Goal: Task Accomplishment & Management: Use online tool/utility

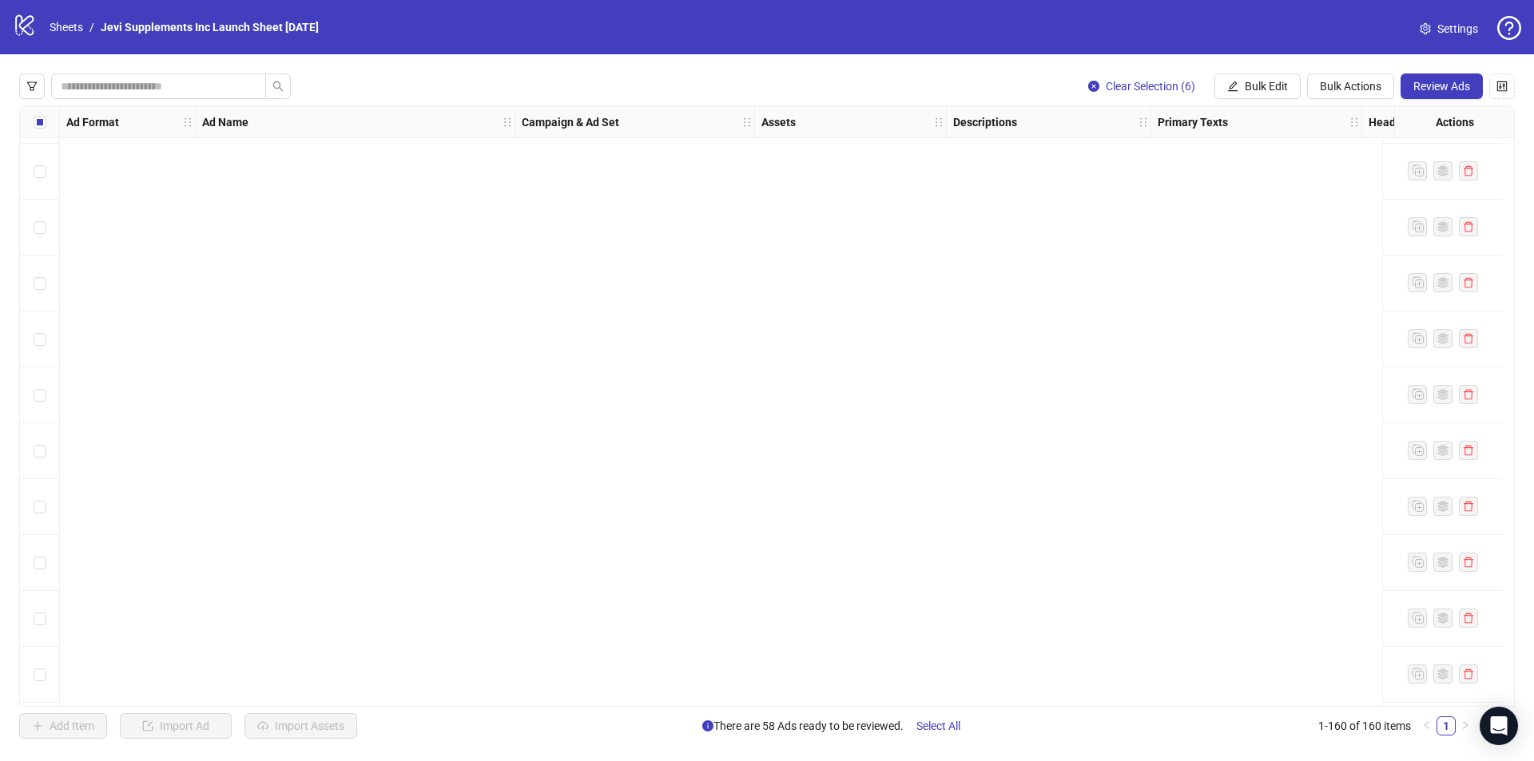
scroll to position [8387, 0]
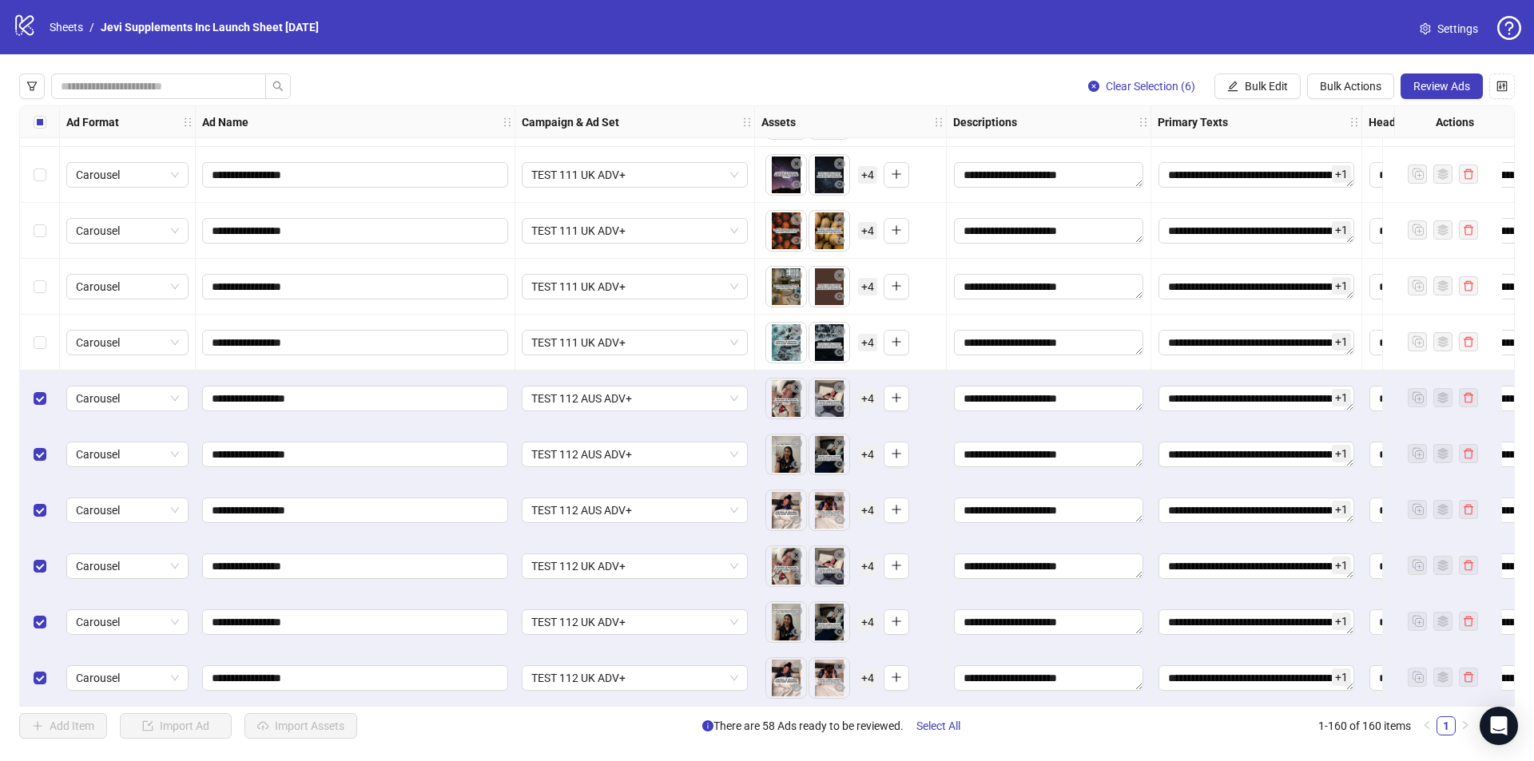
click at [787, 491] on button "button" at bounding box center [796, 500] width 19 height 19
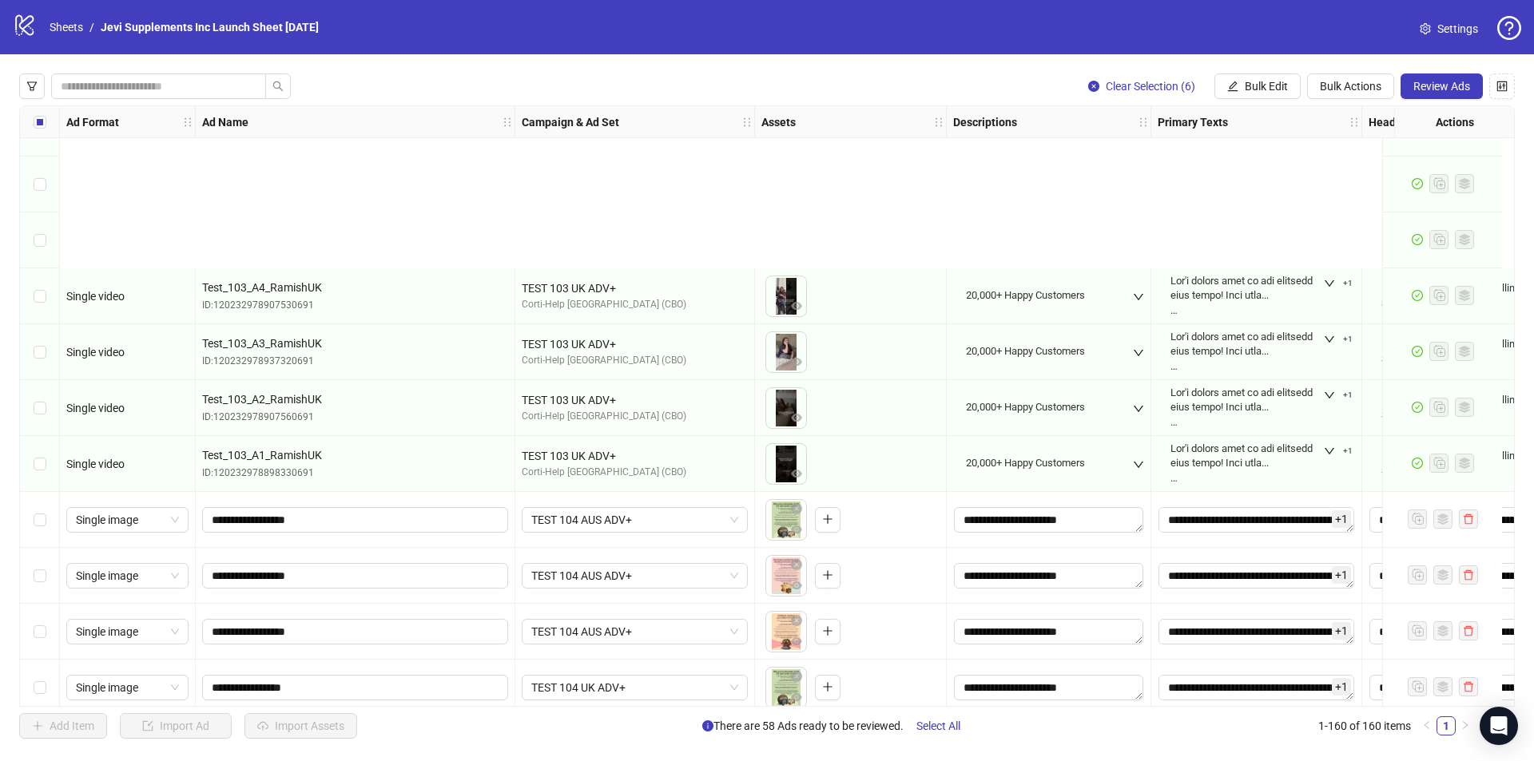
scroll to position [5591, 0]
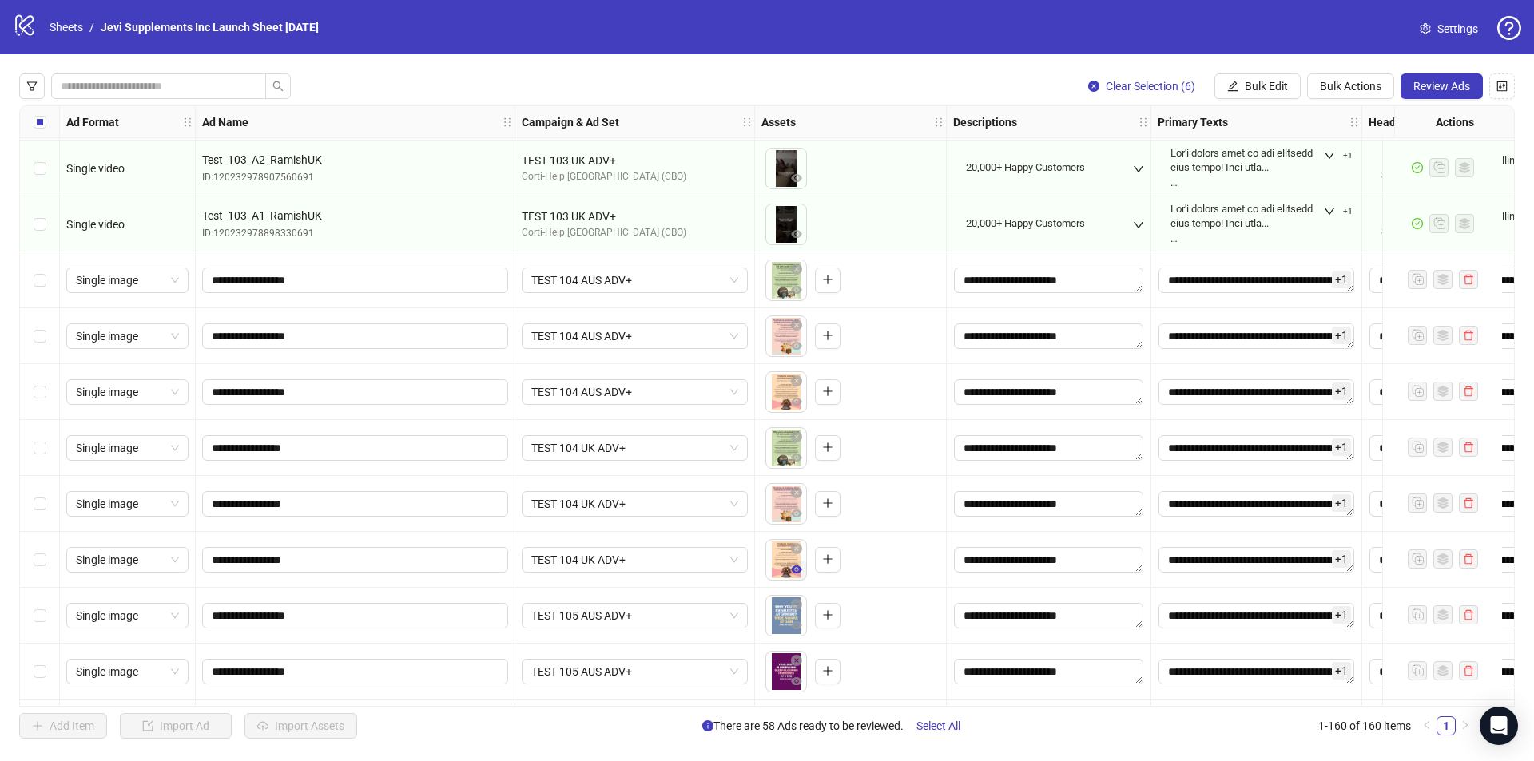
click at [797, 566] on icon "eye" at bounding box center [796, 569] width 11 height 11
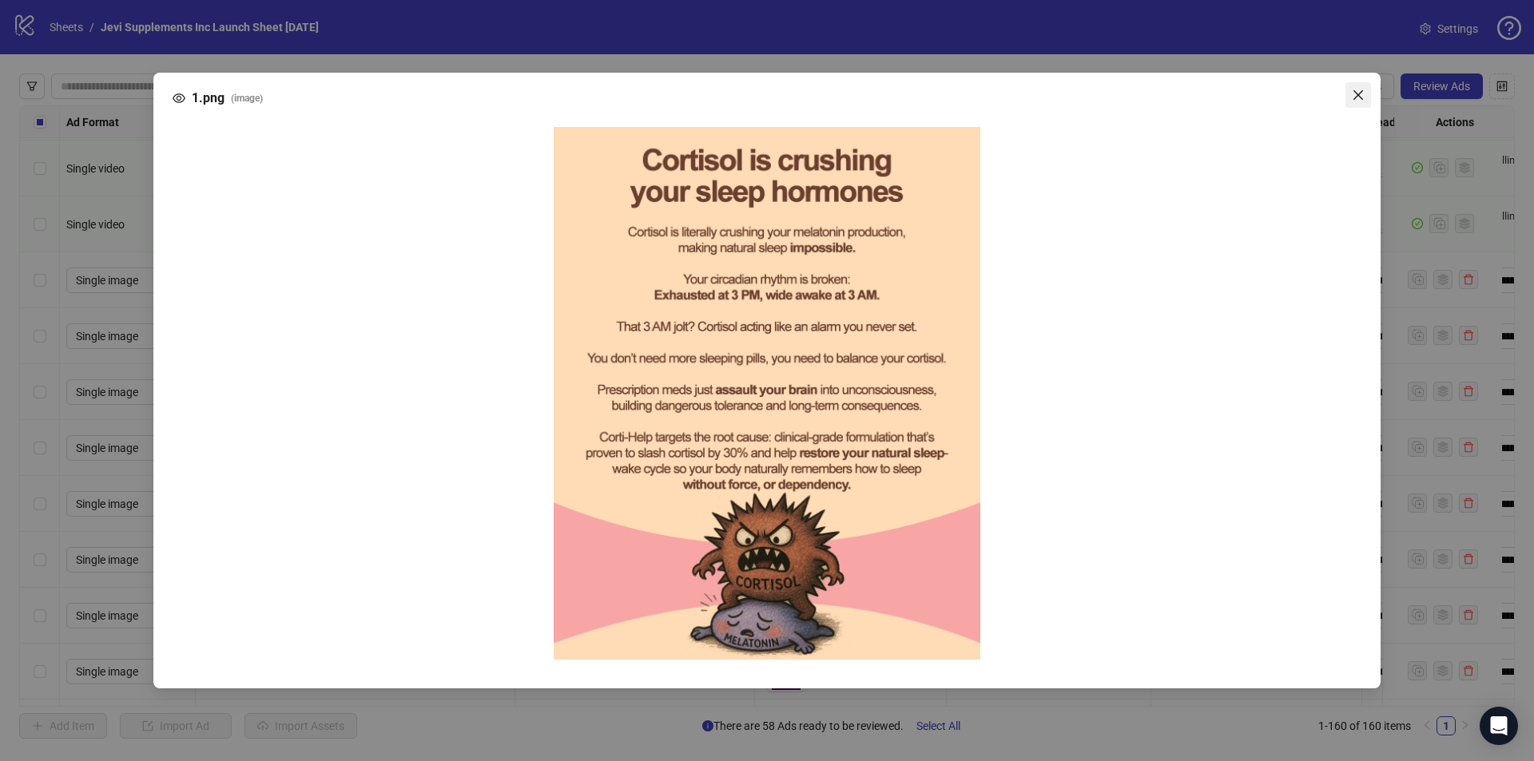
click at [1349, 321] on div at bounding box center [767, 393] width 1189 height 558
click at [1357, 86] on button "Close" at bounding box center [1358, 95] width 26 height 26
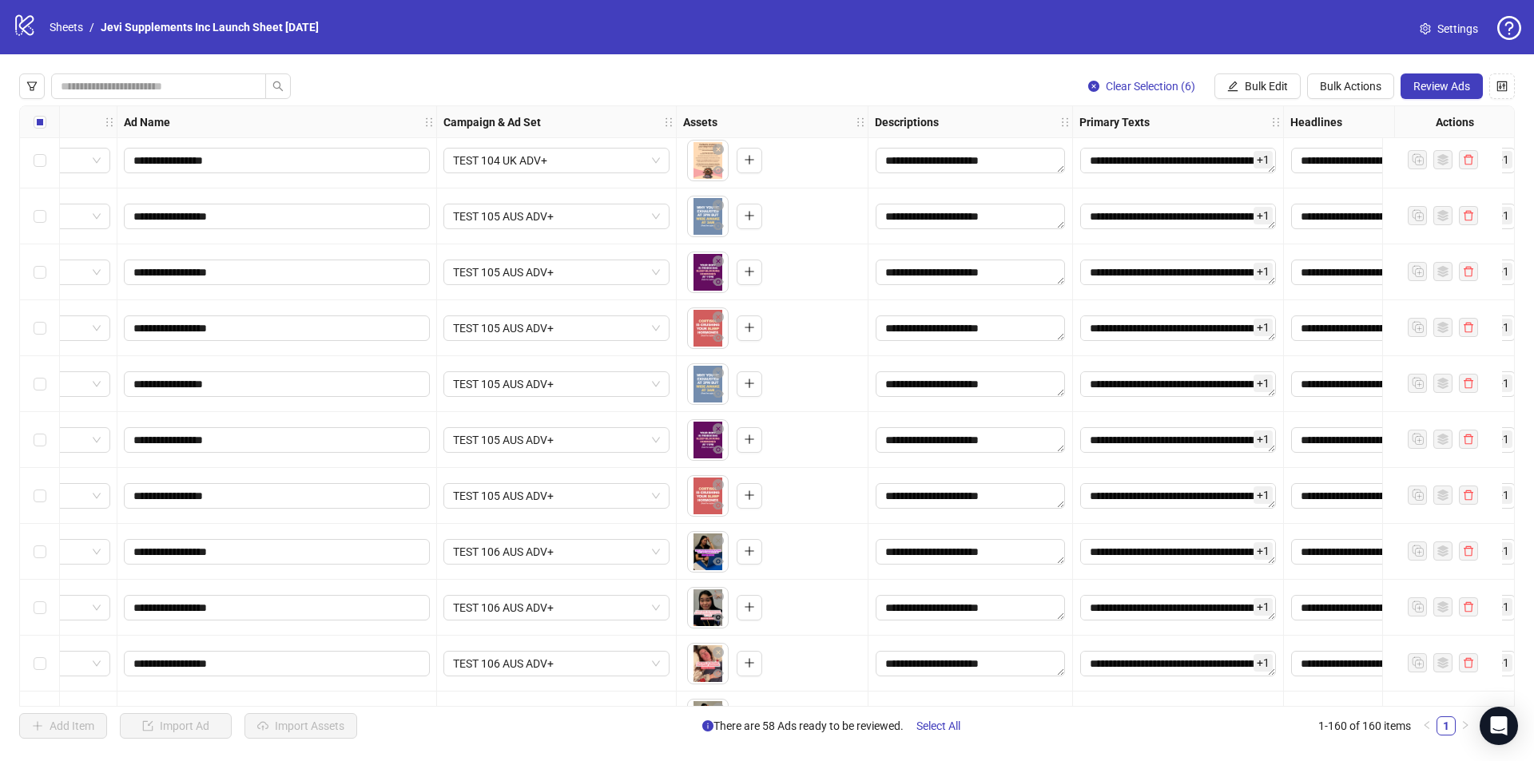
scroll to position [5990, 15]
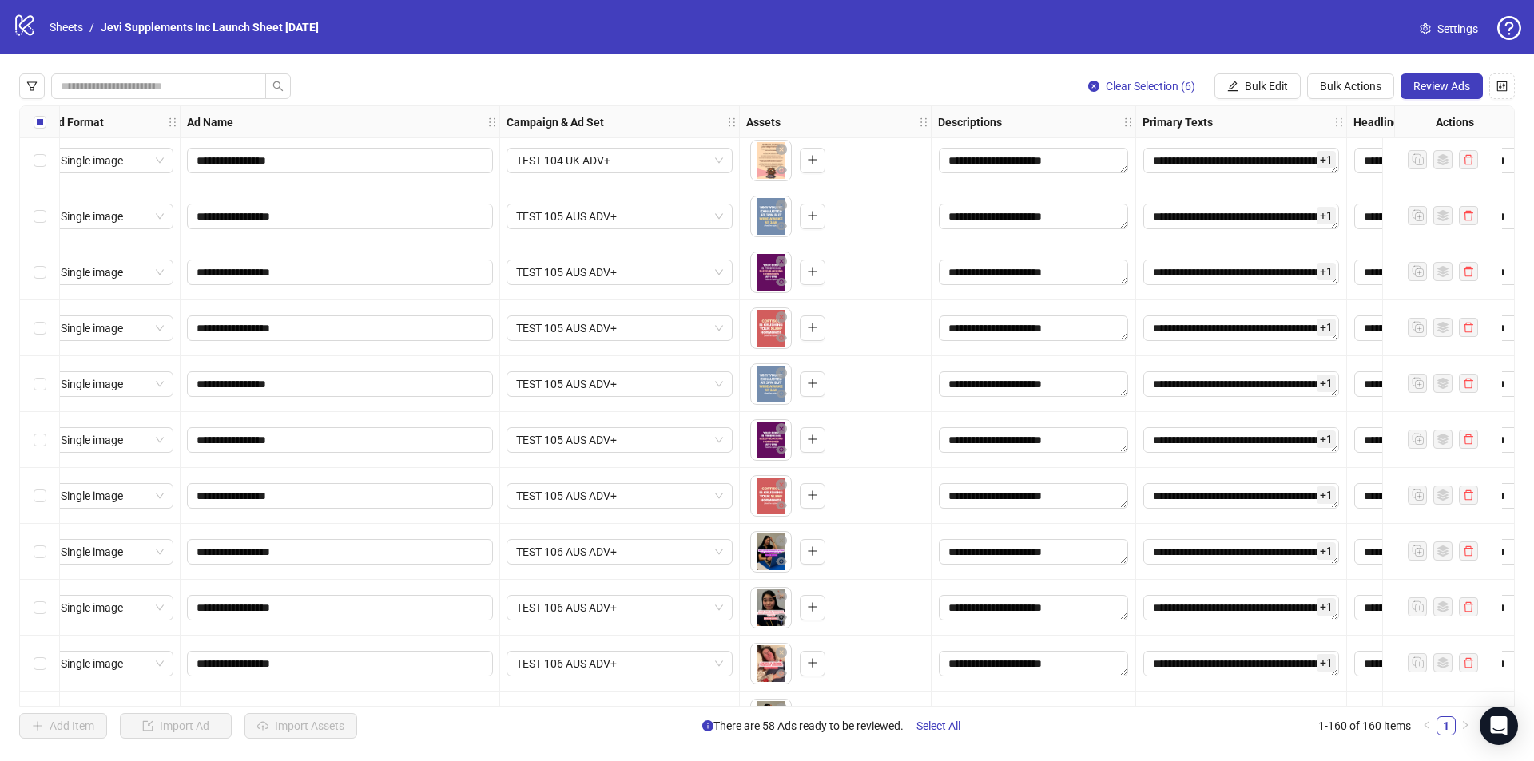
click at [506, 696] on div "**********" at bounding box center [767, 406] width 1496 height 602
drag, startPoint x: 532, startPoint y: 708, endPoint x: 655, endPoint y: 701, distance: 123.3
click at [657, 703] on div "**********" at bounding box center [767, 406] width 1534 height 704
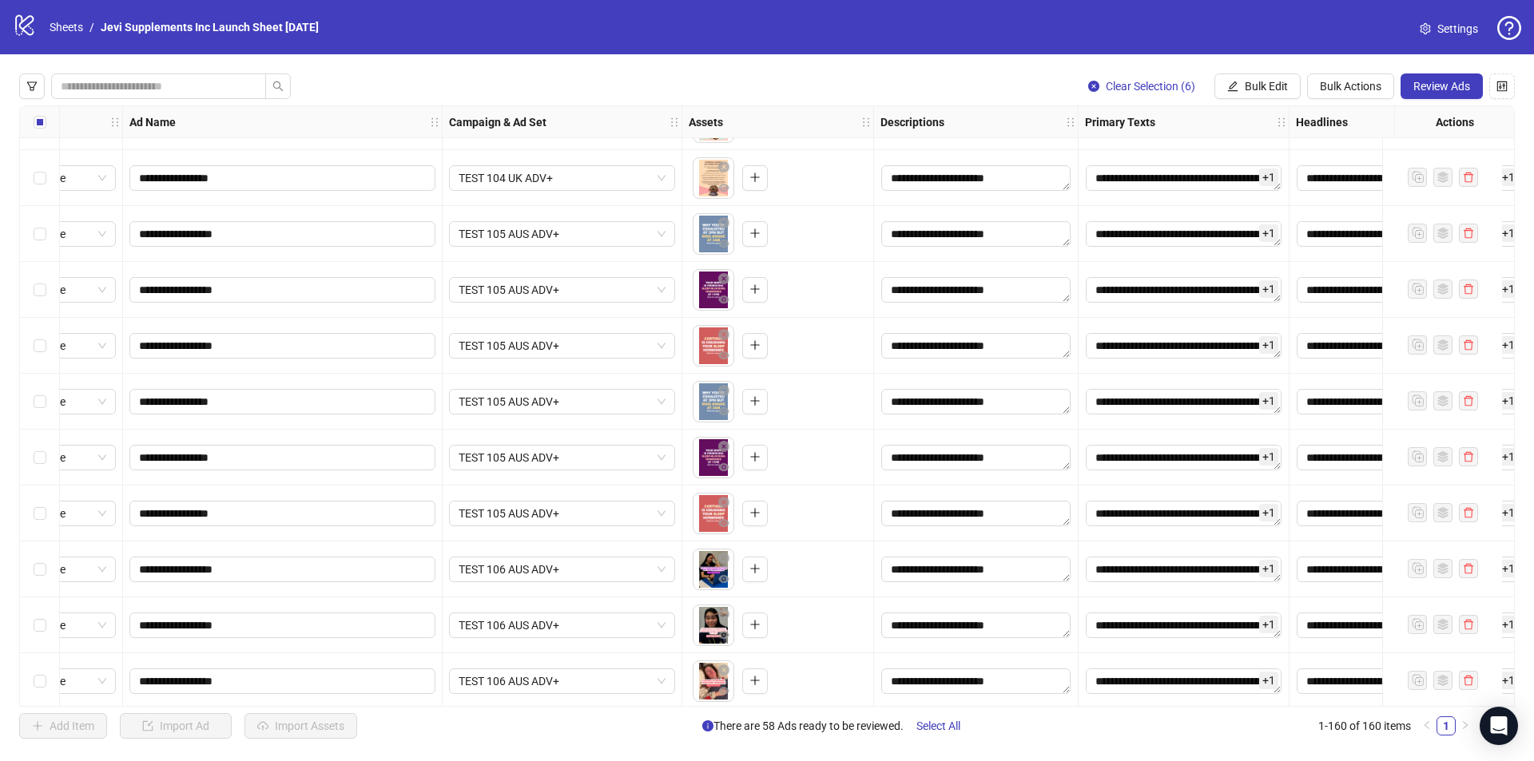
scroll to position [6052, 73]
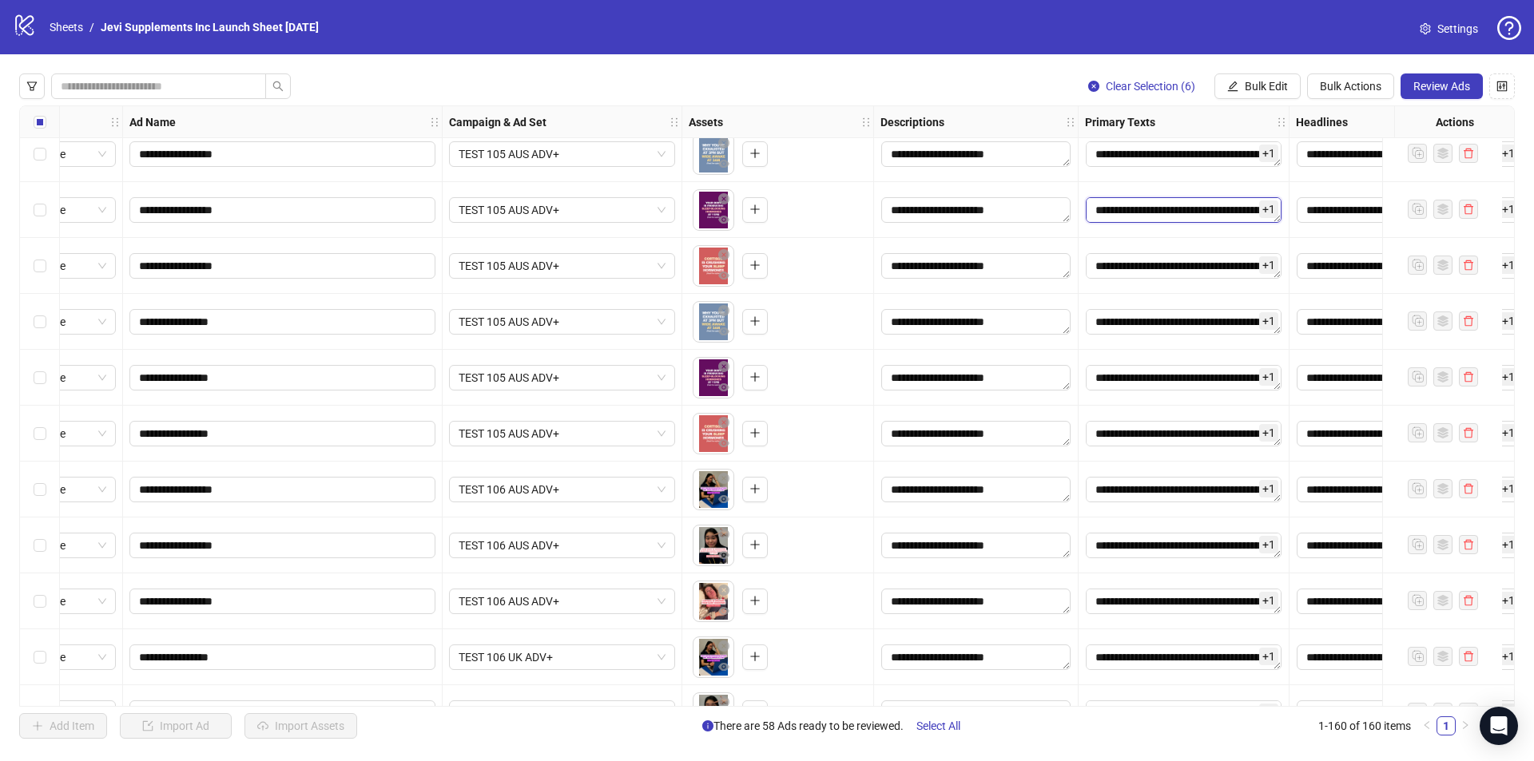
click at [1186, 207] on textarea "Edit values" at bounding box center [1184, 210] width 196 height 26
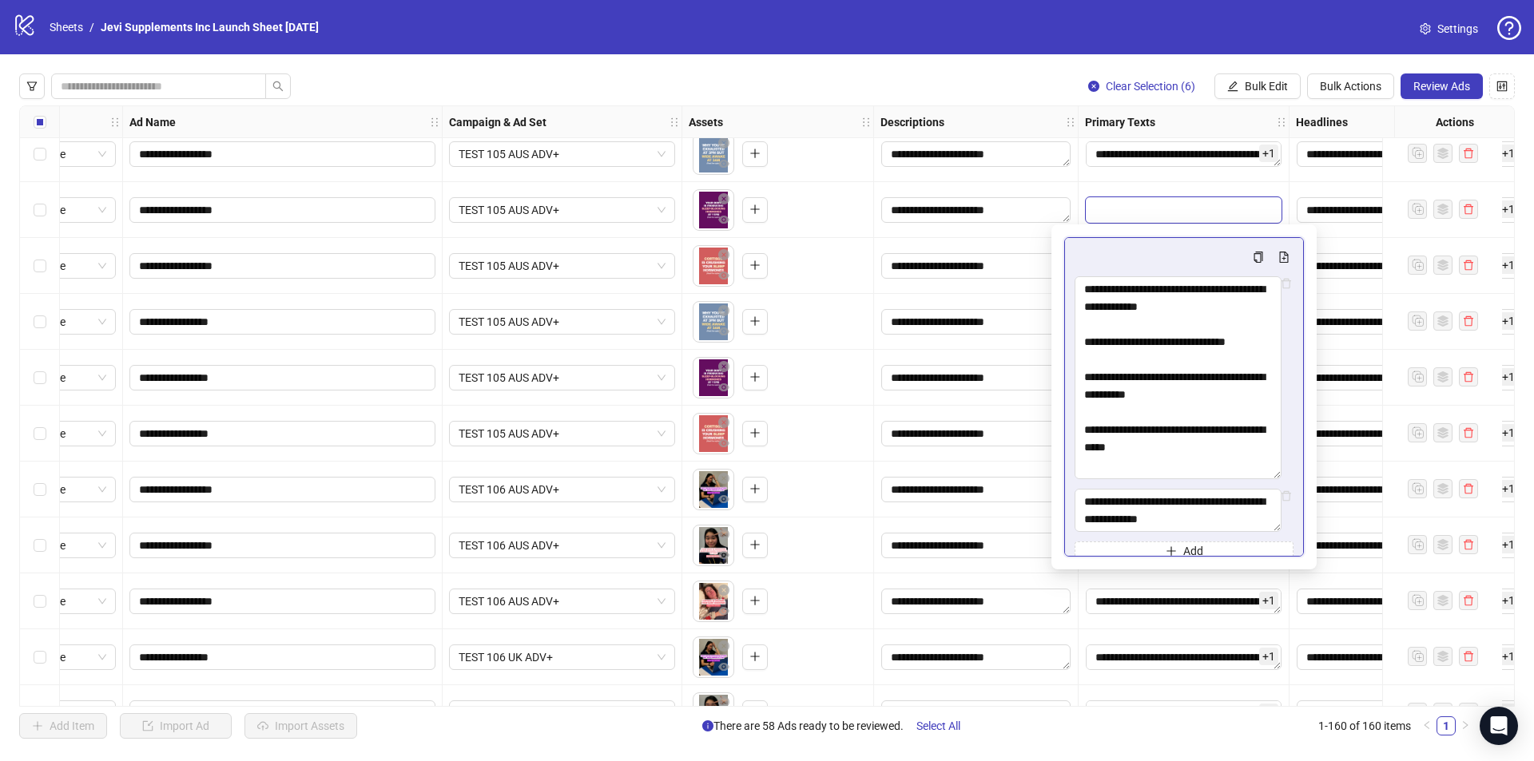
drag, startPoint x: 1288, startPoint y: 317, endPoint x: 1290, endPoint y: 477, distance: 159.8
click at [1290, 477] on div "Add" at bounding box center [1184, 397] width 240 height 320
click at [1218, 328] on textarea "Multi-text input container - paste or copy values" at bounding box center [1178, 377] width 207 height 203
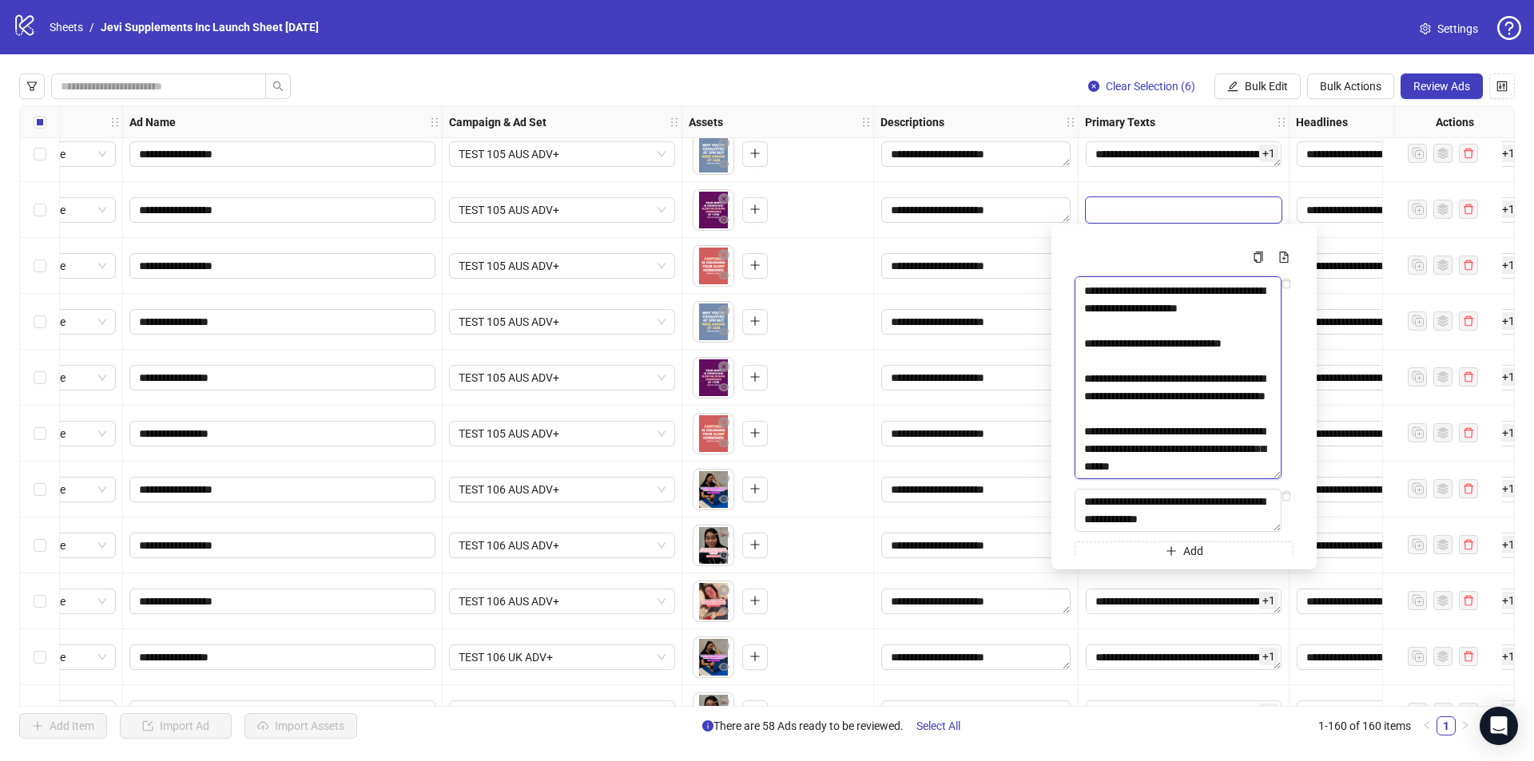
scroll to position [5869, 0]
click at [1226, 515] on textarea "Multi-text input container - paste or copy values" at bounding box center [1178, 510] width 207 height 43
drag, startPoint x: 1277, startPoint y: 568, endPoint x: 1282, endPoint y: 632, distance: 64.1
click at [1282, 632] on body "**********" at bounding box center [767, 380] width 1534 height 761
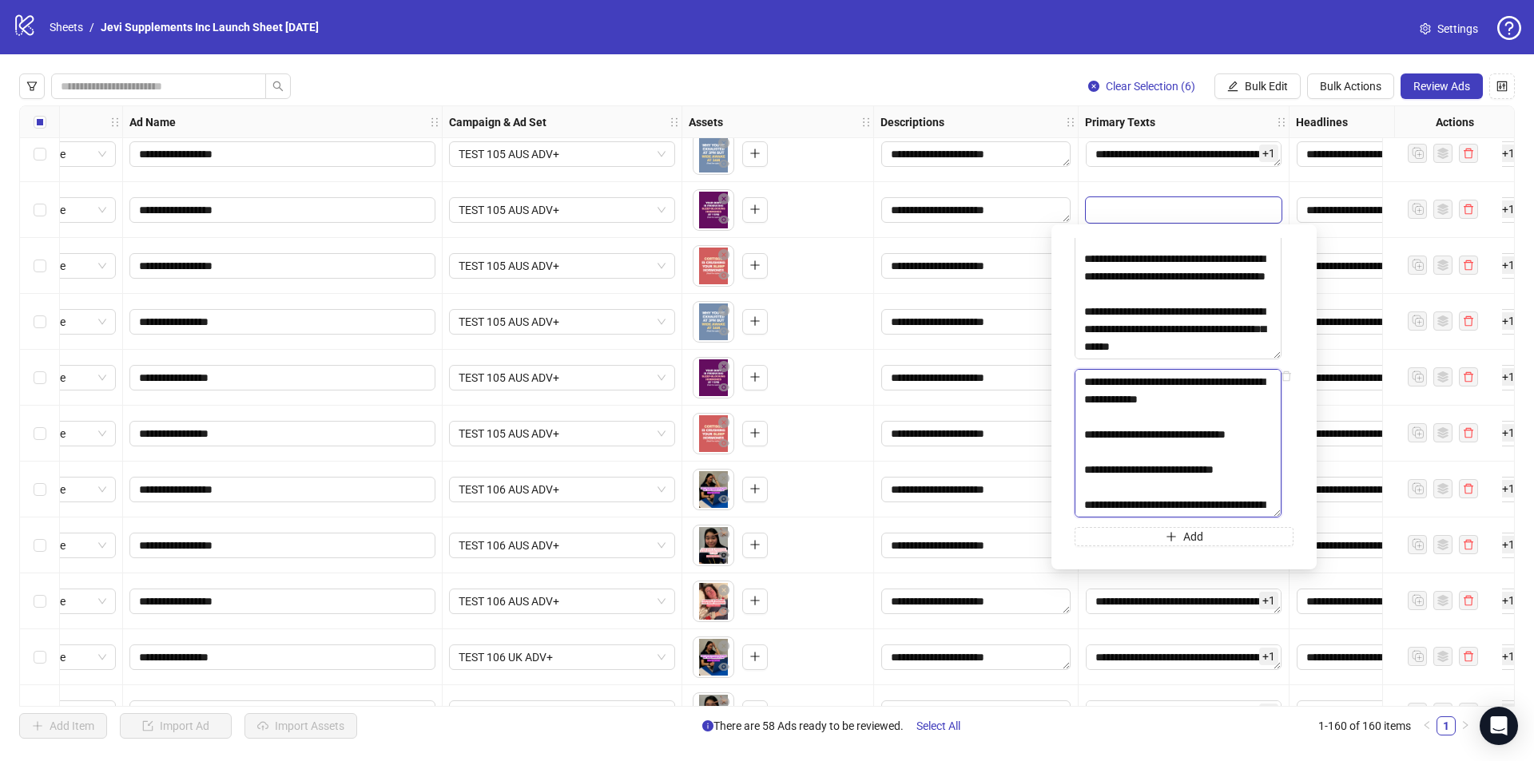
scroll to position [160, 0]
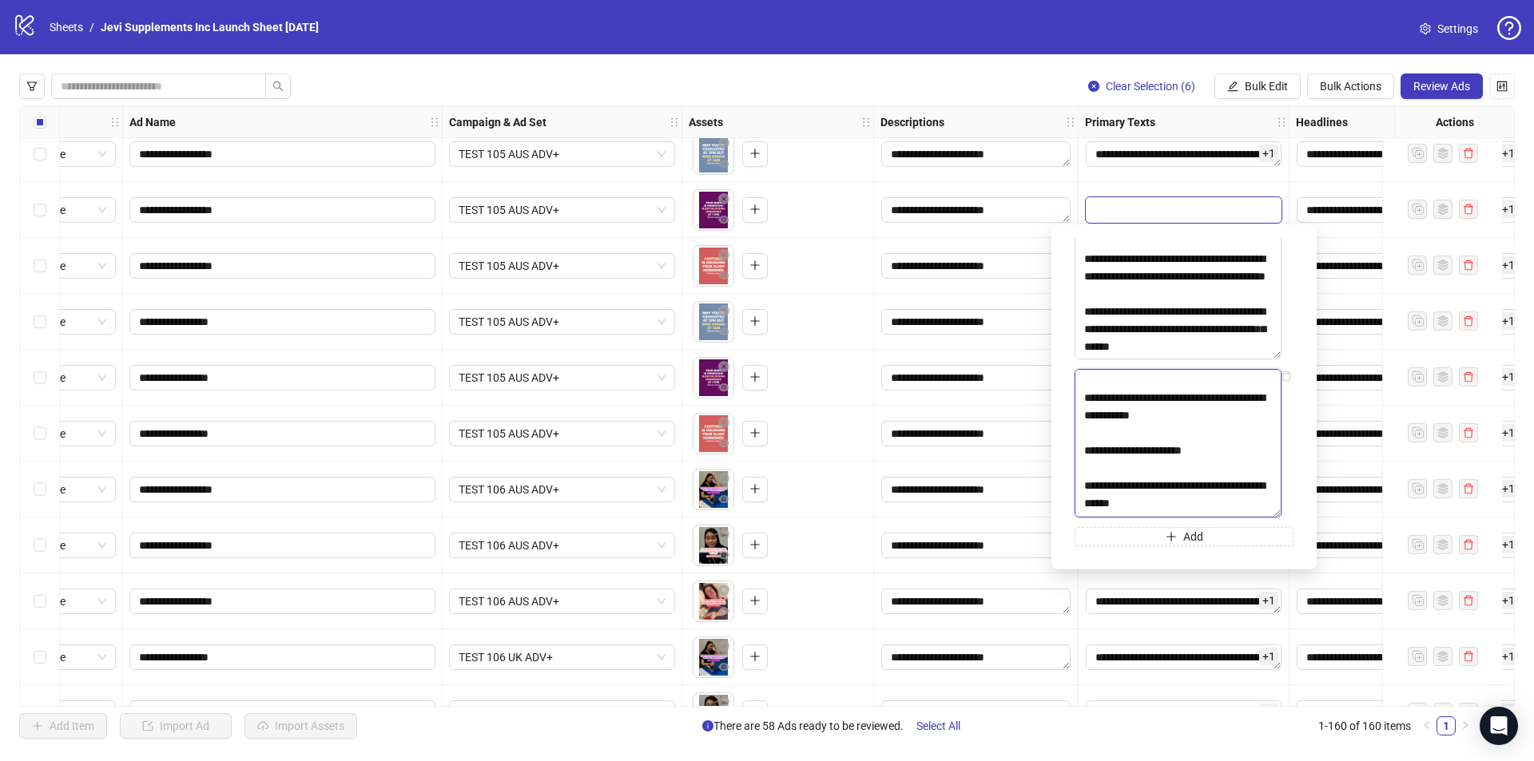
click at [1216, 507] on textarea "Multi-text input container - paste or copy values" at bounding box center [1178, 443] width 207 height 149
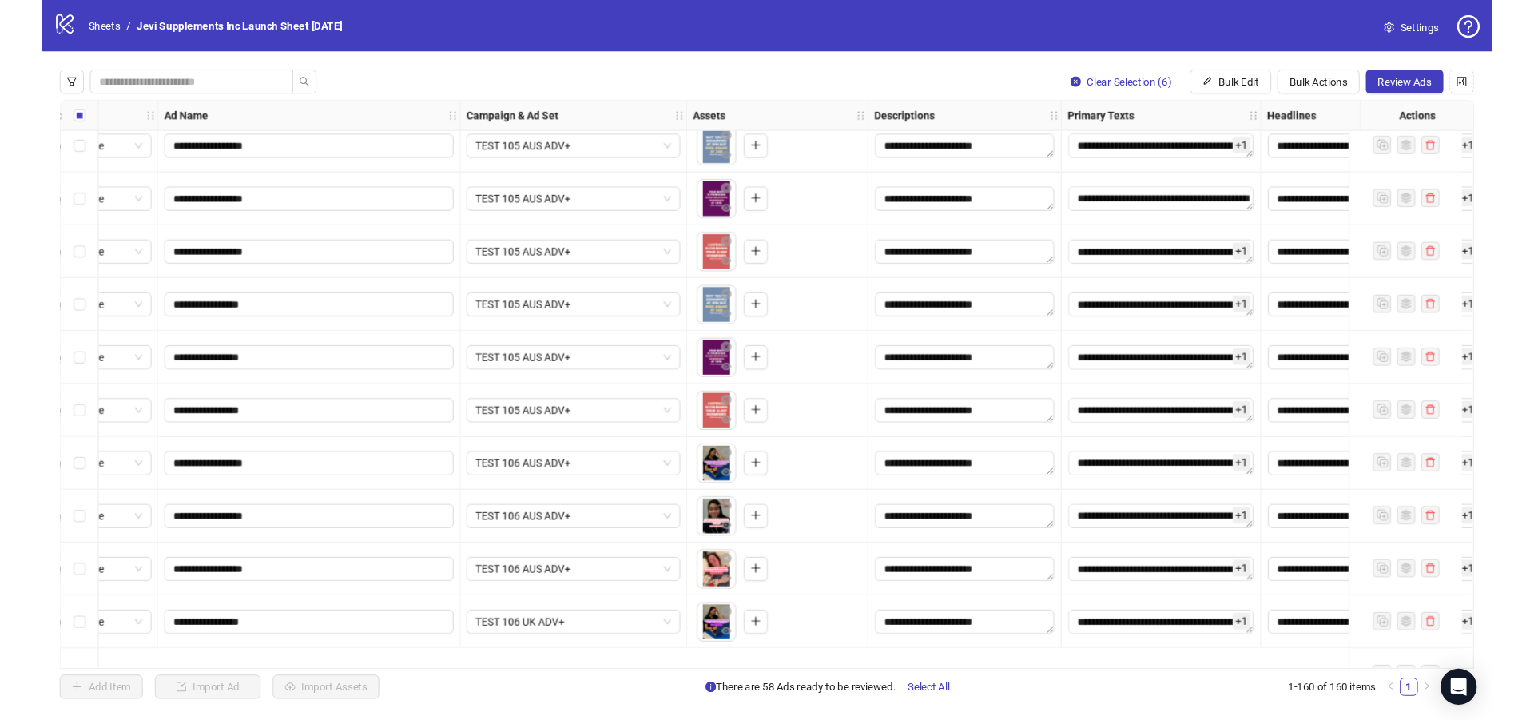
scroll to position [5972, 73]
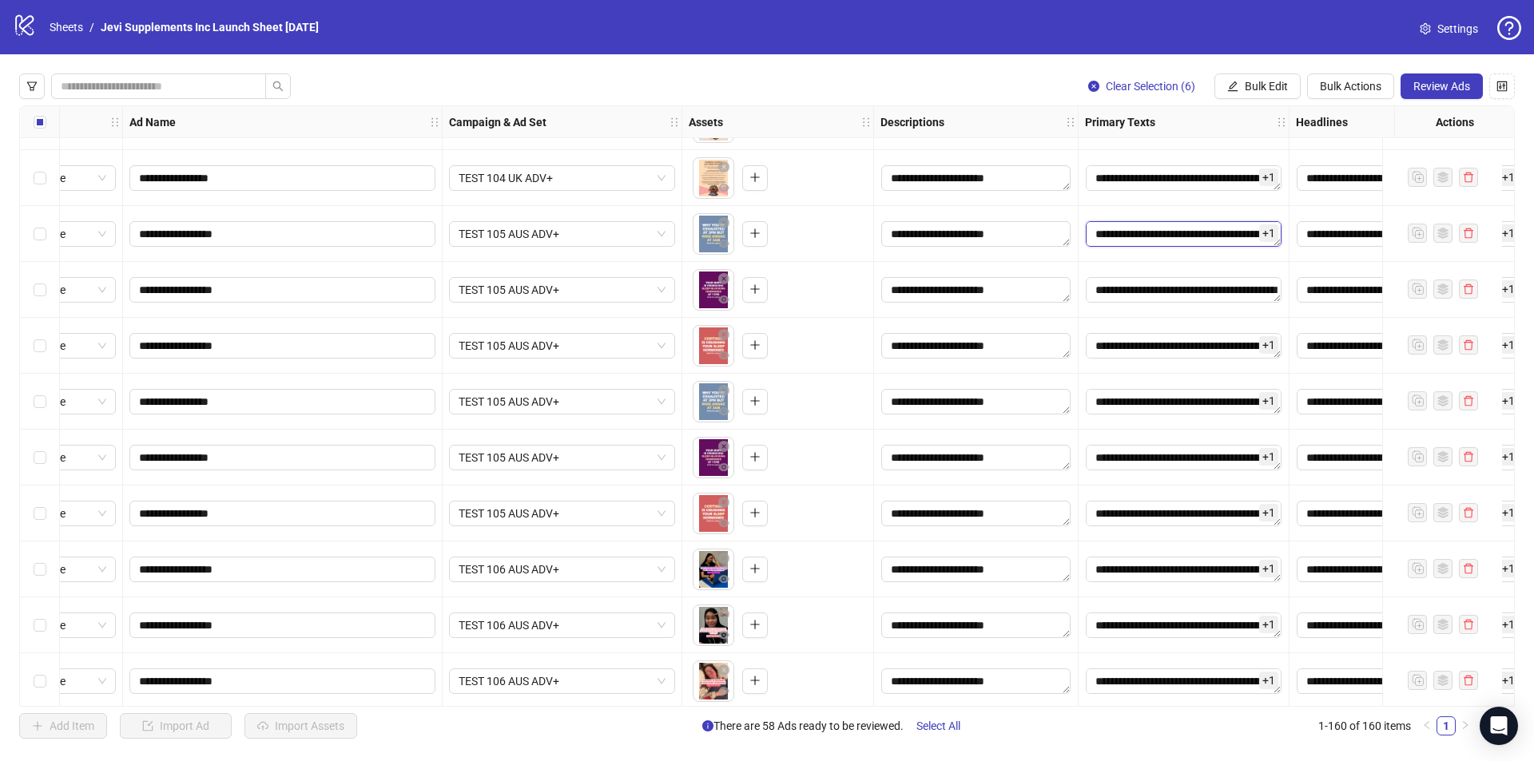
click at [1210, 228] on textarea "Edit values" at bounding box center [1184, 234] width 196 height 26
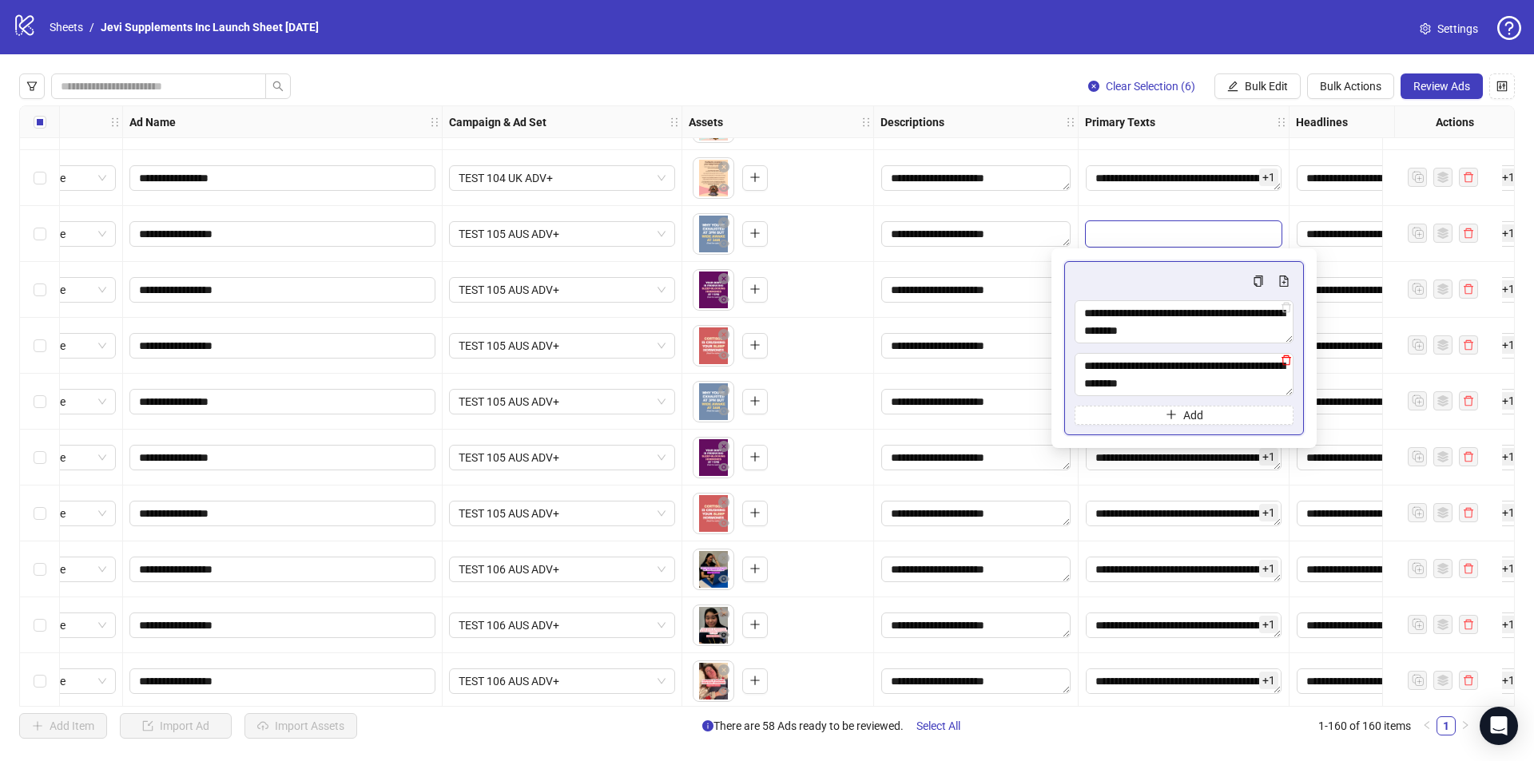
click at [1285, 362] on icon "delete" at bounding box center [1286, 360] width 11 height 11
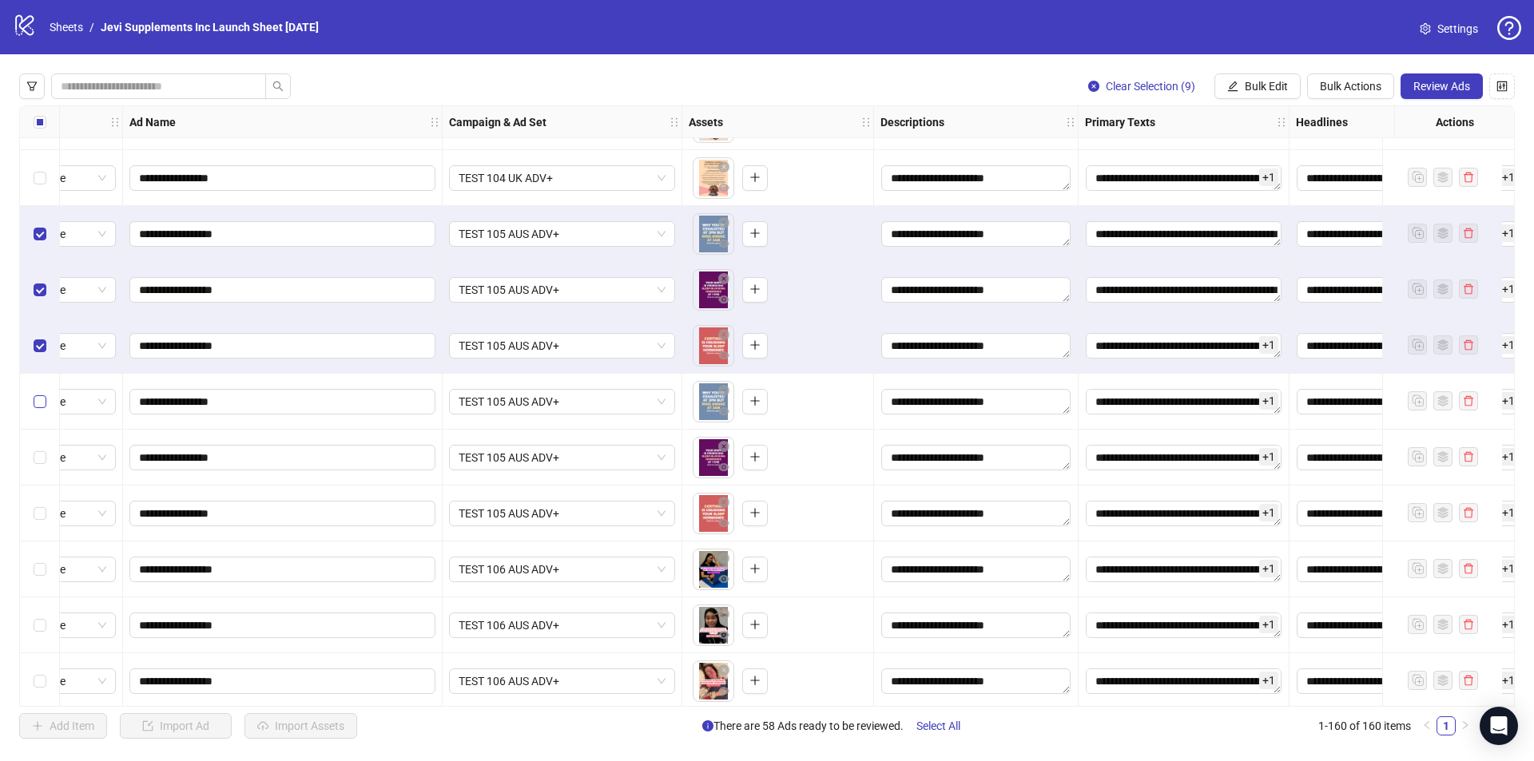
click at [42, 394] on label "Select row 112" at bounding box center [40, 402] width 13 height 18
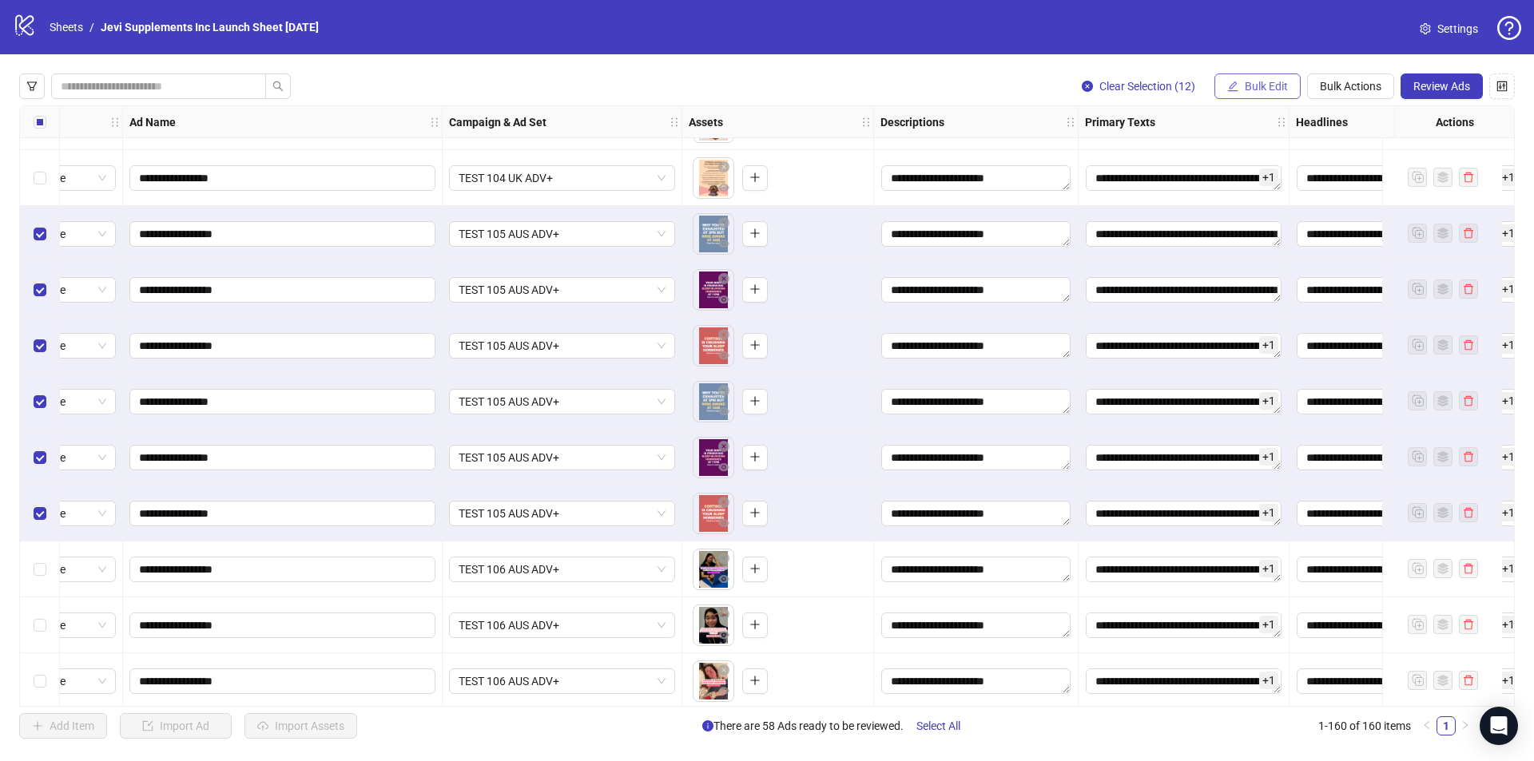
click at [1249, 83] on span "Bulk Edit" at bounding box center [1266, 86] width 43 height 13
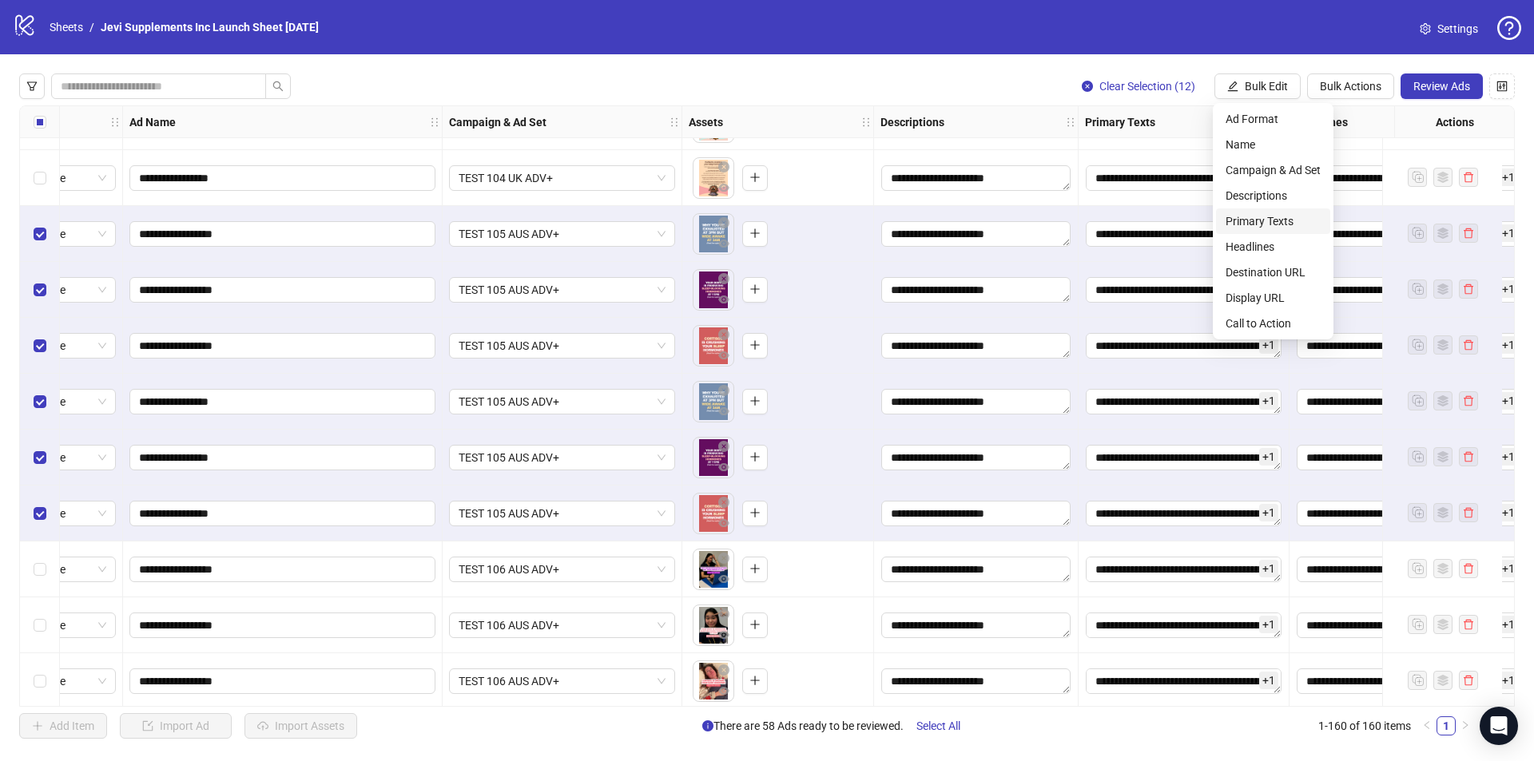
click at [1274, 221] on span "Primary Texts" at bounding box center [1273, 222] width 95 height 18
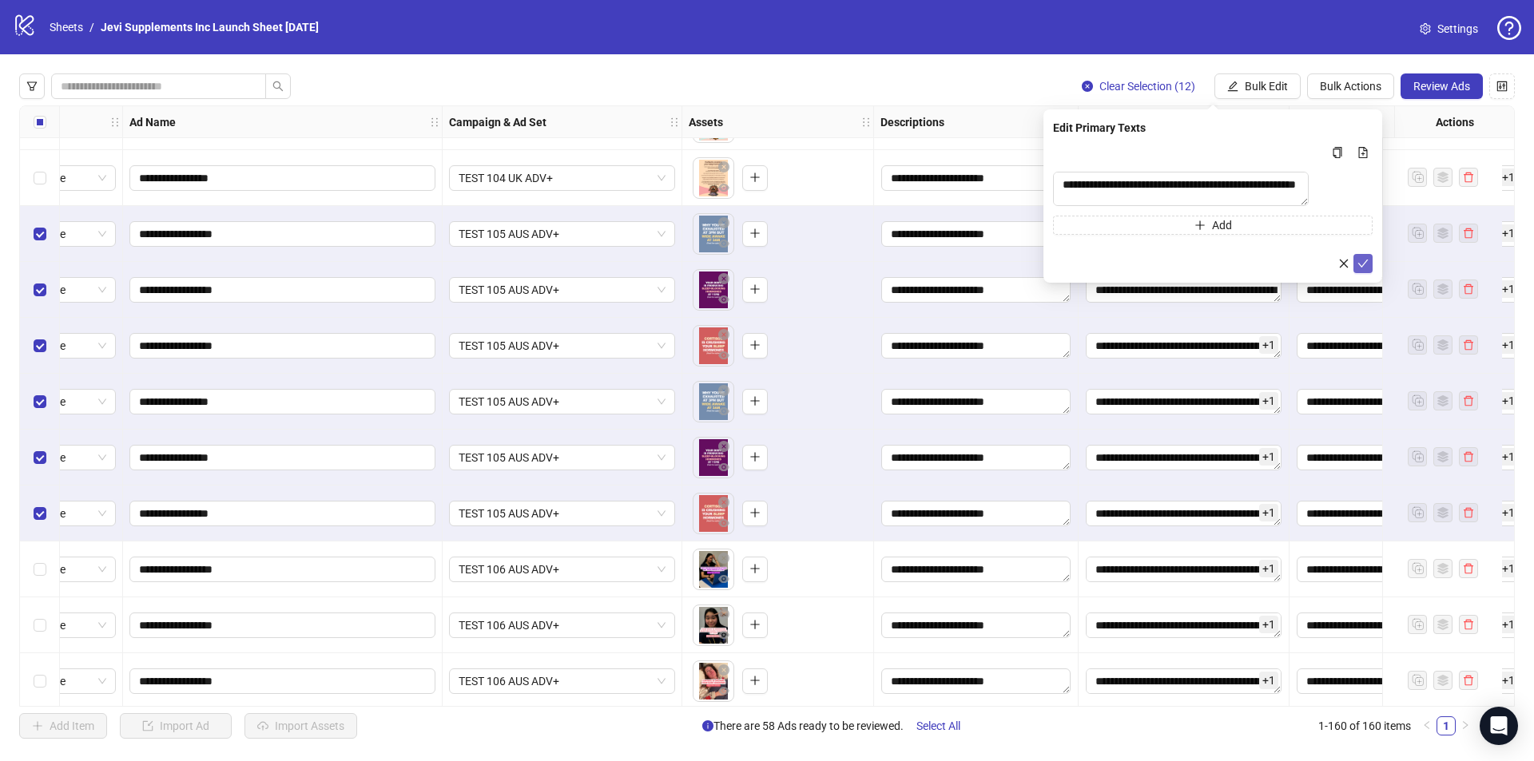
click at [1364, 268] on icon "check" at bounding box center [1363, 264] width 10 height 8
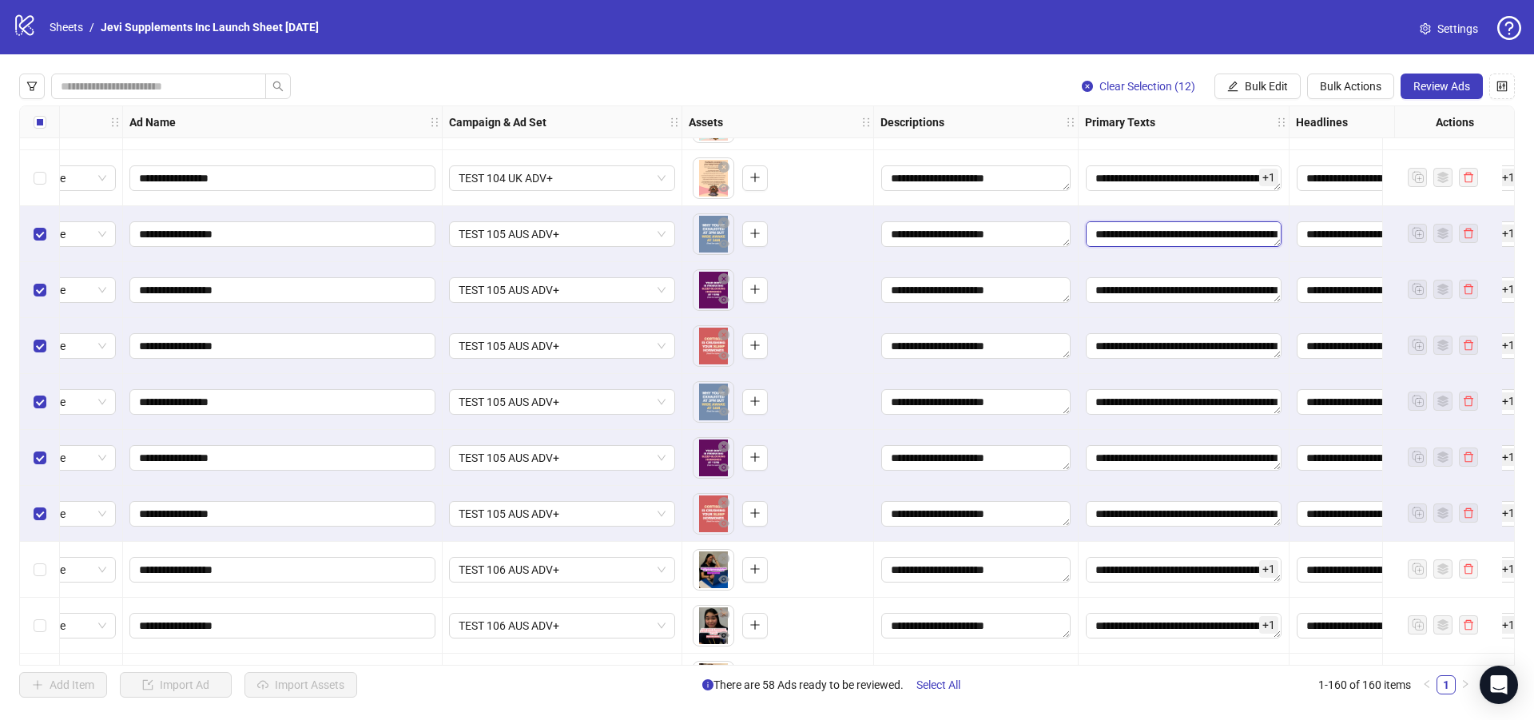
click at [1258, 240] on textarea "Edit values" at bounding box center [1184, 234] width 196 height 26
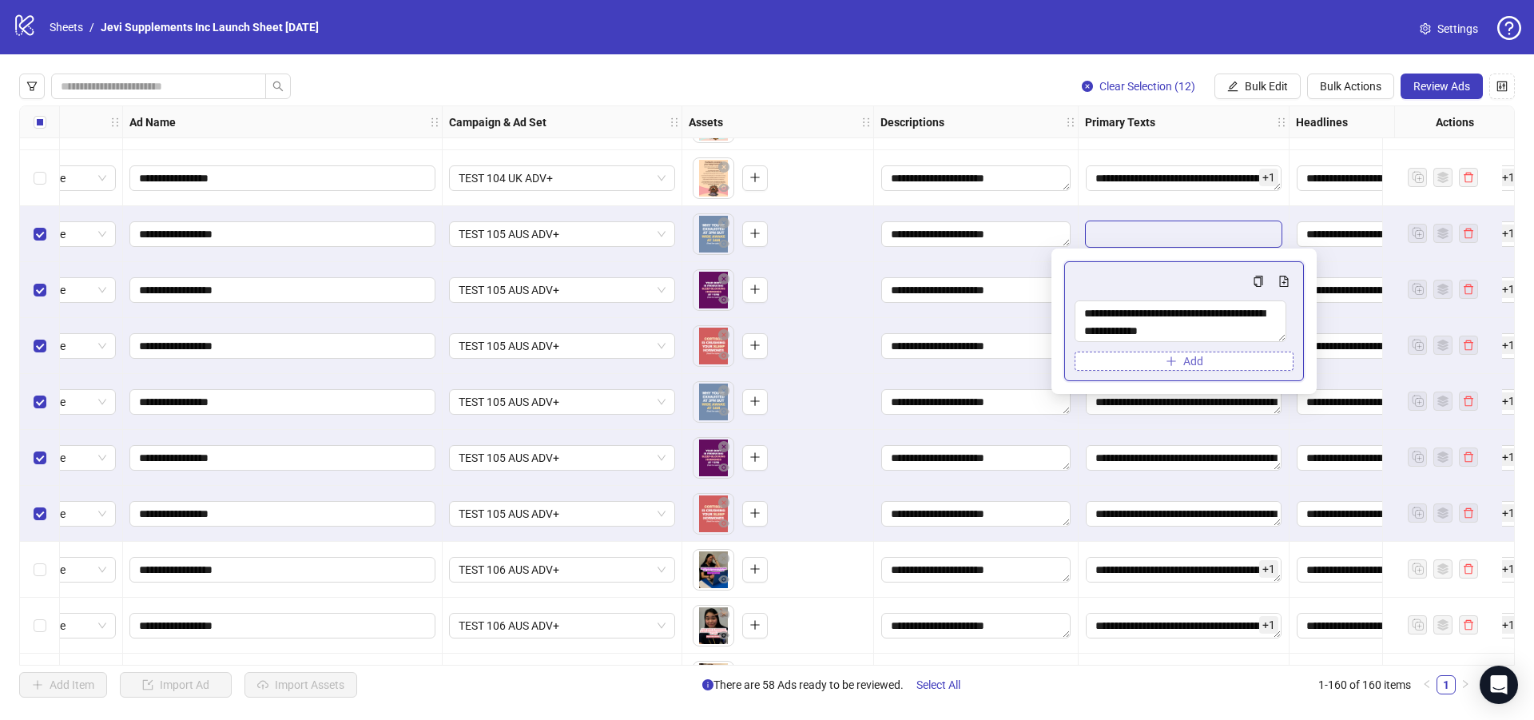
click at [1207, 360] on button "Add" at bounding box center [1184, 361] width 219 height 19
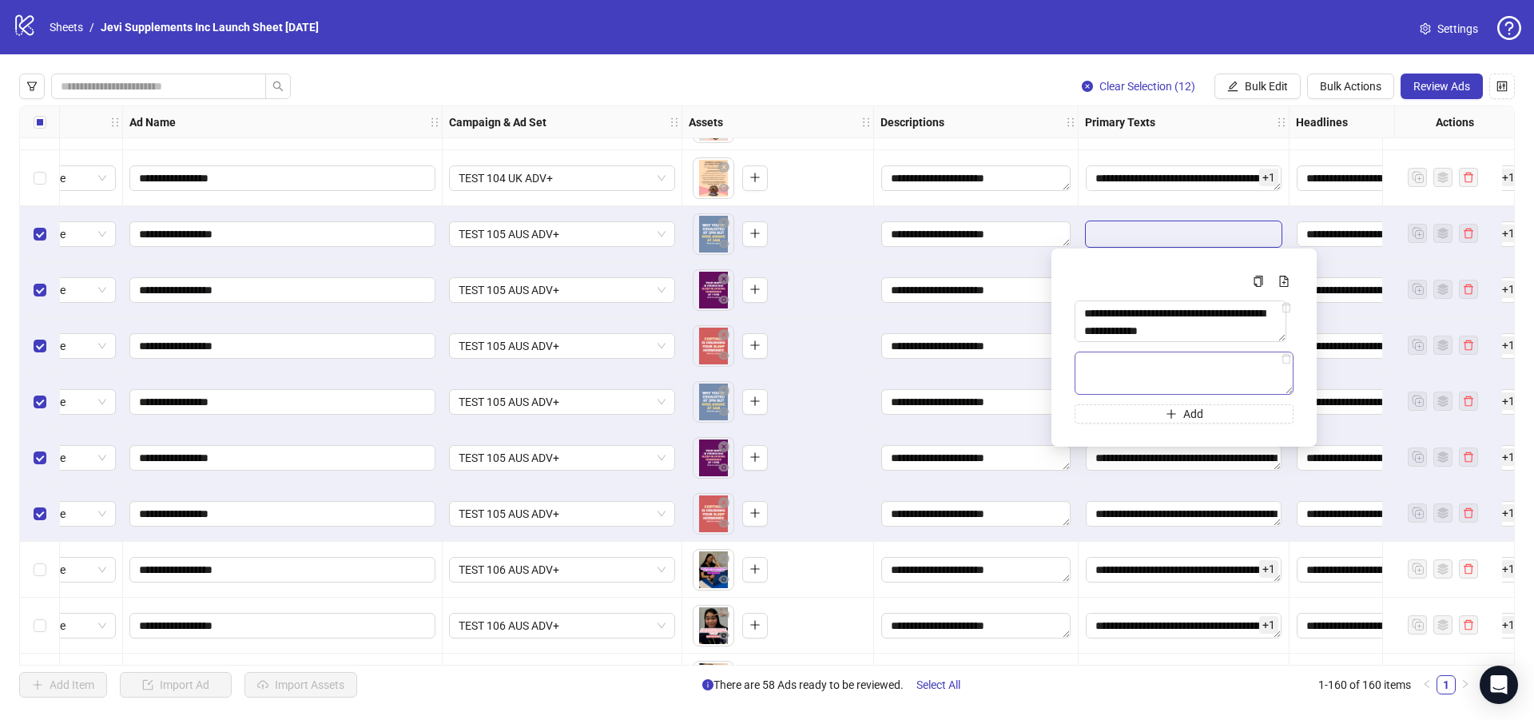
type textarea "**********"
click at [1163, 371] on textarea "**********" at bounding box center [1184, 373] width 219 height 43
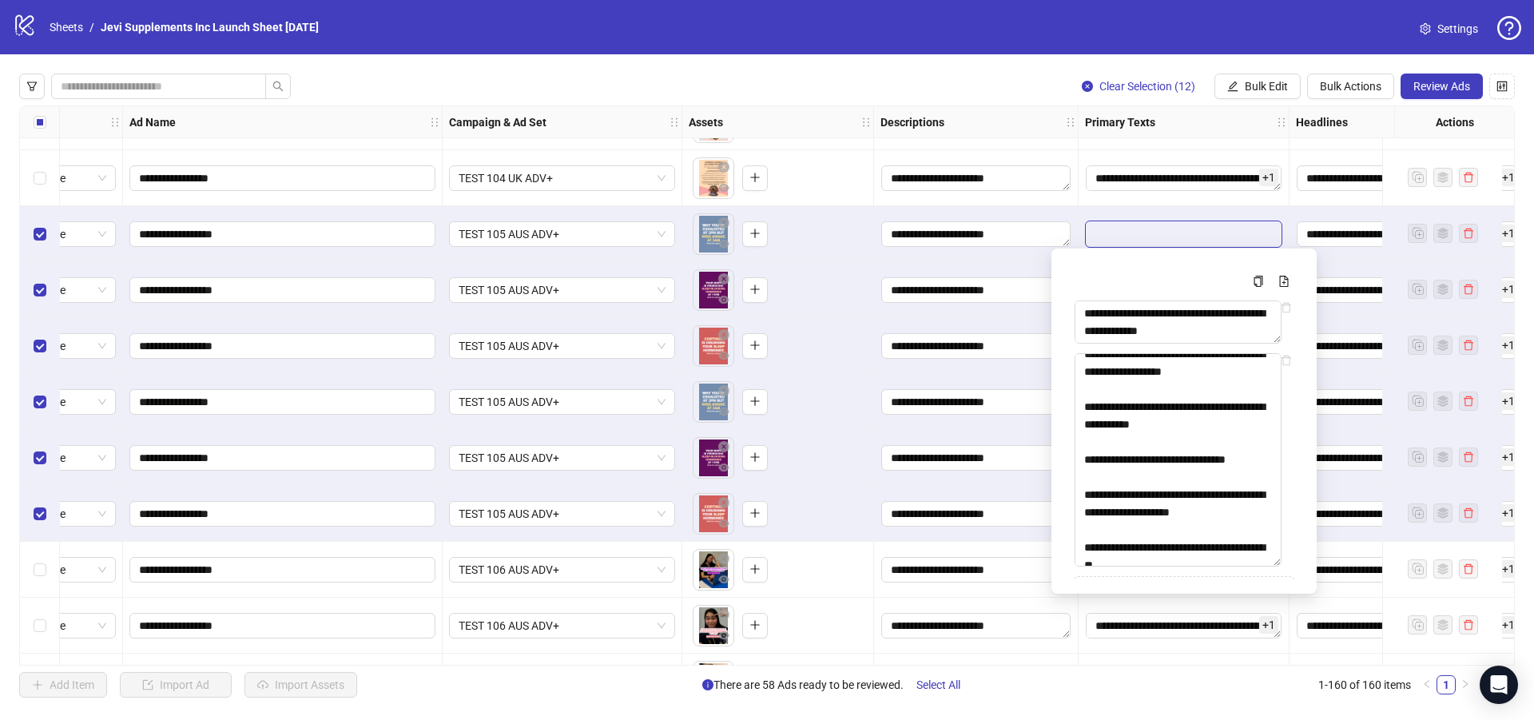
drag, startPoint x: 1290, startPoint y: 390, endPoint x: 1287, endPoint y: 560, distance: 170.2
click at [1287, 560] on div "**********" at bounding box center [1184, 421] width 240 height 320
click at [1212, 449] on textarea "**********" at bounding box center [1178, 459] width 207 height 213
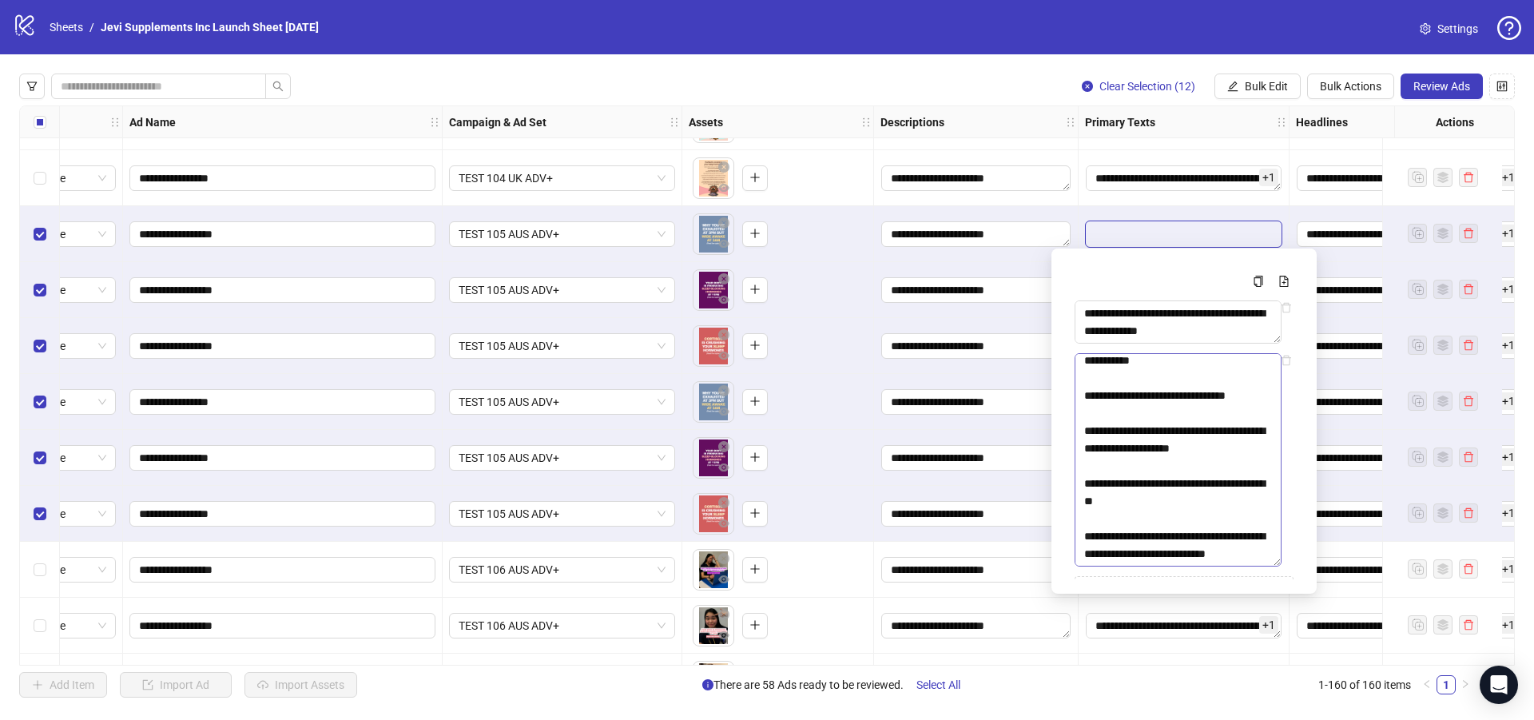
scroll to position [340, 0]
click at [1183, 554] on textarea "**********" at bounding box center [1178, 459] width 207 height 213
click at [1246, 86] on span "Bulk Edit" at bounding box center [1266, 86] width 43 height 13
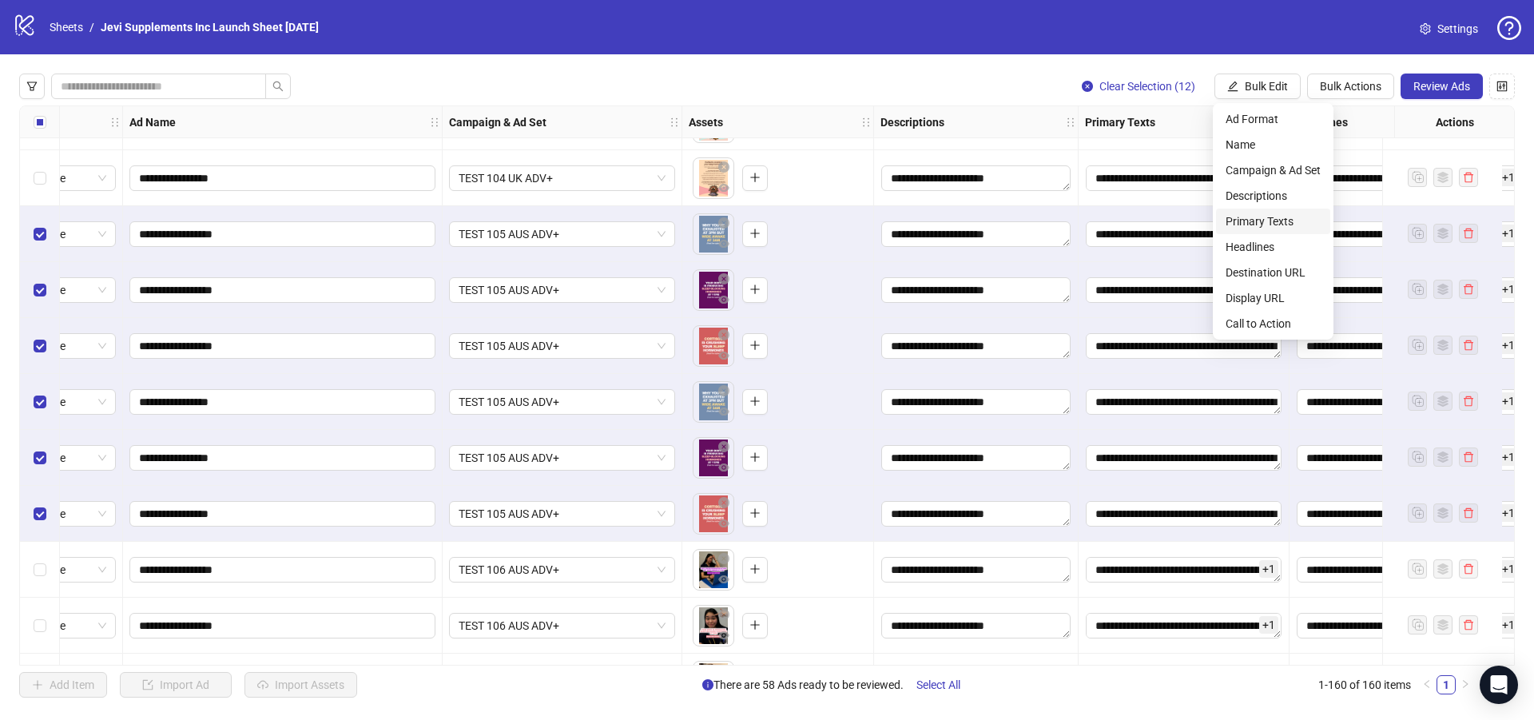
click at [1278, 213] on span "Primary Texts" at bounding box center [1273, 222] width 95 height 18
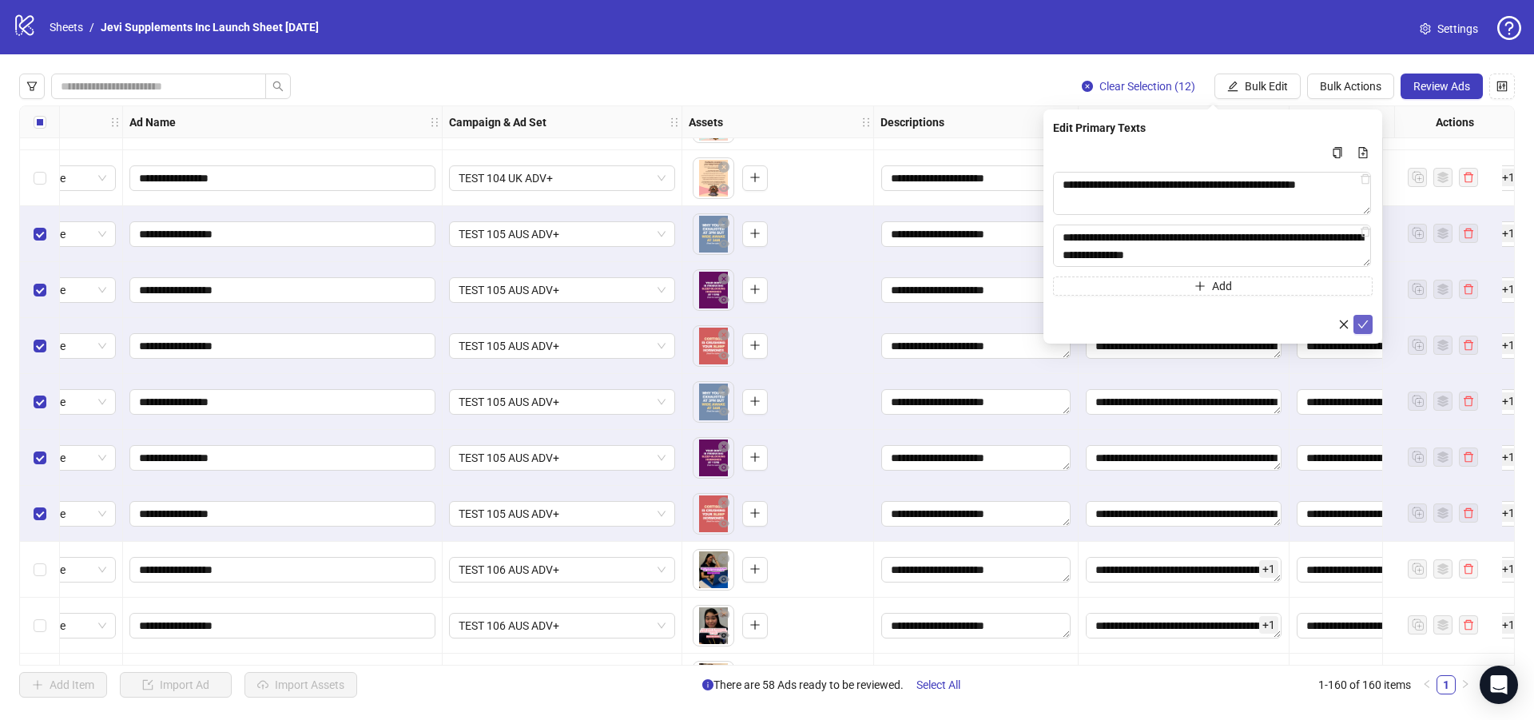
click at [1361, 325] on icon "check" at bounding box center [1362, 324] width 11 height 11
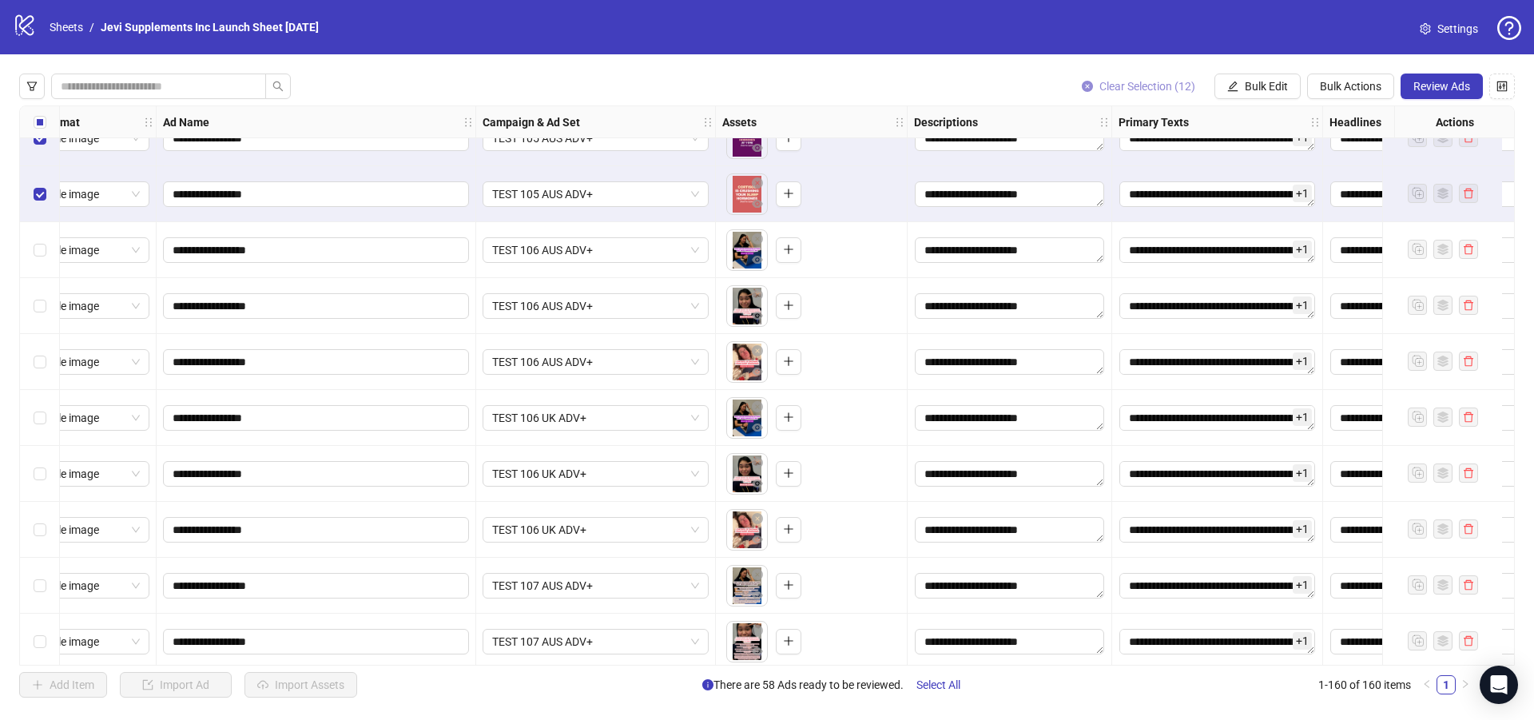
scroll to position [6212, 39]
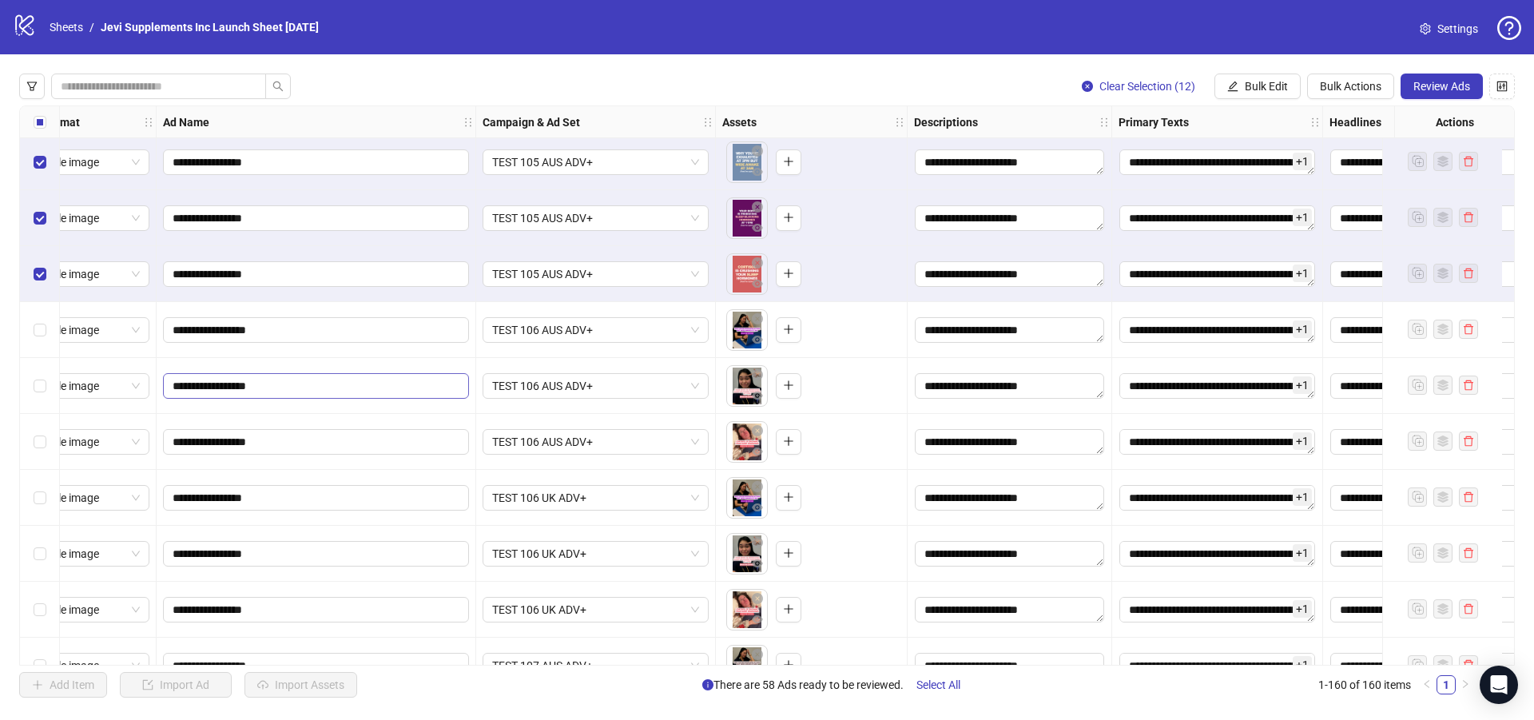
click at [1122, 81] on span "Clear Selection (12)" at bounding box center [1147, 86] width 96 height 13
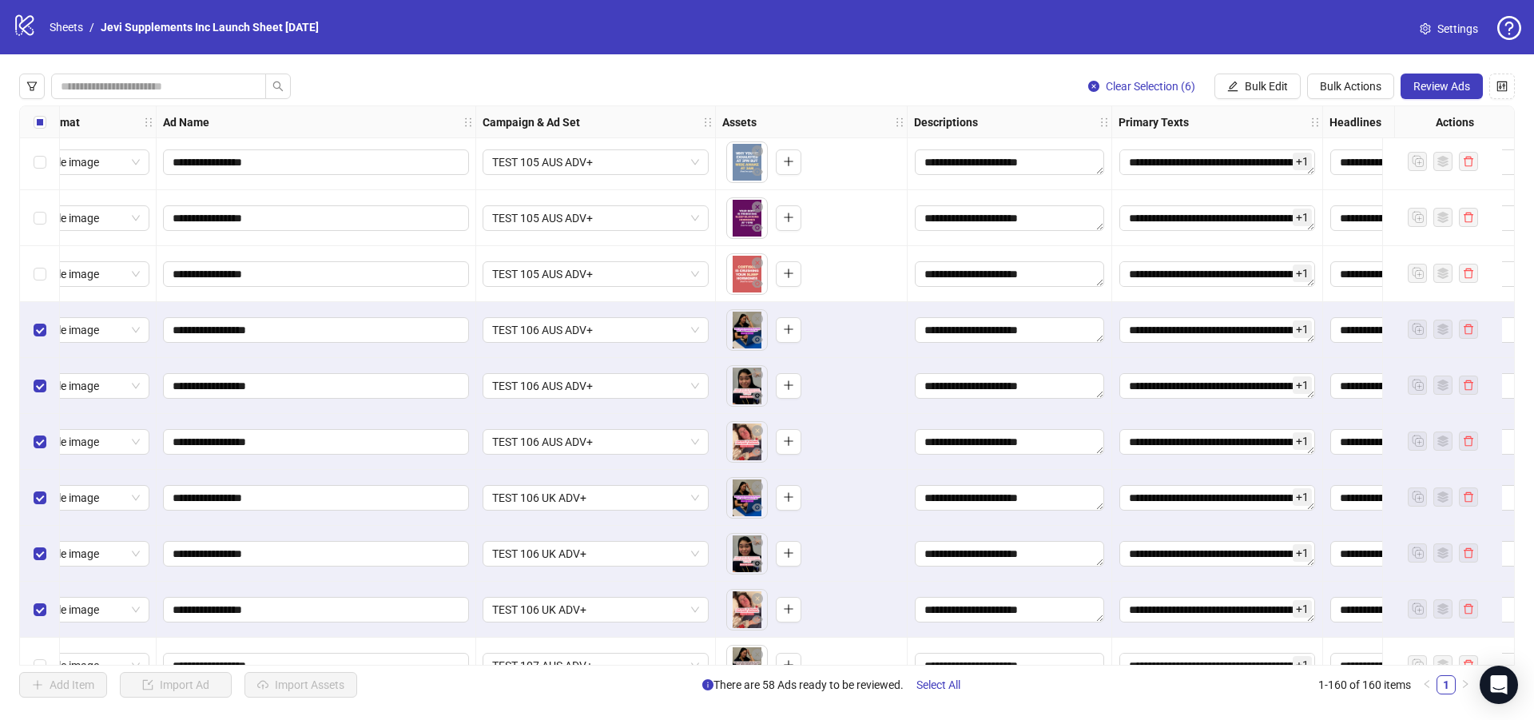
scroll to position [6292, 39]
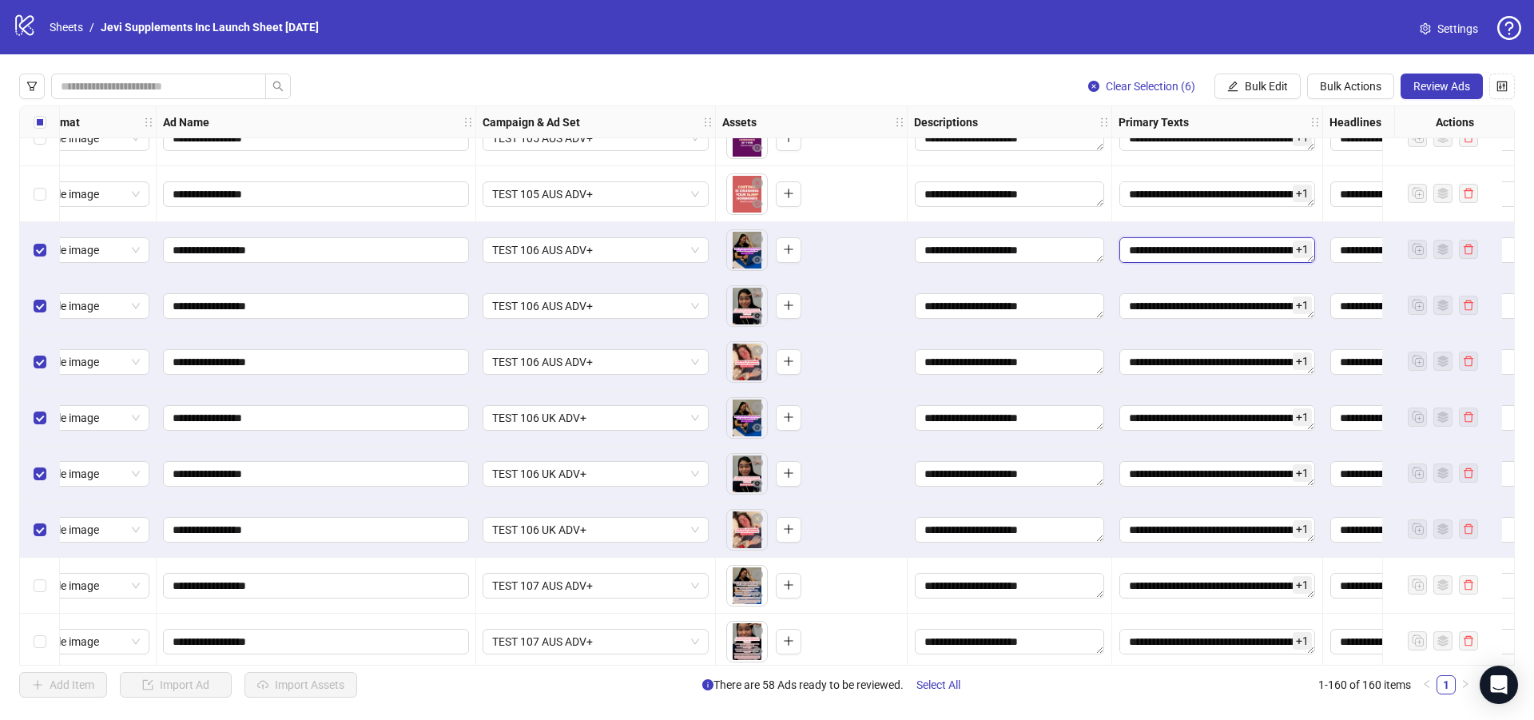
click at [1223, 255] on textarea "Edit values" at bounding box center [1217, 250] width 196 height 26
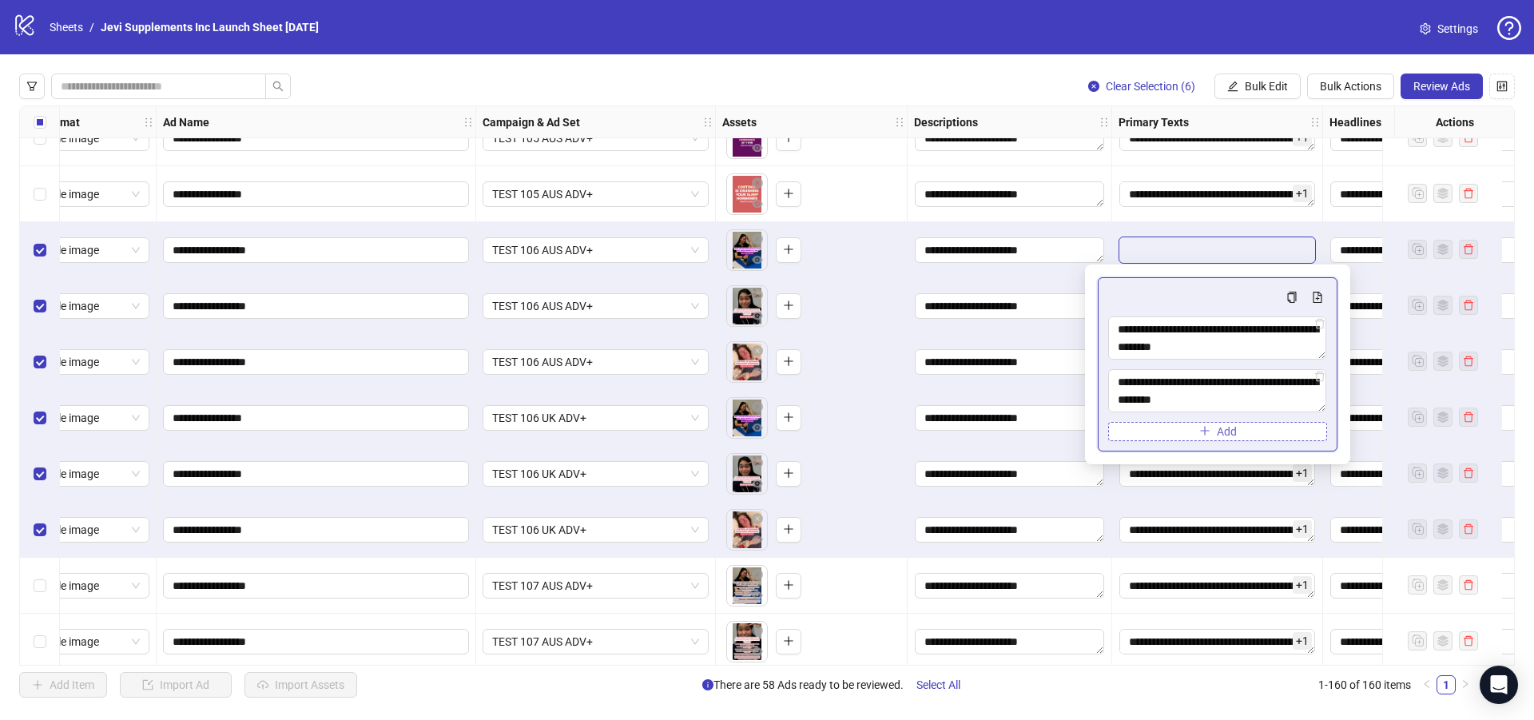
click at [1321, 374] on icon "delete" at bounding box center [1320, 377] width 10 height 10
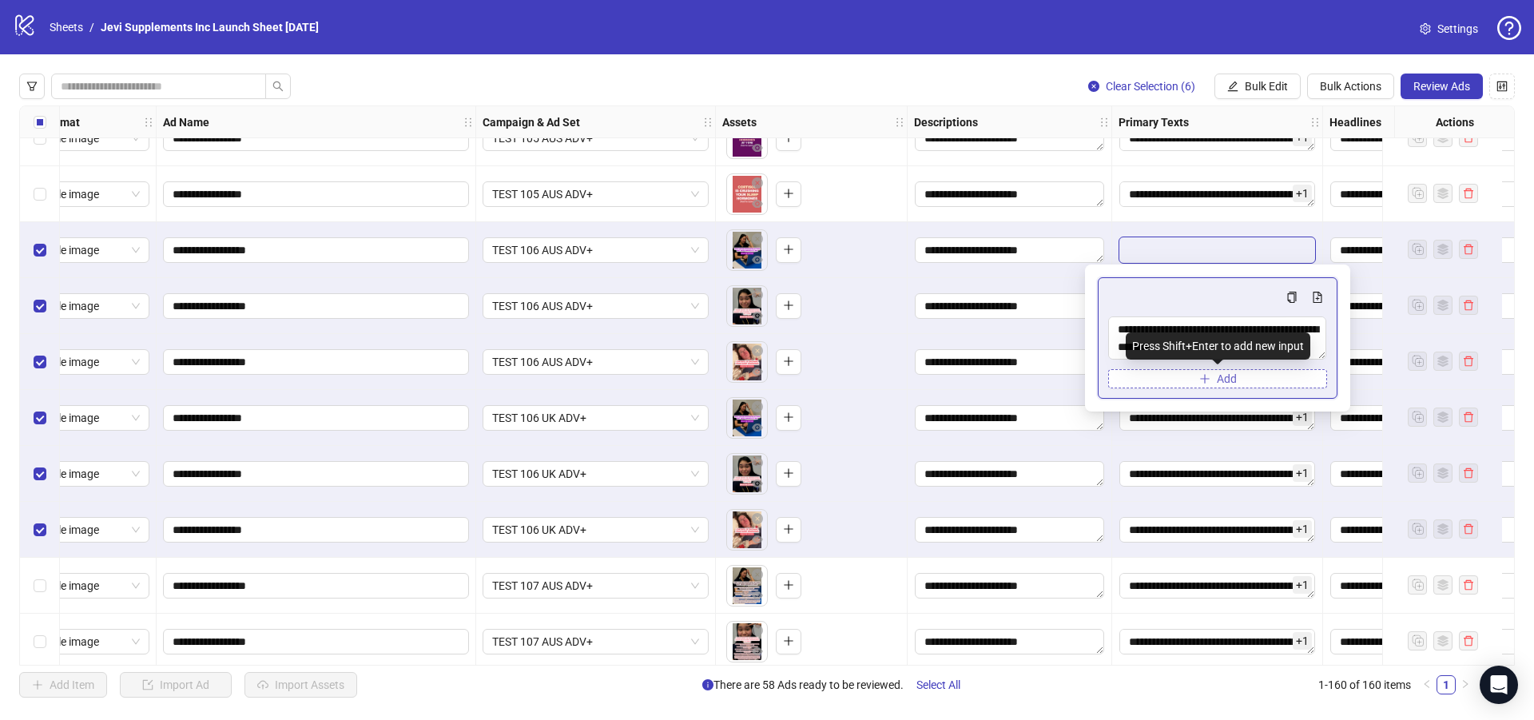
click at [1235, 380] on span "Add" at bounding box center [1227, 378] width 20 height 13
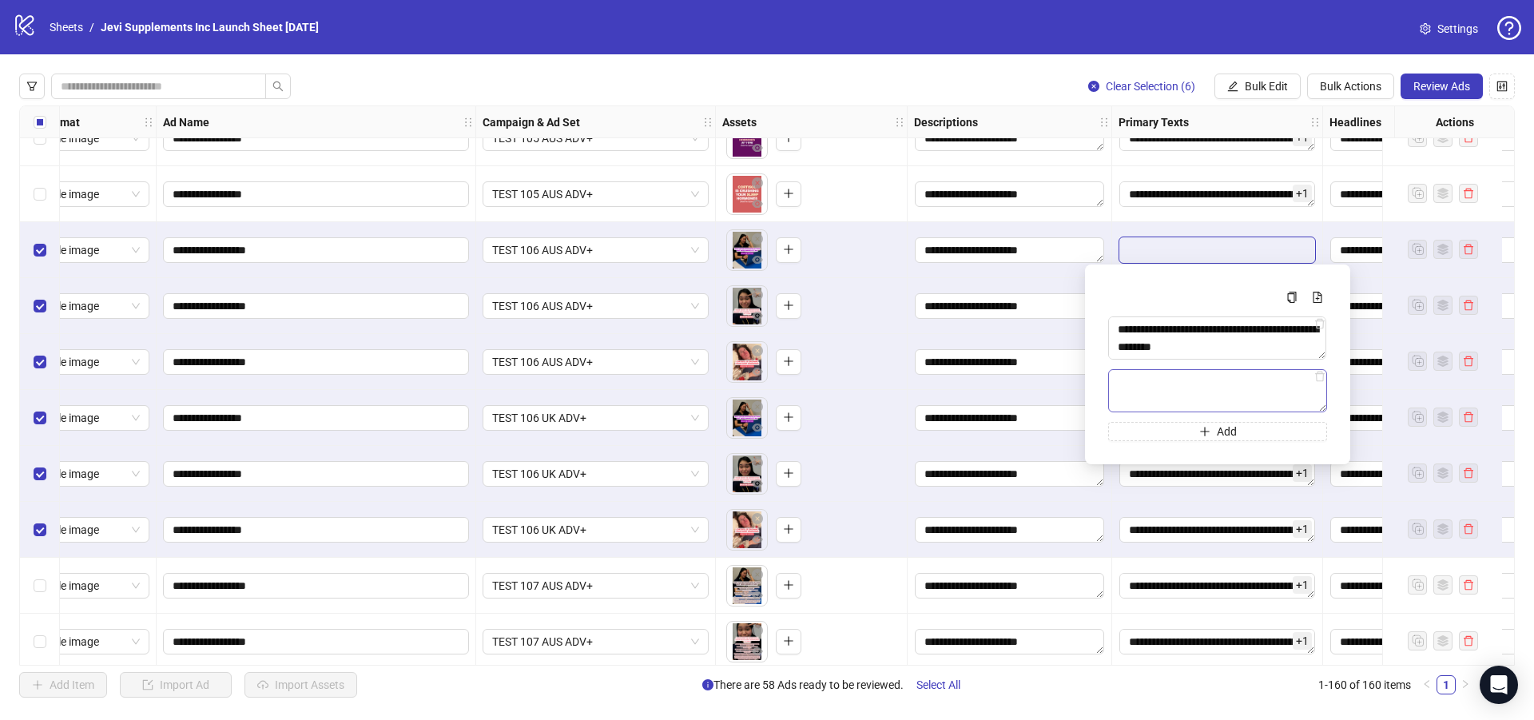
click at [1214, 383] on textarea "Multi-text input container - paste or copy values" at bounding box center [1217, 390] width 219 height 43
type textarea "**********"
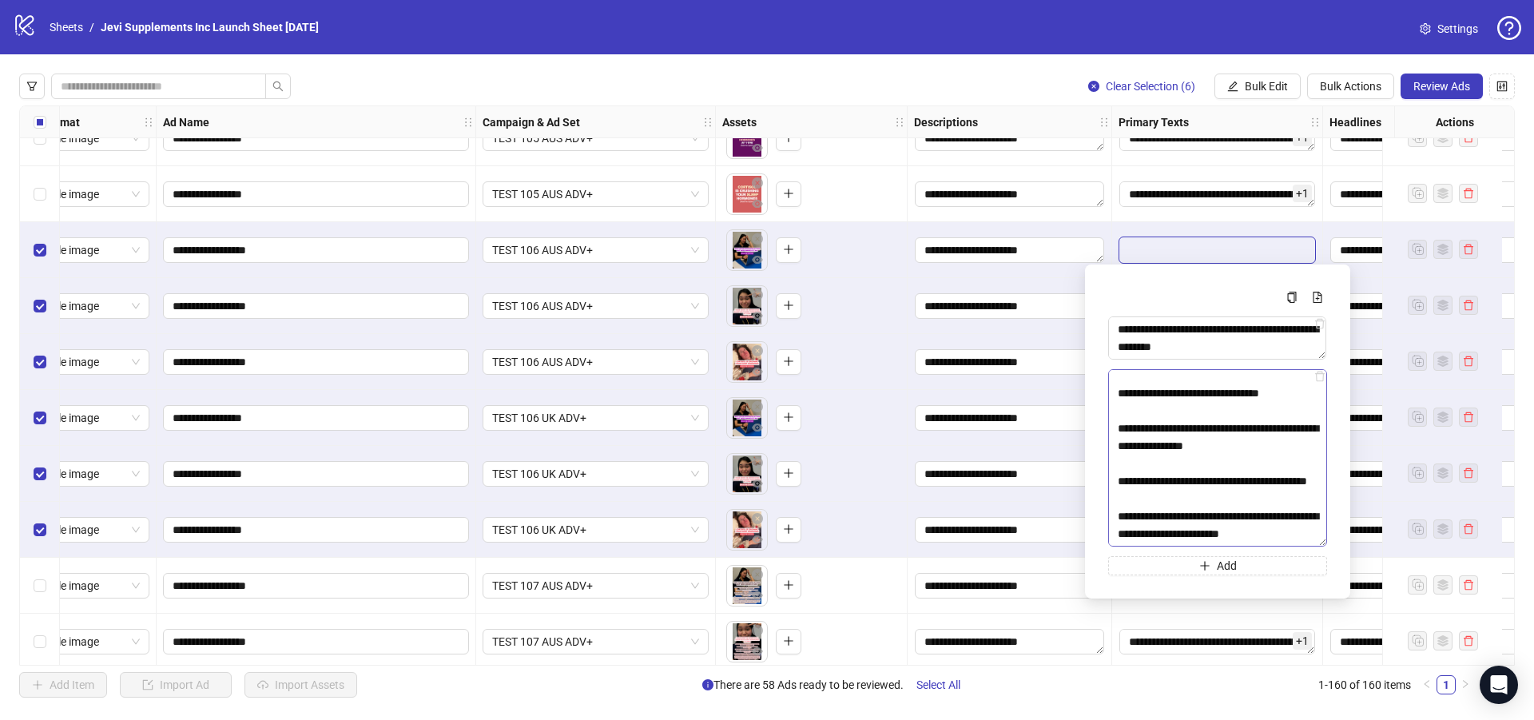
drag, startPoint x: 1322, startPoint y: 410, endPoint x: 1315, endPoint y: 542, distance: 132.0
click at [1315, 542] on textarea "**********" at bounding box center [1217, 457] width 219 height 177
click at [1276, 436] on textarea "**********" at bounding box center [1217, 458] width 219 height 179
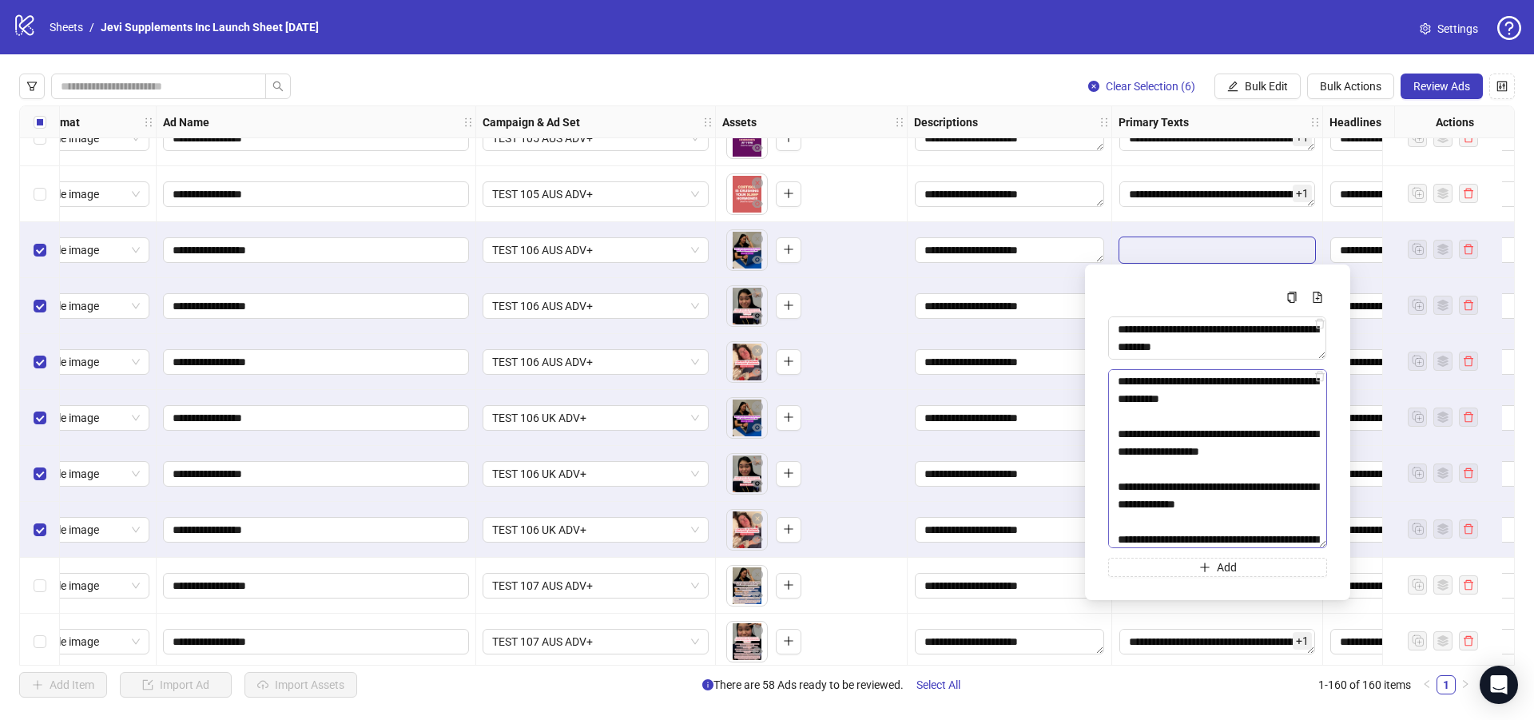
scroll to position [0, 0]
click at [1232, 85] on icon "edit" at bounding box center [1232, 86] width 11 height 11
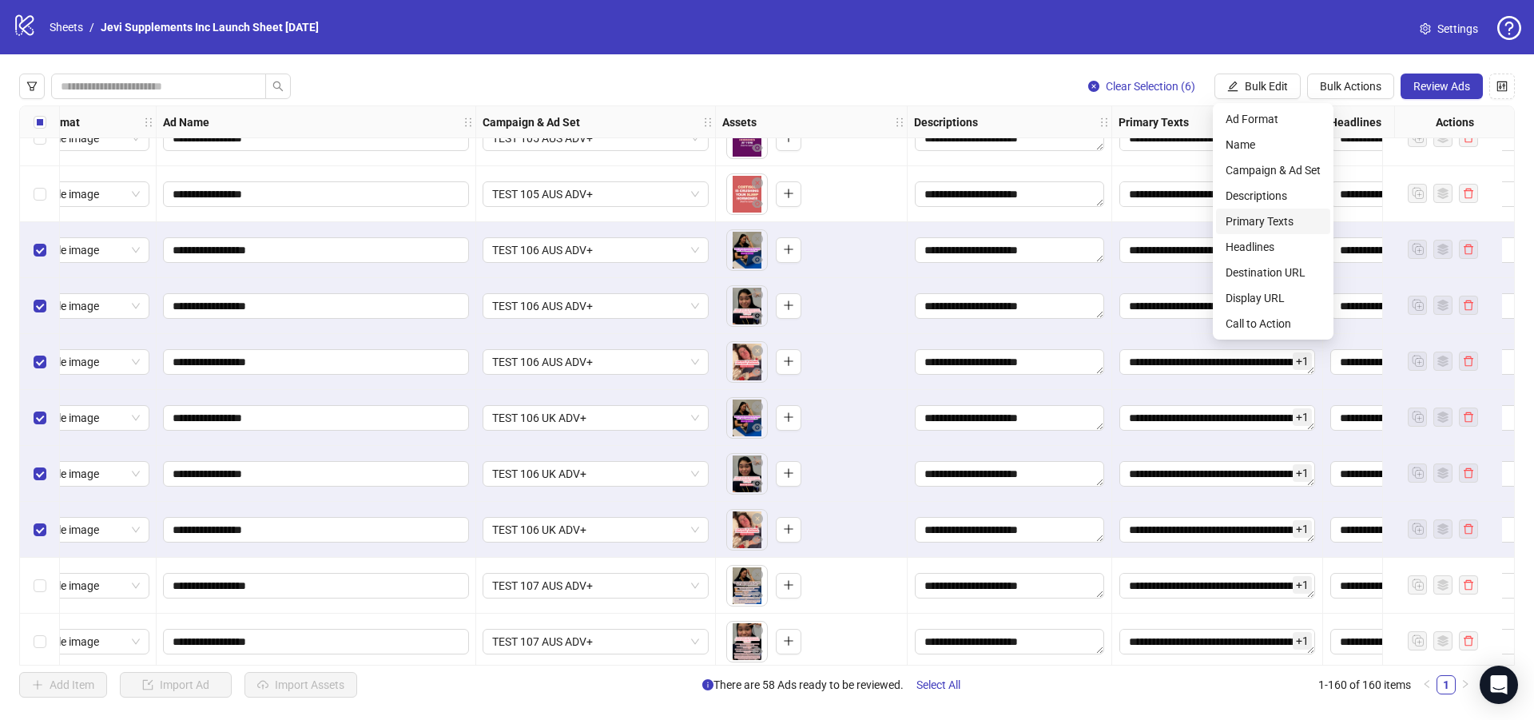
click at [1278, 224] on span "Primary Texts" at bounding box center [1273, 222] width 95 height 18
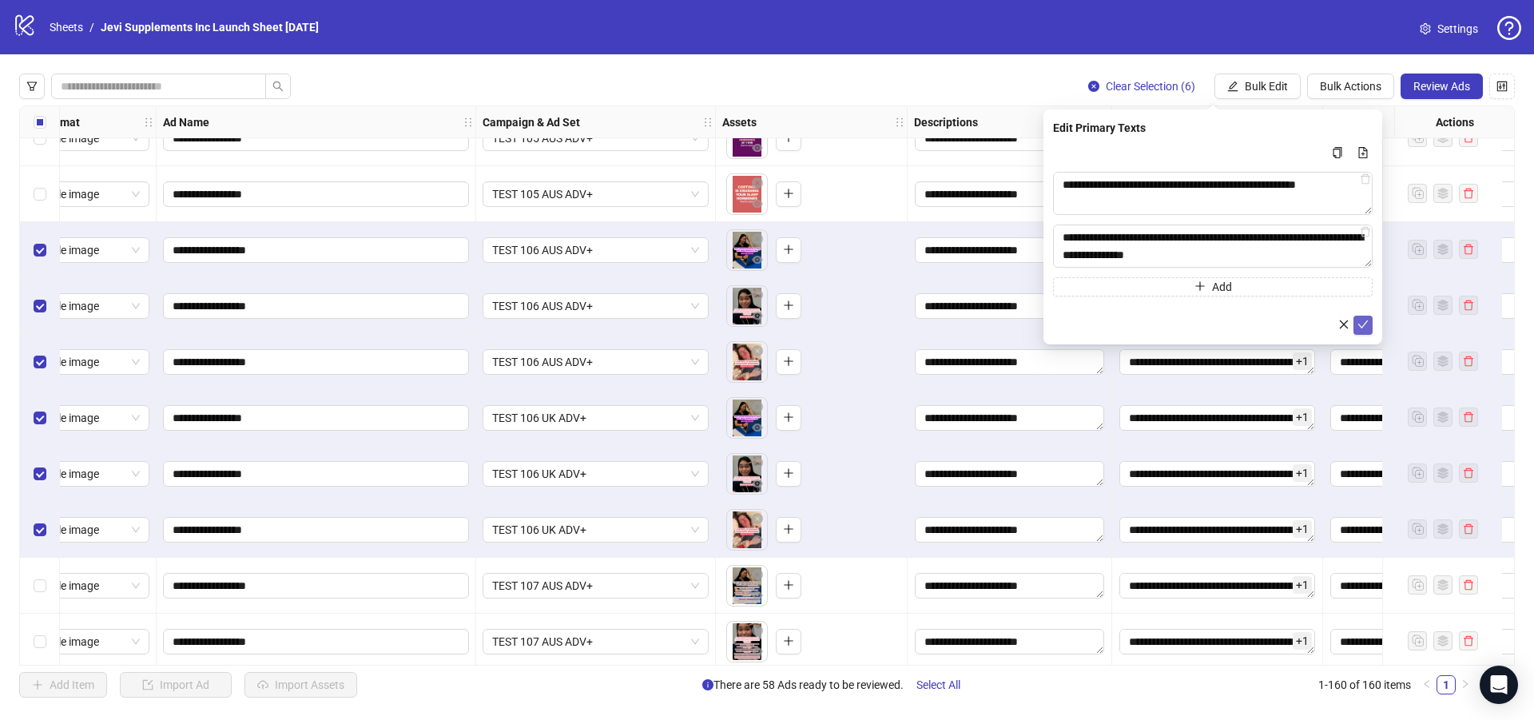
click at [1367, 324] on icon "check" at bounding box center [1362, 324] width 11 height 11
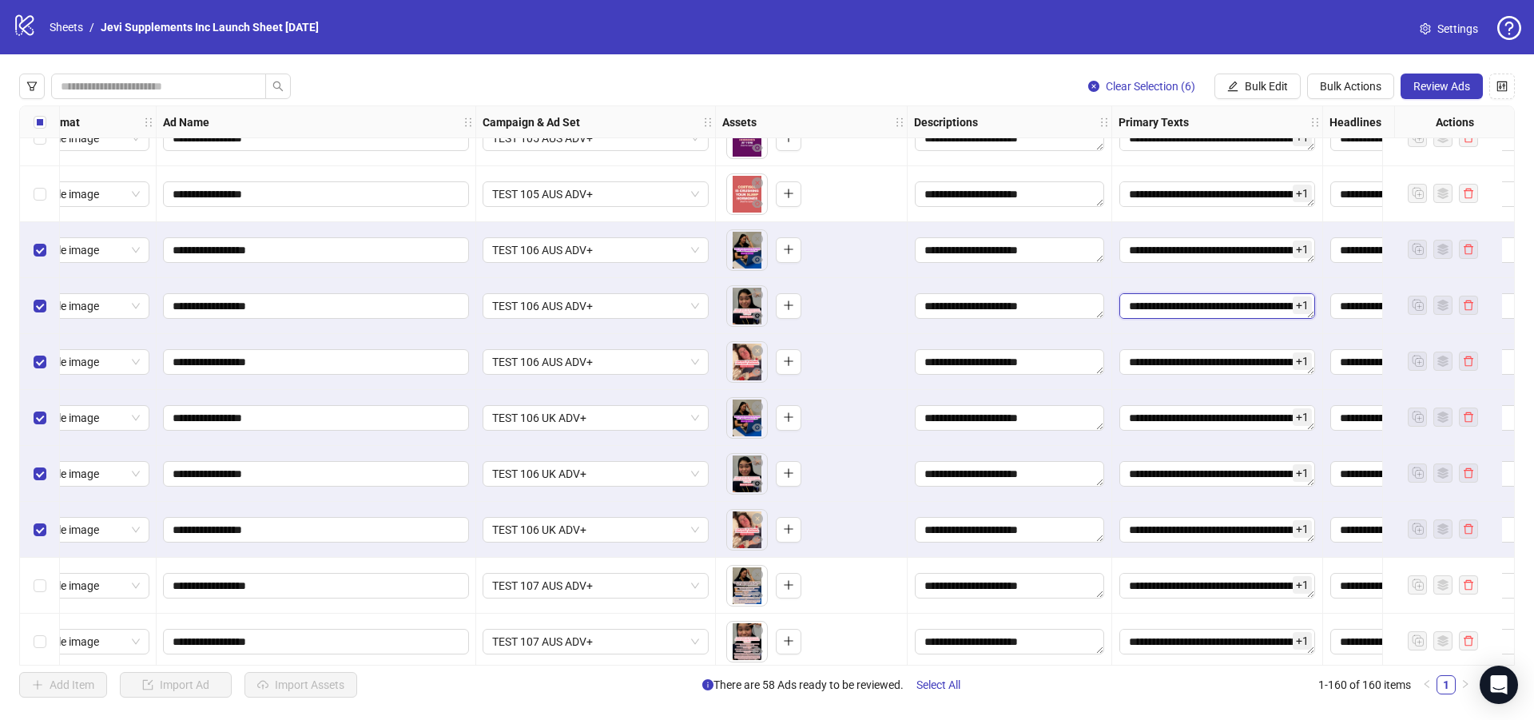
click at [1167, 312] on textarea "Edit values" at bounding box center [1217, 306] width 196 height 26
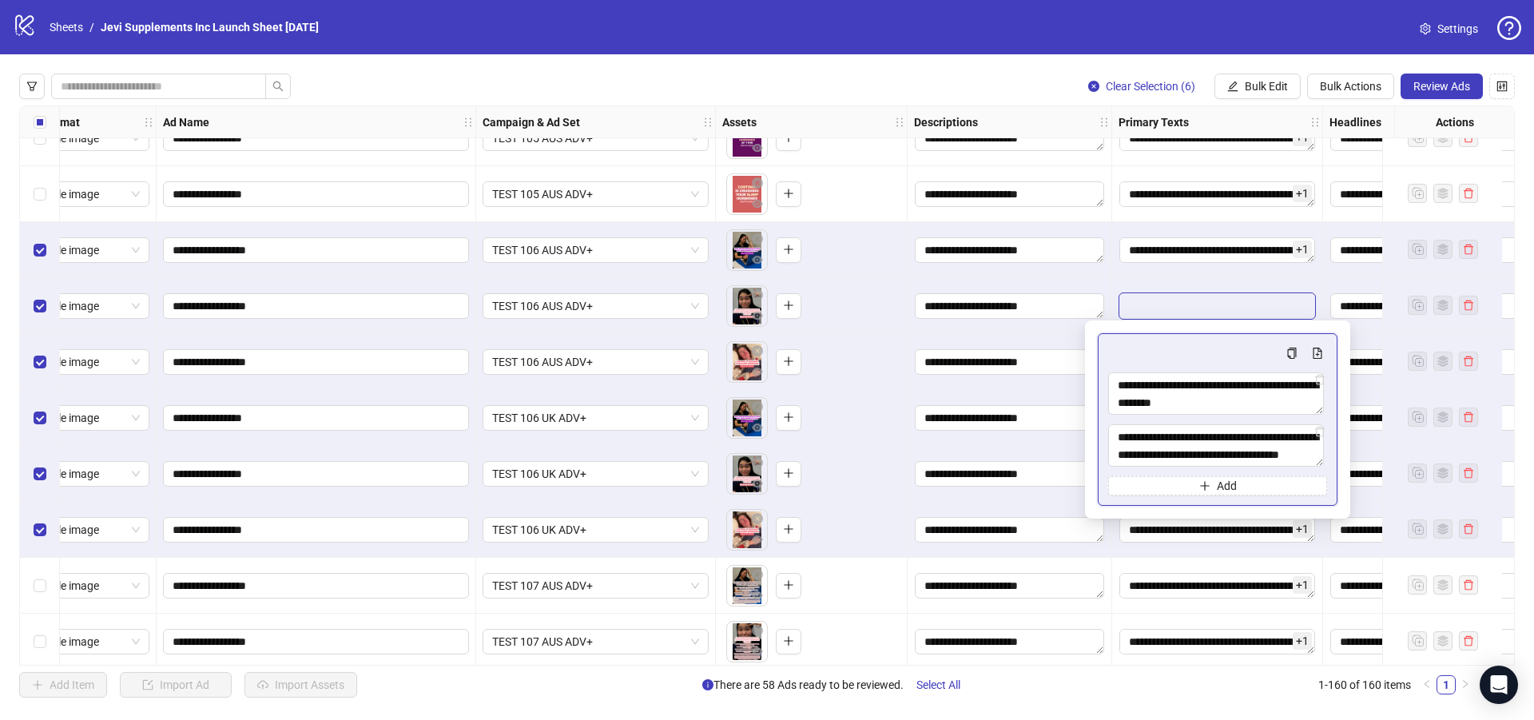
click at [1112, 276] on div "+ 1" at bounding box center [1217, 250] width 211 height 56
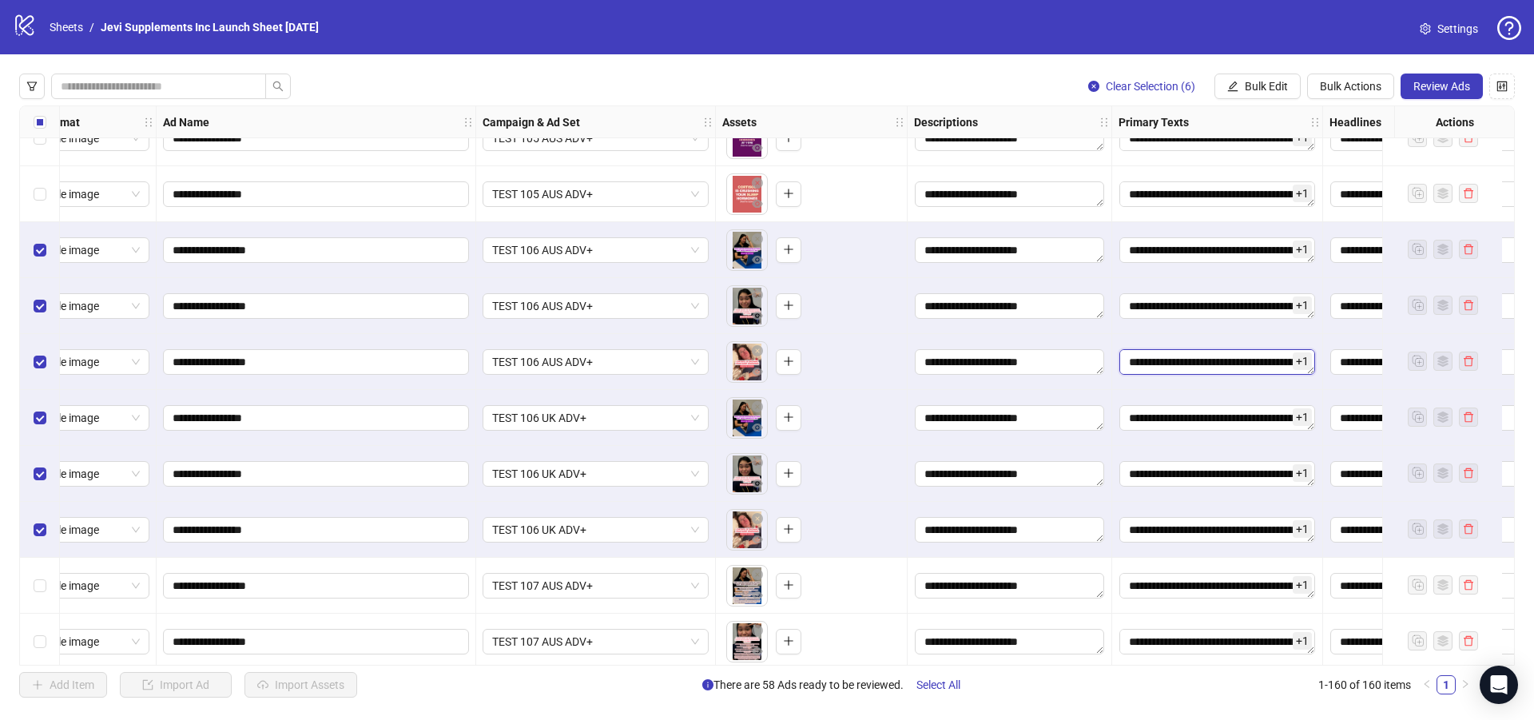
click at [1141, 363] on textarea "Edit values" at bounding box center [1217, 362] width 196 height 26
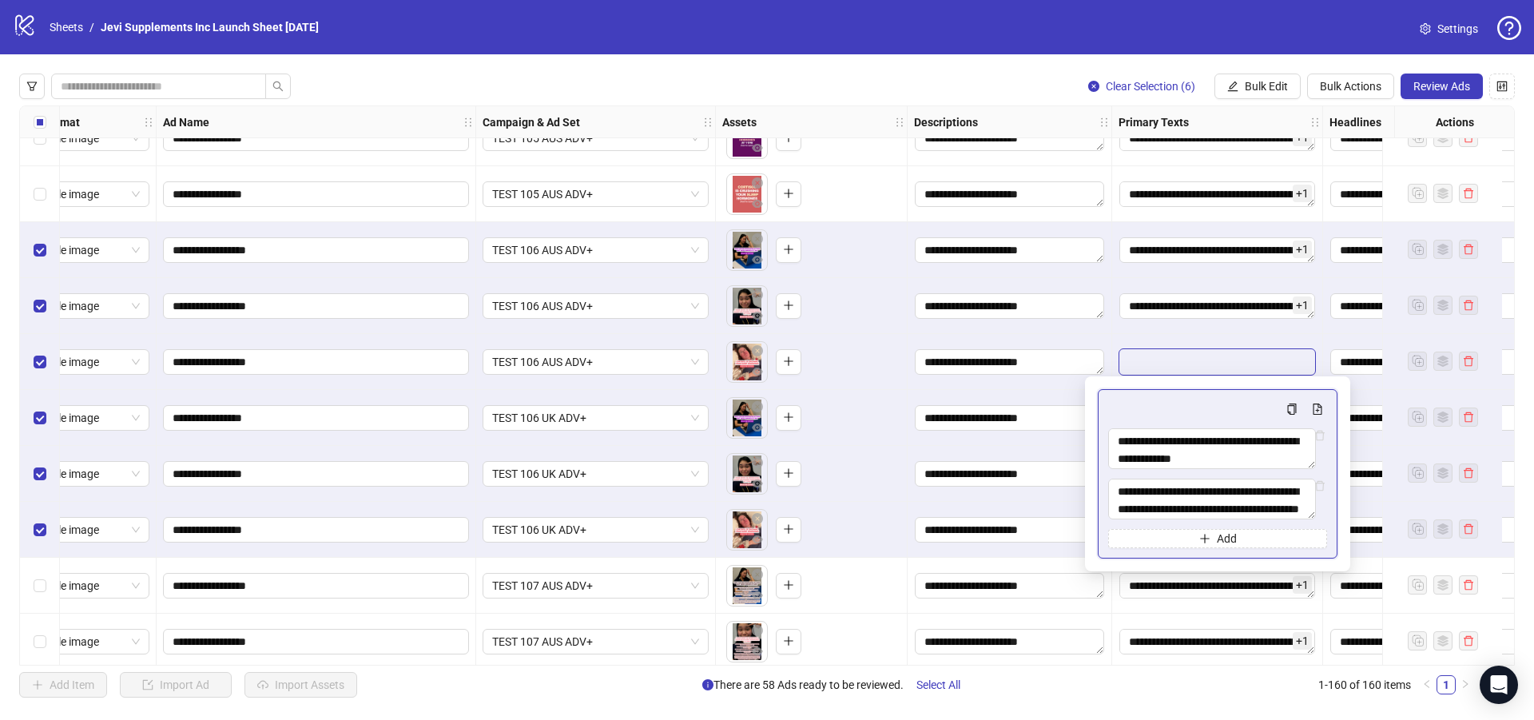
click at [1127, 344] on div "+ 1" at bounding box center [1217, 362] width 211 height 56
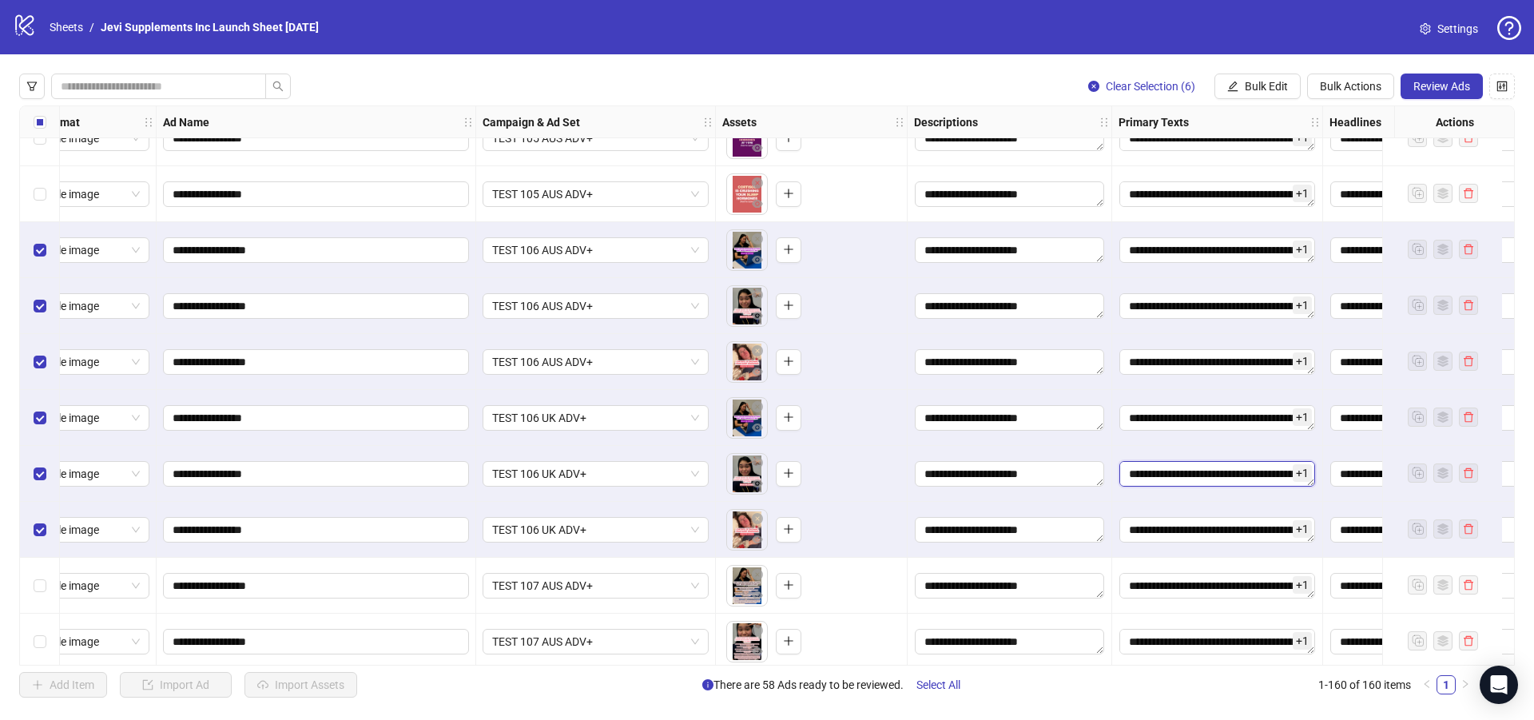
click at [1179, 475] on textarea "Edit values" at bounding box center [1217, 474] width 196 height 26
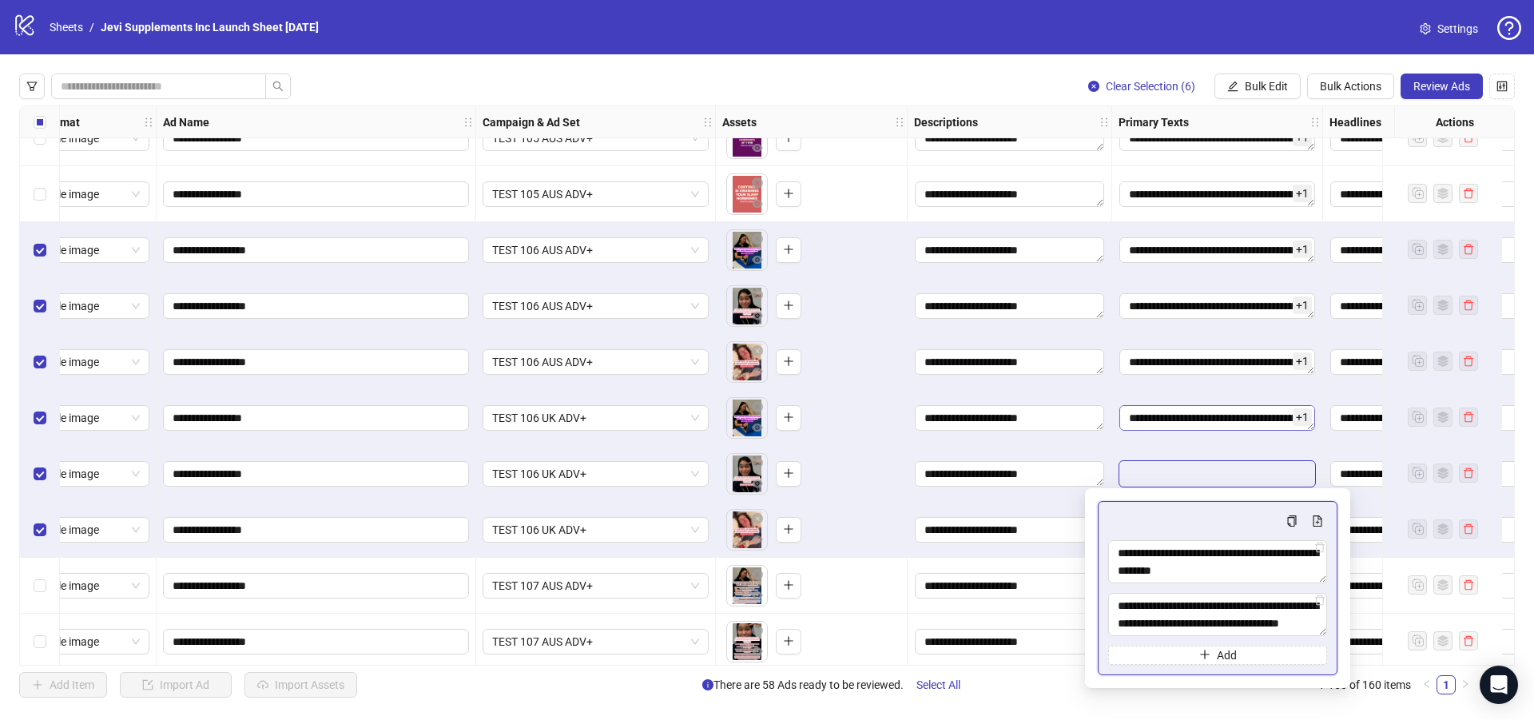
click at [1120, 330] on div "+ 1" at bounding box center [1217, 306] width 211 height 56
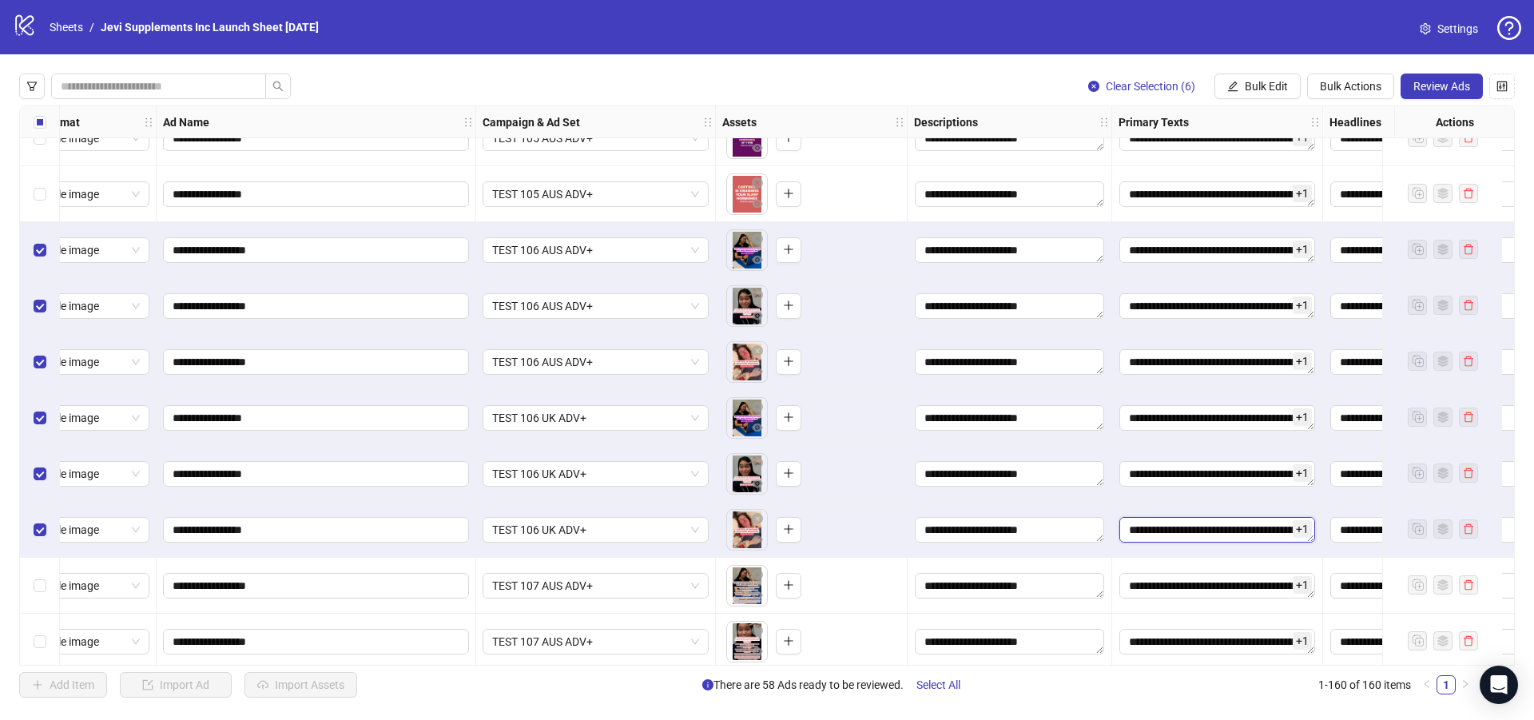
click at [1166, 532] on textarea "Edit values" at bounding box center [1217, 530] width 196 height 26
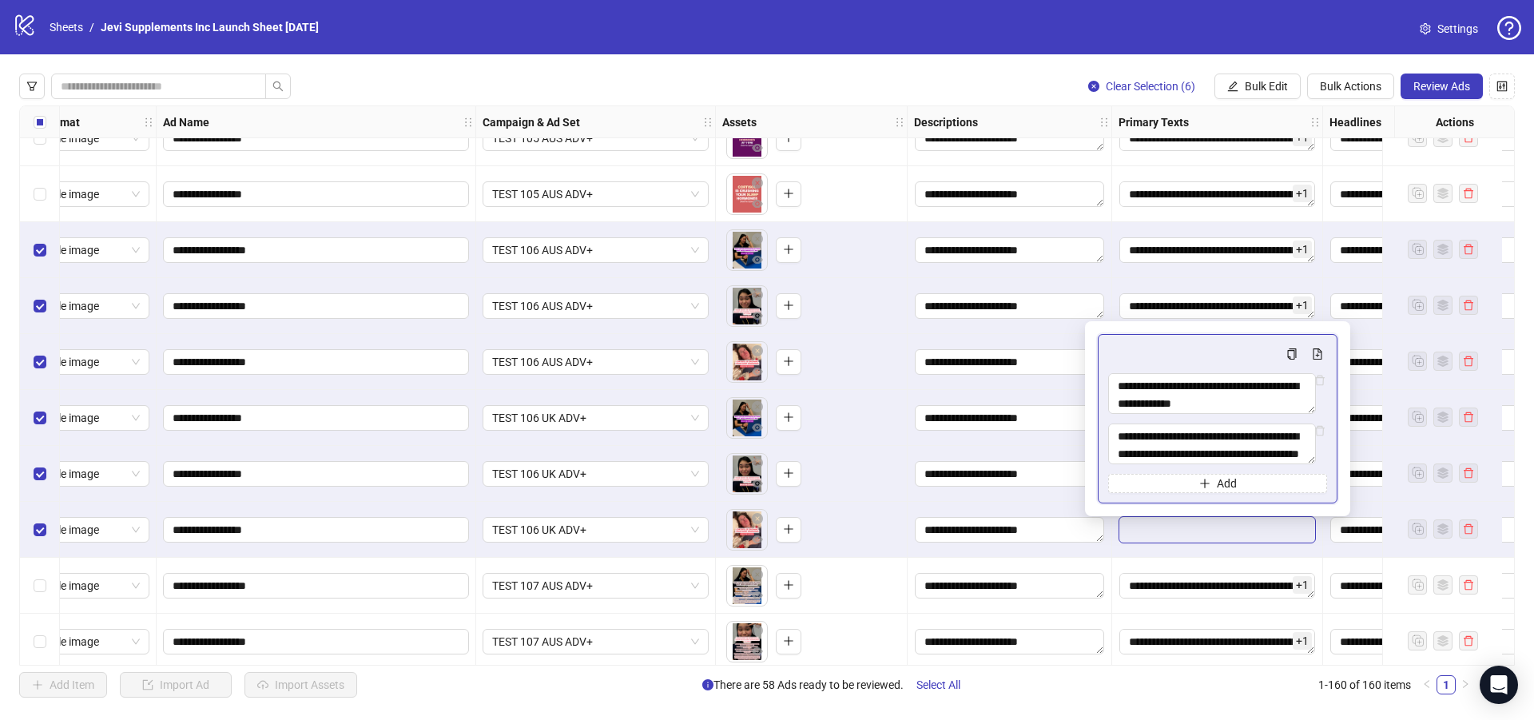
click at [833, 433] on div "To pick up a draggable item, press the space bar. While dragging, use the arrow…" at bounding box center [811, 418] width 178 height 50
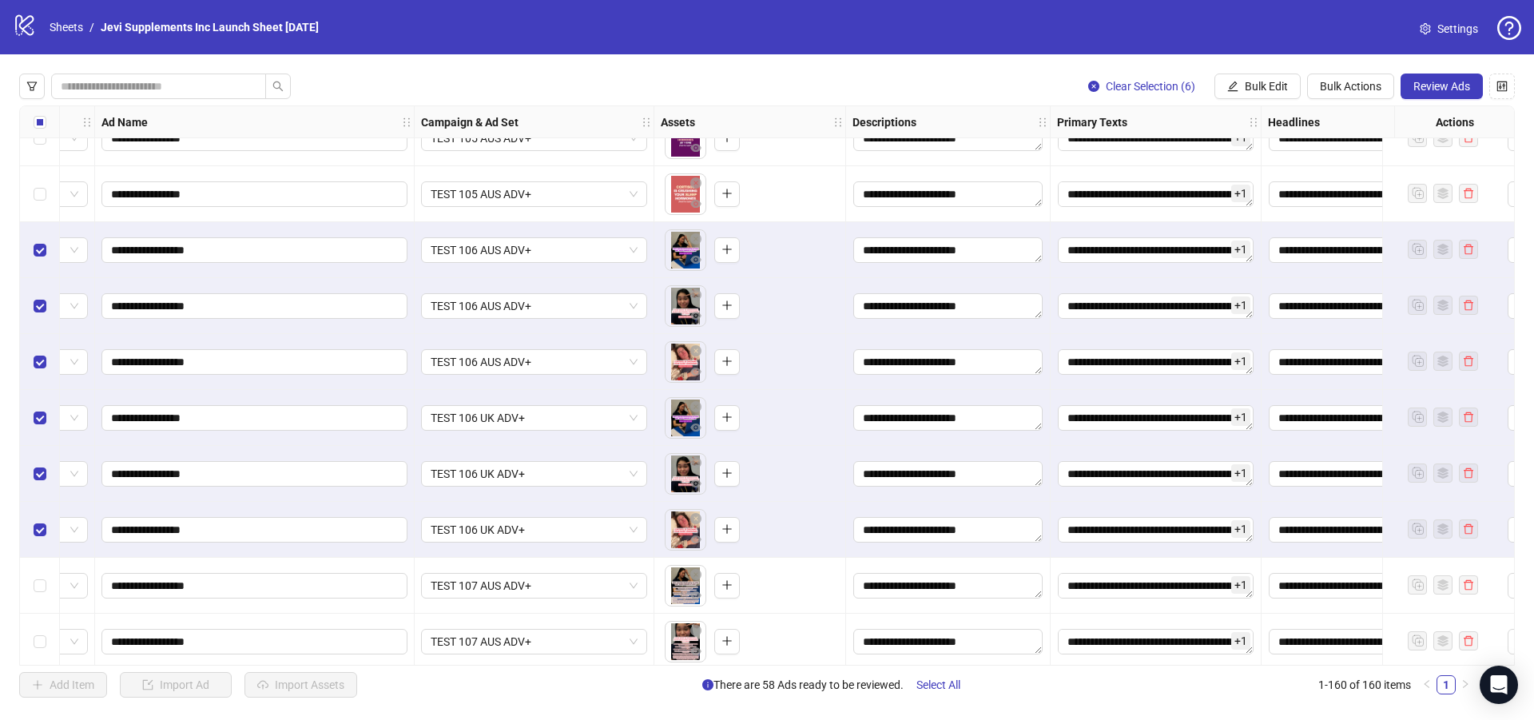
scroll to position [6292, 220]
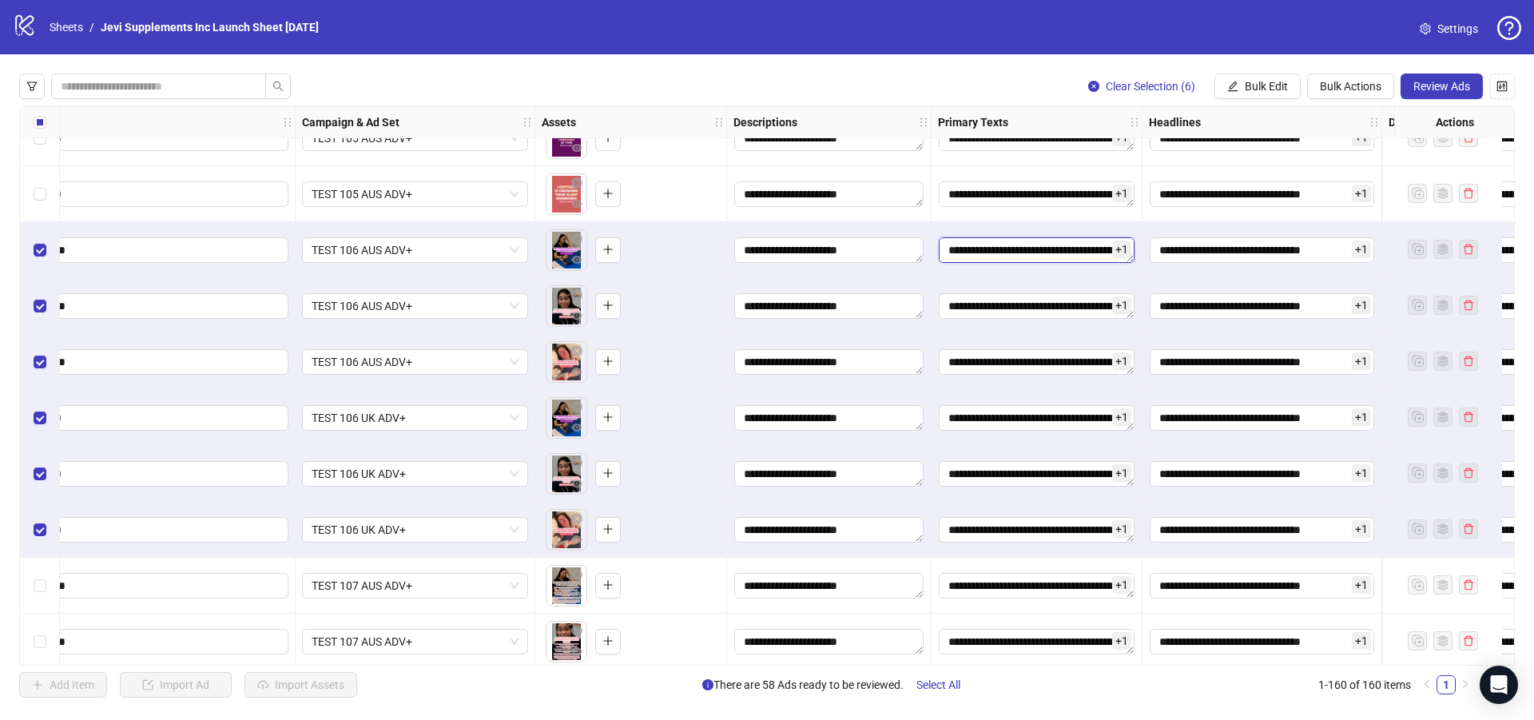
click at [1030, 248] on textarea "Edit values" at bounding box center [1037, 250] width 196 height 26
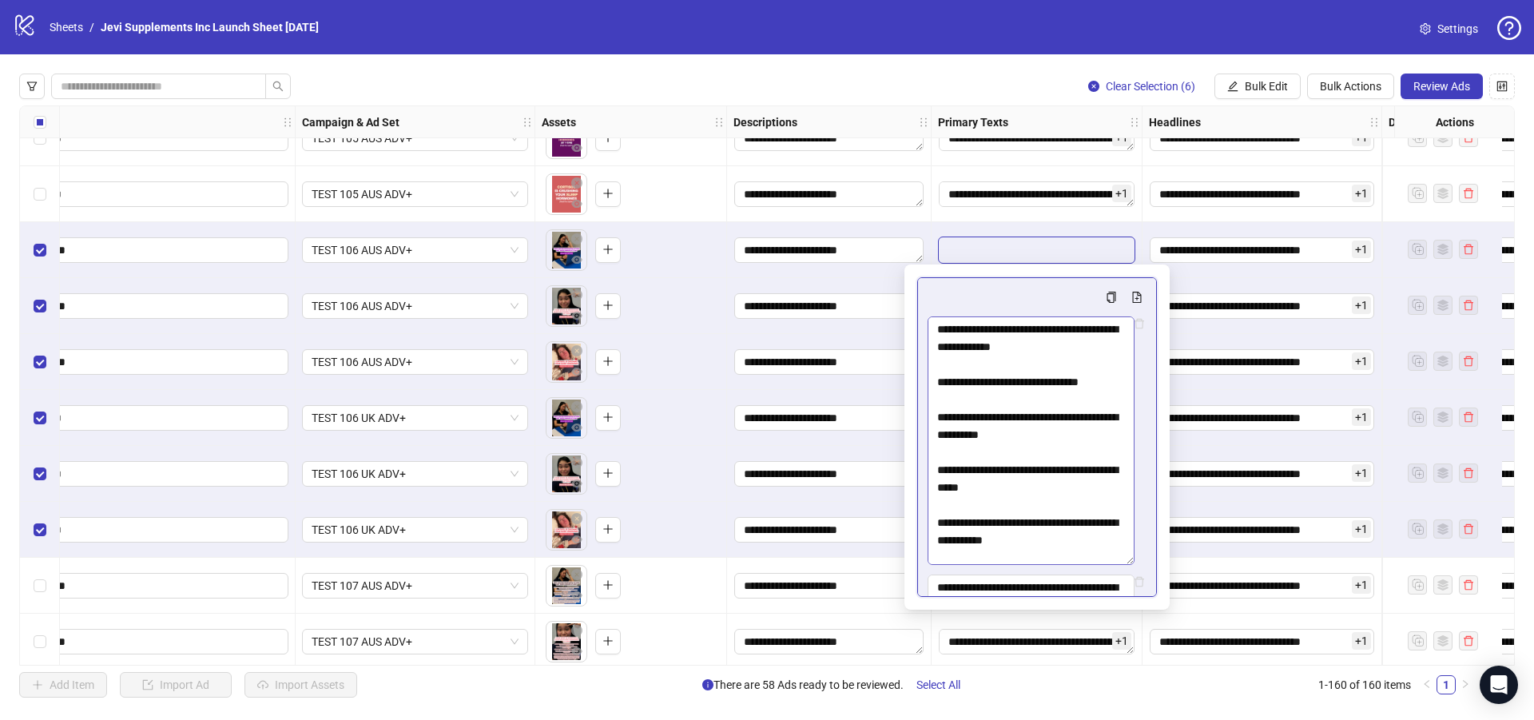
drag, startPoint x: 1143, startPoint y: 350, endPoint x: 1125, endPoint y: 574, distance: 224.5
click at [1125, 565] on textarea "Multi-text input container - paste or copy values" at bounding box center [1031, 440] width 207 height 248
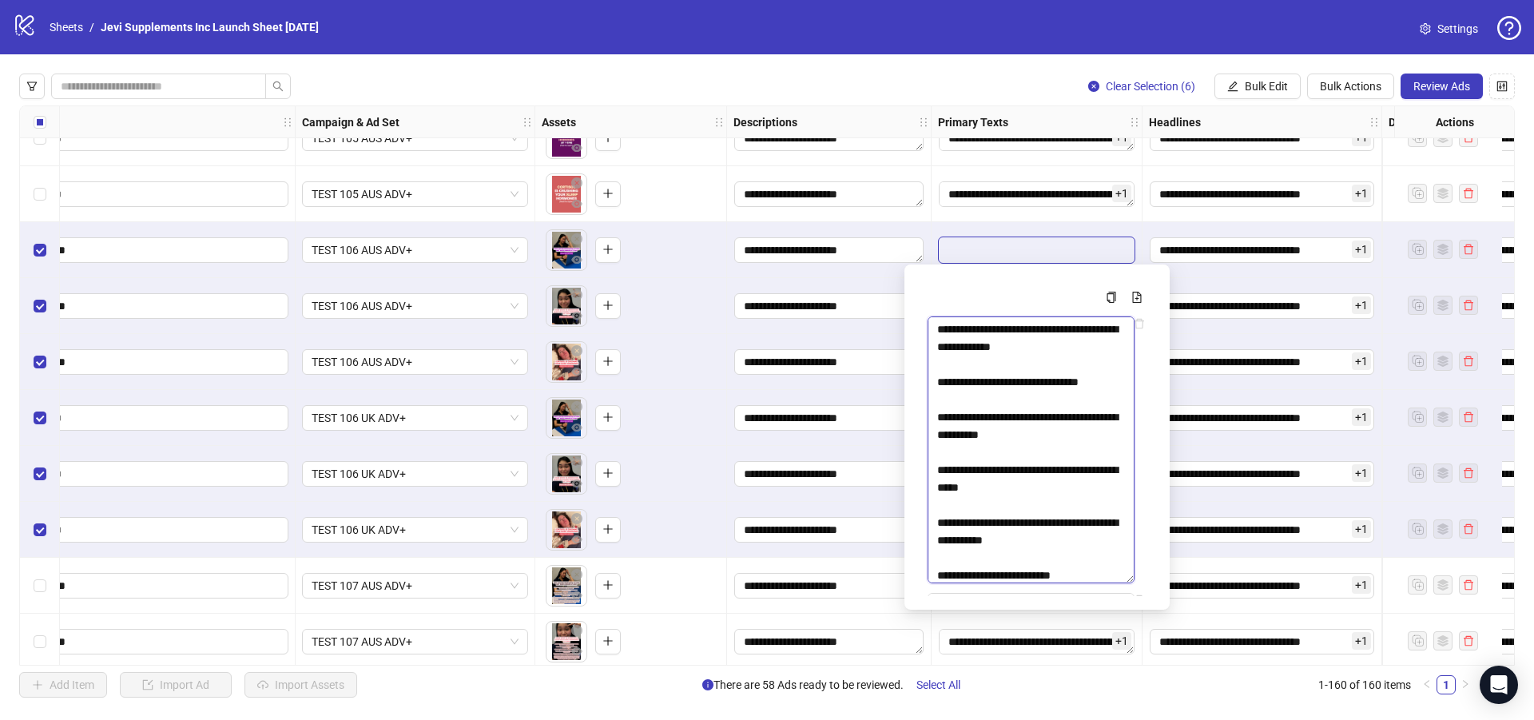
click at [1015, 380] on textarea "Multi-text input container - paste or copy values" at bounding box center [1031, 449] width 207 height 267
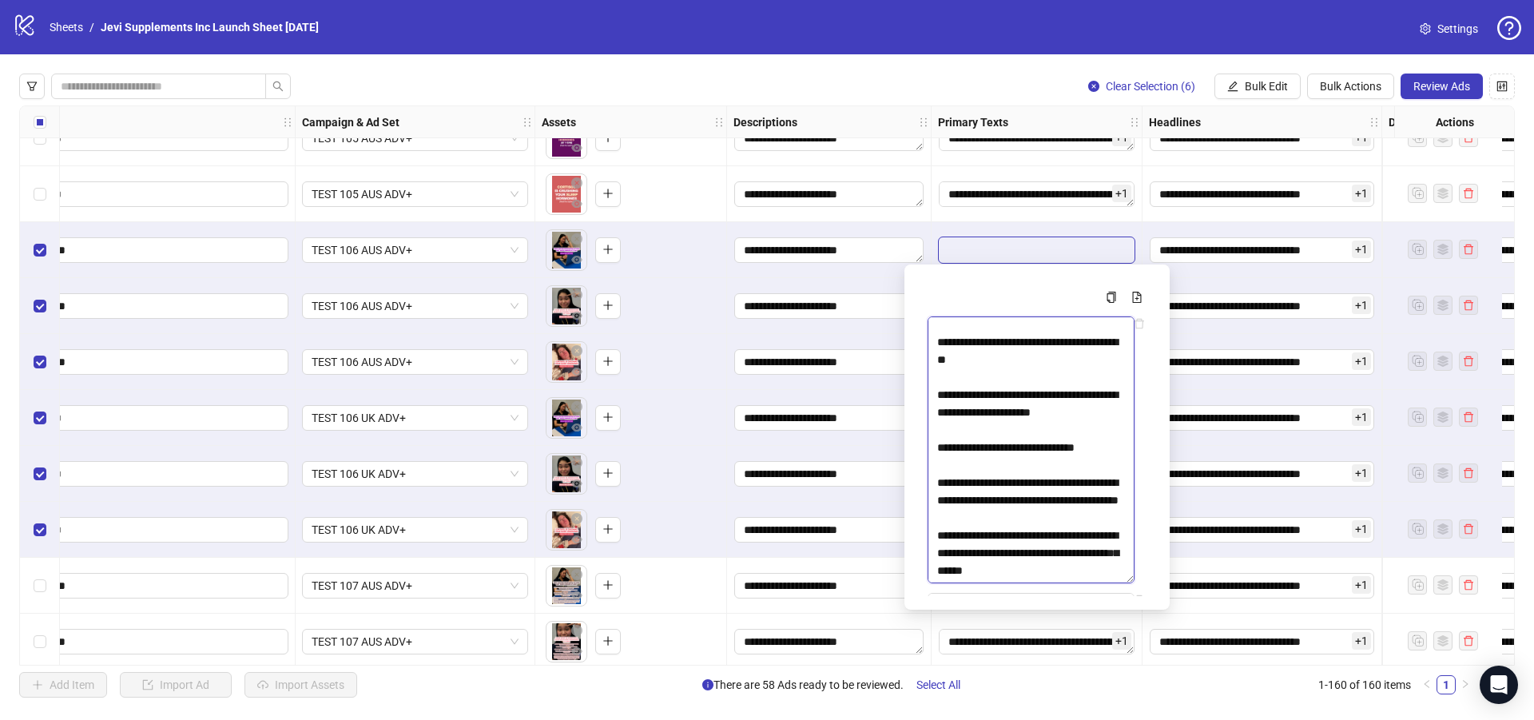
scroll to position [5805, 0]
click at [934, 85] on div "Clear Selection (6) Bulk Edit Bulk Actions Review Ads" at bounding box center [767, 87] width 1496 height 26
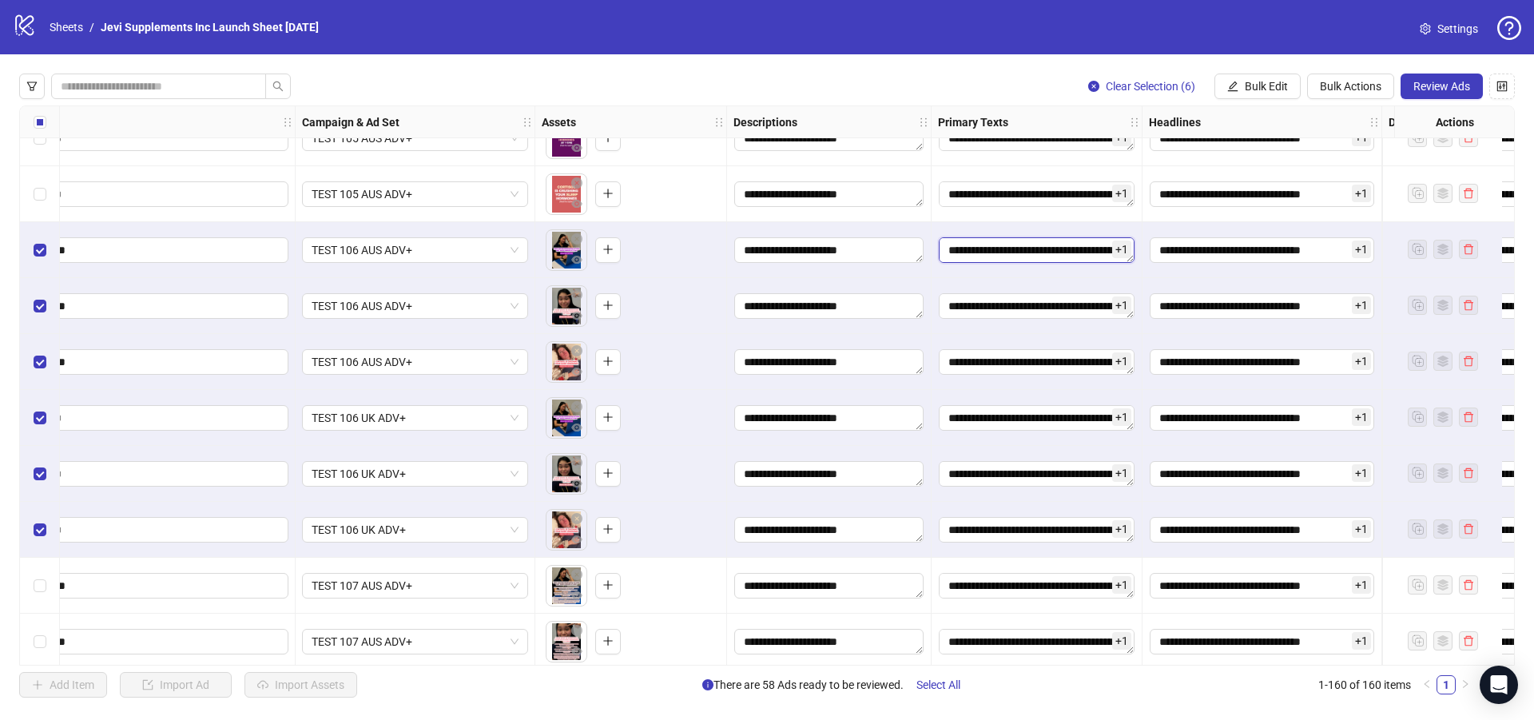
click at [1013, 250] on textarea "Edit values" at bounding box center [1037, 250] width 196 height 26
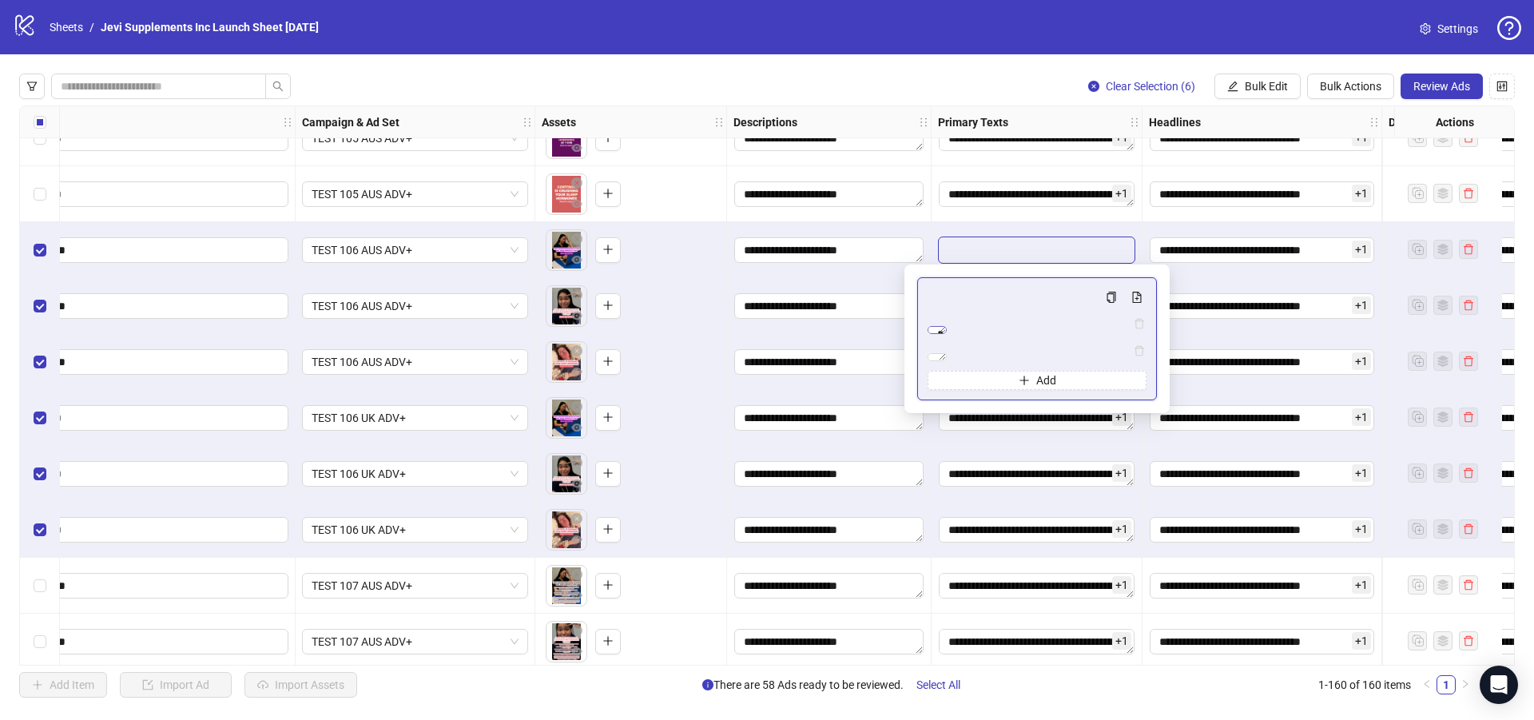
scroll to position [78, 0]
click at [947, 361] on textarea "**********" at bounding box center [937, 357] width 19 height 8
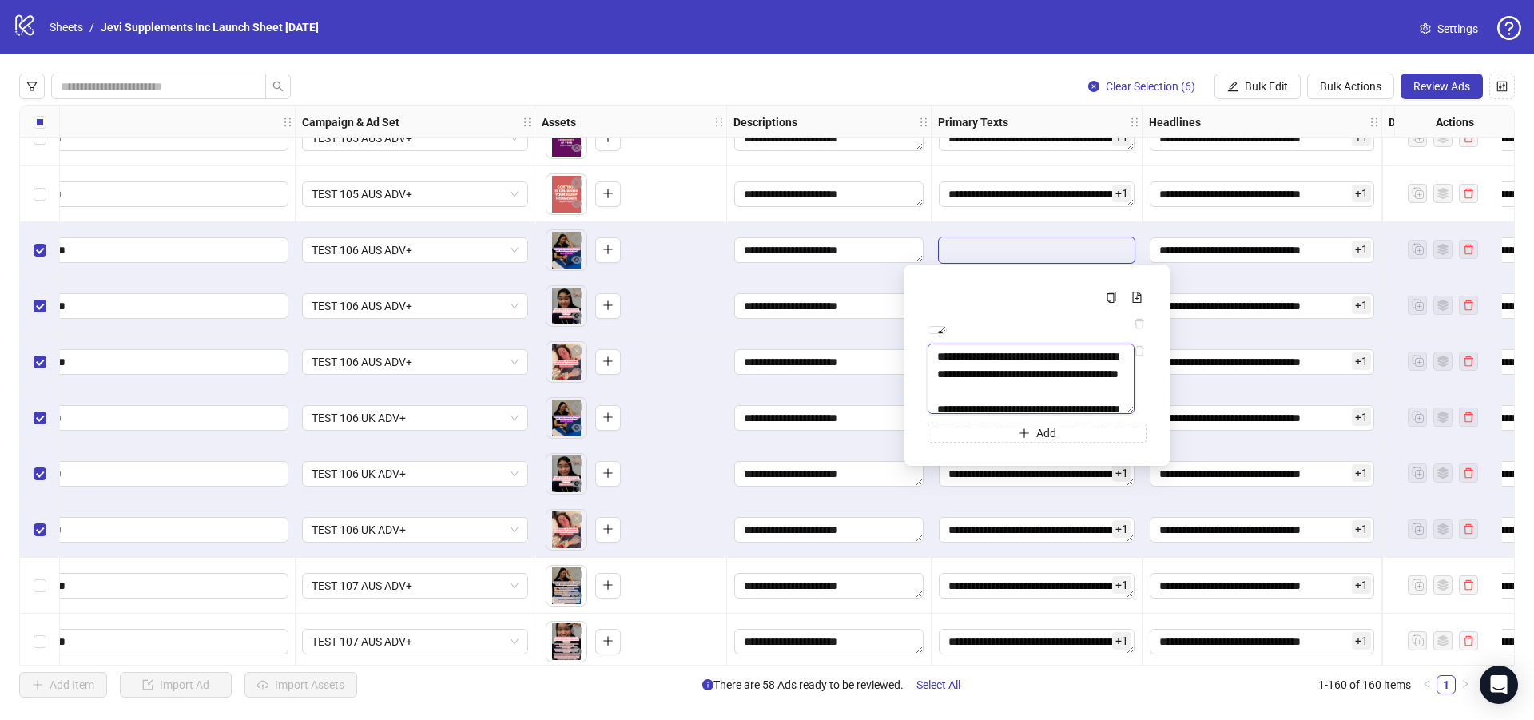
drag, startPoint x: 1127, startPoint y: 550, endPoint x: 1135, endPoint y: 631, distance: 81.9
click at [1135, 631] on body "**********" at bounding box center [767, 360] width 1534 height 720
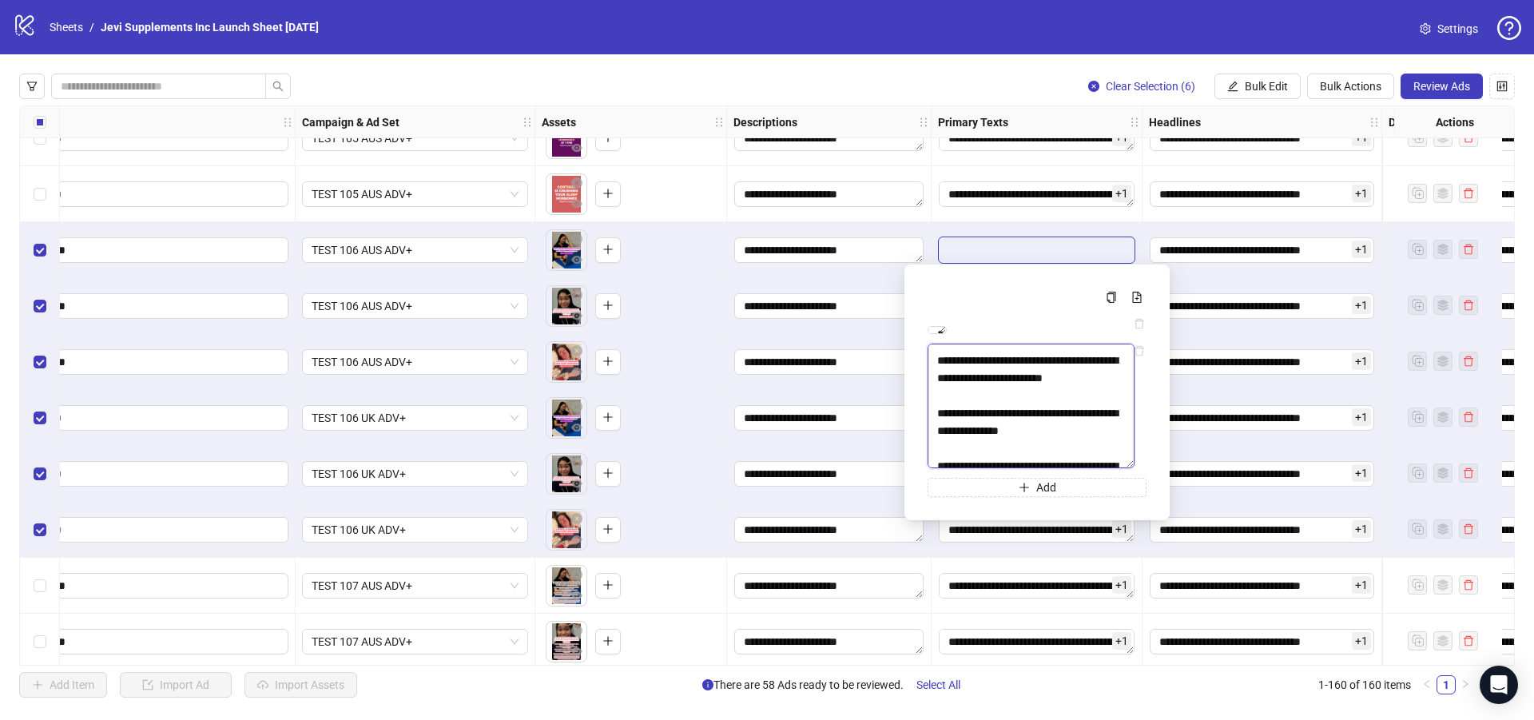
scroll to position [0, 0]
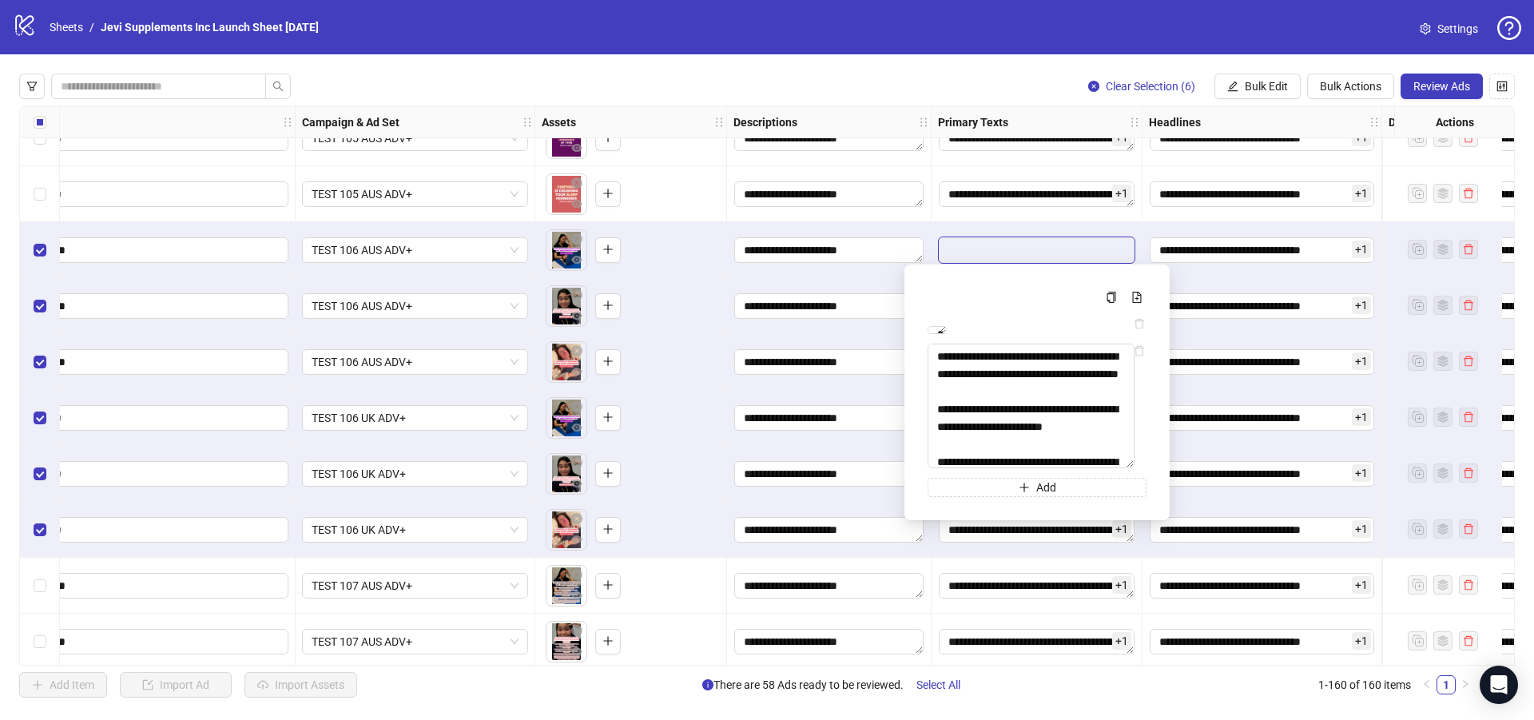
click at [965, 71] on div "**********" at bounding box center [767, 385] width 1534 height 662
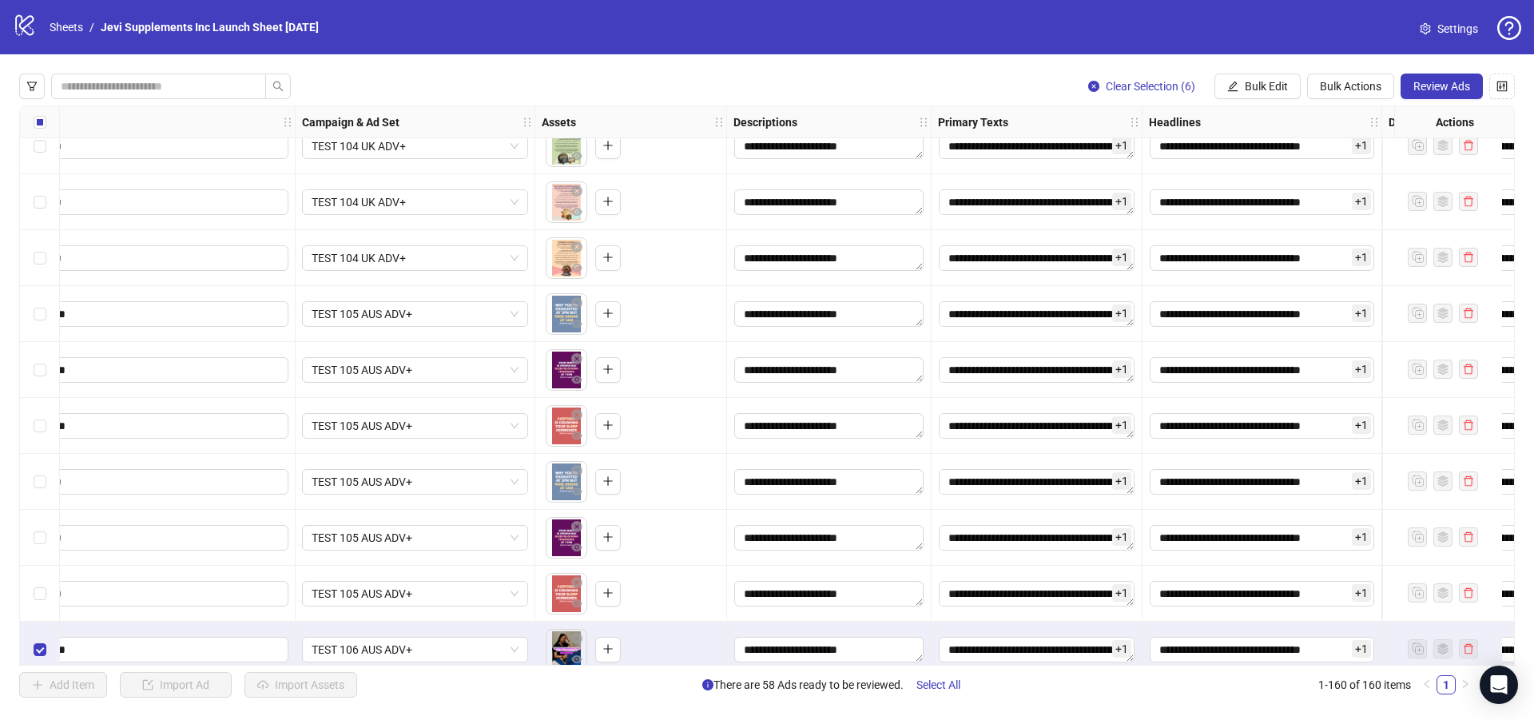
scroll to position [6052, 220]
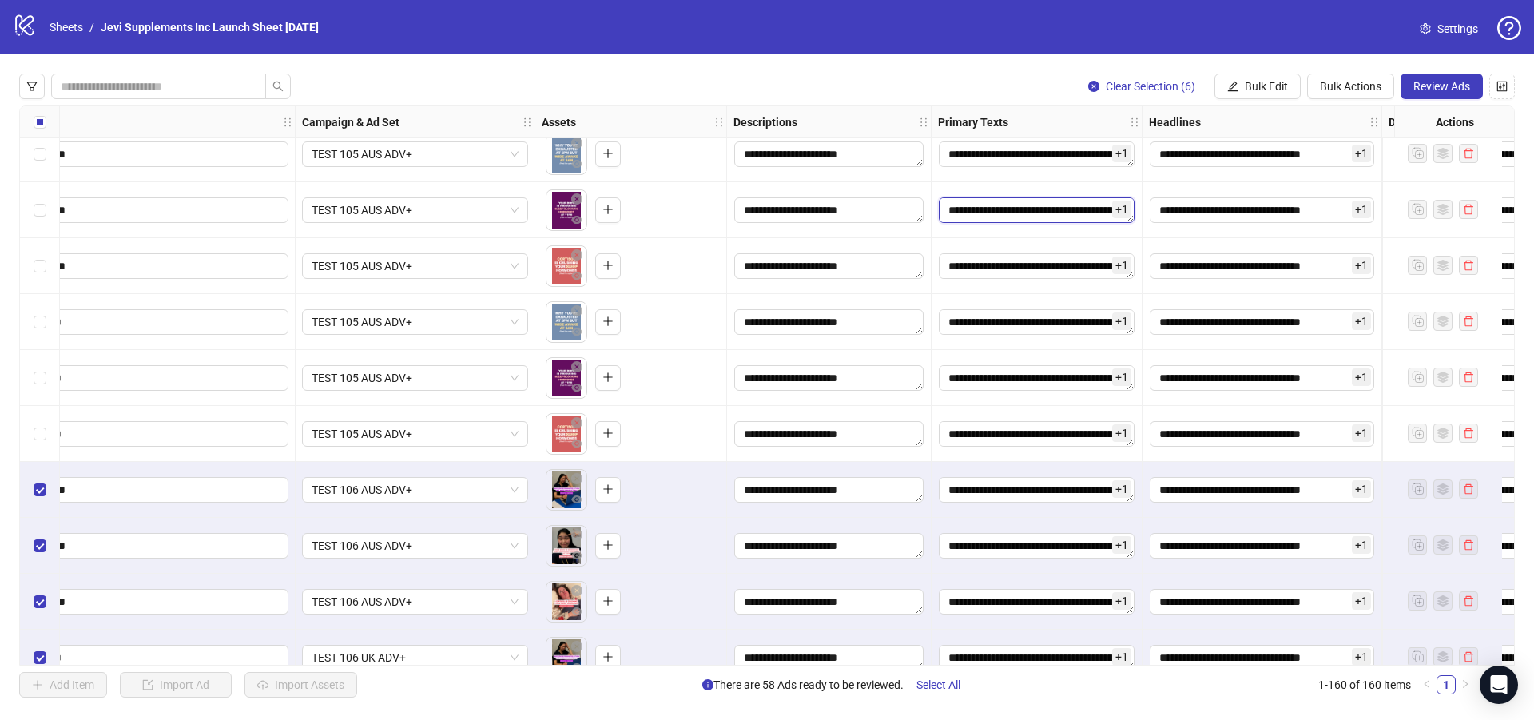
click at [1012, 213] on textarea "Edit values" at bounding box center [1037, 210] width 196 height 26
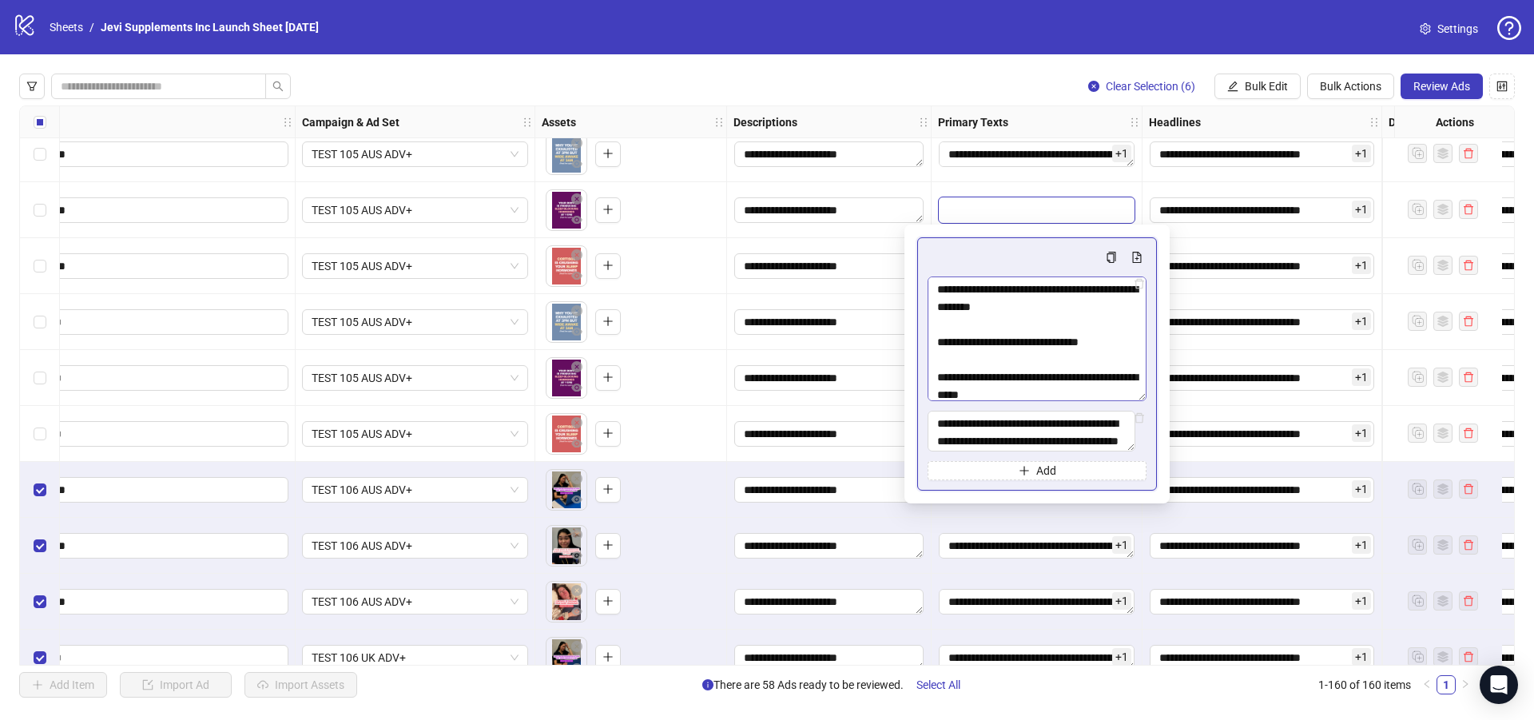
drag, startPoint x: 1139, startPoint y: 314, endPoint x: 1093, endPoint y: 344, distance: 54.3
click at [1138, 401] on textarea "Multi-text input container - paste or copy values" at bounding box center [1037, 338] width 219 height 125
click at [1089, 340] on textarea "Multi-text input container - paste or copy values" at bounding box center [1037, 343] width 219 height 135
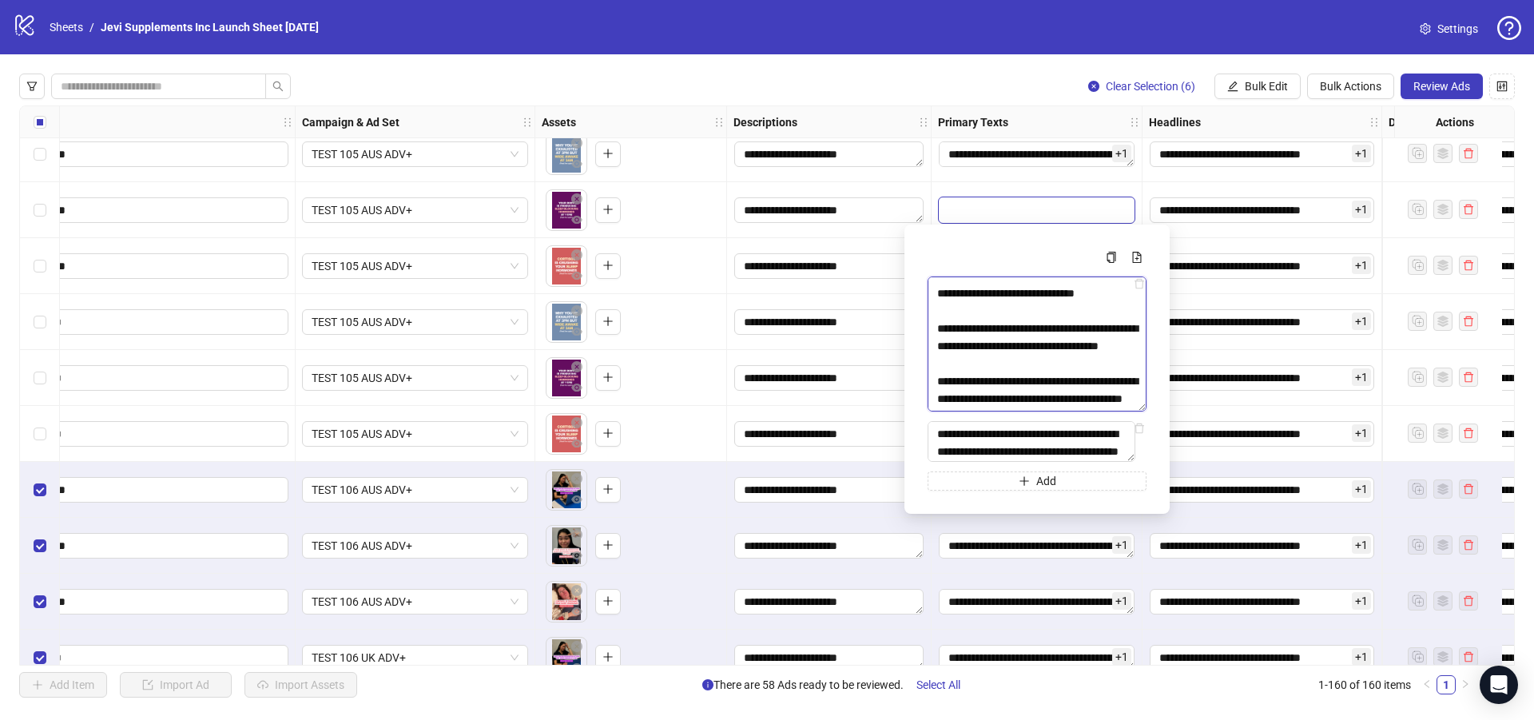
scroll to position [5762, 0]
click at [1081, 455] on textarea "**********" at bounding box center [1032, 441] width 208 height 41
click at [960, 51] on div "logo/logo-mobile Sheets / Jevi Supplements Inc Launch Sheet [DATE] Settings" at bounding box center [767, 27] width 1534 height 54
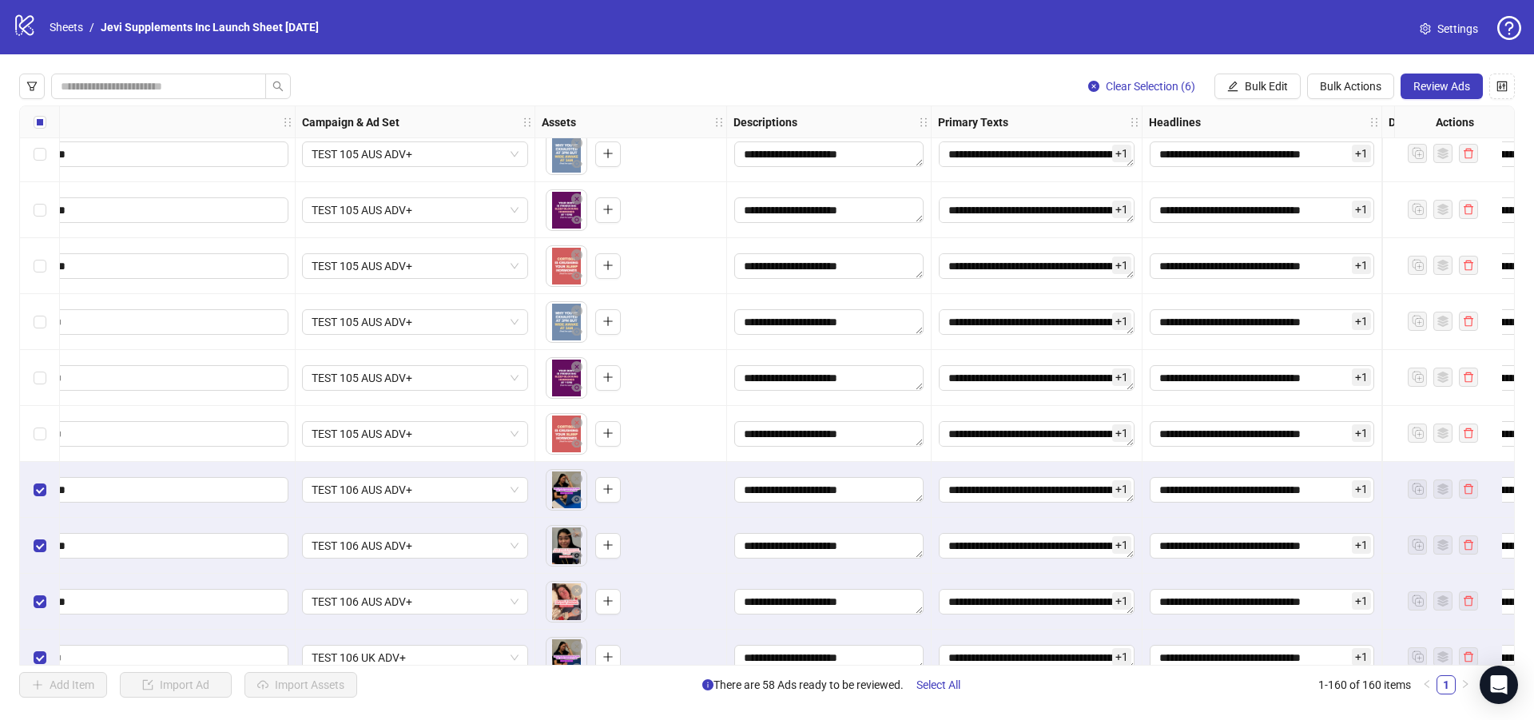
click at [962, 65] on div "**********" at bounding box center [767, 385] width 1534 height 662
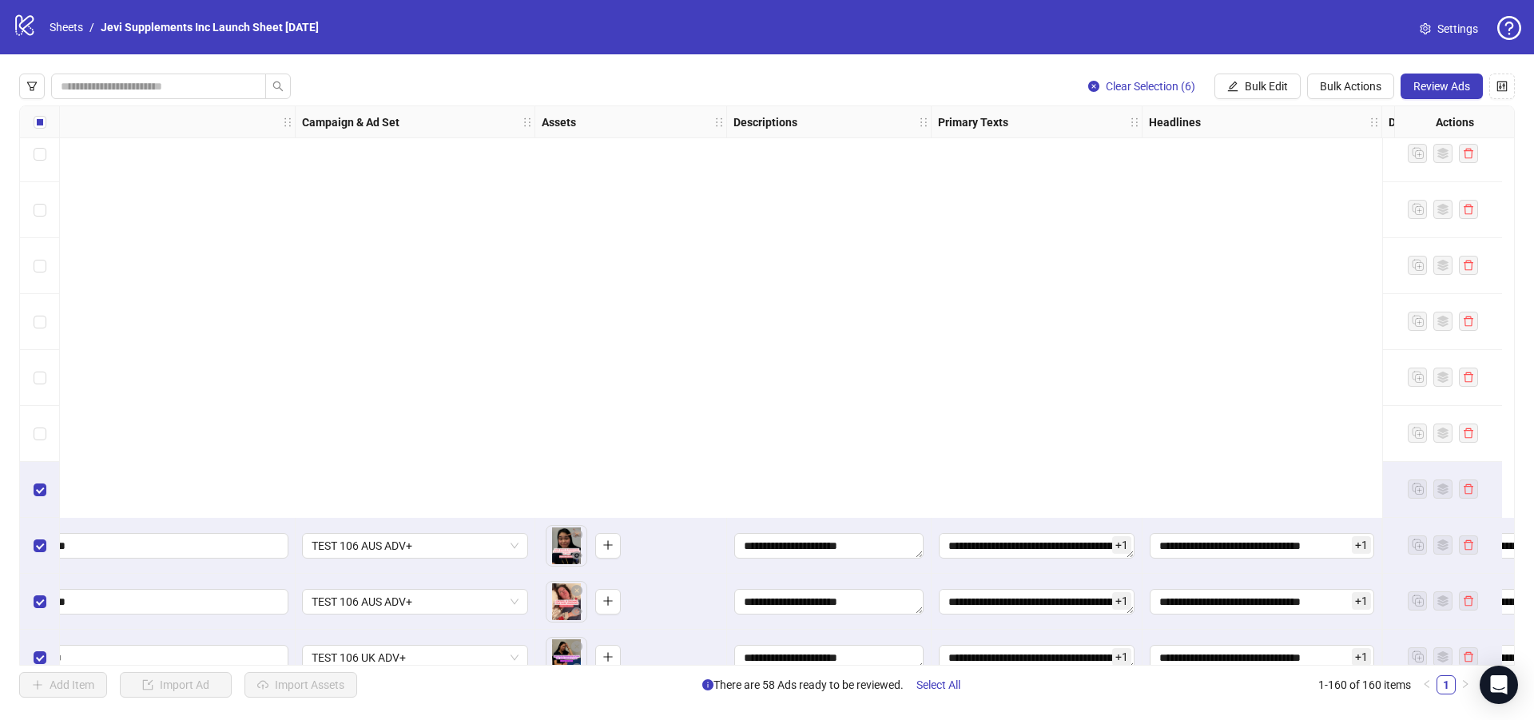
scroll to position [6532, 220]
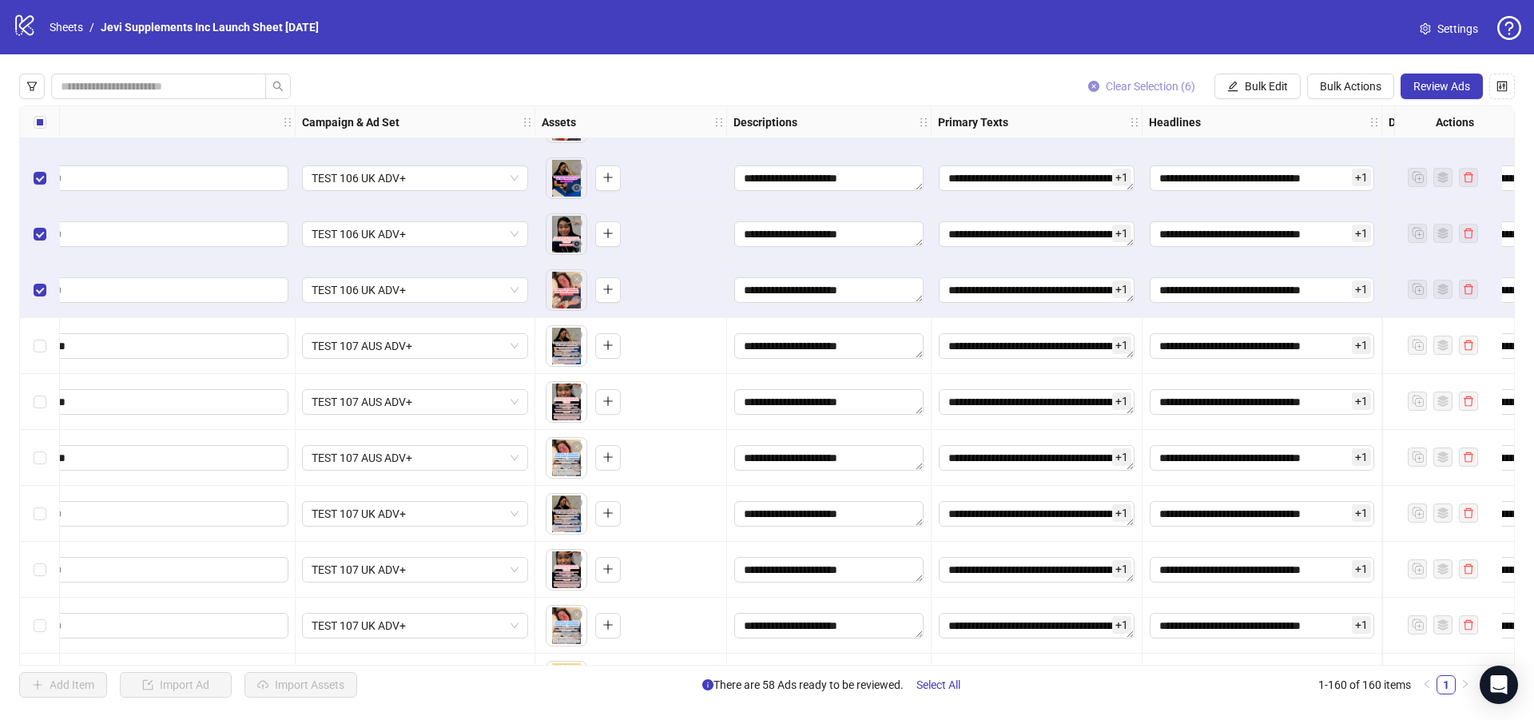
click at [1144, 82] on span "Clear Selection (6)" at bounding box center [1150, 86] width 89 height 13
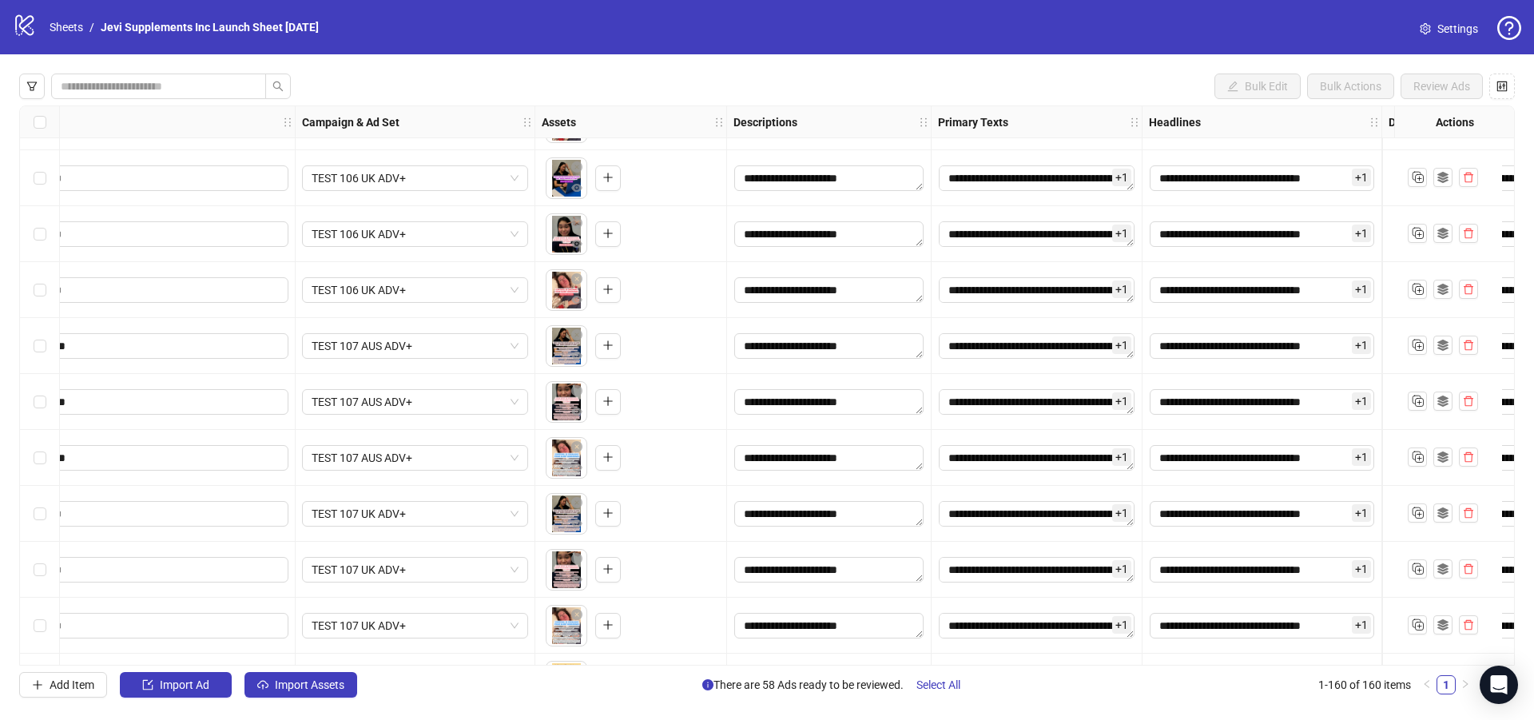
scroll to position [6612, 220]
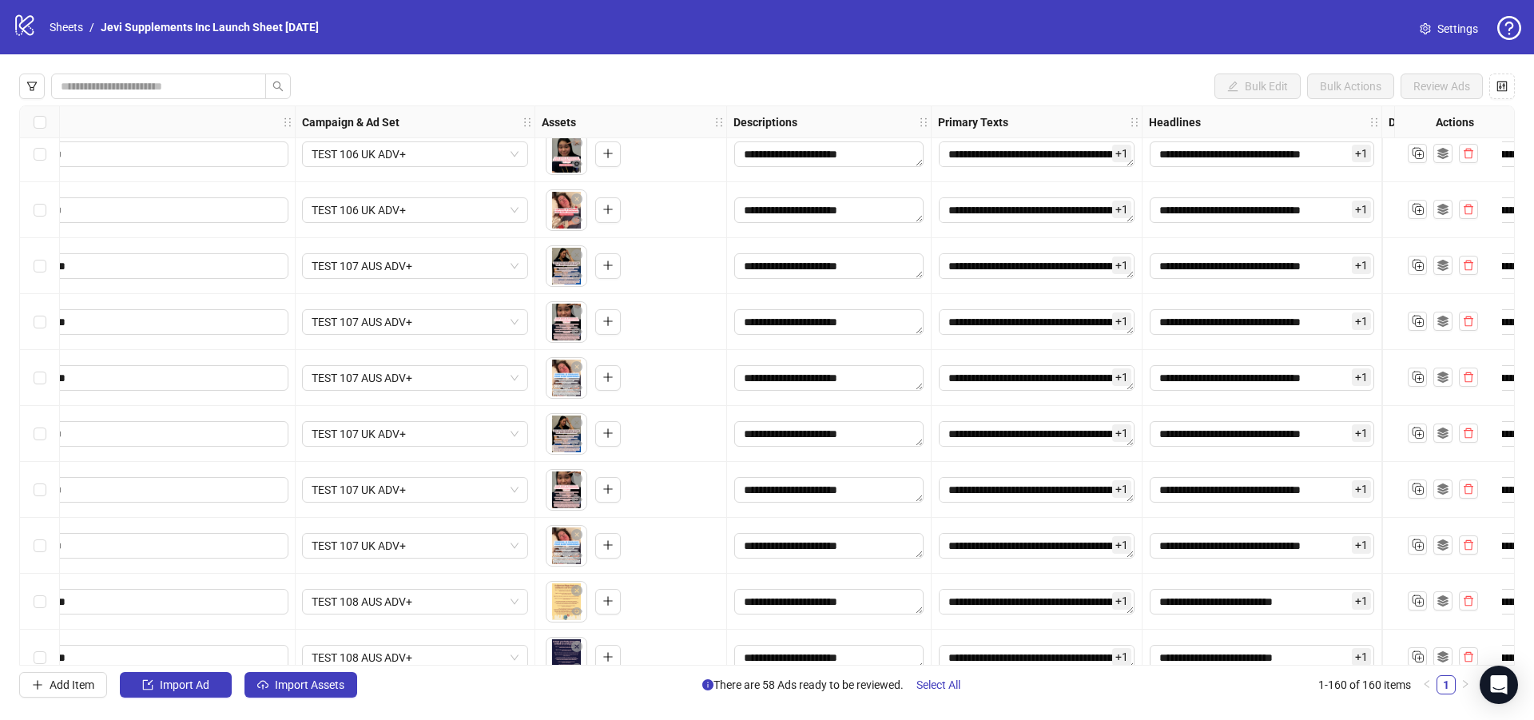
click at [32, 264] on div "Select row 121" at bounding box center [40, 266] width 40 height 56
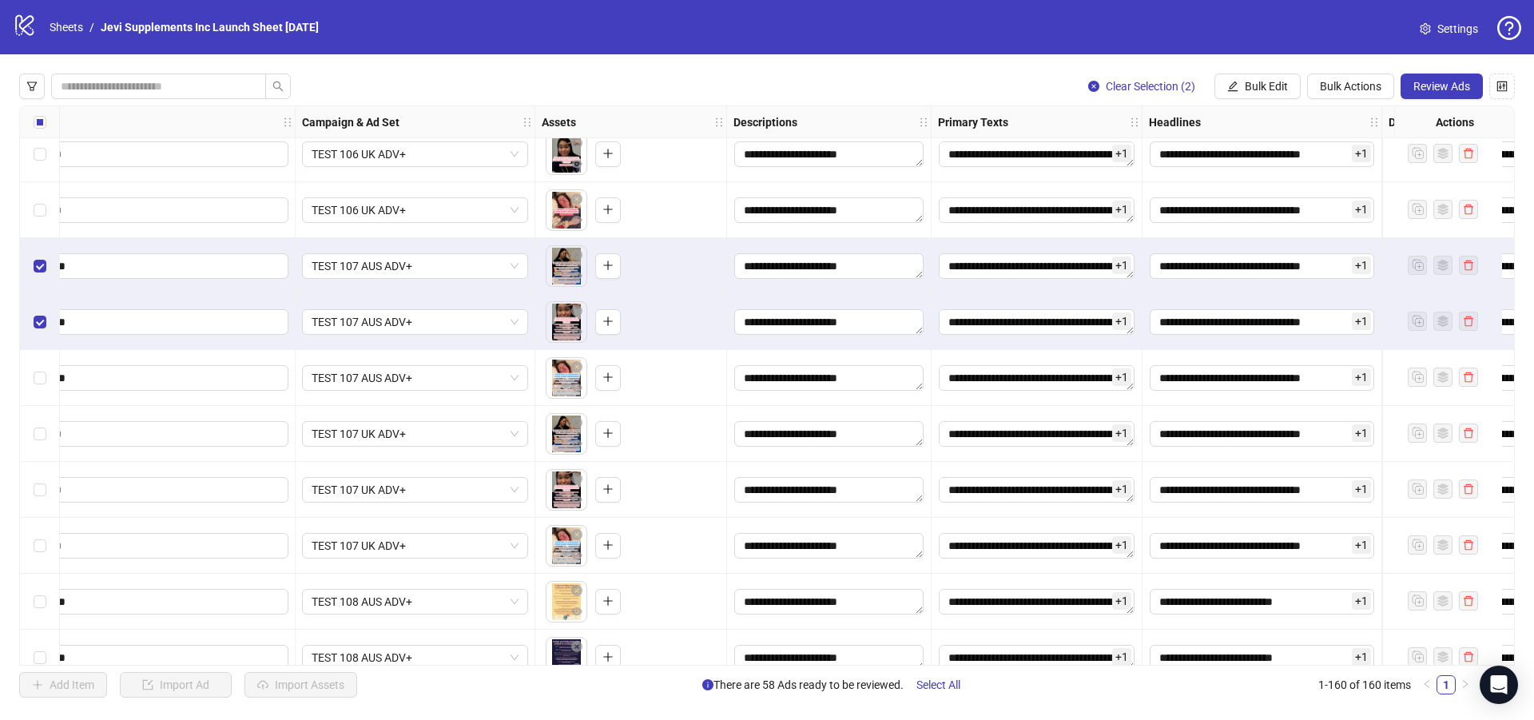
click at [38, 388] on div "Select row 123" at bounding box center [40, 378] width 40 height 56
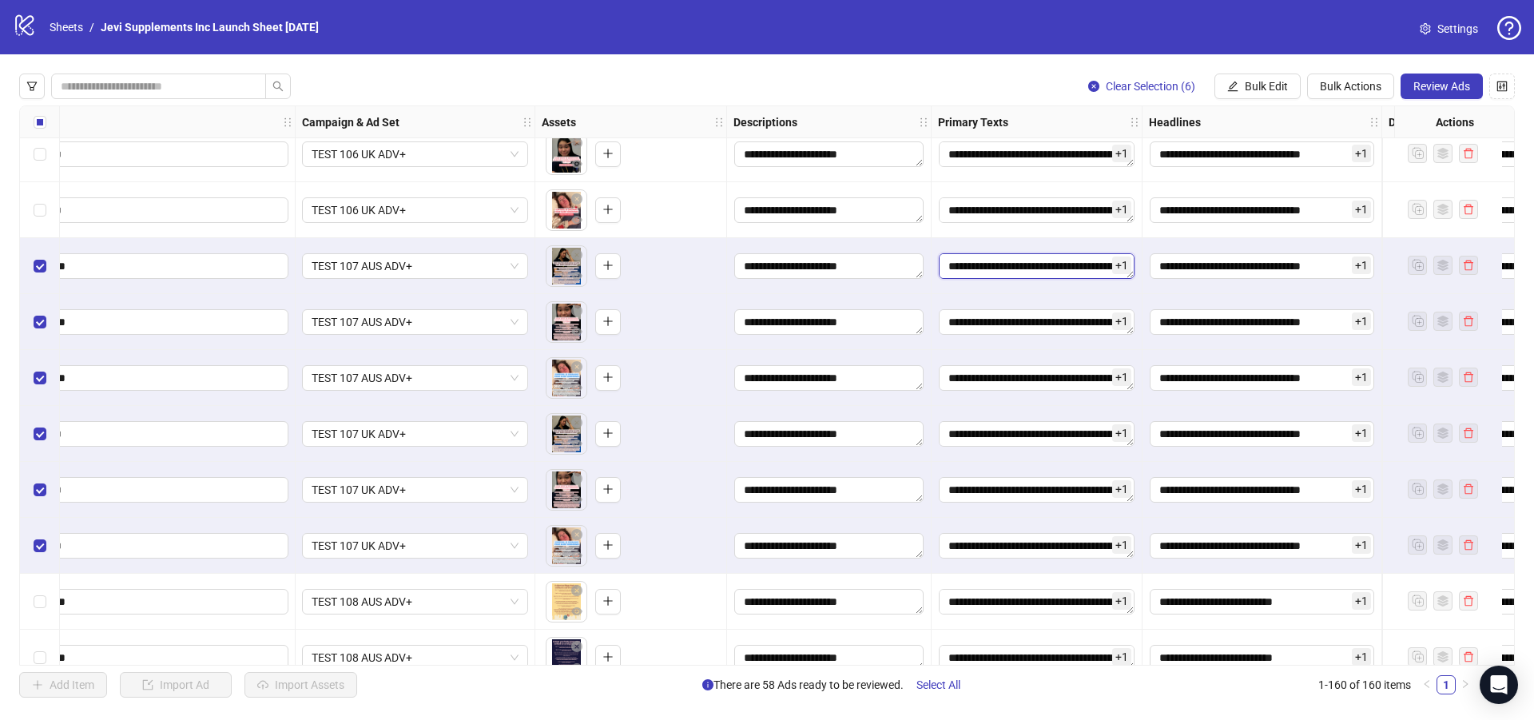
click at [1109, 273] on textarea "Edit values" at bounding box center [1037, 266] width 196 height 26
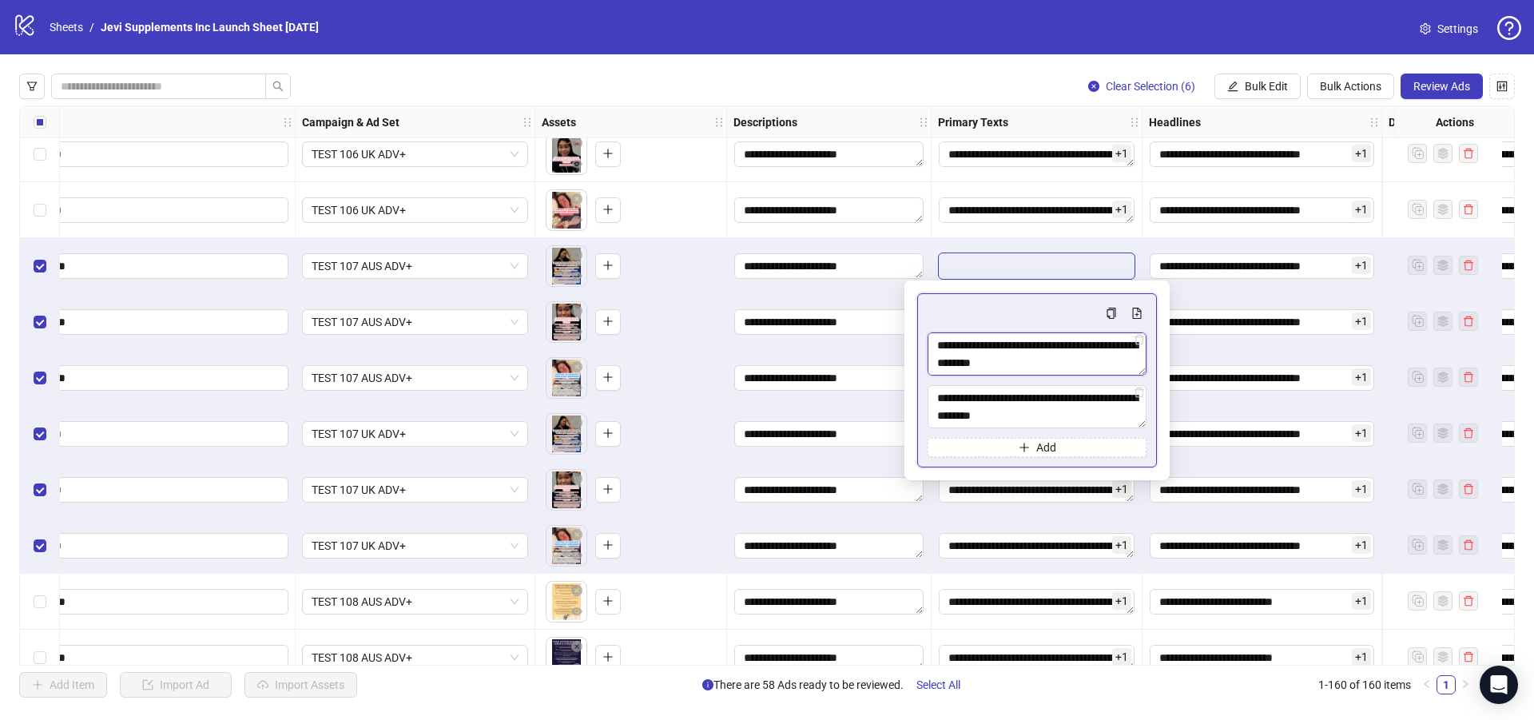
click at [1049, 355] on textarea "Multi-text input container - paste or copy values" at bounding box center [1037, 353] width 219 height 43
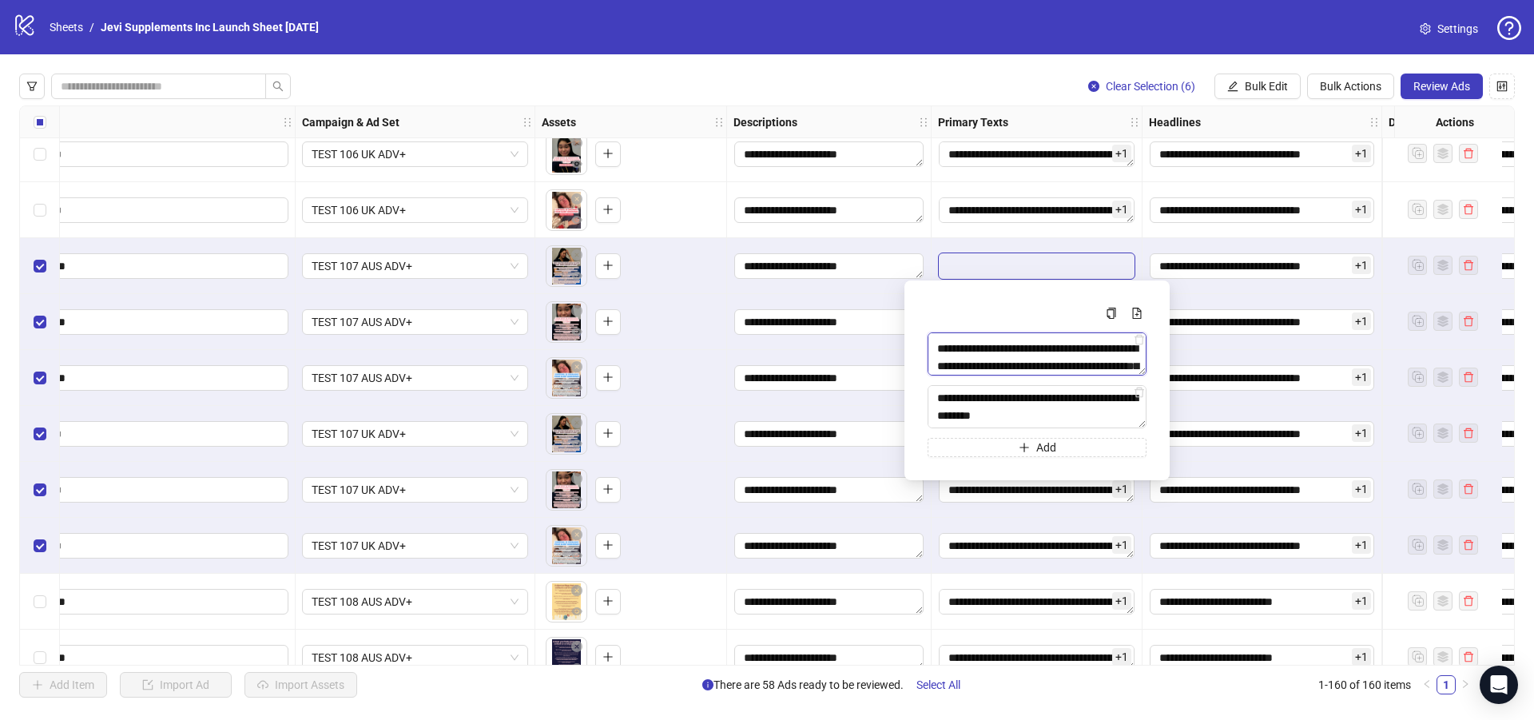
scroll to position [1844, 0]
click at [1057, 401] on textarea "Multi-text input container - paste or copy values" at bounding box center [1037, 406] width 219 height 43
click at [932, 232] on div "+ 1" at bounding box center [1037, 210] width 211 height 56
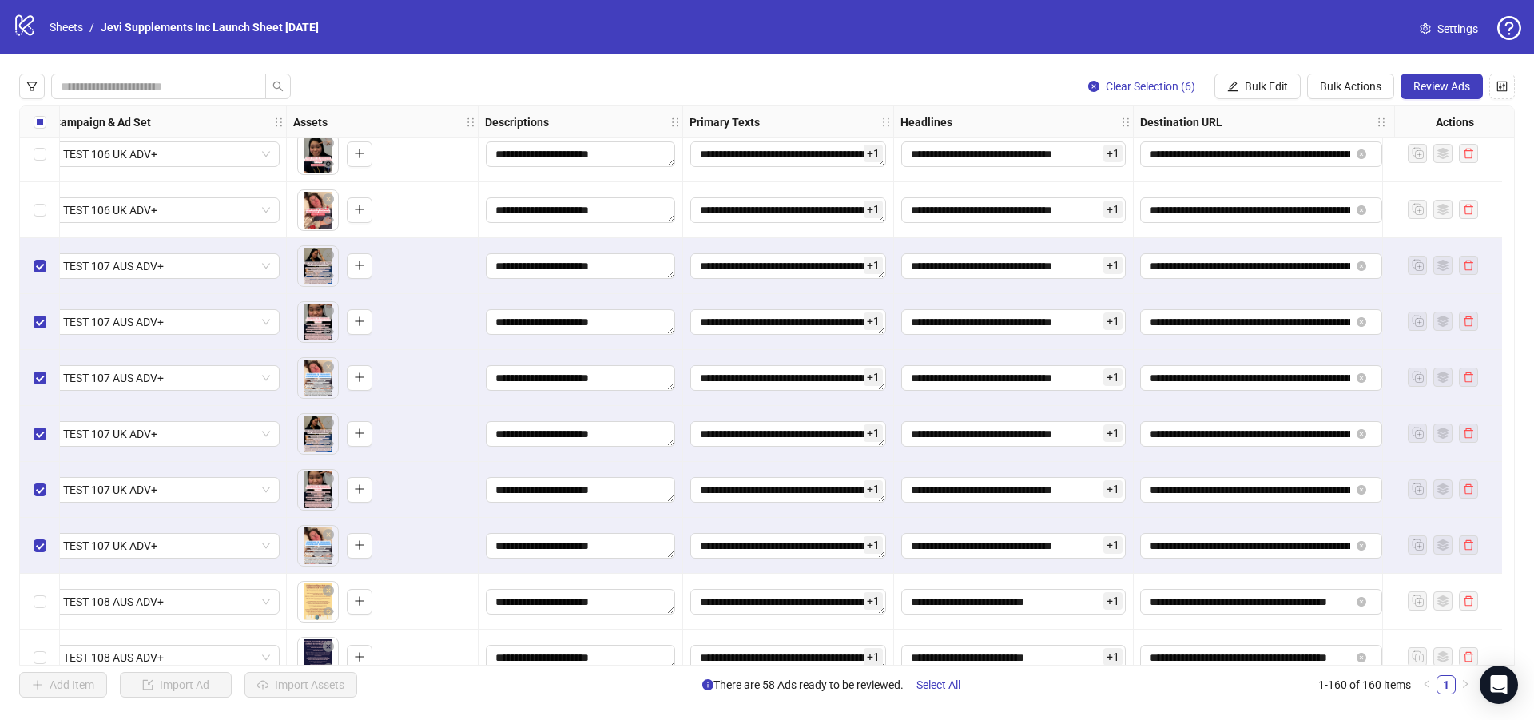
scroll to position [6612, 0]
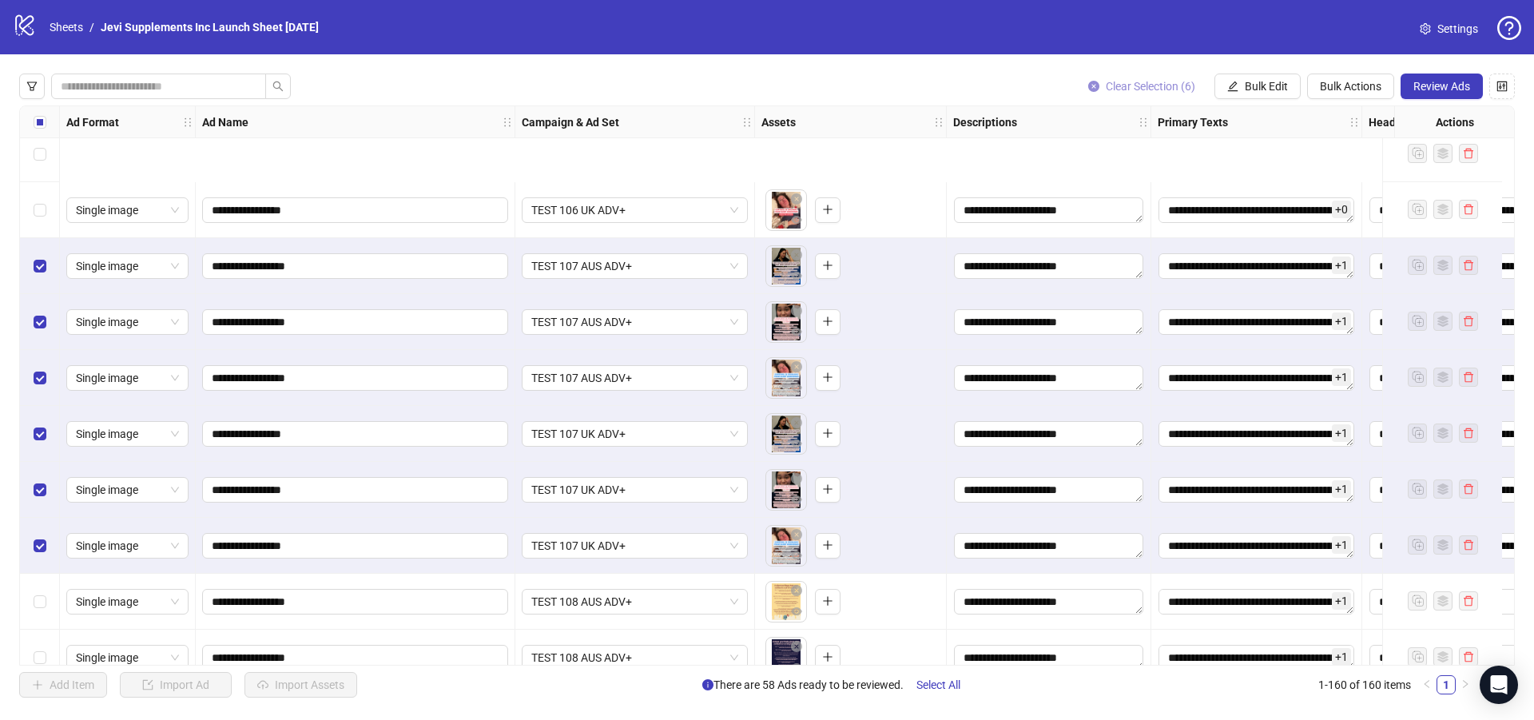
click at [1155, 85] on span "Clear Selection (6)" at bounding box center [1150, 86] width 89 height 13
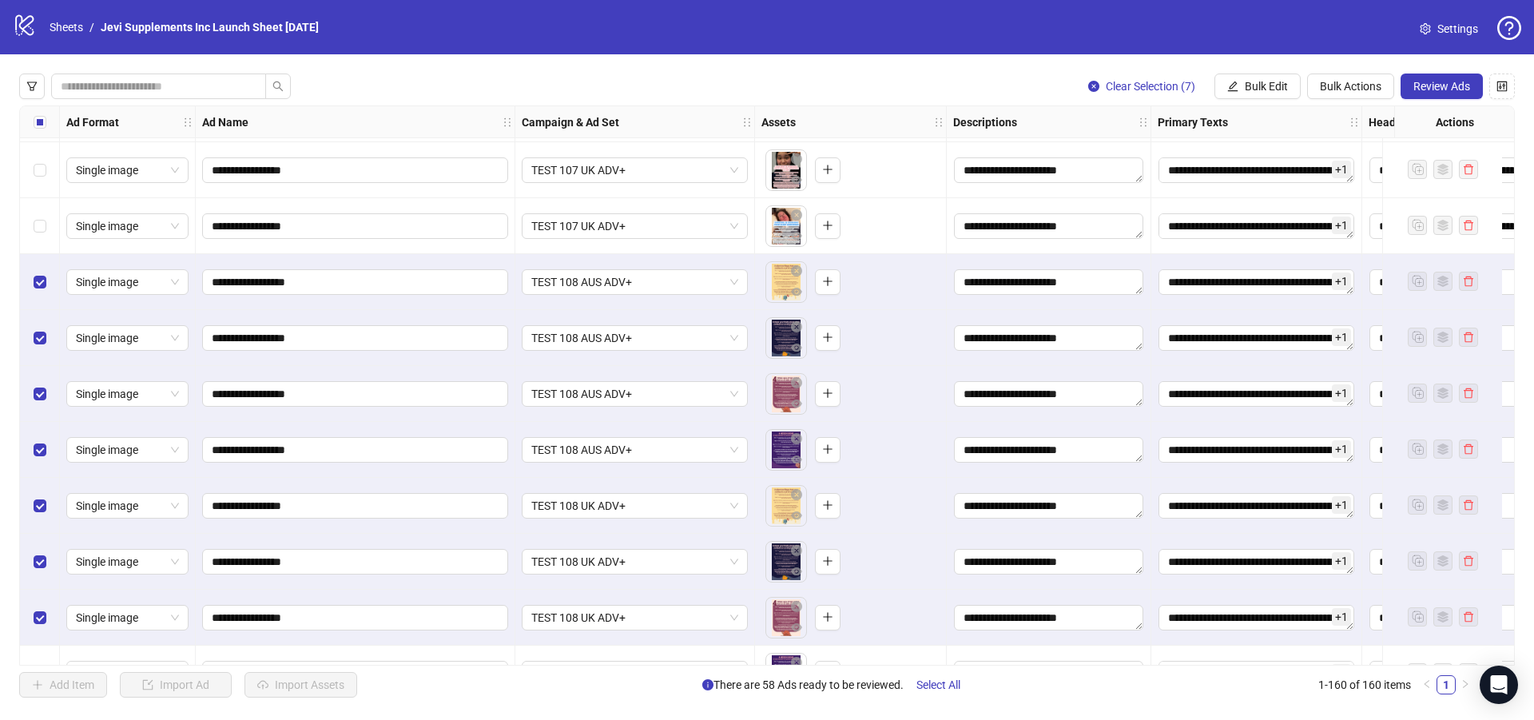
scroll to position [7011, 0]
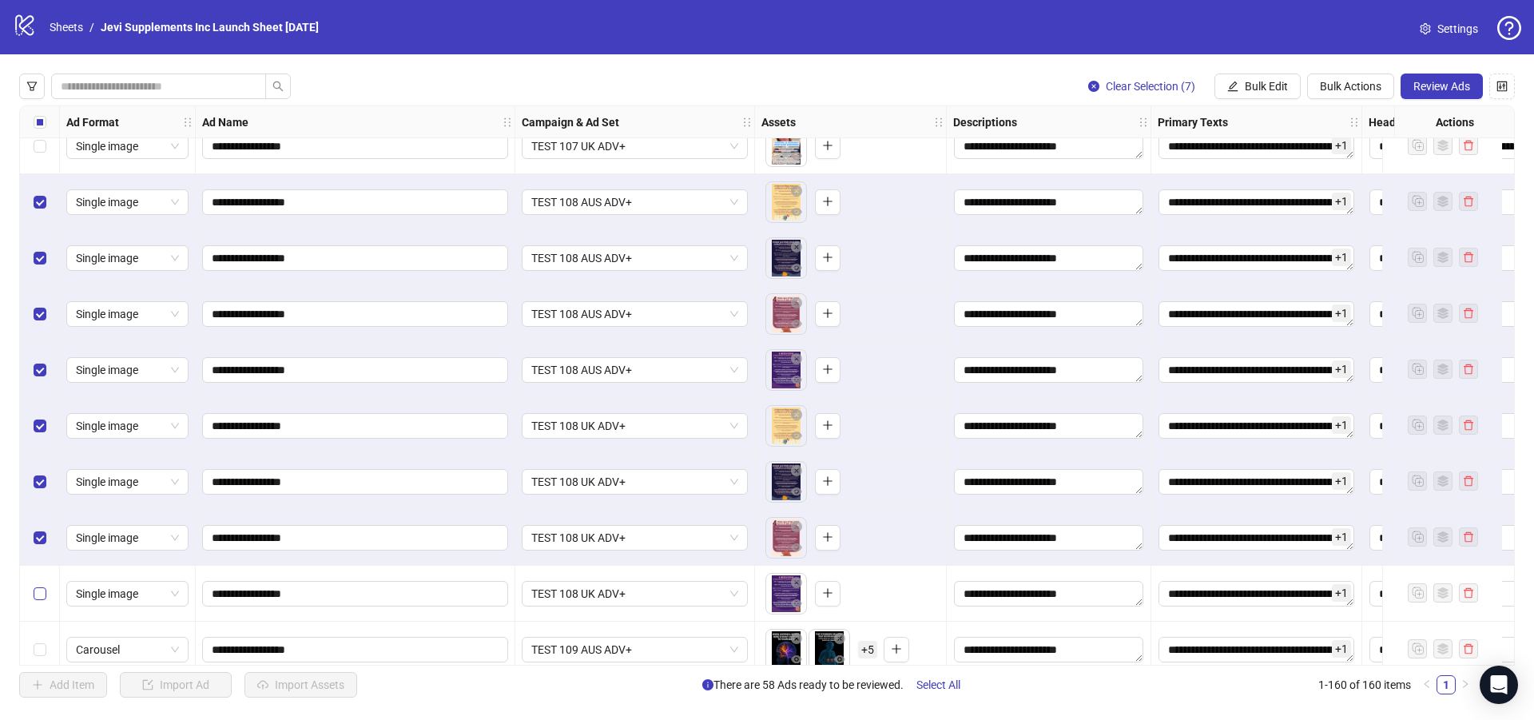
click at [48, 603] on div "Select row 134" at bounding box center [40, 594] width 40 height 56
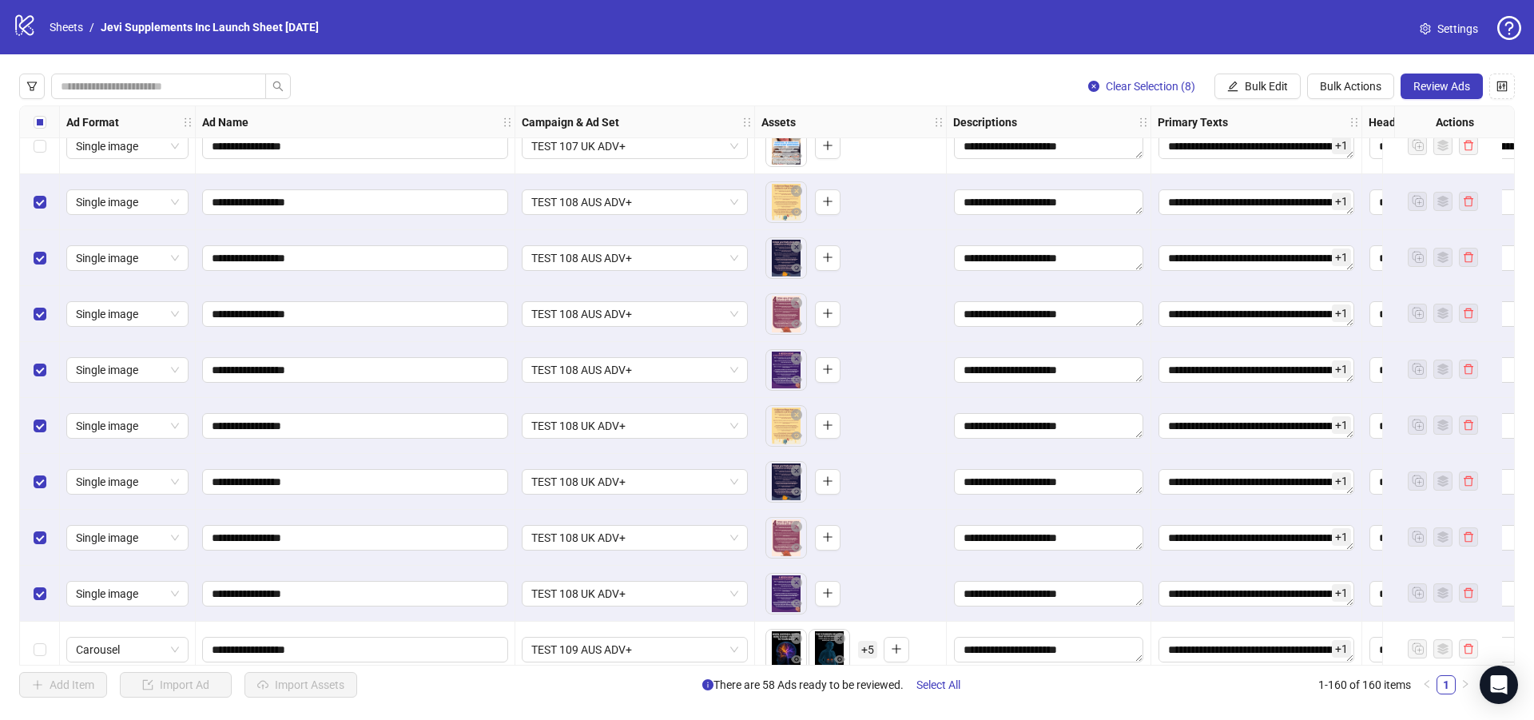
scroll to position [7011, 153]
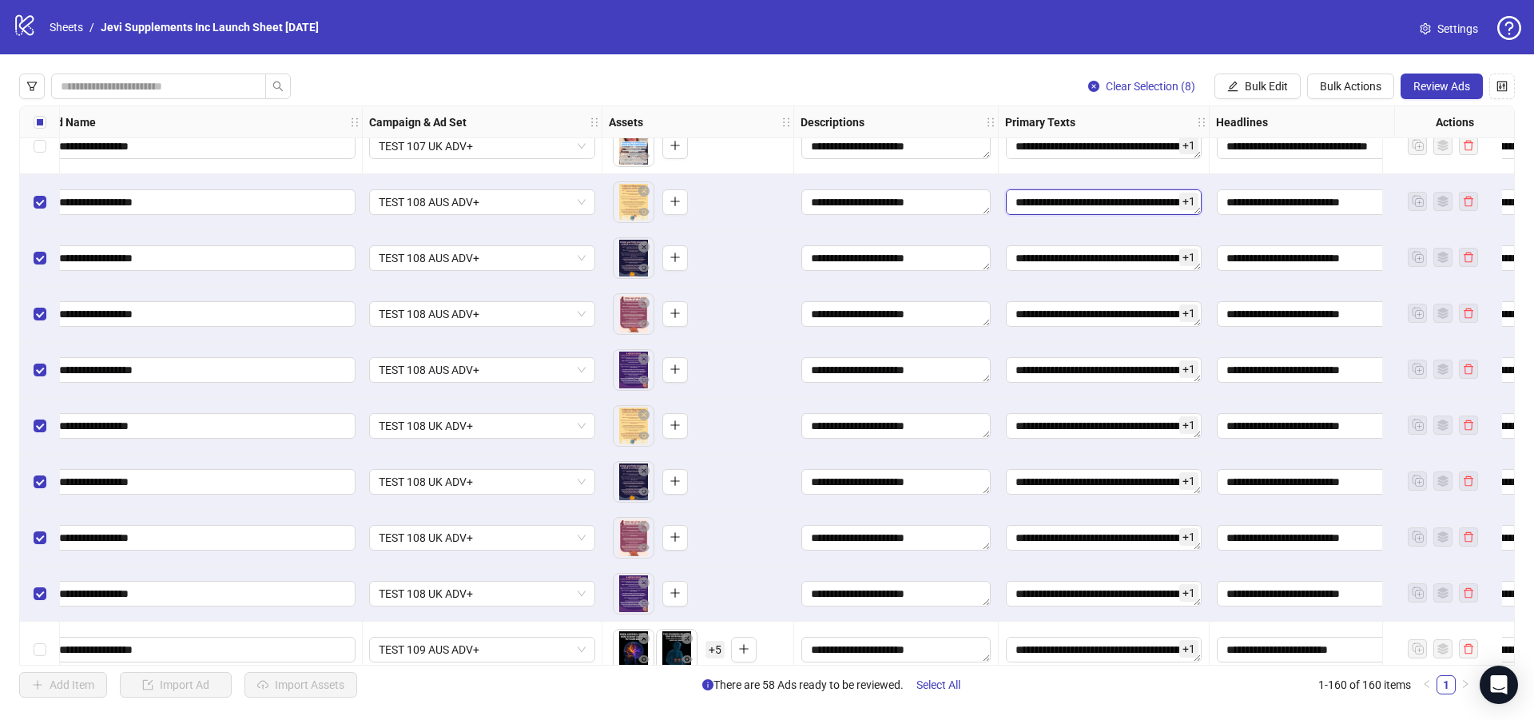
click at [1143, 203] on textarea "Edit values" at bounding box center [1104, 202] width 196 height 26
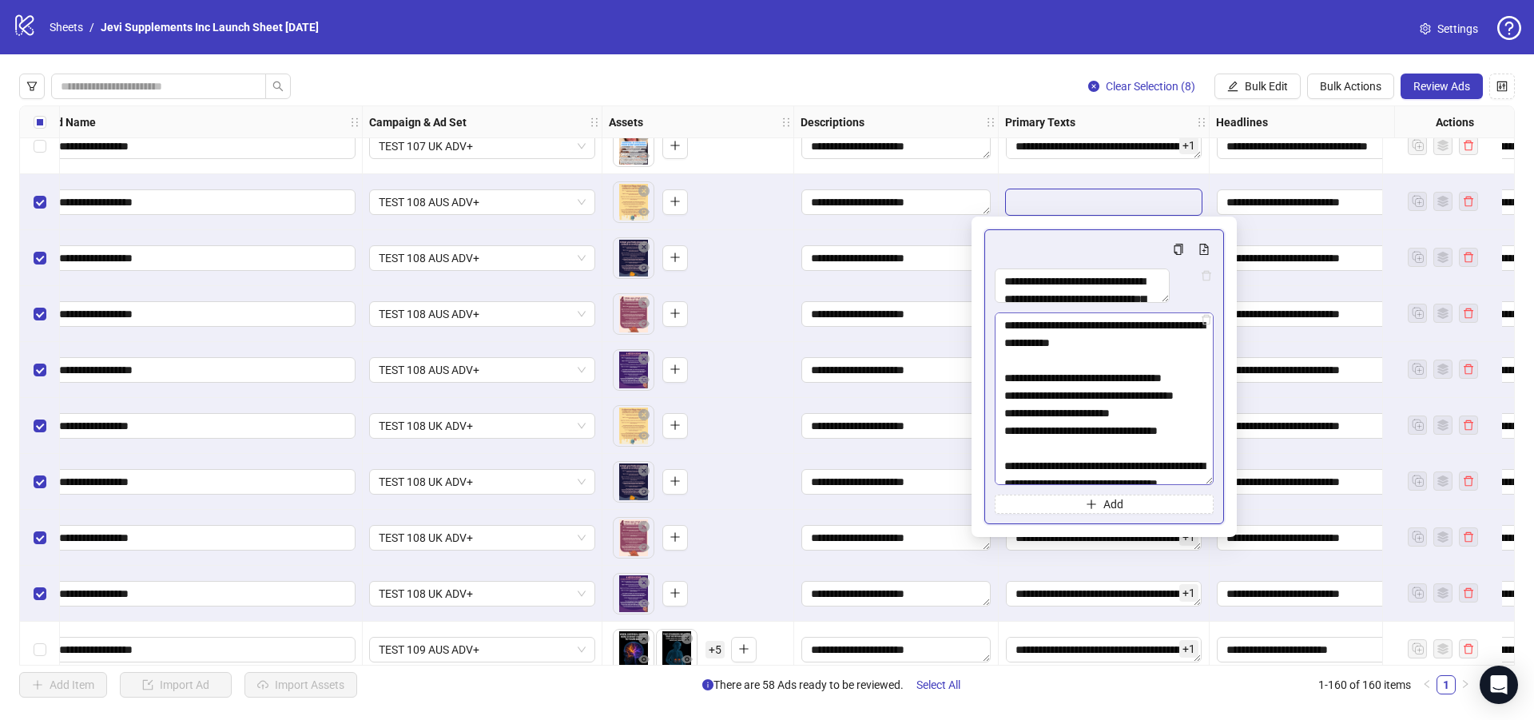
drag, startPoint x: 1202, startPoint y: 360, endPoint x: 1212, endPoint y: 493, distance: 133.8
click at [1212, 485] on textarea "**********" at bounding box center [1104, 398] width 219 height 173
click at [1004, 78] on div "Clear Selection (8) Bulk Edit Bulk Actions Review Ads" at bounding box center [767, 87] width 1496 height 26
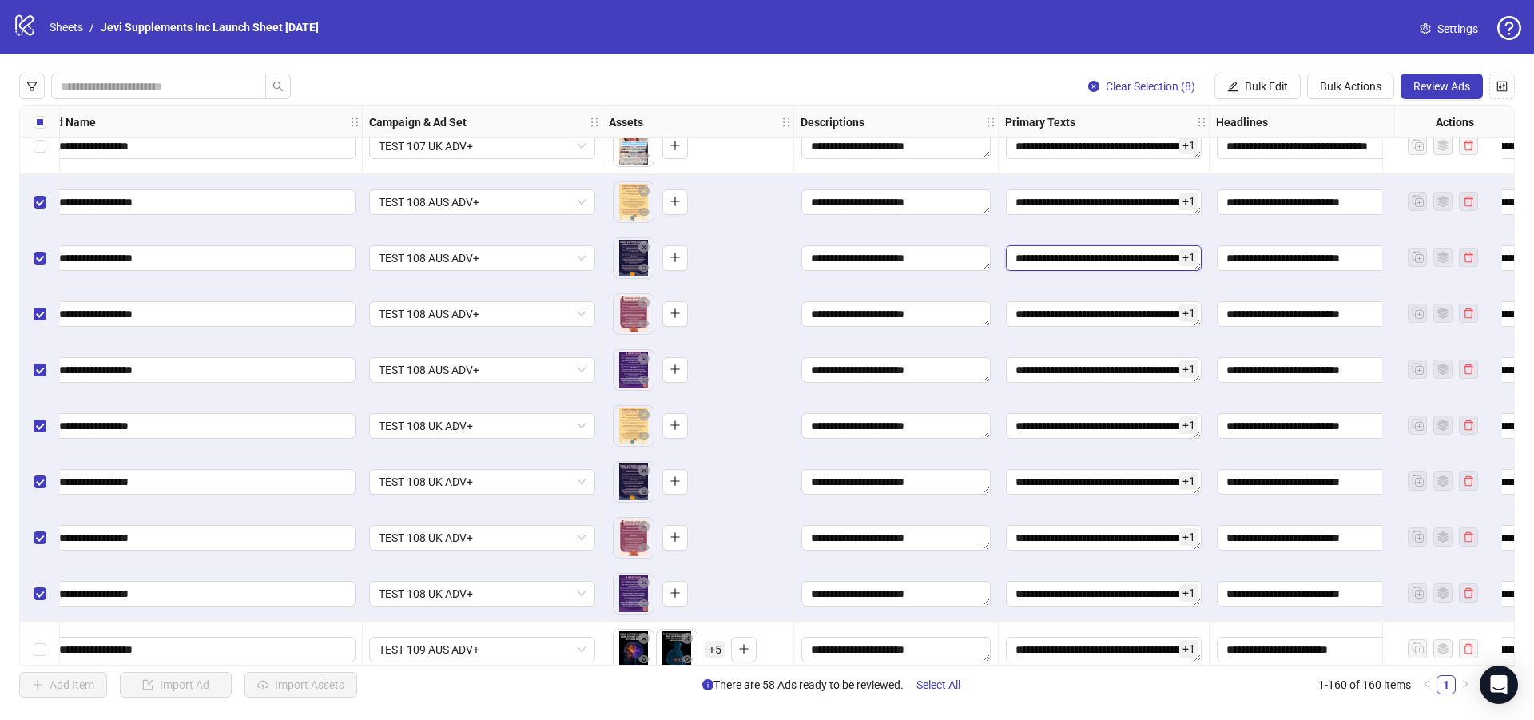
click at [1063, 264] on textarea "Edit values" at bounding box center [1104, 258] width 196 height 26
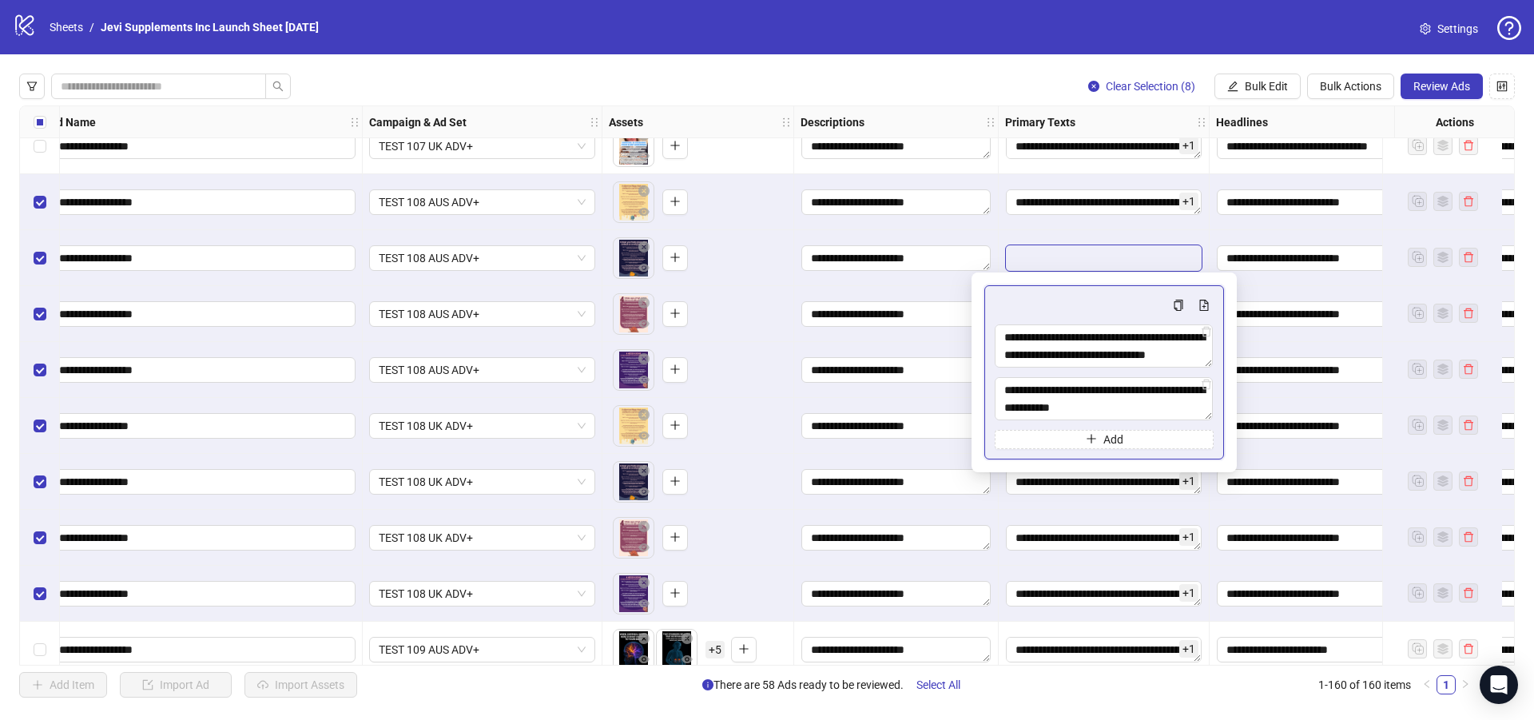
click at [995, 228] on div "**********" at bounding box center [896, 202] width 205 height 56
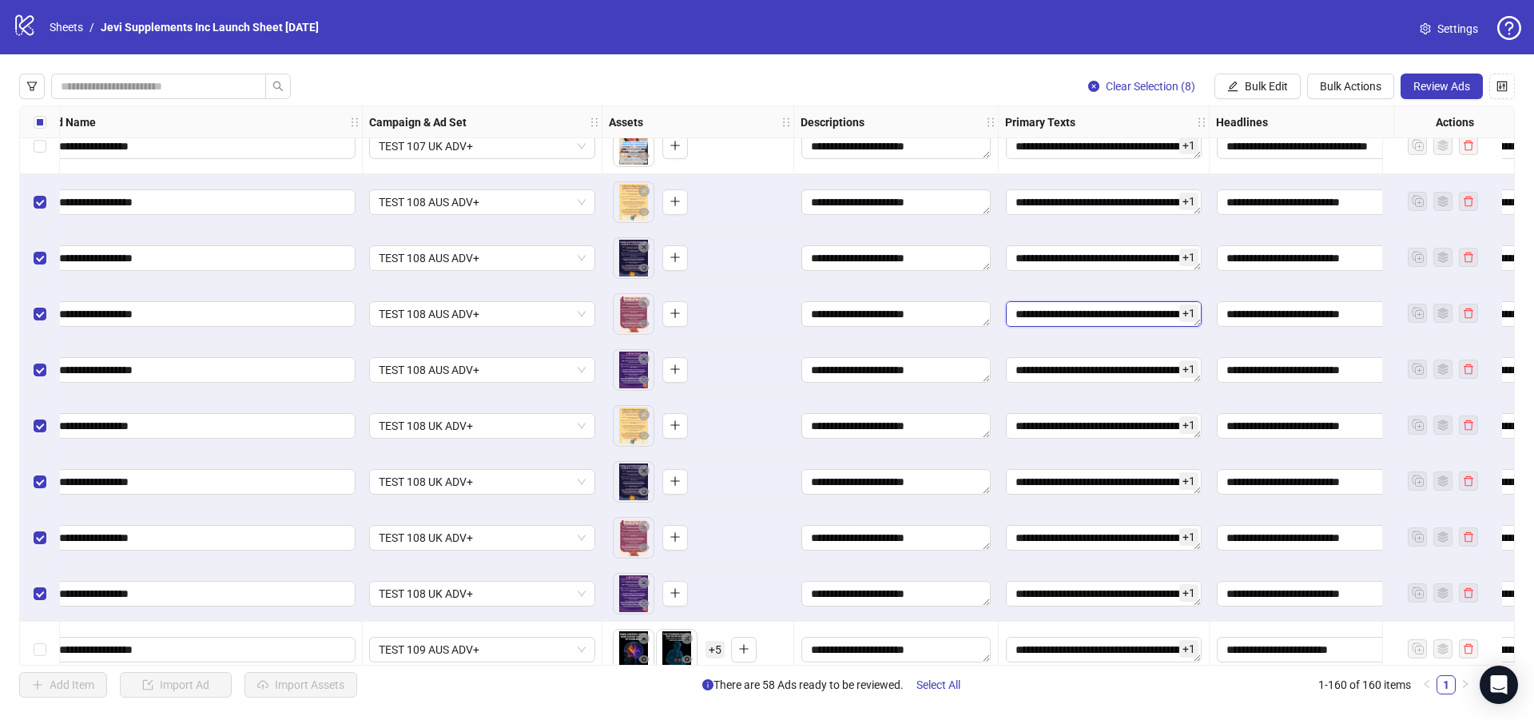
click at [1034, 325] on textarea "Edit values" at bounding box center [1104, 314] width 196 height 26
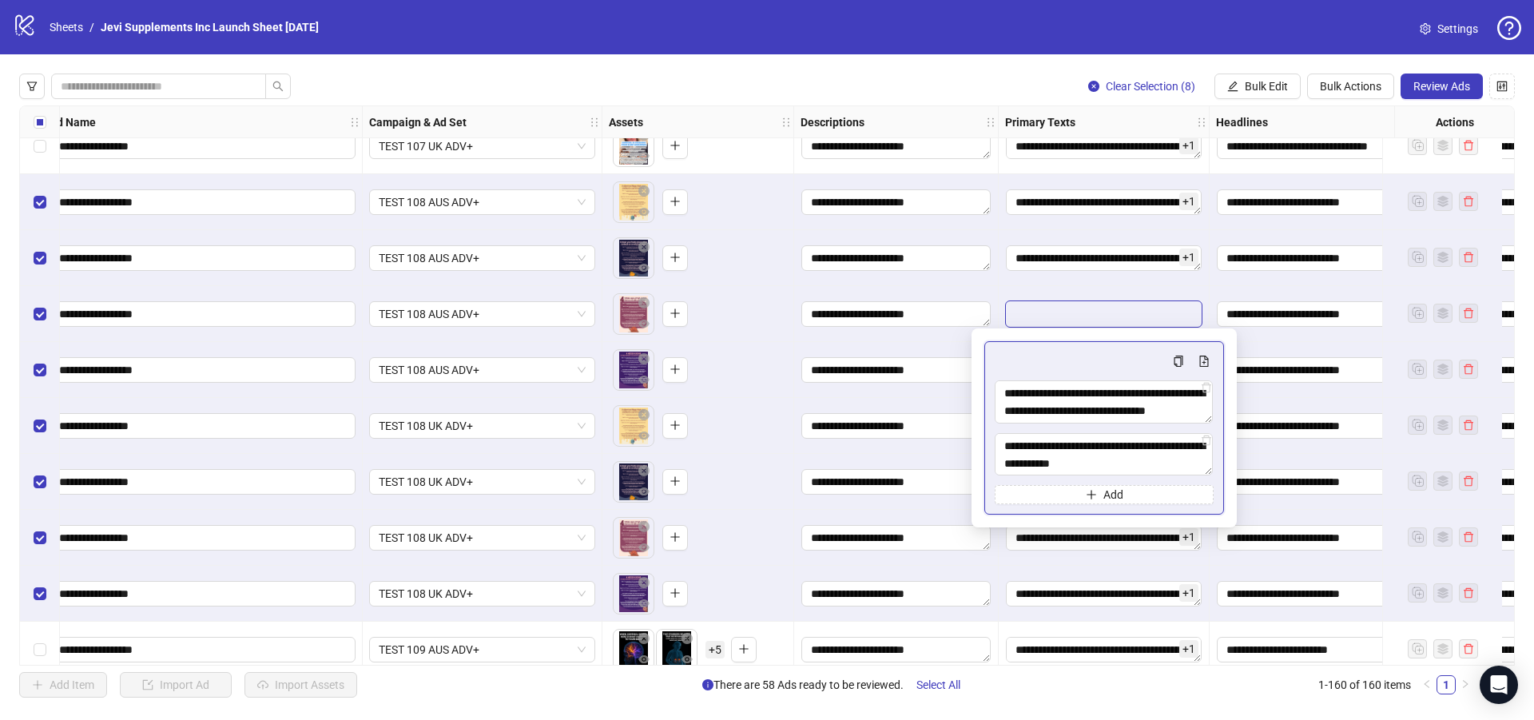
click at [994, 300] on div "**********" at bounding box center [896, 314] width 205 height 56
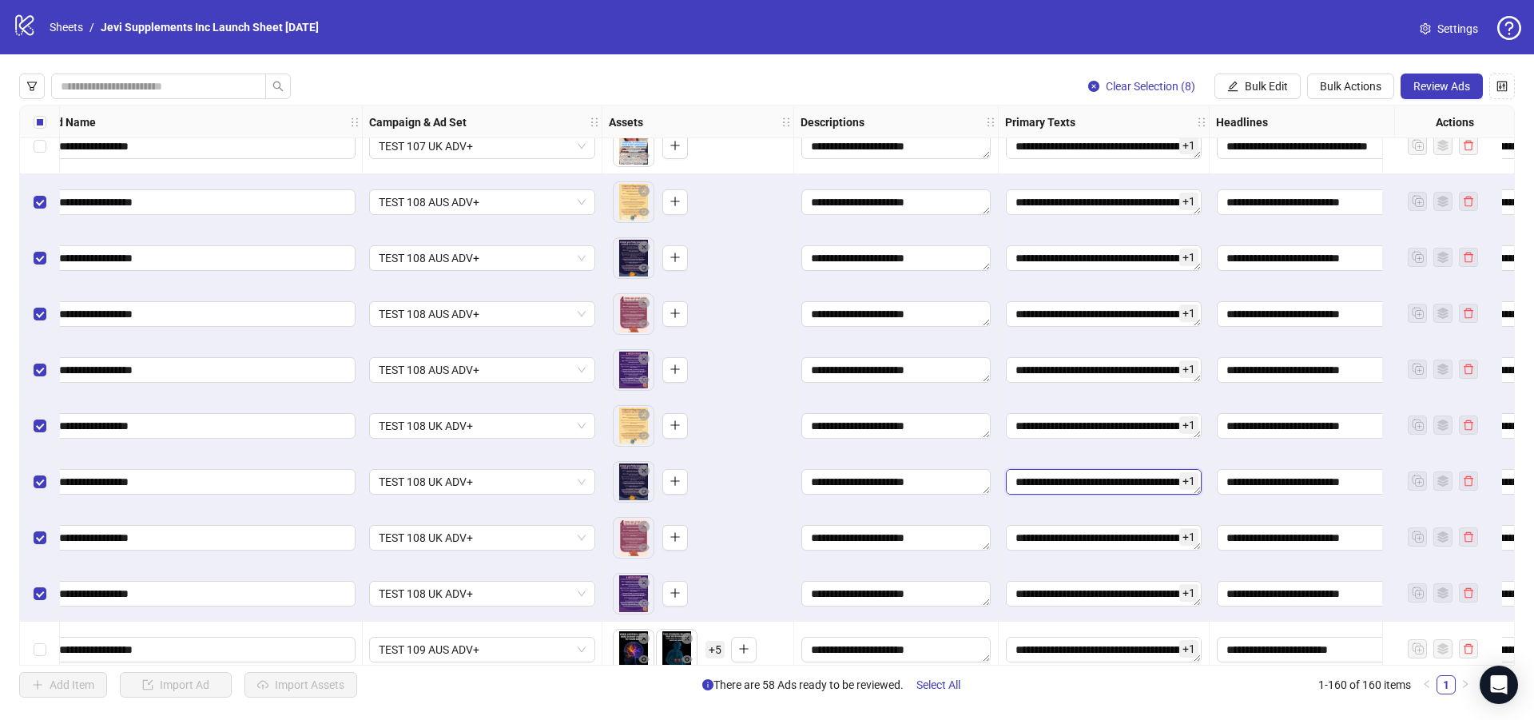
click at [1043, 491] on textarea "Edit values" at bounding box center [1104, 482] width 196 height 26
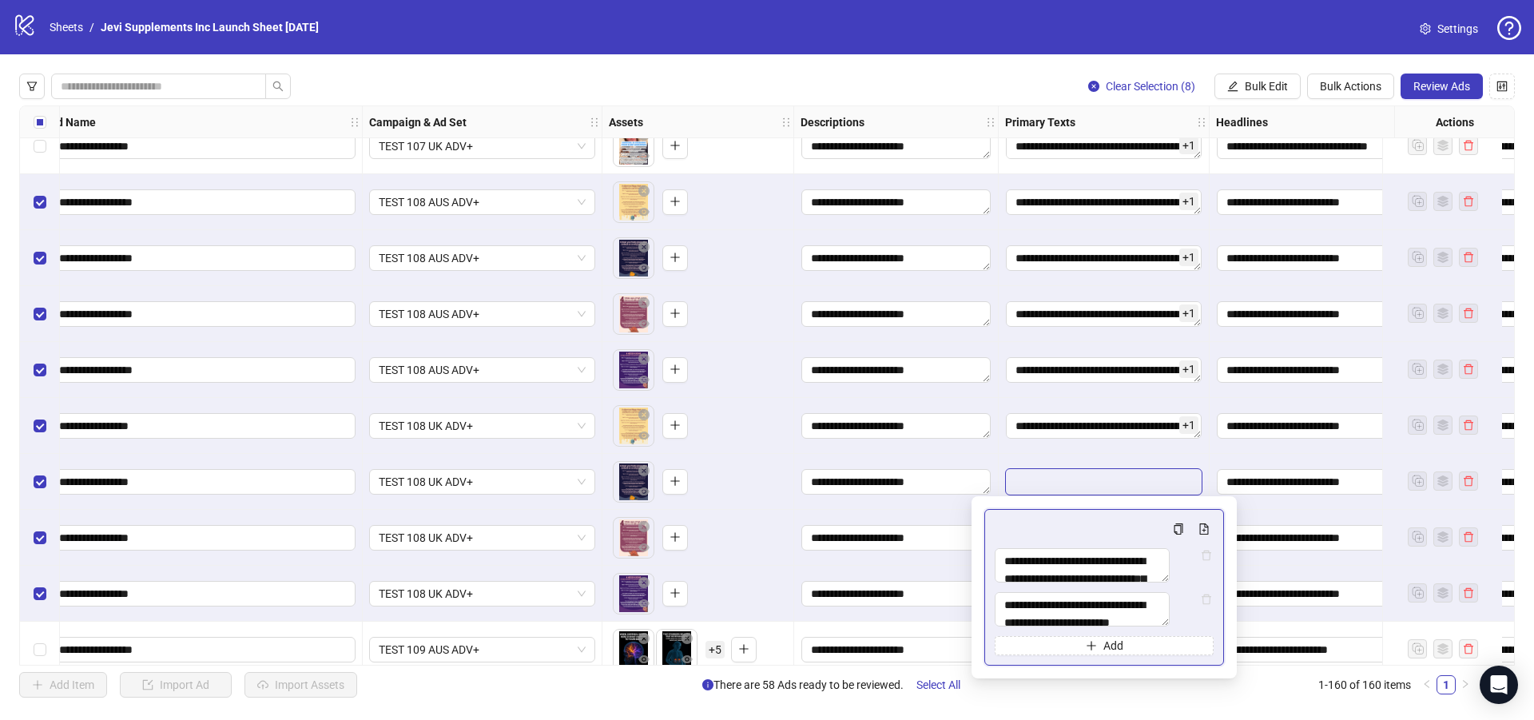
click at [994, 449] on div "**********" at bounding box center [896, 426] width 205 height 56
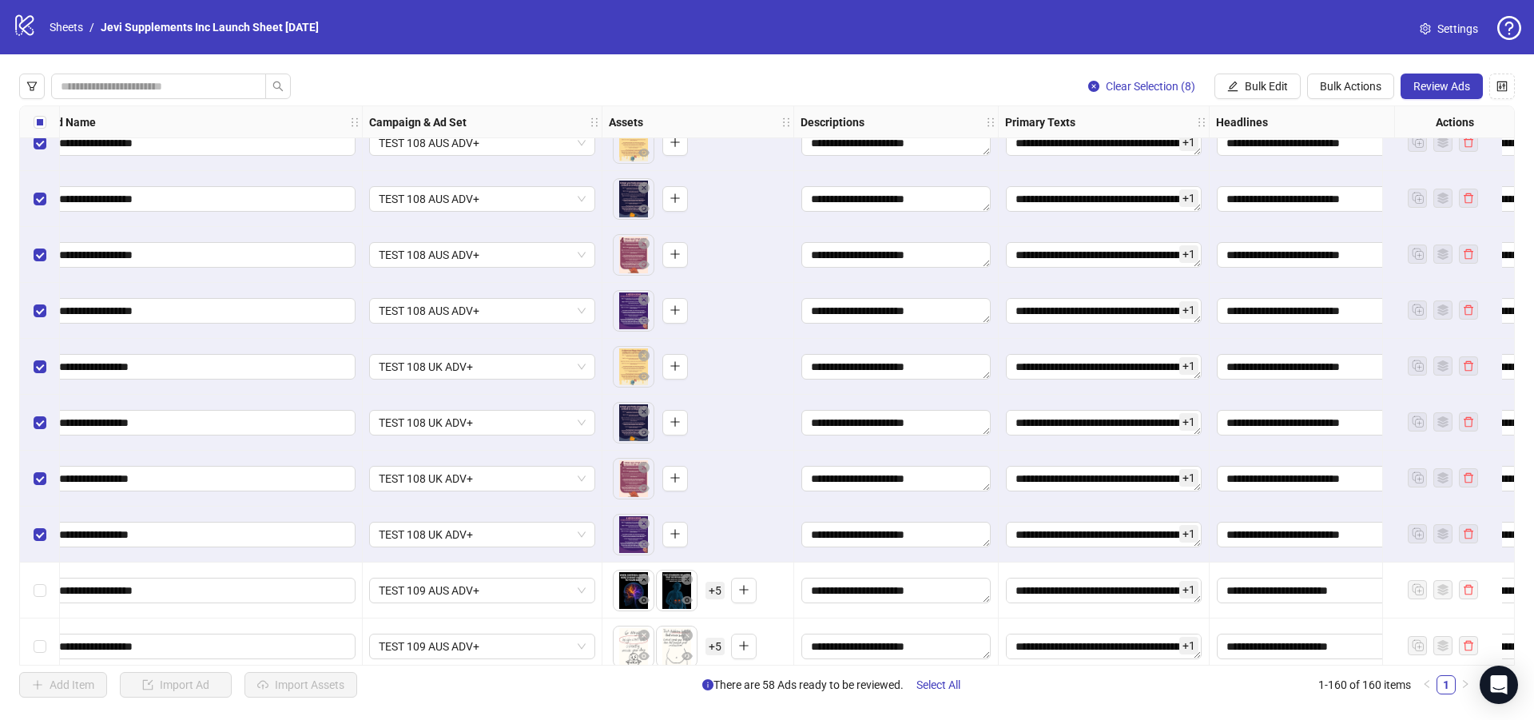
click at [1051, 512] on div "**********" at bounding box center [767, 385] width 1496 height 560
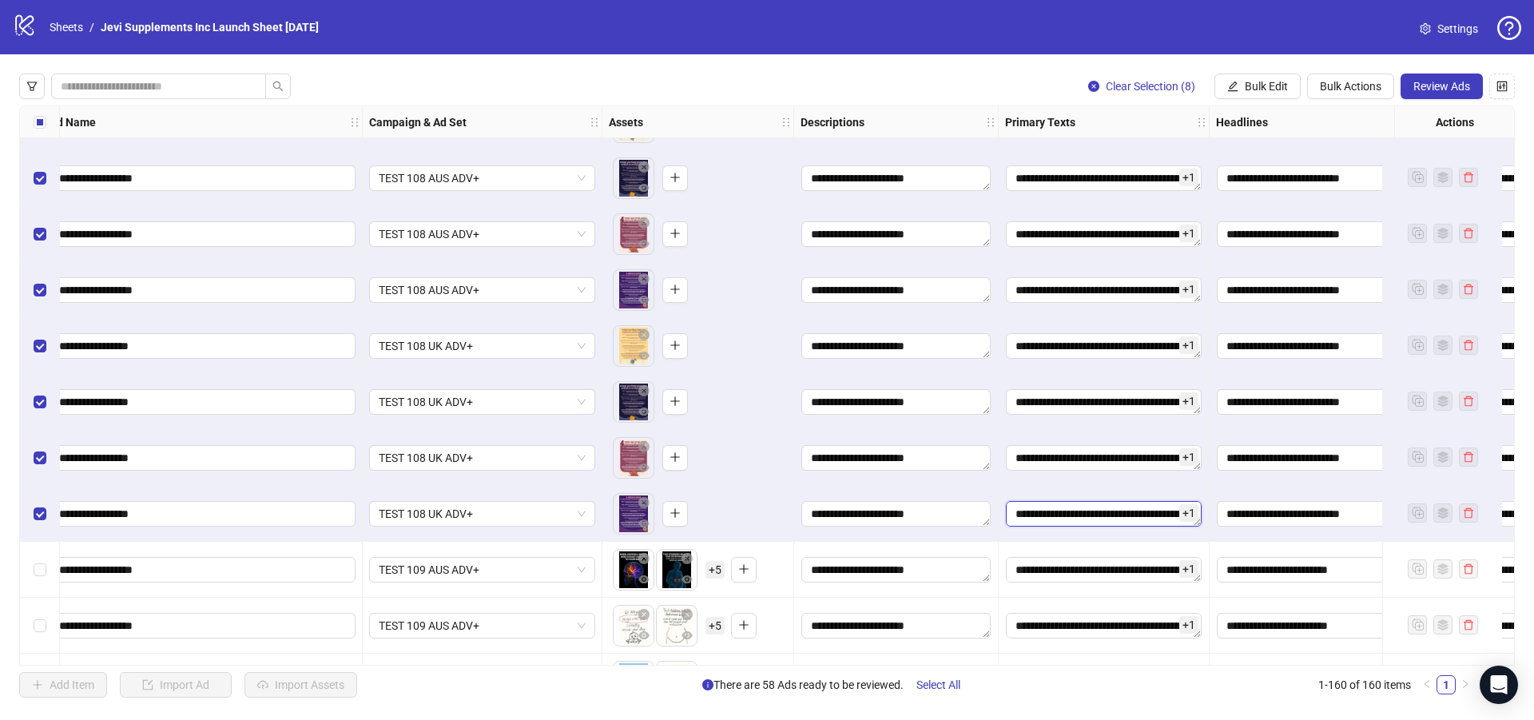
click at [1082, 512] on textarea "Edit values" at bounding box center [1104, 514] width 196 height 26
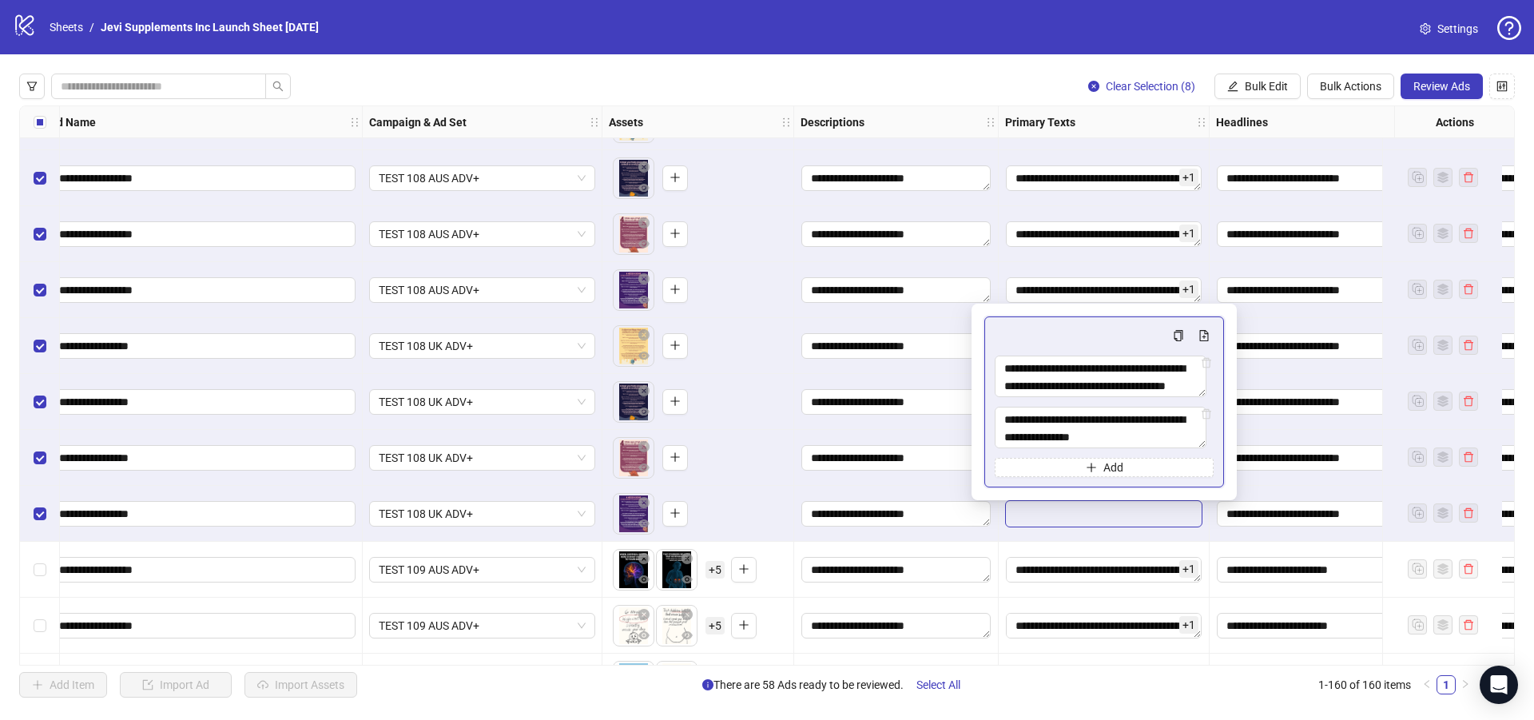
click at [948, 428] on div "**********" at bounding box center [896, 402] width 205 height 56
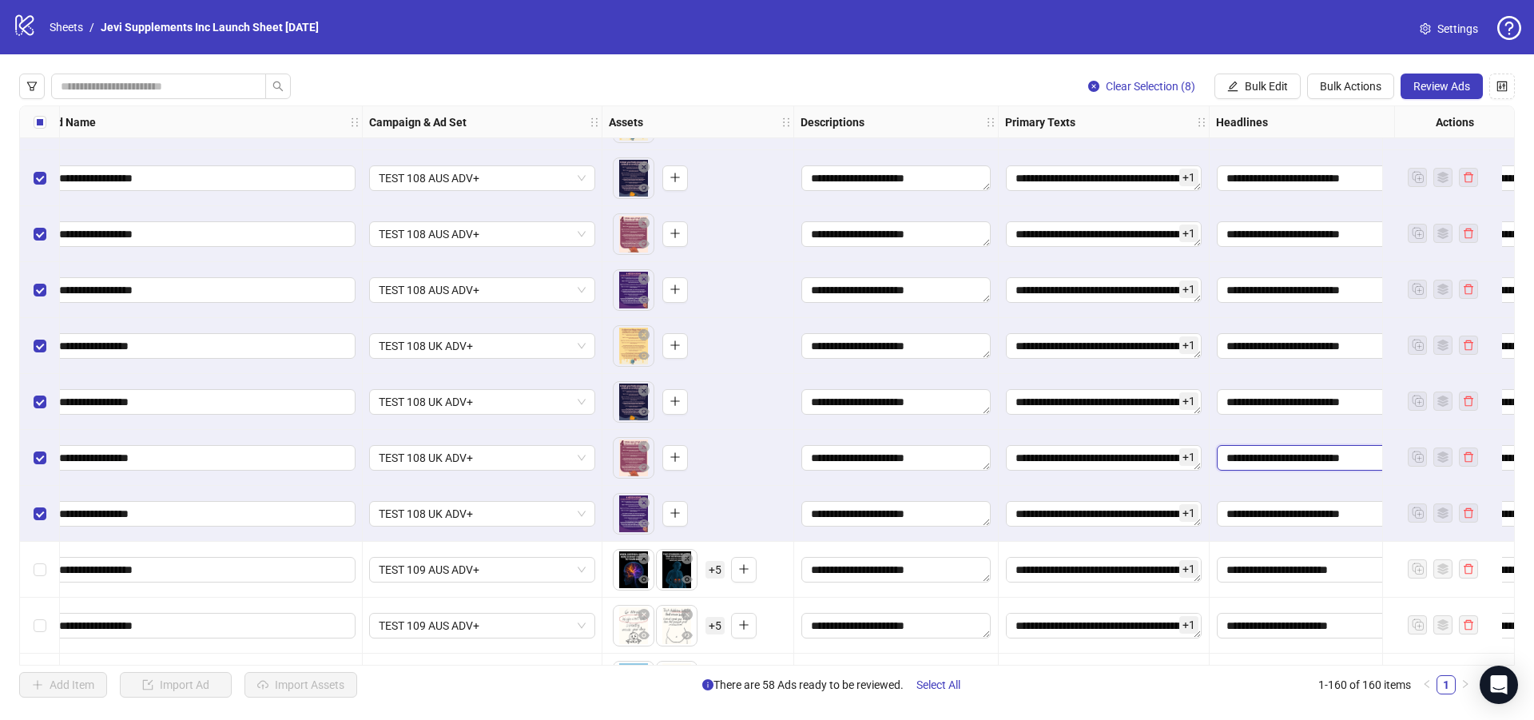
click at [1272, 463] on input "**********" at bounding box center [1329, 458] width 225 height 26
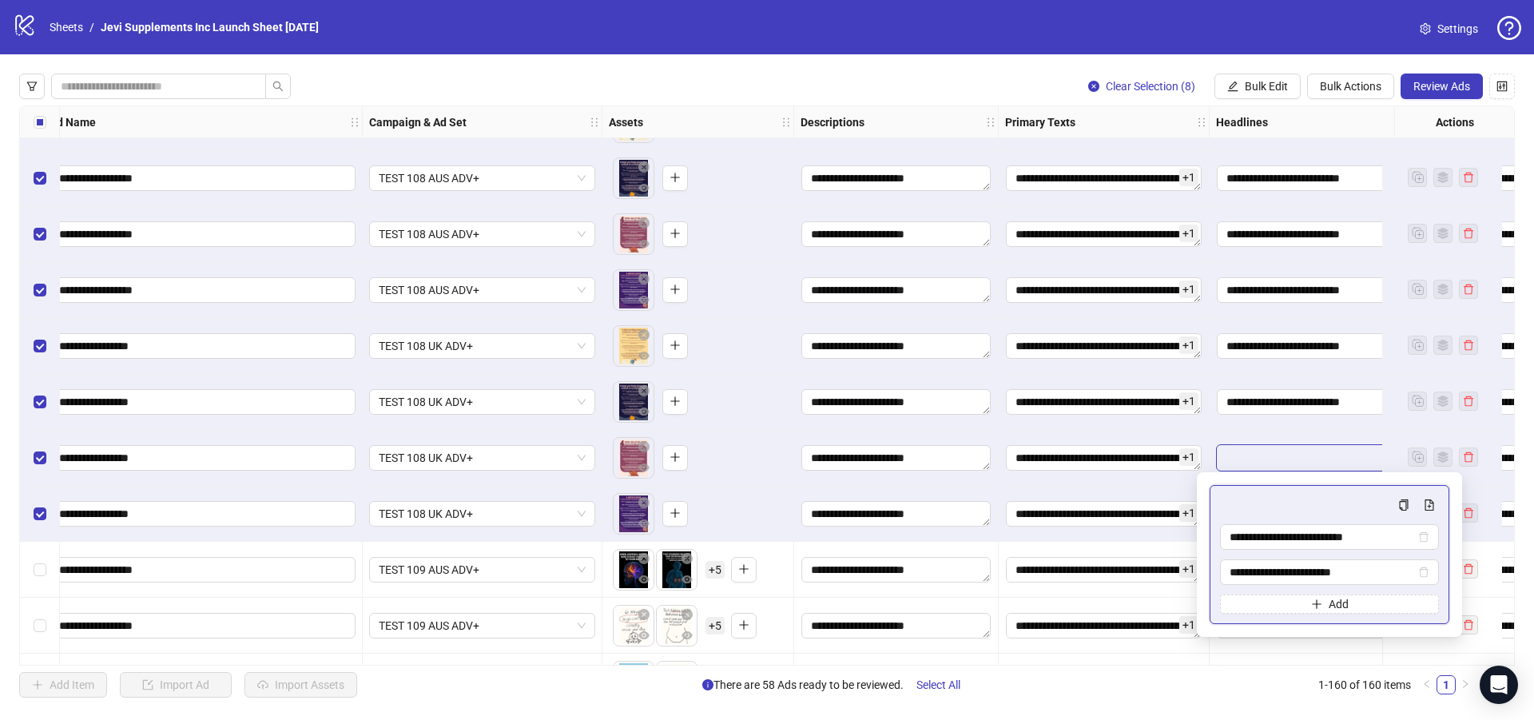
click at [1001, 428] on div "+ 1" at bounding box center [1104, 402] width 211 height 56
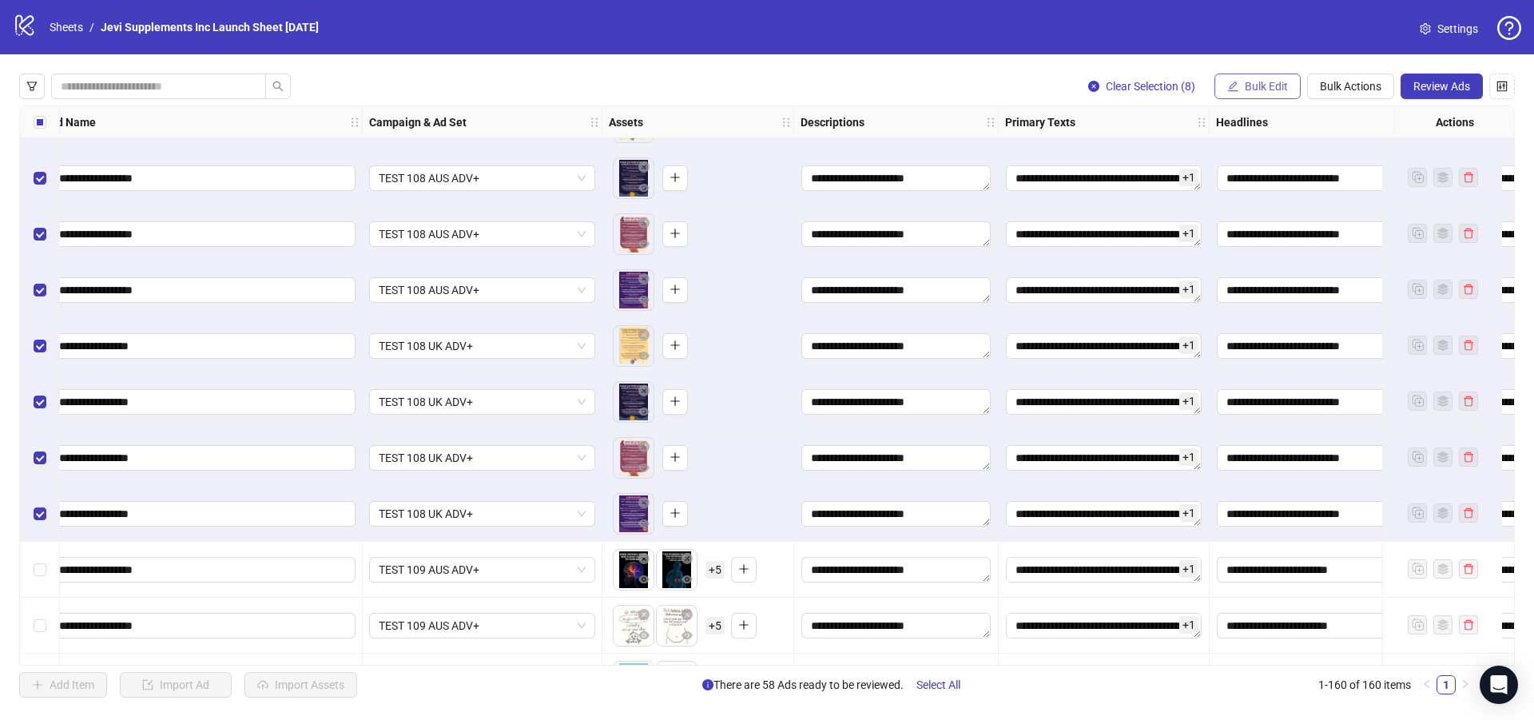
click at [1241, 84] on button "Bulk Edit" at bounding box center [1257, 87] width 86 height 26
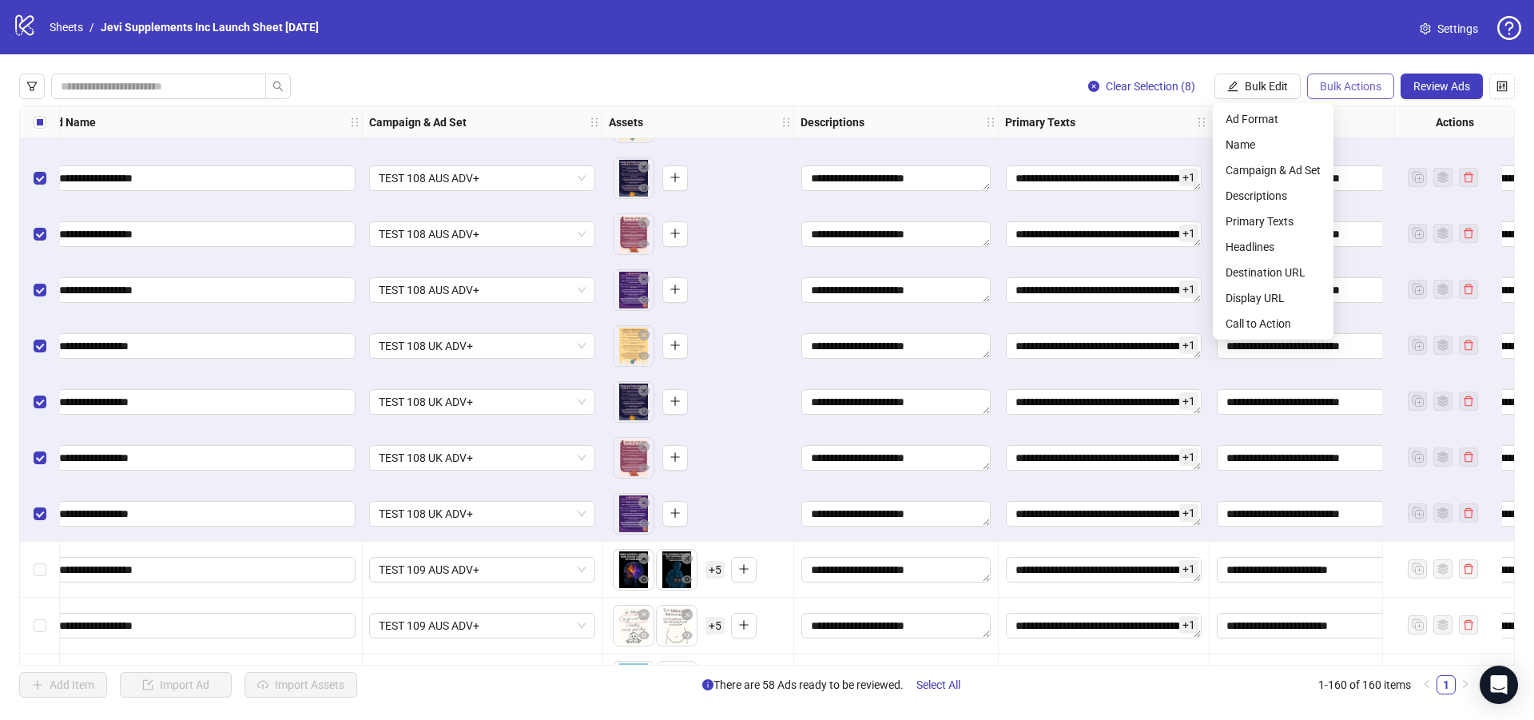
click at [1358, 86] on span "Bulk Actions" at bounding box center [1351, 86] width 62 height 13
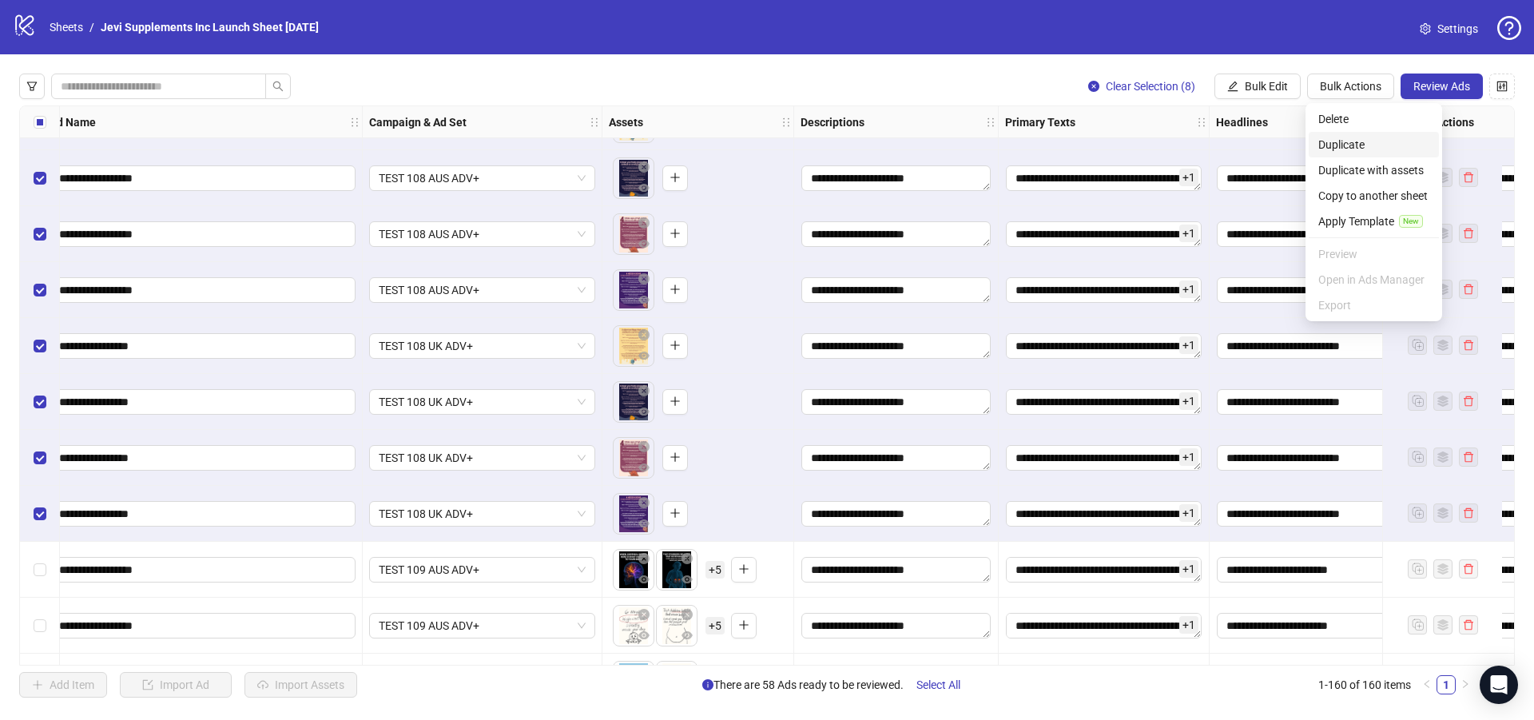
click at [1359, 143] on span "Duplicate" at bounding box center [1373, 145] width 111 height 18
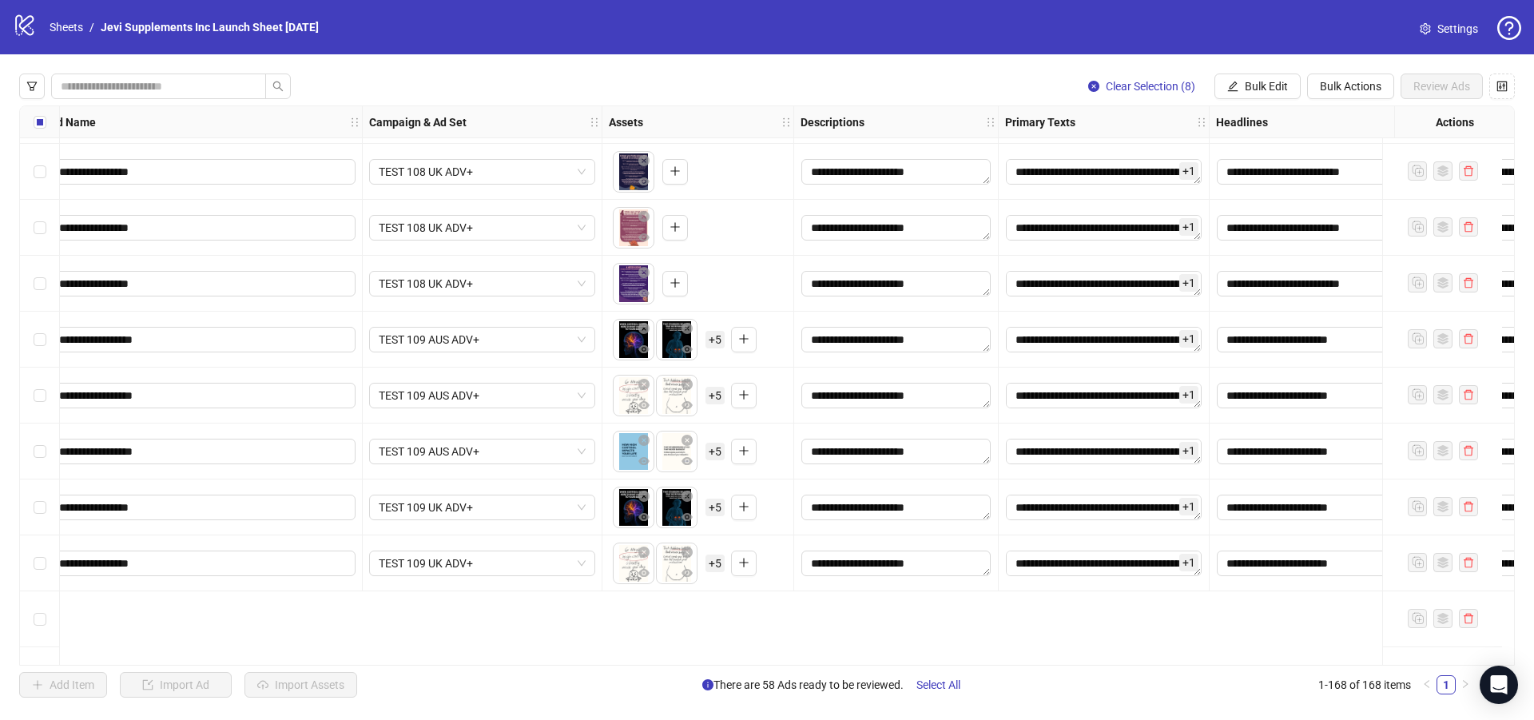
scroll to position [6954, 153]
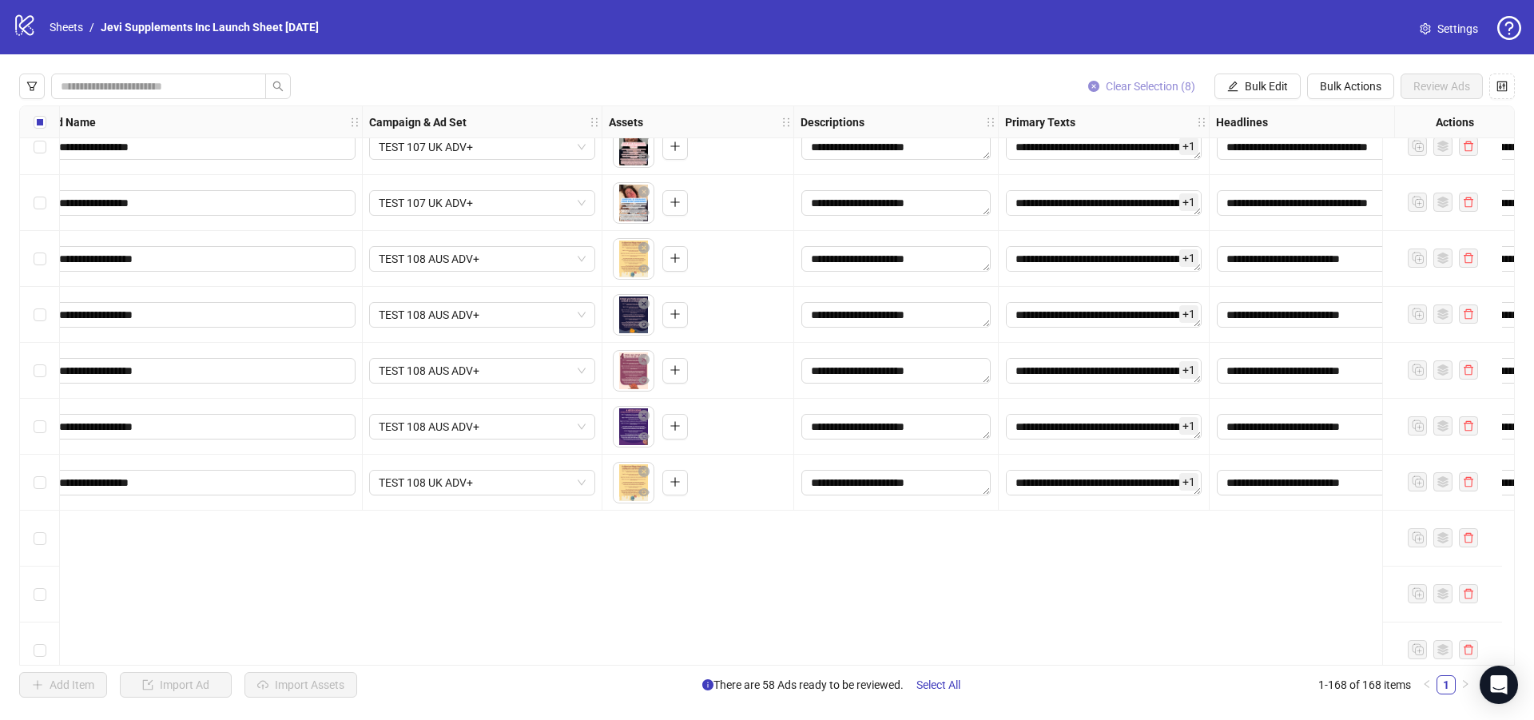
click at [1139, 83] on span "Clear Selection (8)" at bounding box center [1150, 86] width 89 height 13
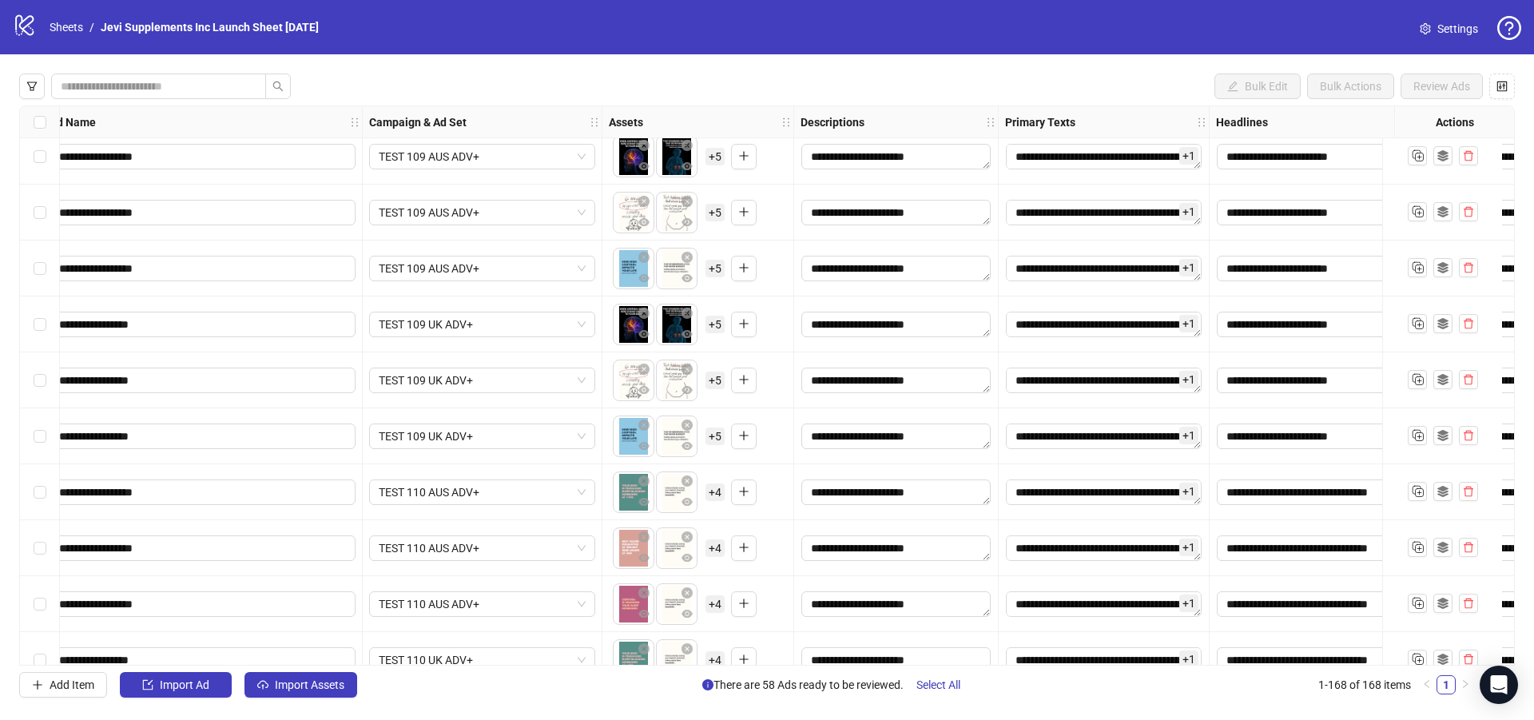
scroll to position [7438, 153]
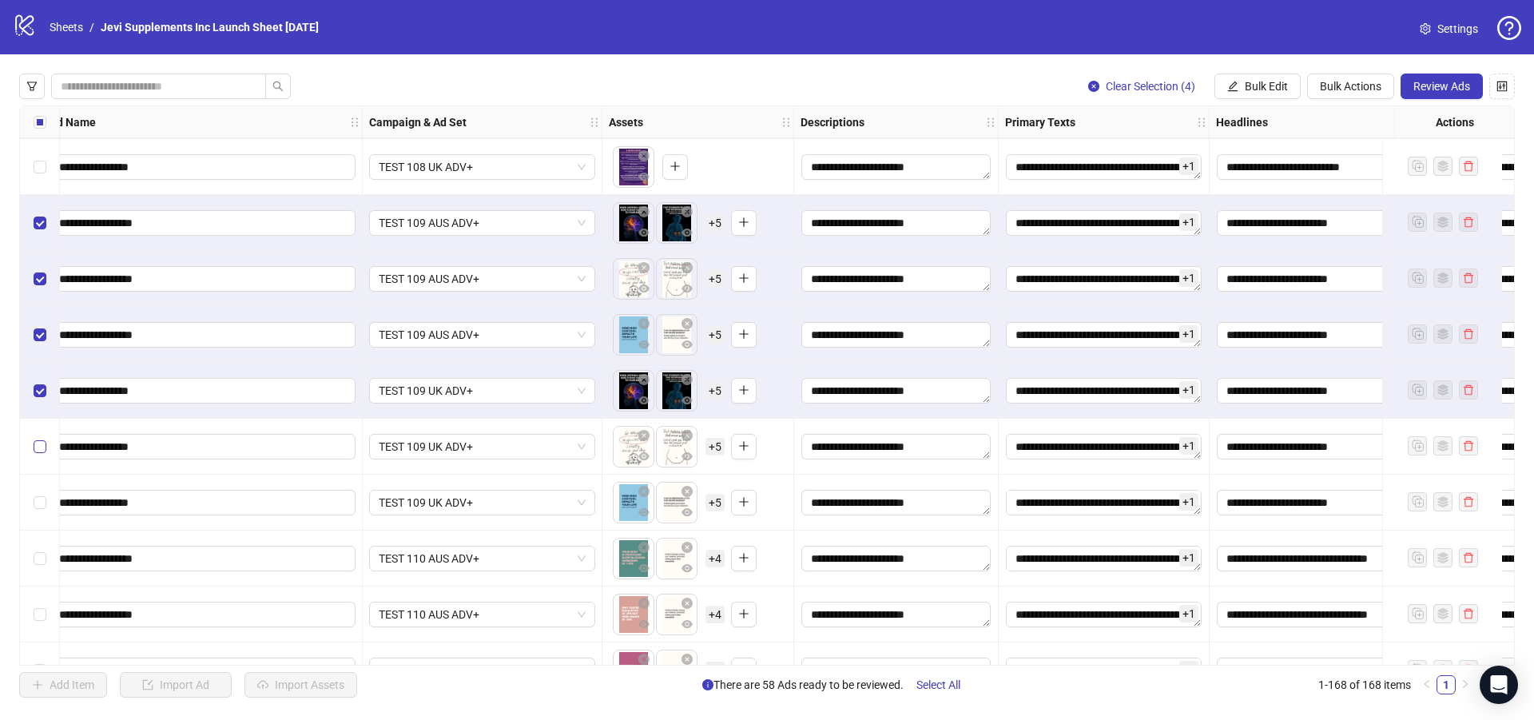
click at [40, 439] on label "Select row 139" at bounding box center [40, 447] width 13 height 18
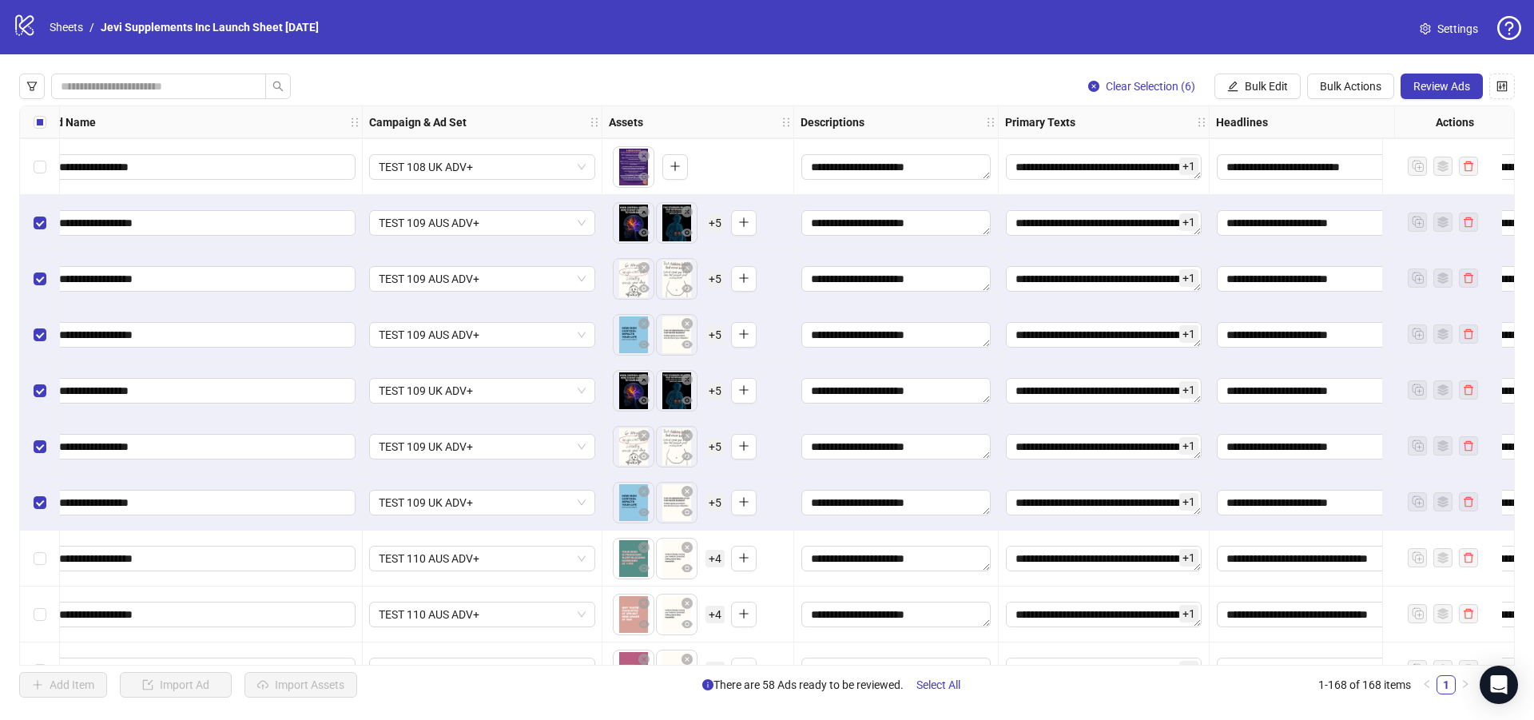
scroll to position [7438, 0]
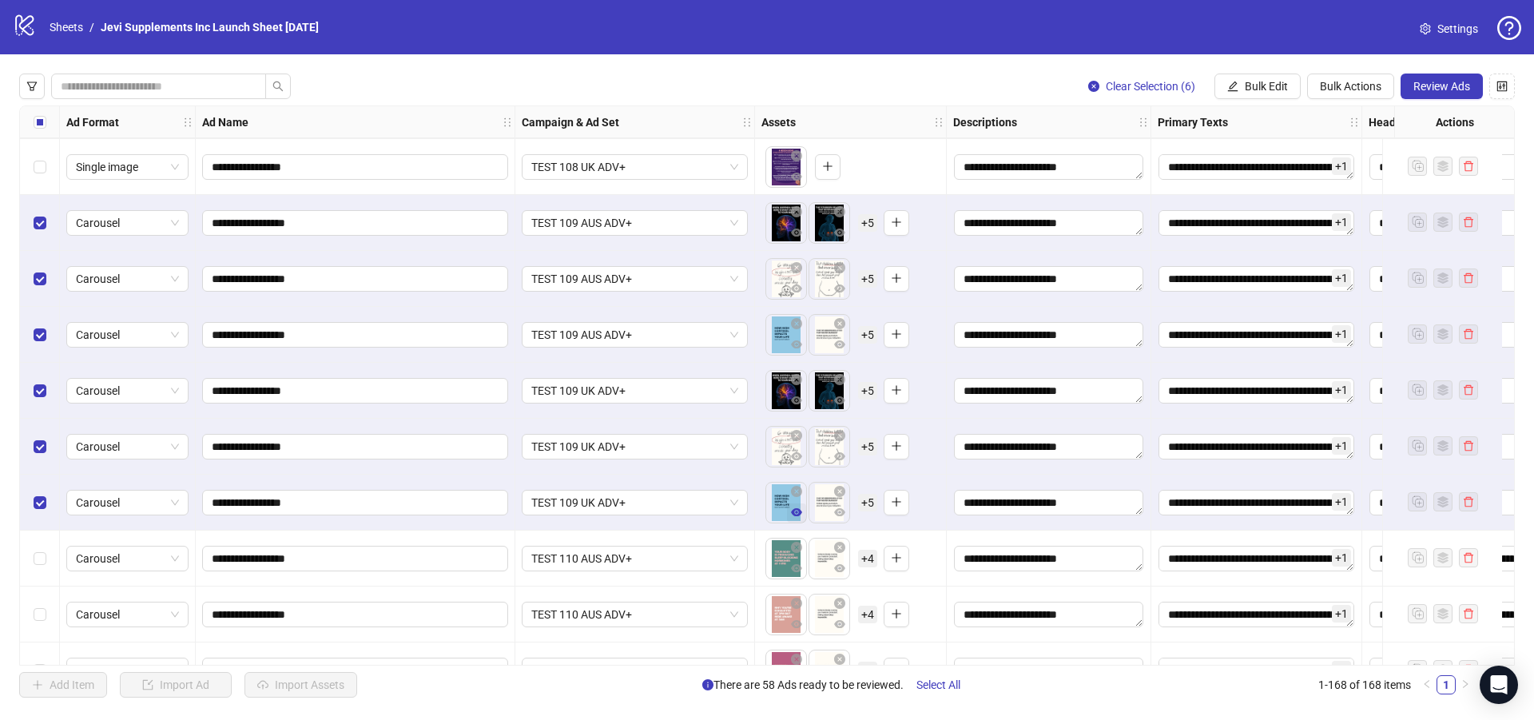
click at [799, 512] on icon "eye" at bounding box center [796, 512] width 11 height 8
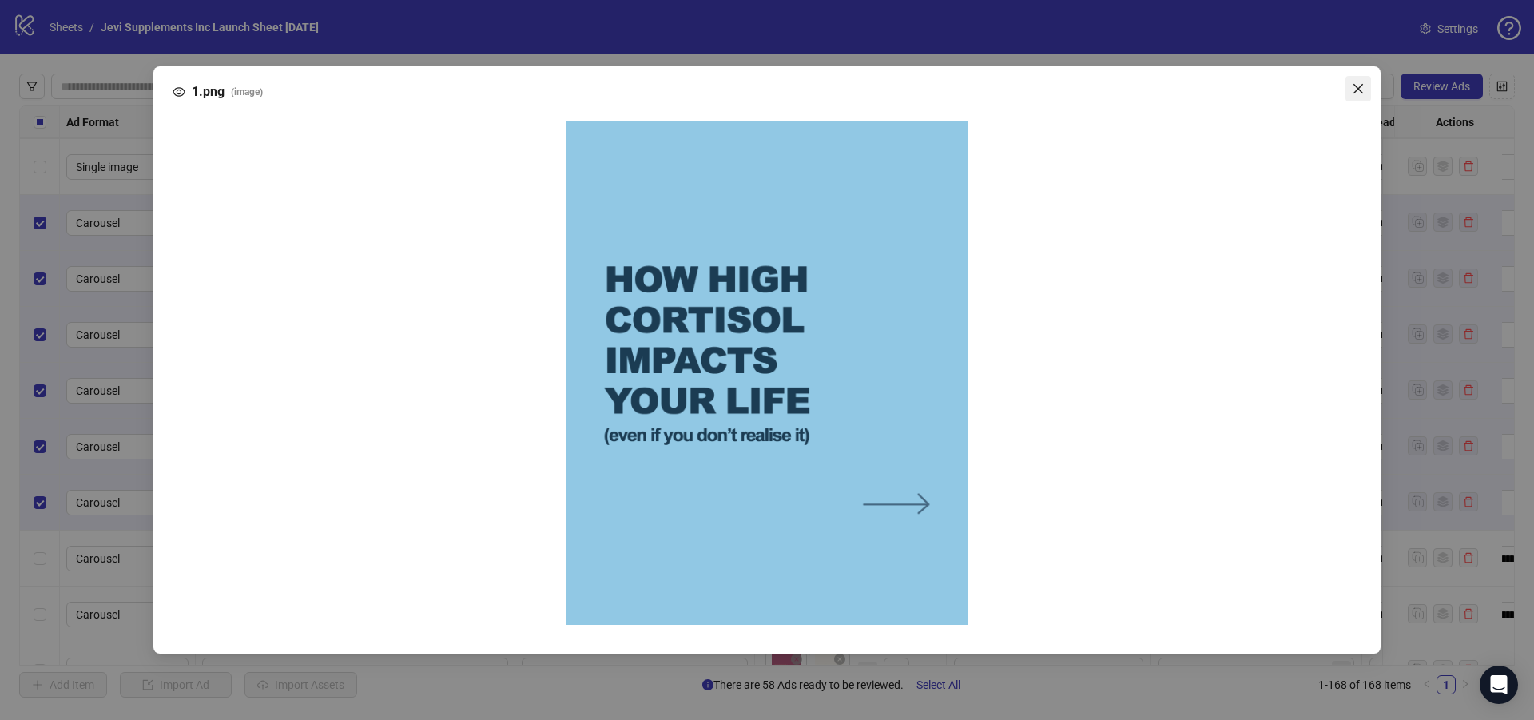
click at [1360, 92] on icon "close" at bounding box center [1358, 88] width 13 height 13
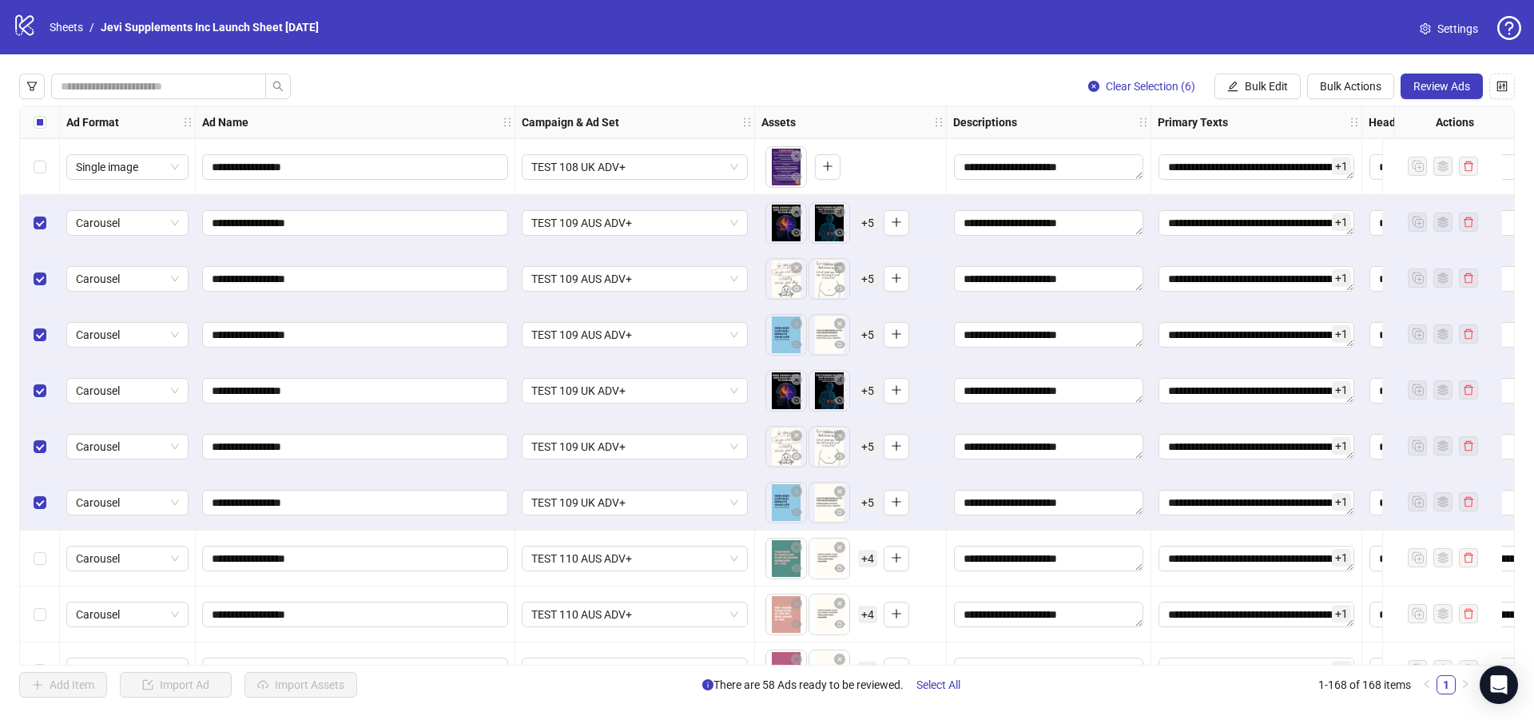
click at [867, 507] on span "+ 5" at bounding box center [867, 503] width 19 height 18
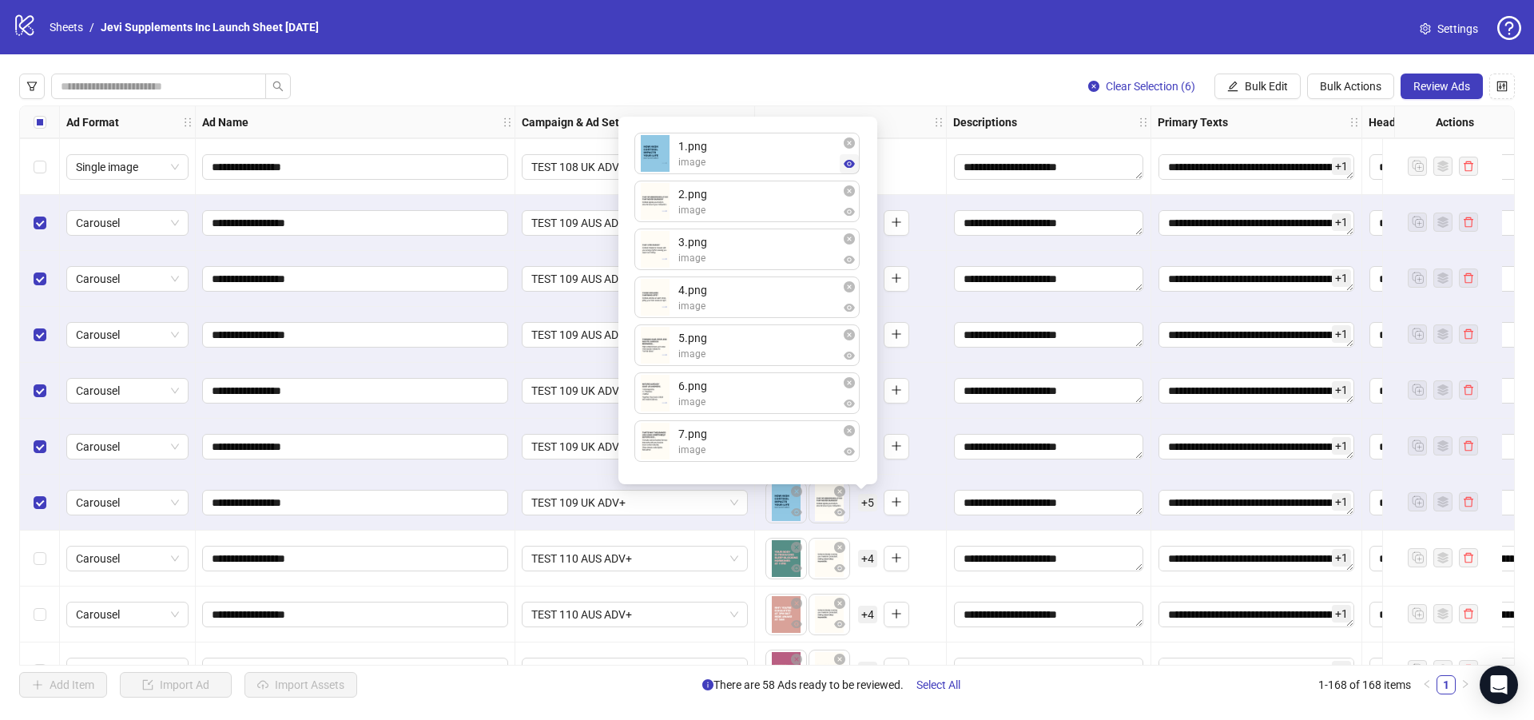
click at [849, 165] on icon "eye" at bounding box center [849, 163] width 11 height 11
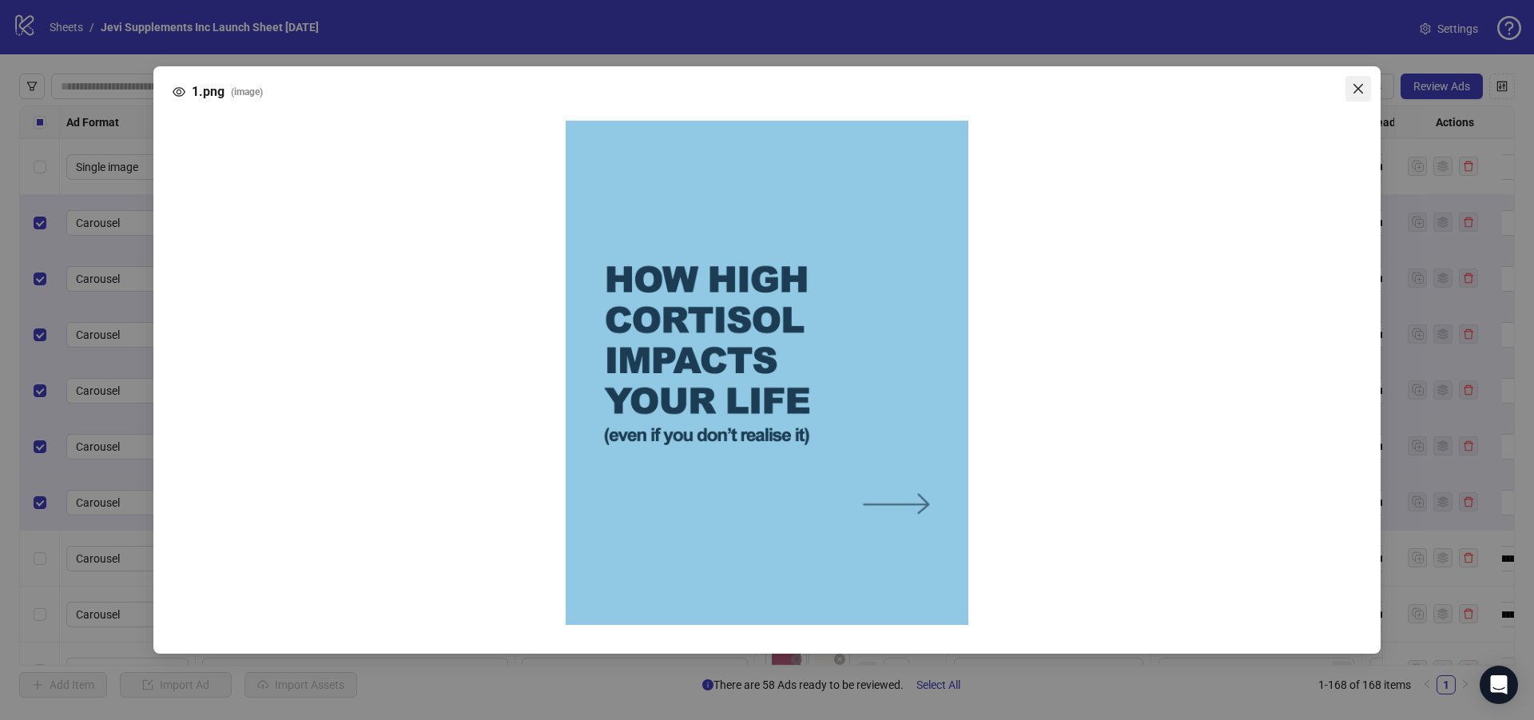
click at [1352, 88] on icon "close" at bounding box center [1358, 88] width 13 height 13
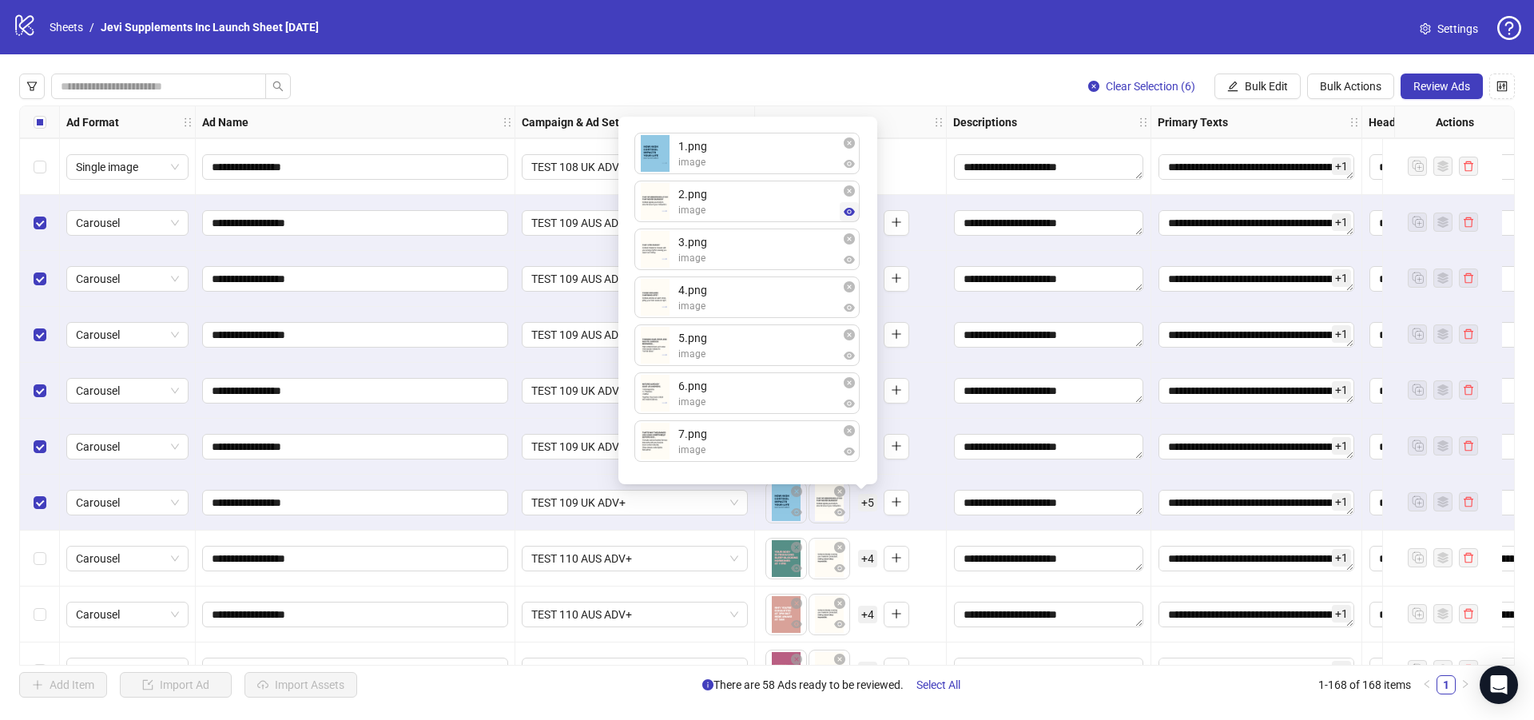
click at [852, 212] on icon "eye" at bounding box center [849, 212] width 11 height 8
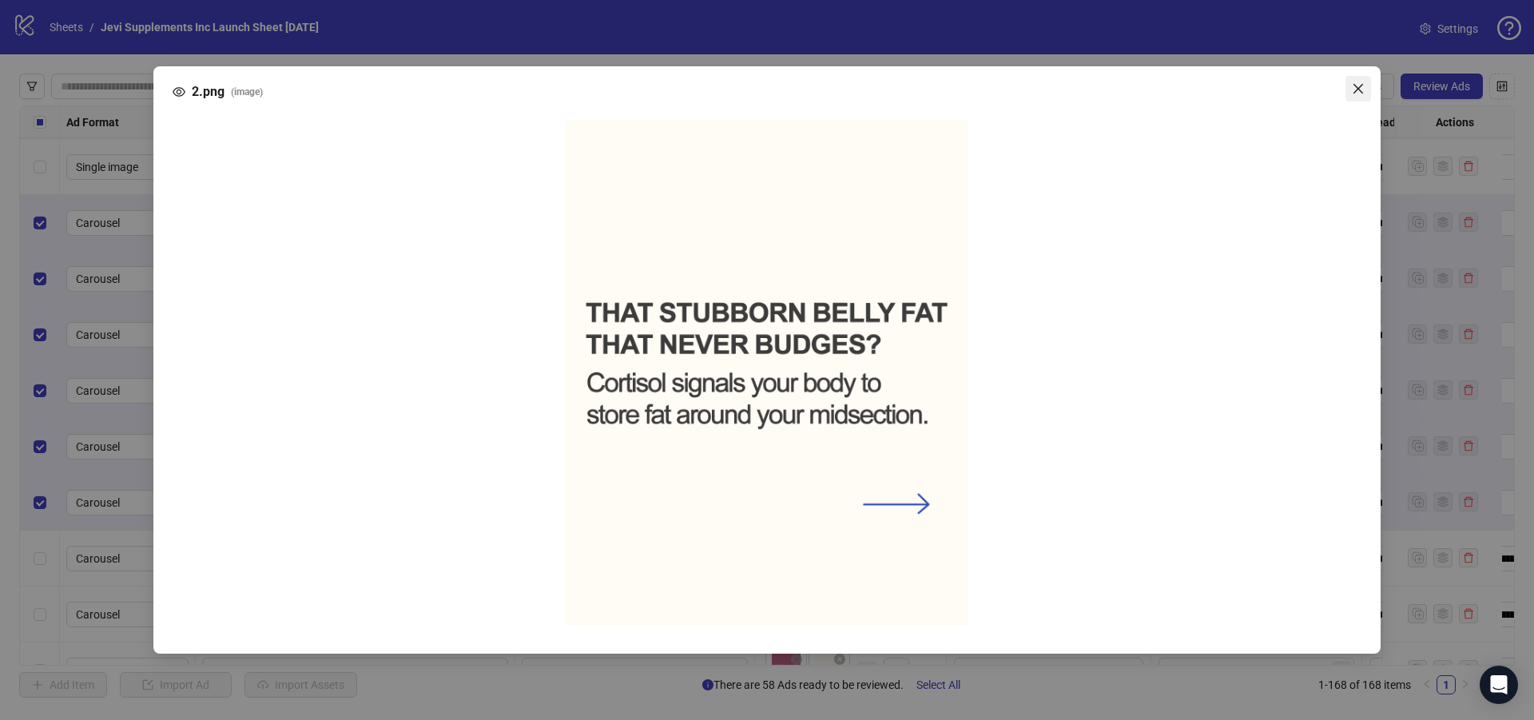
click at [1357, 87] on icon "close" at bounding box center [1358, 88] width 13 height 13
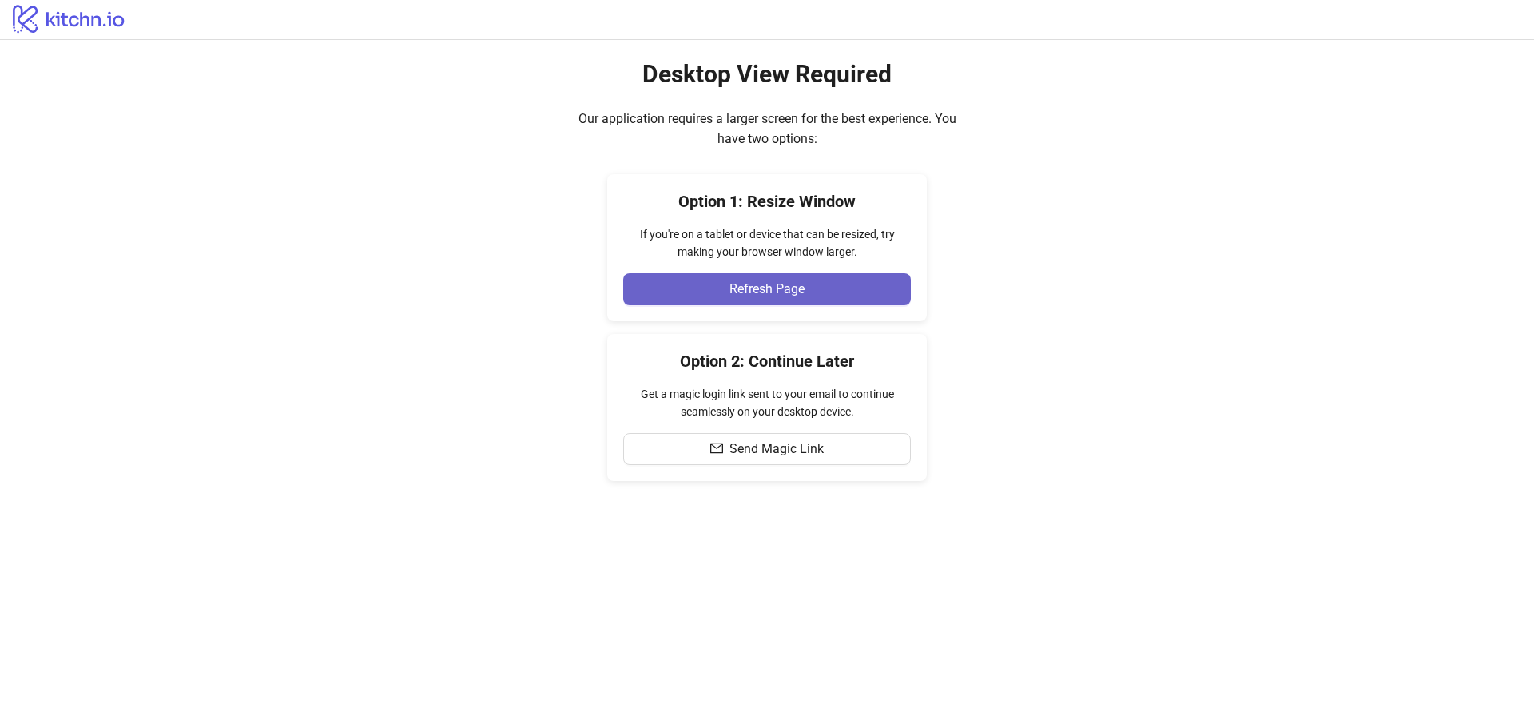
click at [777, 289] on span "Refresh Page" at bounding box center [766, 289] width 75 height 14
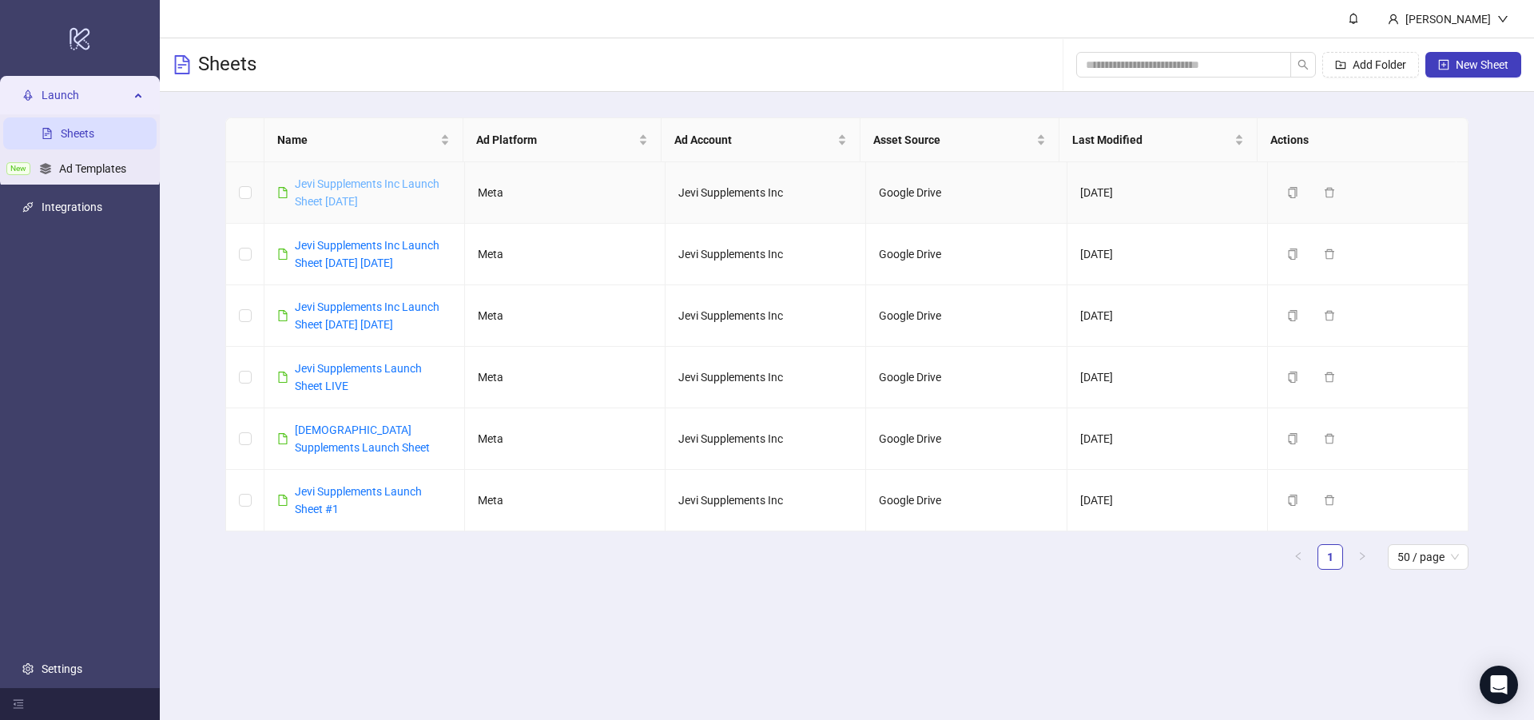
click at [313, 196] on link "Jevi Supplements Inc Launch Sheet [DATE]" at bounding box center [367, 192] width 145 height 30
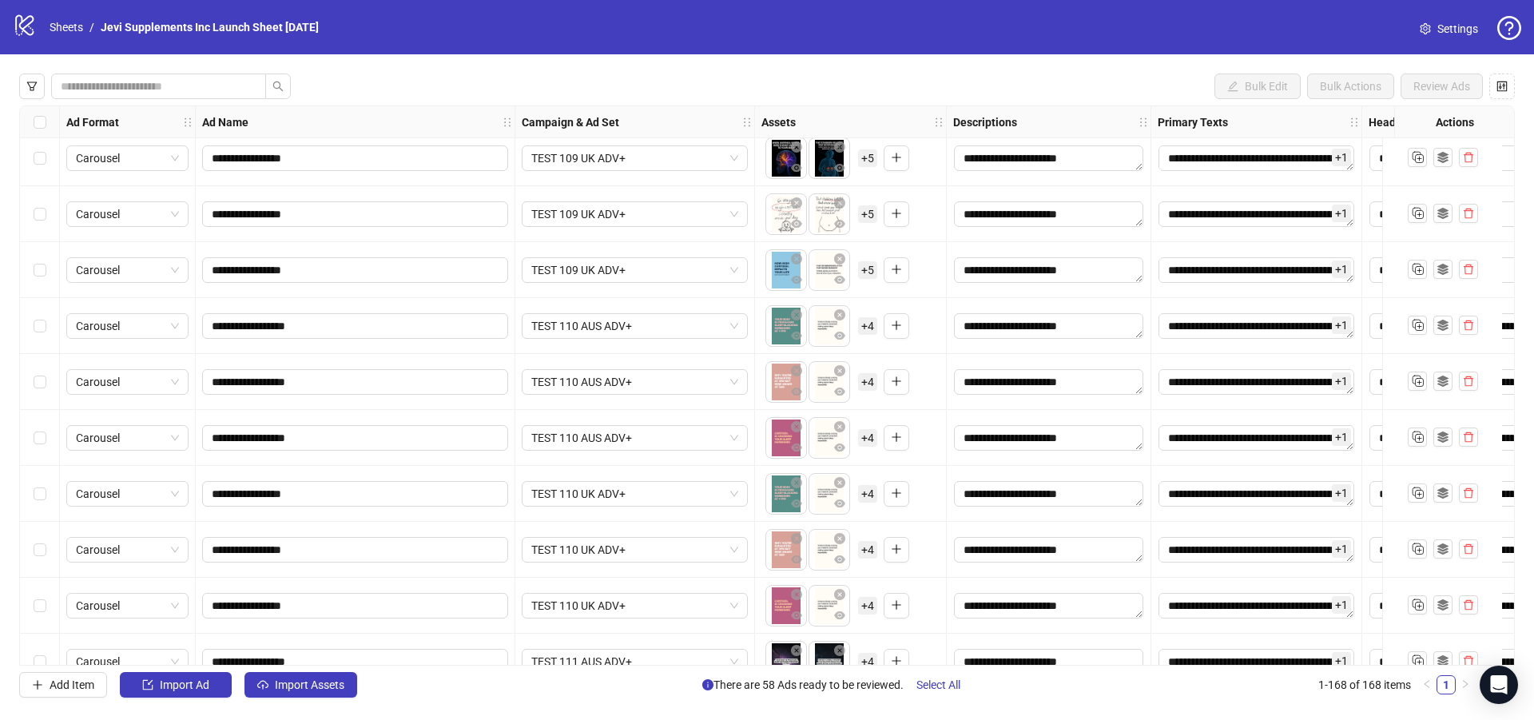
scroll to position [7431, 0]
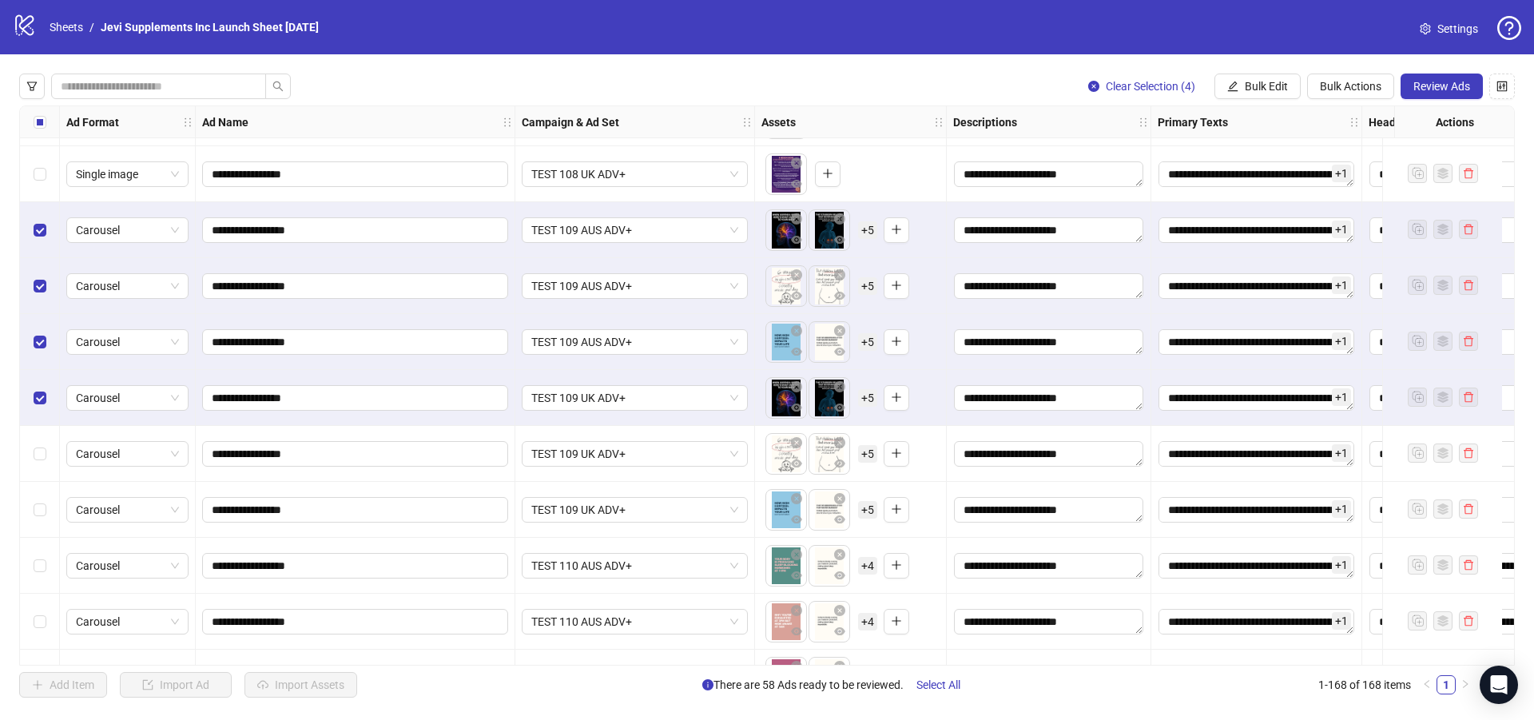
click at [30, 450] on div "Select row 139" at bounding box center [40, 454] width 40 height 56
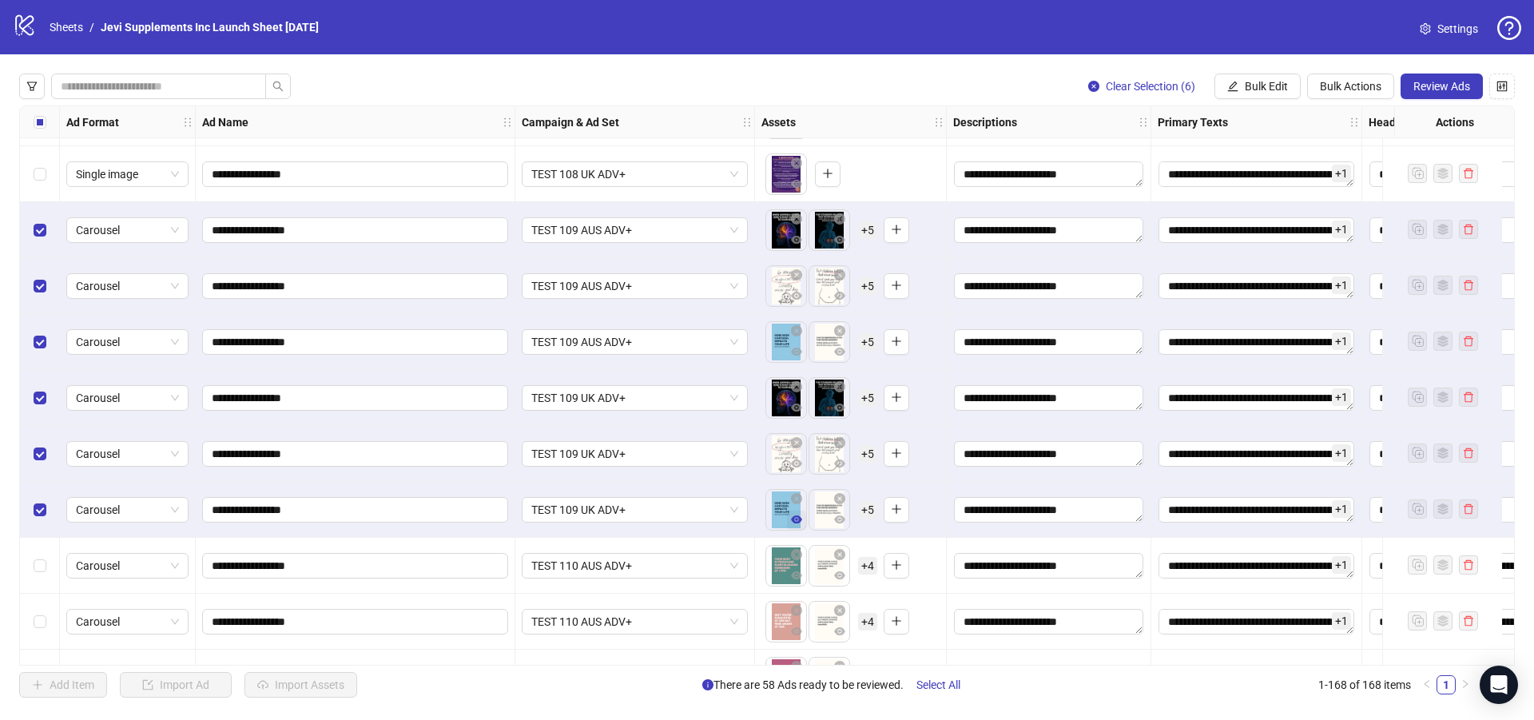
click at [795, 521] on icon "eye" at bounding box center [796, 519] width 11 height 11
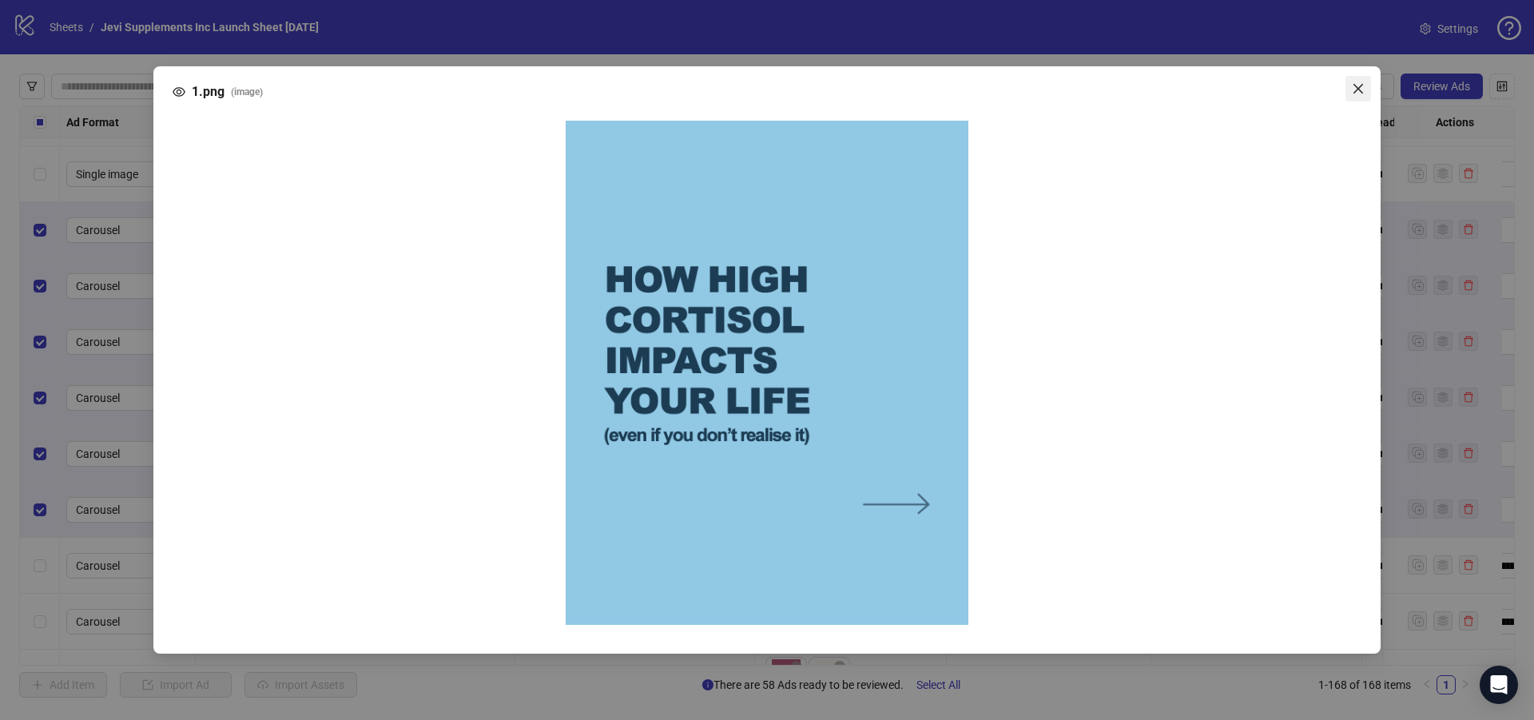
click at [1355, 89] on icon "close" at bounding box center [1358, 88] width 13 height 13
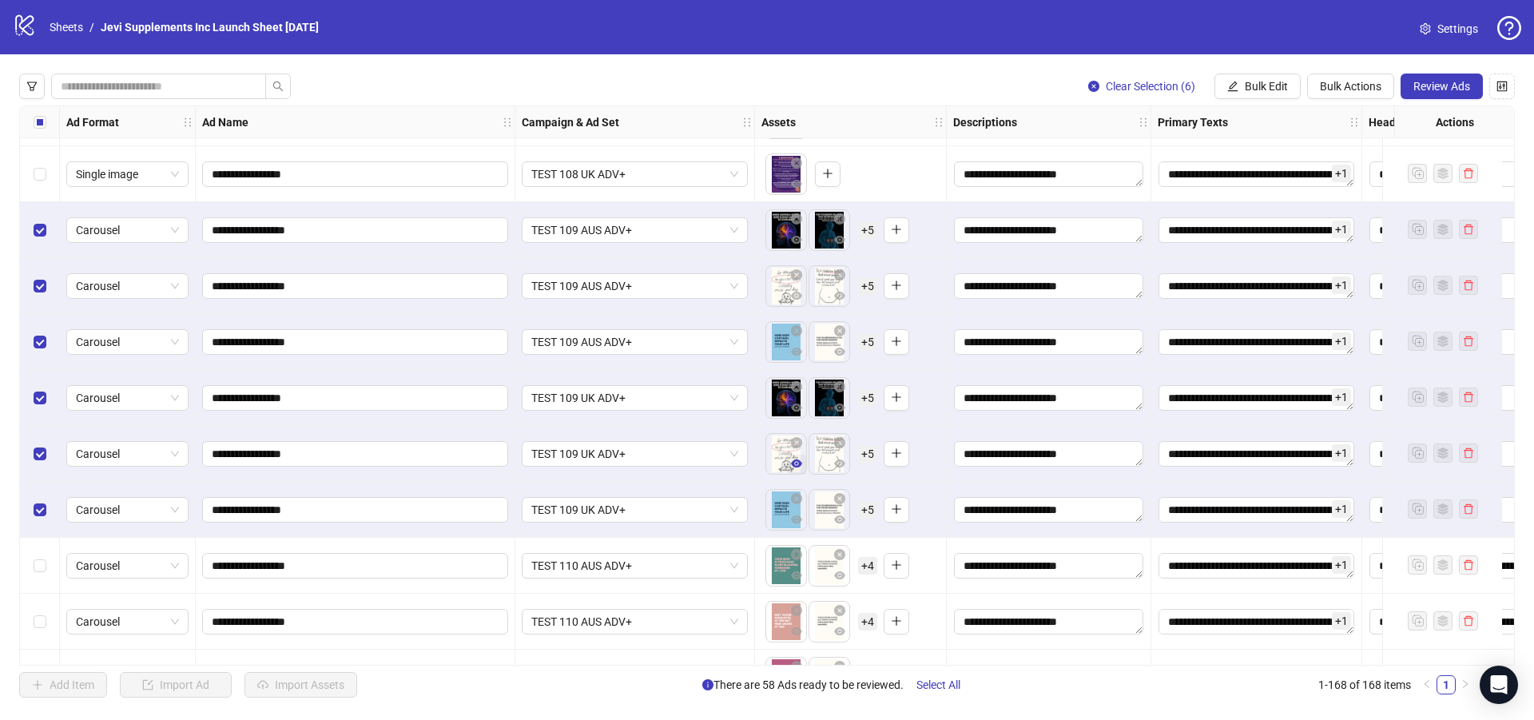
click at [793, 462] on icon "eye" at bounding box center [796, 463] width 11 height 8
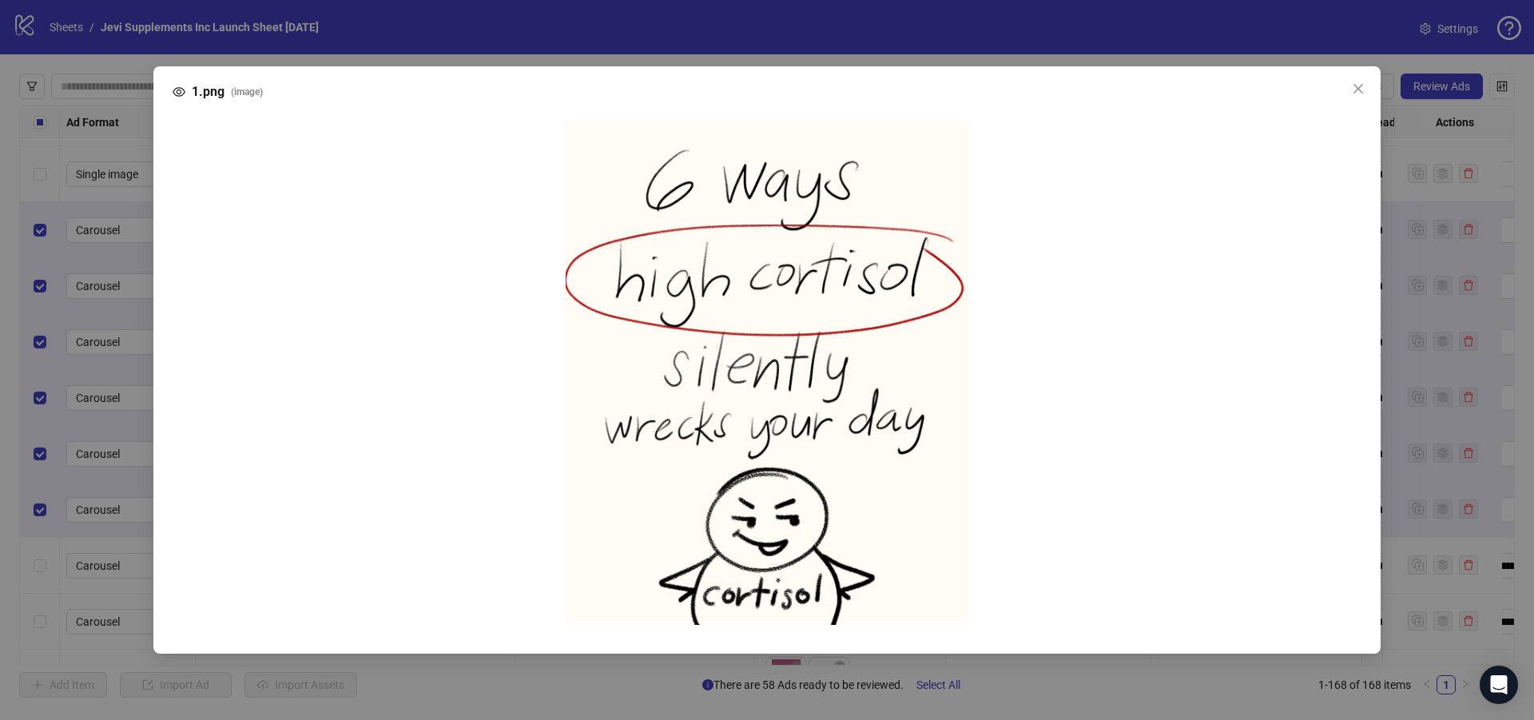
click at [1361, 88] on icon "close" at bounding box center [1358, 88] width 13 height 13
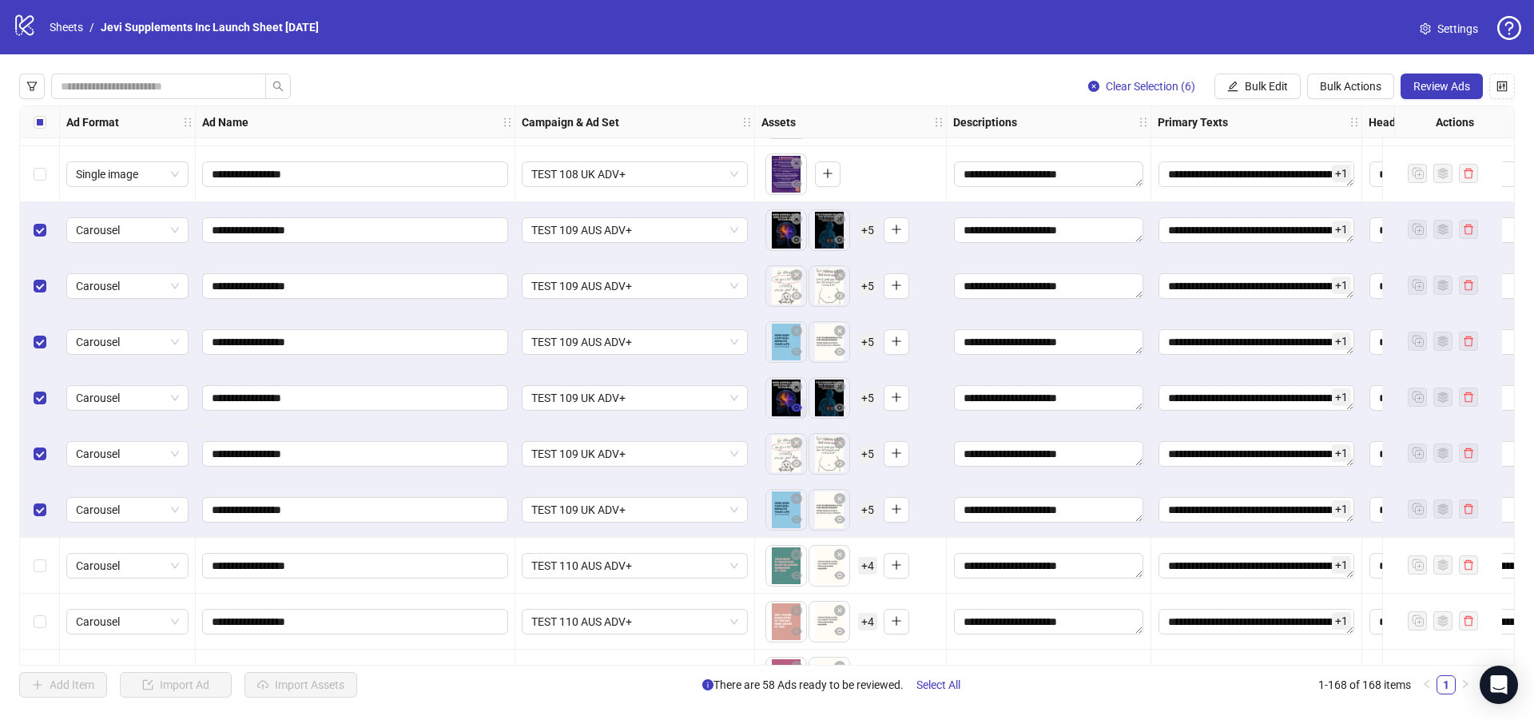
click at [800, 407] on icon "eye" at bounding box center [796, 407] width 11 height 8
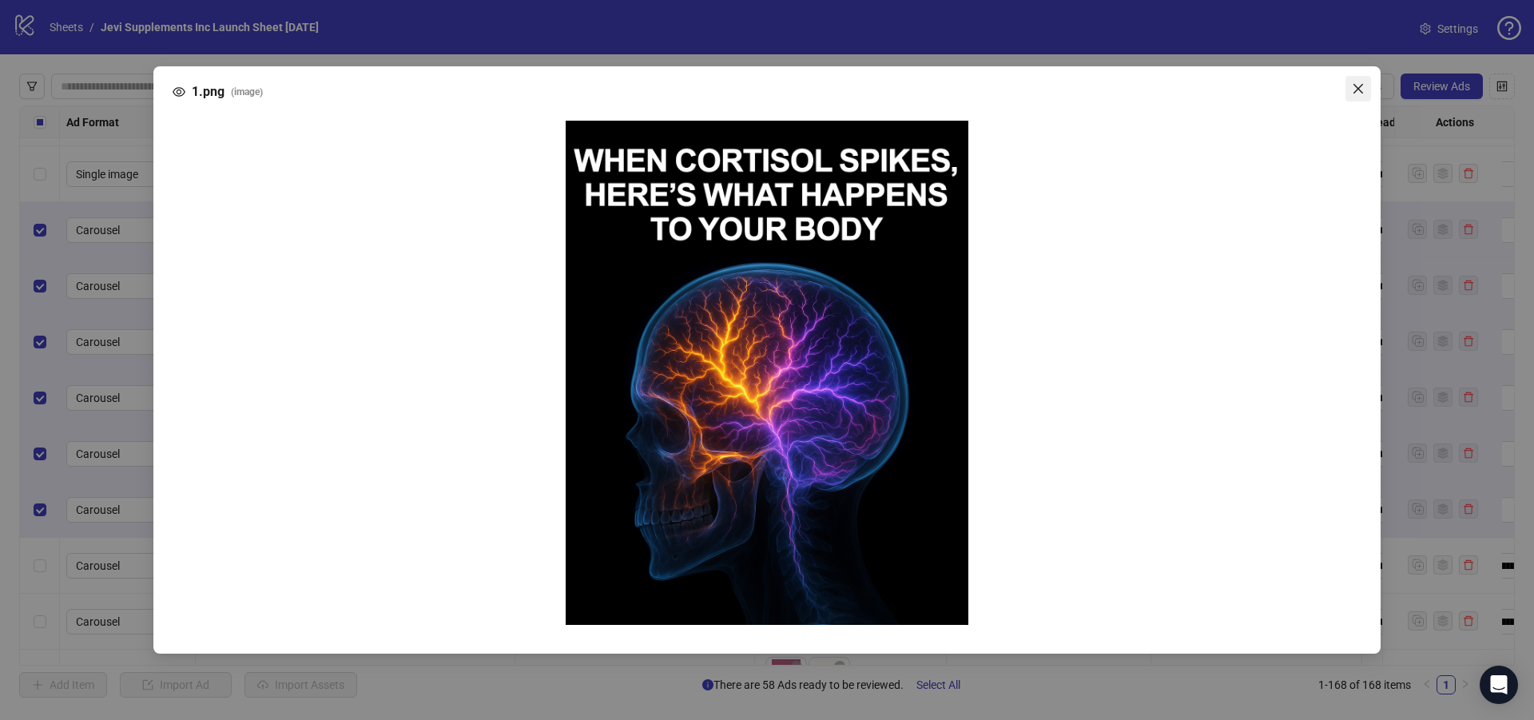
click at [1360, 88] on icon "close" at bounding box center [1358, 89] width 10 height 10
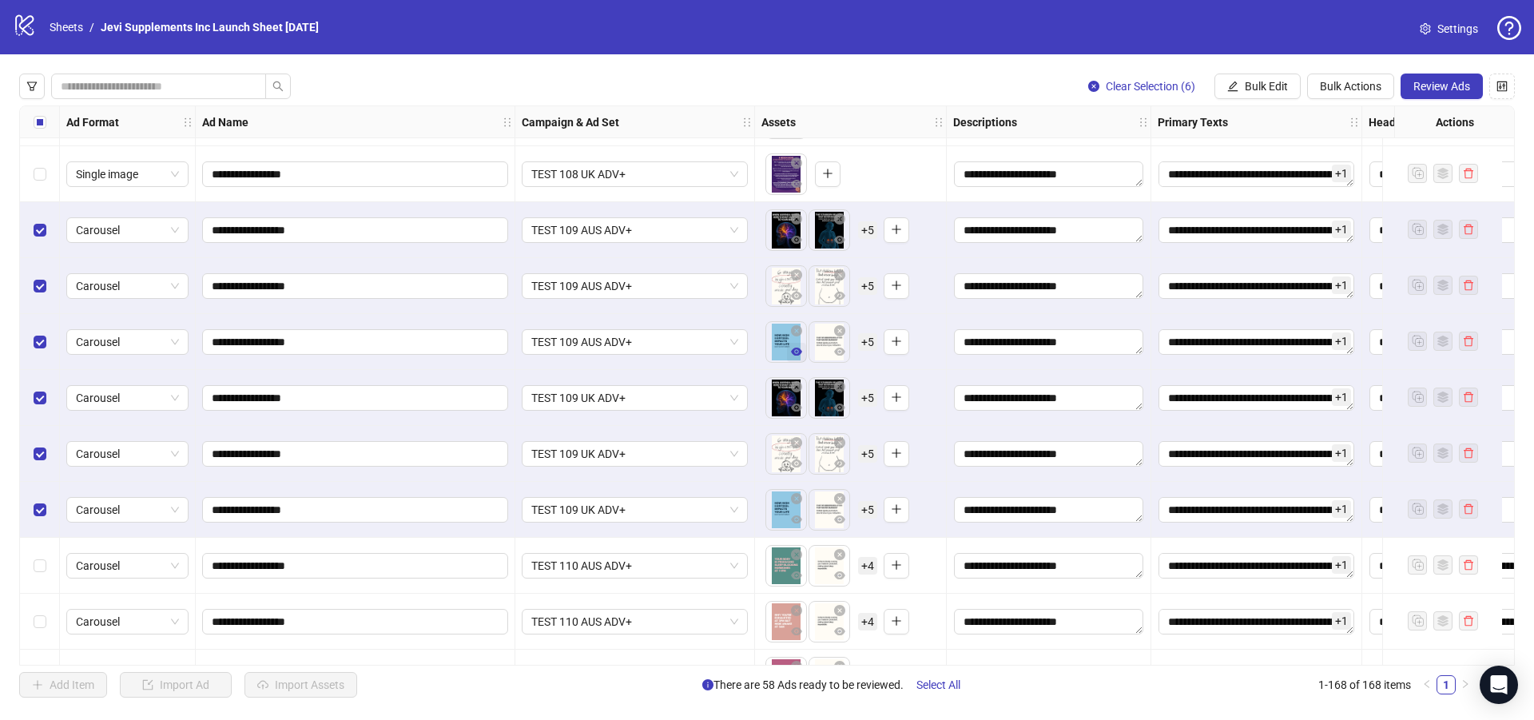
click at [802, 349] on button "button" at bounding box center [796, 352] width 19 height 19
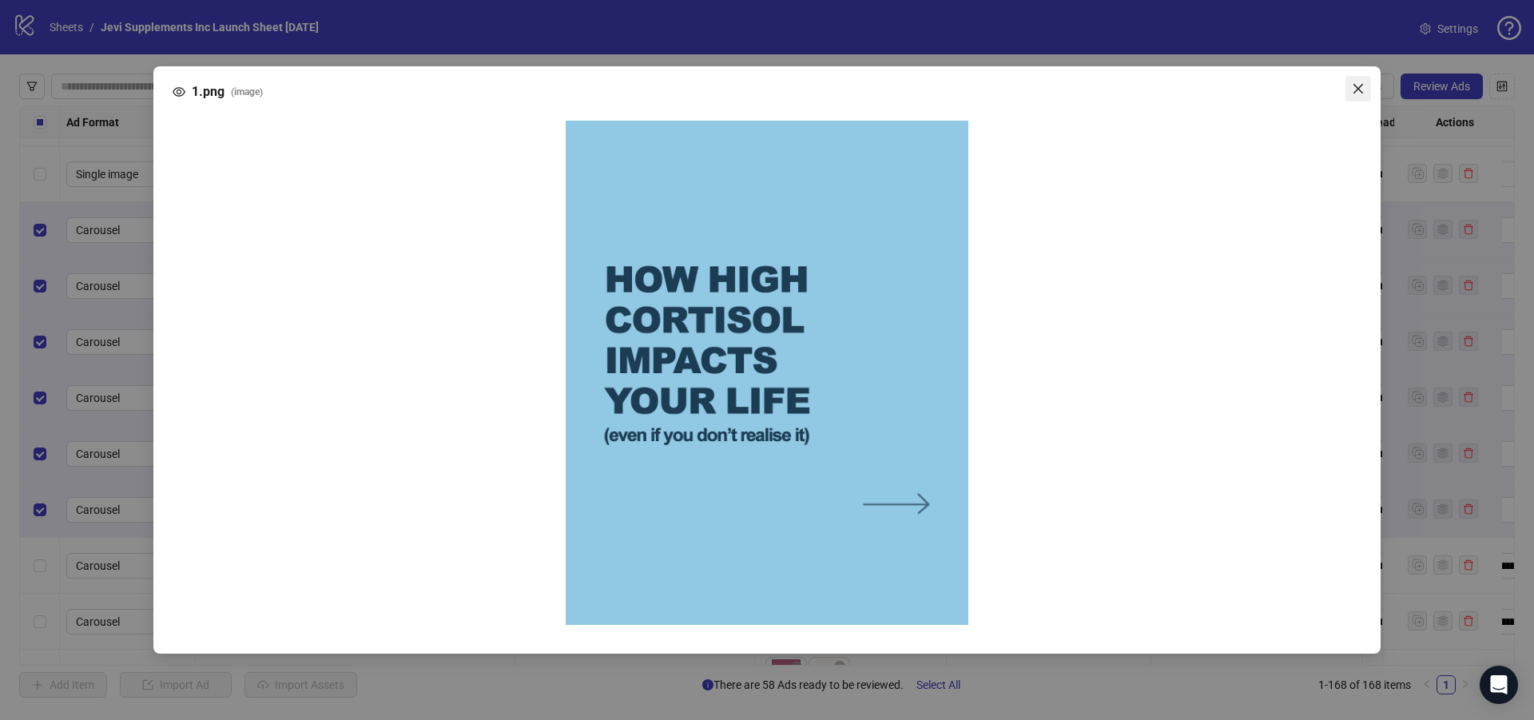
click at [1361, 88] on icon "close" at bounding box center [1358, 88] width 13 height 13
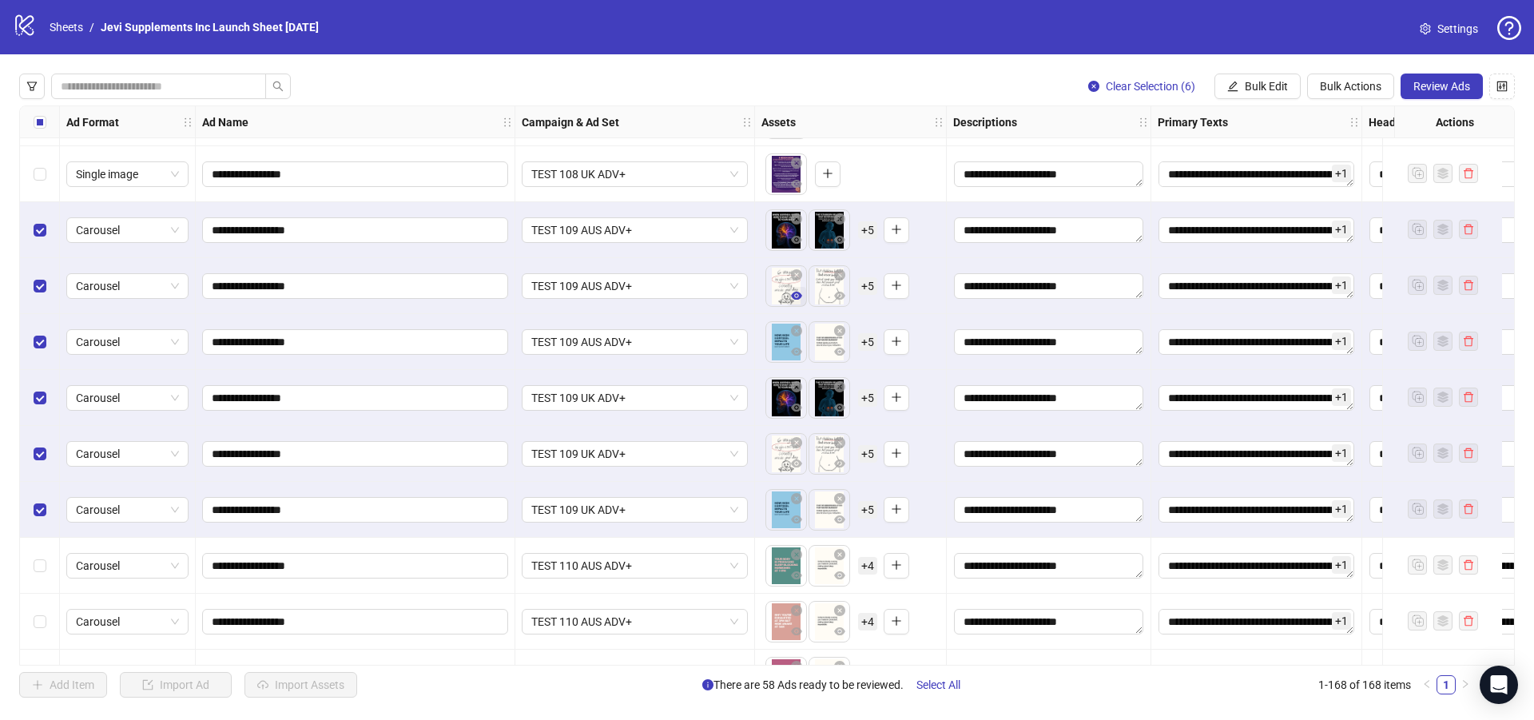
click at [795, 296] on icon "eye" at bounding box center [796, 295] width 11 height 11
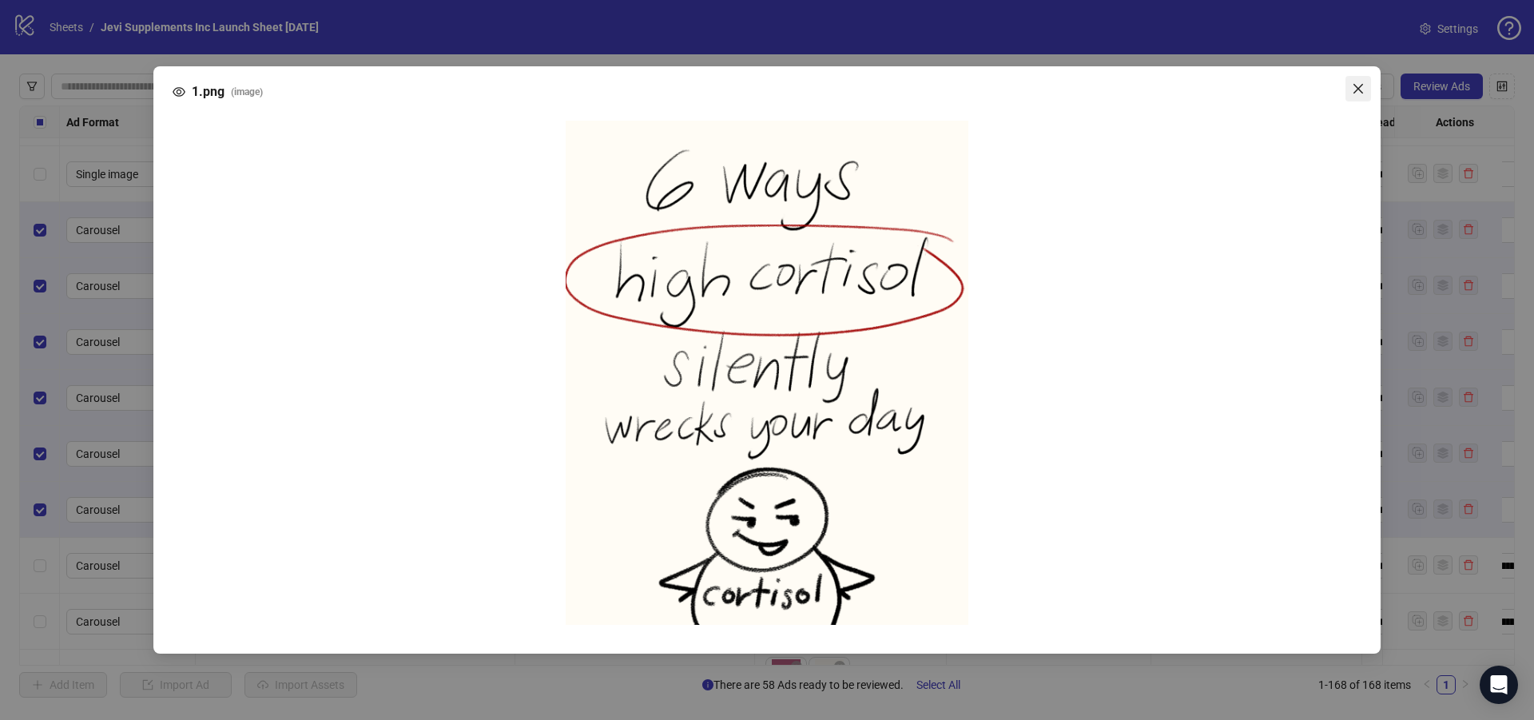
click at [1358, 93] on icon "close" at bounding box center [1358, 88] width 13 height 13
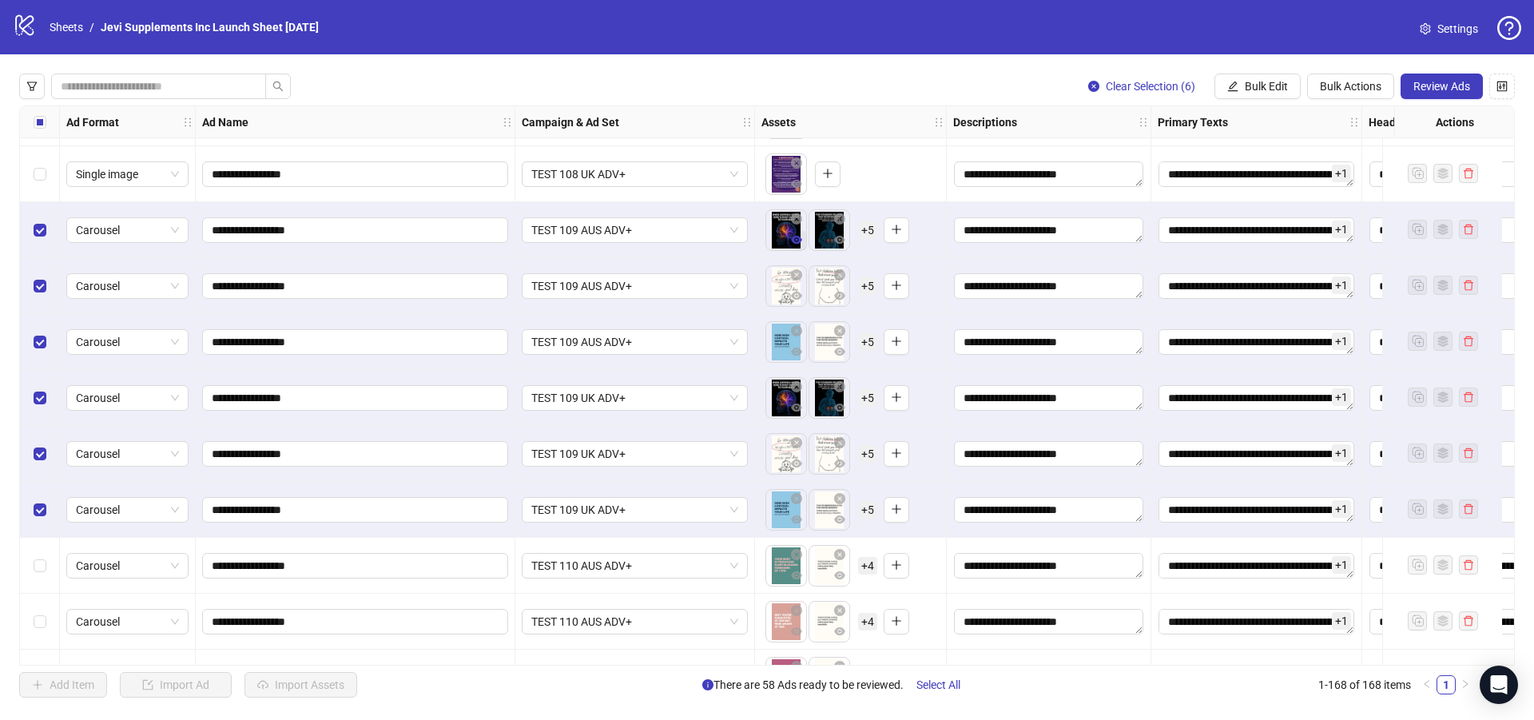
click at [797, 242] on icon "eye" at bounding box center [796, 239] width 11 height 11
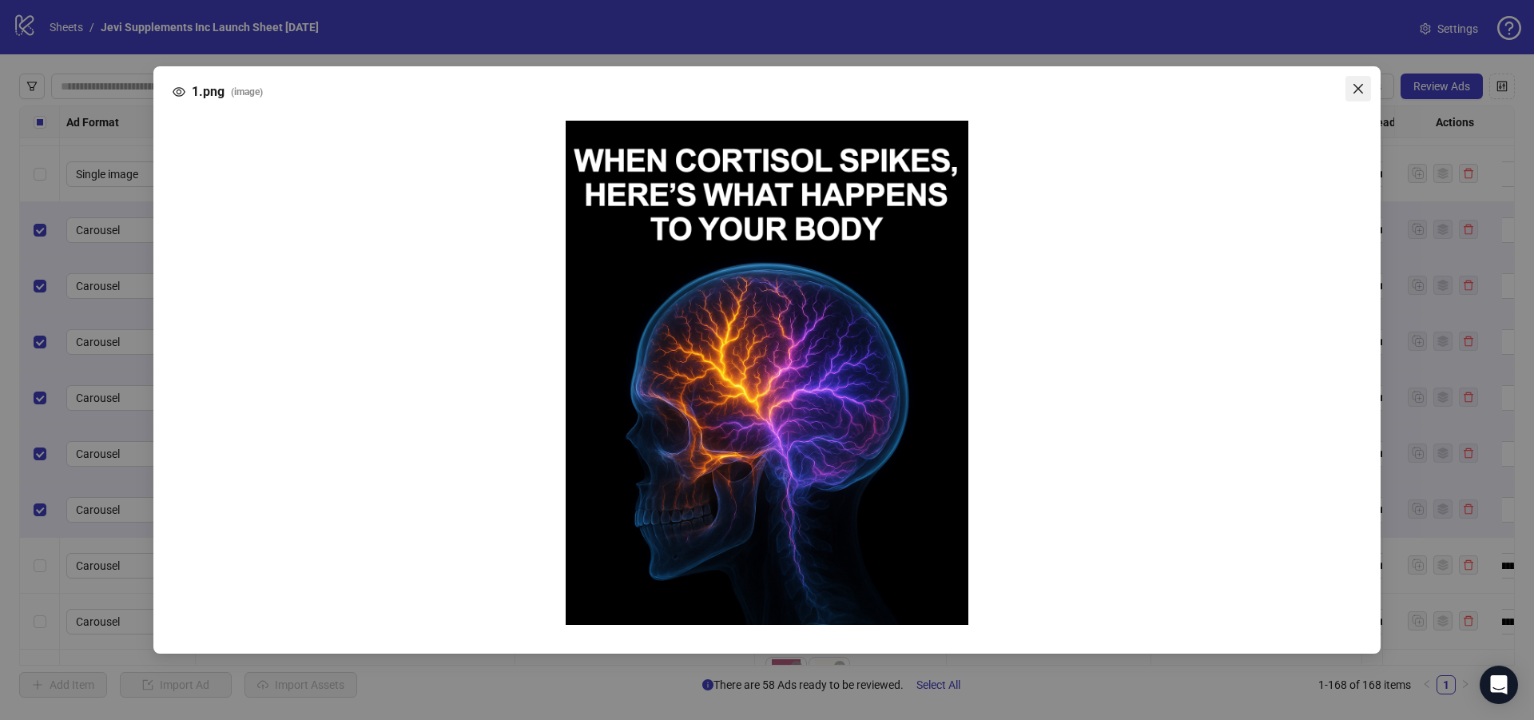
click at [1352, 88] on icon "close" at bounding box center [1358, 88] width 13 height 13
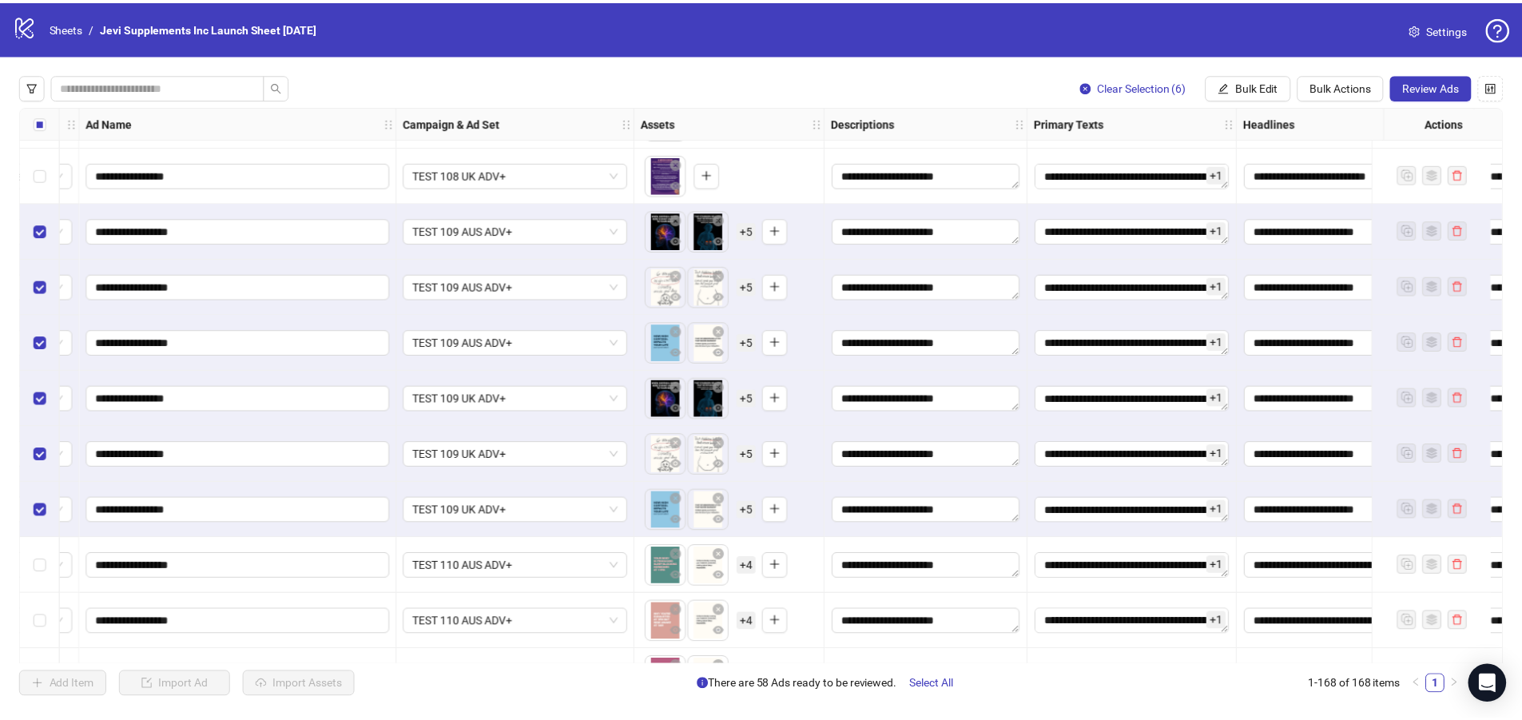
scroll to position [7431, 262]
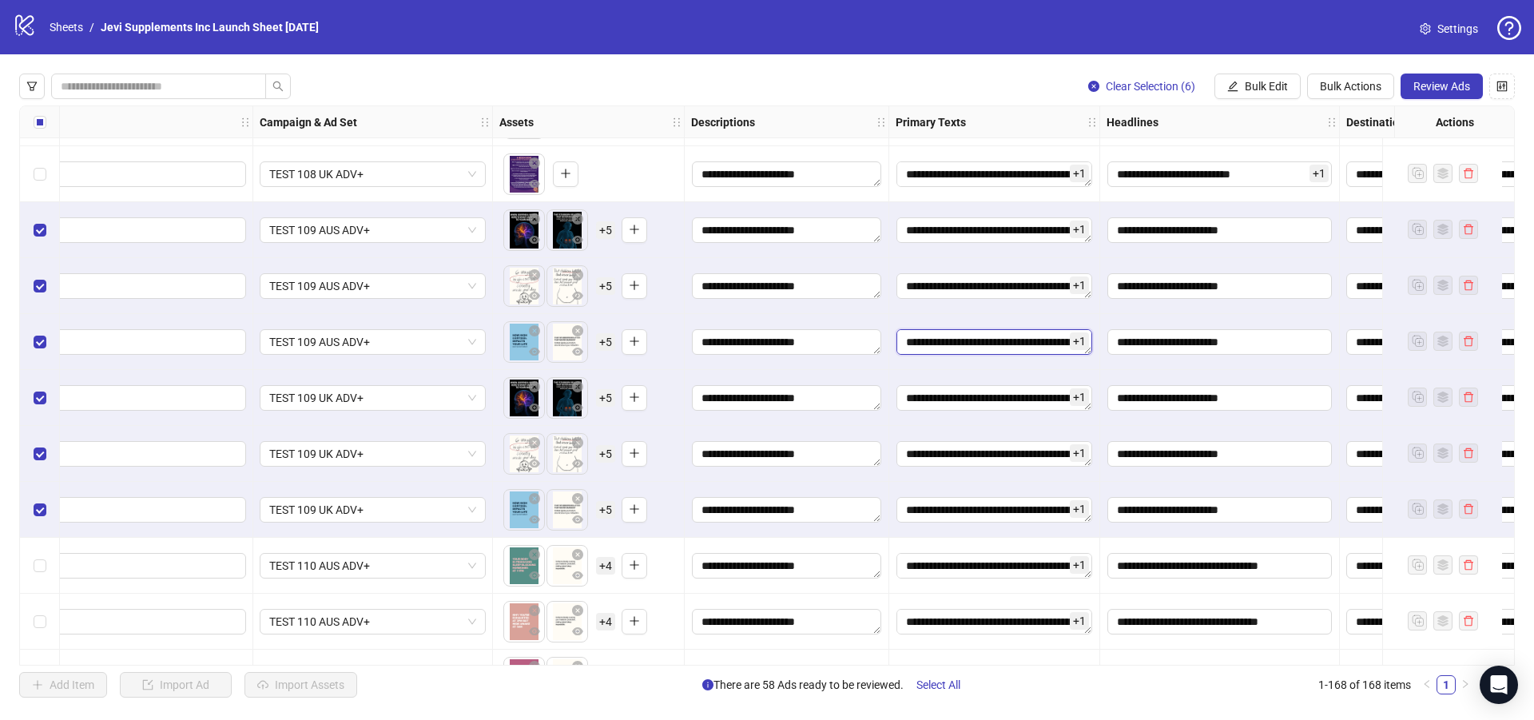
click at [992, 333] on textarea "Edit values" at bounding box center [994, 342] width 196 height 26
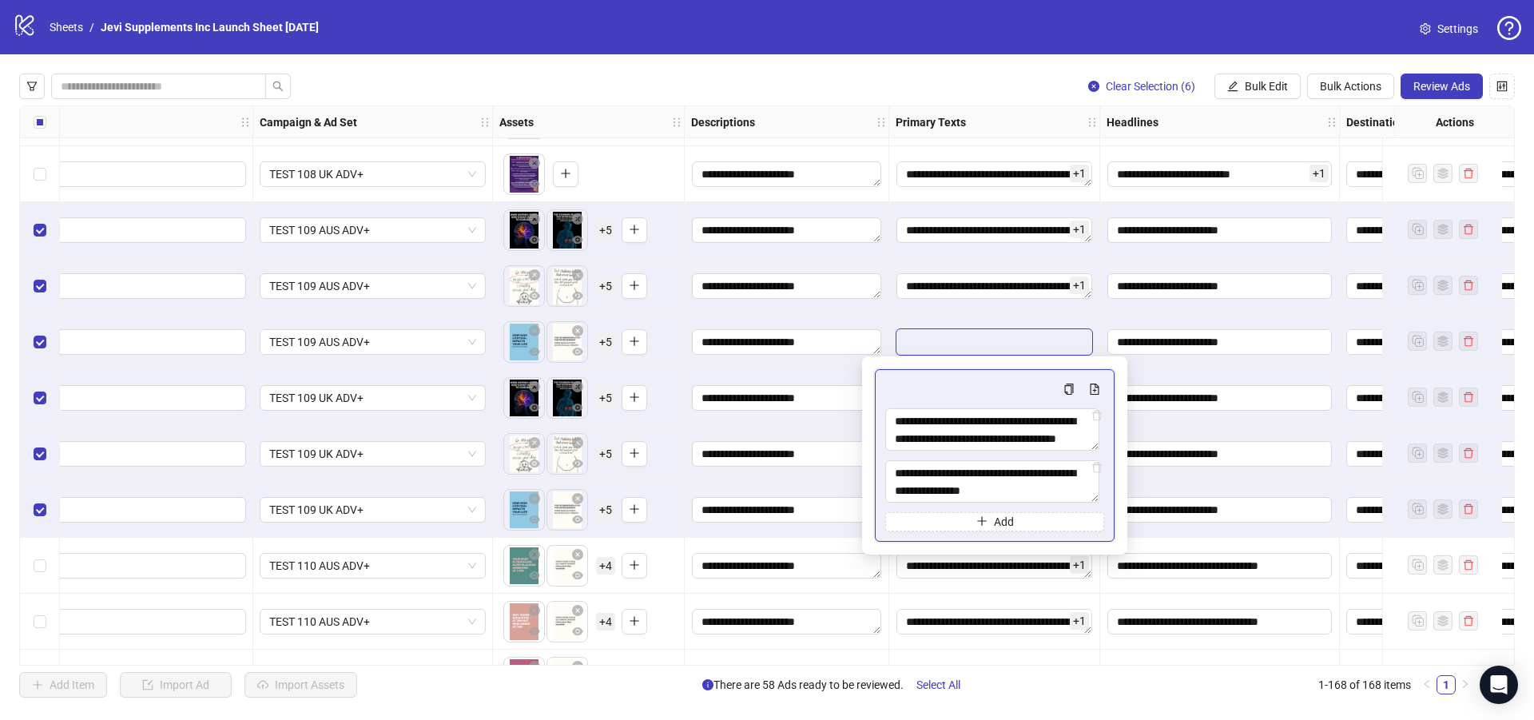
click at [602, 231] on span "+ 5" at bounding box center [605, 230] width 19 height 18
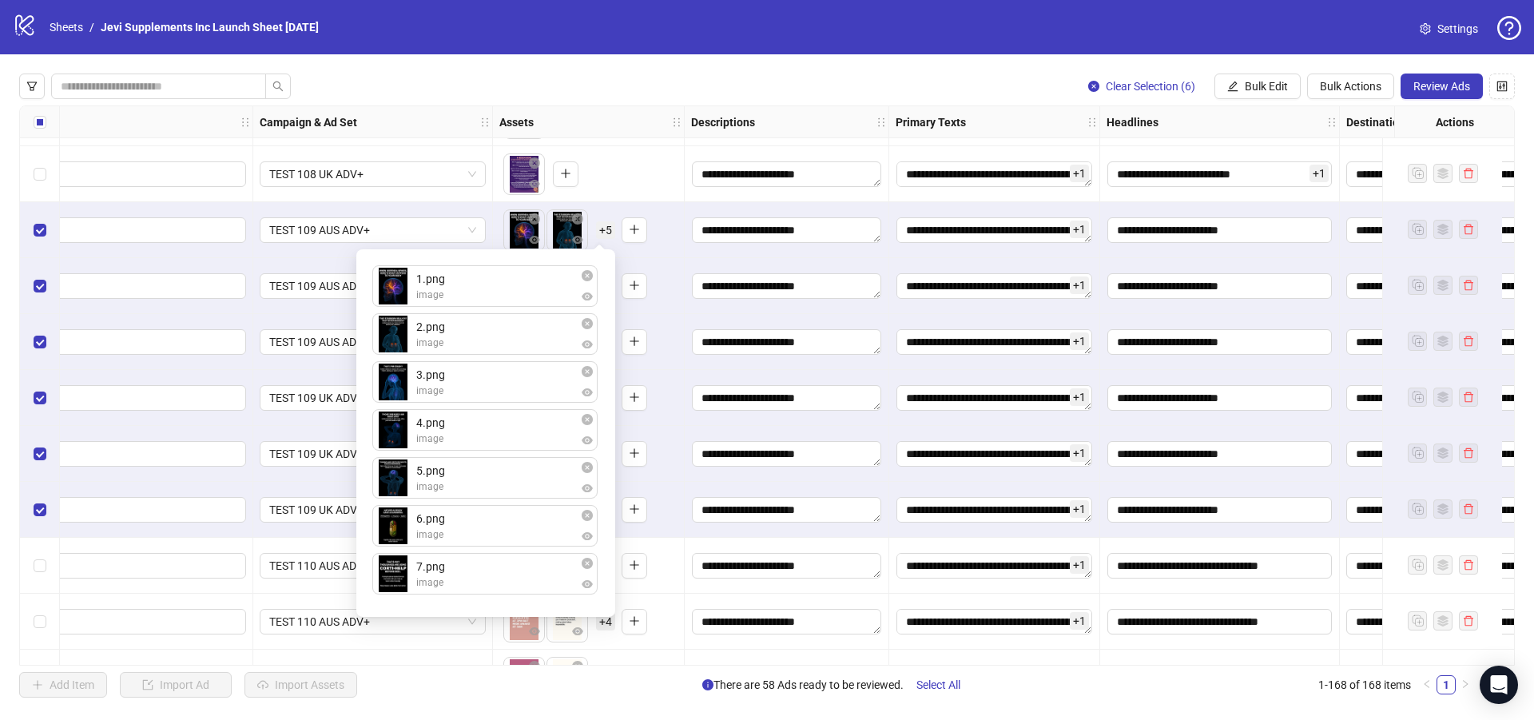
click at [670, 277] on div "To pick up a draggable item, press the space bar. While dragging, use the arrow…" at bounding box center [588, 286] width 178 height 50
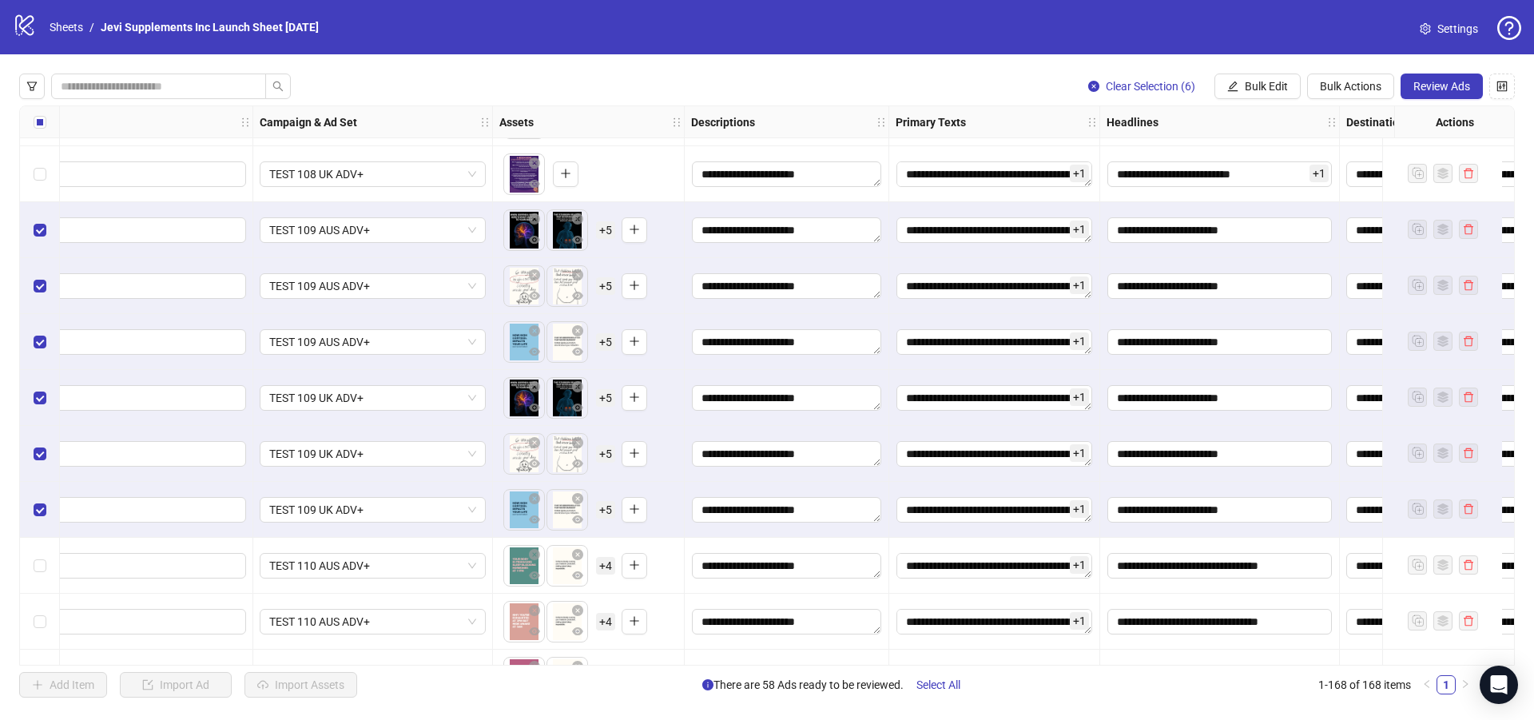
click at [606, 286] on span "+ 5" at bounding box center [605, 286] width 19 height 18
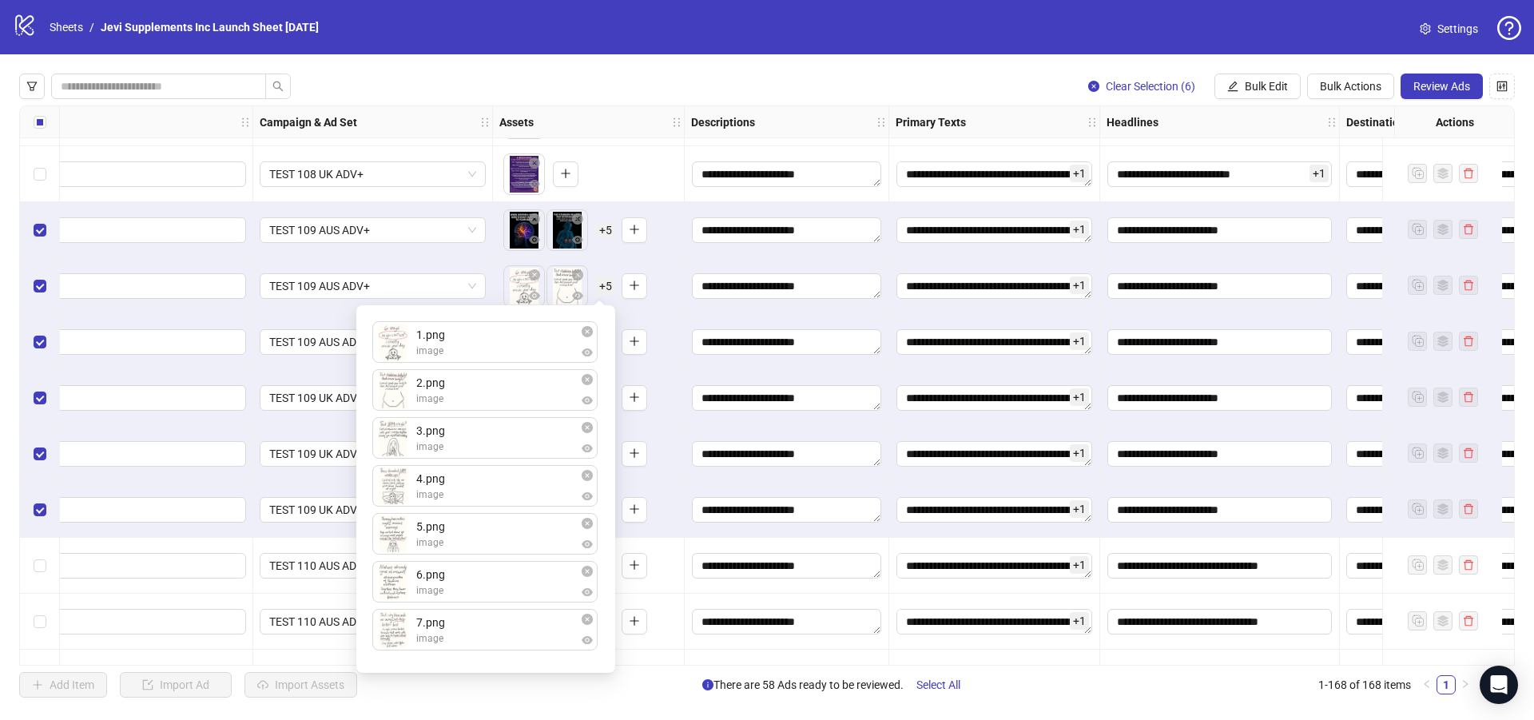
click at [671, 324] on div "To pick up a draggable item, press the space bar. While dragging, use the arrow…" at bounding box center [588, 342] width 178 height 50
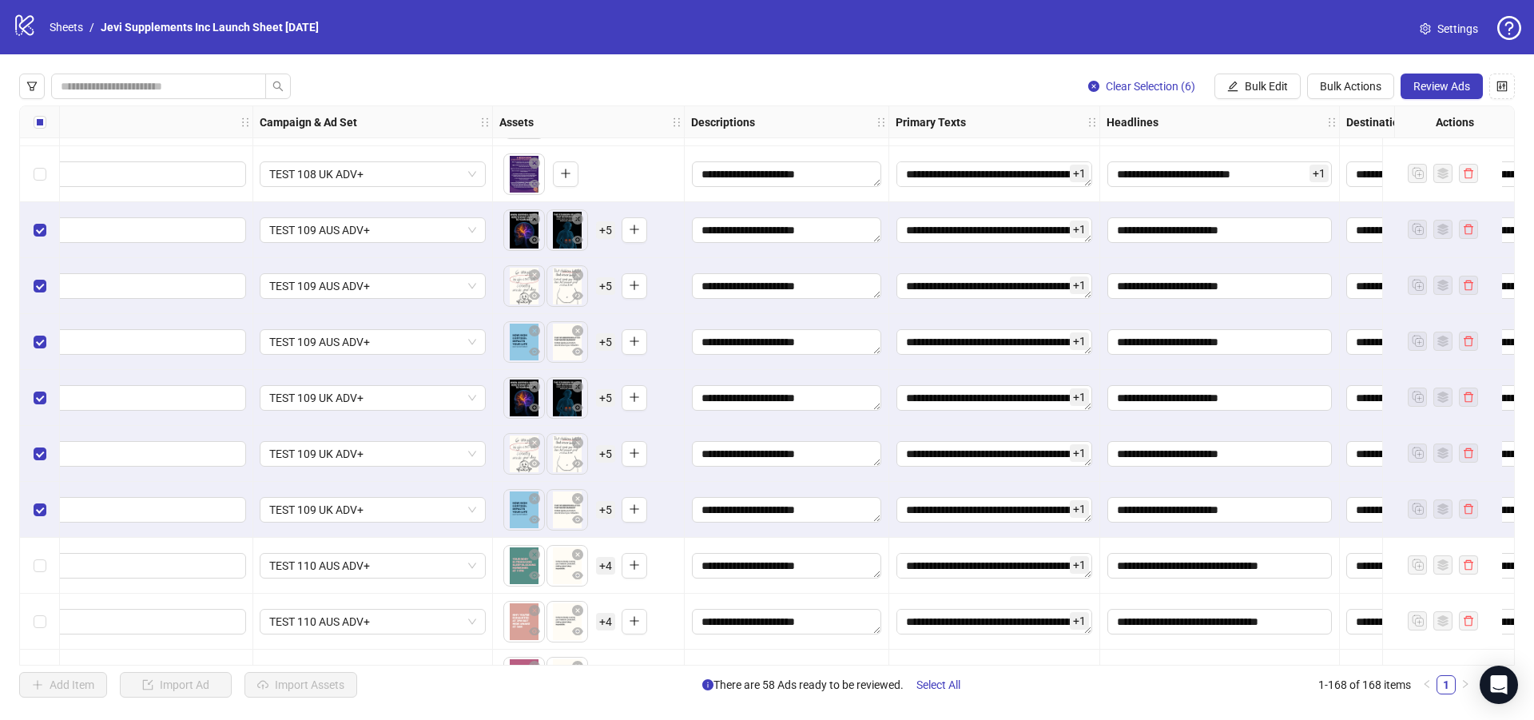
click at [605, 341] on span "+ 5" at bounding box center [605, 342] width 19 height 18
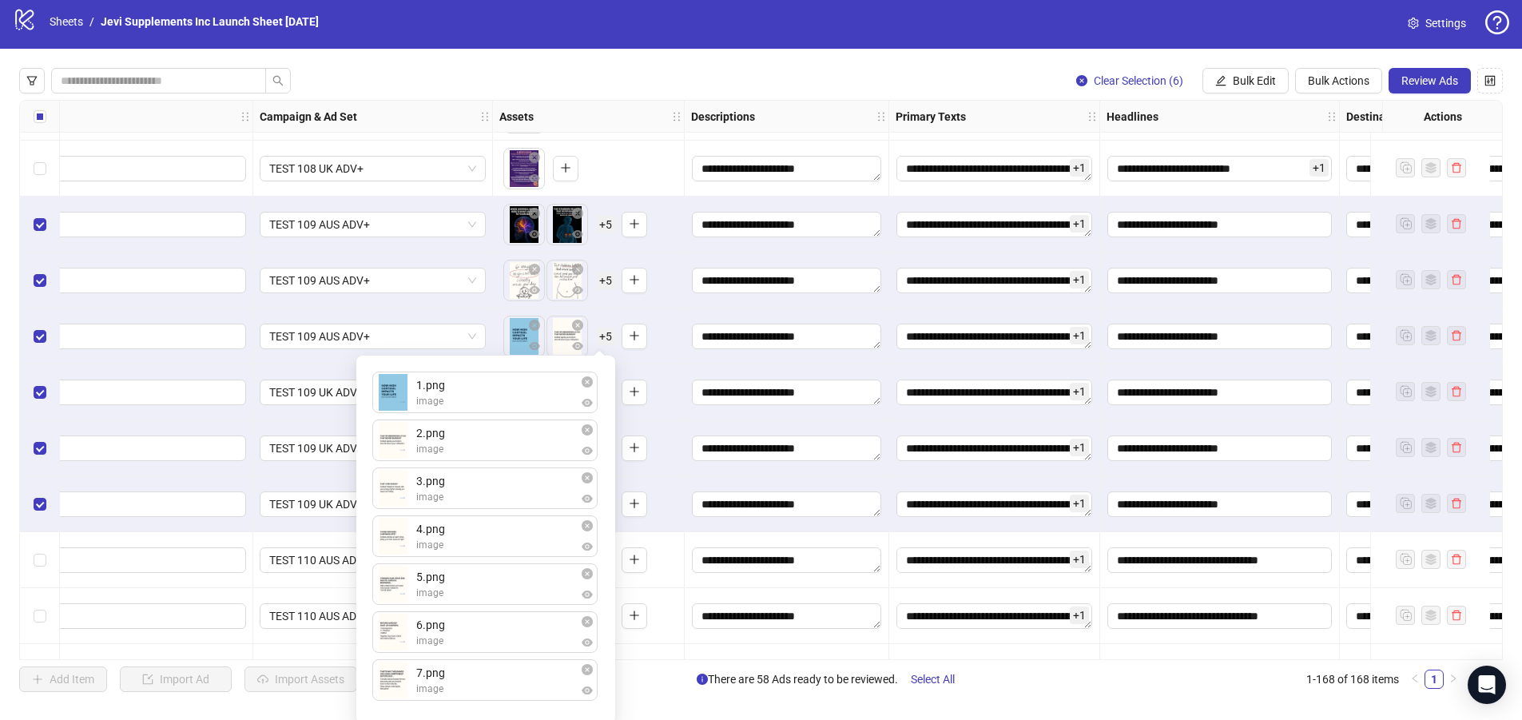
scroll to position [9, 0]
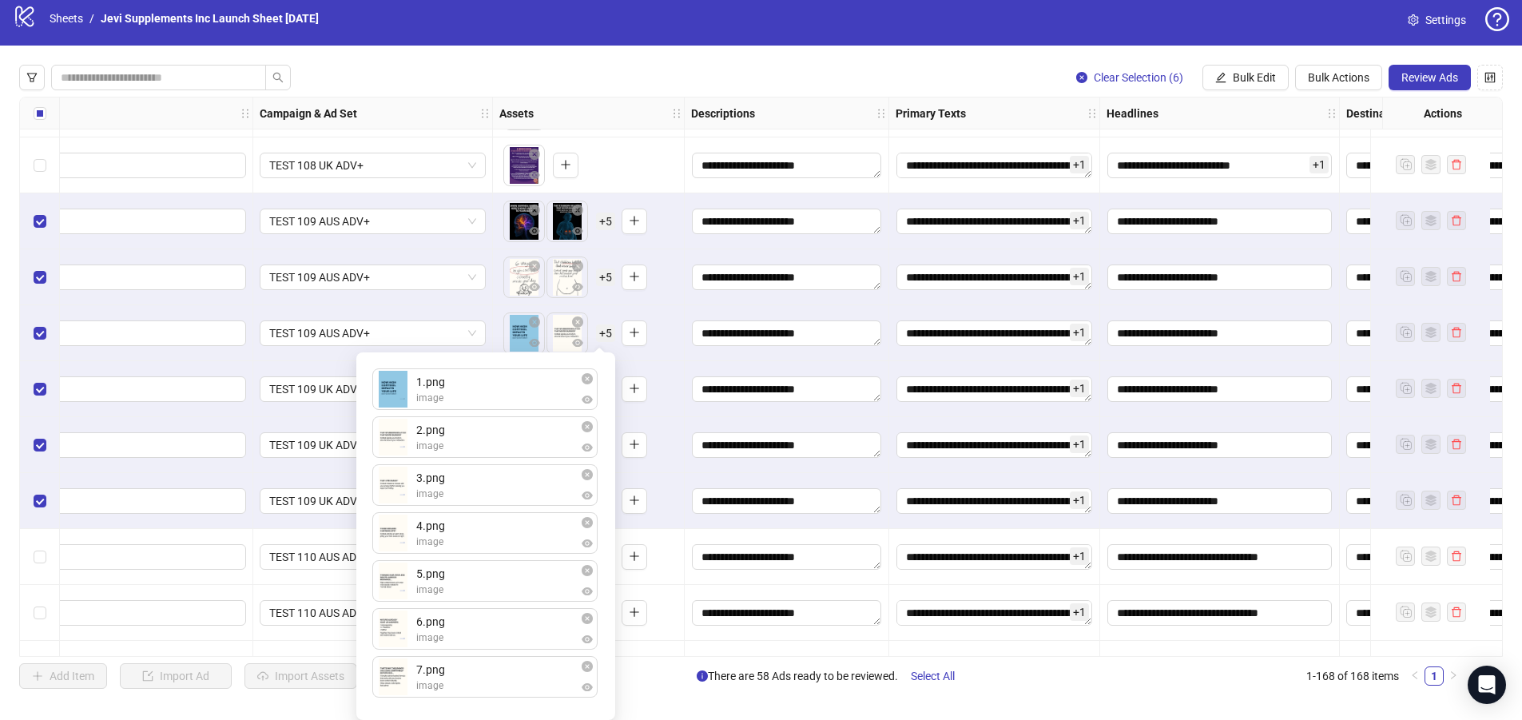
click at [689, 64] on div "**********" at bounding box center [761, 377] width 1522 height 662
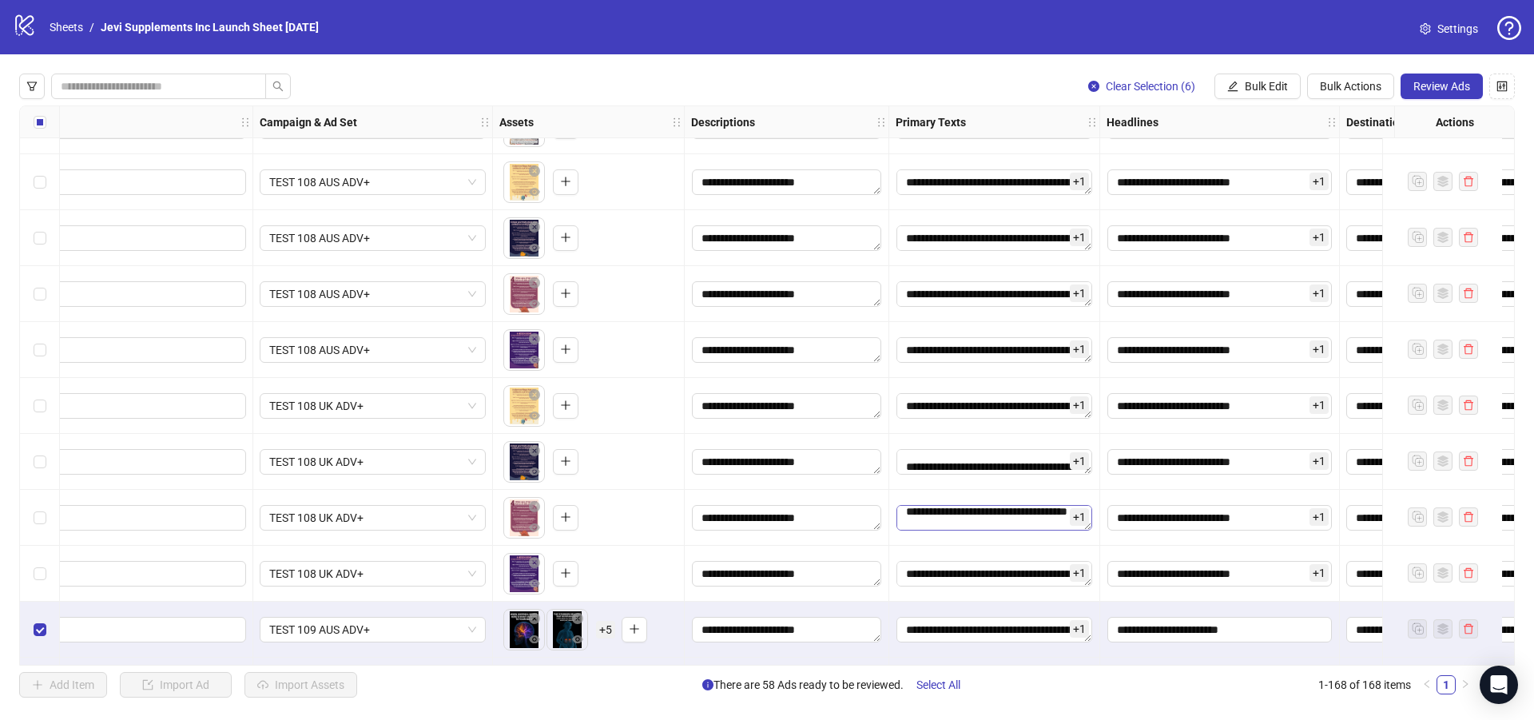
scroll to position [48, 0]
click at [984, 571] on textarea "Edit values" at bounding box center [994, 574] width 196 height 26
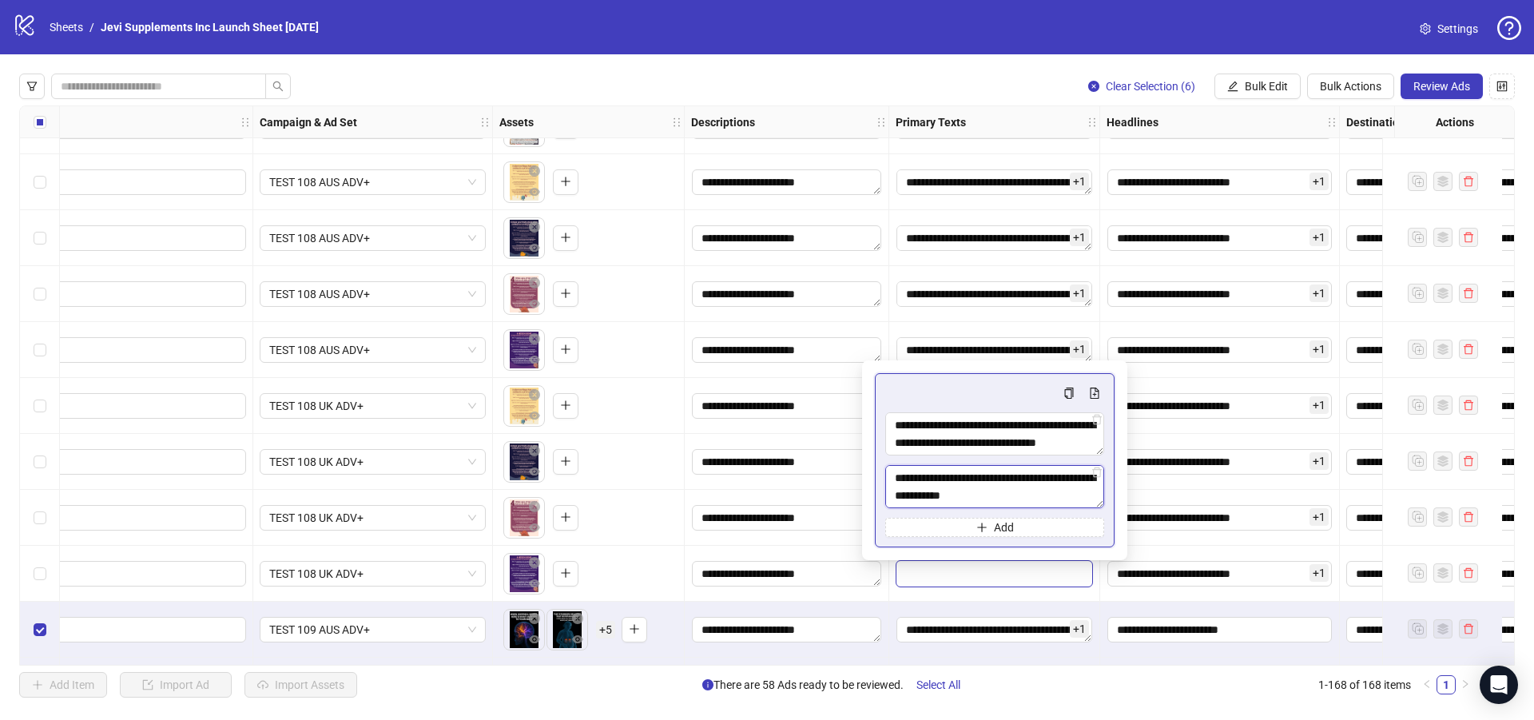
click at [972, 486] on textarea "**********" at bounding box center [994, 486] width 219 height 43
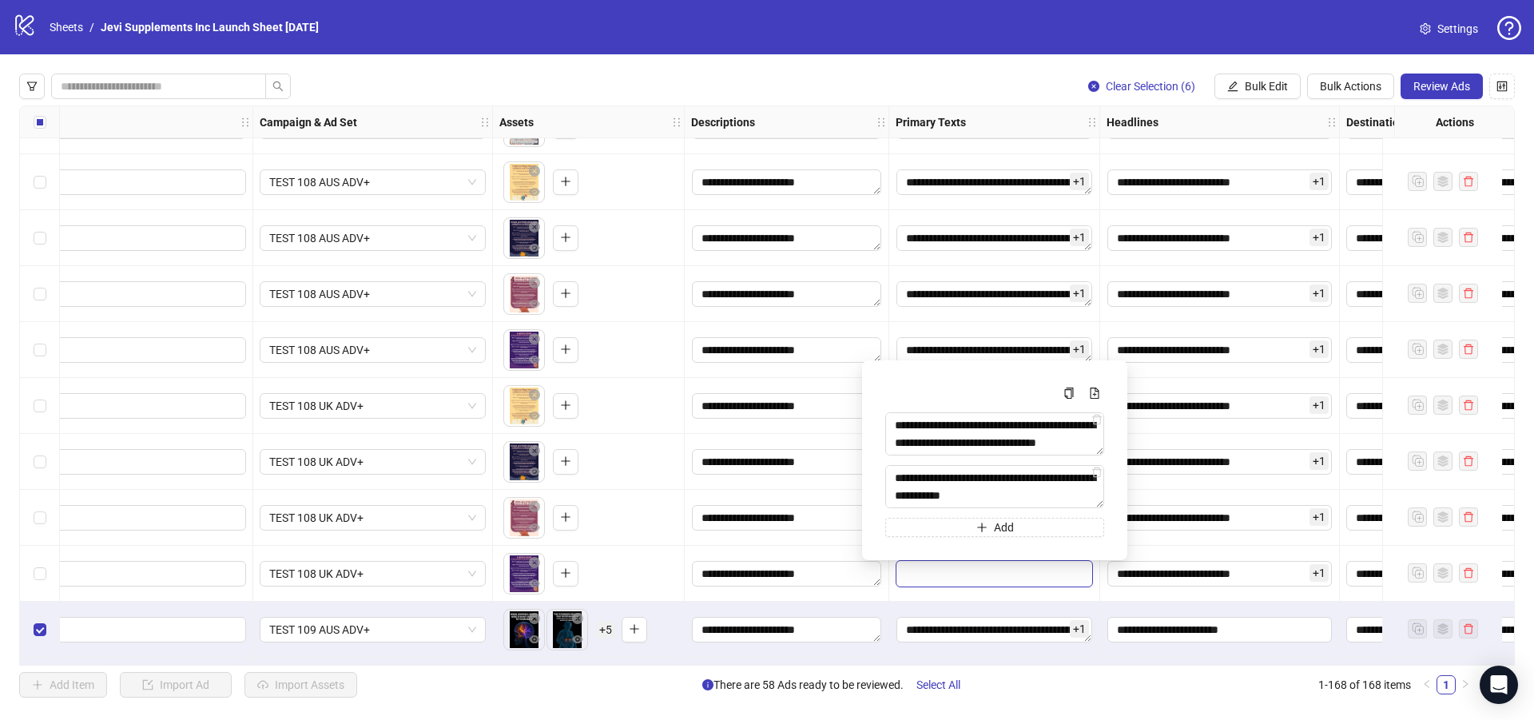
click at [939, 78] on div "Clear Selection (6) Bulk Edit Bulk Actions Review Ads" at bounding box center [767, 87] width 1496 height 26
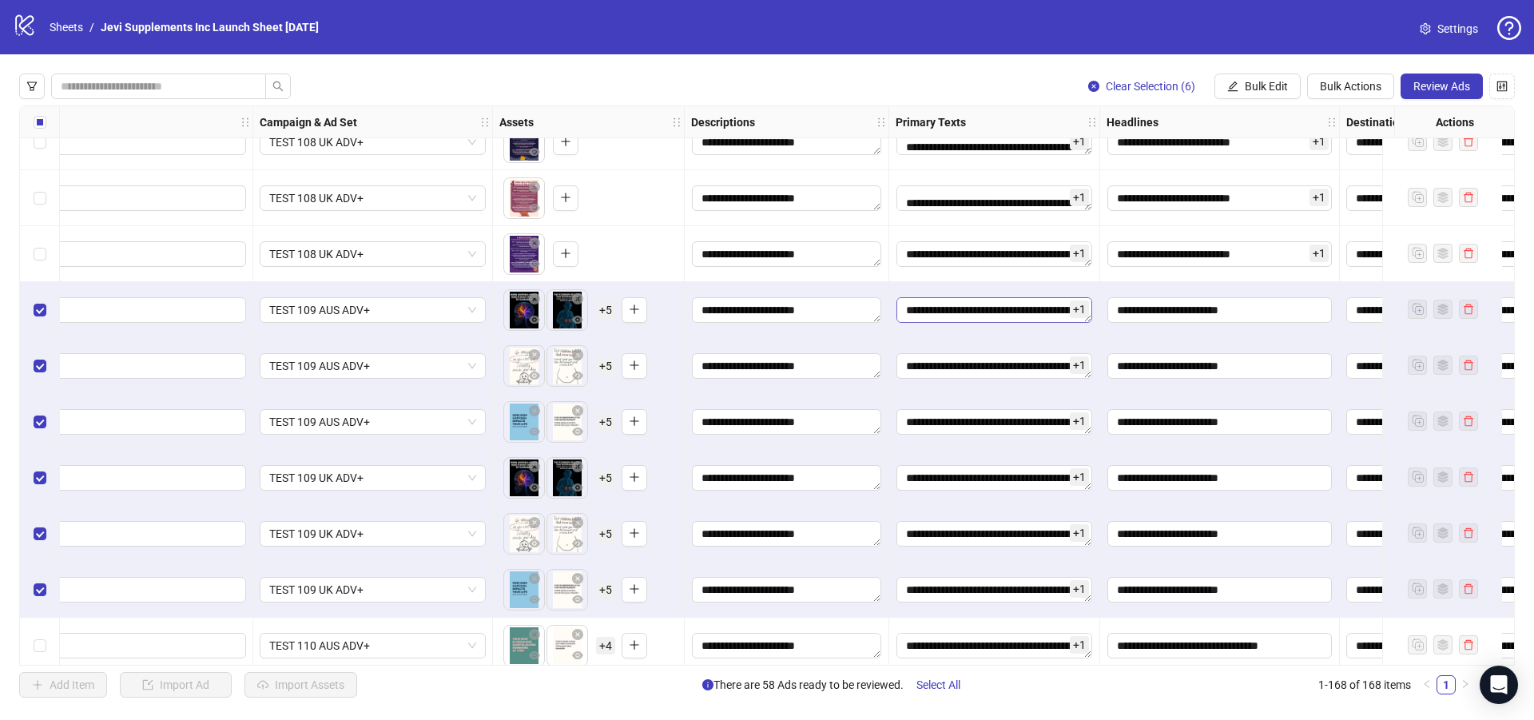
scroll to position [7431, 262]
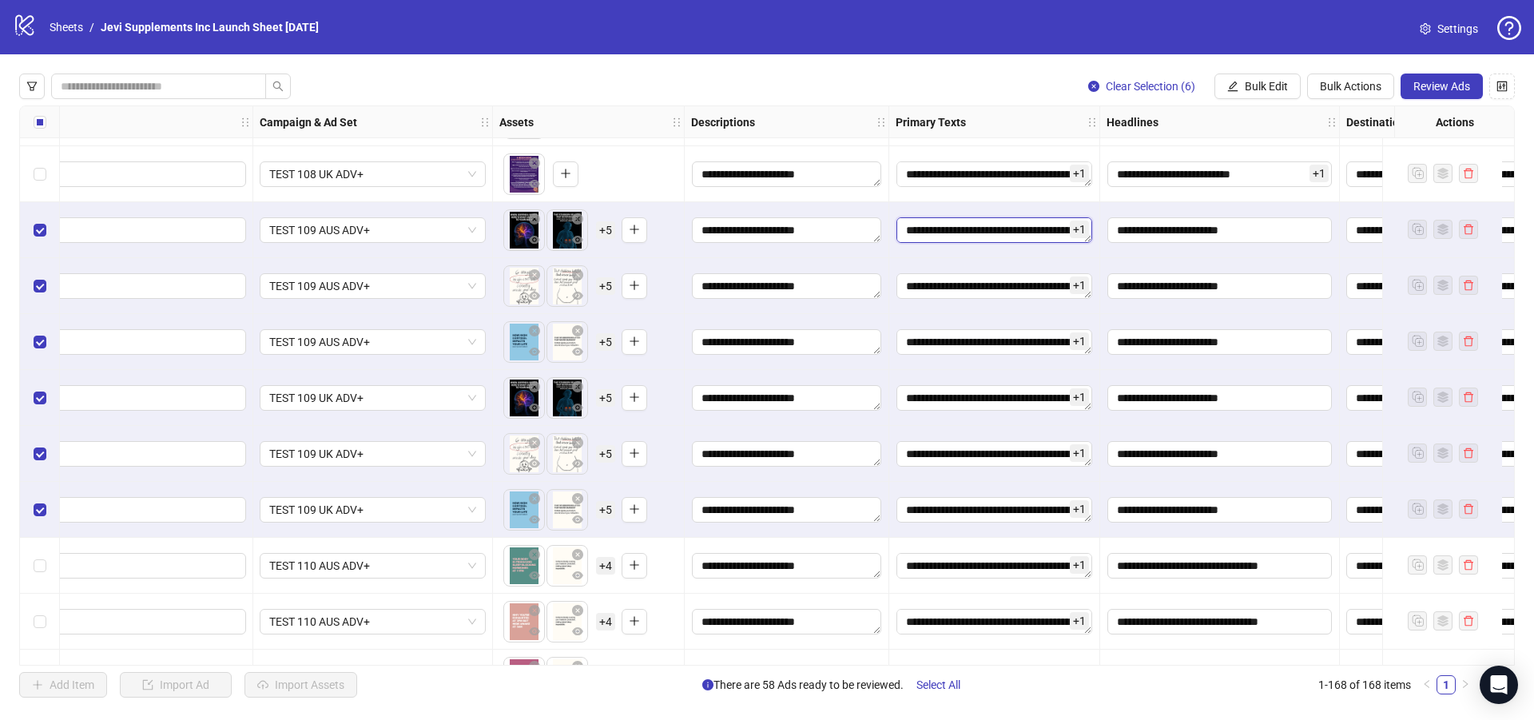
click at [996, 231] on textarea "Edit values" at bounding box center [994, 230] width 196 height 26
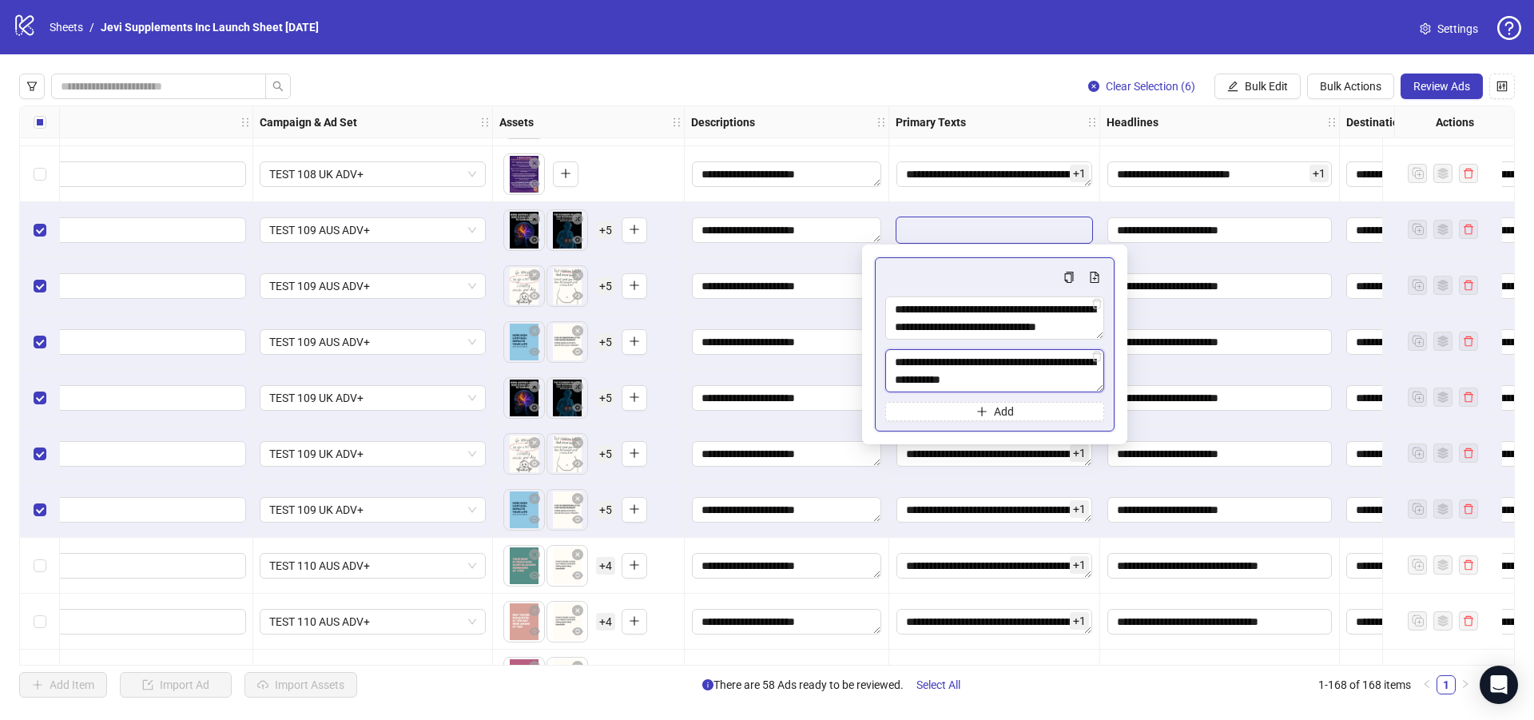
click at [1020, 367] on textarea "**********" at bounding box center [994, 370] width 219 height 43
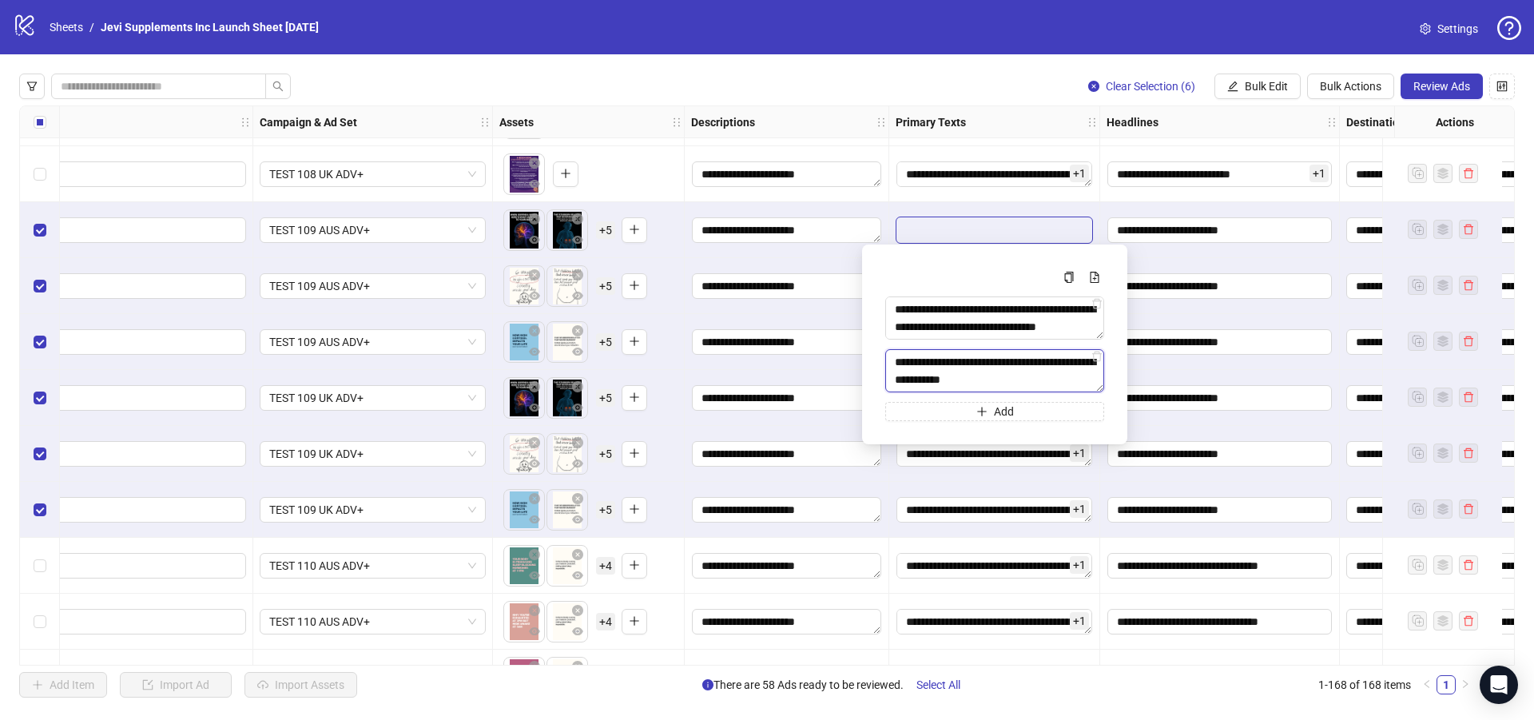
paste textarea "**********"
type textarea "**********"
click at [1324, 85] on span "Bulk Actions" at bounding box center [1351, 86] width 62 height 13
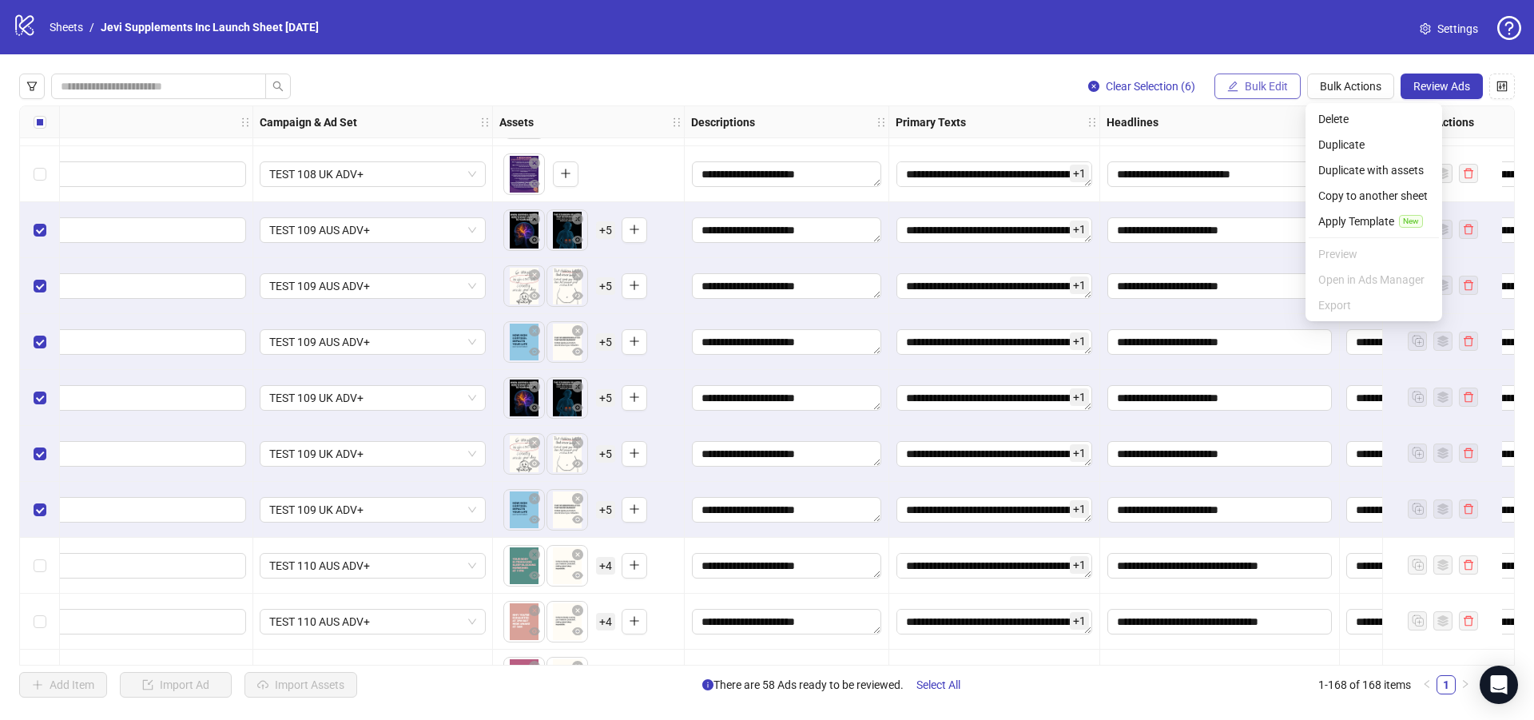
click at [1256, 85] on span "Bulk Edit" at bounding box center [1266, 86] width 43 height 13
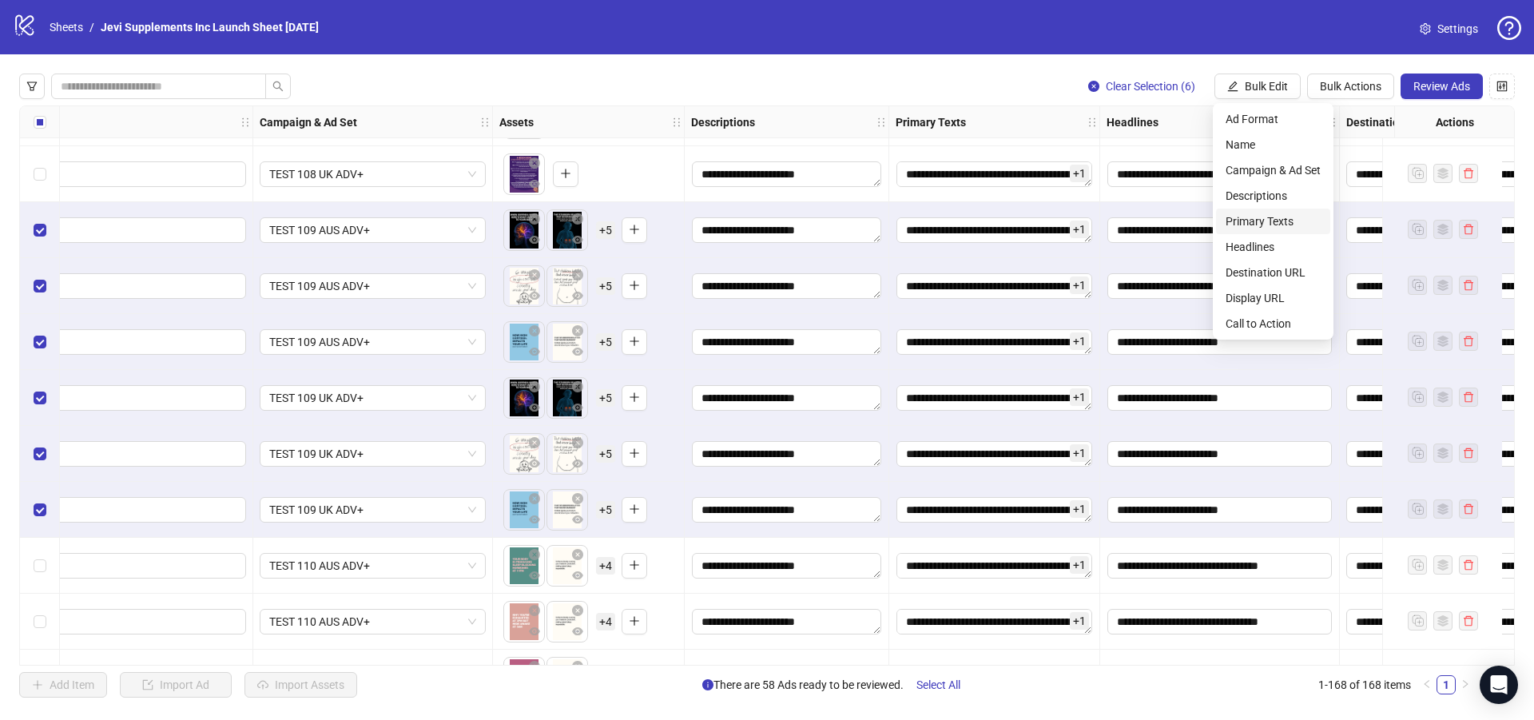
click at [1262, 225] on span "Primary Texts" at bounding box center [1273, 222] width 95 height 18
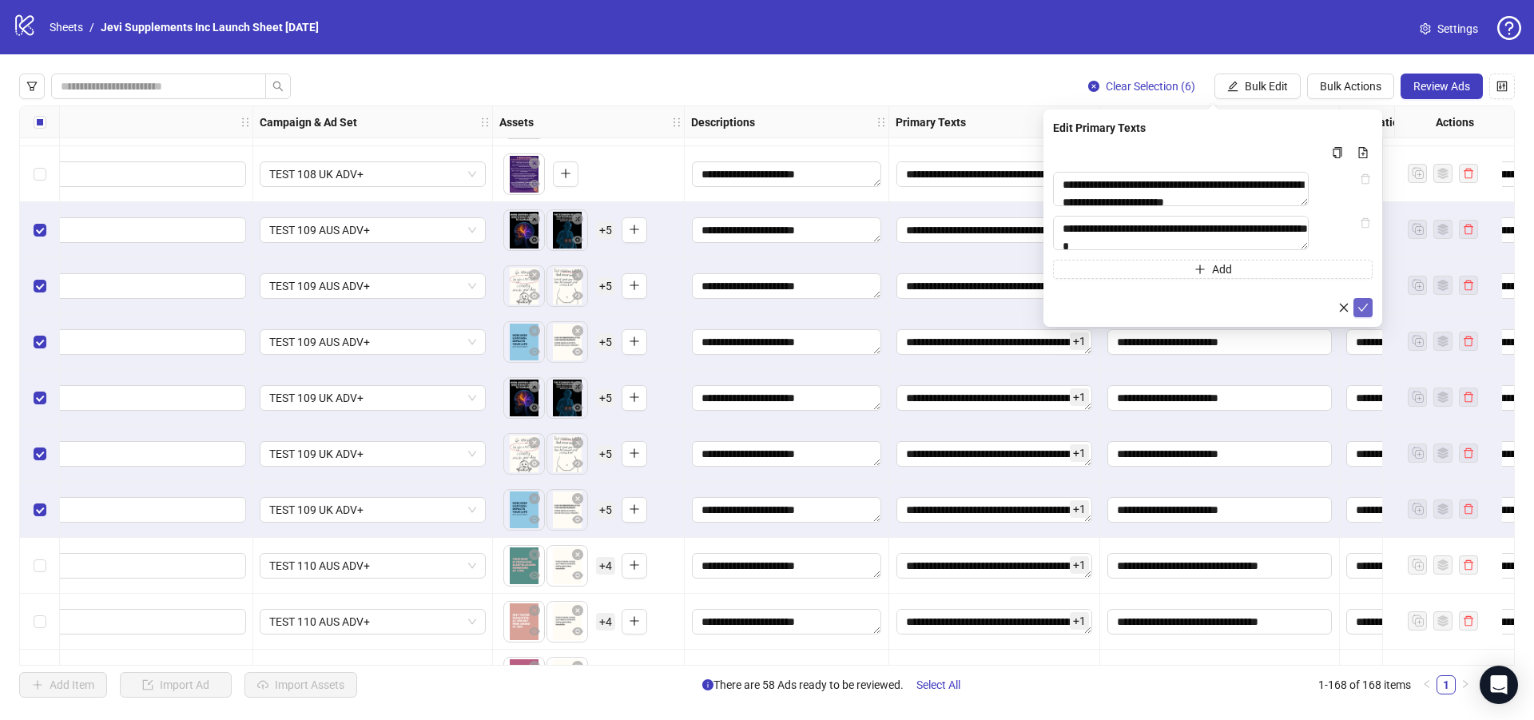
click at [1363, 313] on icon "check" at bounding box center [1362, 307] width 11 height 11
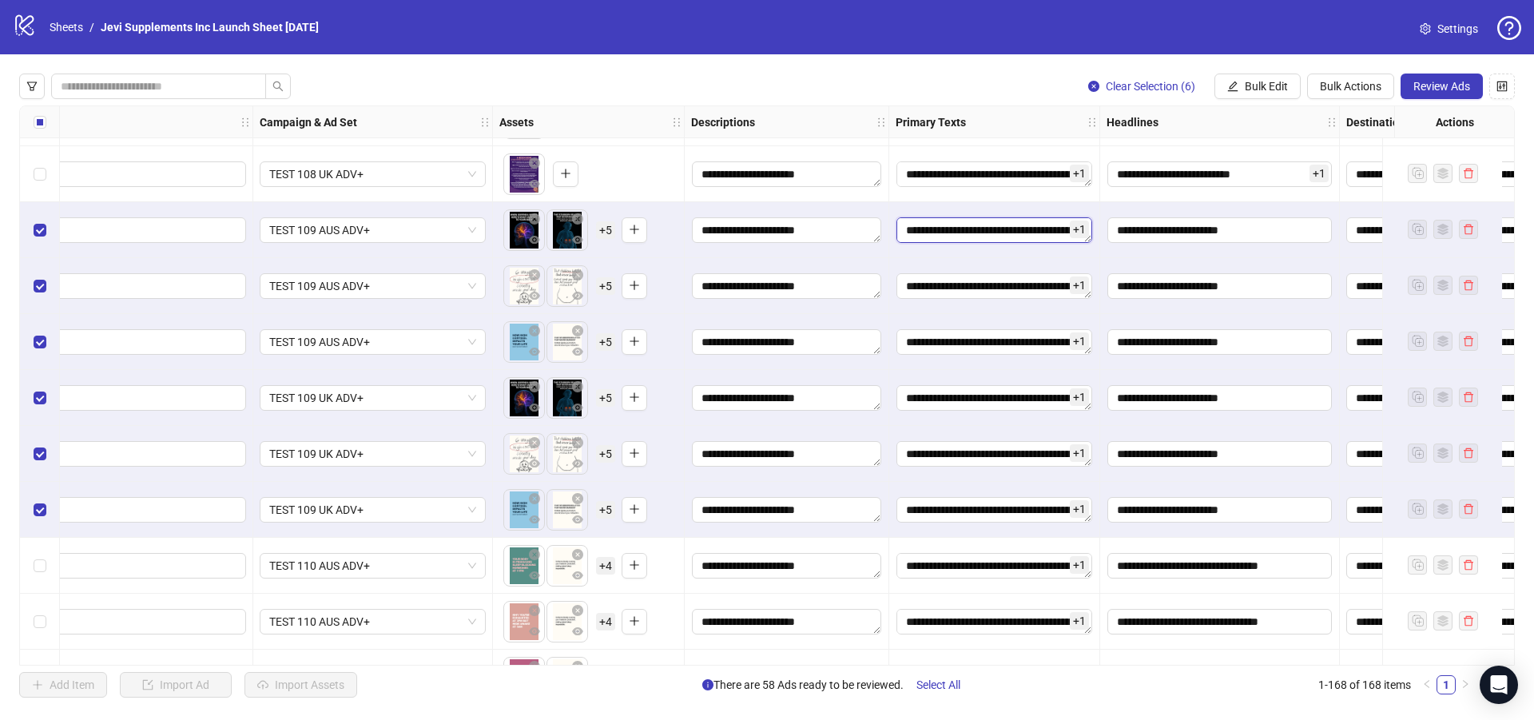
click at [1000, 231] on textarea "Edit values" at bounding box center [994, 230] width 196 height 26
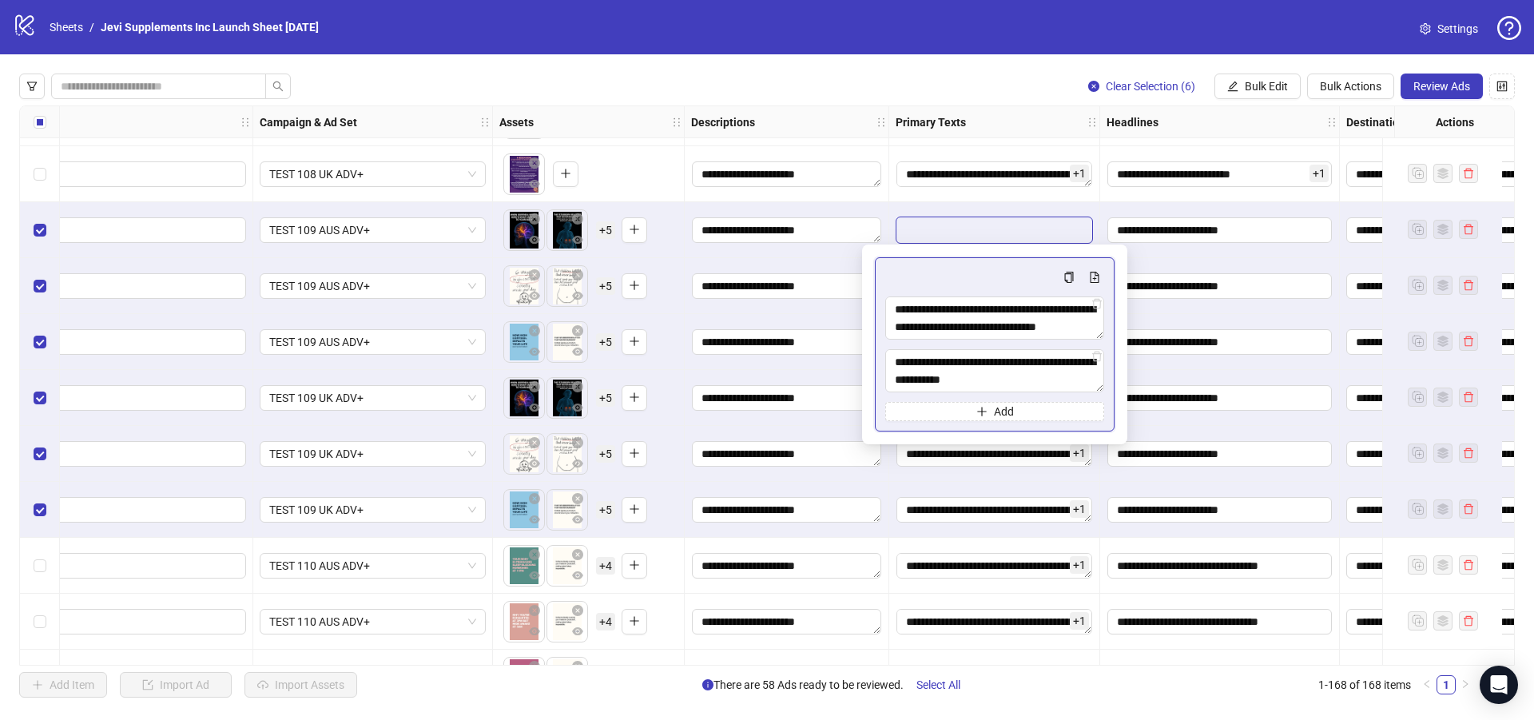
click at [889, 202] on div "+ 1" at bounding box center [994, 174] width 211 height 56
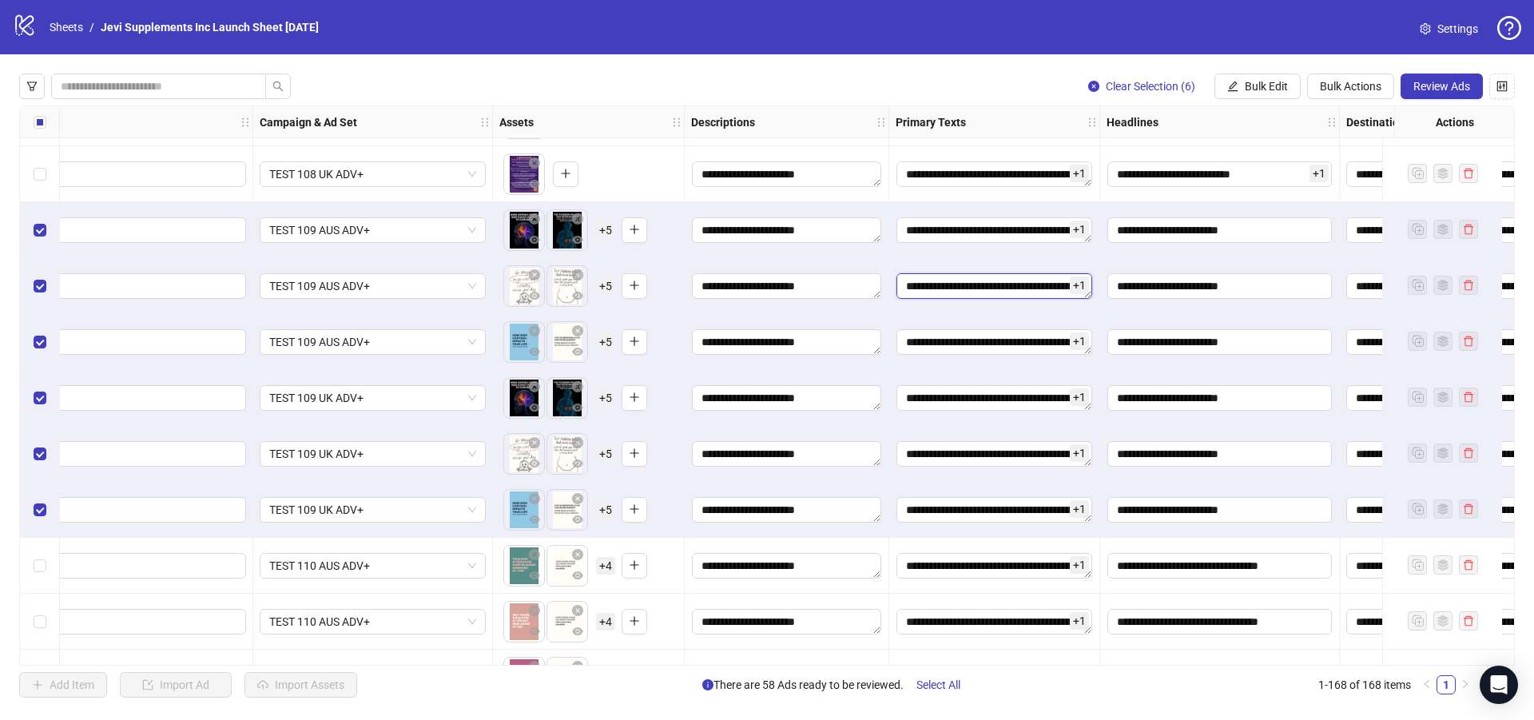
click at [936, 289] on textarea "Edit values" at bounding box center [994, 286] width 196 height 26
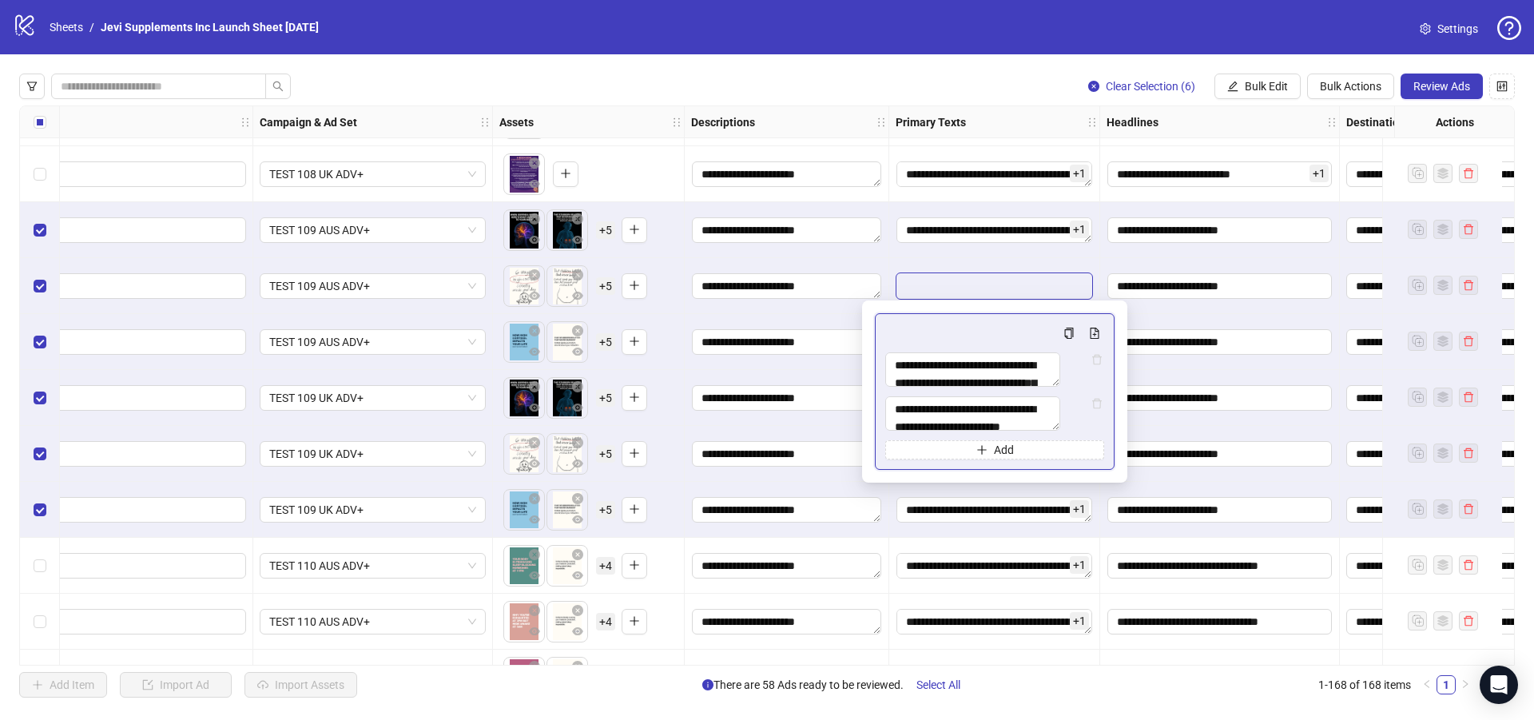
click at [888, 260] on div "**********" at bounding box center [787, 286] width 205 height 56
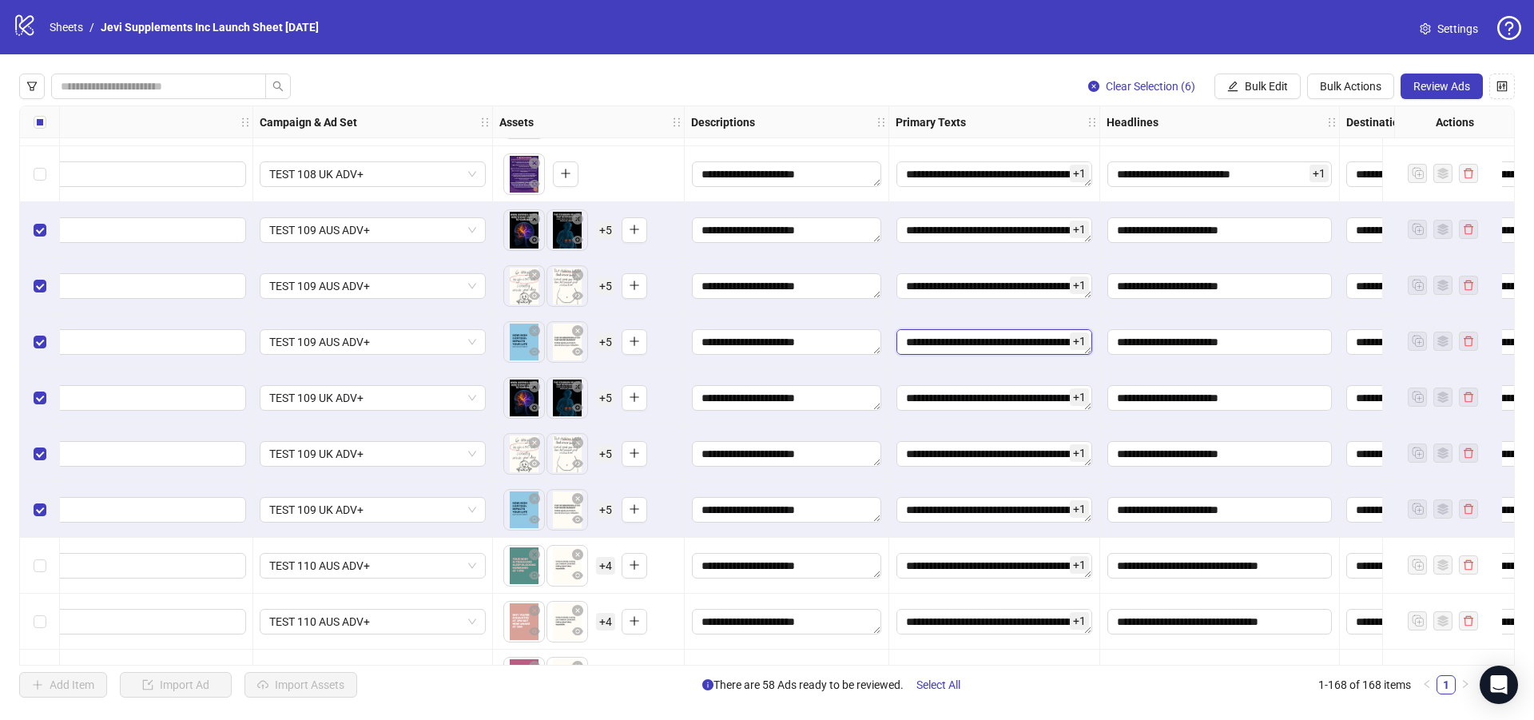
click at [924, 347] on textarea "Edit values" at bounding box center [994, 342] width 196 height 26
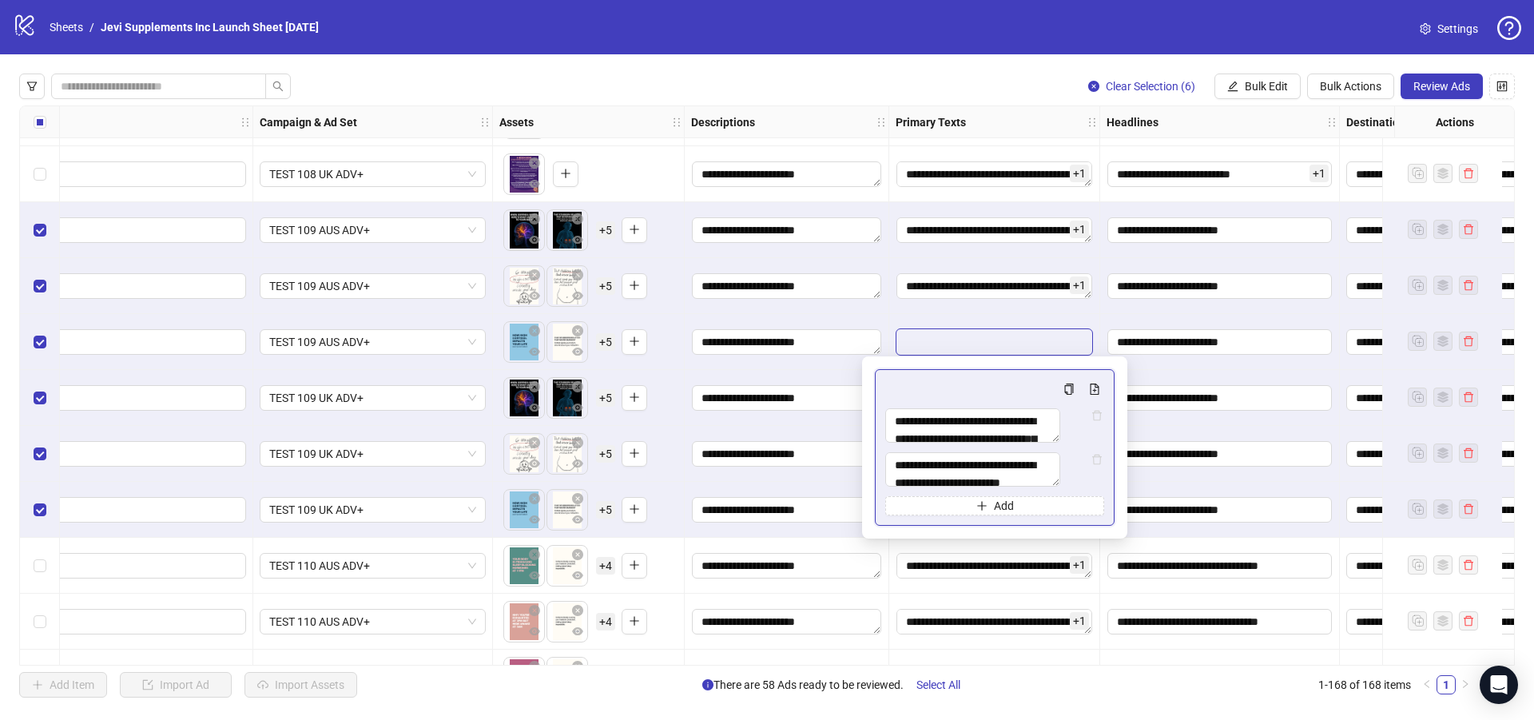
click at [904, 306] on div "+ 1" at bounding box center [994, 286] width 211 height 56
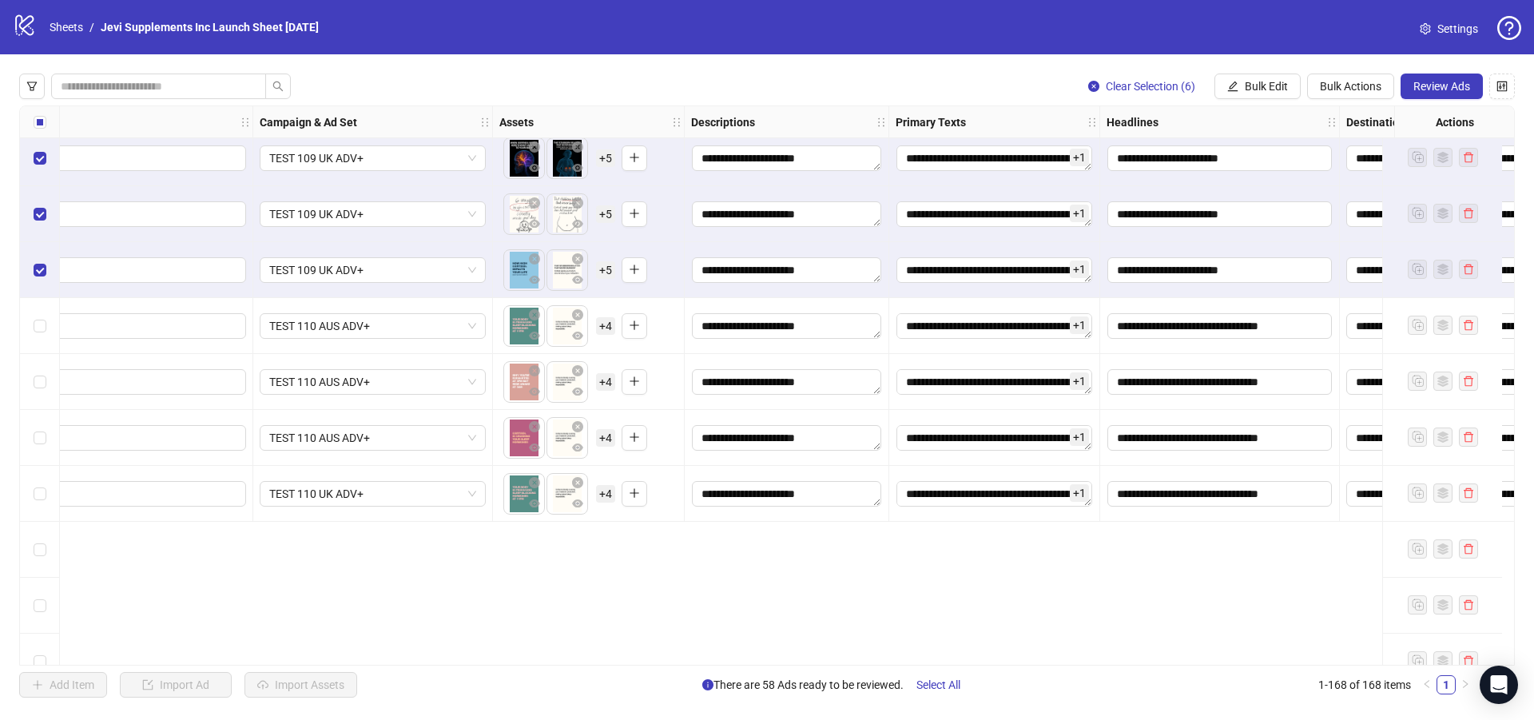
scroll to position [7431, 262]
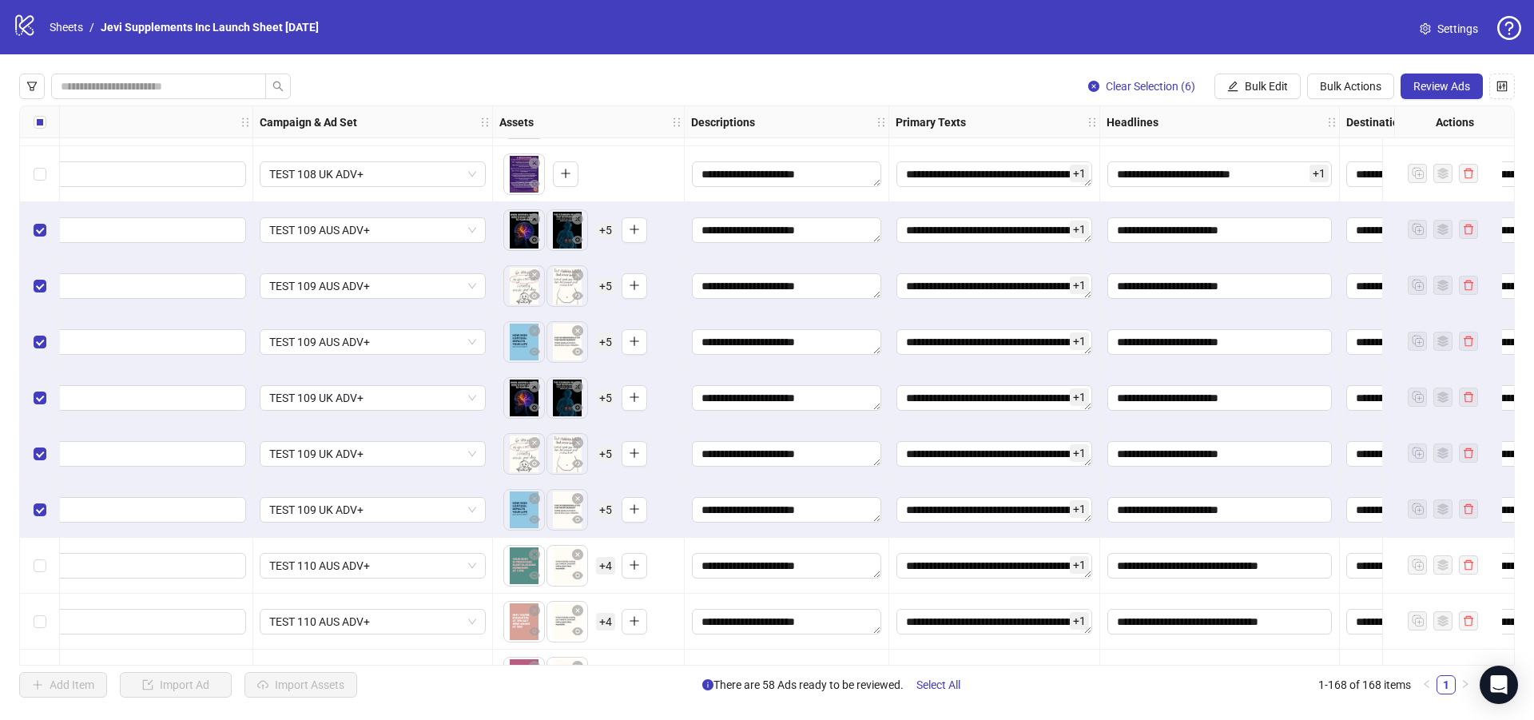
click at [1198, 372] on div "**********" at bounding box center [767, 385] width 1496 height 560
click at [1191, 405] on input "**********" at bounding box center [1219, 398] width 225 height 26
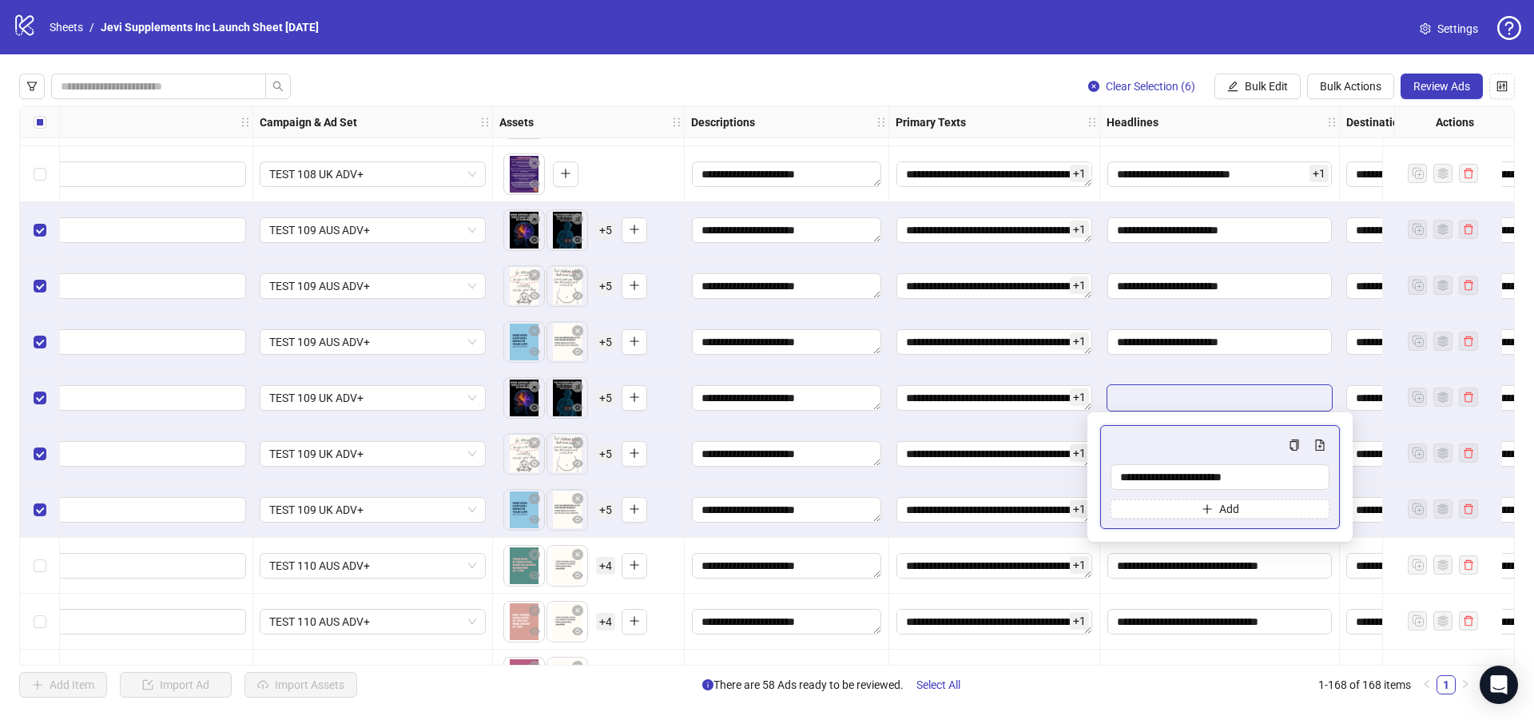
click at [676, 370] on div "To pick up a draggable item, press the space bar. While dragging, use the arrow…" at bounding box center [589, 342] width 192 height 56
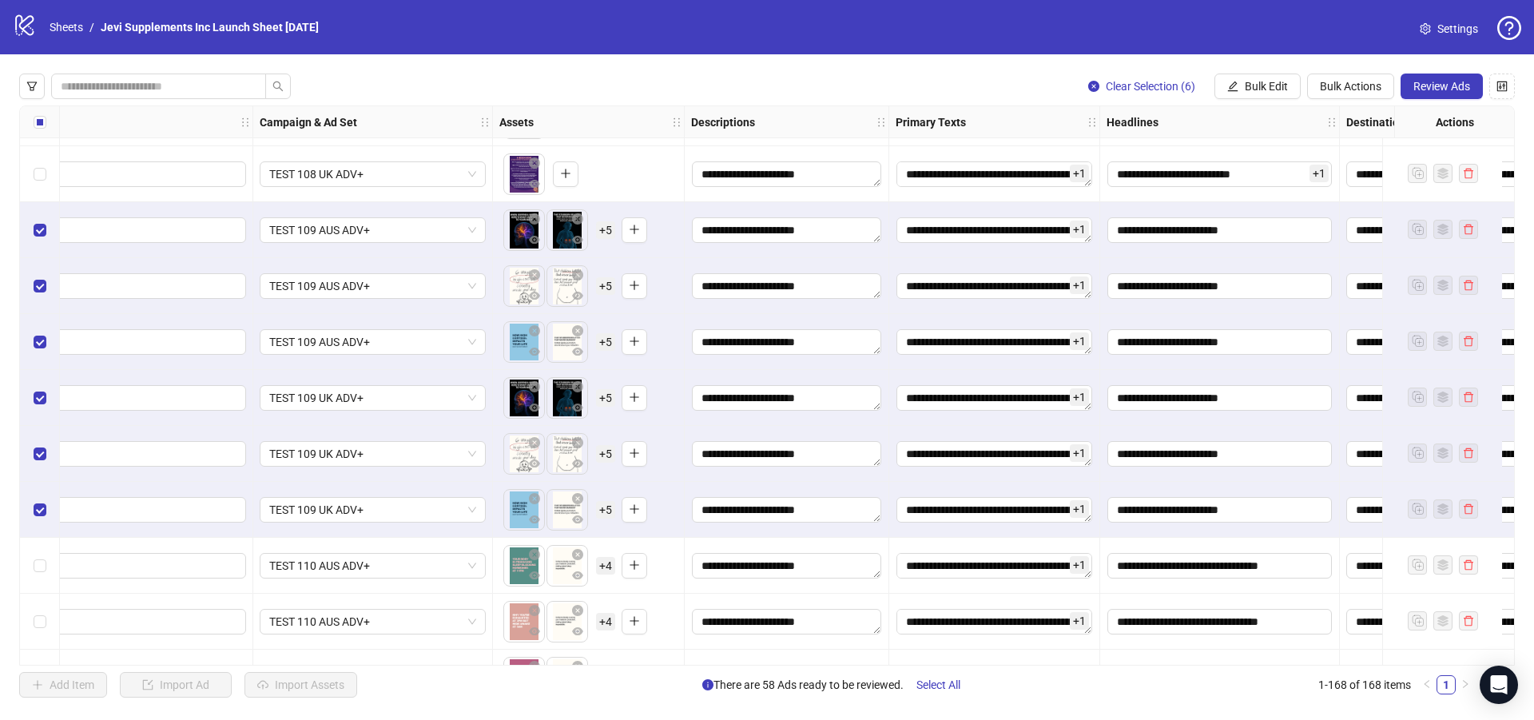
click at [622, 658] on div "To pick up a draggable item, press the space bar. While dragging, use the arrow…" at bounding box center [575, 678] width 144 height 42
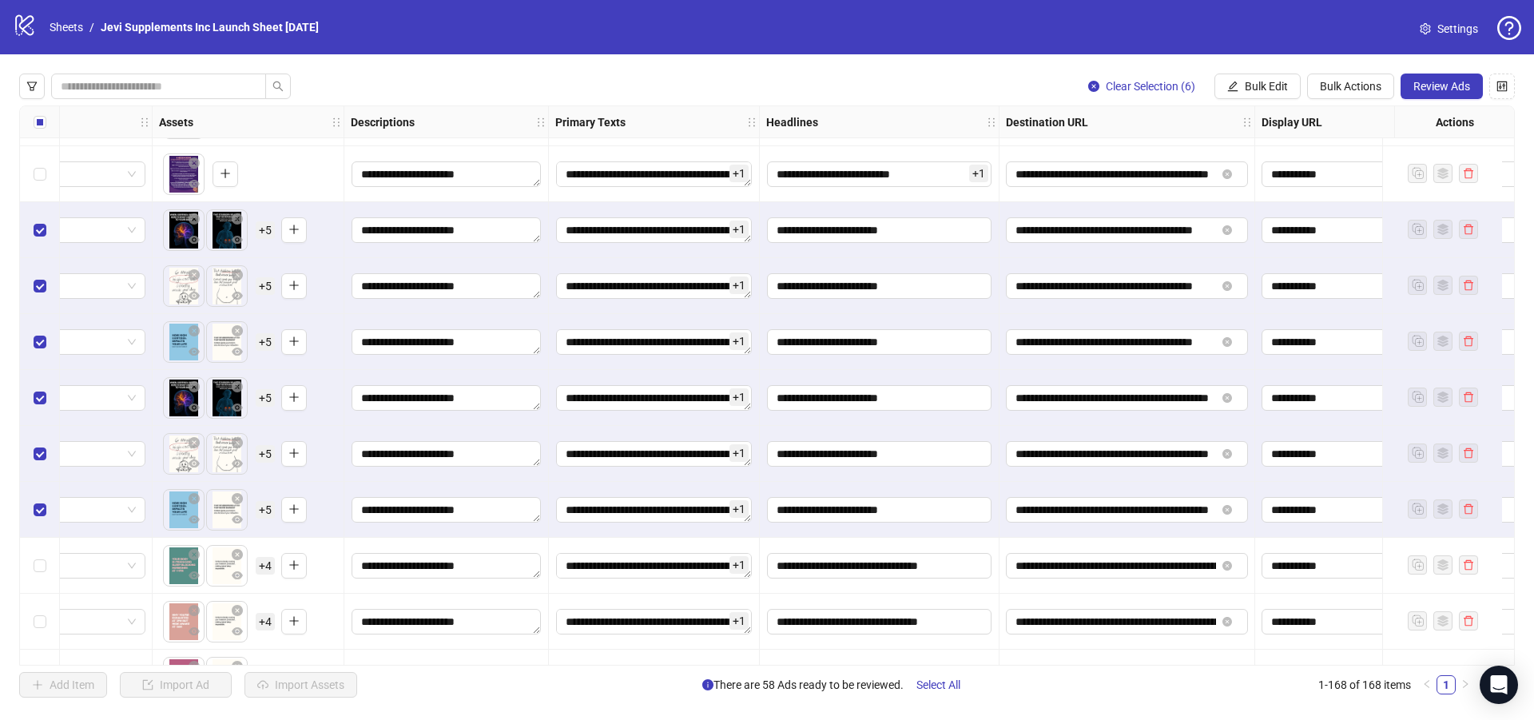
scroll to position [7431, 523]
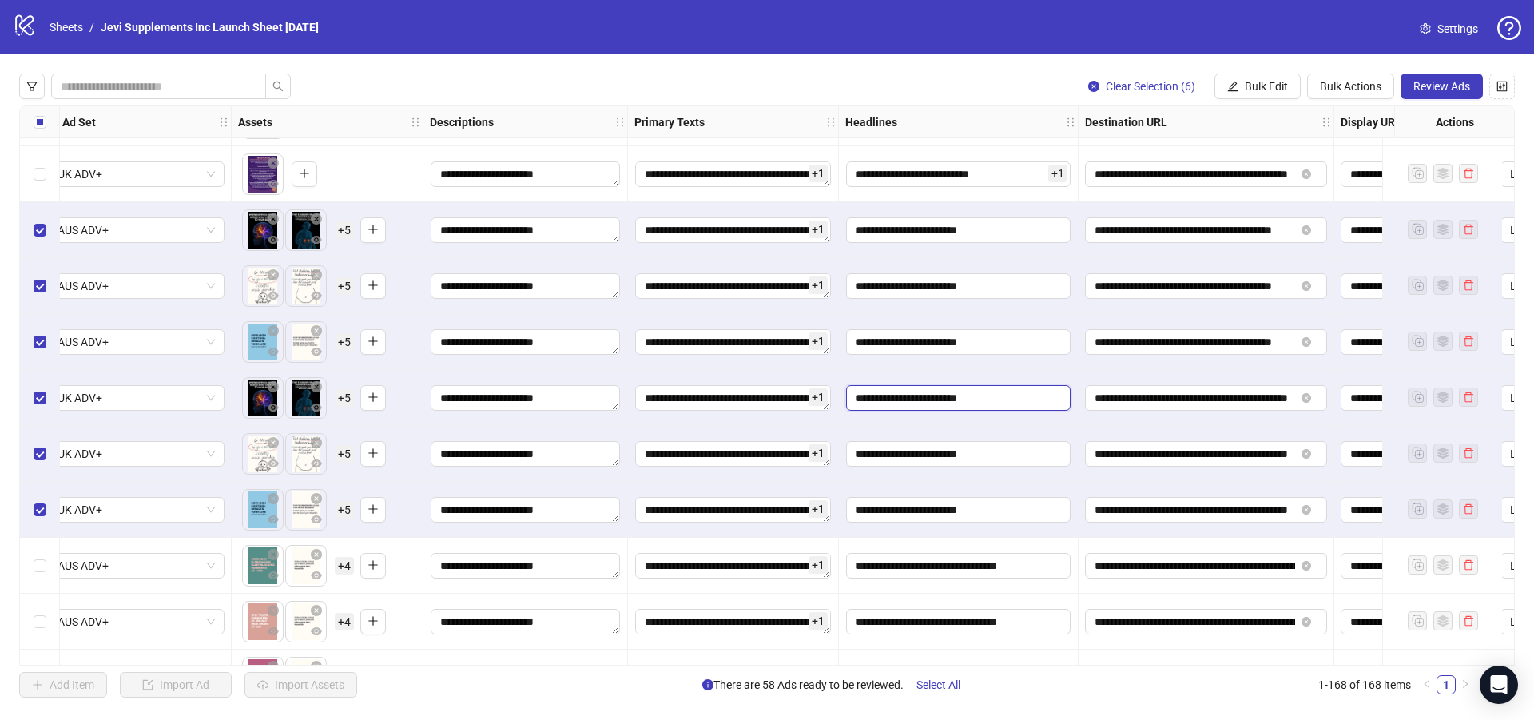
click at [1020, 395] on input "**********" at bounding box center [958, 398] width 225 height 26
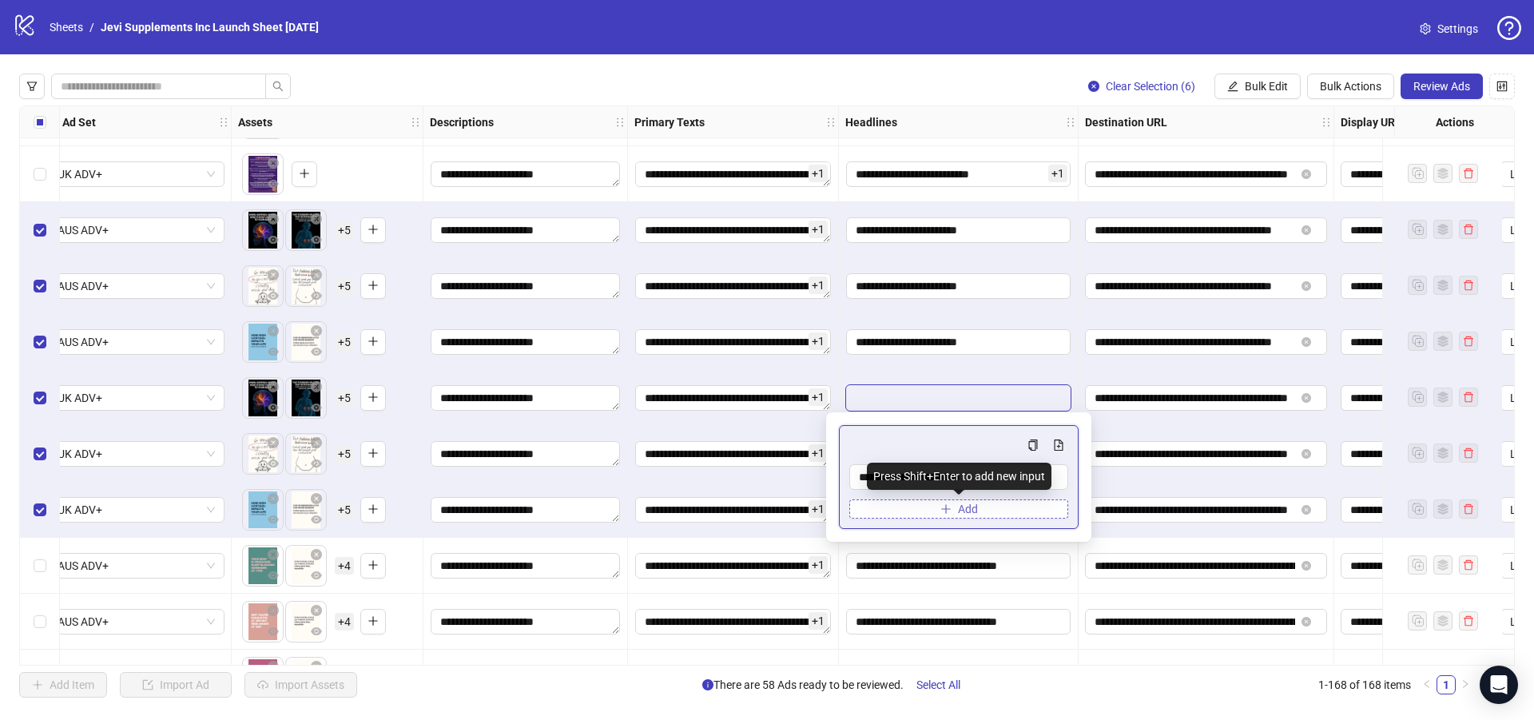
click at [954, 511] on button "Add" at bounding box center [958, 508] width 219 height 19
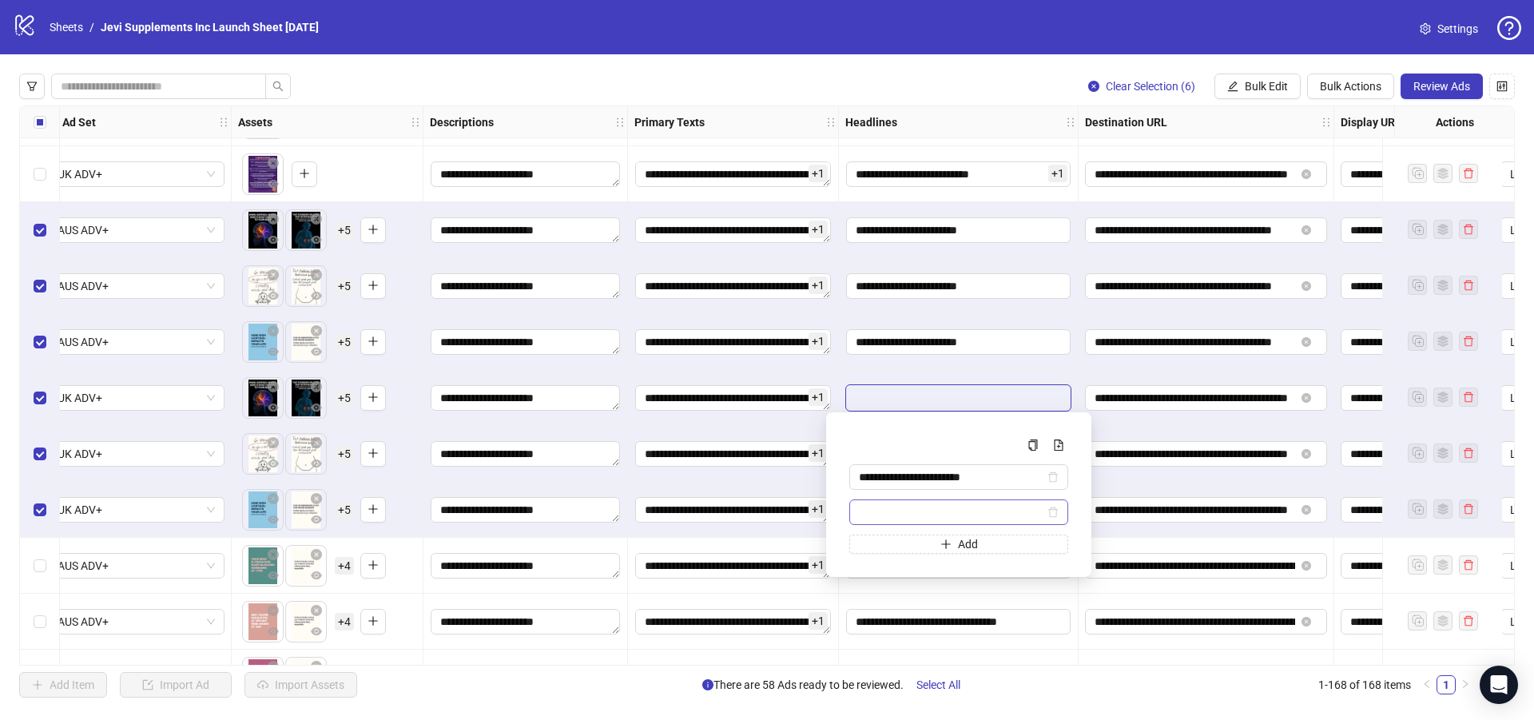
click at [944, 508] on input "Multi-input container - paste or copy values" at bounding box center [951, 512] width 185 height 18
type input "********"
click at [980, 78] on div "Clear Selection (6) Bulk Edit Bulk Actions Review Ads" at bounding box center [767, 87] width 1496 height 26
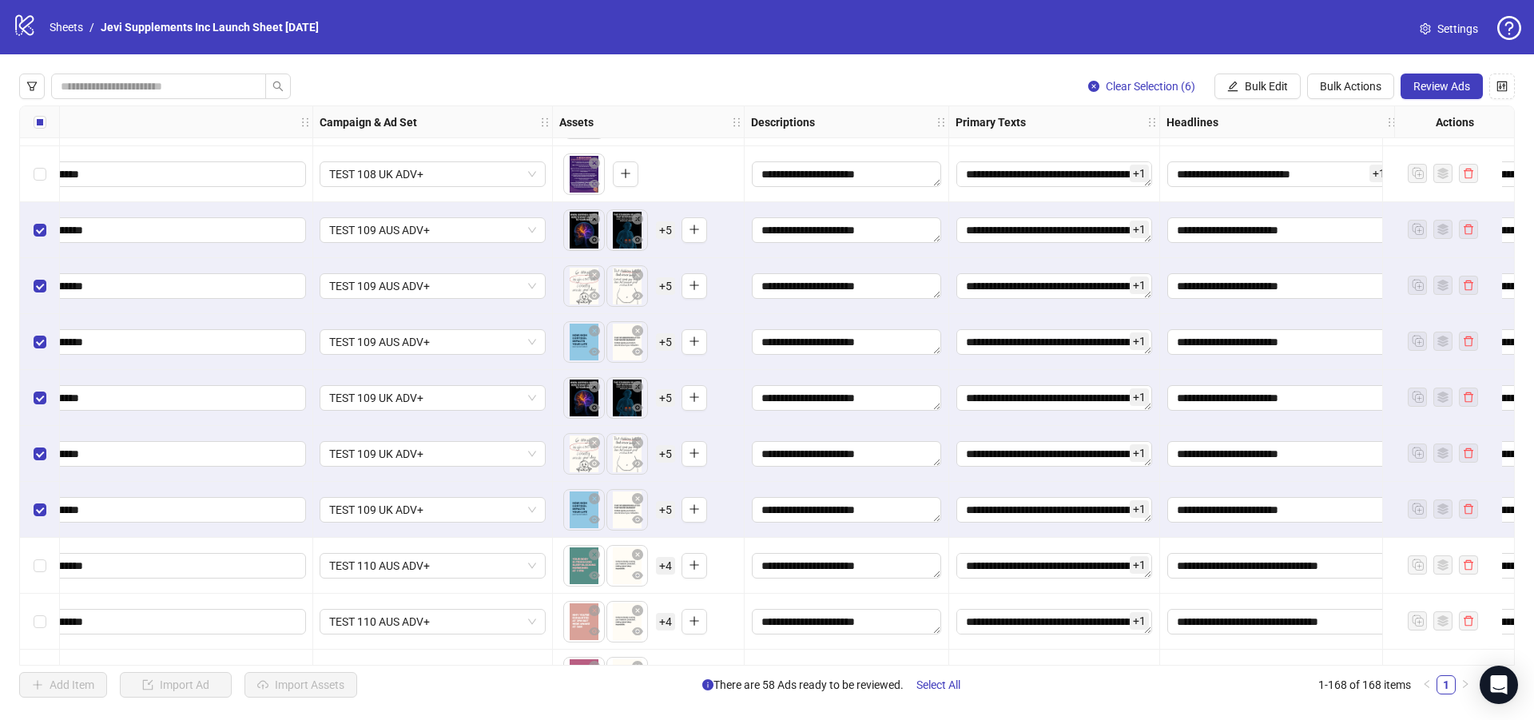
scroll to position [7431, 183]
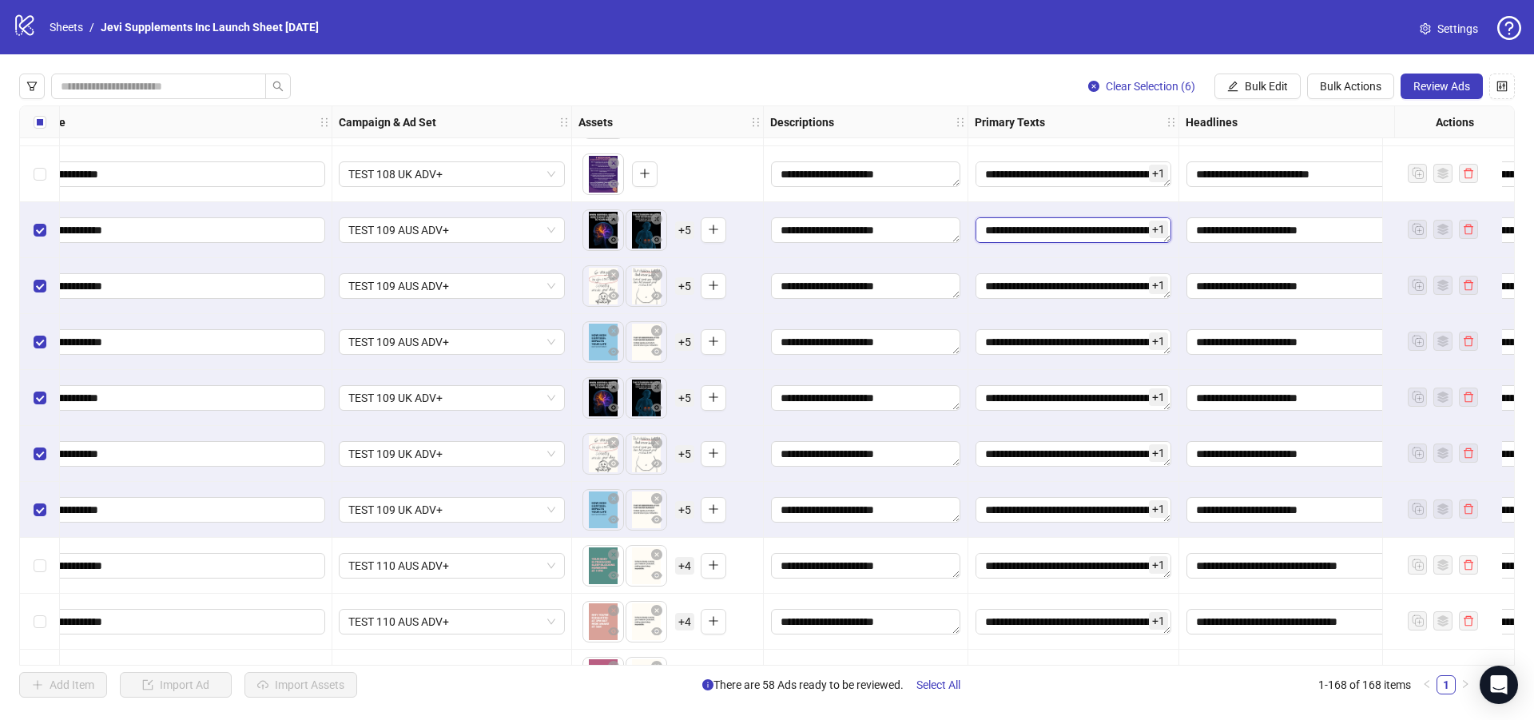
click at [1085, 233] on textarea "Edit values" at bounding box center [1074, 230] width 196 height 26
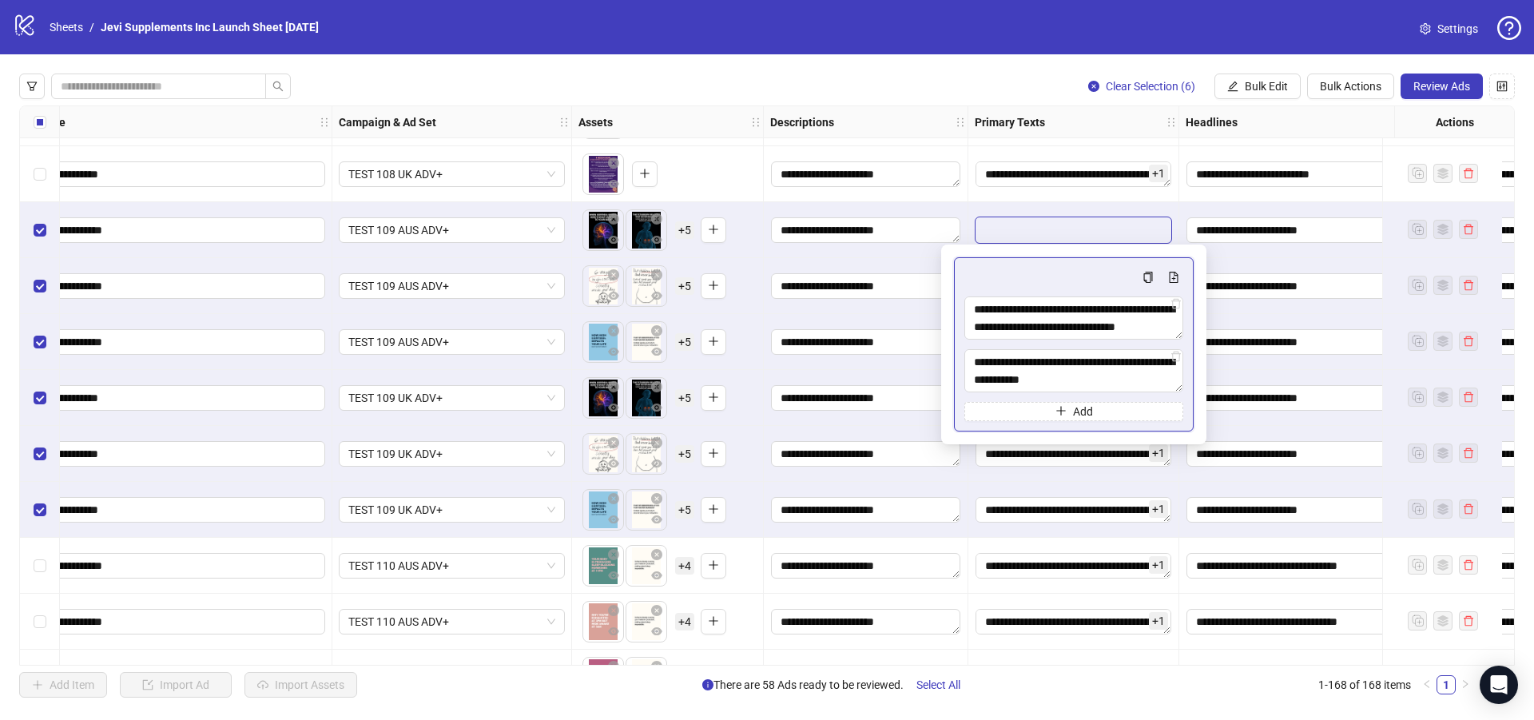
click at [979, 82] on div "Clear Selection (6) Bulk Edit Bulk Actions Review Ads" at bounding box center [767, 87] width 1496 height 26
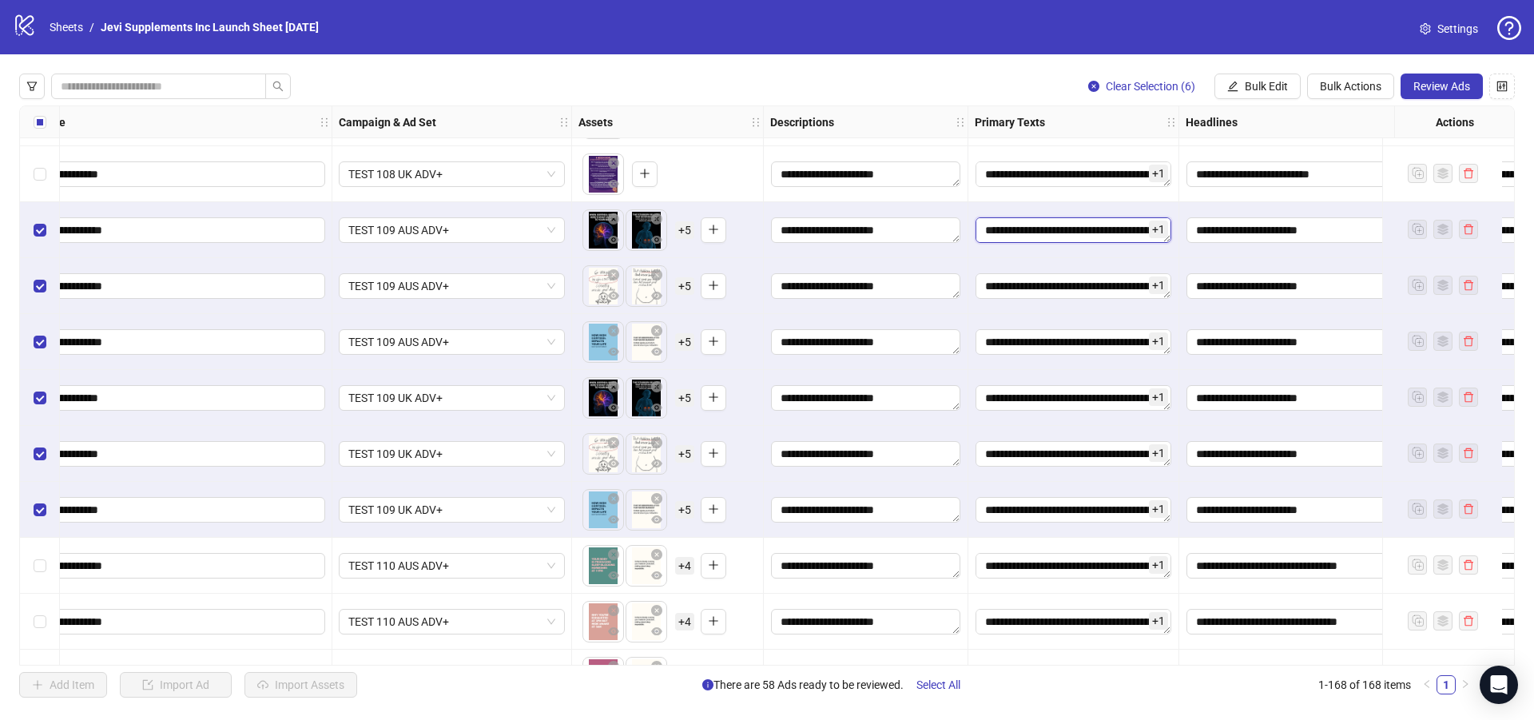
click at [1066, 233] on textarea "Edit values" at bounding box center [1074, 230] width 196 height 26
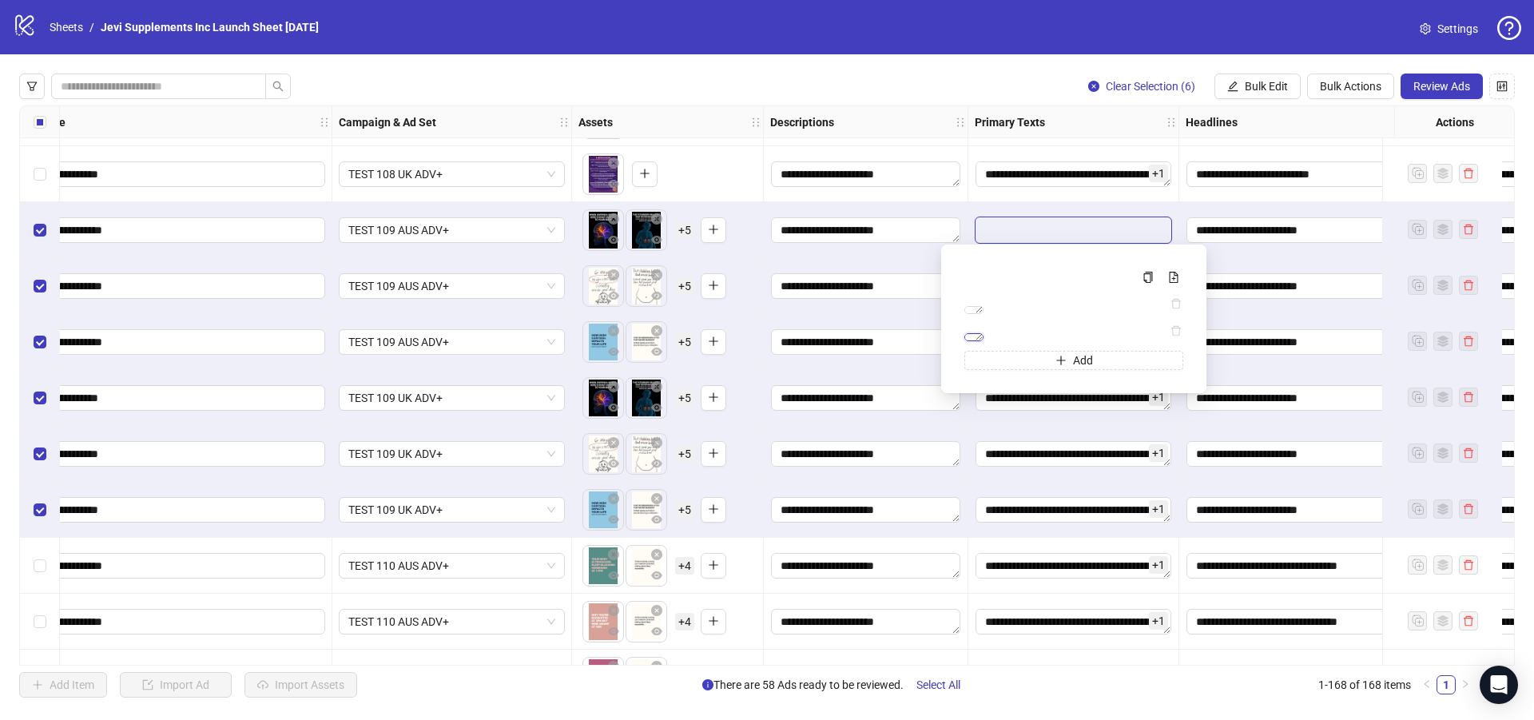
click at [984, 341] on textarea "**********" at bounding box center [973, 337] width 19 height 8
click at [1031, 85] on div "Clear Selection (6) Bulk Edit Bulk Actions Review Ads" at bounding box center [767, 87] width 1496 height 26
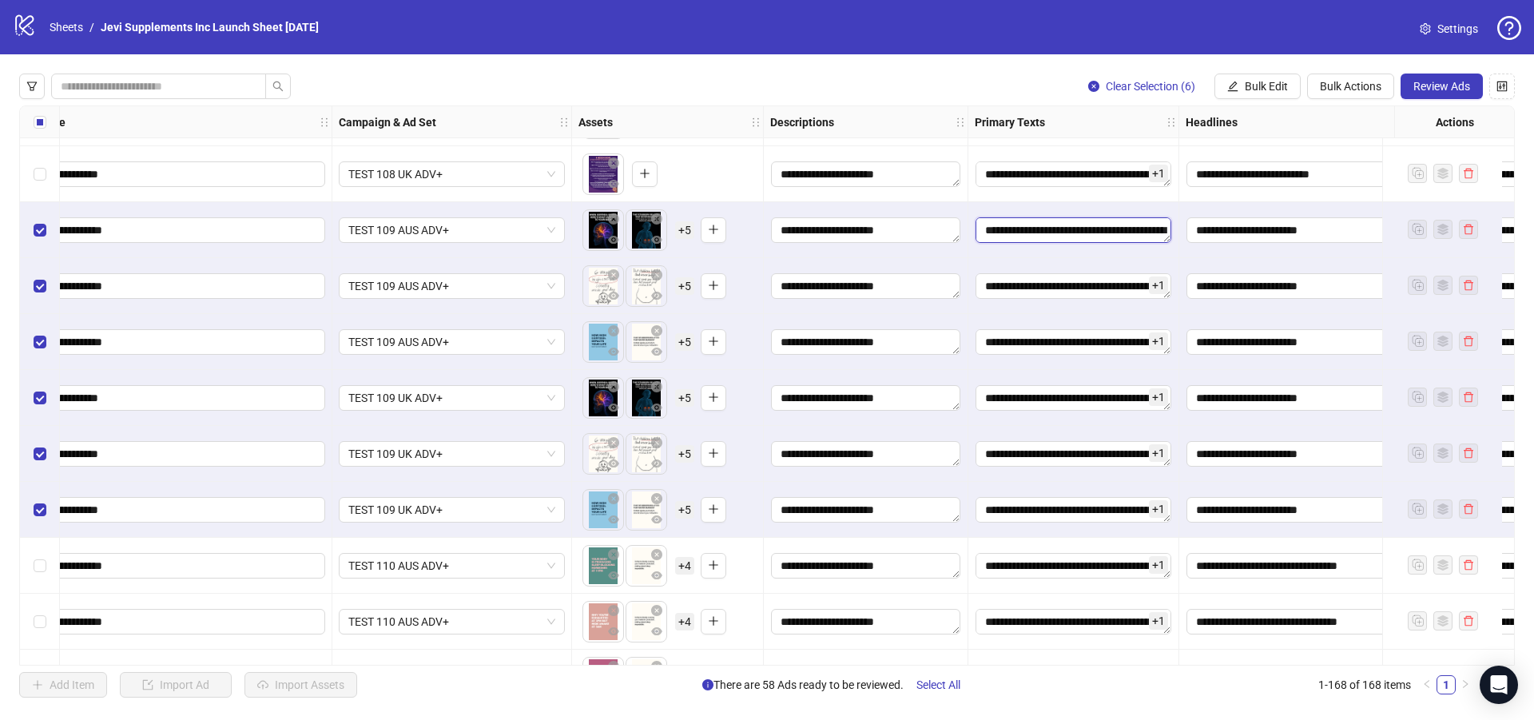
click at [1045, 229] on textarea "Edit values" at bounding box center [1074, 230] width 196 height 26
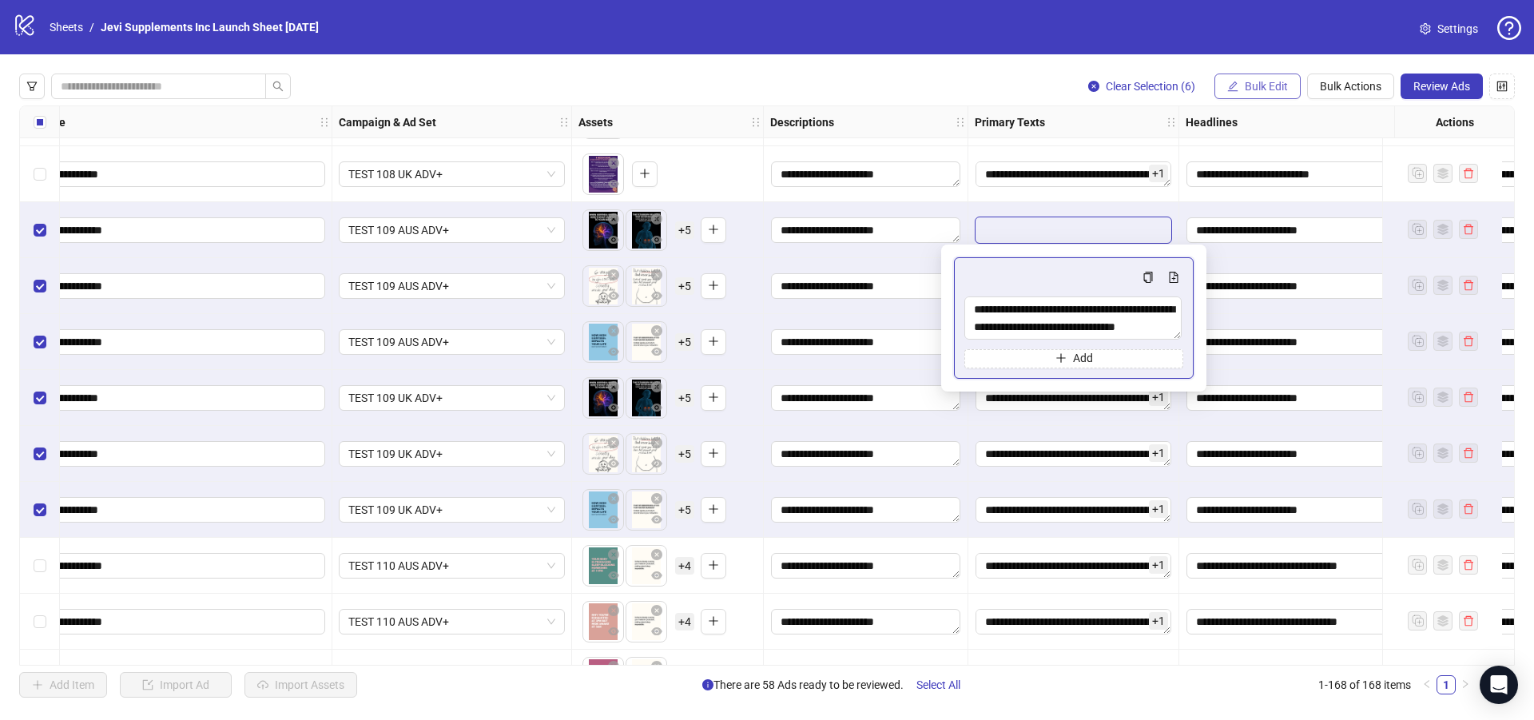
click at [1245, 86] on span "Bulk Edit" at bounding box center [1266, 86] width 43 height 13
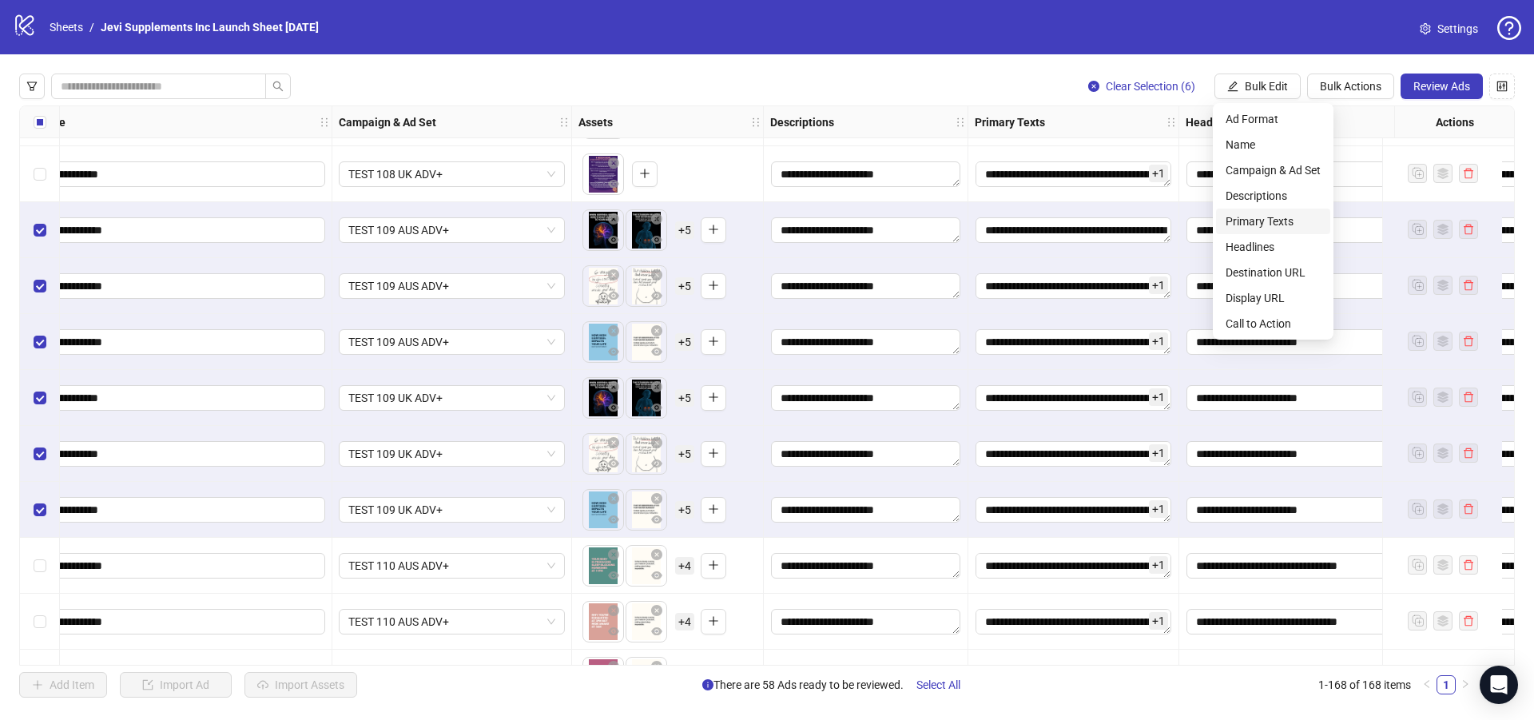
click at [1262, 224] on span "Primary Texts" at bounding box center [1273, 222] width 95 height 18
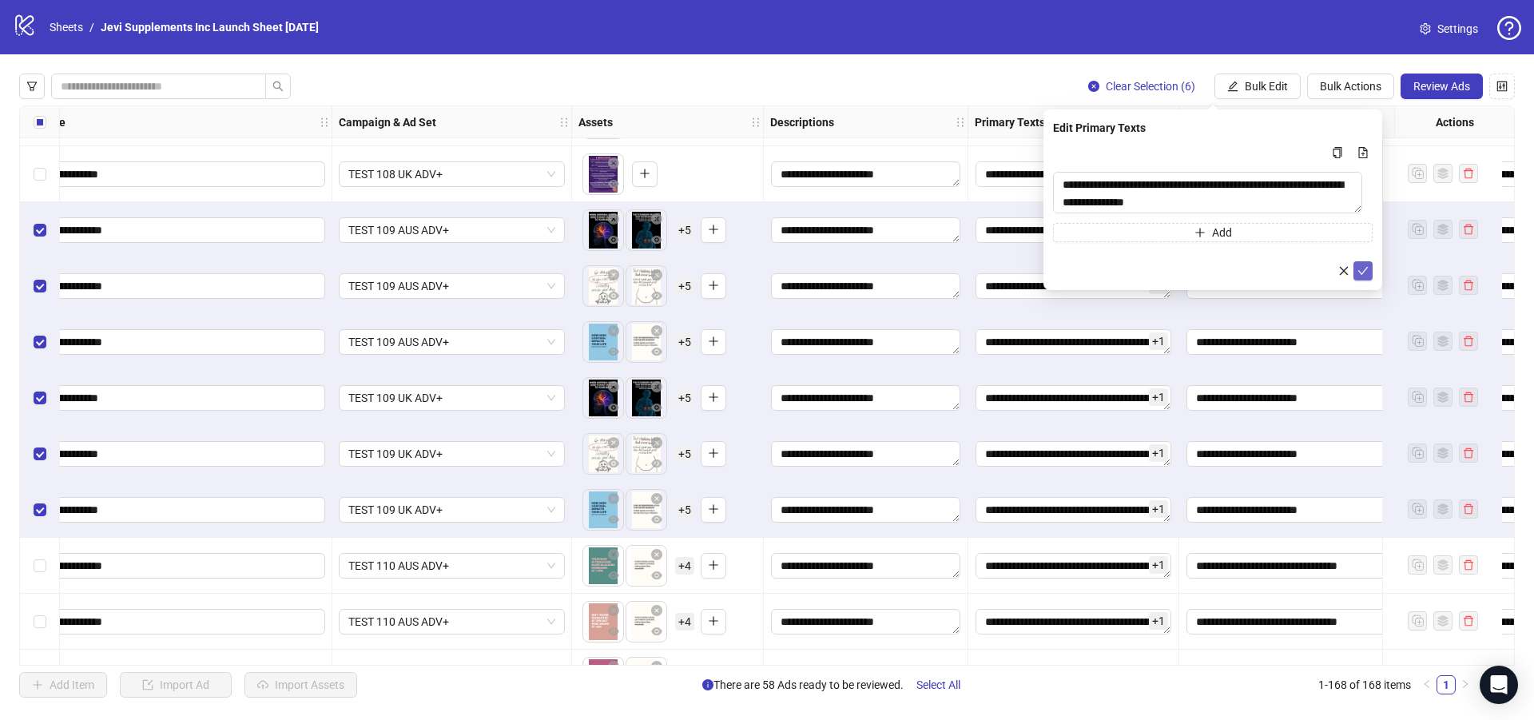
click at [1371, 272] on button "submit" at bounding box center [1362, 270] width 19 height 19
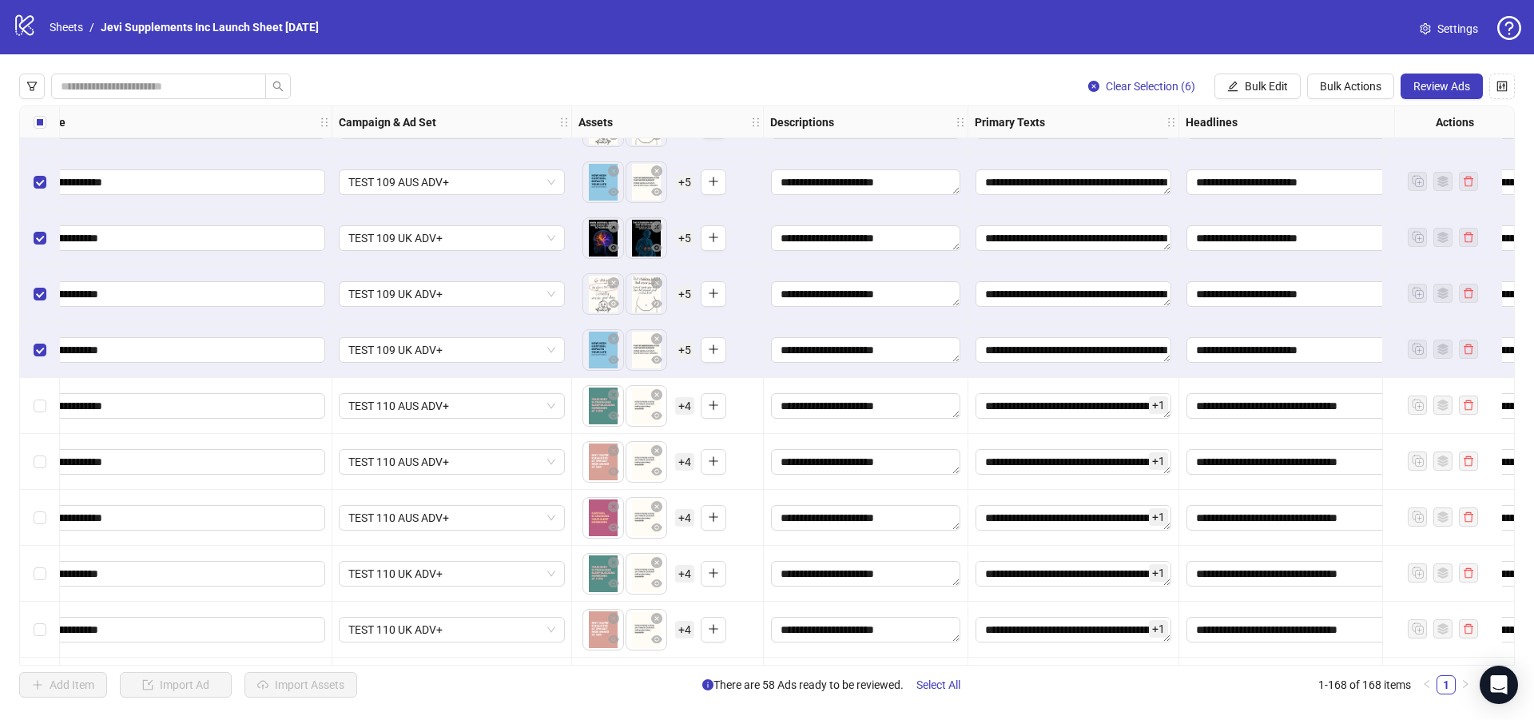
scroll to position [7590, 0]
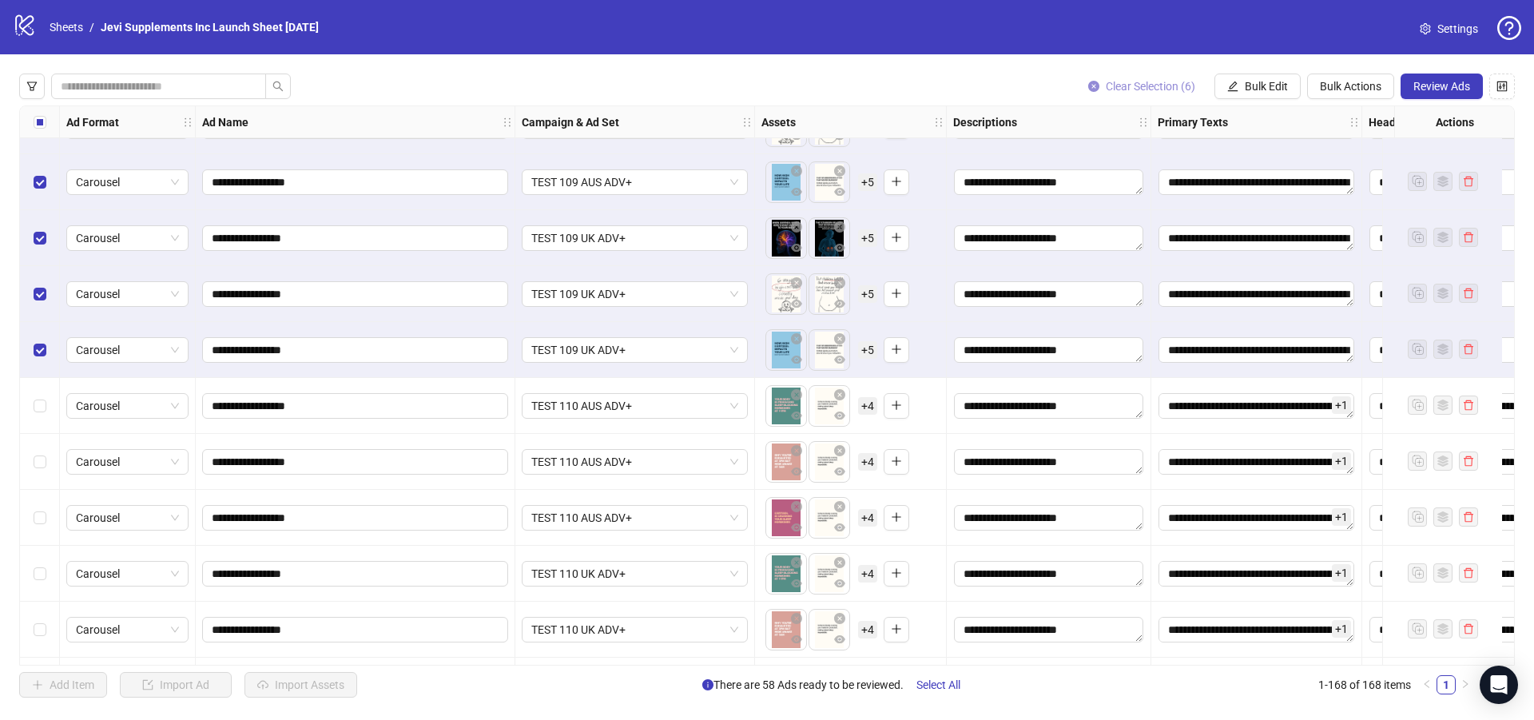
click at [1108, 81] on span "Clear Selection (6)" at bounding box center [1150, 86] width 89 height 13
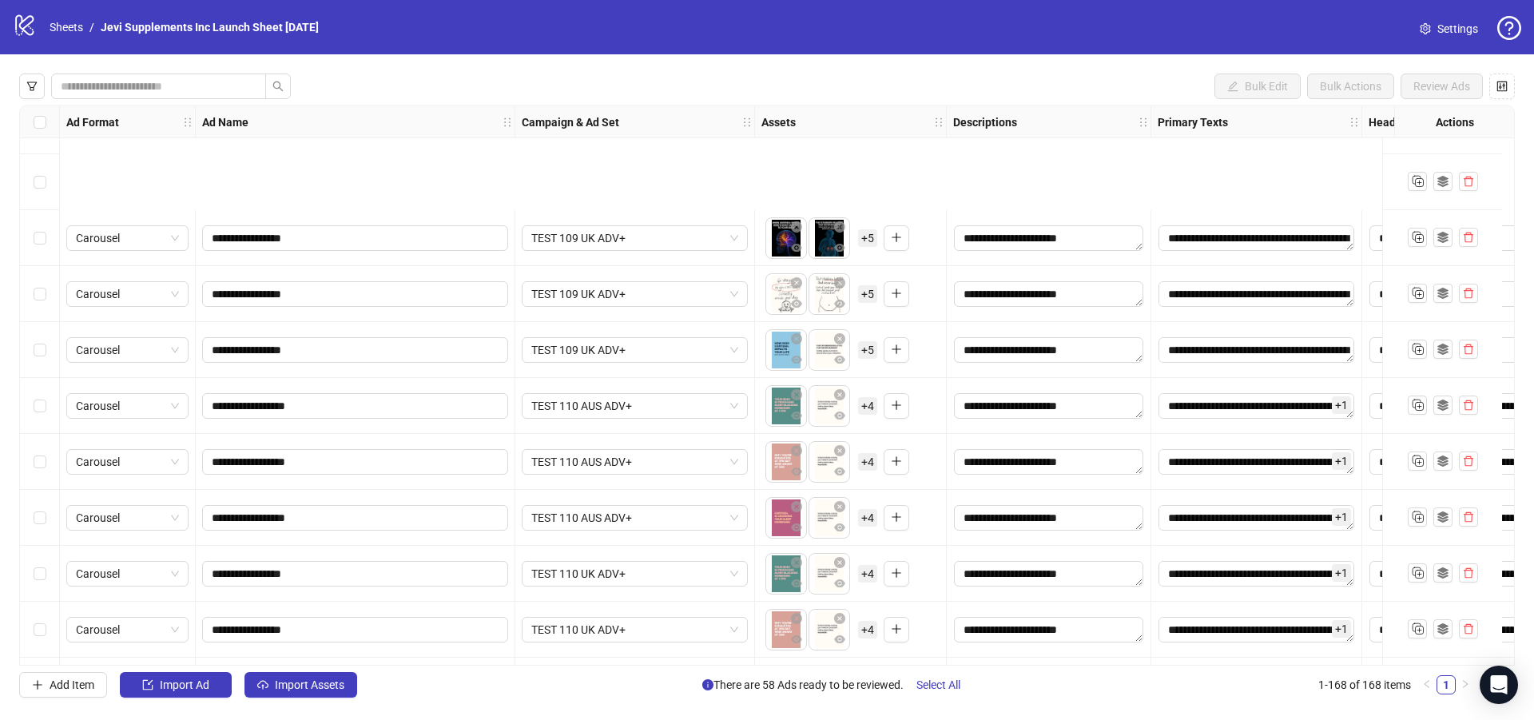
scroll to position [7750, 0]
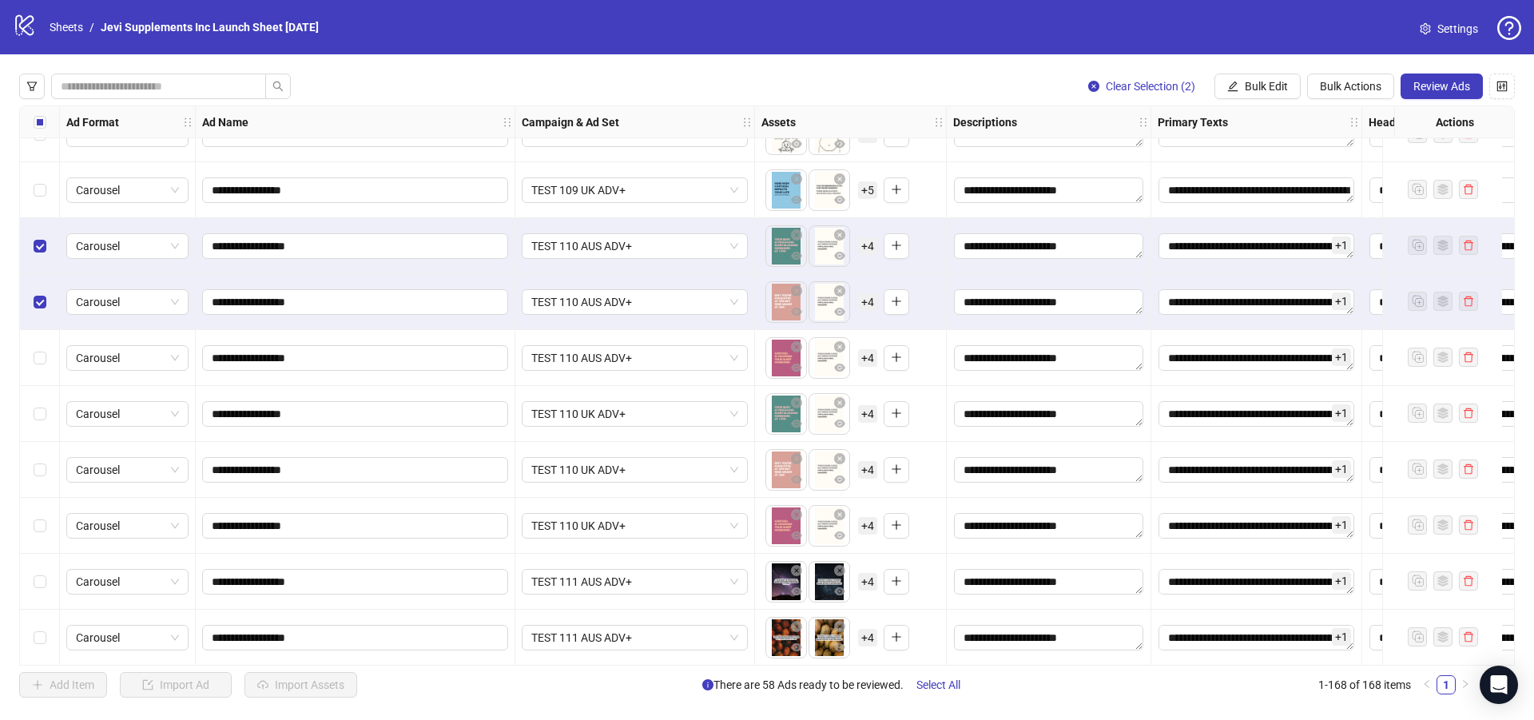
click at [42, 348] on div "Select row 143" at bounding box center [40, 358] width 40 height 56
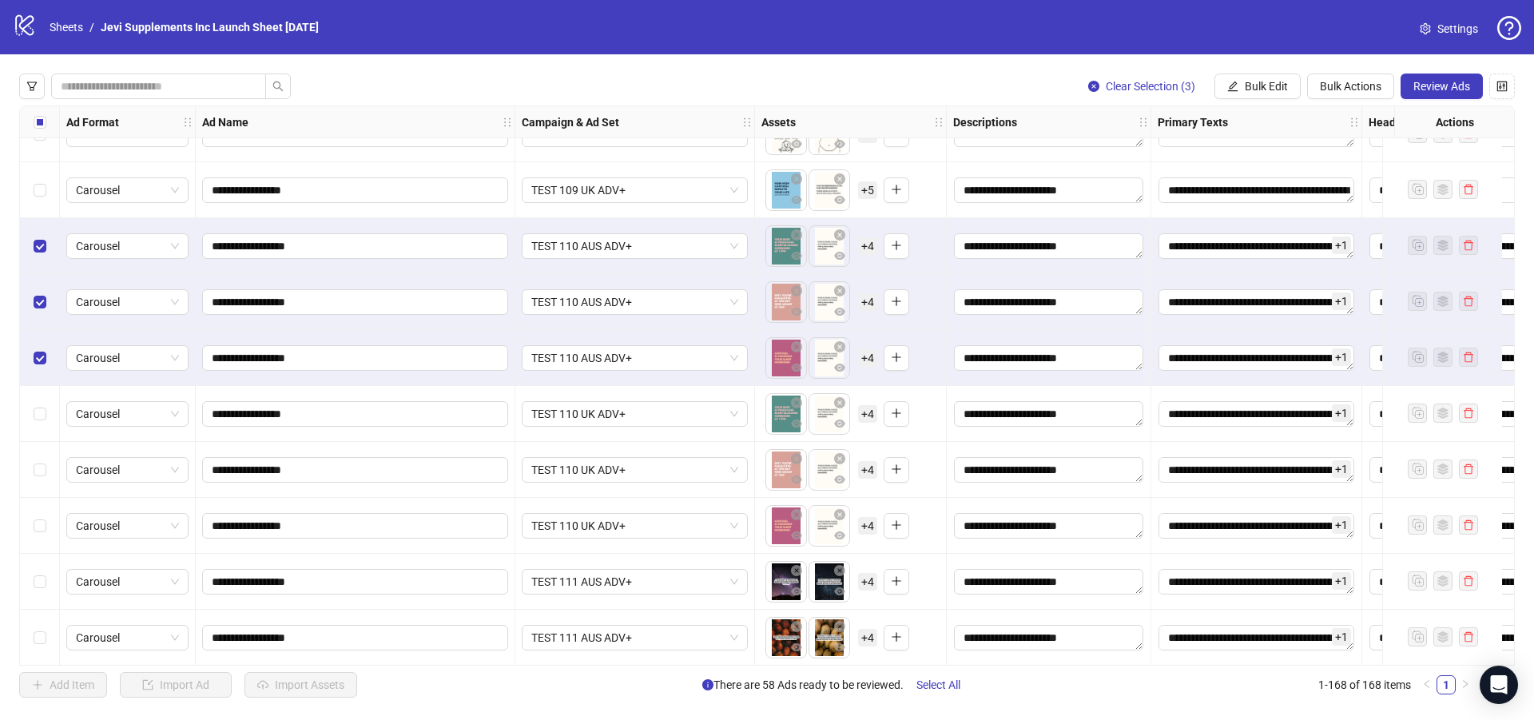
click at [40, 403] on div "Select row 144" at bounding box center [40, 414] width 40 height 56
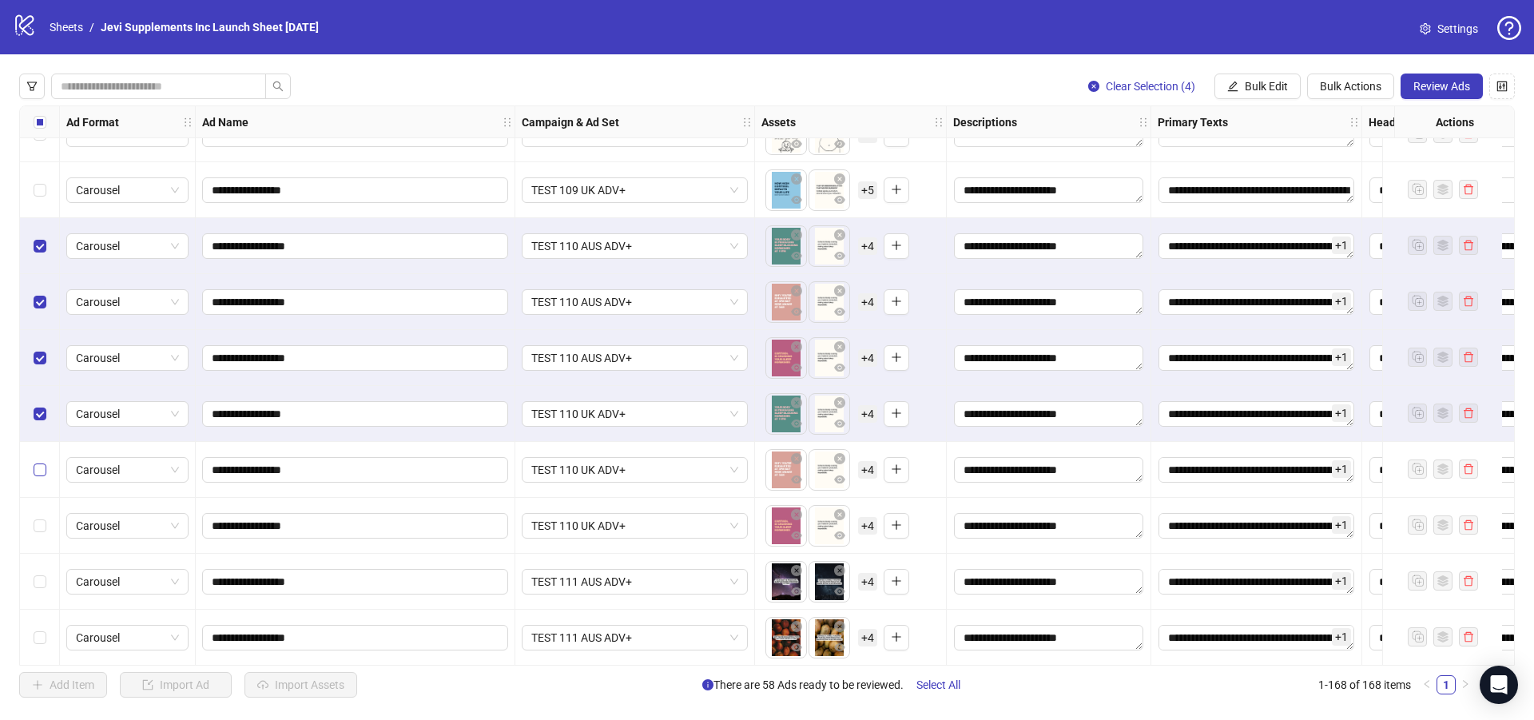
click at [39, 478] on label "Select row 145" at bounding box center [40, 470] width 13 height 18
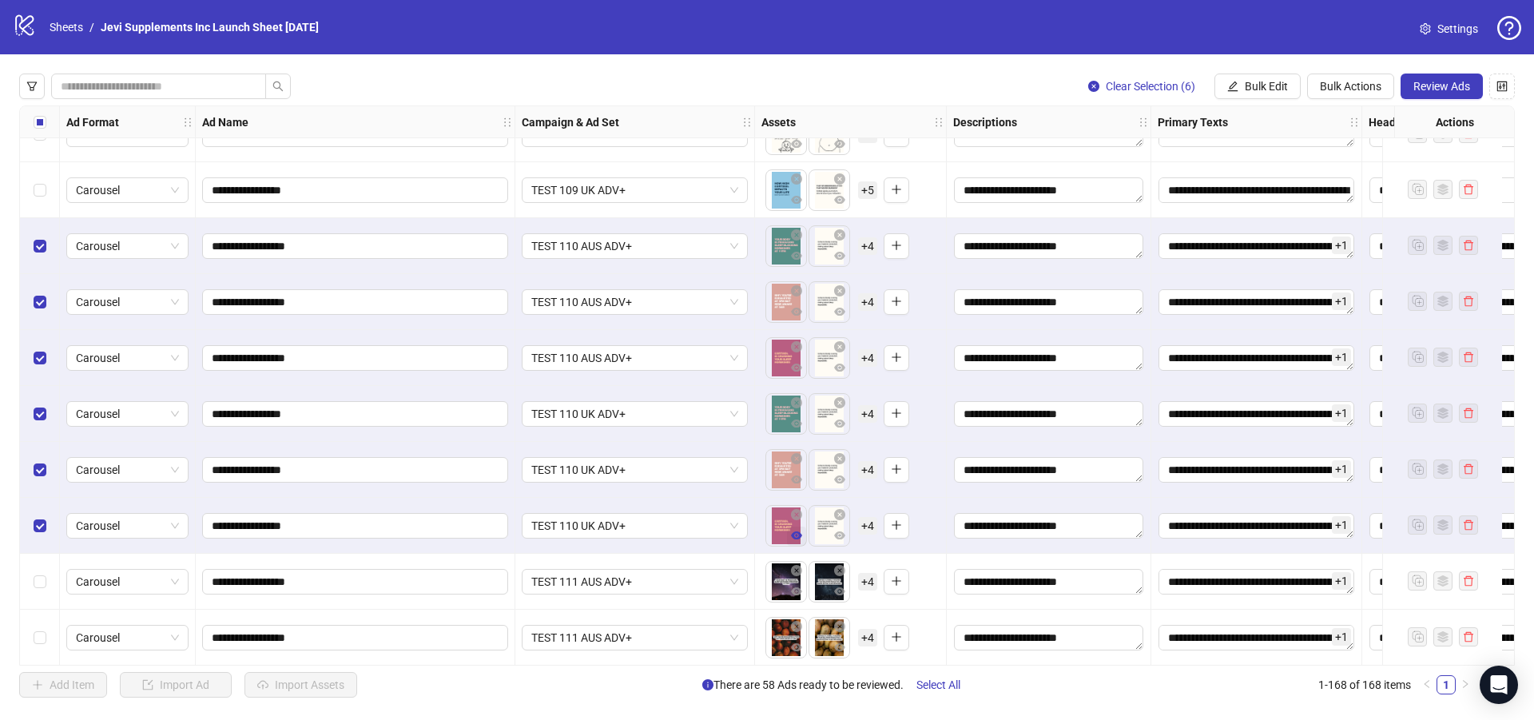
click at [796, 538] on icon "eye" at bounding box center [796, 535] width 11 height 8
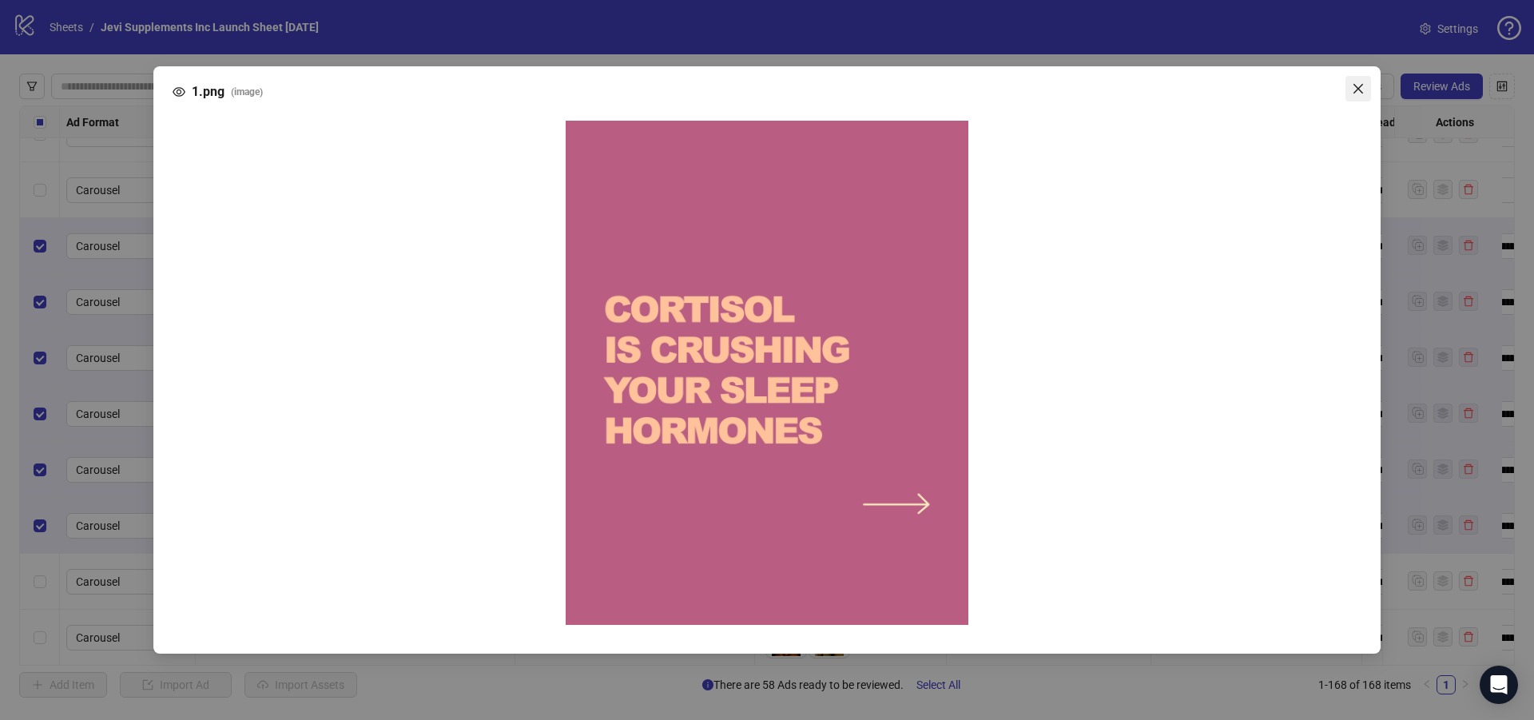
click at [1354, 93] on icon "close" at bounding box center [1358, 89] width 10 height 10
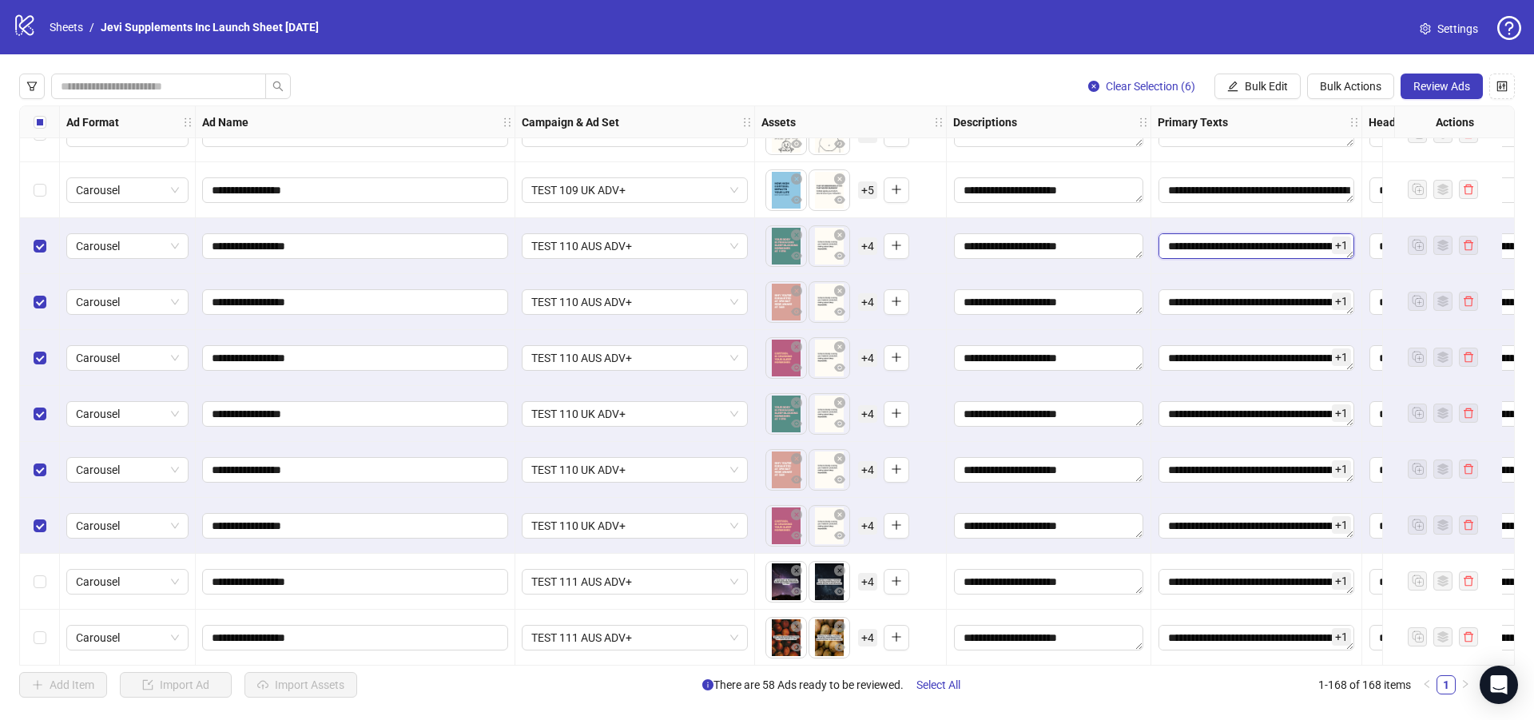
click at [1248, 248] on textarea "Edit values" at bounding box center [1257, 246] width 196 height 26
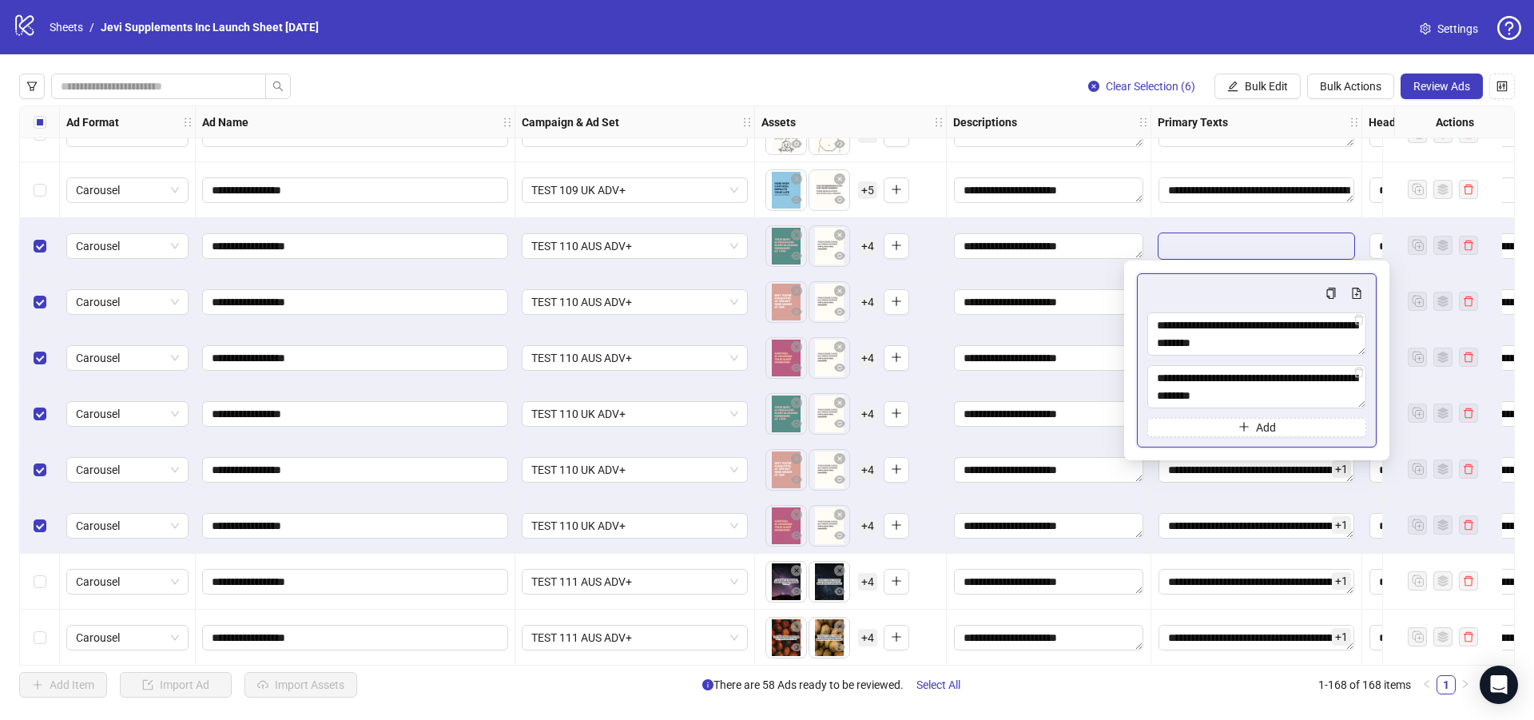
click at [1006, 81] on div "Clear Selection (6) Bulk Edit Bulk Actions Review Ads" at bounding box center [767, 87] width 1496 height 26
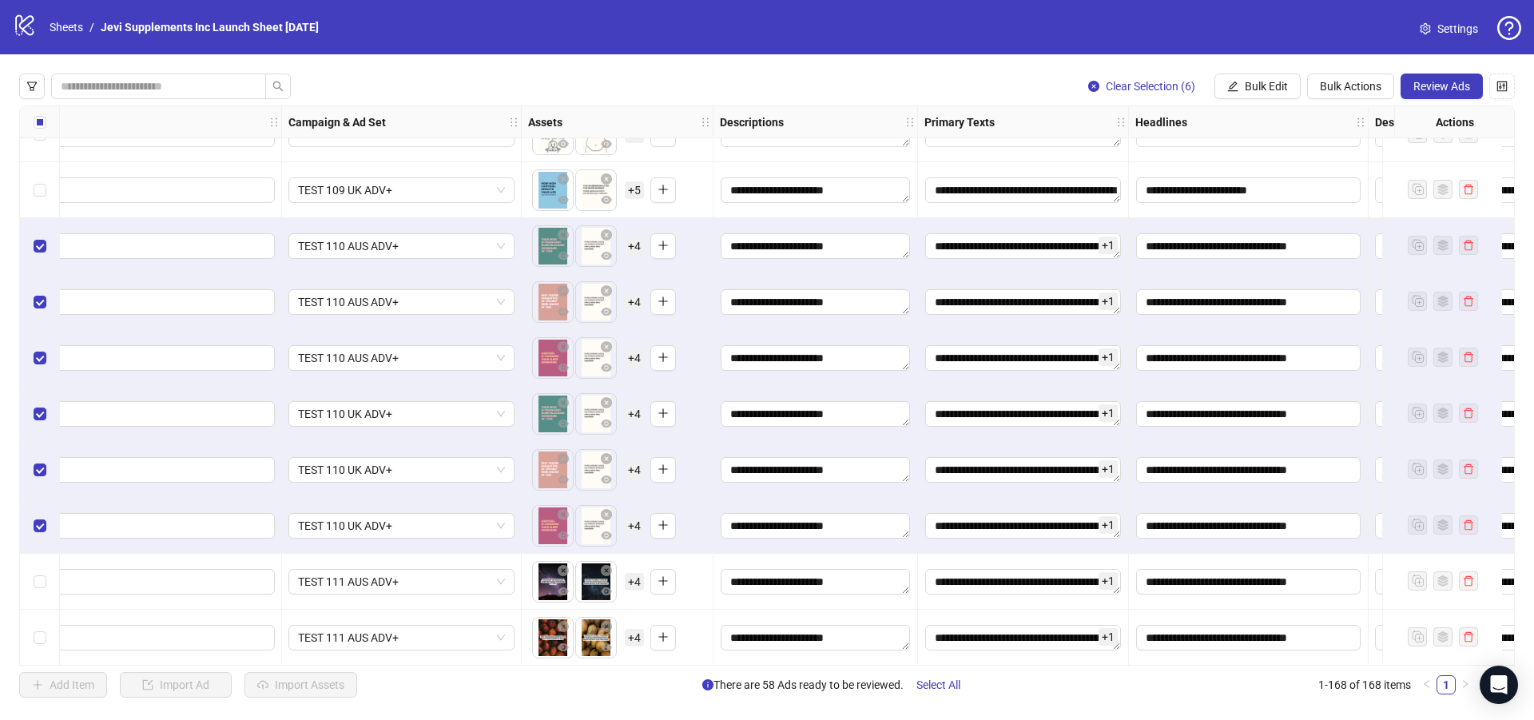
scroll to position [7750, 246]
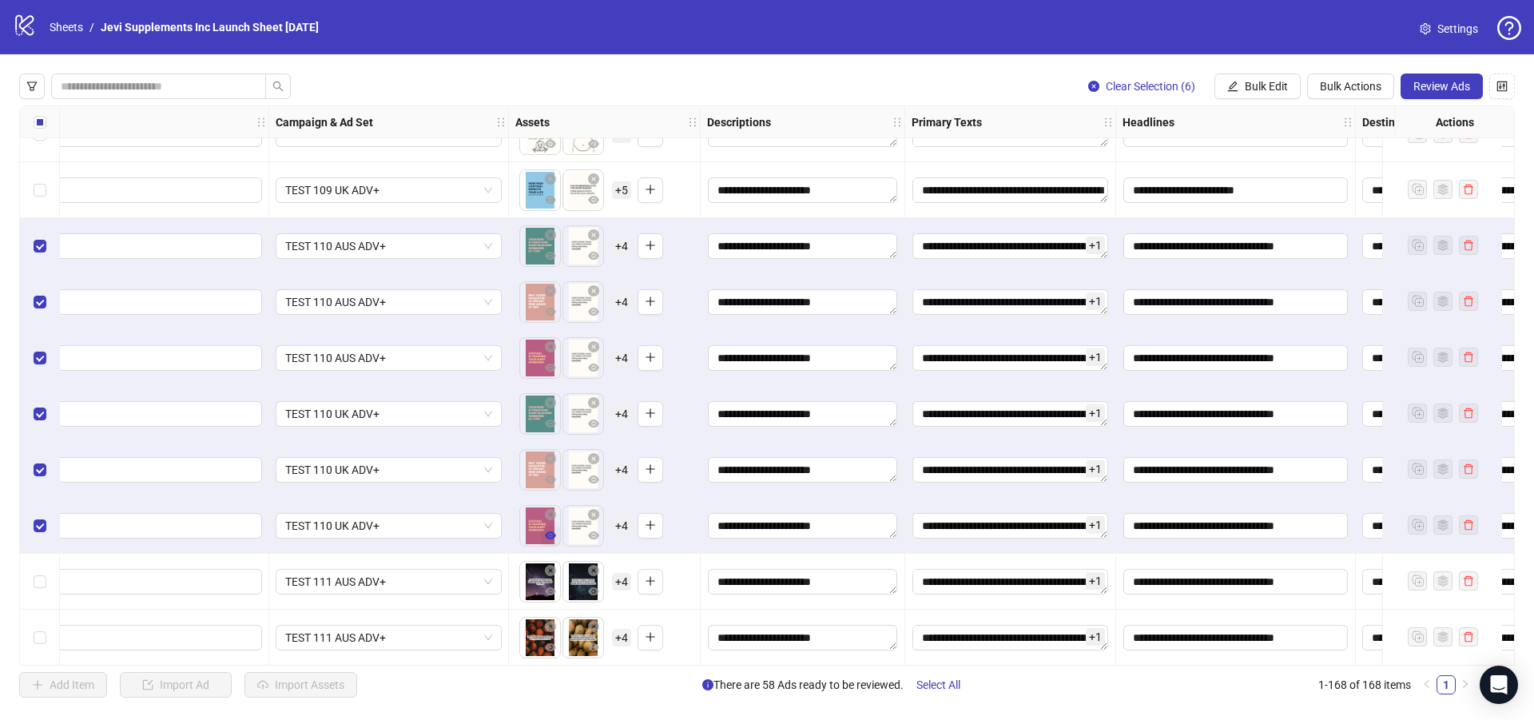
click at [548, 535] on icon "eye" at bounding box center [550, 535] width 11 height 8
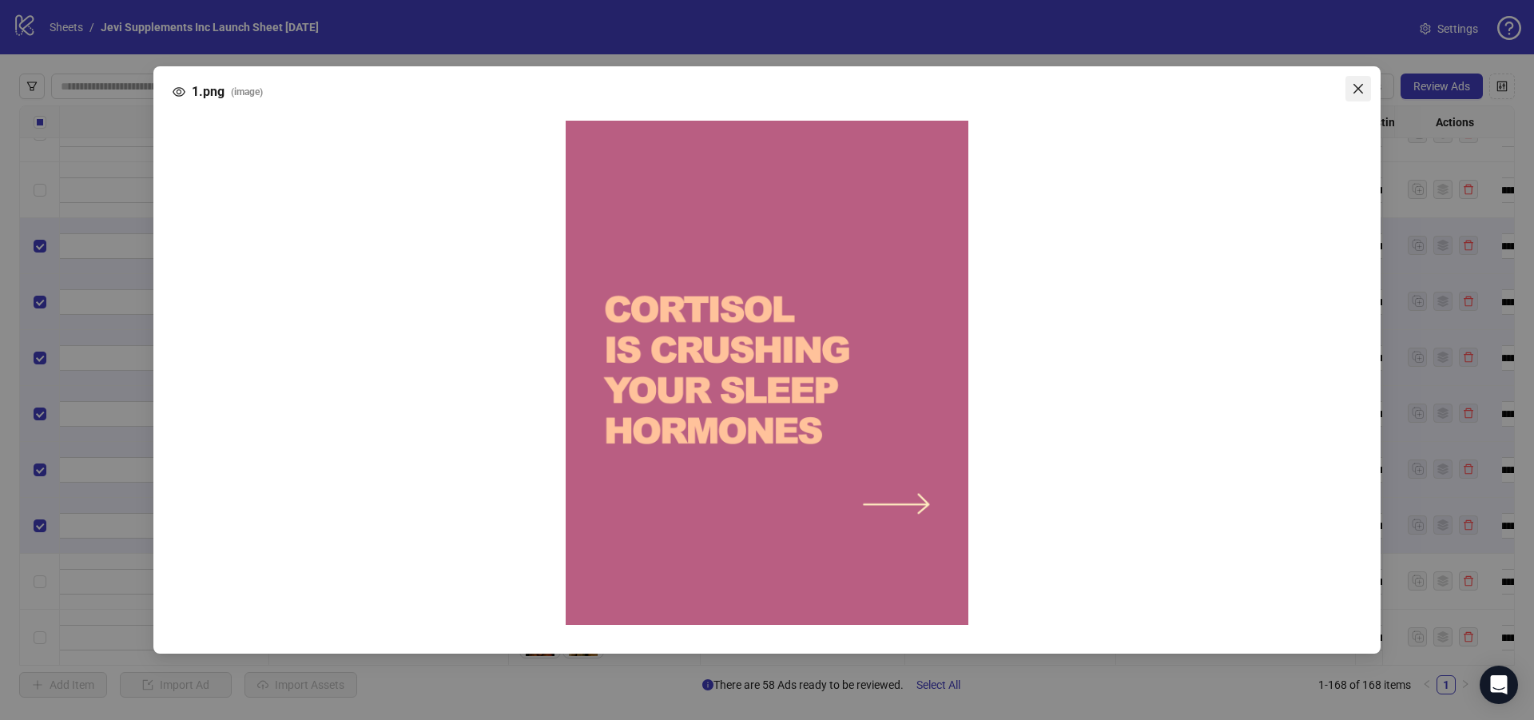
click at [1355, 89] on icon "close" at bounding box center [1358, 88] width 13 height 13
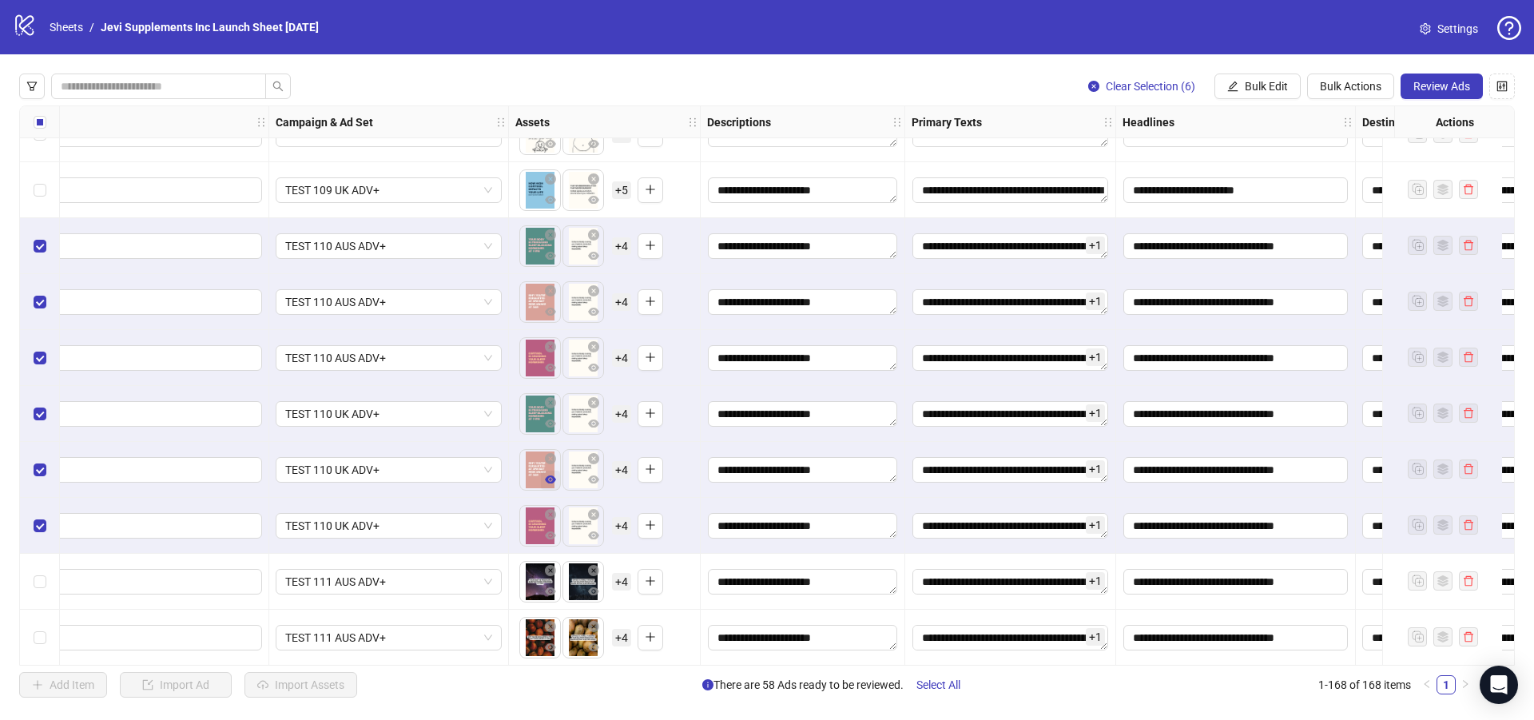
click at [553, 478] on icon "eye" at bounding box center [550, 479] width 11 height 8
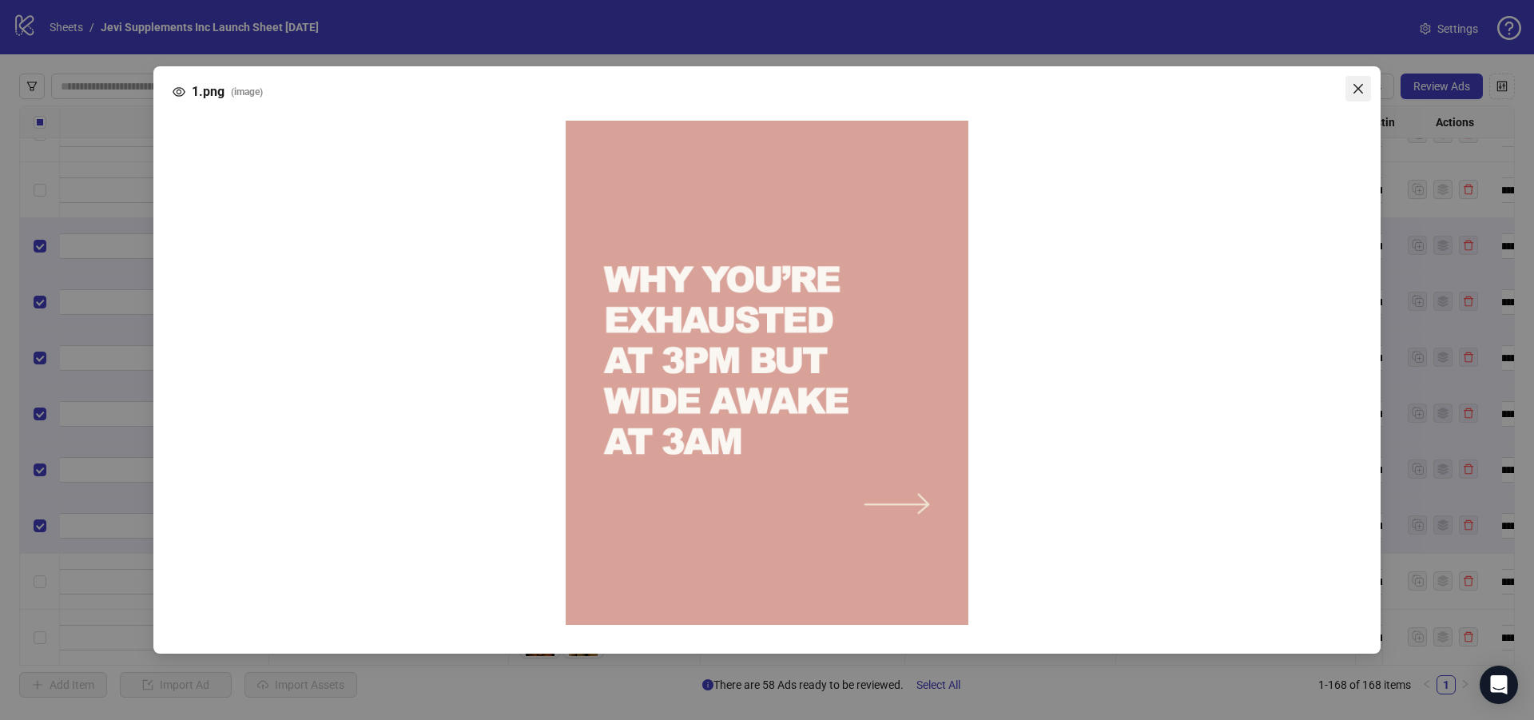
click at [1358, 89] on icon "close" at bounding box center [1358, 89] width 10 height 10
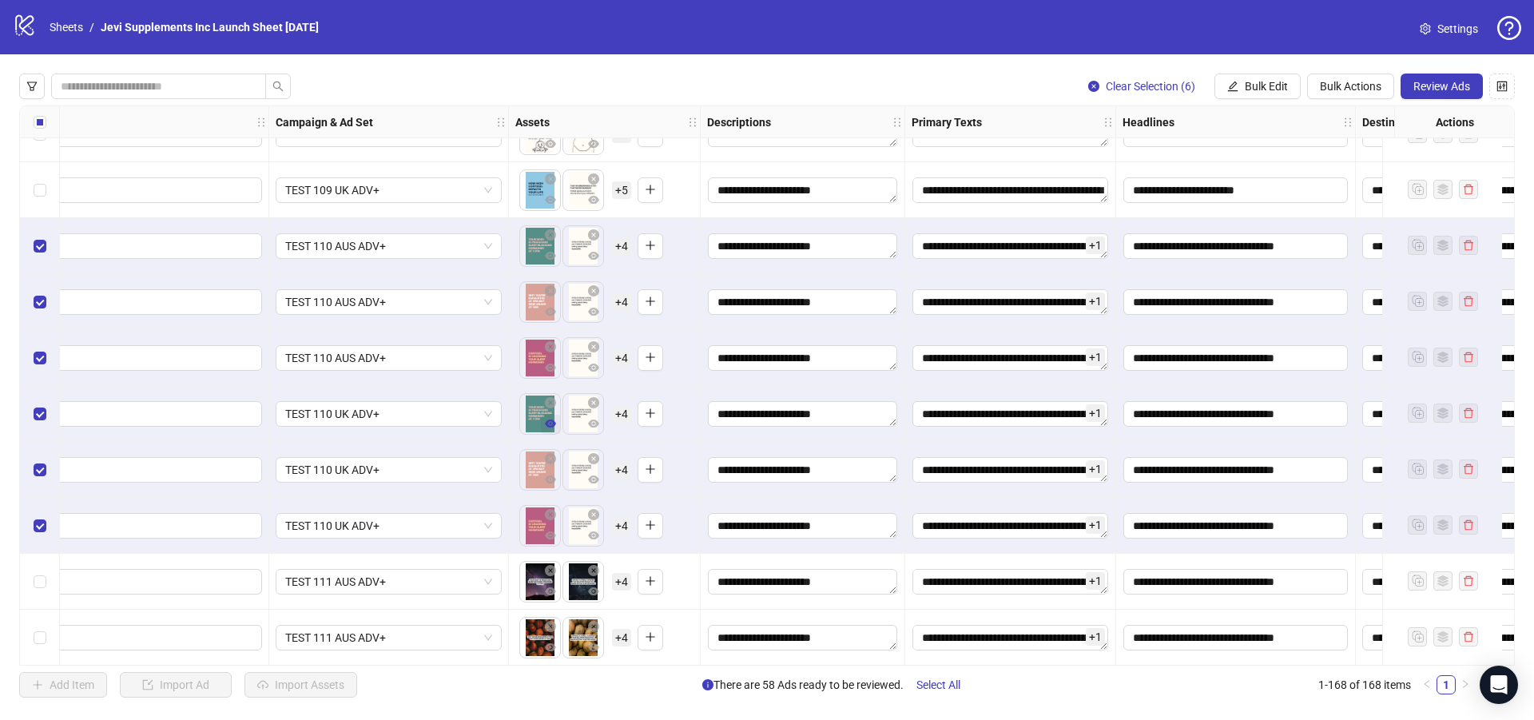
click at [550, 419] on icon "eye" at bounding box center [550, 423] width 11 height 11
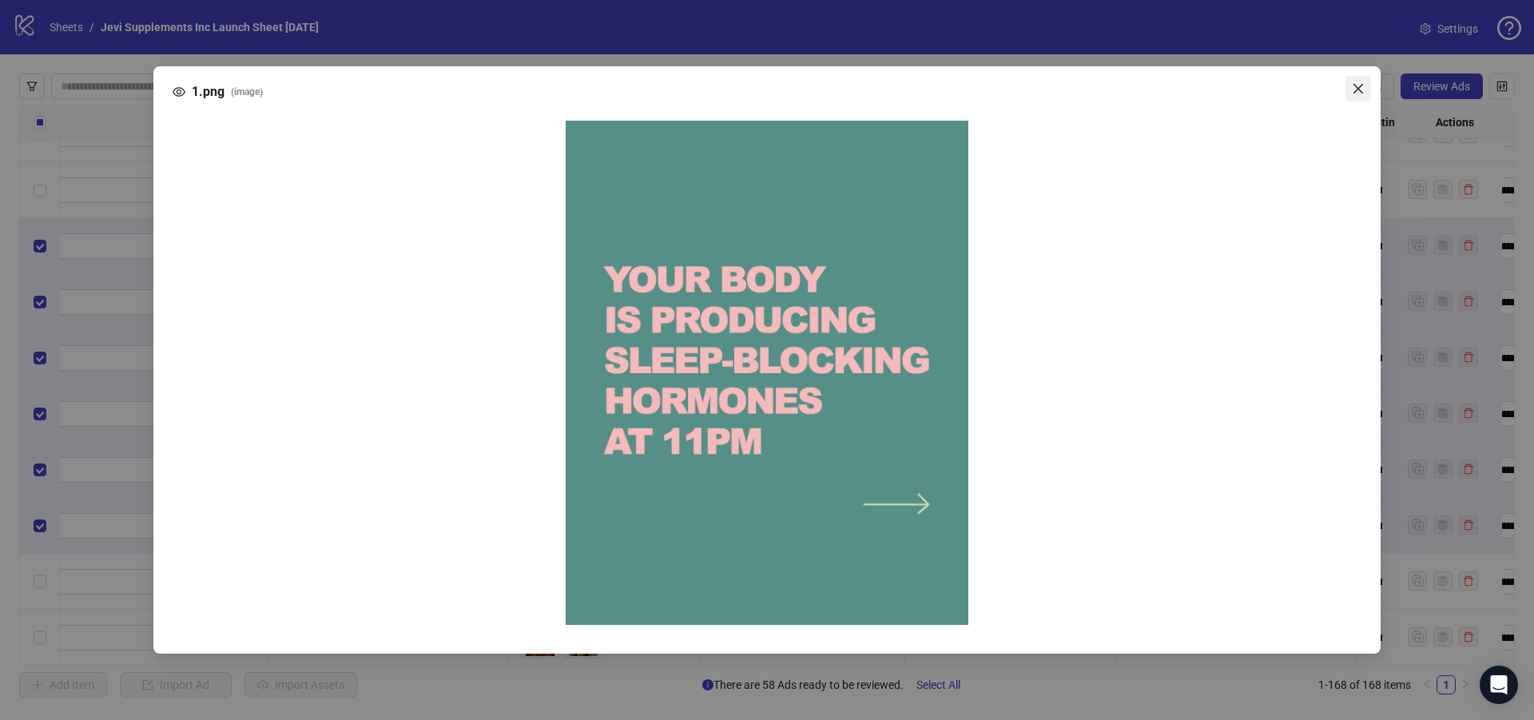
click at [1359, 89] on icon "close" at bounding box center [1358, 89] width 10 height 10
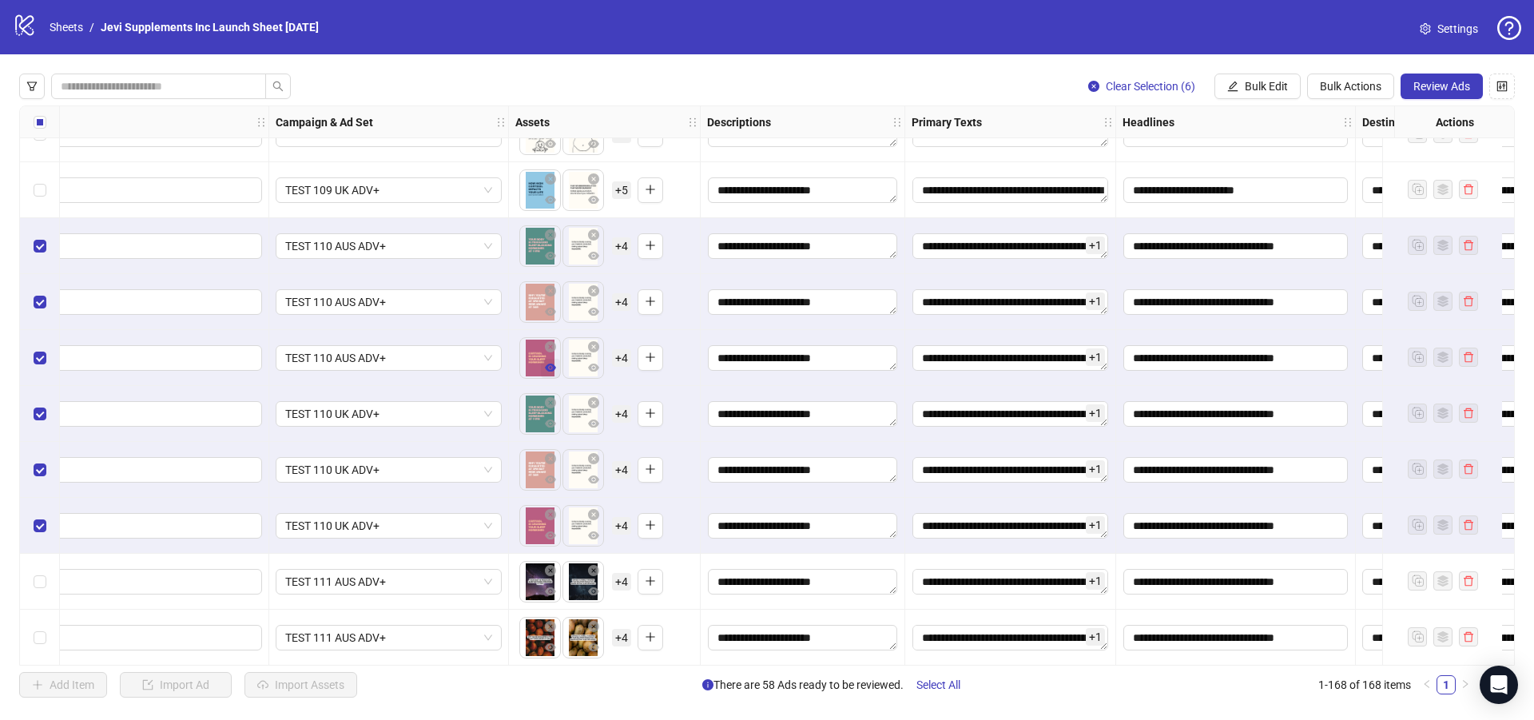
click at [549, 363] on icon "eye" at bounding box center [550, 367] width 11 height 11
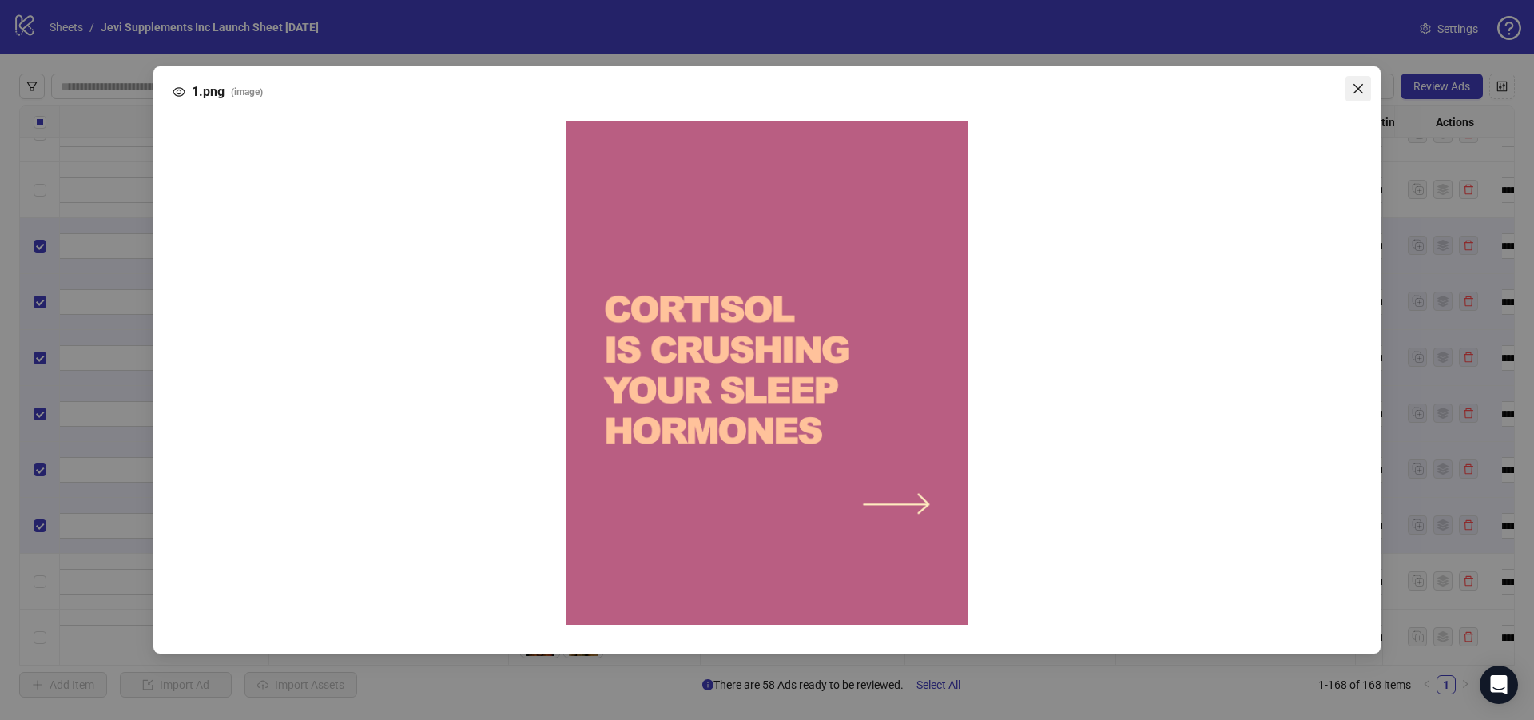
click at [1357, 87] on icon "close" at bounding box center [1358, 88] width 13 height 13
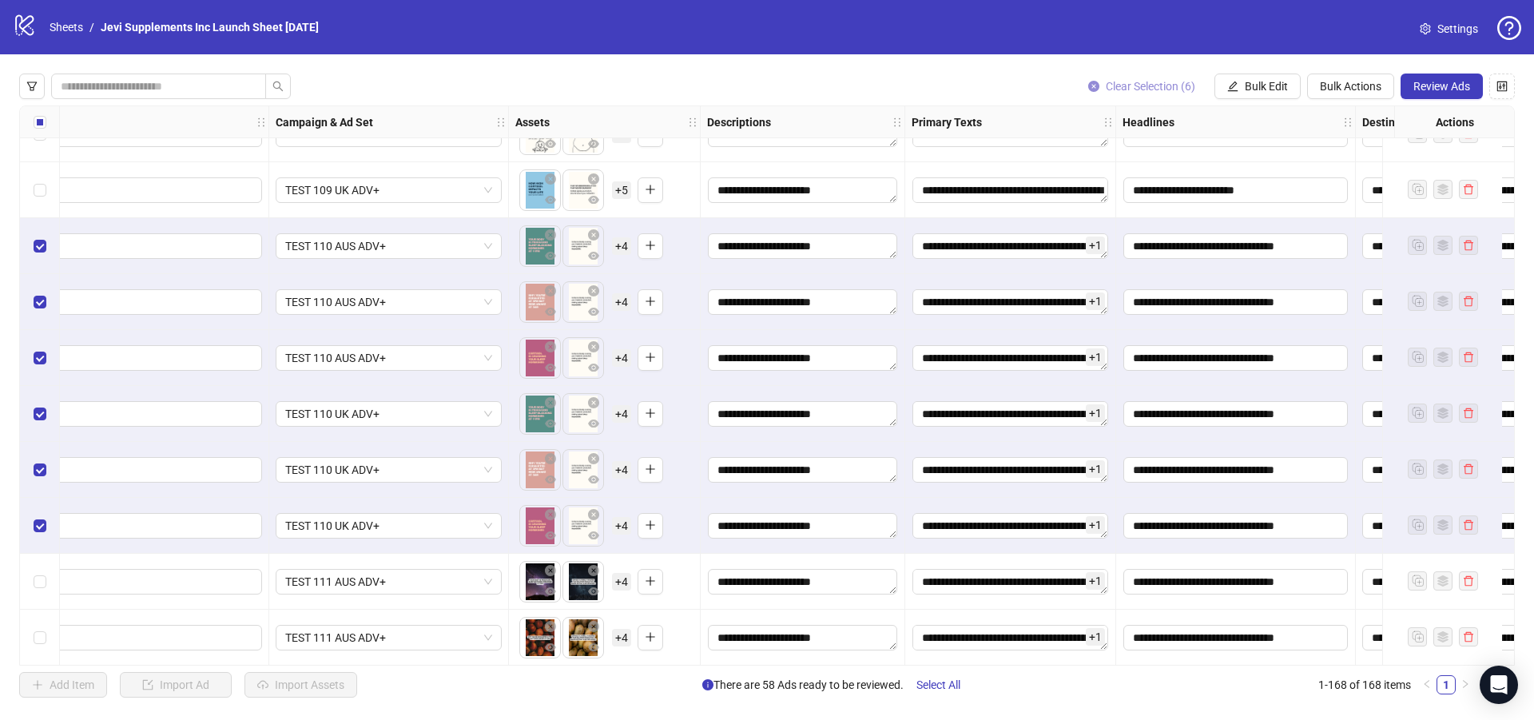
click at [1115, 81] on span "Clear Selection (6)" at bounding box center [1150, 86] width 89 height 13
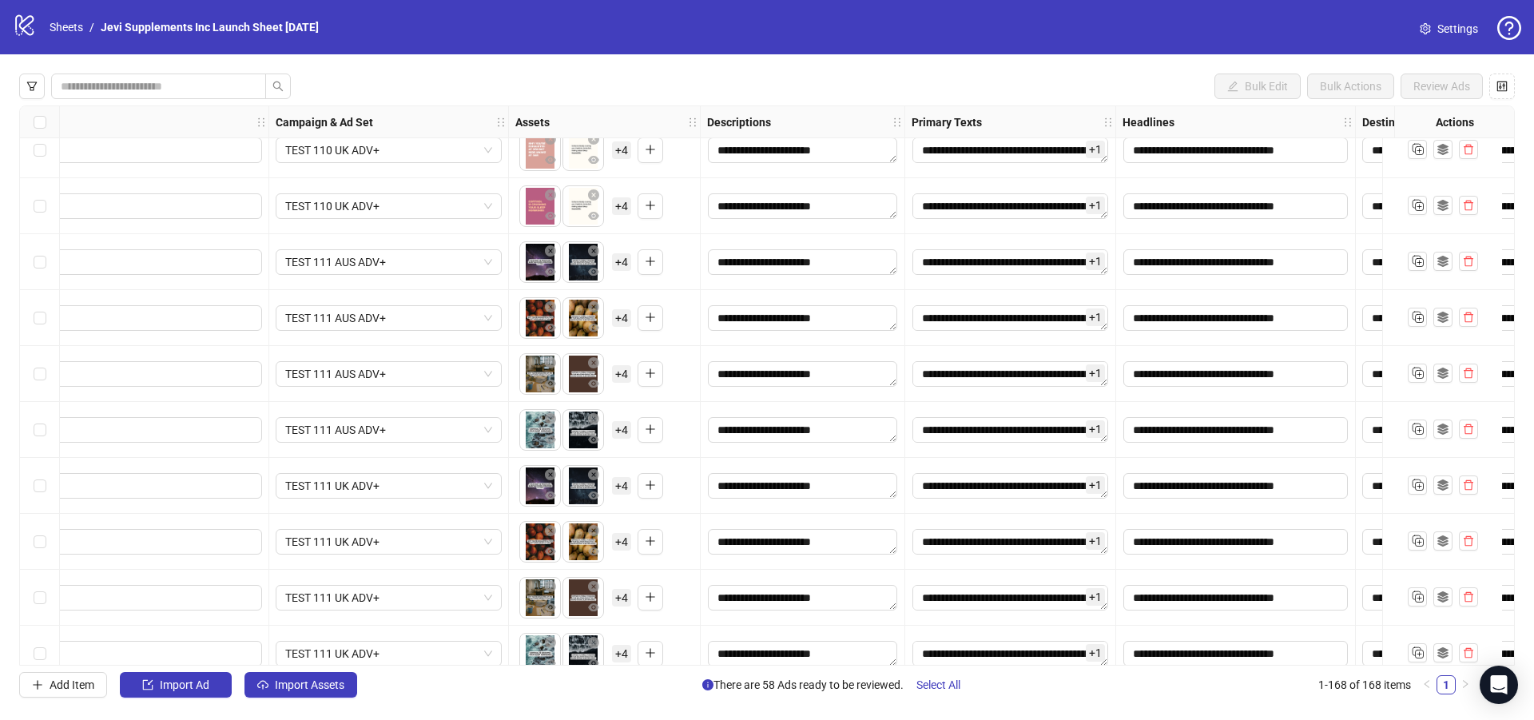
scroll to position [8070, 149]
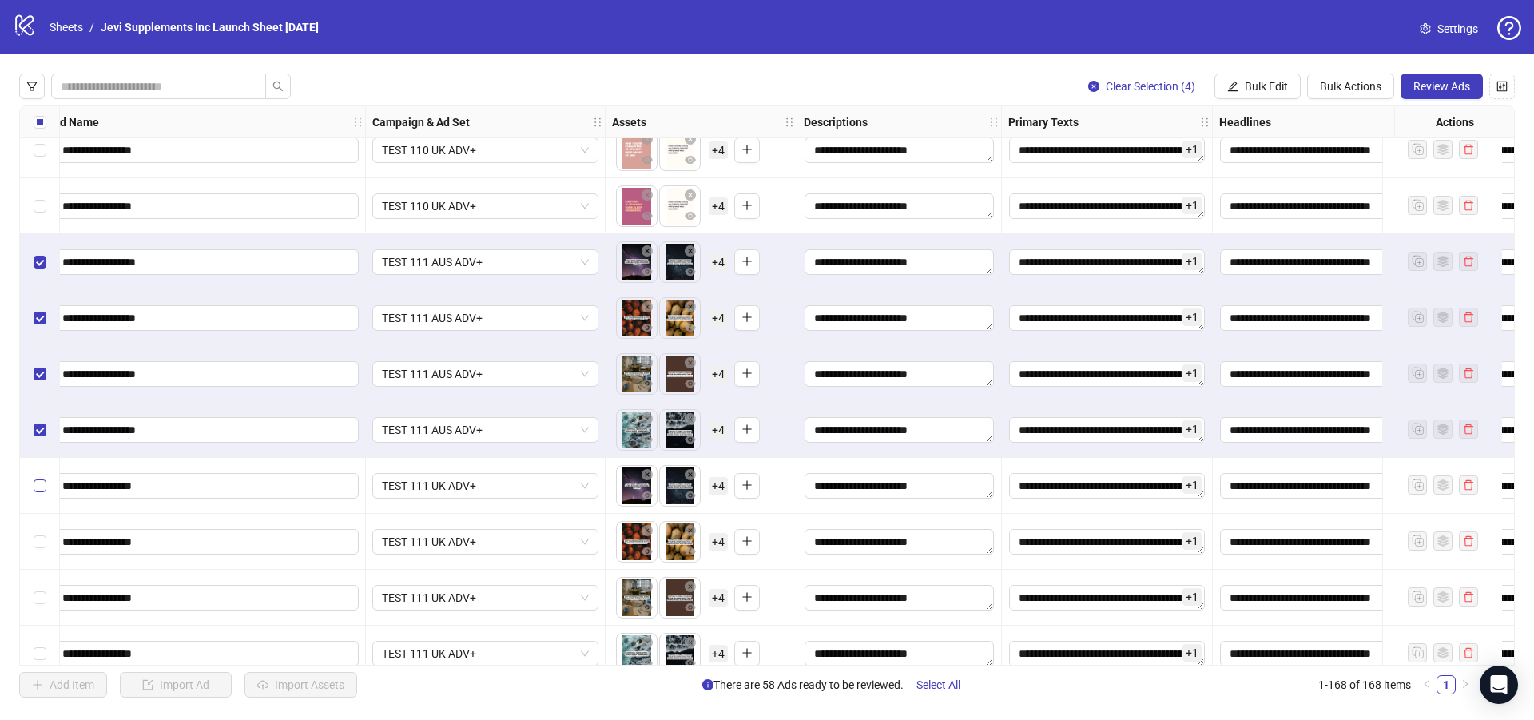
click at [41, 493] on label "Select row 151" at bounding box center [40, 486] width 13 height 18
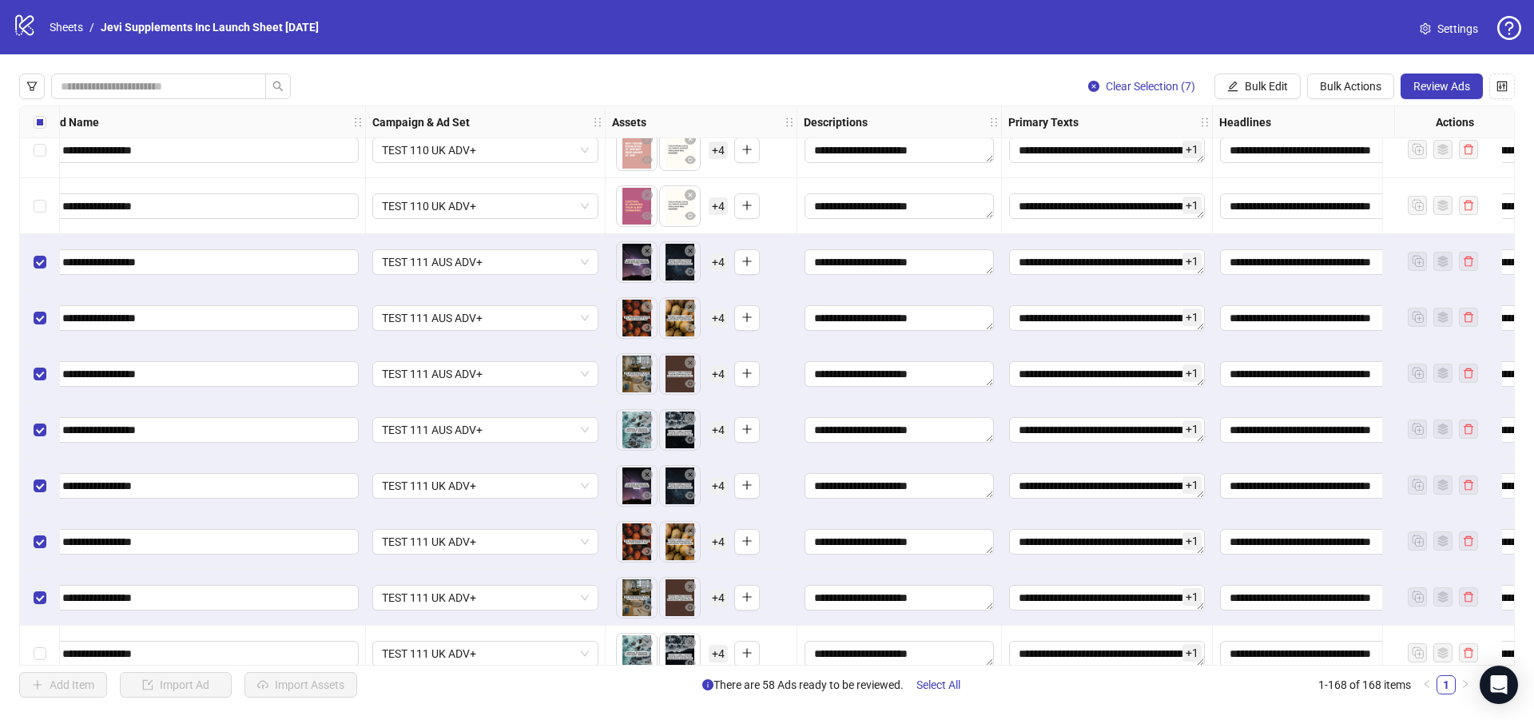
scroll to position [8150, 149]
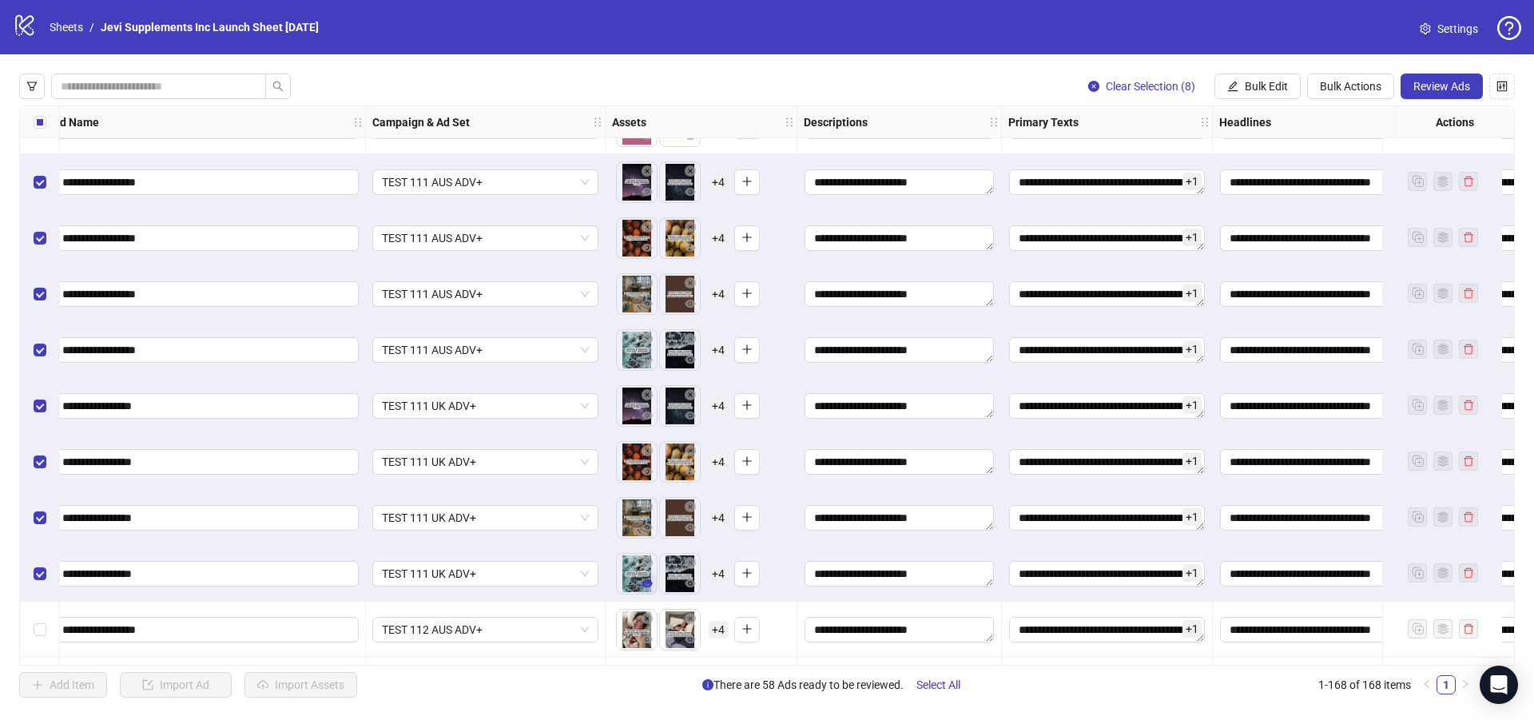
click at [646, 581] on icon "eye" at bounding box center [647, 583] width 11 height 8
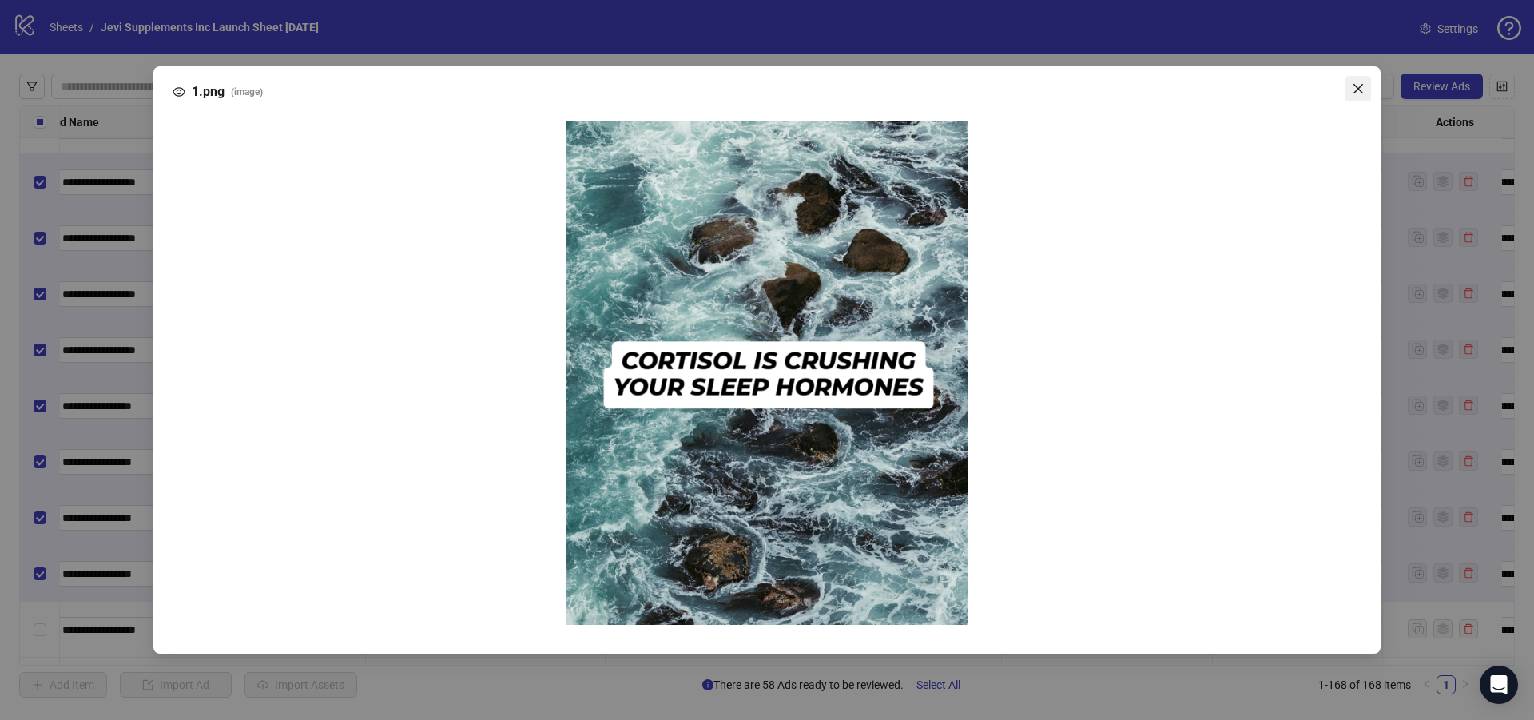
click at [1359, 93] on icon "close" at bounding box center [1358, 88] width 13 height 13
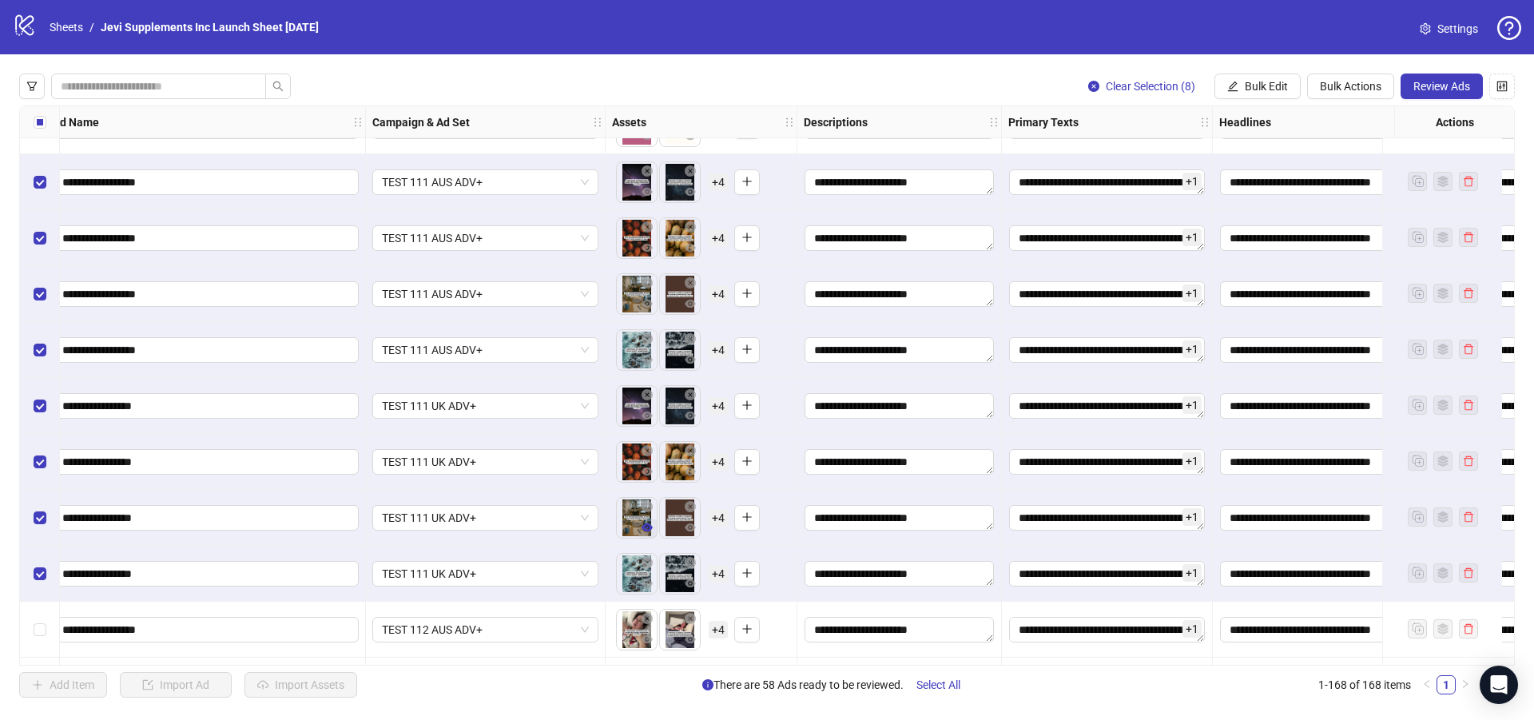
click at [643, 526] on icon "eye" at bounding box center [647, 527] width 11 height 8
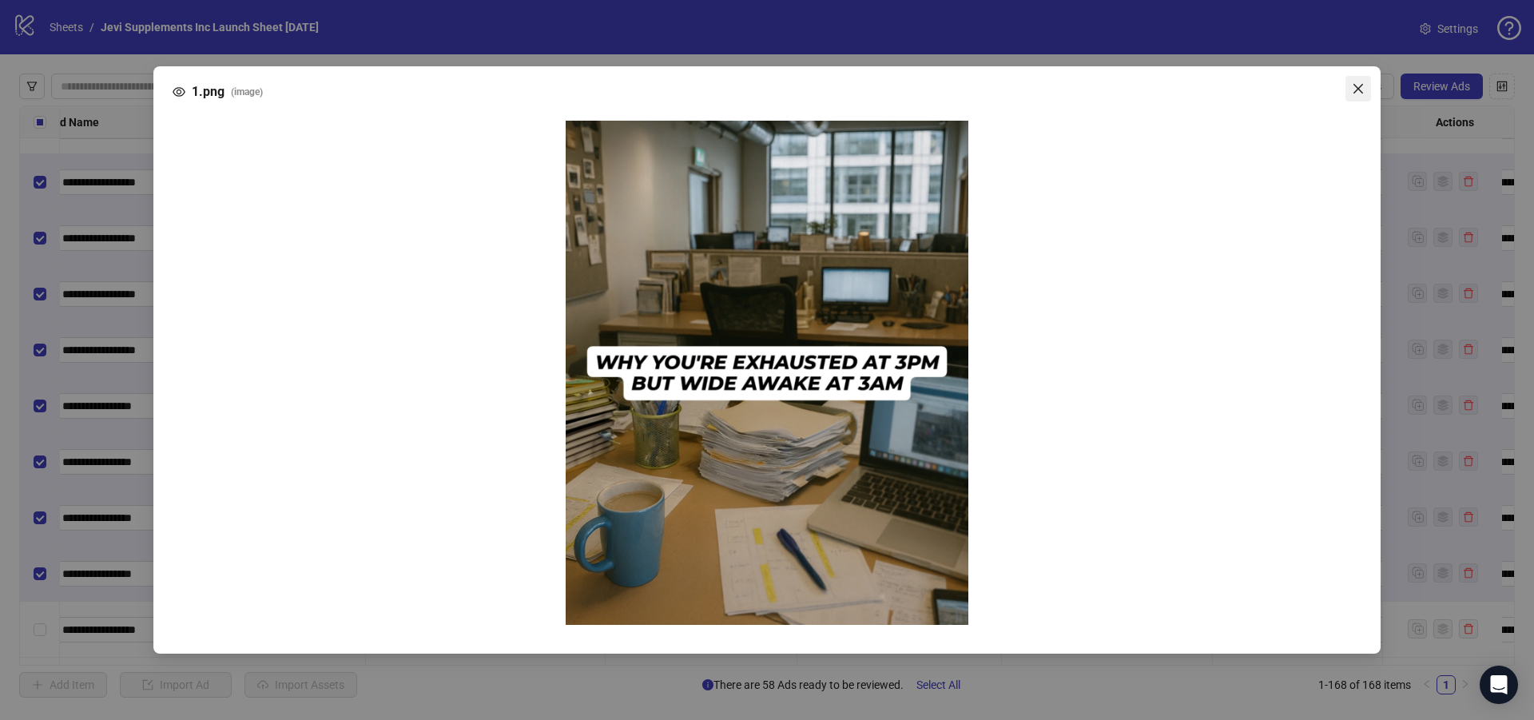
click at [1358, 85] on icon "close" at bounding box center [1358, 88] width 13 height 13
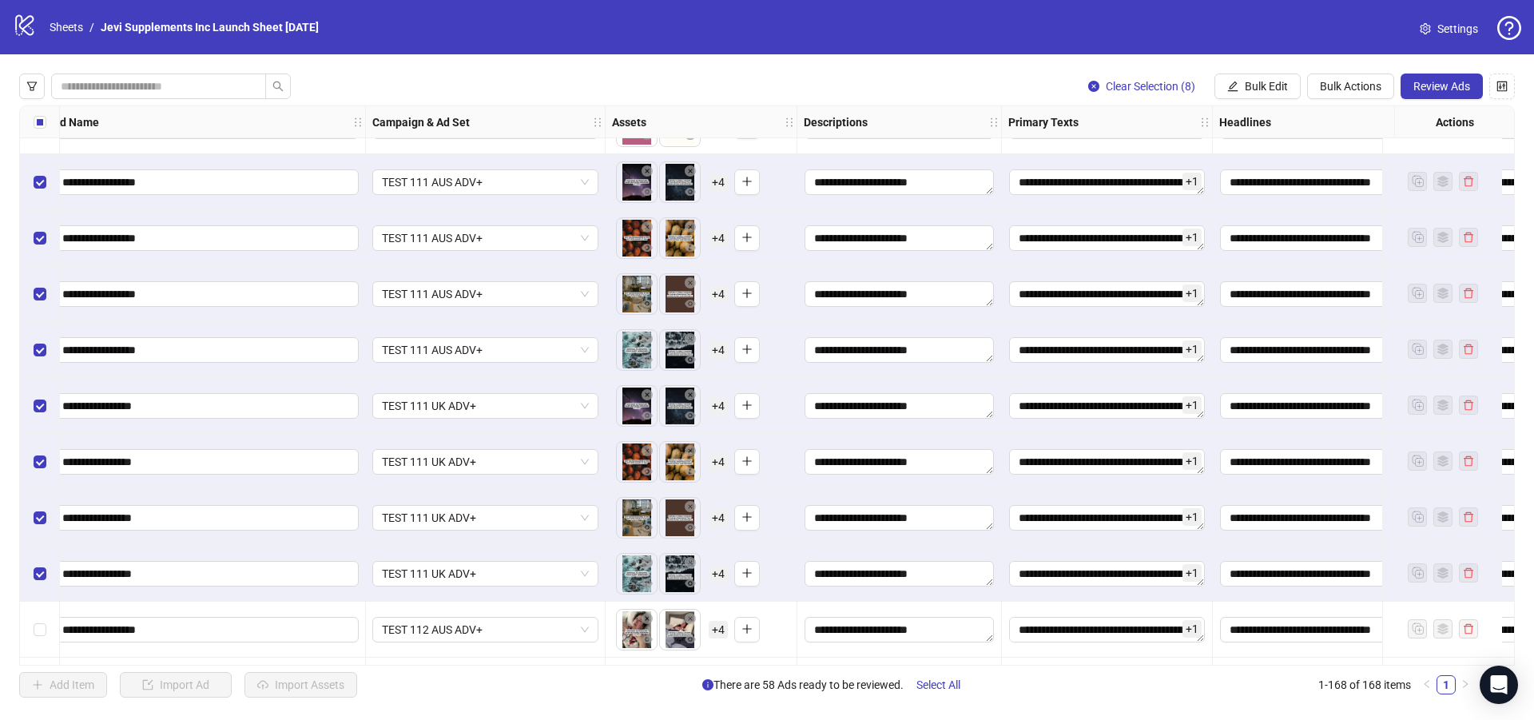
click at [717, 575] on span "+ 4" at bounding box center [718, 574] width 19 height 18
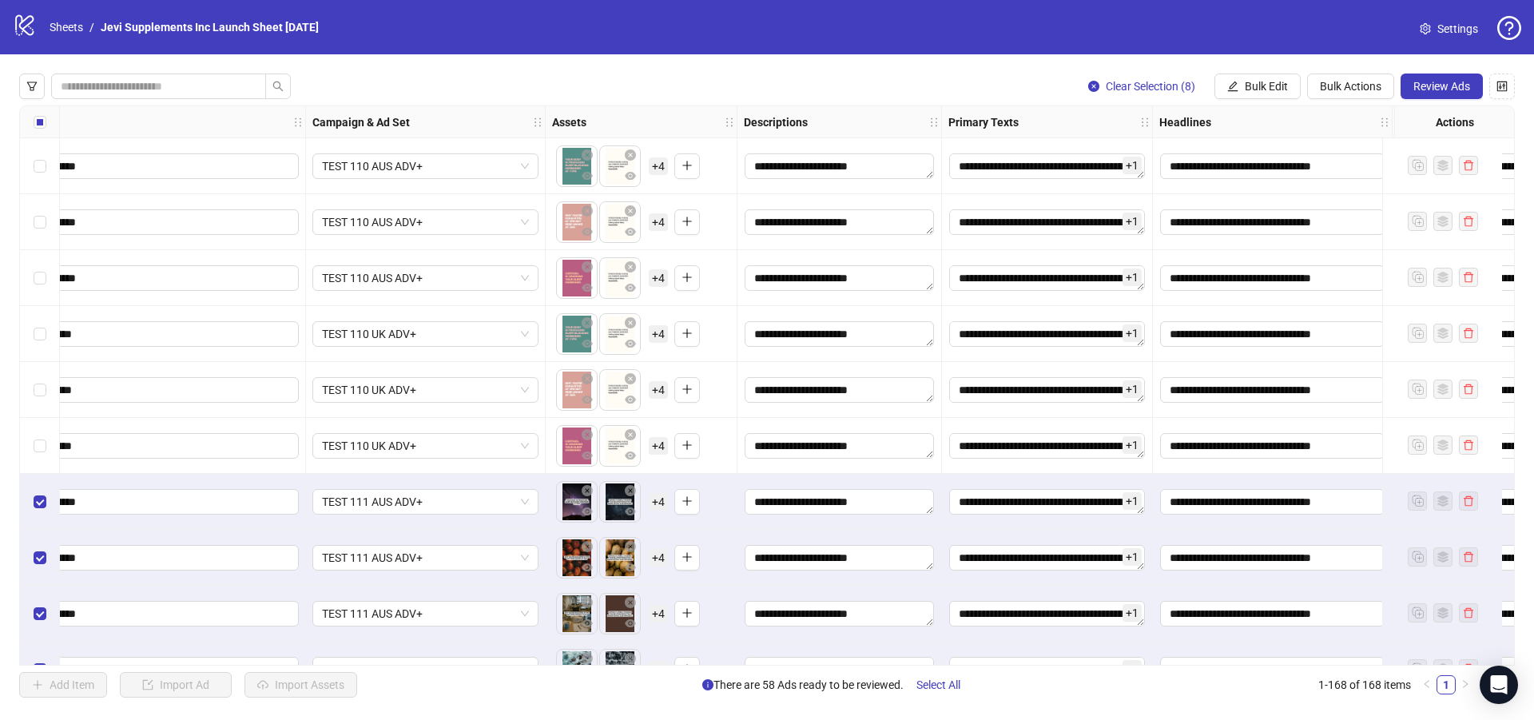
scroll to position [7750, 209]
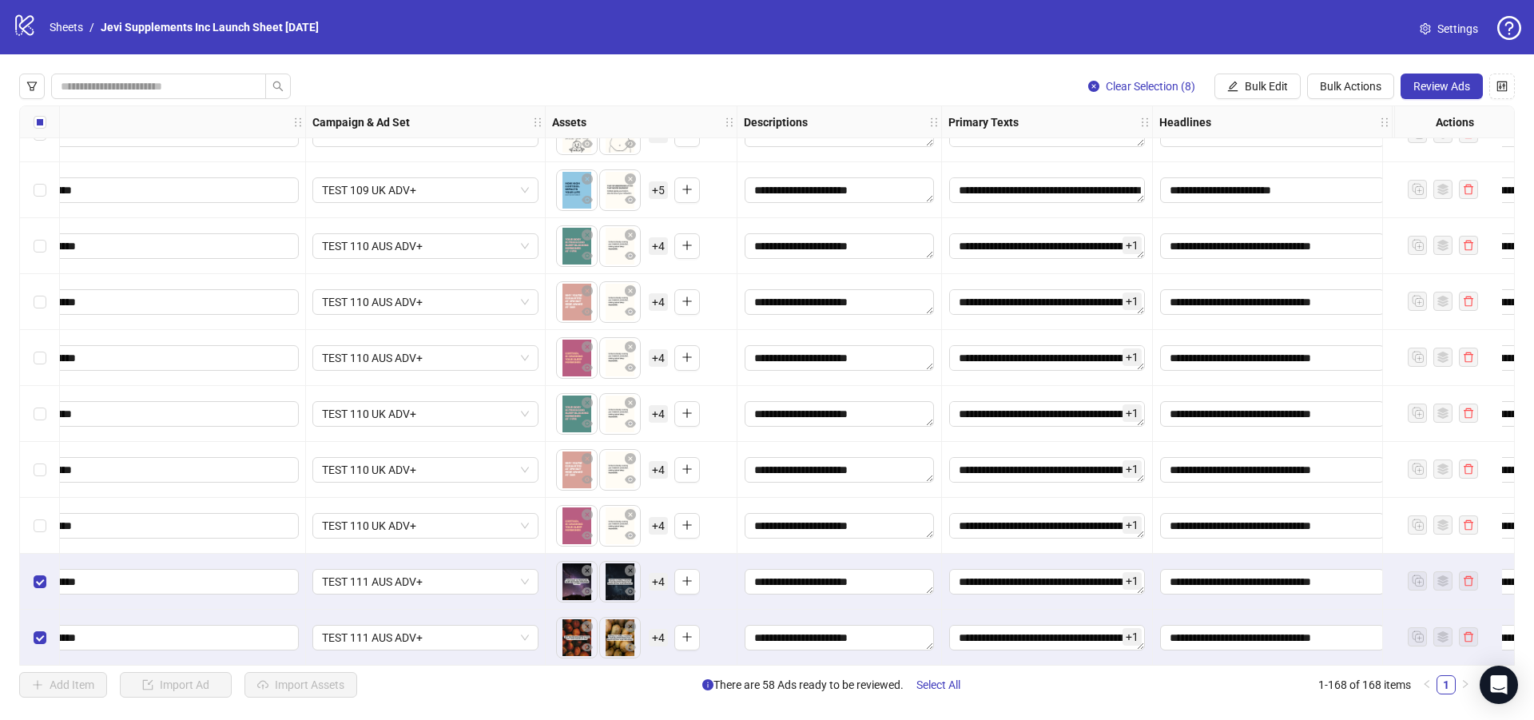
click at [31, 248] on div "Select row 141" at bounding box center [40, 246] width 40 height 56
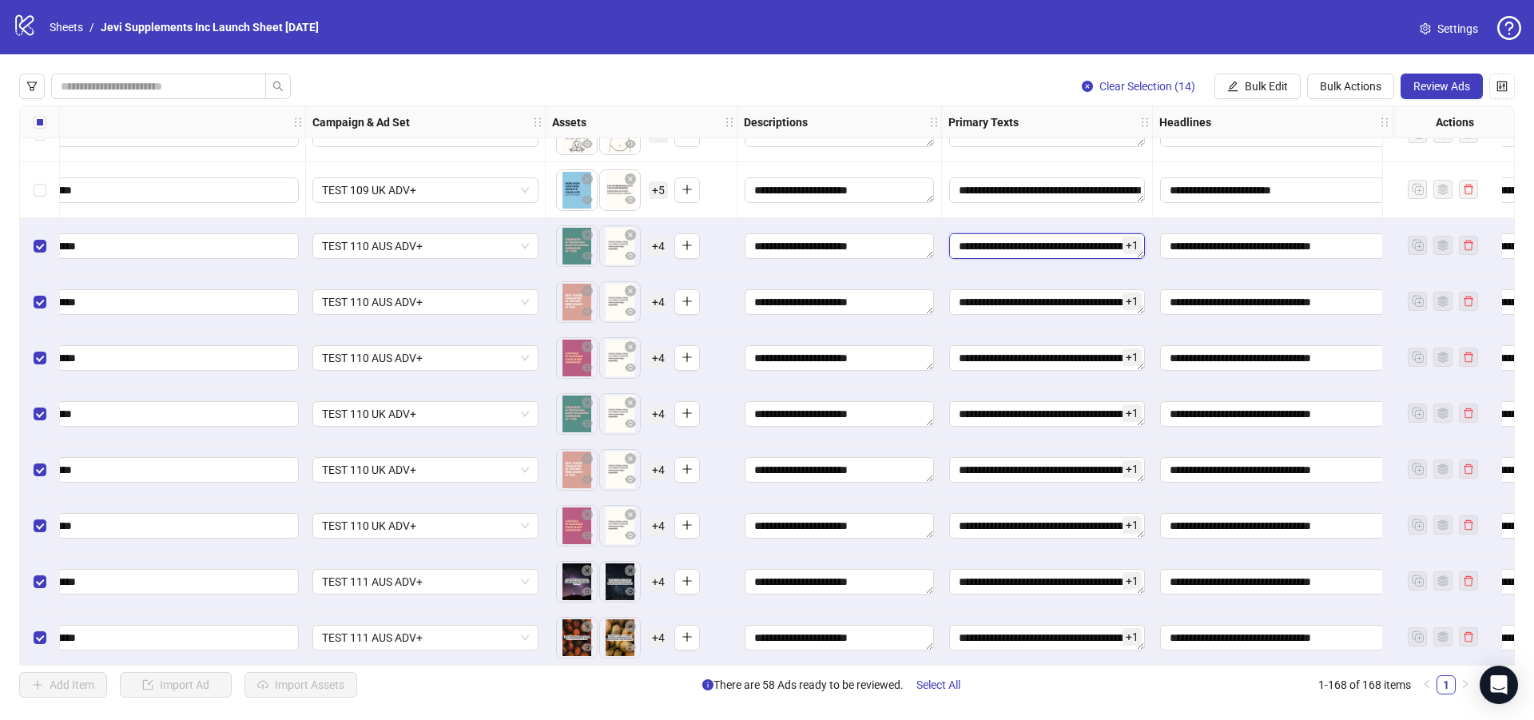
click at [1065, 248] on textarea "Edit values" at bounding box center [1047, 246] width 196 height 26
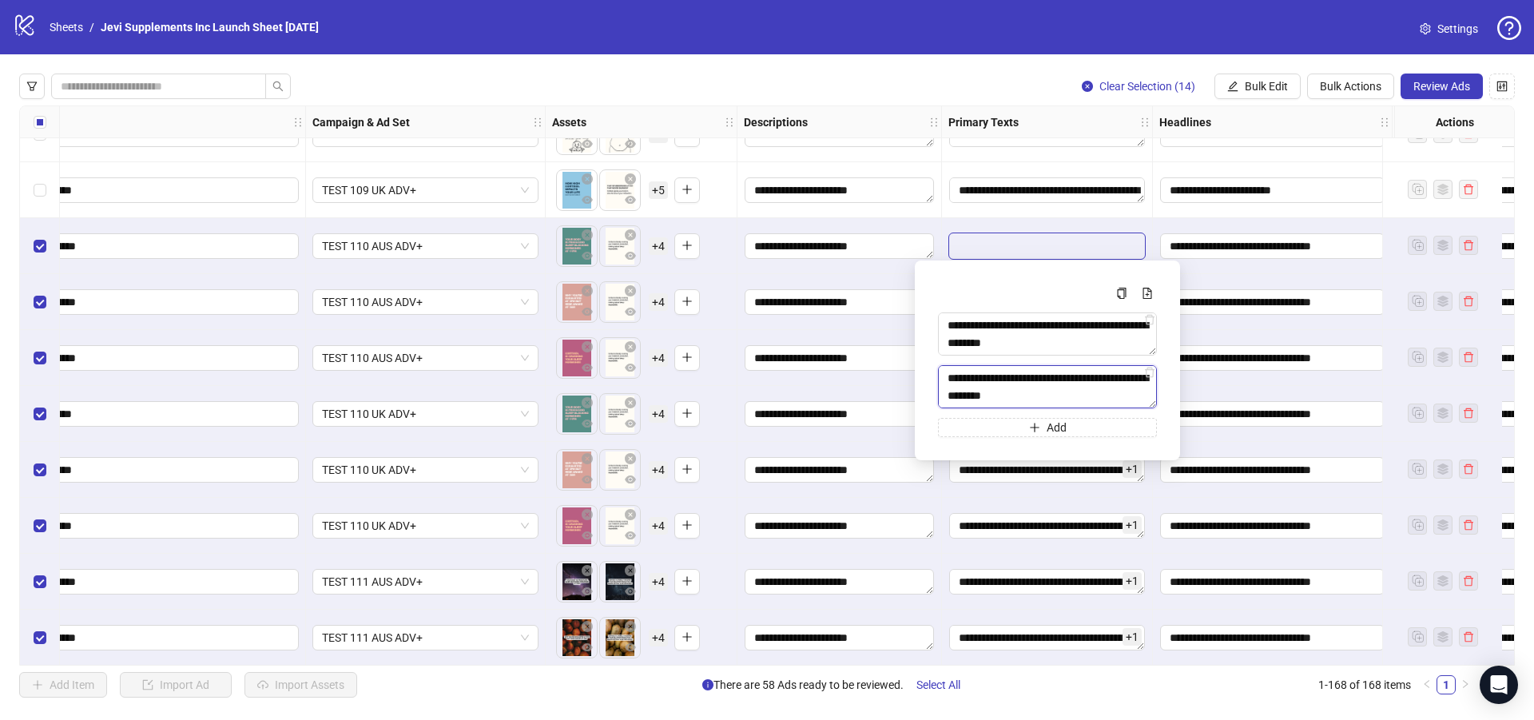
click at [1050, 391] on textarea "Multi-text input container - paste or copy values" at bounding box center [1047, 386] width 219 height 43
click at [1035, 284] on div "Multi-text input container - paste or copy values" at bounding box center [1047, 293] width 219 height 19
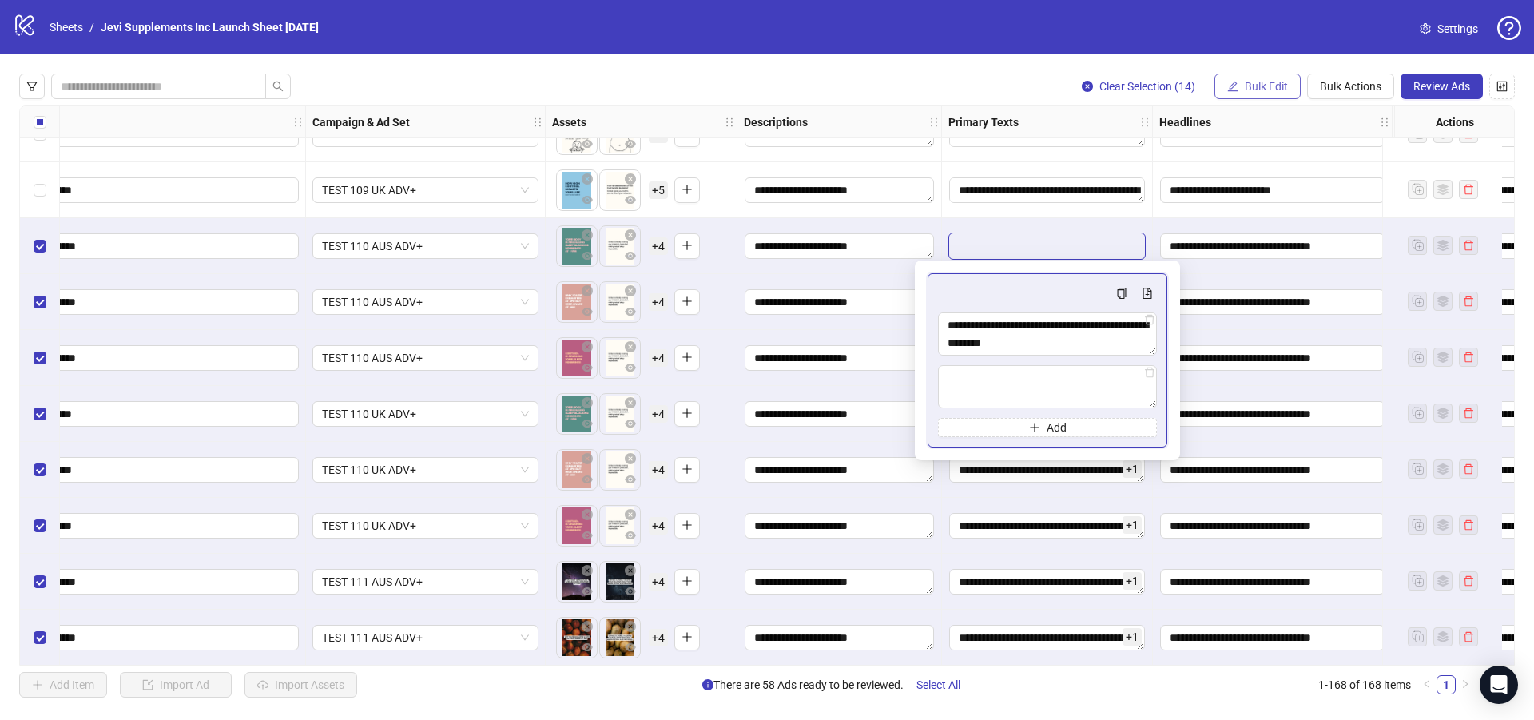
click at [1257, 95] on button "Bulk Edit" at bounding box center [1257, 87] width 86 height 26
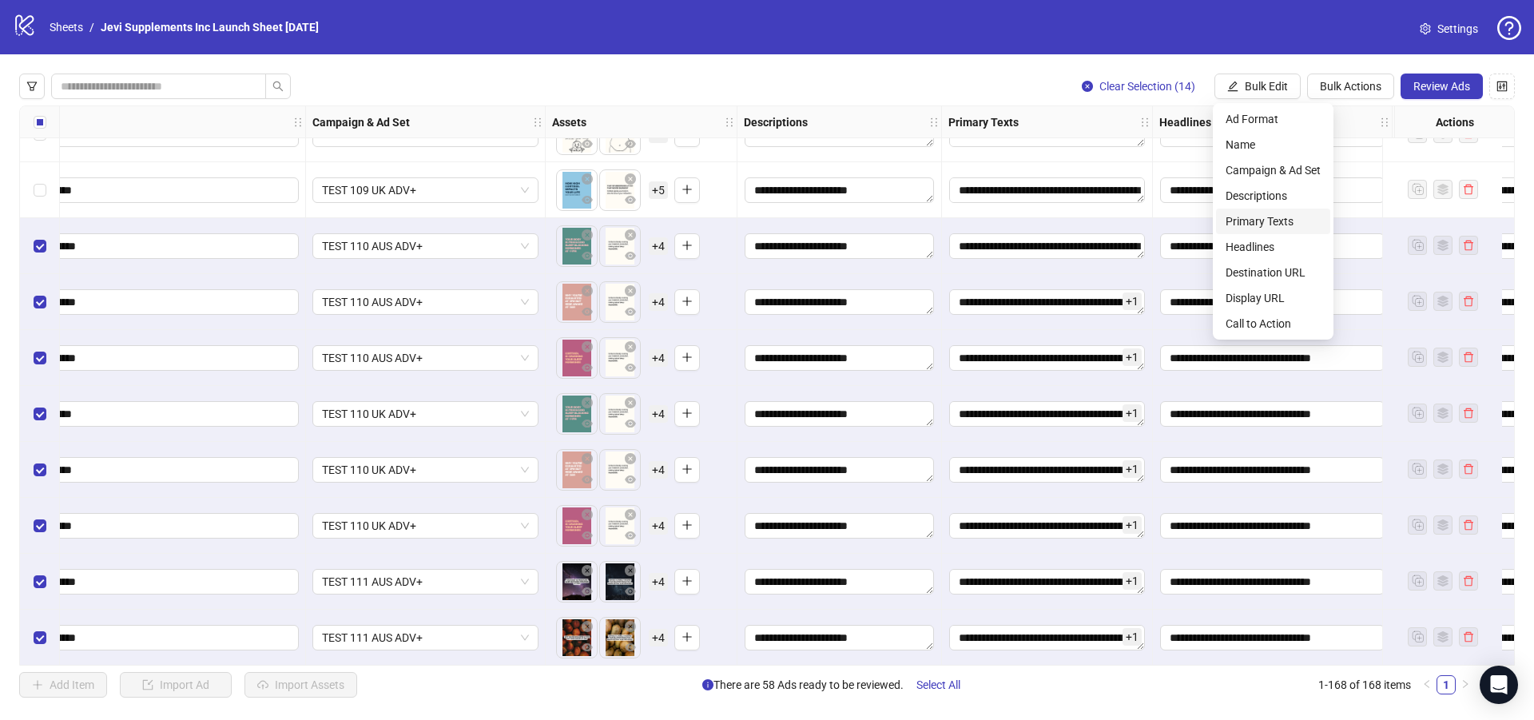
click at [1258, 215] on span "Primary Texts" at bounding box center [1273, 222] width 95 height 18
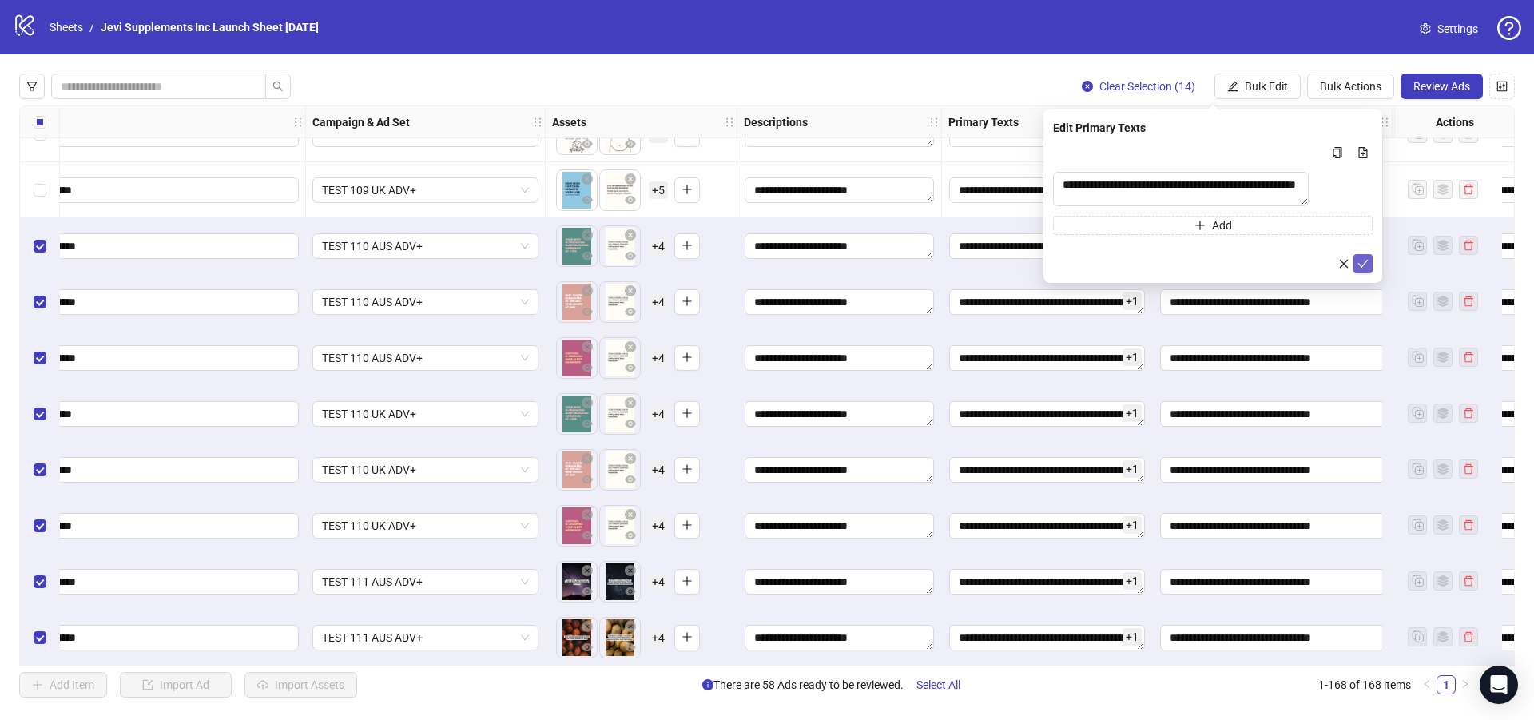
click at [1361, 269] on icon "check" at bounding box center [1362, 263] width 11 height 11
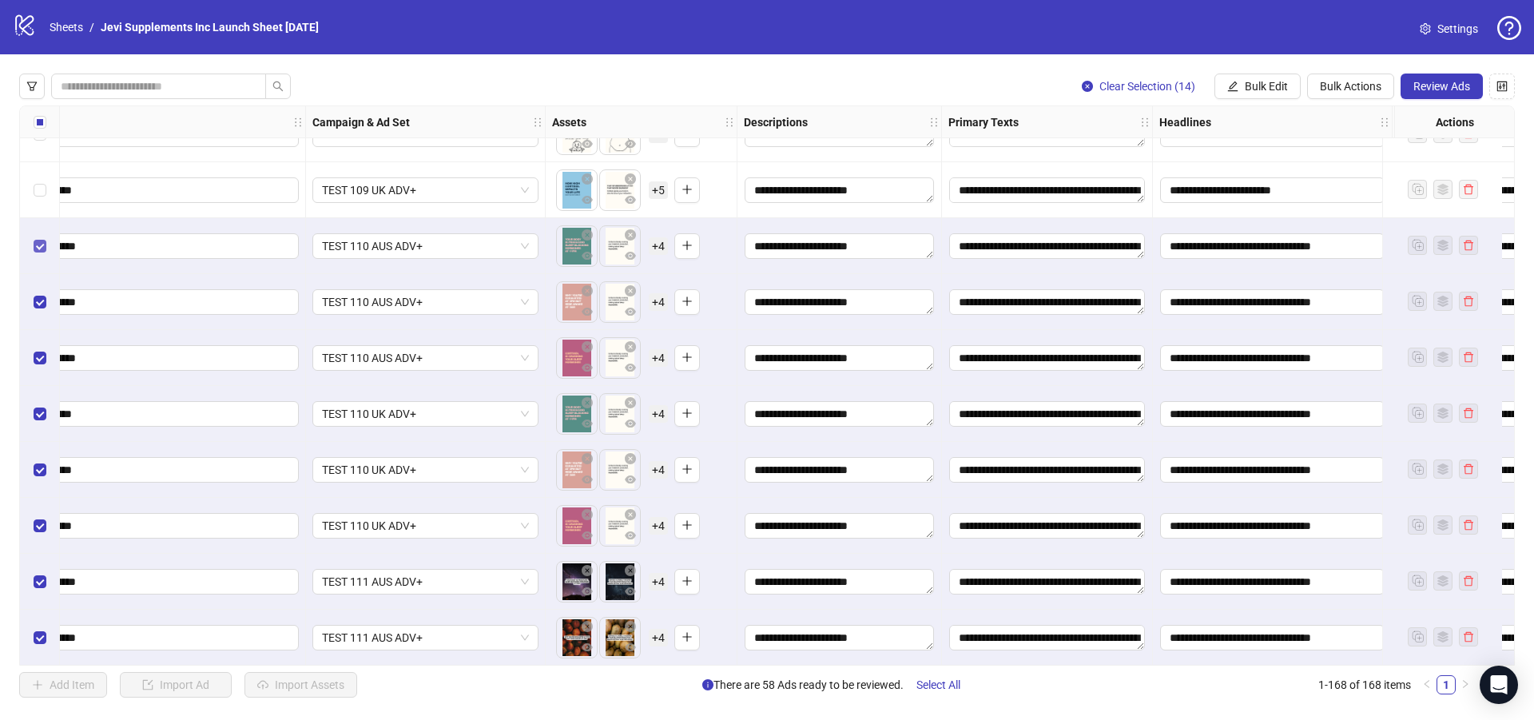
click at [41, 237] on label "Select row 141" at bounding box center [40, 246] width 13 height 18
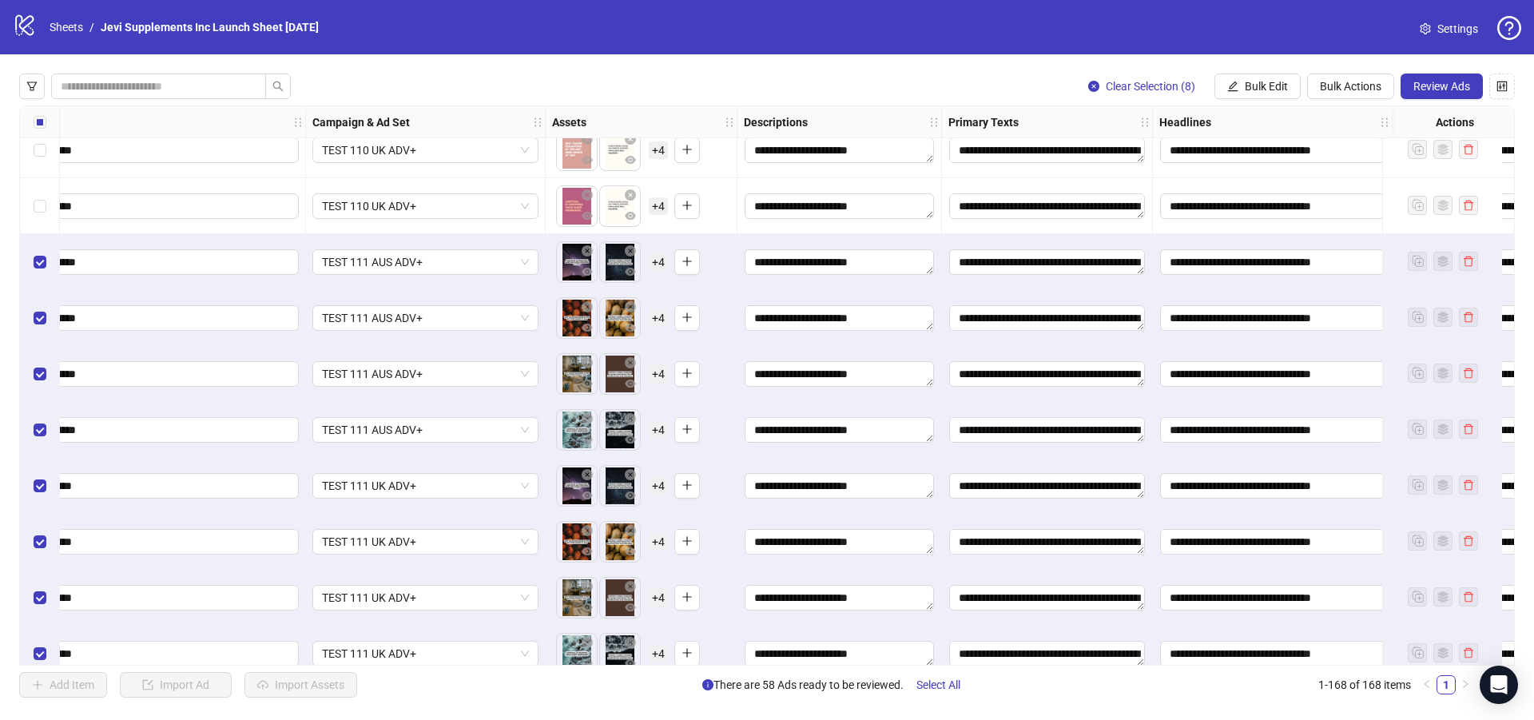
scroll to position [8150, 209]
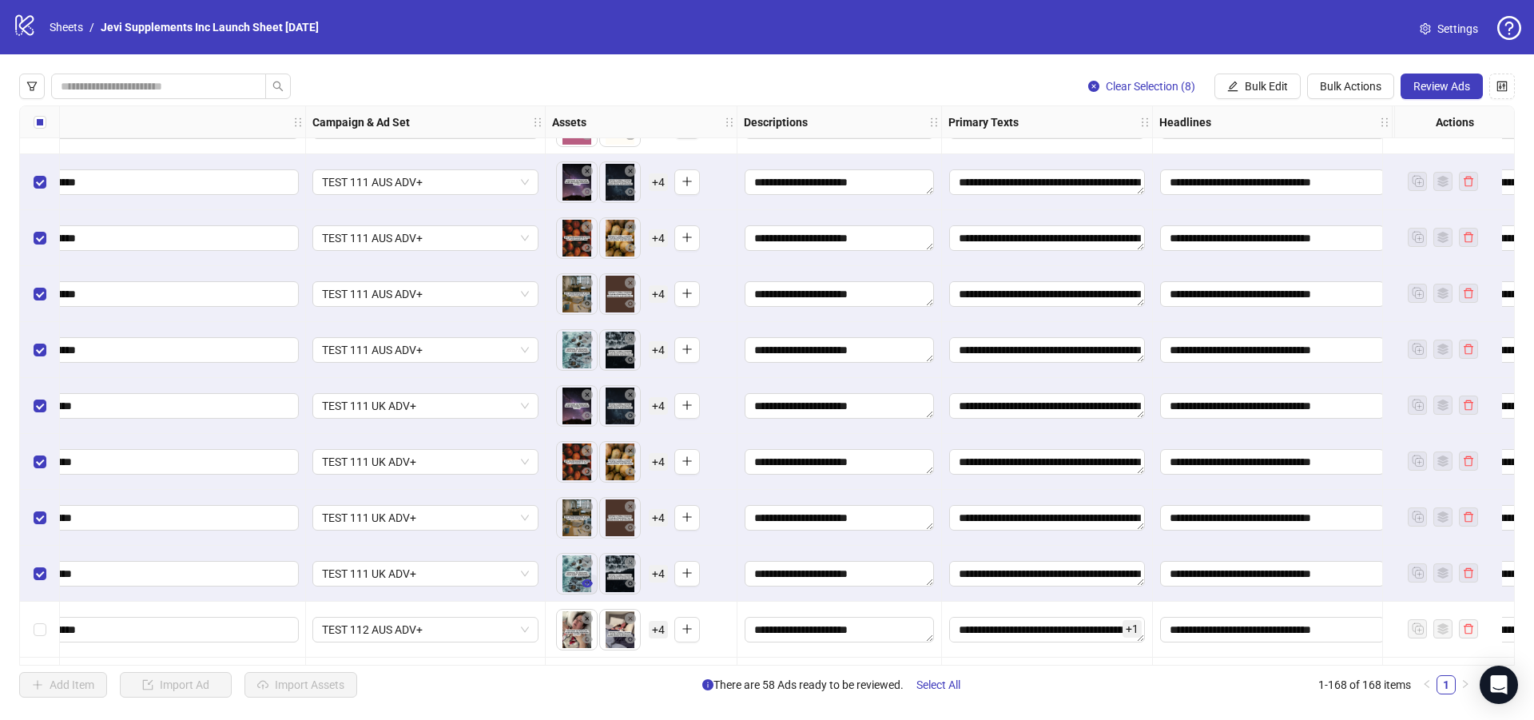
click at [590, 581] on icon "eye" at bounding box center [587, 583] width 11 height 11
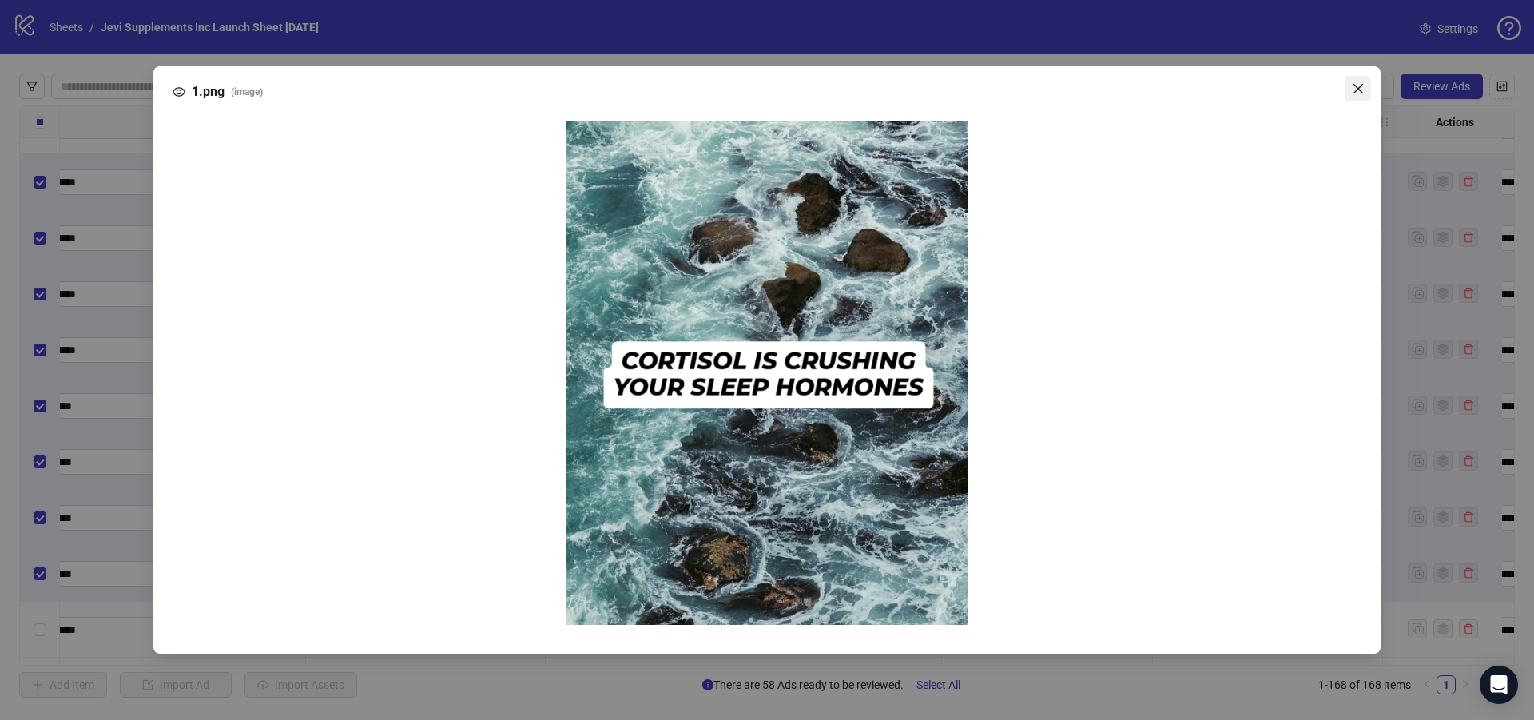
click at [1358, 88] on icon "close" at bounding box center [1358, 88] width 13 height 13
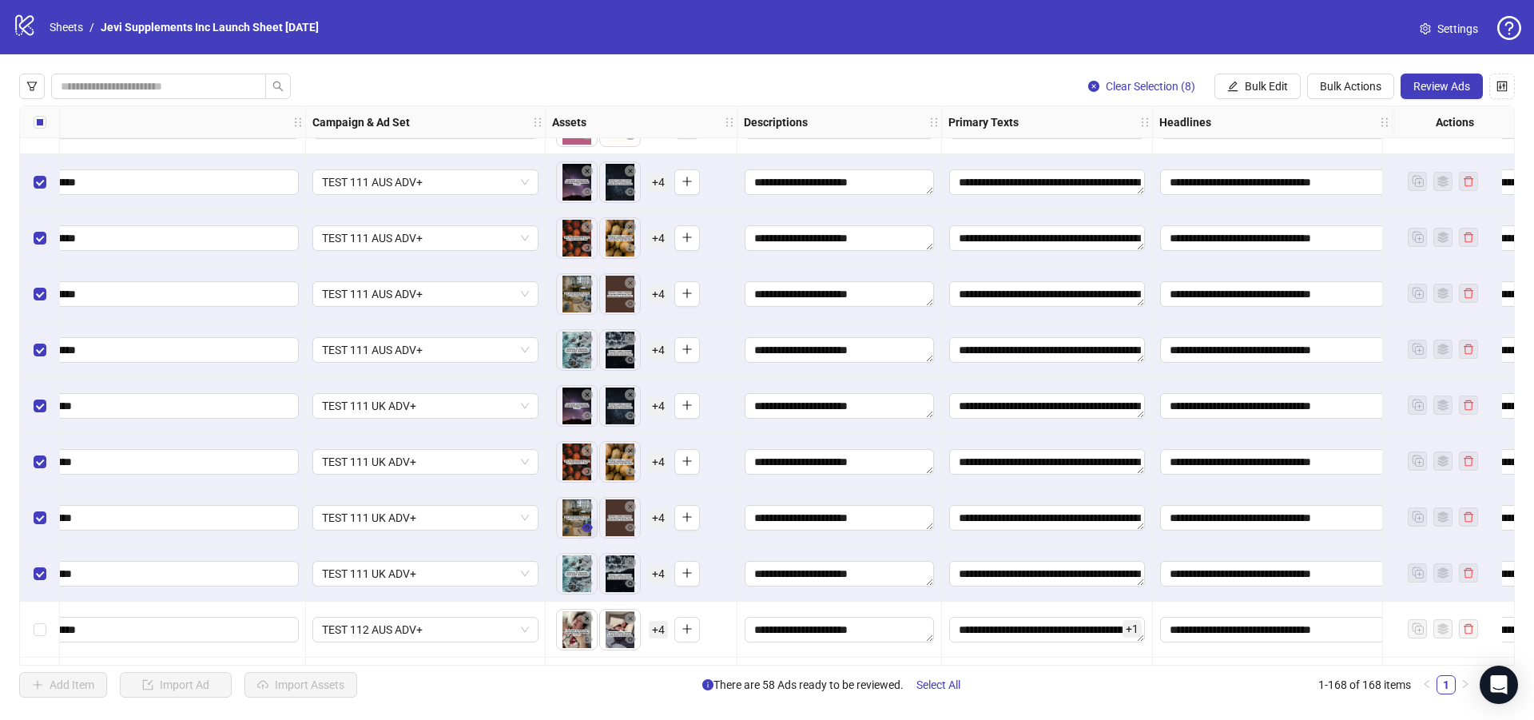
click at [589, 532] on icon "eye" at bounding box center [587, 527] width 11 height 11
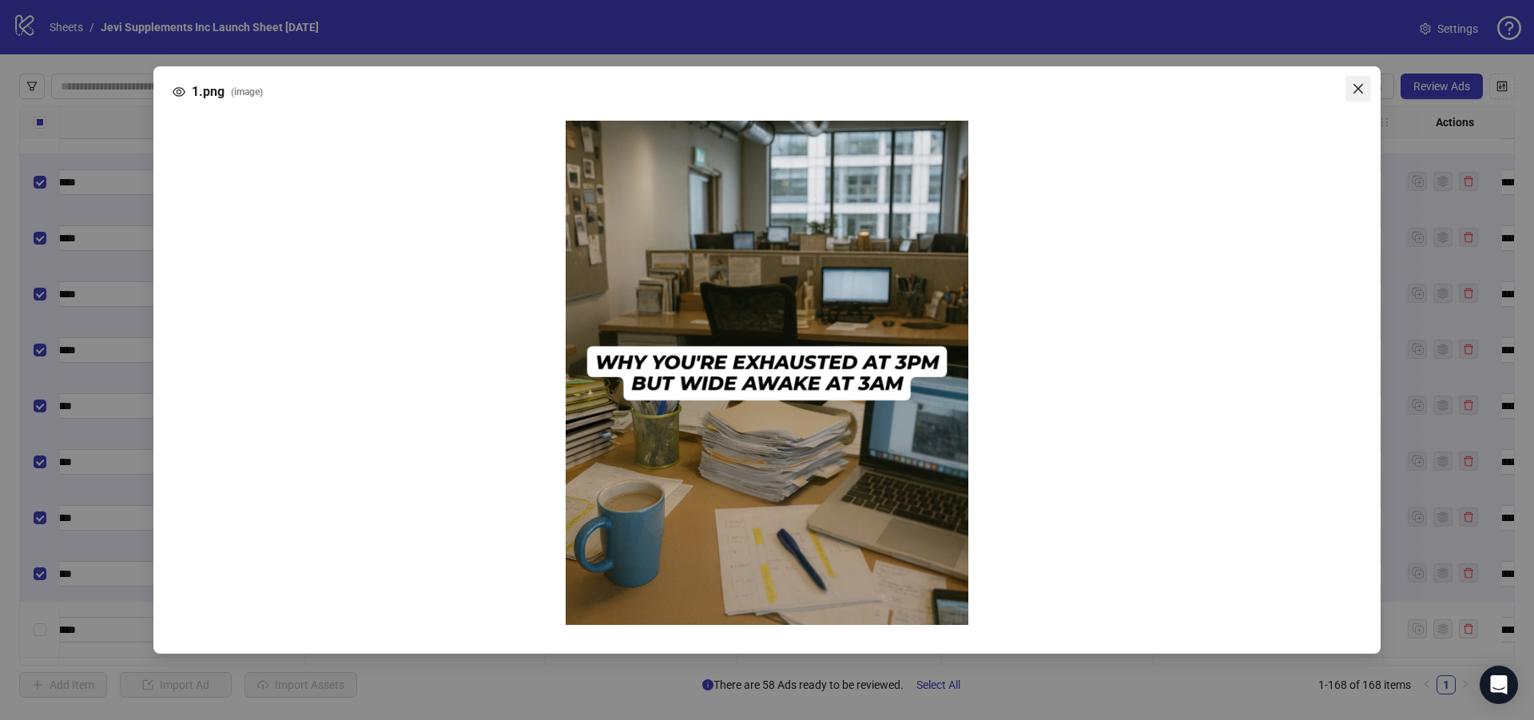
click at [1363, 81] on button "Close" at bounding box center [1358, 89] width 26 height 26
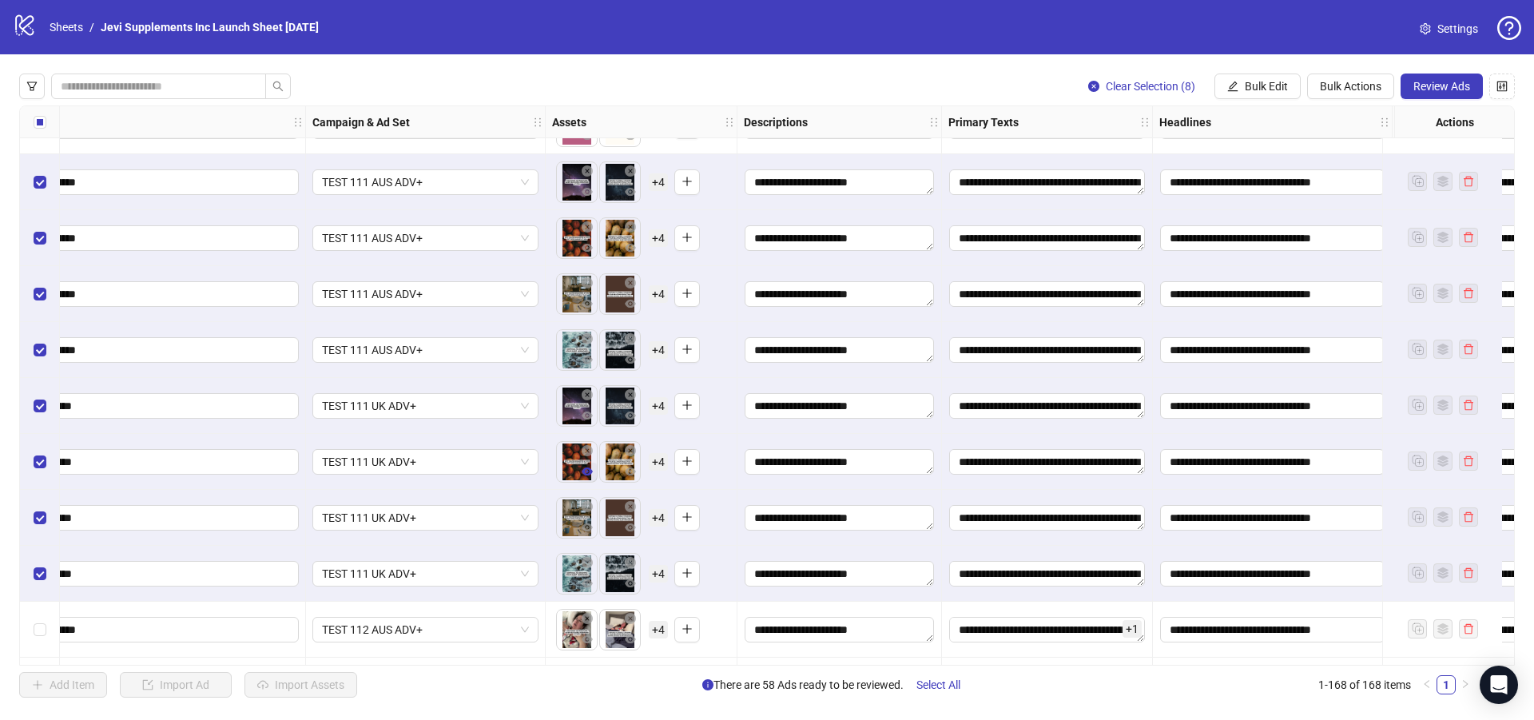
click at [587, 474] on icon "eye" at bounding box center [587, 471] width 11 height 11
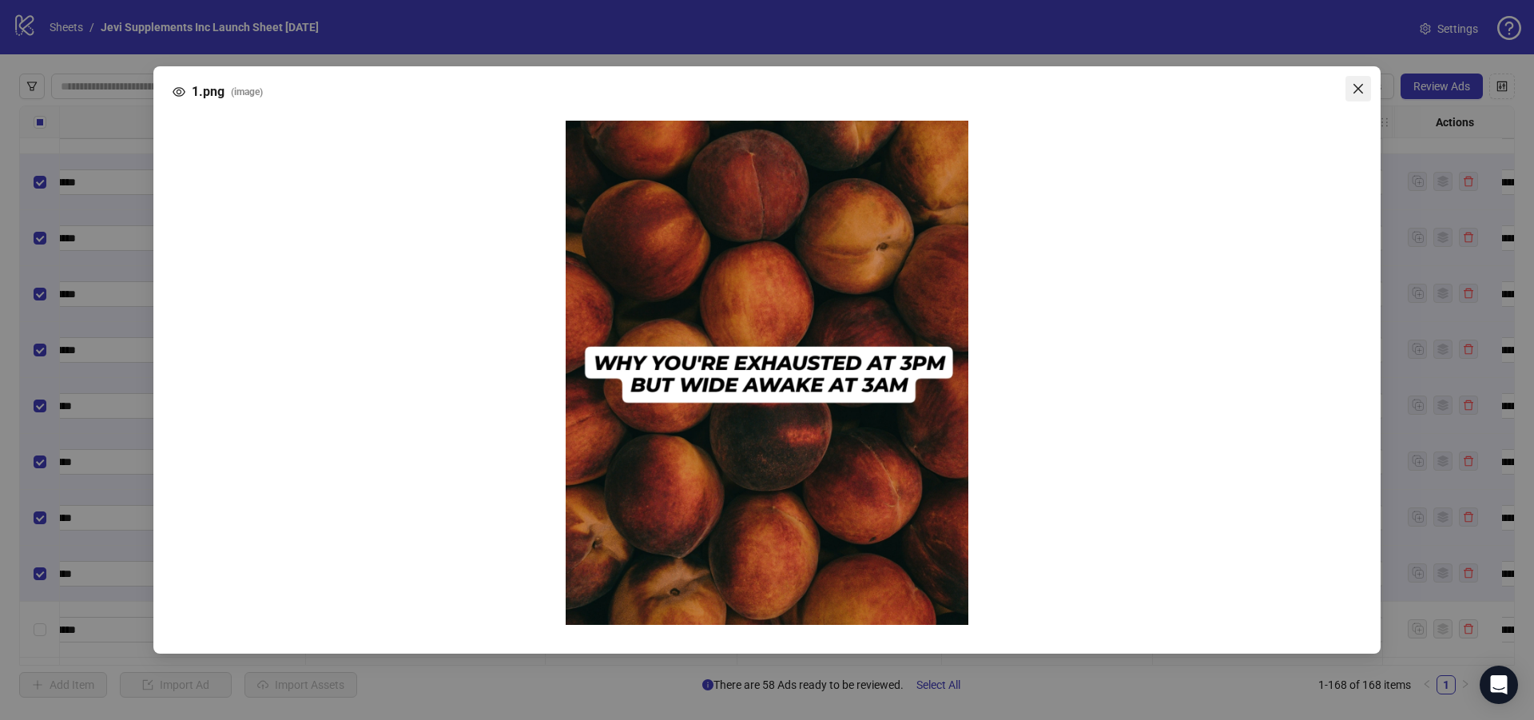
click at [1357, 89] on icon "close" at bounding box center [1358, 88] width 13 height 13
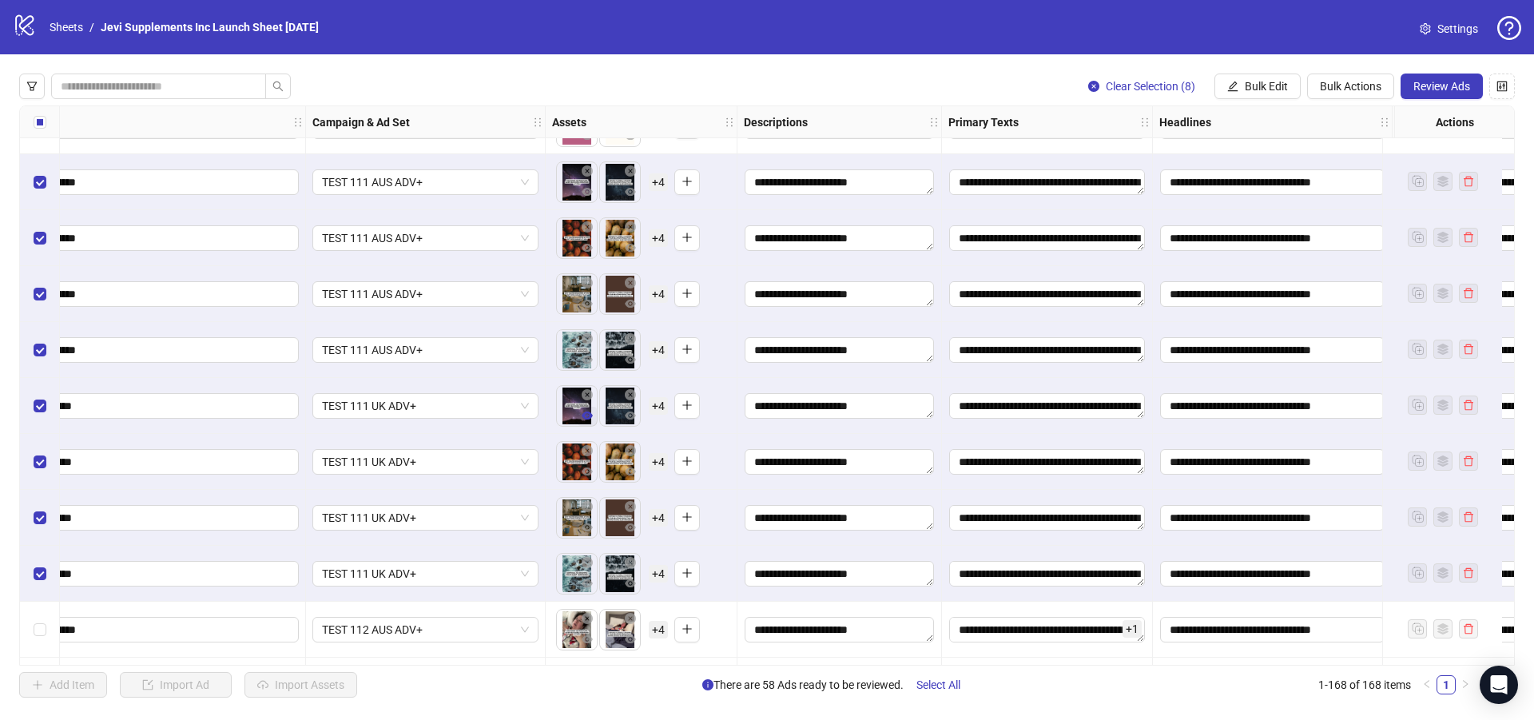
click at [586, 414] on icon "eye" at bounding box center [587, 415] width 11 height 11
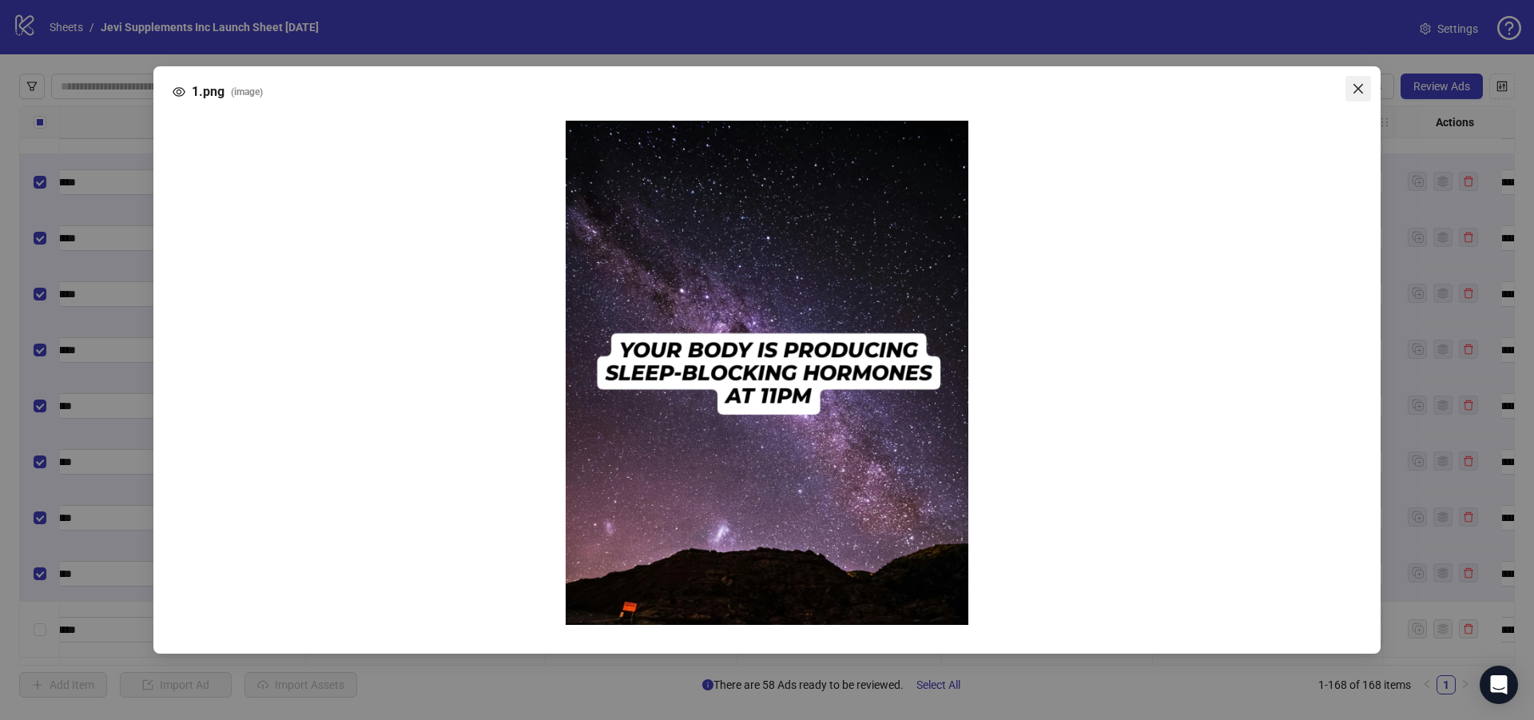
click at [1351, 94] on span "Close" at bounding box center [1358, 88] width 26 height 13
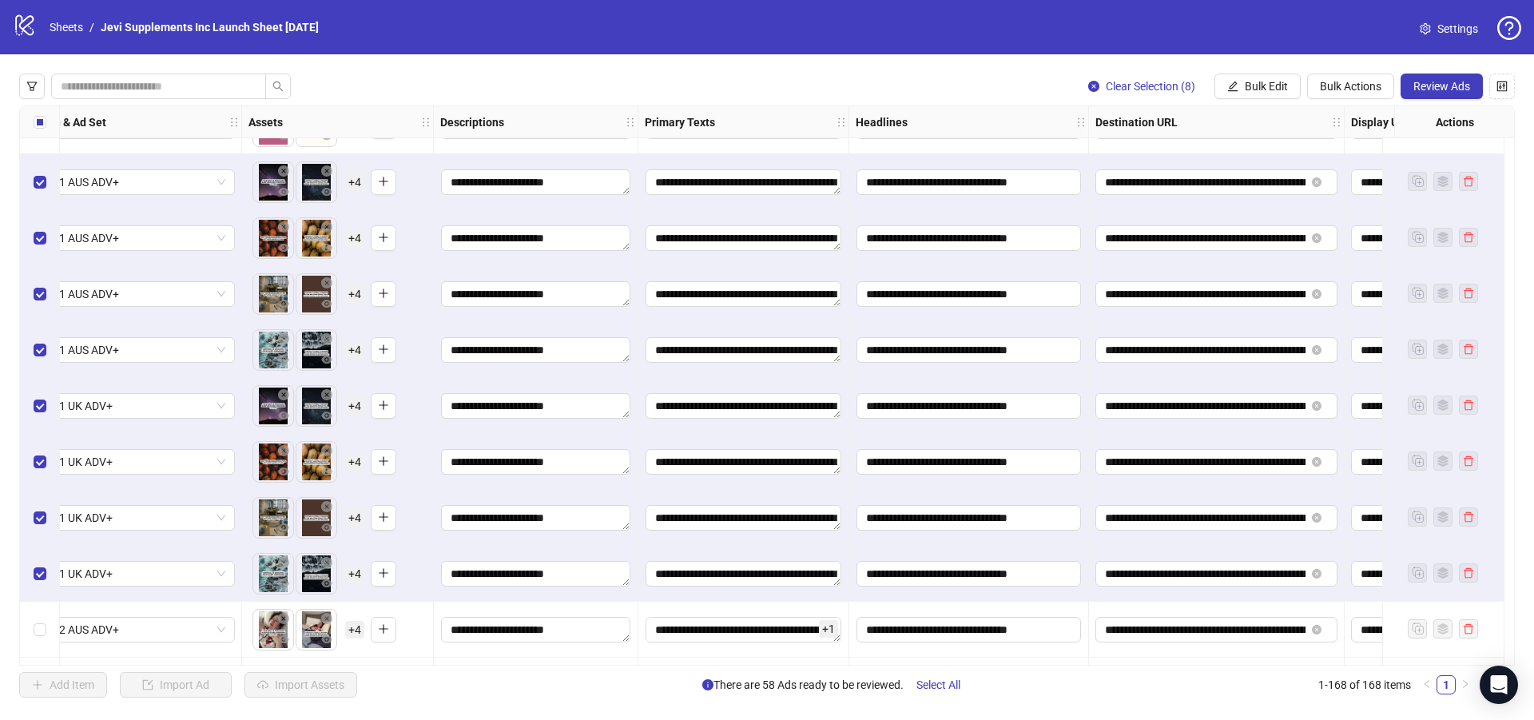
scroll to position [8150, 105]
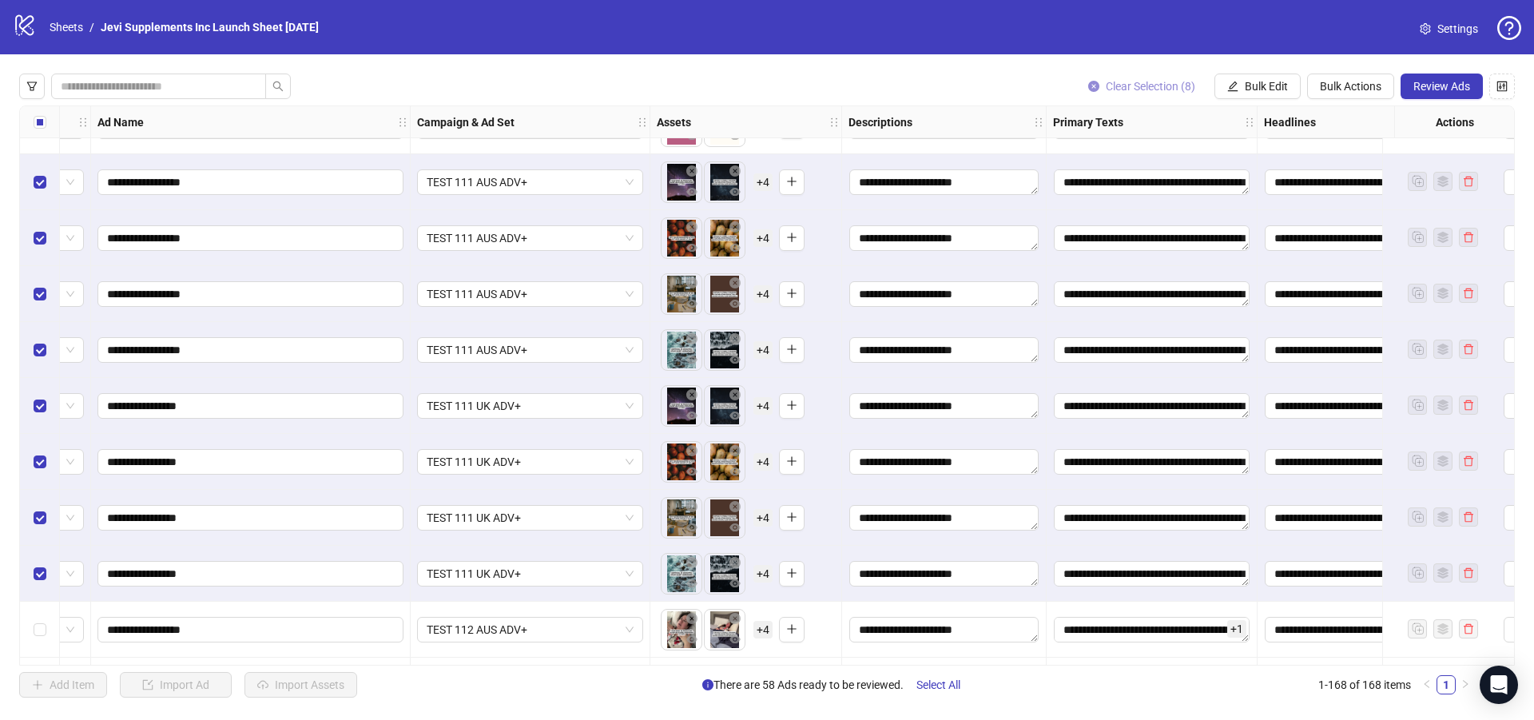
click at [1131, 86] on span "Clear Selection (8)" at bounding box center [1150, 86] width 89 height 13
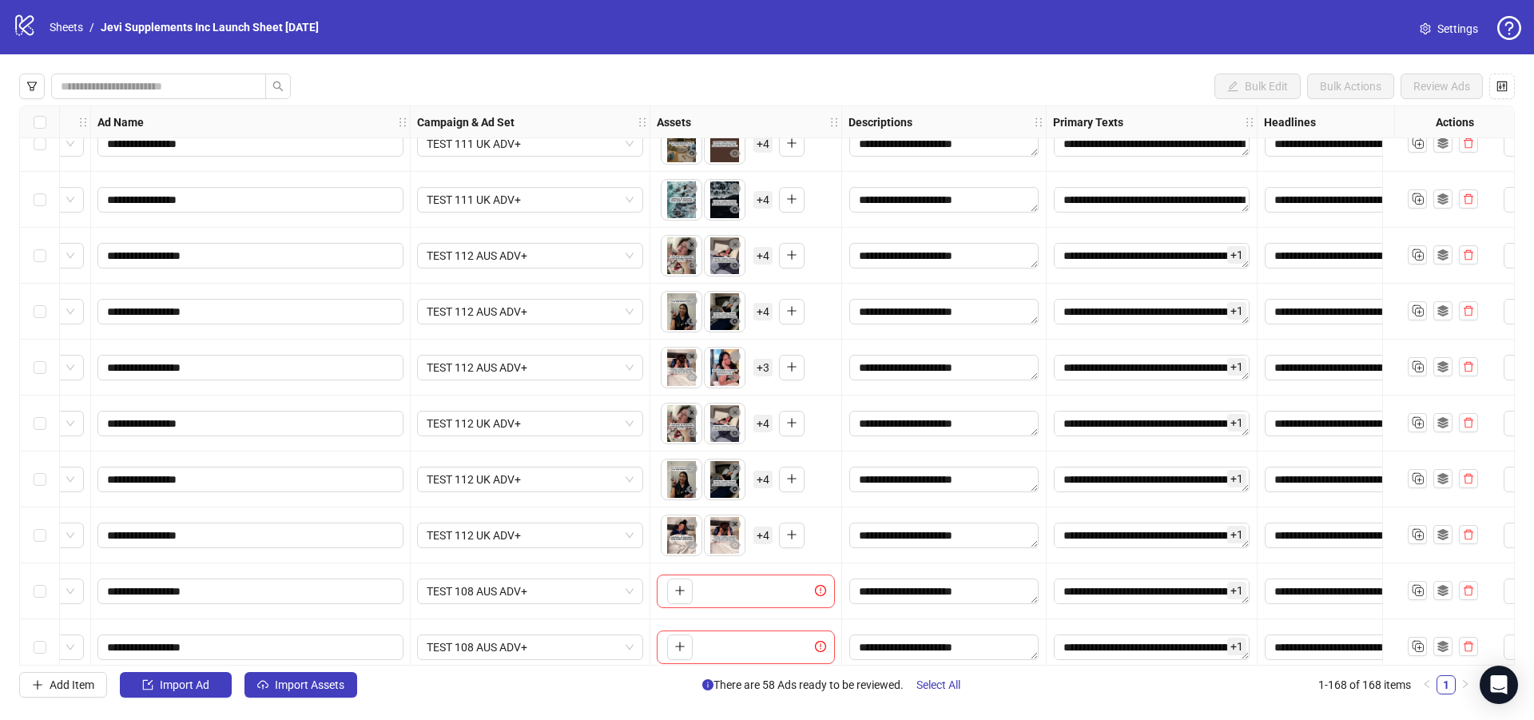
scroll to position [8469, 105]
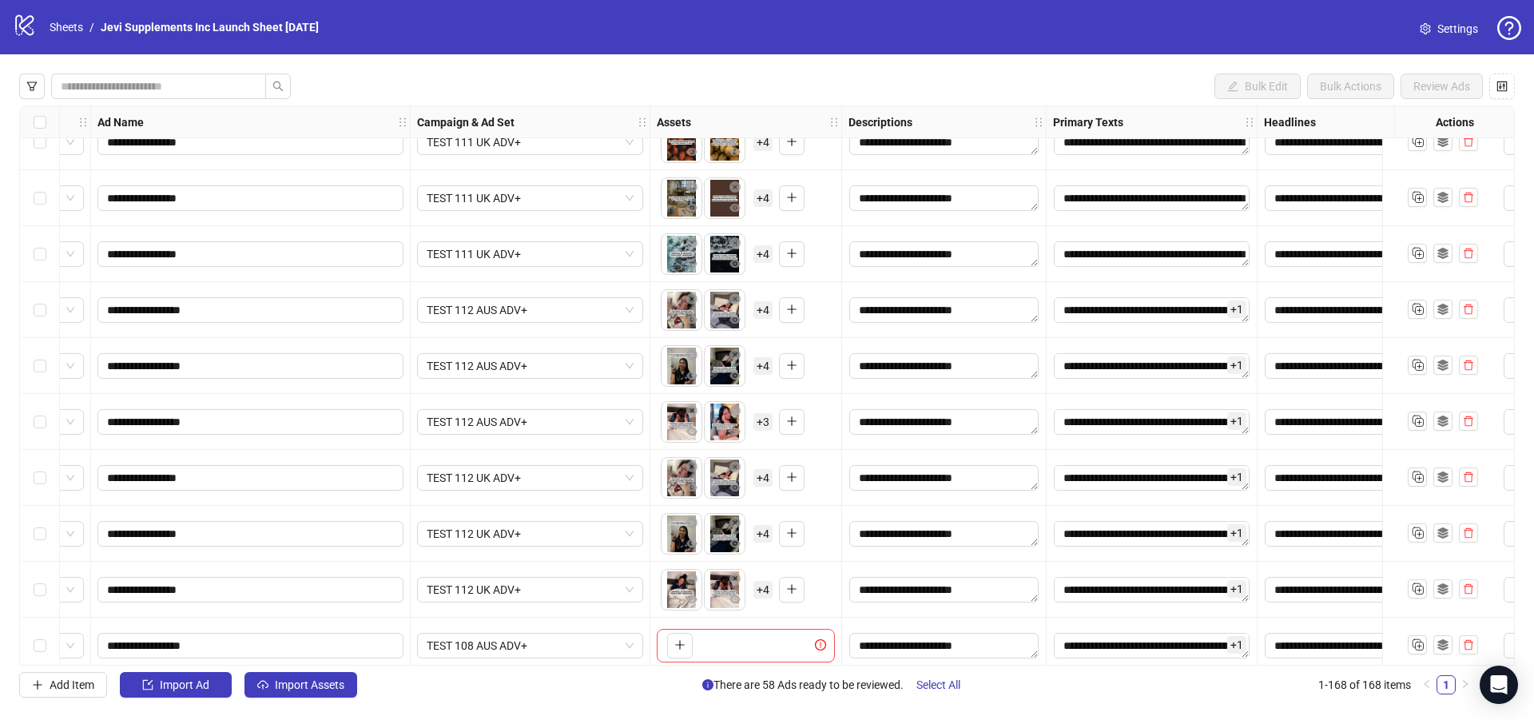
click at [46, 590] on div "Select row 160" at bounding box center [40, 590] width 40 height 56
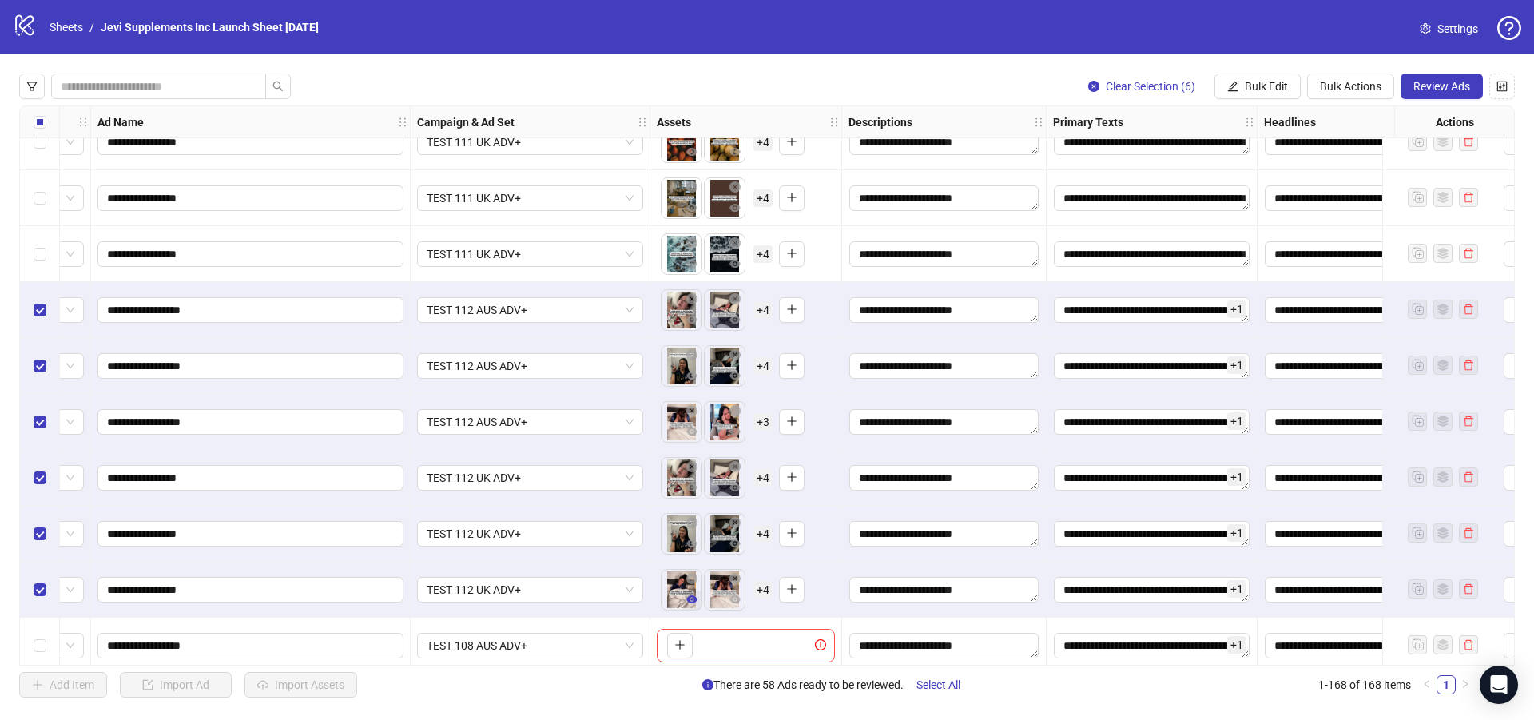
click at [692, 601] on icon "eye" at bounding box center [691, 599] width 11 height 8
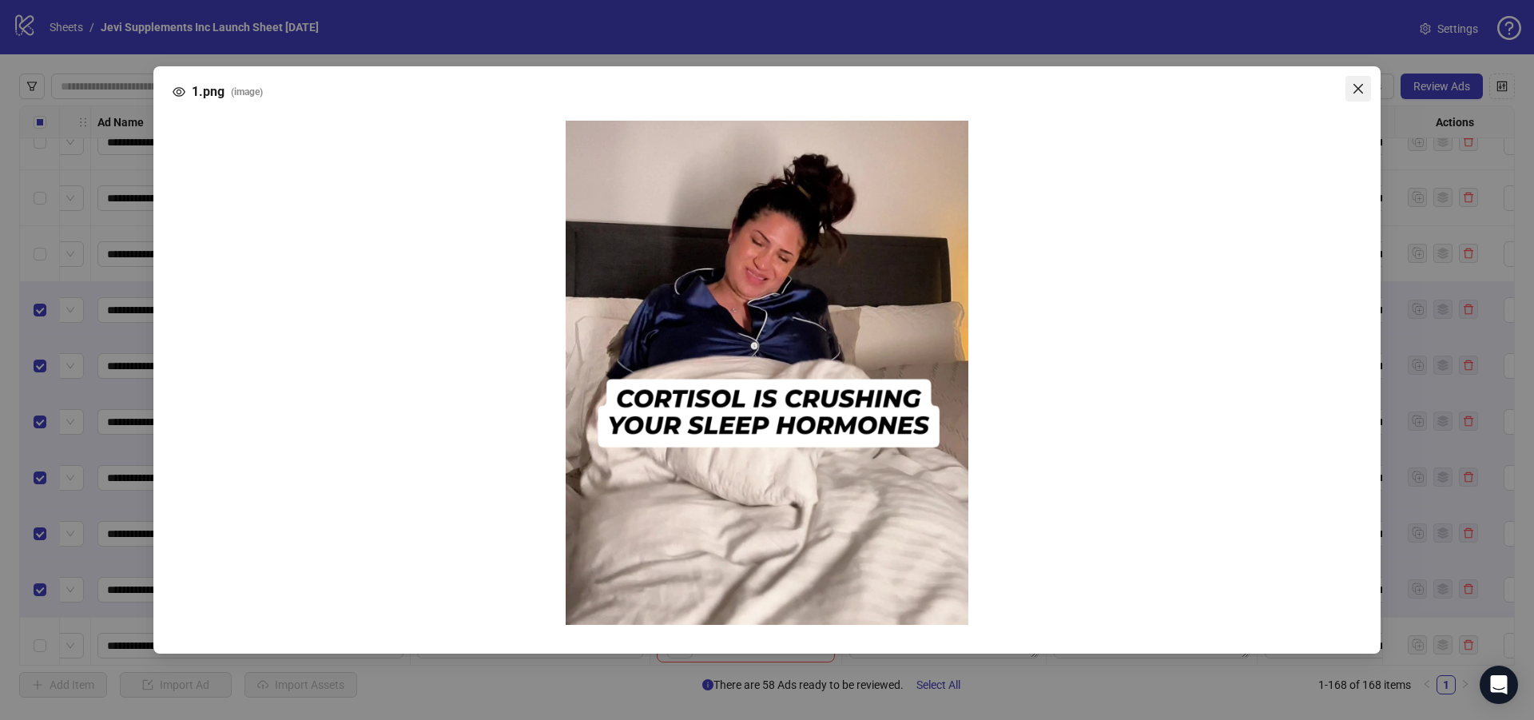
click at [1364, 90] on icon "close" at bounding box center [1358, 88] width 13 height 13
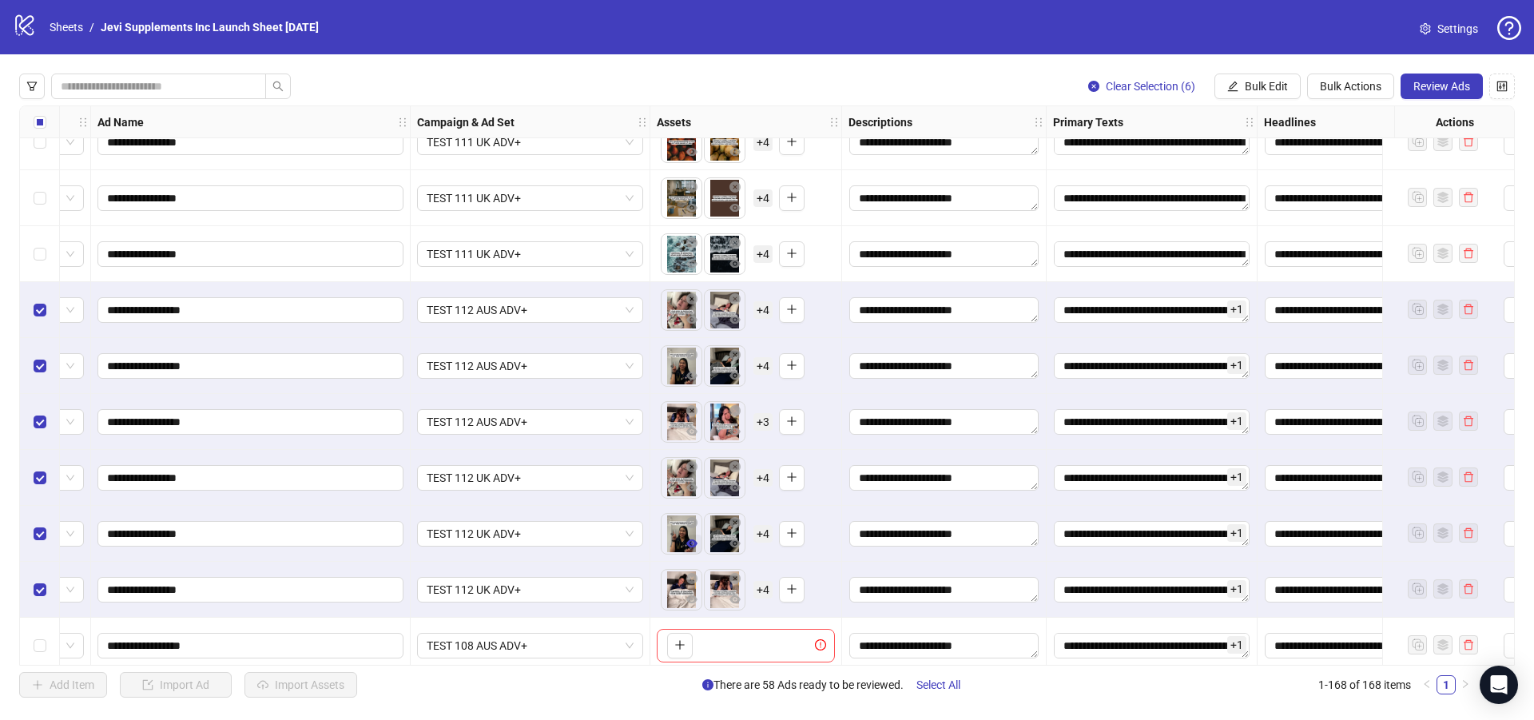
click at [690, 547] on icon "eye" at bounding box center [691, 543] width 11 height 8
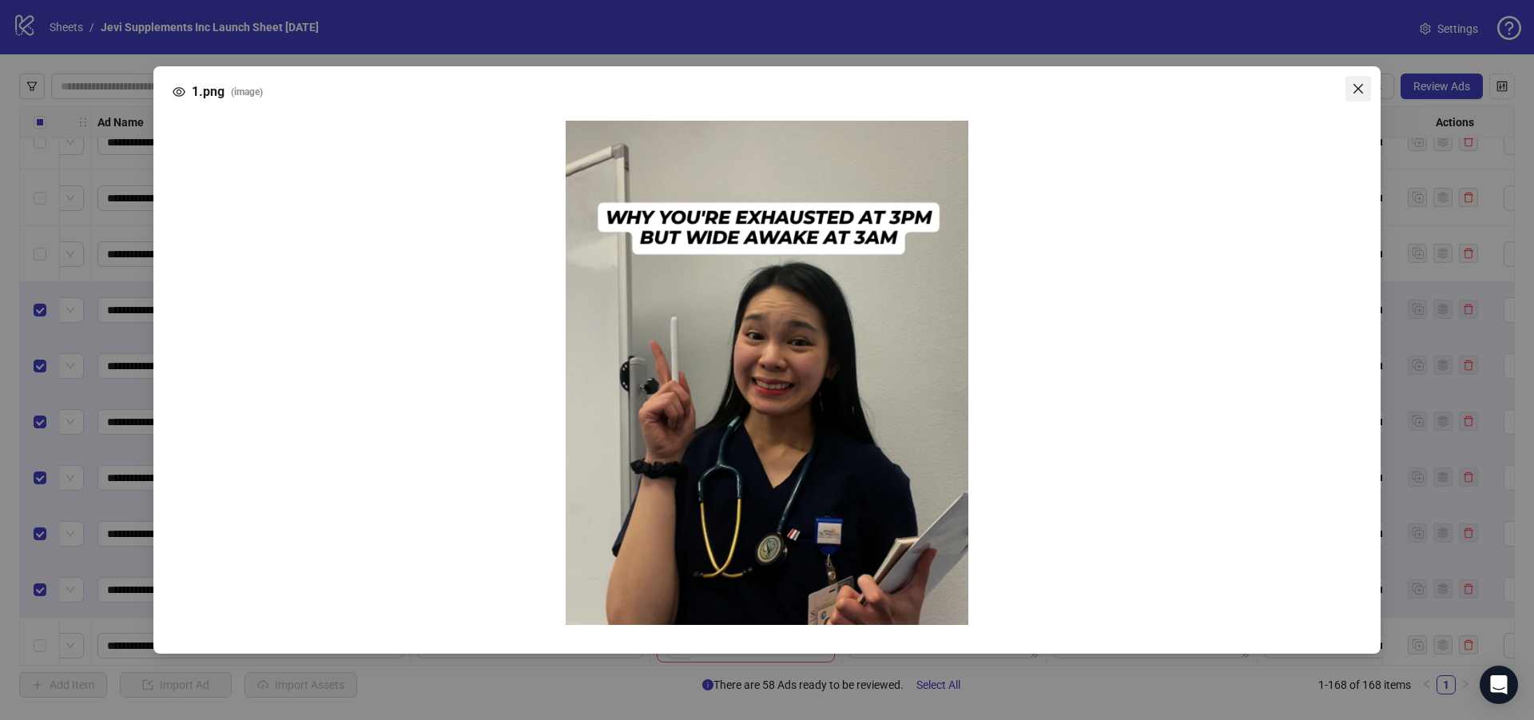
click at [1357, 84] on icon "close" at bounding box center [1358, 88] width 13 height 13
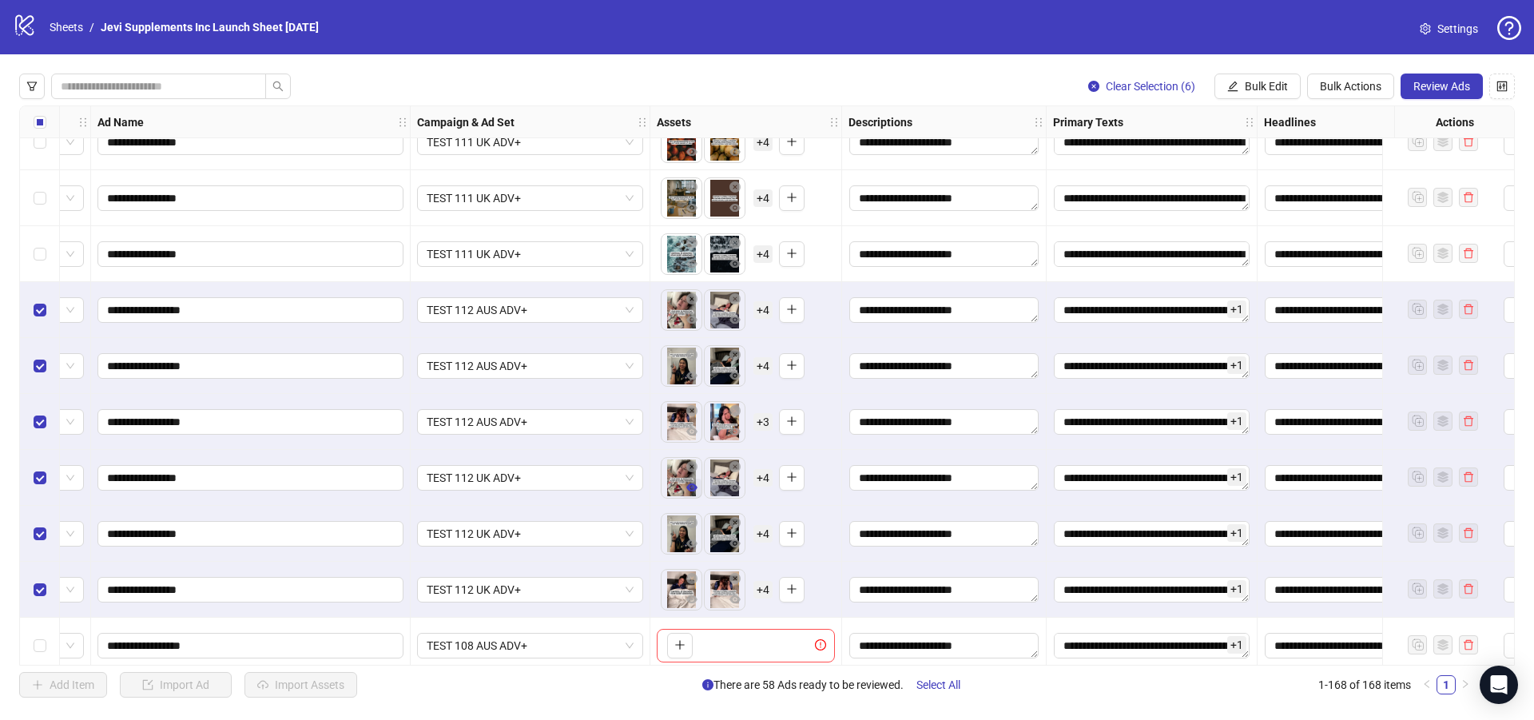
click at [690, 488] on icon "eye" at bounding box center [691, 487] width 11 height 11
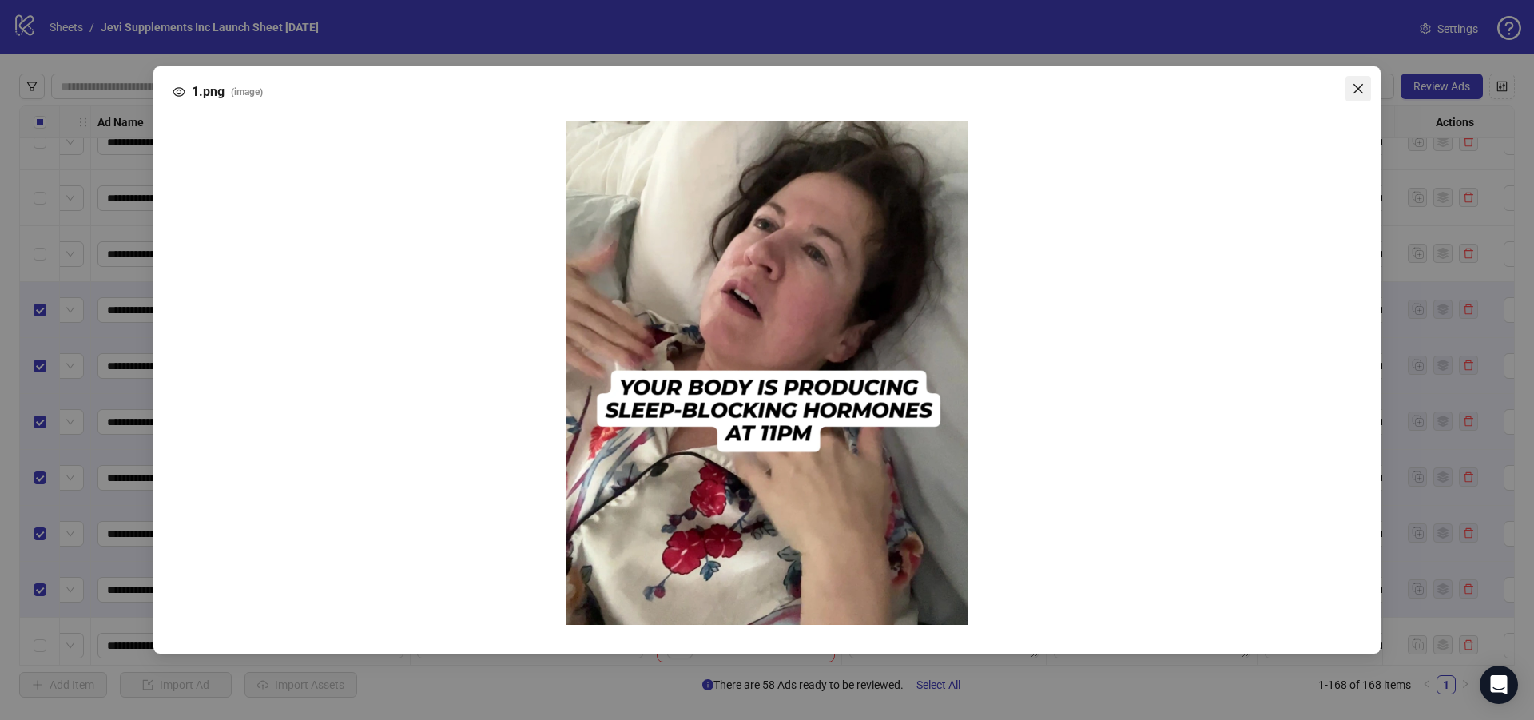
click at [1360, 92] on icon "close" at bounding box center [1358, 88] width 13 height 13
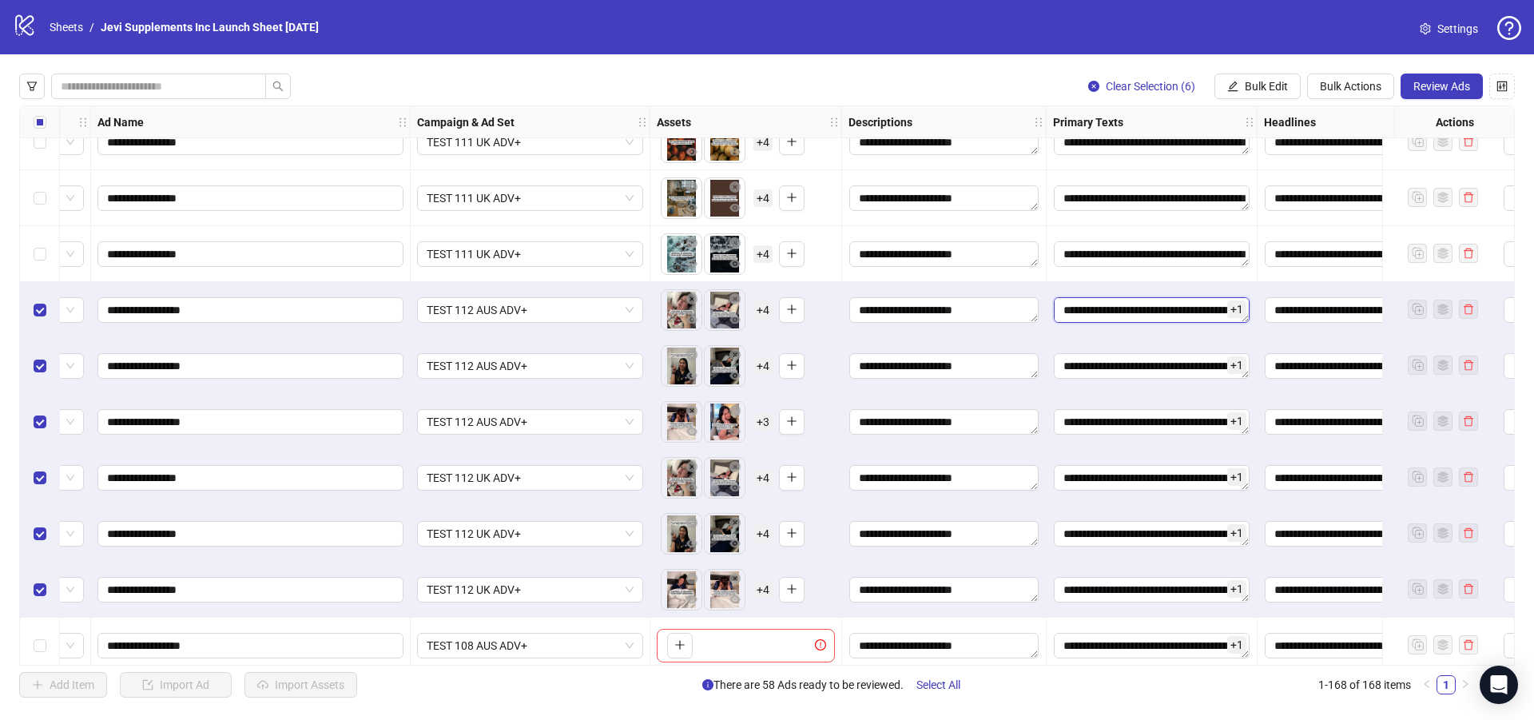
click at [1143, 307] on textarea "Edit values" at bounding box center [1152, 310] width 196 height 26
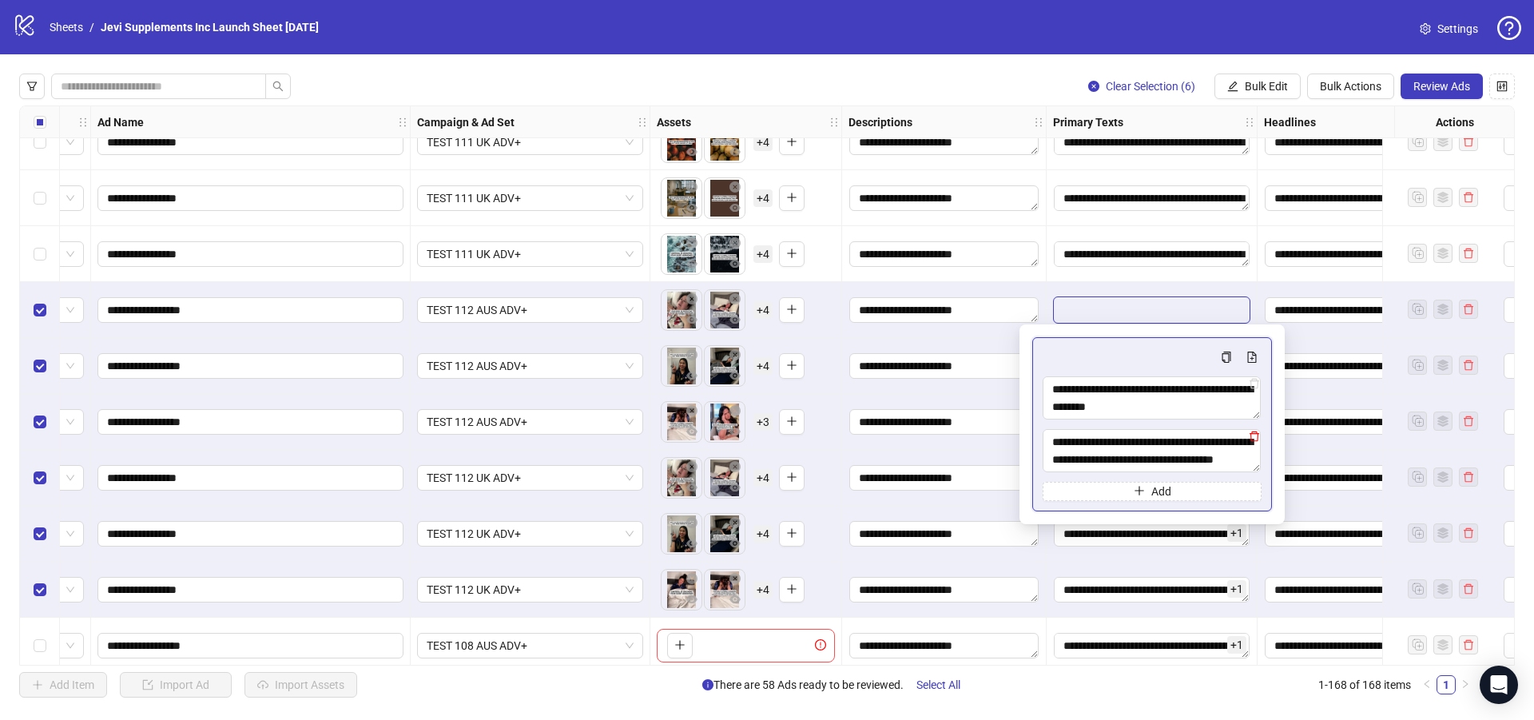
click at [1252, 436] on icon "delete" at bounding box center [1254, 436] width 11 height 11
click at [1256, 92] on span "Bulk Edit" at bounding box center [1266, 86] width 43 height 13
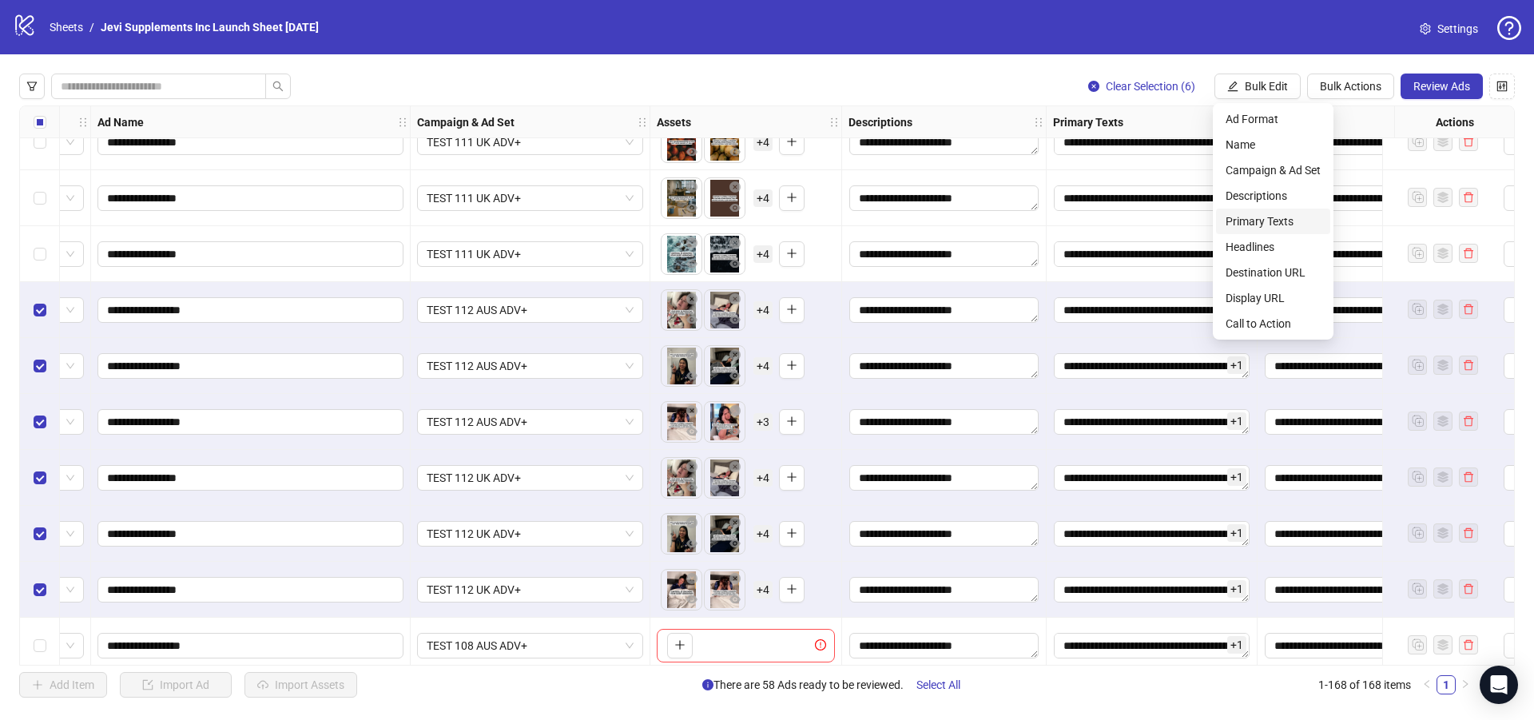
click at [1259, 218] on span "Primary Texts" at bounding box center [1273, 222] width 95 height 18
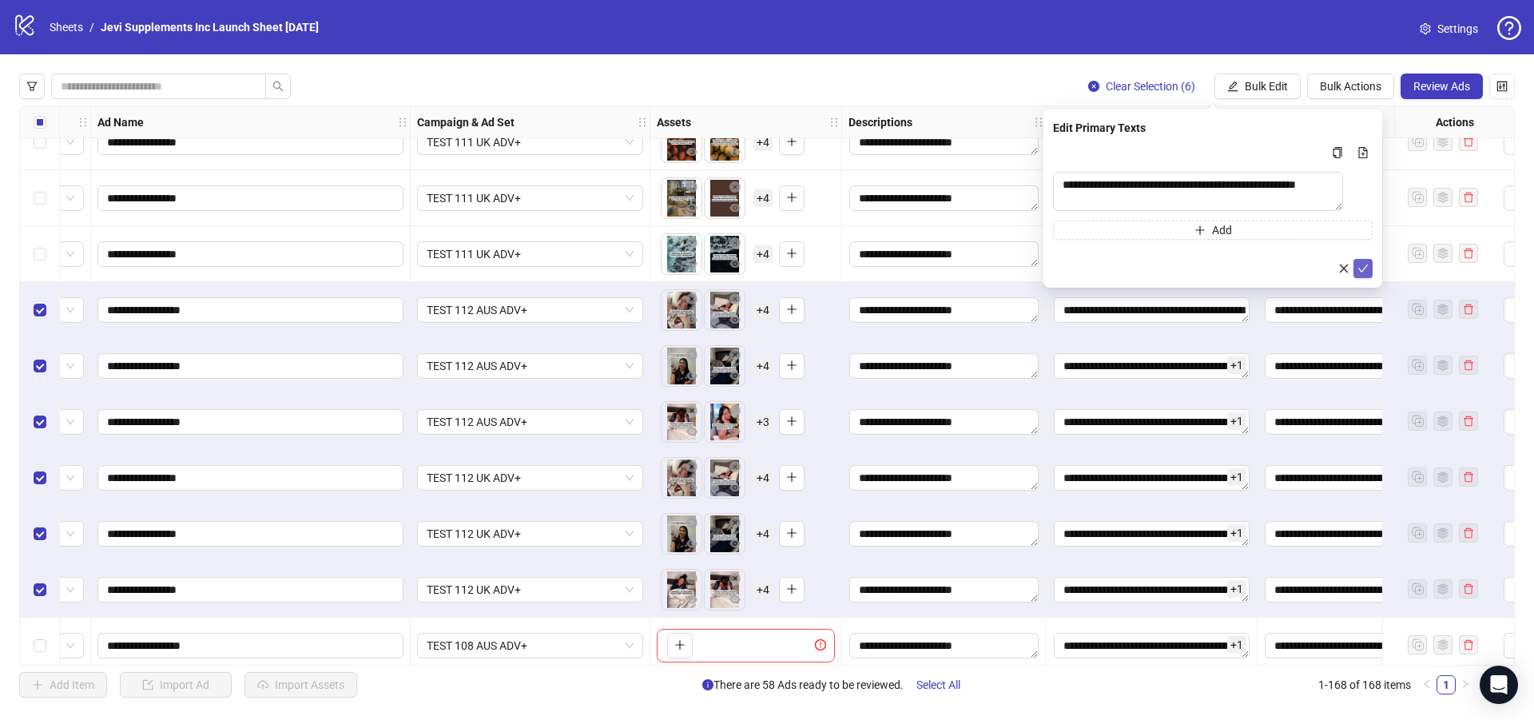
click at [1365, 274] on icon "check" at bounding box center [1362, 268] width 11 height 11
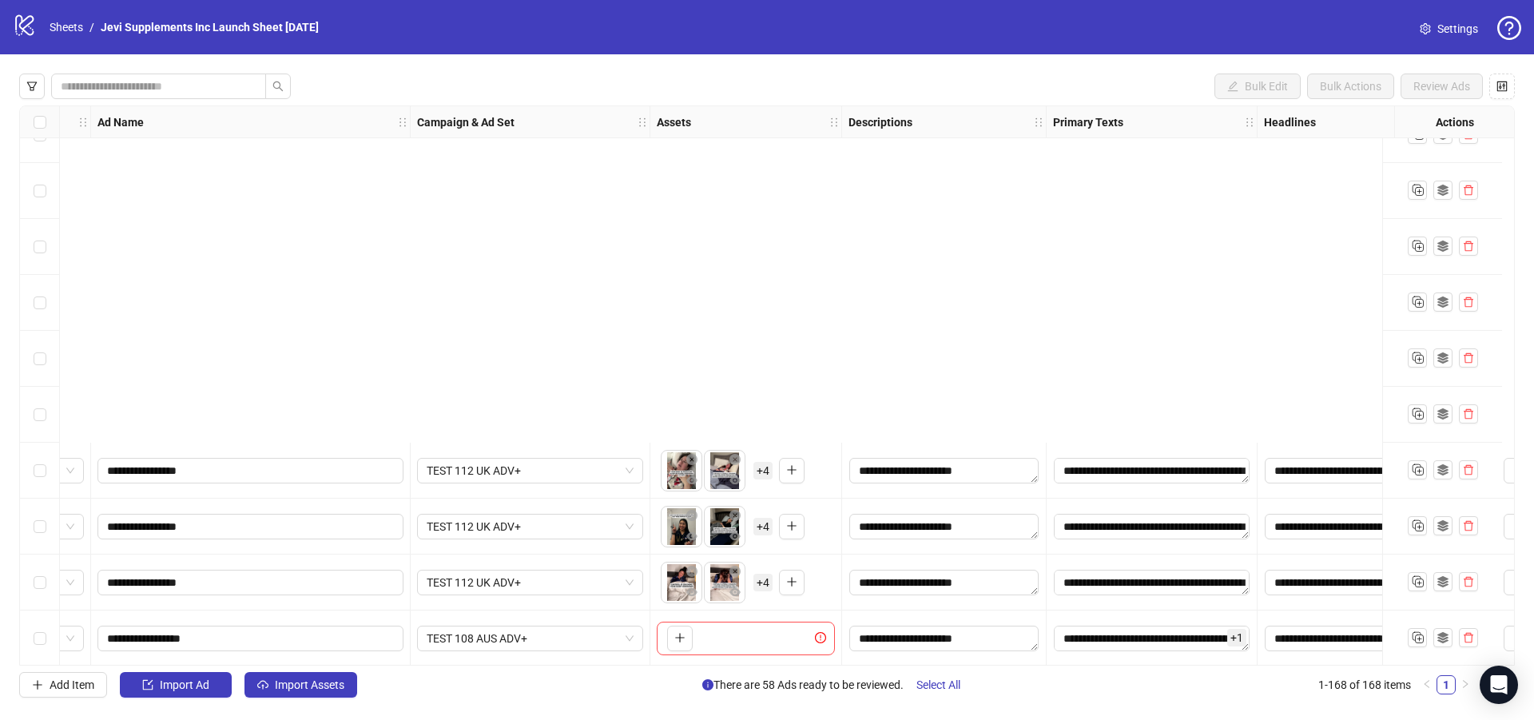
scroll to position [8876, 105]
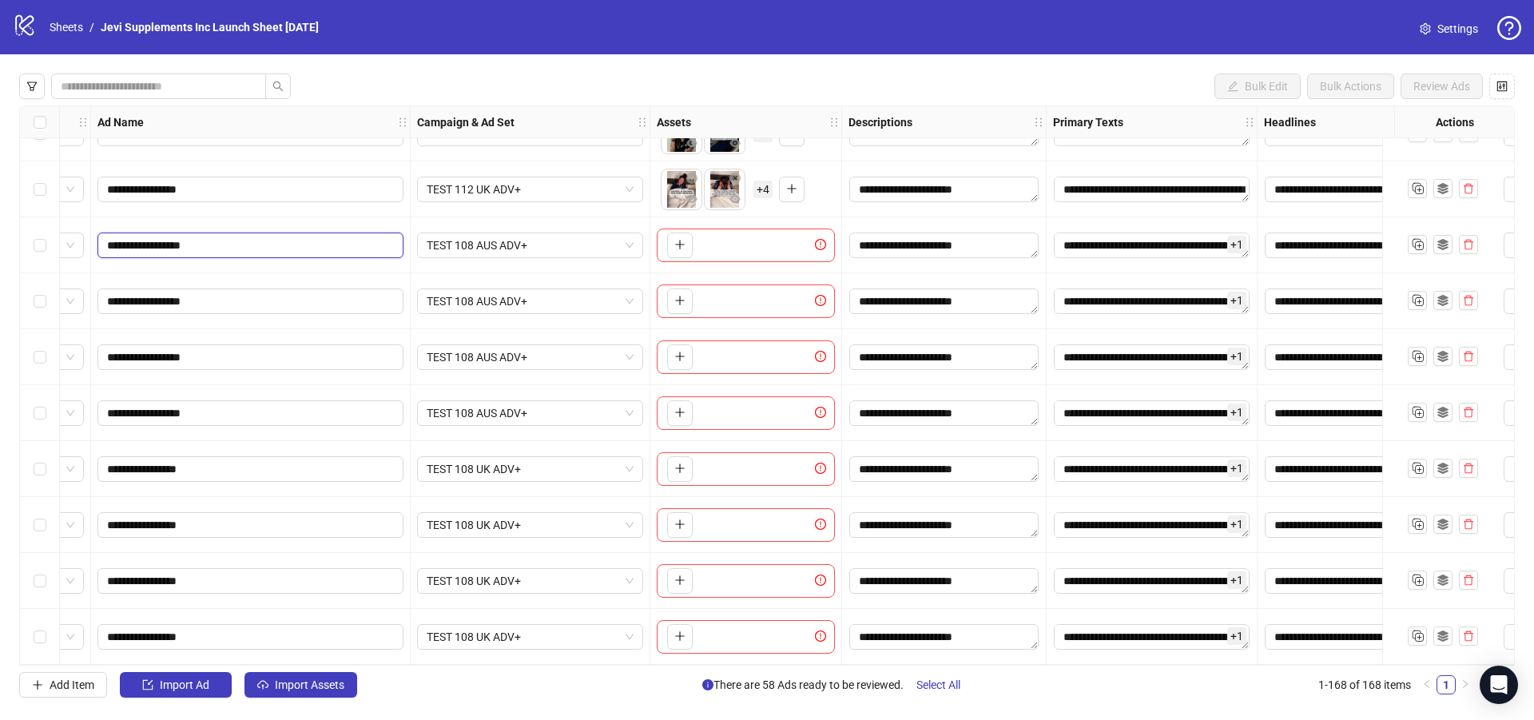
drag, startPoint x: 152, startPoint y: 234, endPoint x: 141, endPoint y: 233, distance: 10.5
click at [141, 237] on input "**********" at bounding box center [249, 246] width 284 height 18
click at [237, 237] on input "**********" at bounding box center [249, 246] width 284 height 18
click at [151, 237] on input "**********" at bounding box center [249, 246] width 284 height 18
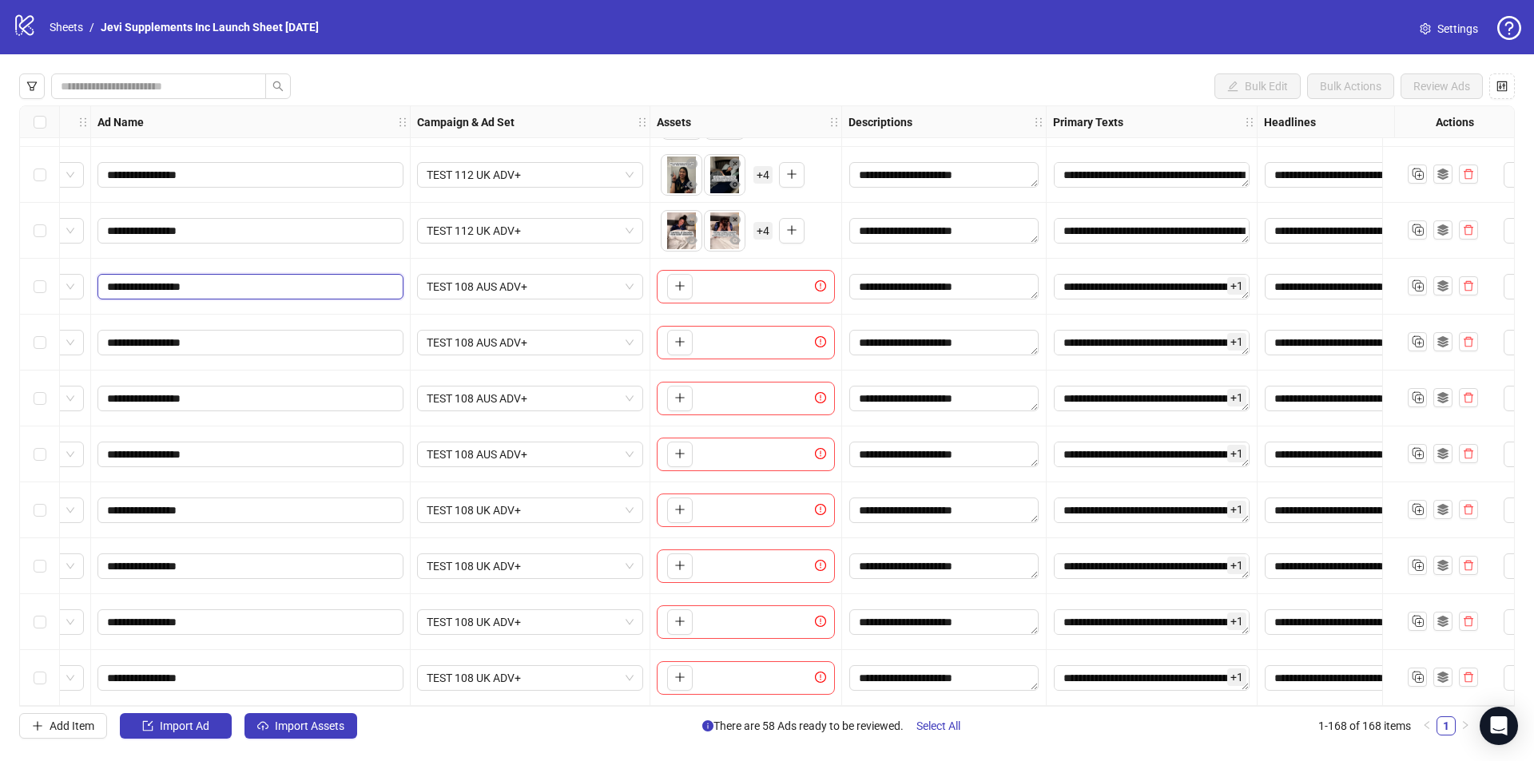
scroll to position [8834, 105]
type input "**********"
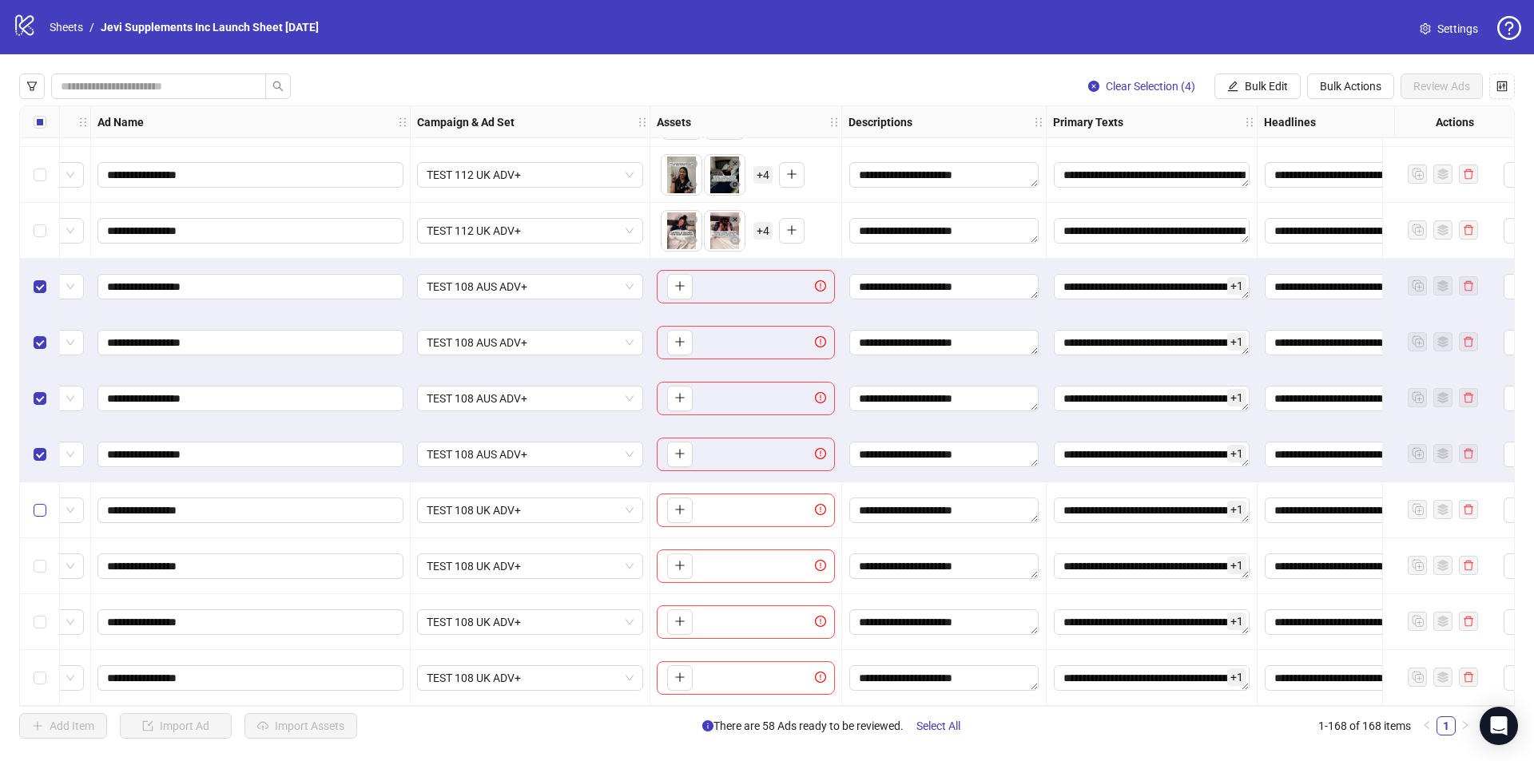
click at [37, 511] on label "Select row 165" at bounding box center [40, 511] width 13 height 18
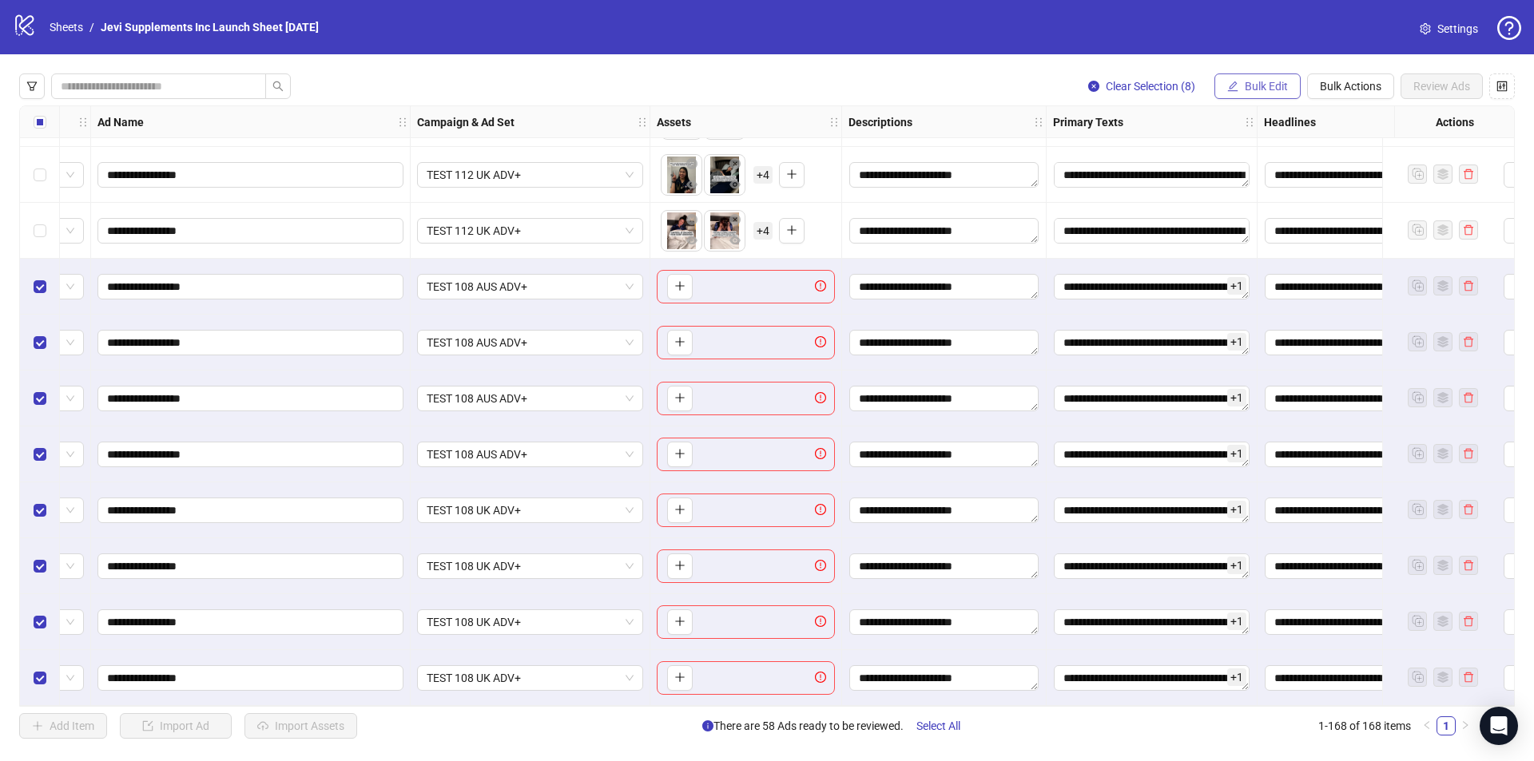
click at [1241, 83] on button "Bulk Edit" at bounding box center [1257, 87] width 86 height 26
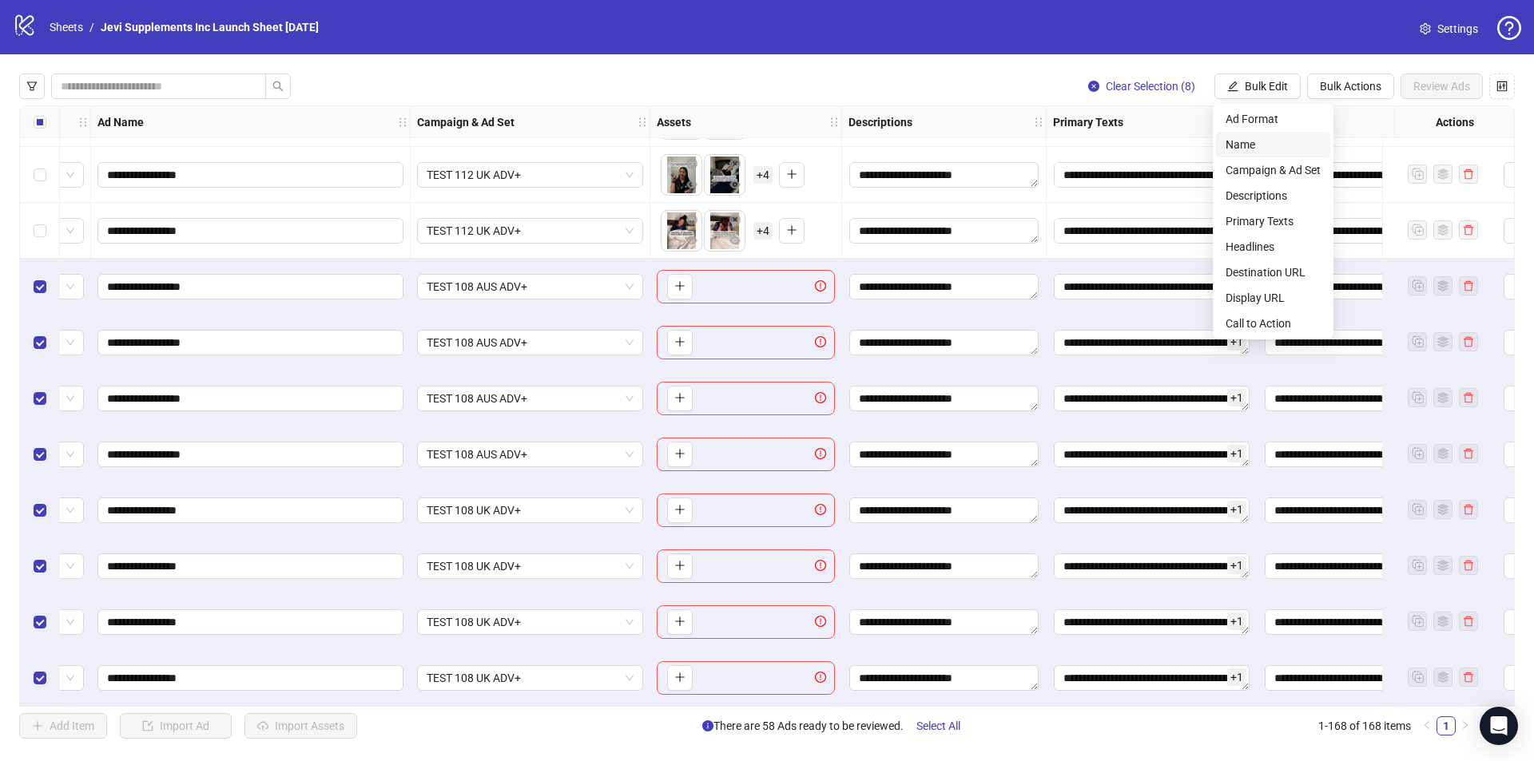
click at [1245, 144] on span "Name" at bounding box center [1273, 145] width 95 height 18
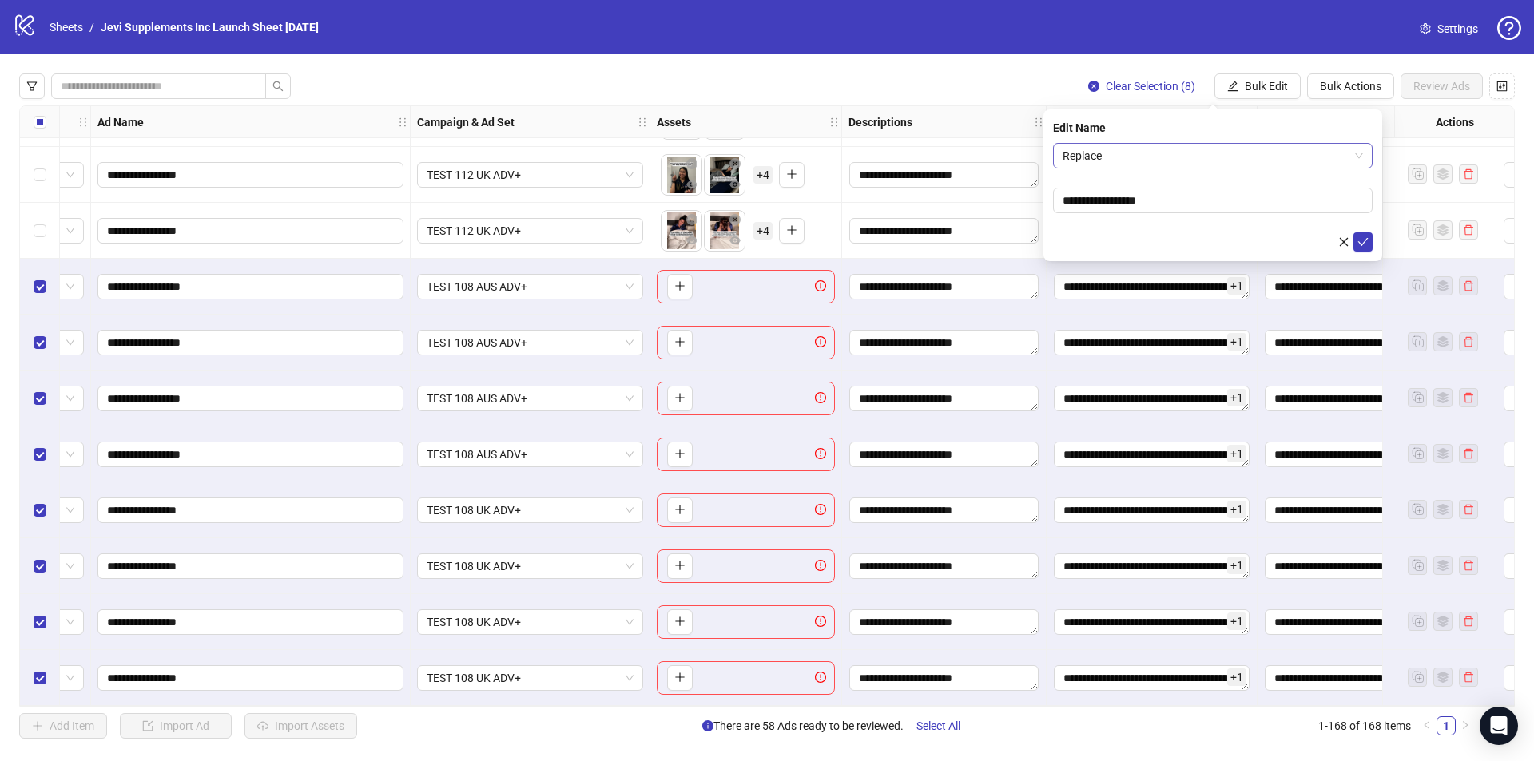
click at [1137, 159] on span "Replace" at bounding box center [1213, 156] width 300 height 24
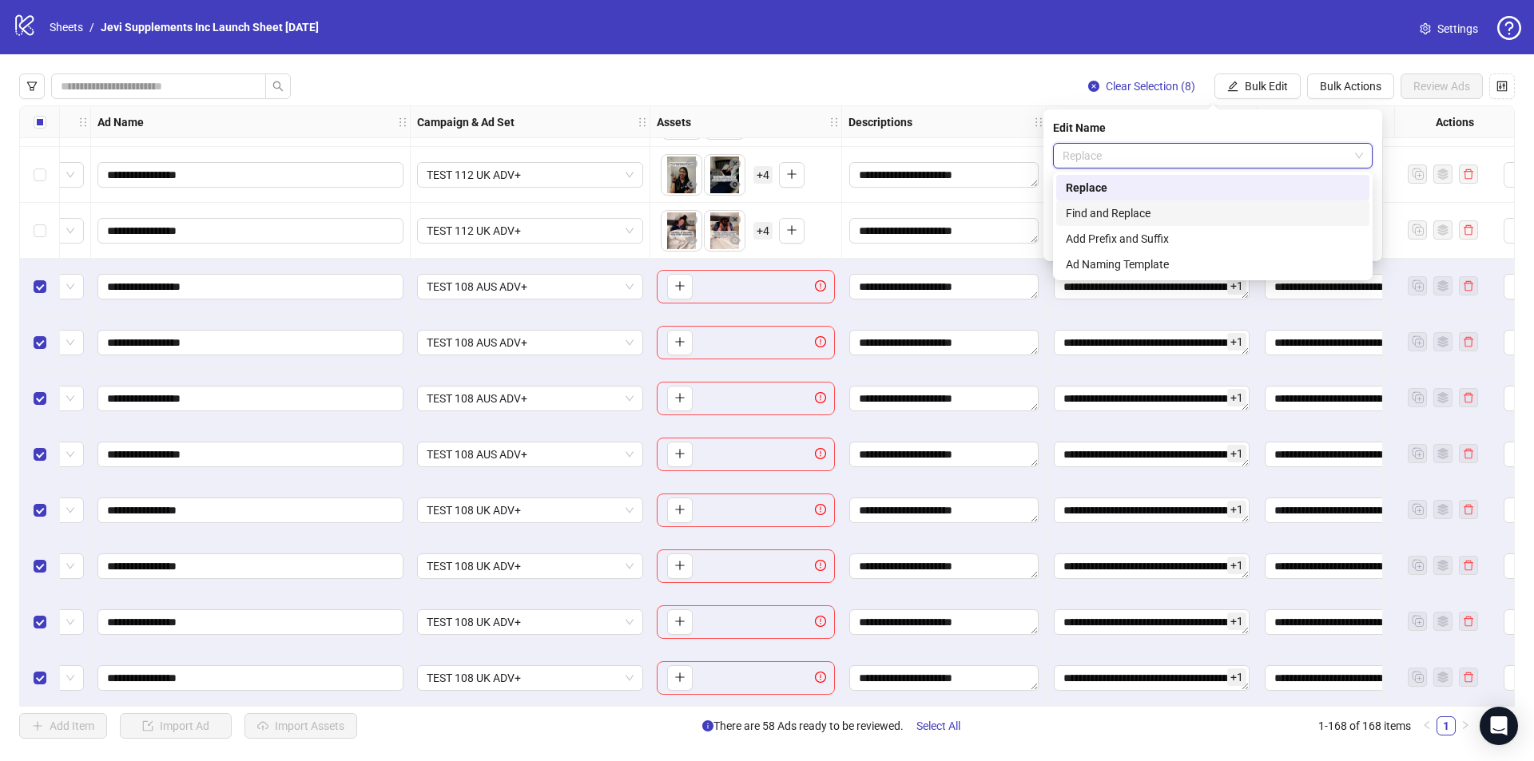
click at [1133, 213] on div "Find and Replace" at bounding box center [1213, 214] width 294 height 18
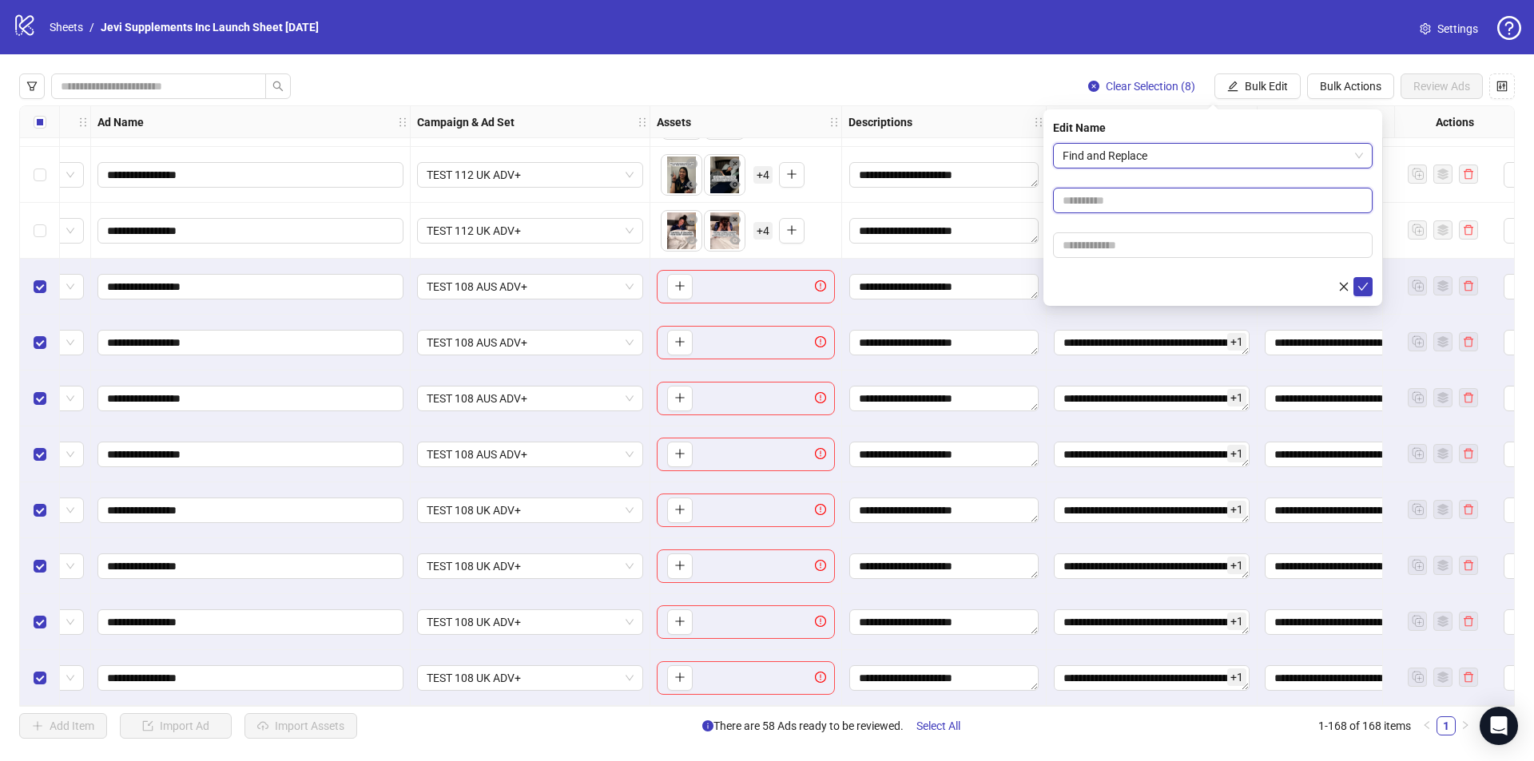
click at [1116, 204] on input "text" at bounding box center [1213, 201] width 320 height 26
type input "***"
click at [1107, 242] on input "text" at bounding box center [1213, 246] width 320 height 26
type input "***"
click at [1369, 289] on button "submit" at bounding box center [1362, 286] width 19 height 19
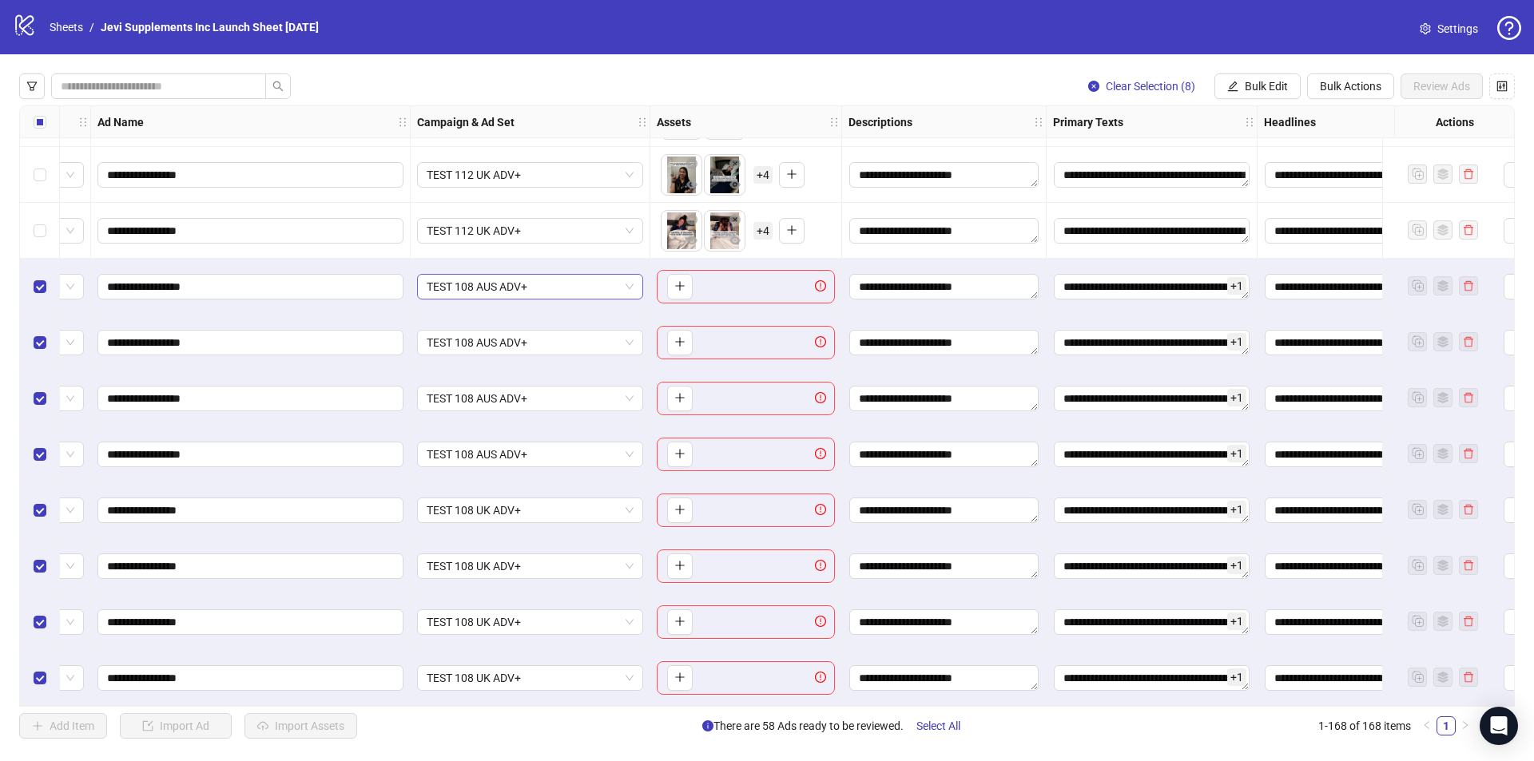
click at [629, 276] on span "TEST 108 AUS ADV+" at bounding box center [530, 287] width 207 height 24
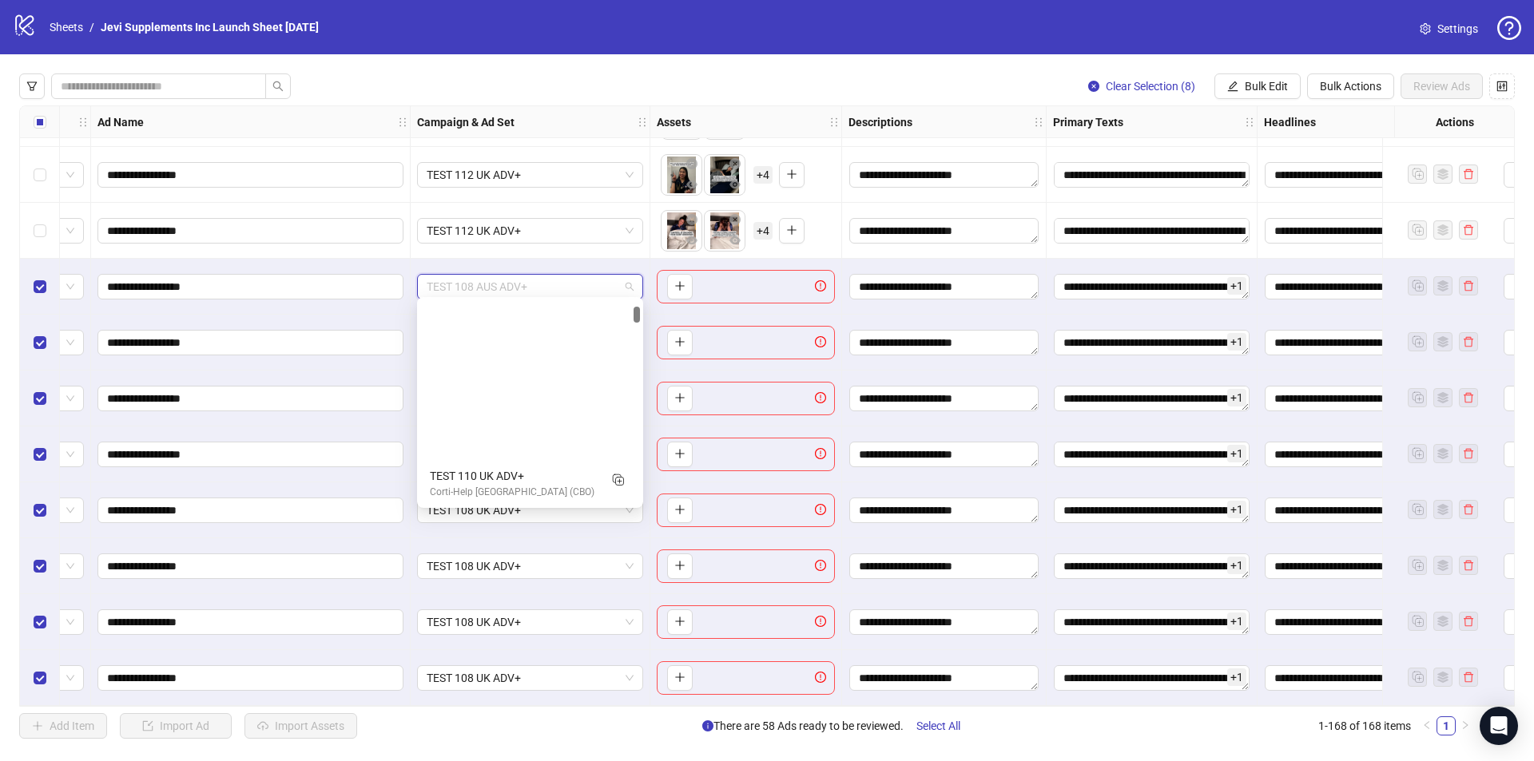
scroll to position [203, 0]
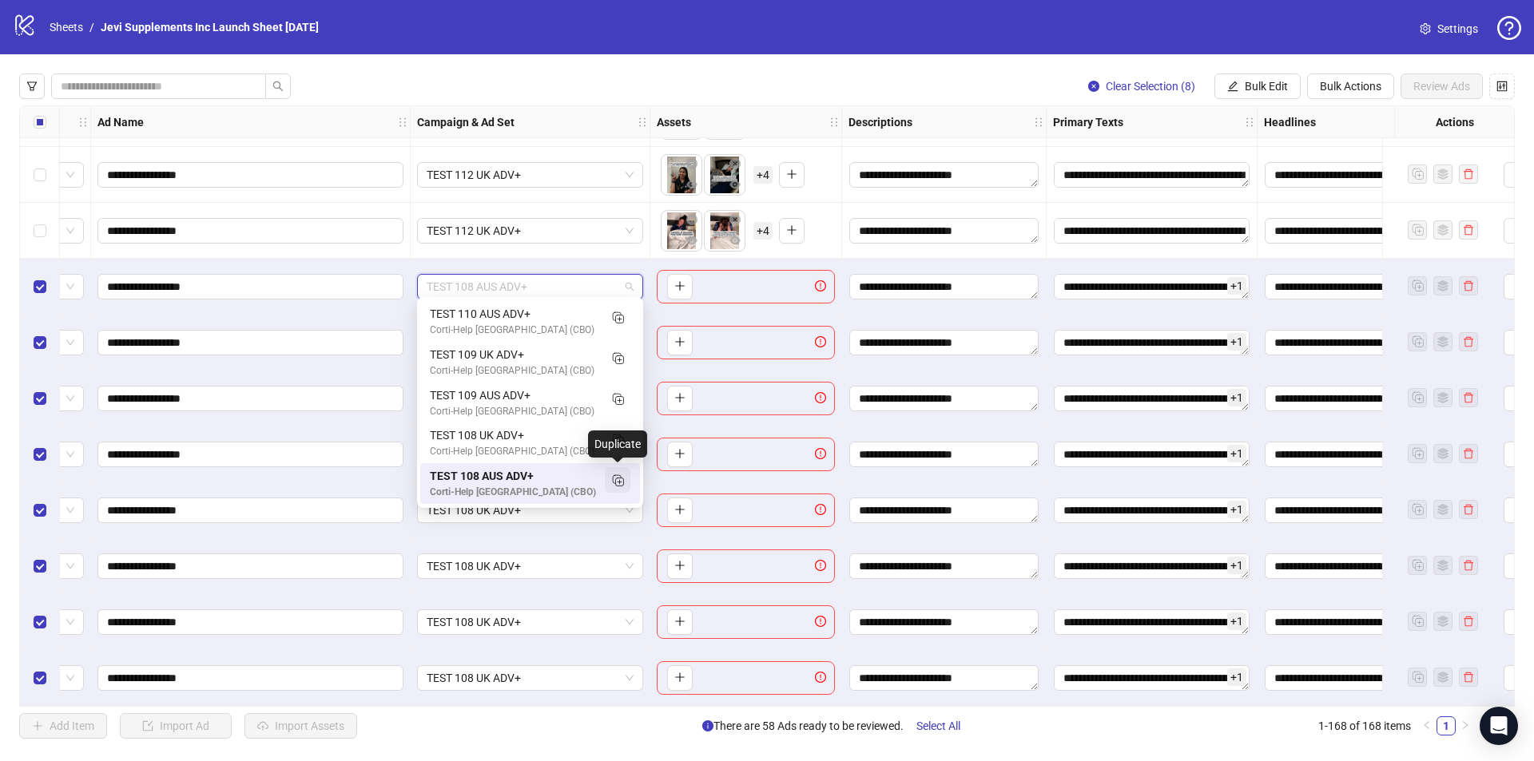
click at [619, 479] on icon "Duplicate" at bounding box center [618, 480] width 16 height 16
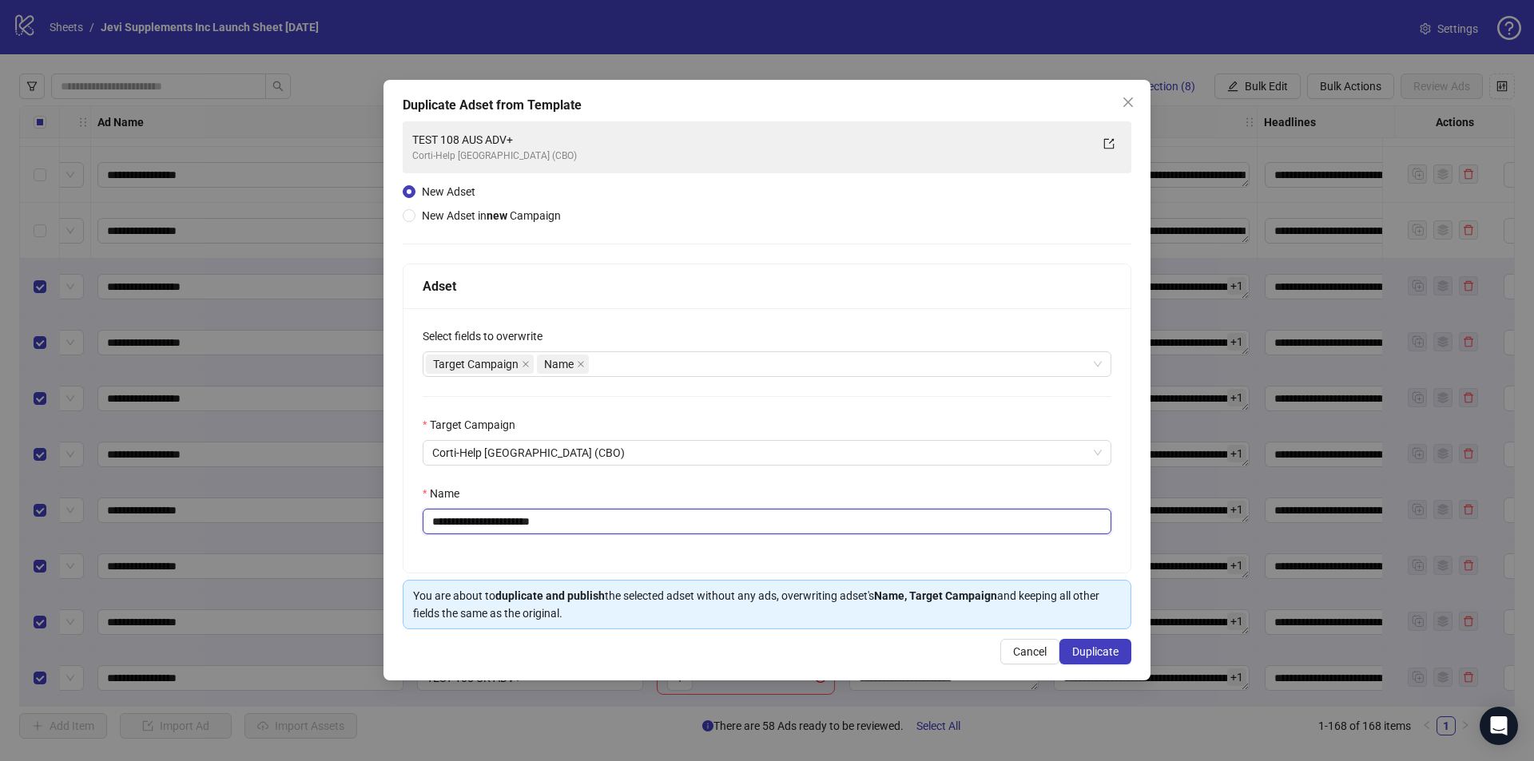
drag, startPoint x: 477, startPoint y: 520, endPoint x: 467, endPoint y: 520, distance: 10.4
click at [467, 520] on input "**********" at bounding box center [767, 522] width 689 height 26
click at [640, 529] on input "**********" at bounding box center [767, 522] width 689 height 26
type input "**********"
click at [1094, 650] on span "Duplicate" at bounding box center [1095, 652] width 46 height 13
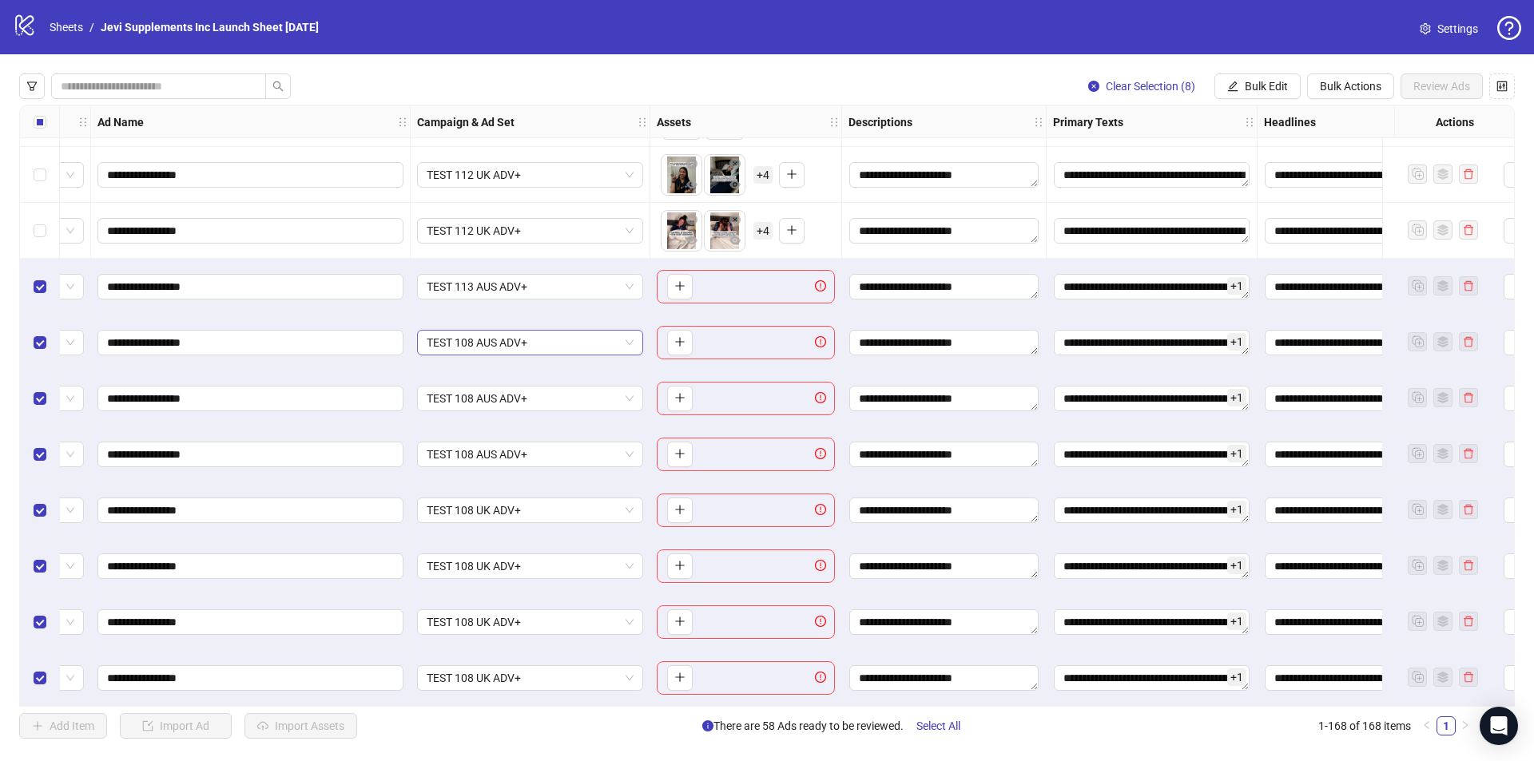
click at [616, 341] on span "TEST 108 AUS ADV+" at bounding box center [530, 343] width 207 height 24
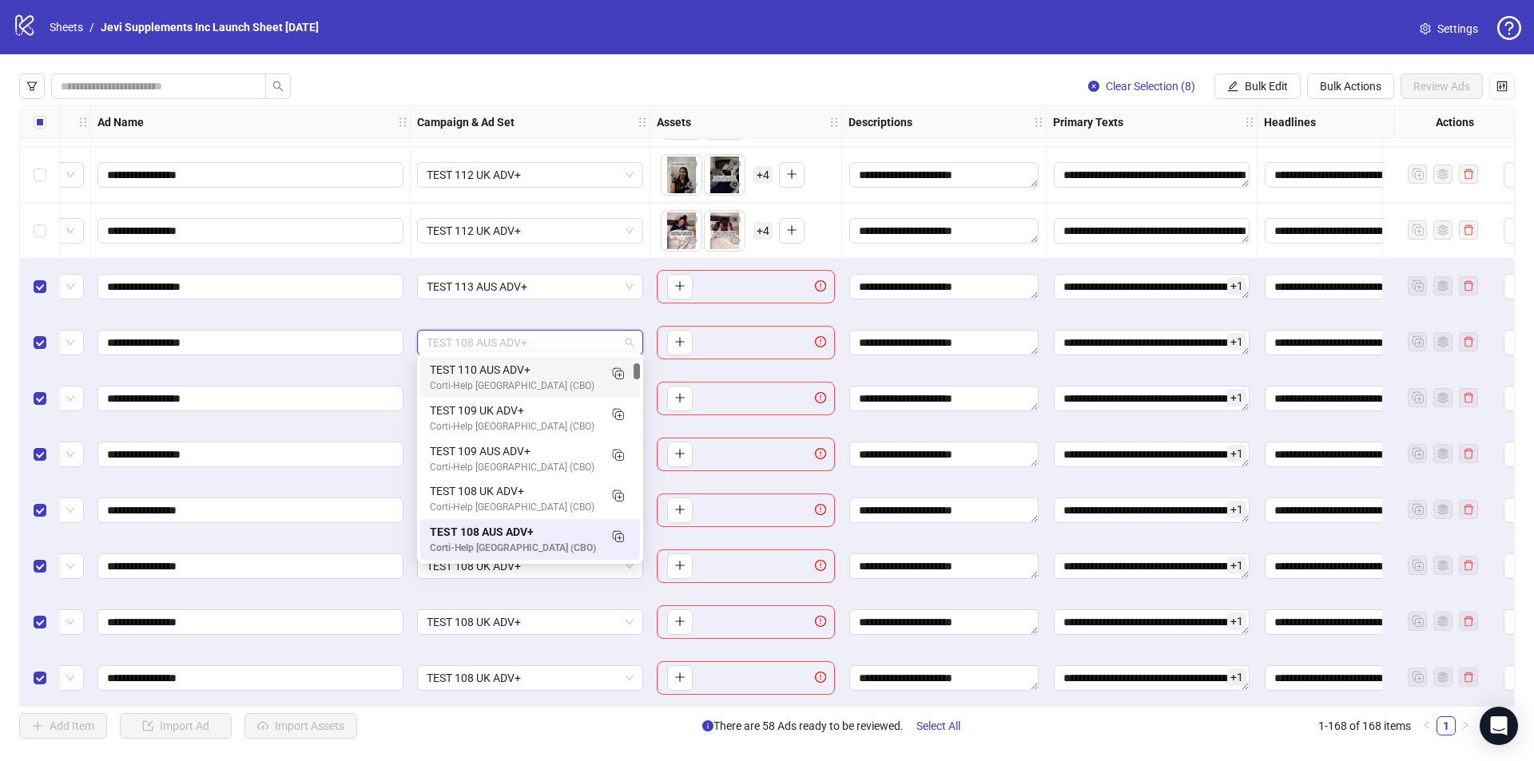
scroll to position [0, 0]
drag, startPoint x: 639, startPoint y: 377, endPoint x: 635, endPoint y: 361, distance: 16.5
click at [635, 361] on div at bounding box center [637, 364] width 6 height 16
click at [542, 363] on div "TEST 113 AUS ADV+" at bounding box center [514, 369] width 169 height 18
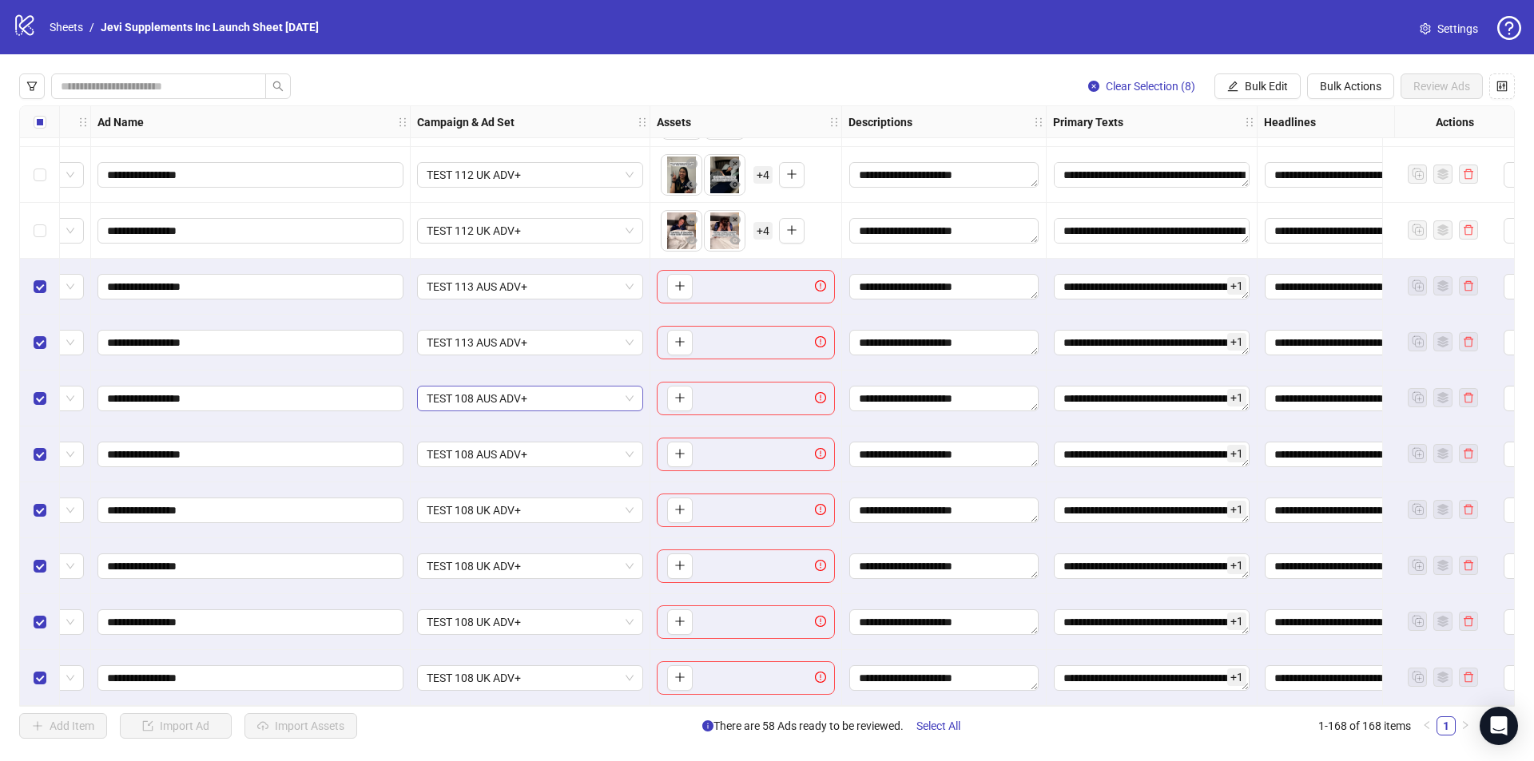
click at [626, 388] on span "TEST 108 AUS ADV+" at bounding box center [530, 399] width 207 height 24
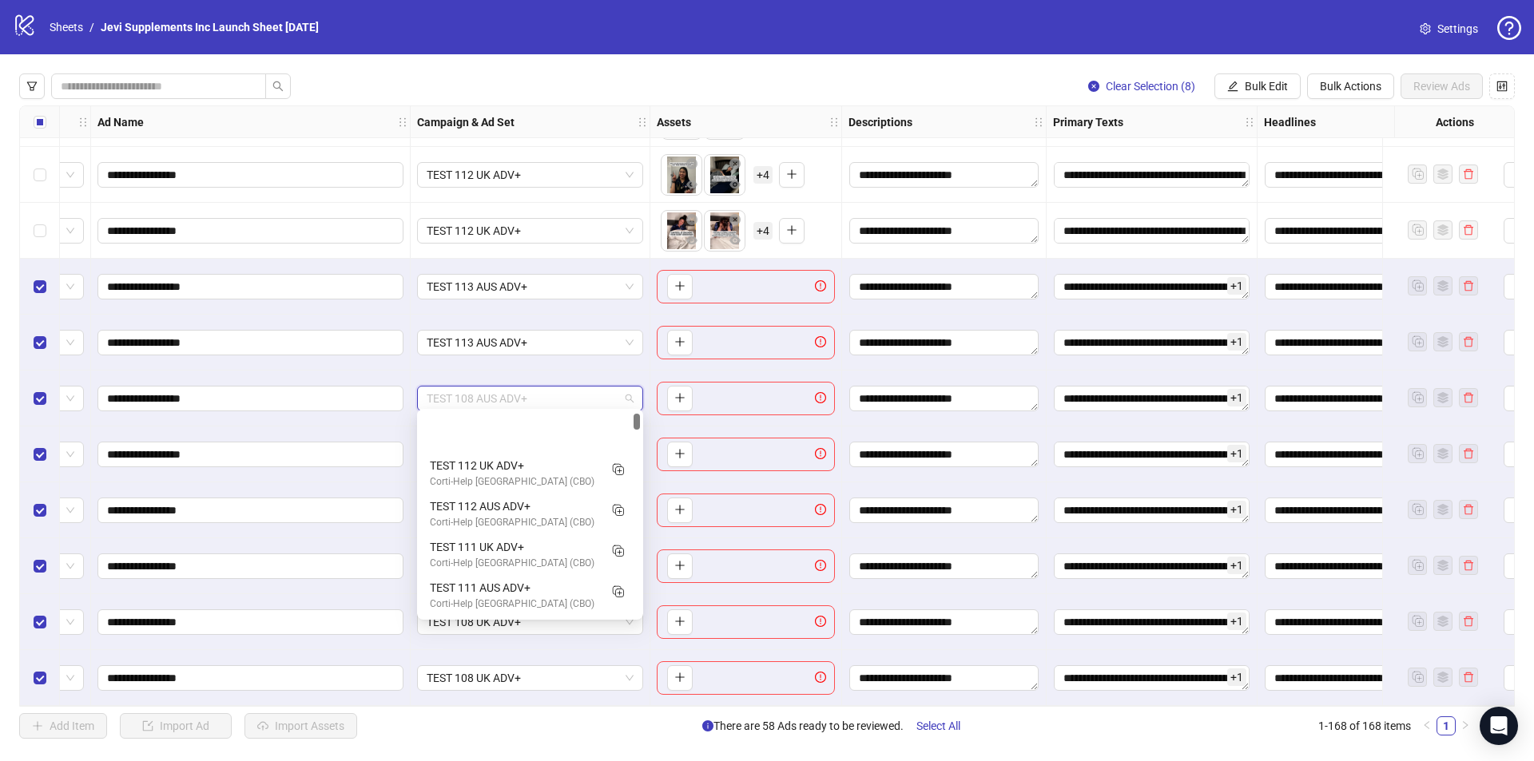
drag, startPoint x: 634, startPoint y: 432, endPoint x: 633, endPoint y: 417, distance: 15.3
click at [633, 417] on div "TEST 112 UK ADV+ Corti-Help United Kingdom (CBO) TEST 112 AUS ADV+ Corti-Help A…" at bounding box center [530, 514] width 220 height 205
click at [553, 425] on div "TEST 113 AUS ADV+" at bounding box center [514, 425] width 169 height 18
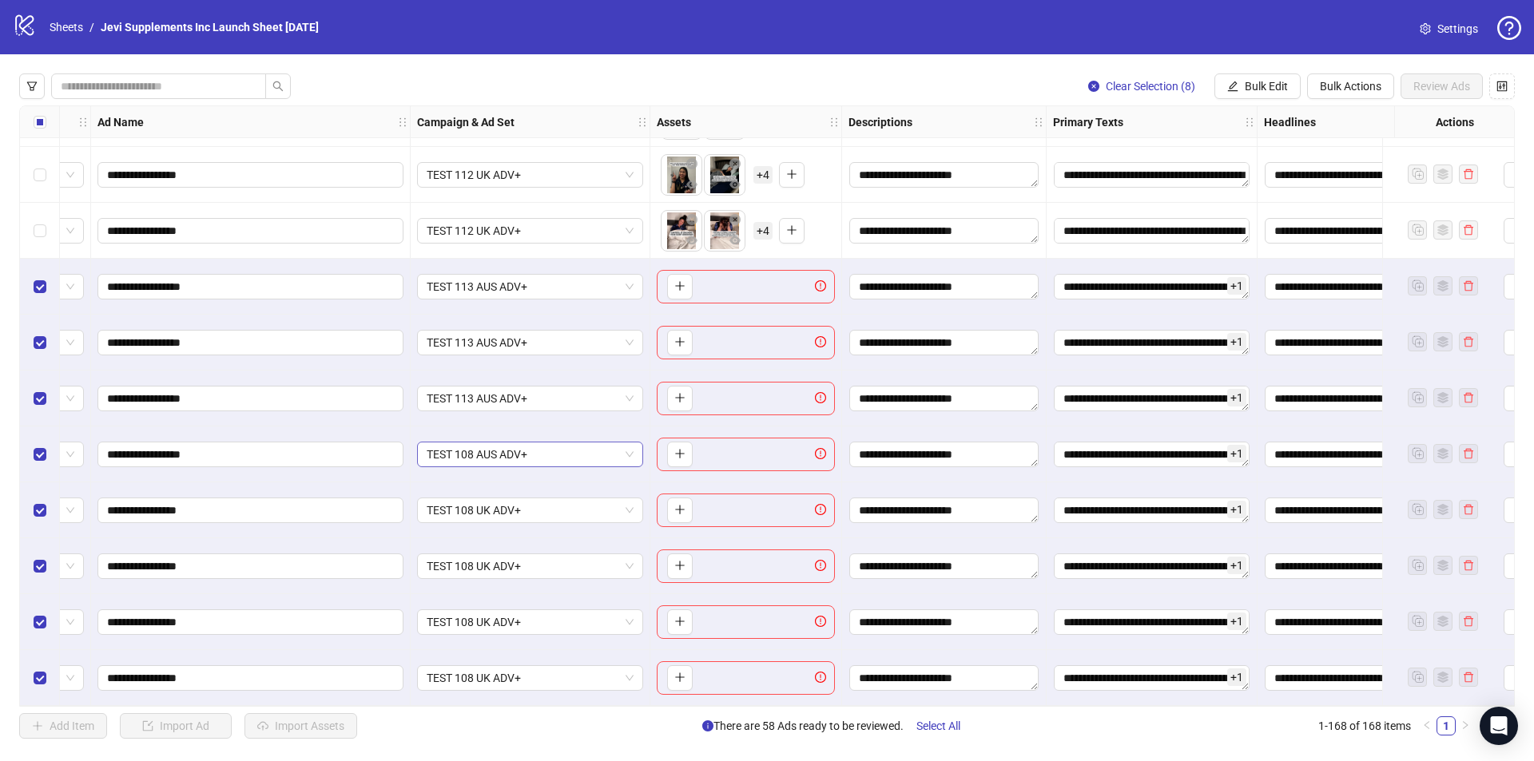
click at [631, 450] on span "TEST 108 AUS ADV+" at bounding box center [530, 455] width 207 height 24
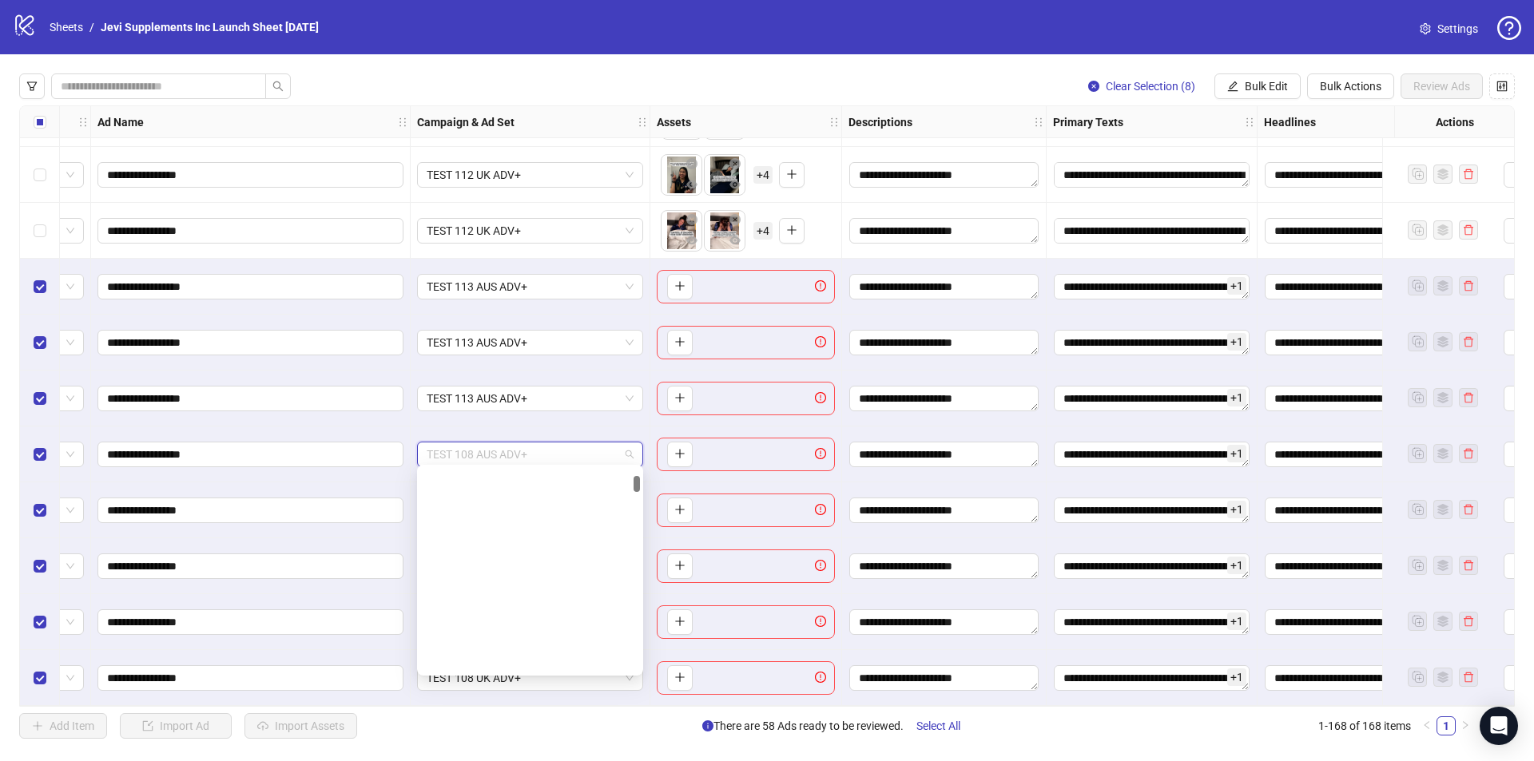
scroll to position [244, 0]
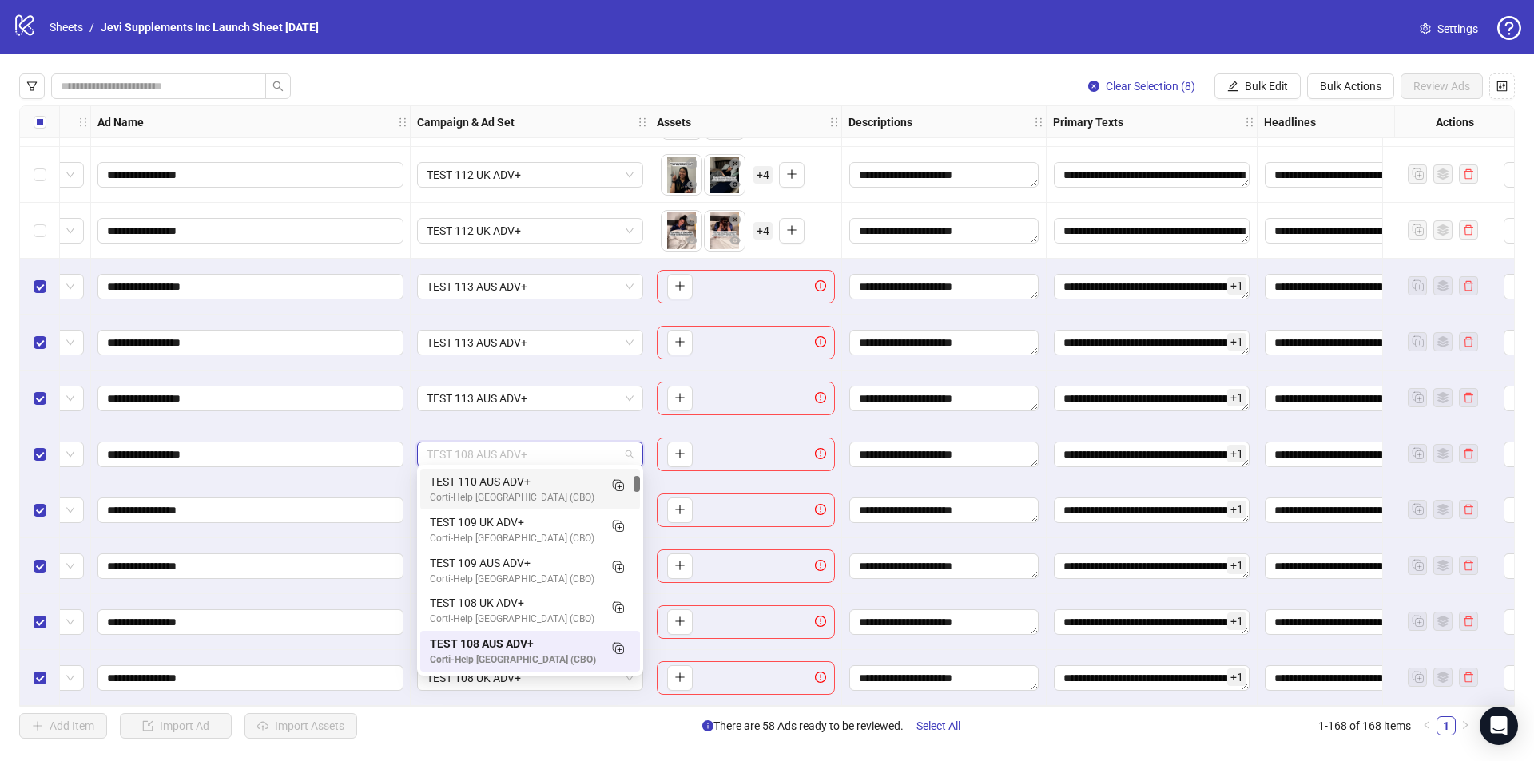
click at [638, 479] on div "120233012063740691 120233012004120691 120233009933690691 TEST 110 UK ADV+ Corti…" at bounding box center [530, 570] width 226 height 211
drag, startPoint x: 640, startPoint y: 489, endPoint x: 635, endPoint y: 481, distance: 9.3
click at [635, 481] on div "120233012063740691 120233012004120691 120233009933690691 TEST 110 UK ADV+ Corti…" at bounding box center [530, 570] width 226 height 211
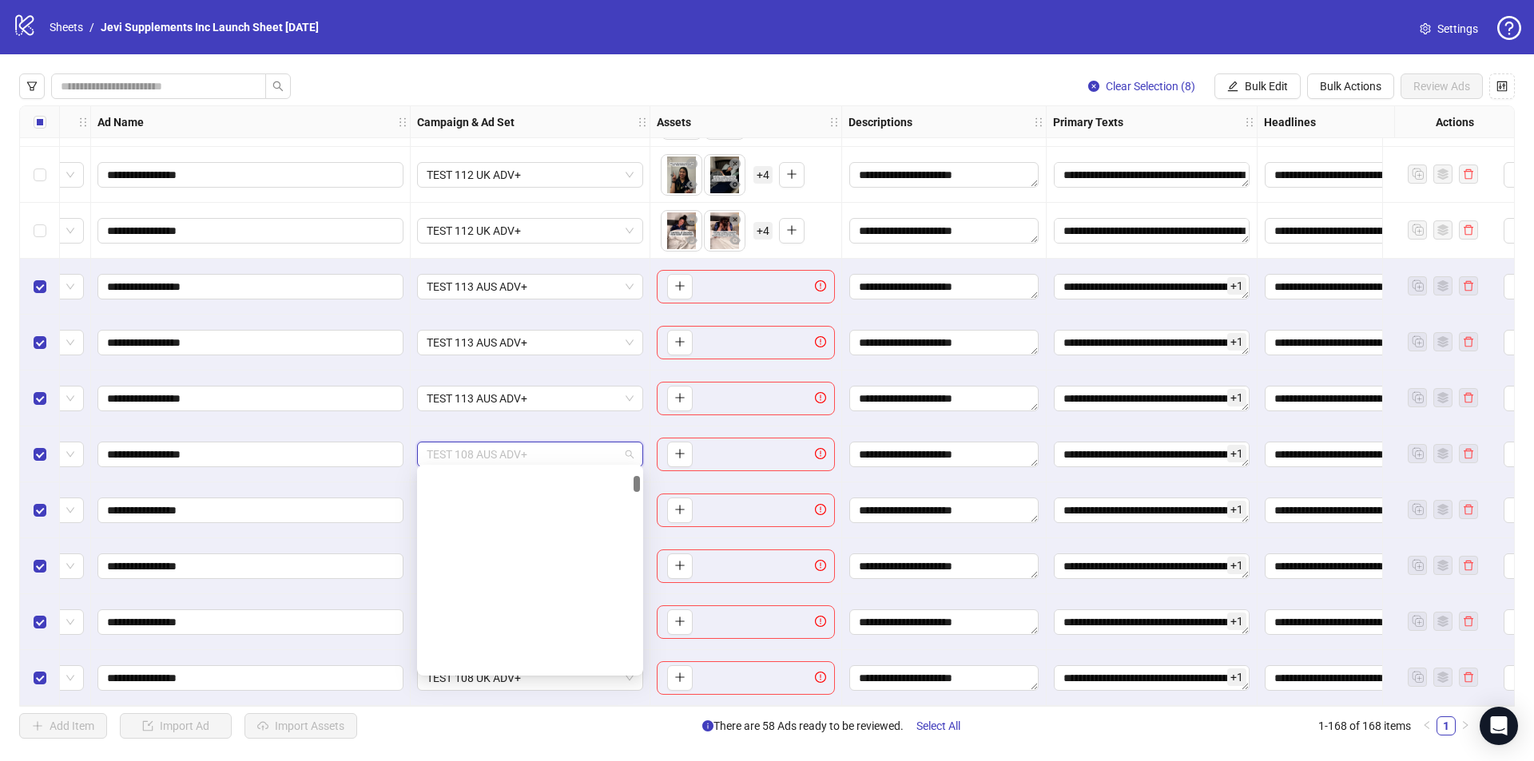
drag, startPoint x: 637, startPoint y: 482, endPoint x: 637, endPoint y: 455, distance: 26.4
click at [637, 455] on body "**********" at bounding box center [767, 380] width 1534 height 761
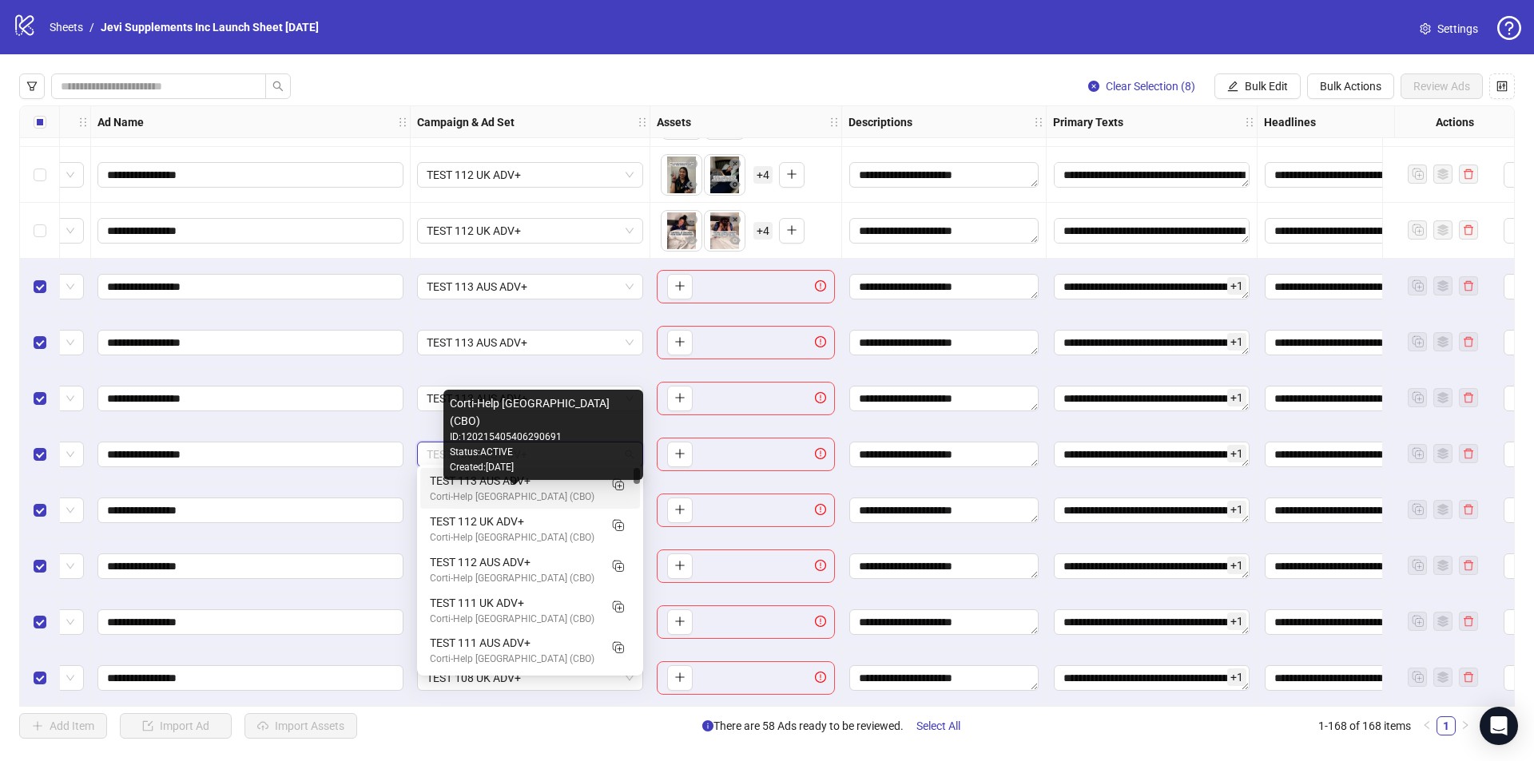
click at [560, 485] on div "TEST 113 AUS ADV+" at bounding box center [514, 481] width 169 height 18
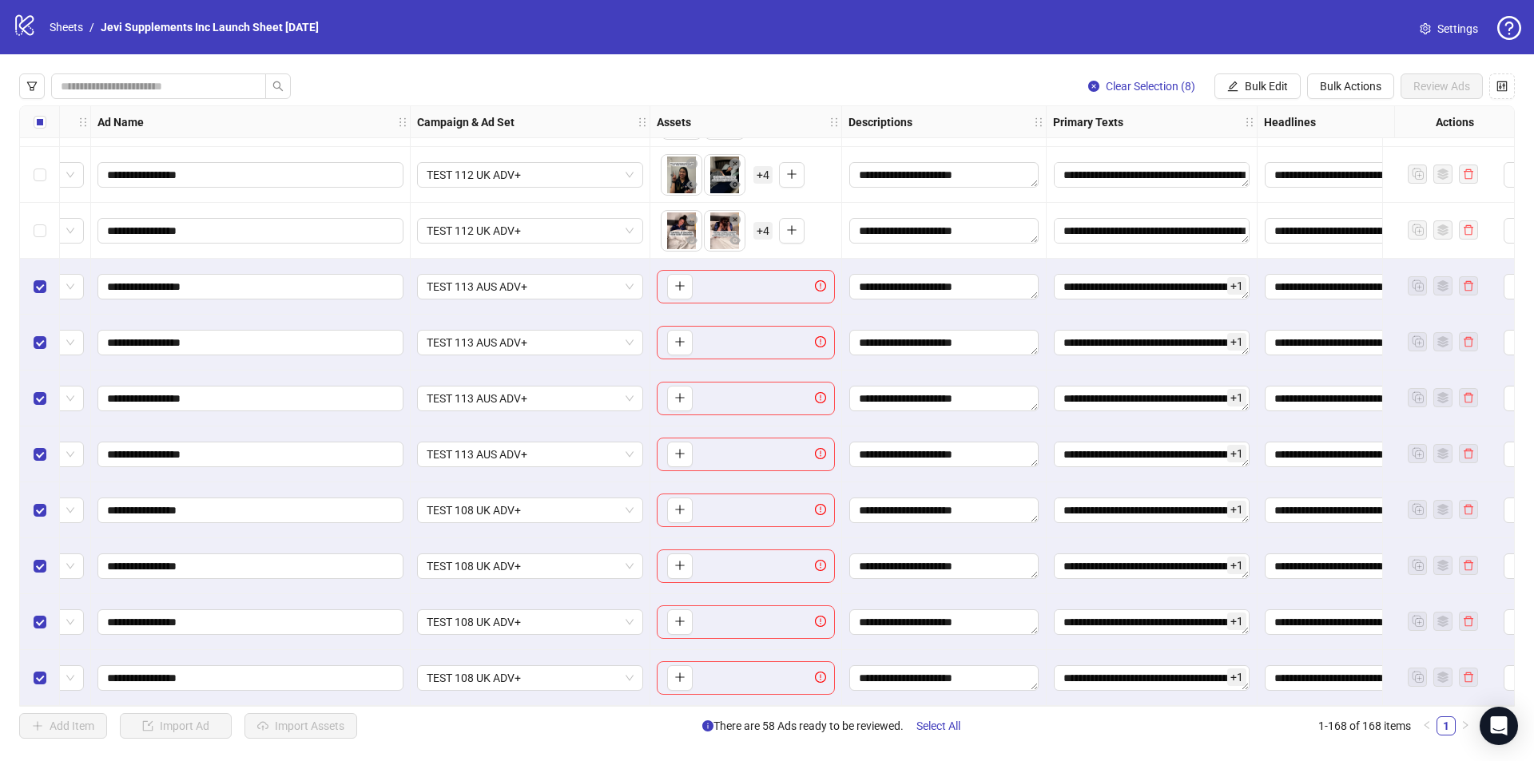
click at [620, 483] on div "TEST 108 UK ADV+" at bounding box center [531, 511] width 240 height 56
click at [595, 674] on span "TEST 108 UK ADV+" at bounding box center [530, 678] width 207 height 24
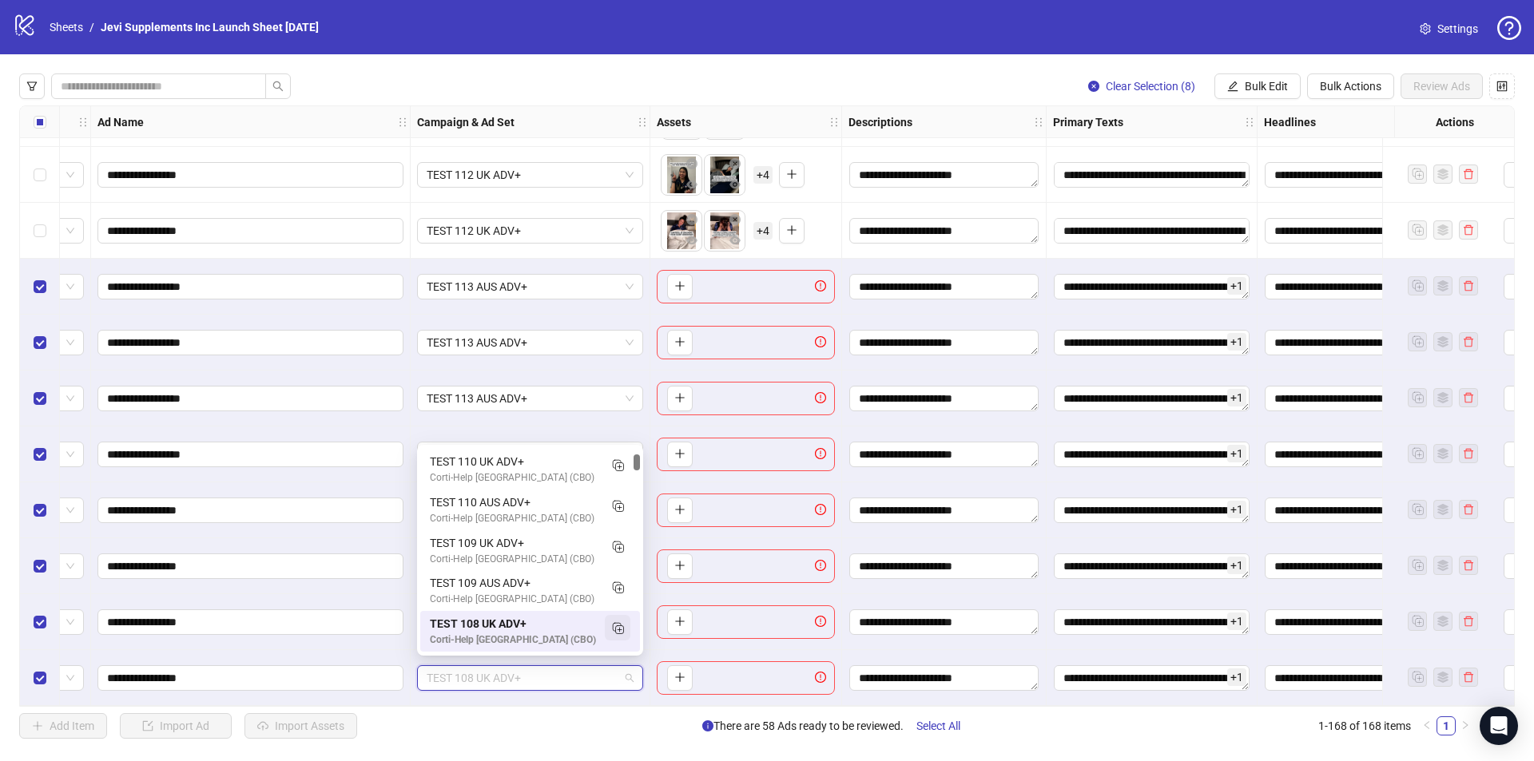
click at [616, 623] on icon "Duplicate" at bounding box center [618, 628] width 16 height 16
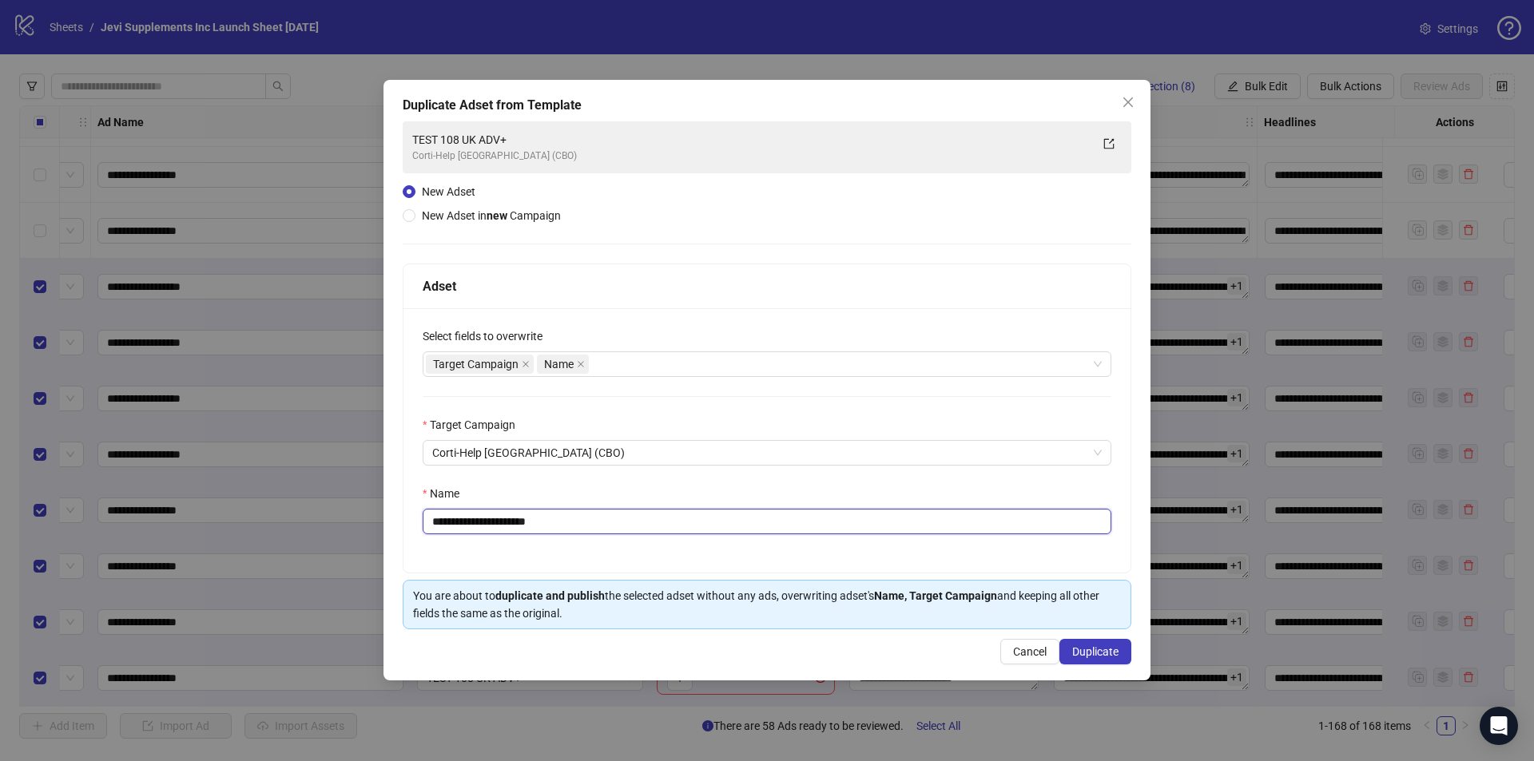
drag, startPoint x: 483, startPoint y: 519, endPoint x: 467, endPoint y: 519, distance: 16.0
click at [467, 519] on input "**********" at bounding box center [767, 522] width 689 height 26
click at [618, 526] on input "**********" at bounding box center [767, 522] width 689 height 26
type input "**********"
click at [1102, 651] on span "Duplicate" at bounding box center [1095, 652] width 46 height 13
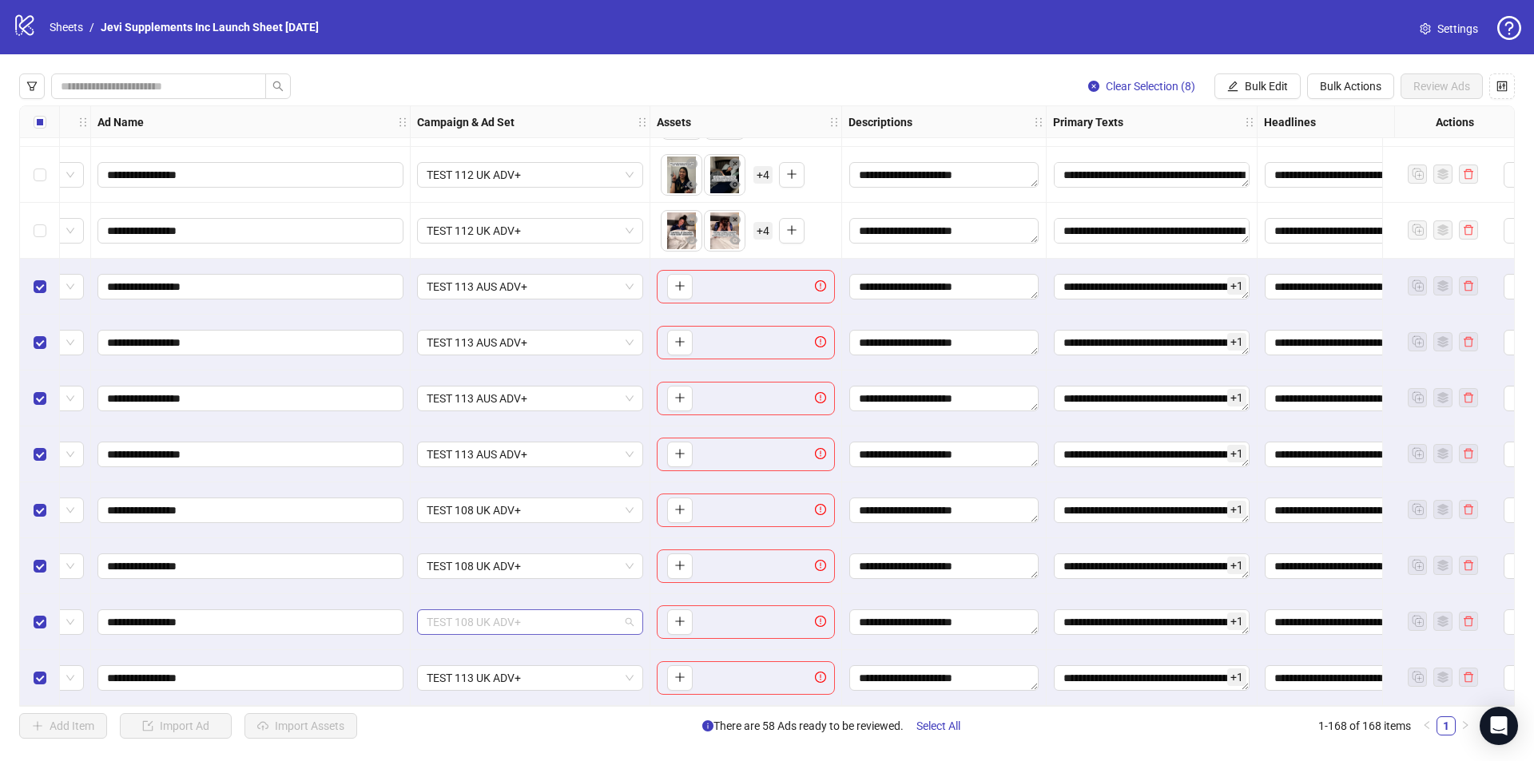
click at [625, 618] on span "TEST 108 UK ADV+" at bounding box center [530, 622] width 207 height 24
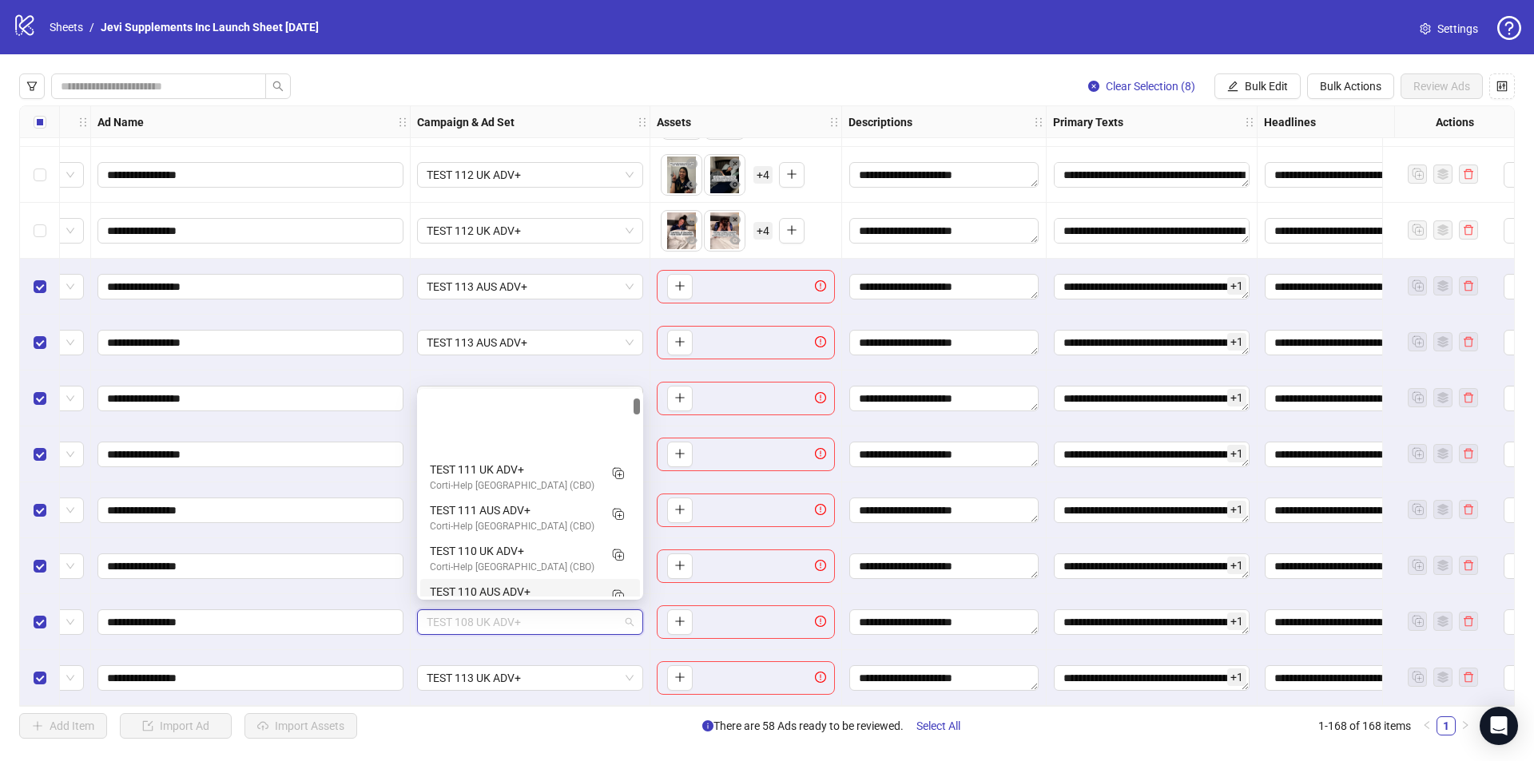
scroll to position [0, 0]
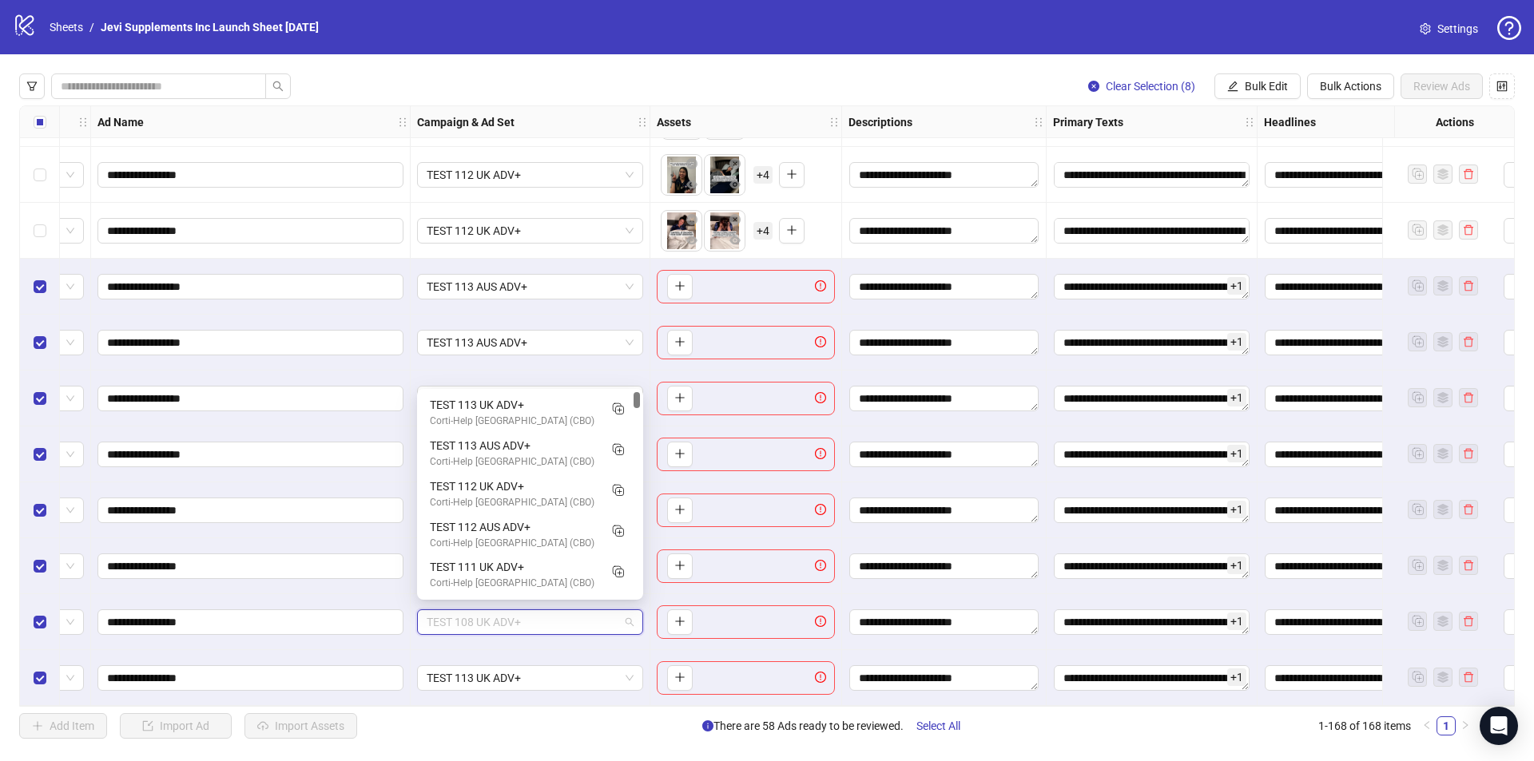
drag, startPoint x: 638, startPoint y: 406, endPoint x: 638, endPoint y: 397, distance: 8.8
click at [638, 397] on div at bounding box center [637, 400] width 6 height 16
click at [548, 419] on div "Corti-Help [GEOGRAPHIC_DATA] (CBO)" at bounding box center [514, 421] width 169 height 15
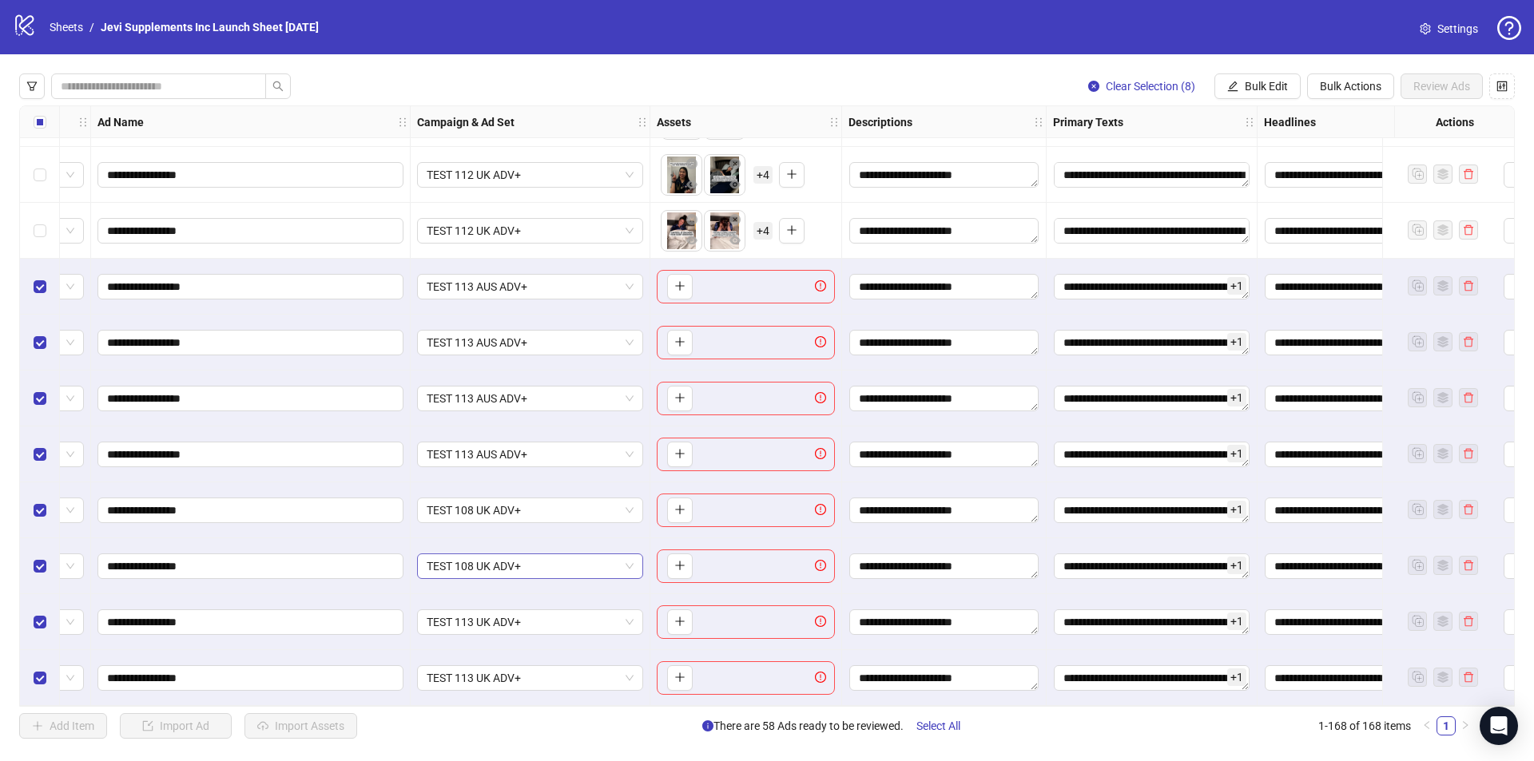
click at [628, 566] on span "TEST 108 UK ADV+" at bounding box center [530, 566] width 207 height 24
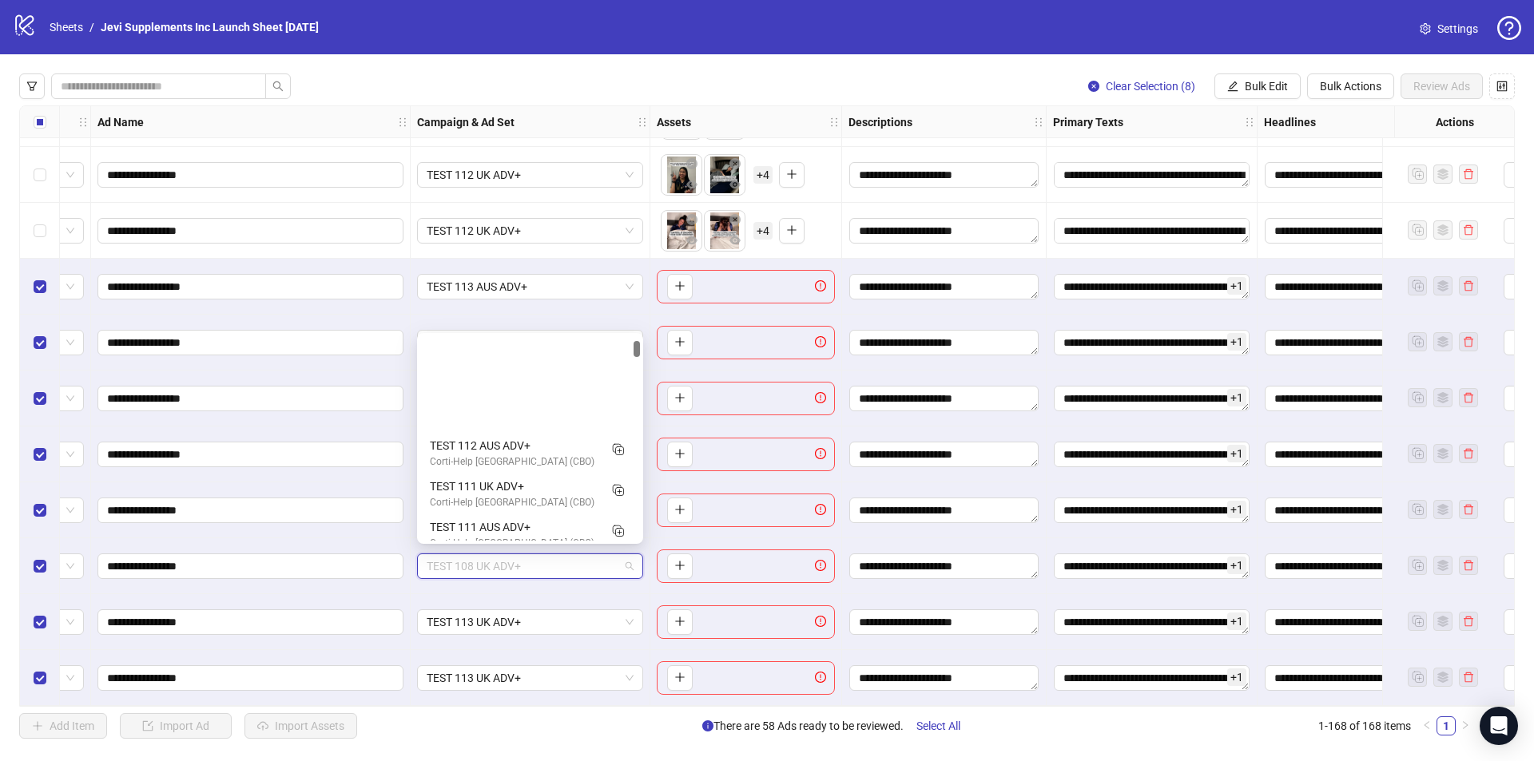
scroll to position [2, 0]
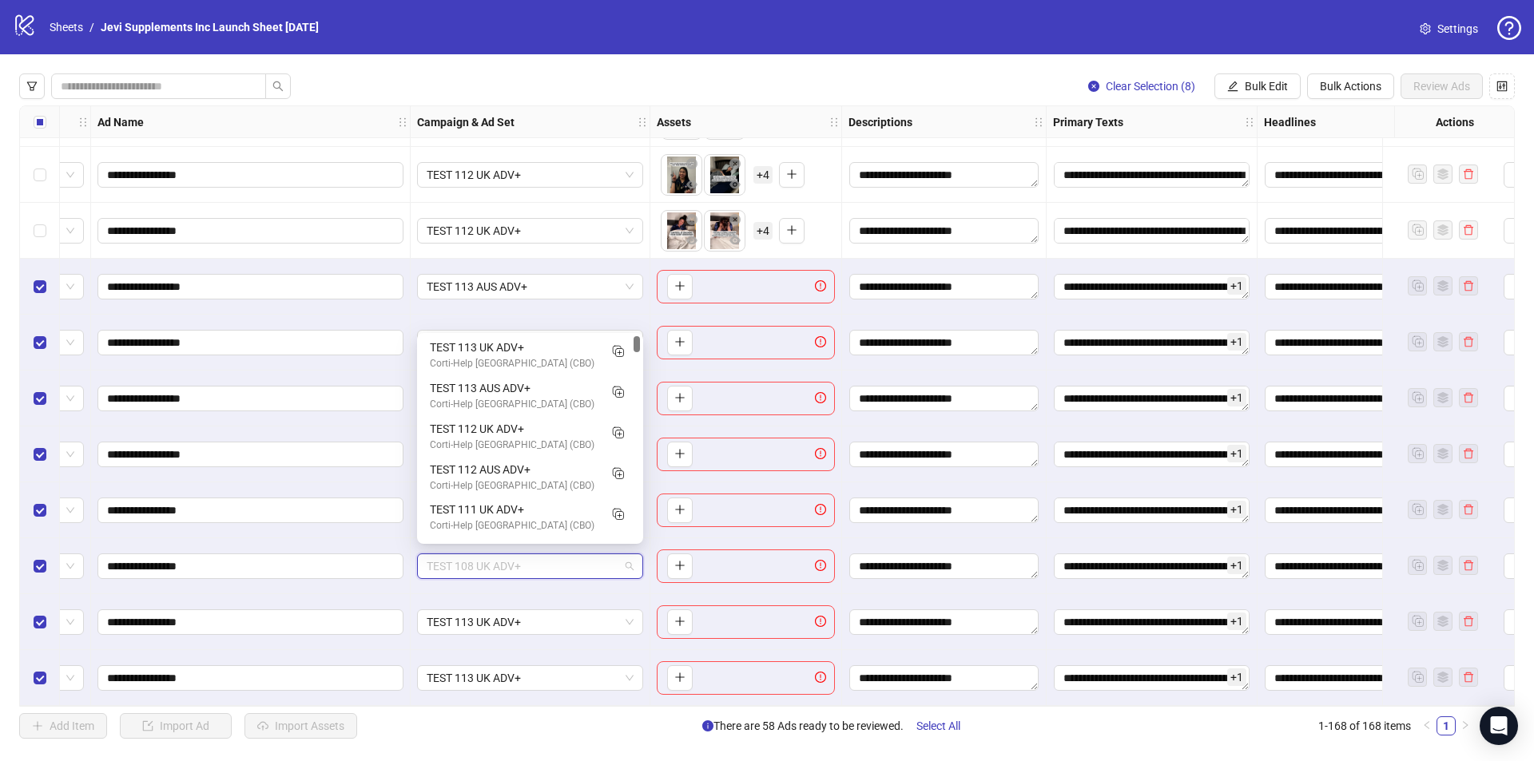
drag, startPoint x: 637, startPoint y: 354, endPoint x: 635, endPoint y: 346, distance: 8.1
click at [635, 346] on div at bounding box center [637, 344] width 6 height 16
click at [637, 335] on div "120233036439740691 120233036378350691 TEST 113 UK ADV+ Corti-Help United Kingdo…" at bounding box center [530, 438] width 226 height 211
click at [573, 352] on div "TEST 113 UK ADV+" at bounding box center [514, 349] width 169 height 18
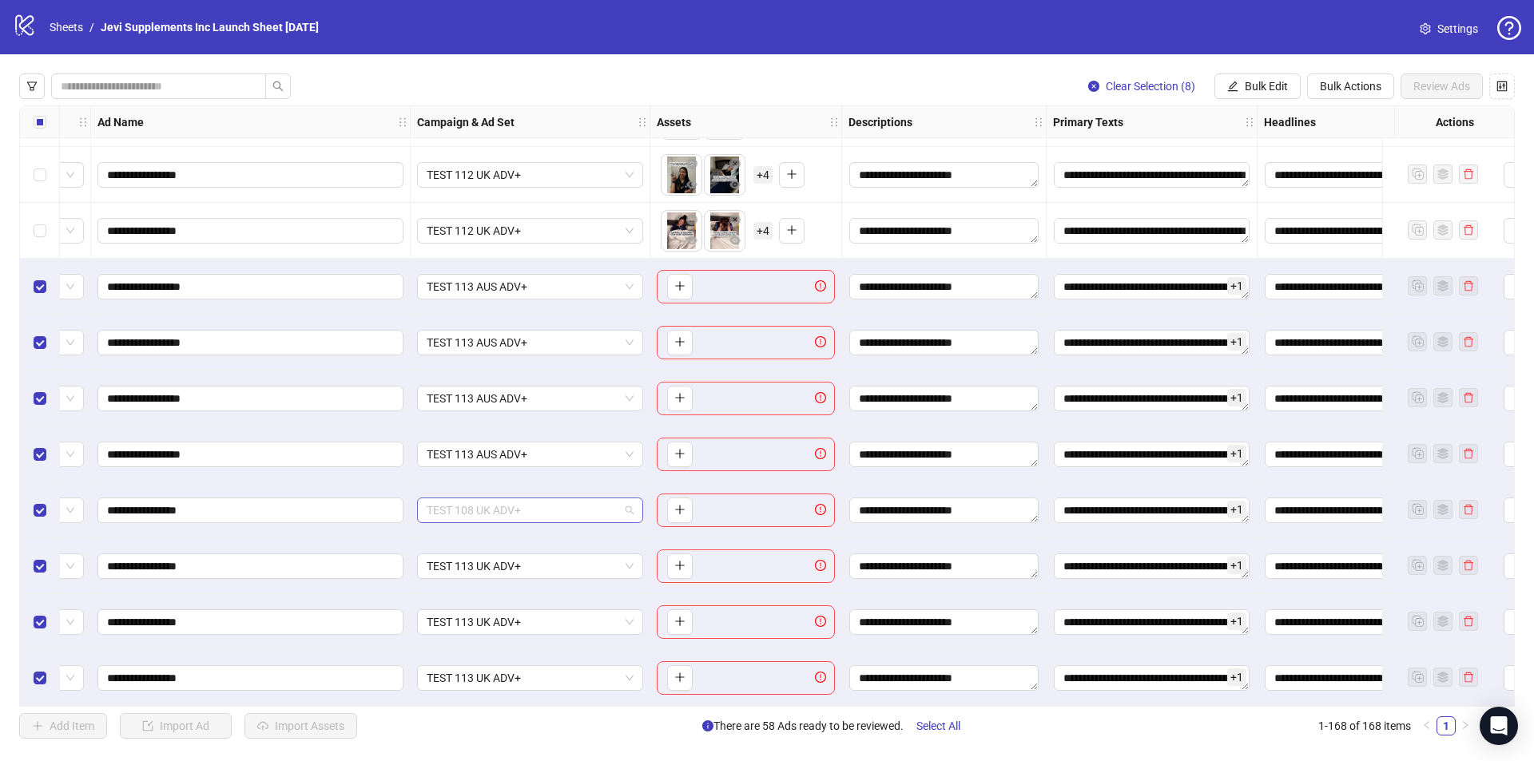
click at [556, 506] on span "TEST 108 UK ADV+" at bounding box center [530, 511] width 207 height 24
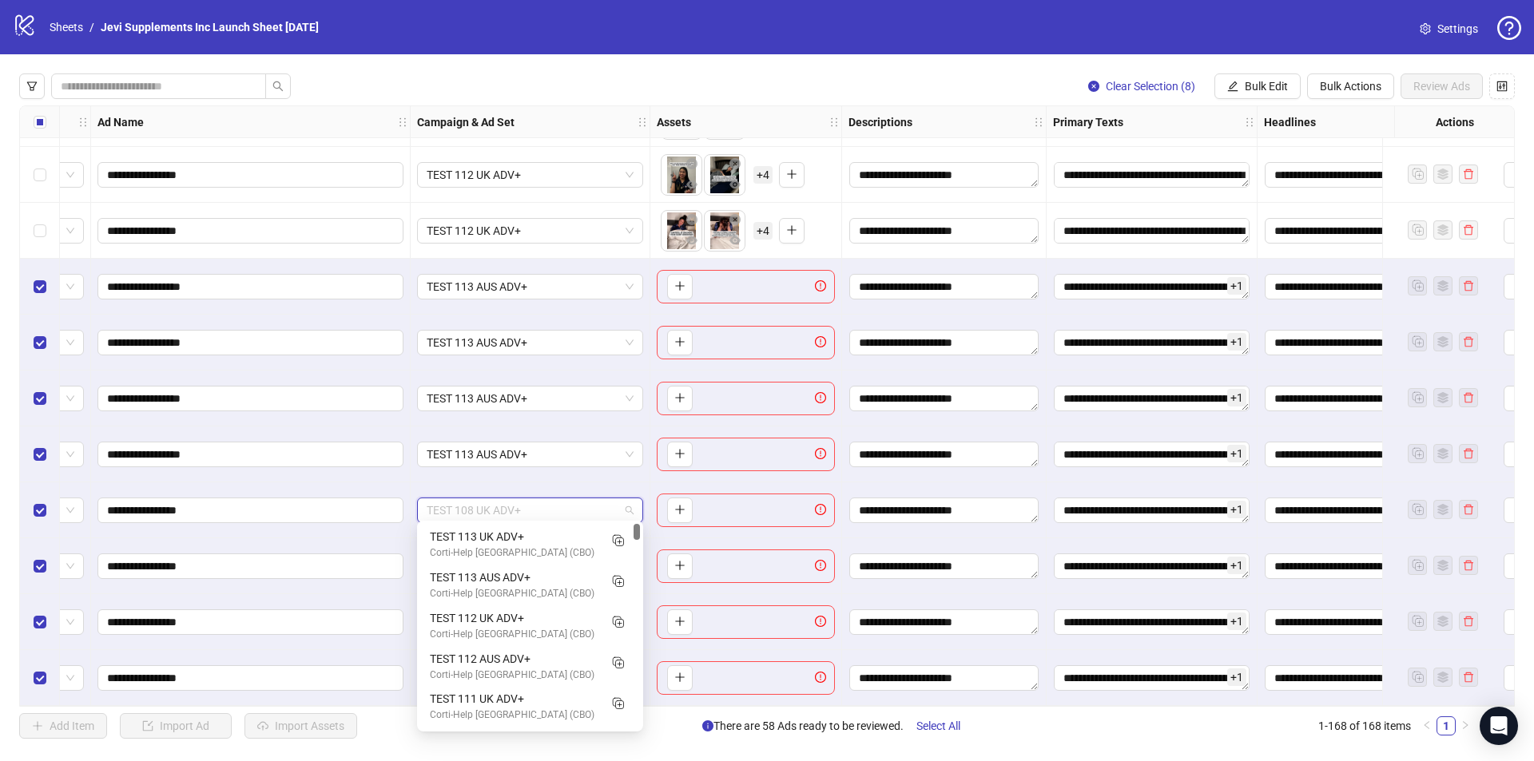
drag, startPoint x: 636, startPoint y: 544, endPoint x: 636, endPoint y: 533, distance: 11.2
click at [636, 533] on div at bounding box center [637, 532] width 6 height 16
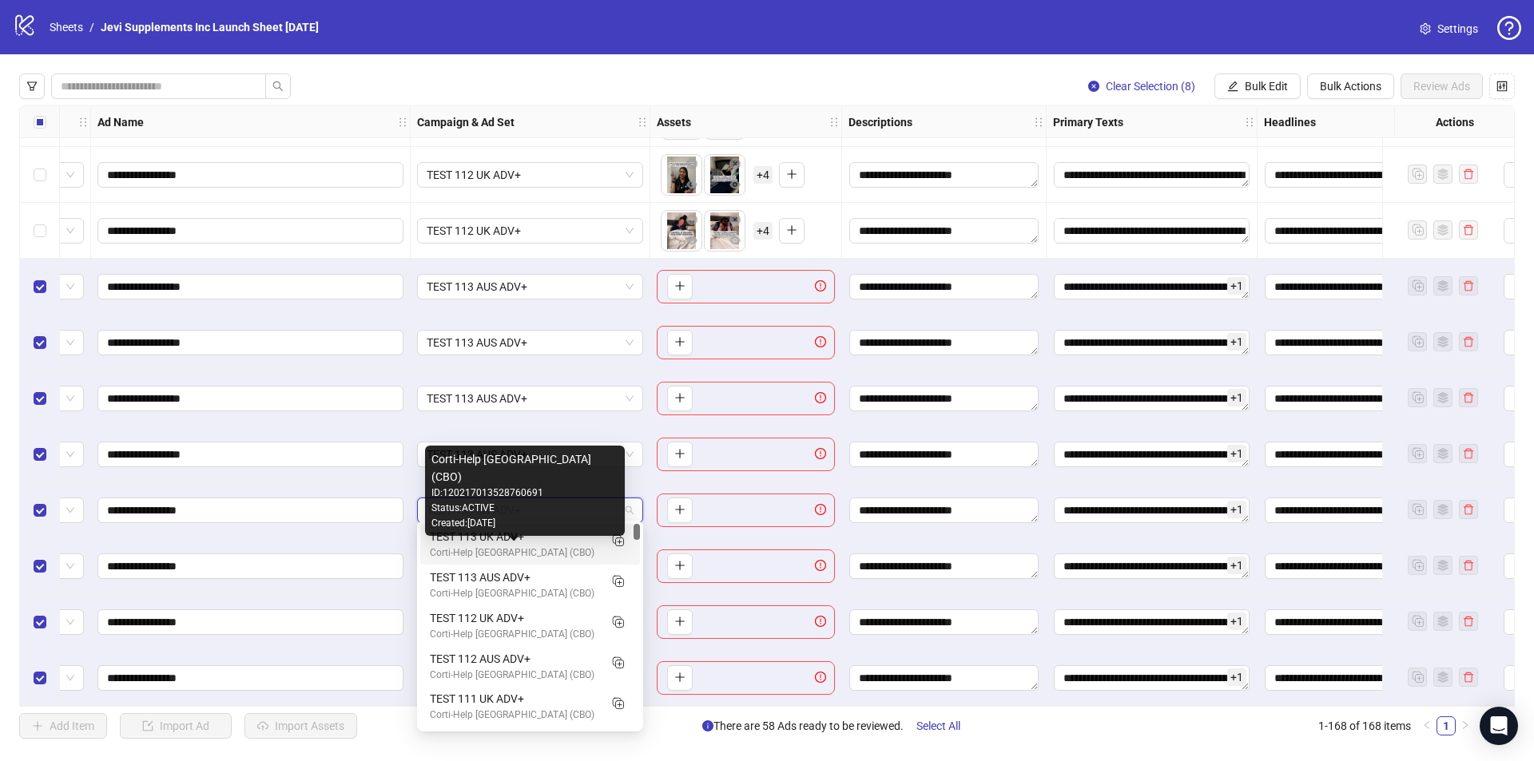
click at [543, 549] on div "Corti-Help [GEOGRAPHIC_DATA] (CBO)" at bounding box center [514, 553] width 169 height 15
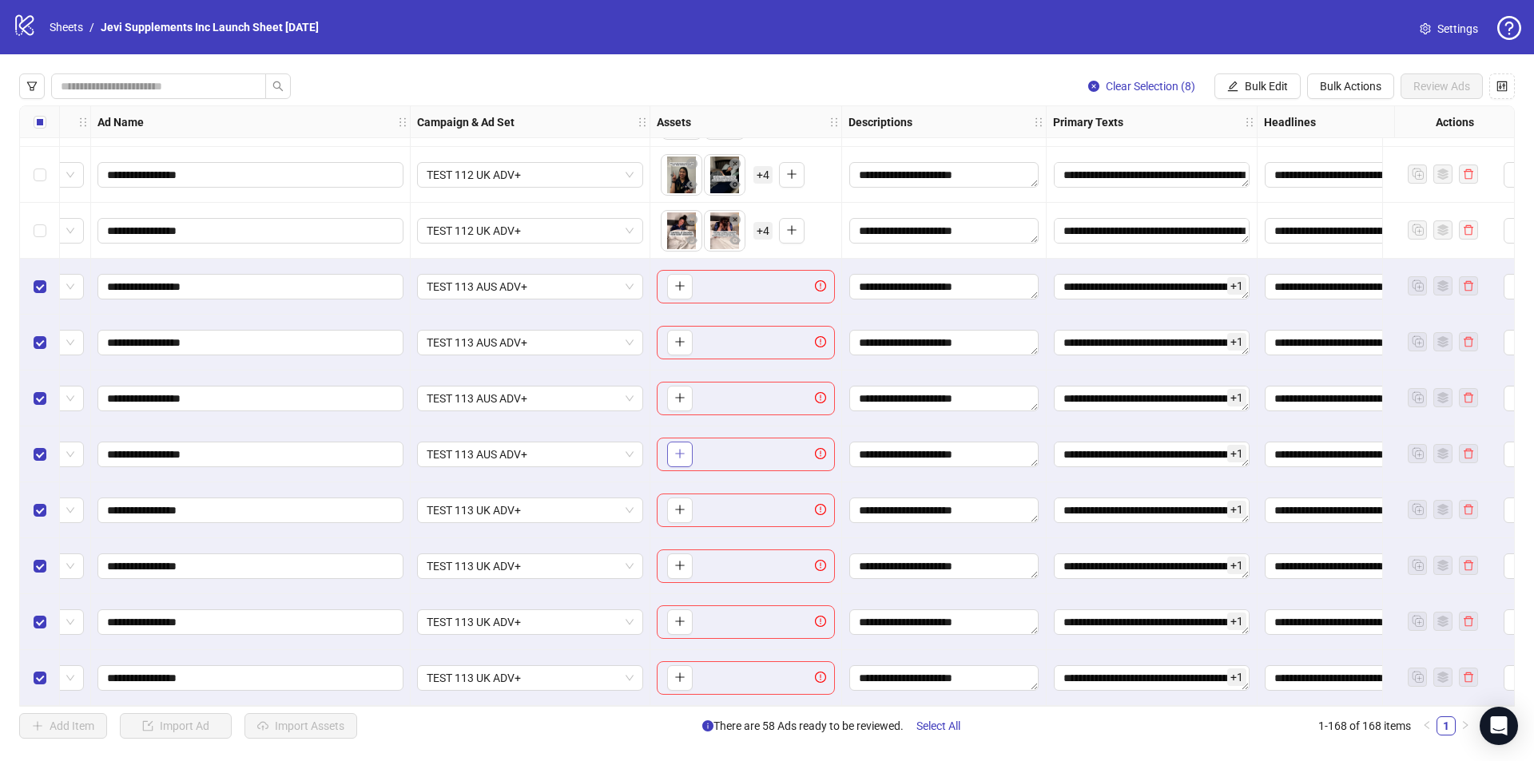
click at [681, 448] on icon "plus" at bounding box center [679, 453] width 11 height 11
click at [685, 392] on icon "plus" at bounding box center [679, 397] width 11 height 11
click at [686, 336] on button "button" at bounding box center [680, 343] width 26 height 26
click at [678, 280] on icon "plus" at bounding box center [679, 285] width 11 height 11
click at [684, 672] on icon "plus" at bounding box center [679, 677] width 11 height 11
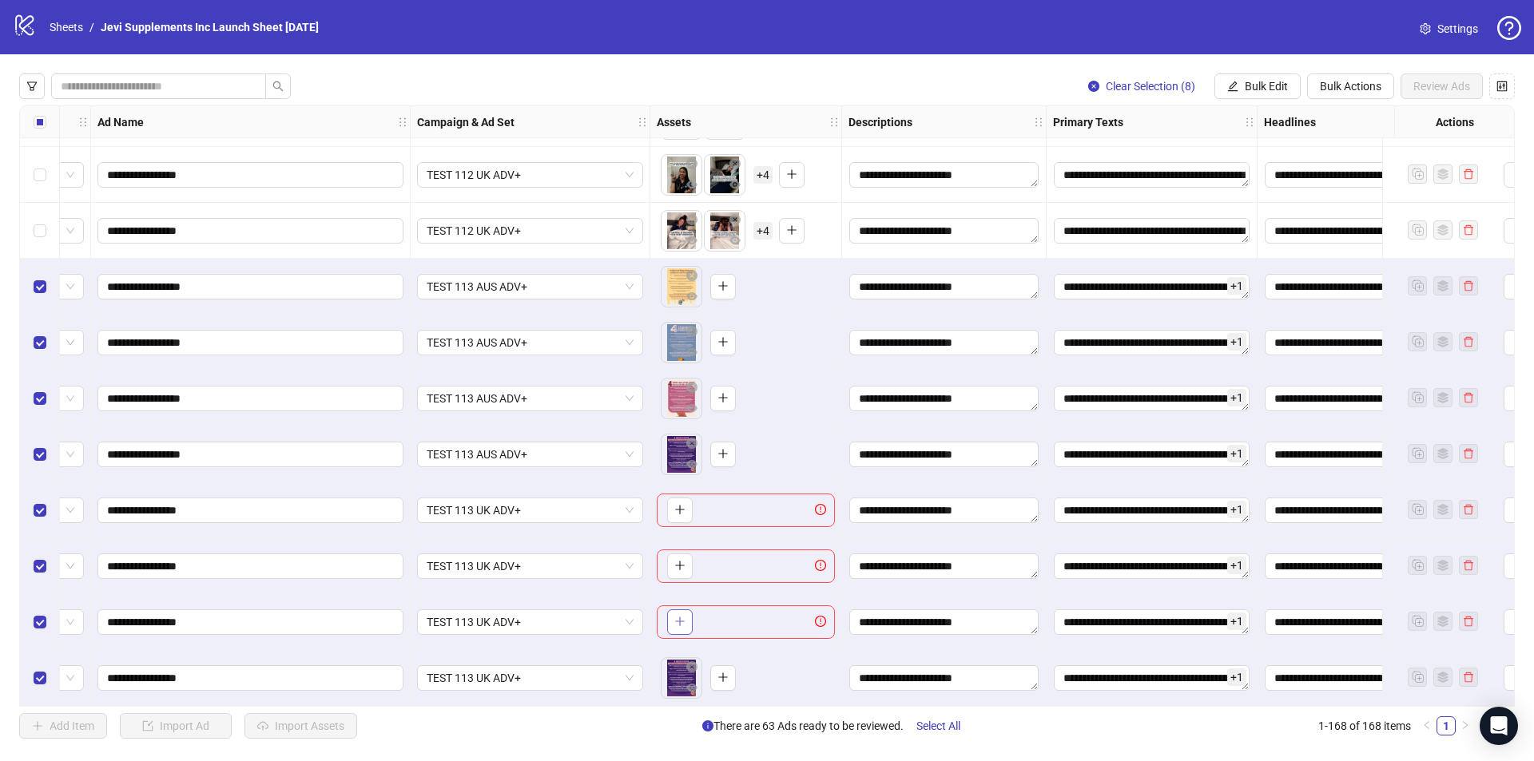
click at [686, 616] on button "button" at bounding box center [680, 623] width 26 height 26
click at [680, 566] on icon "plus" at bounding box center [679, 566] width 9 height 1
click at [682, 504] on icon "plus" at bounding box center [679, 509] width 11 height 11
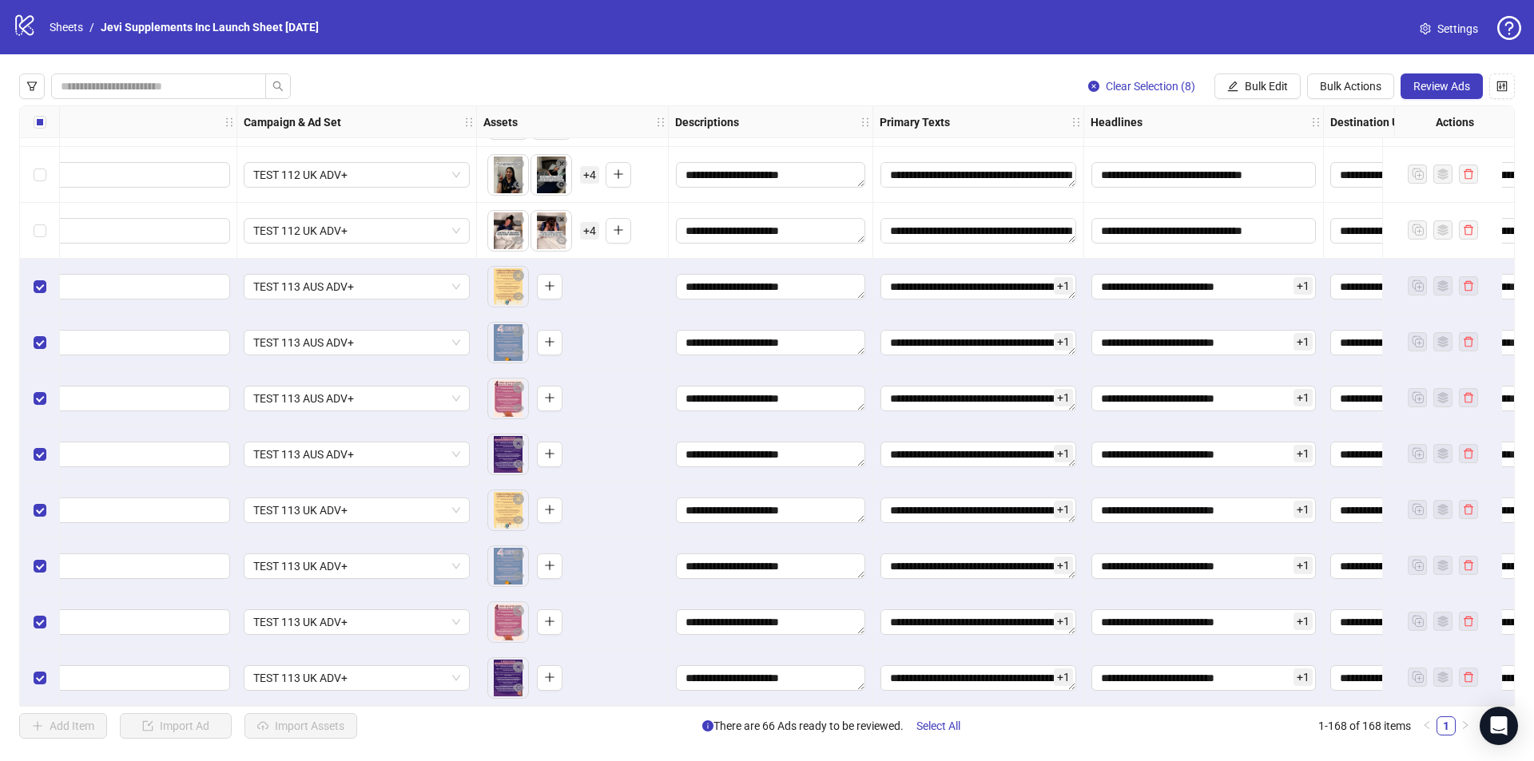
scroll to position [8834, 314]
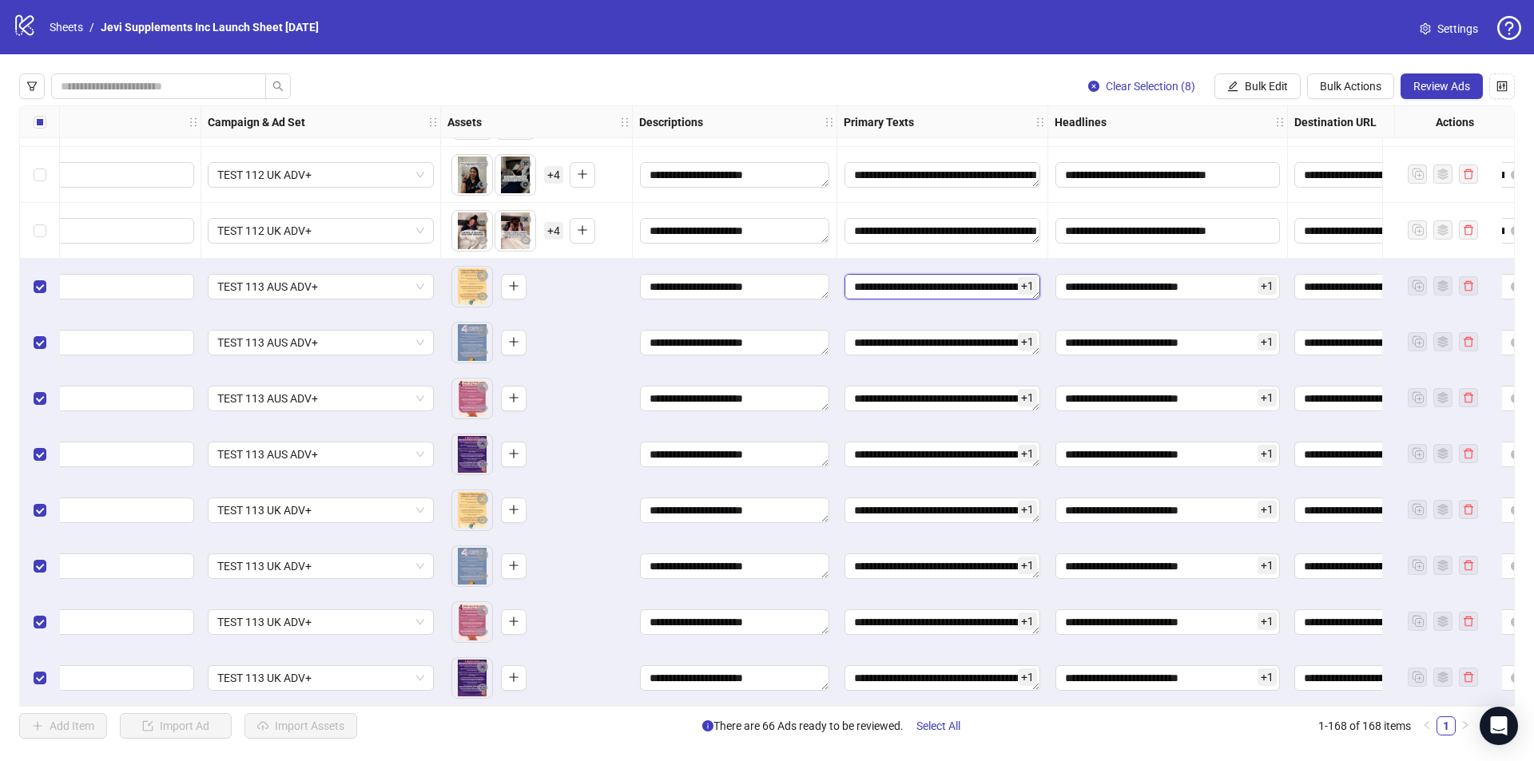
click at [956, 284] on textarea "Edit values" at bounding box center [943, 287] width 196 height 26
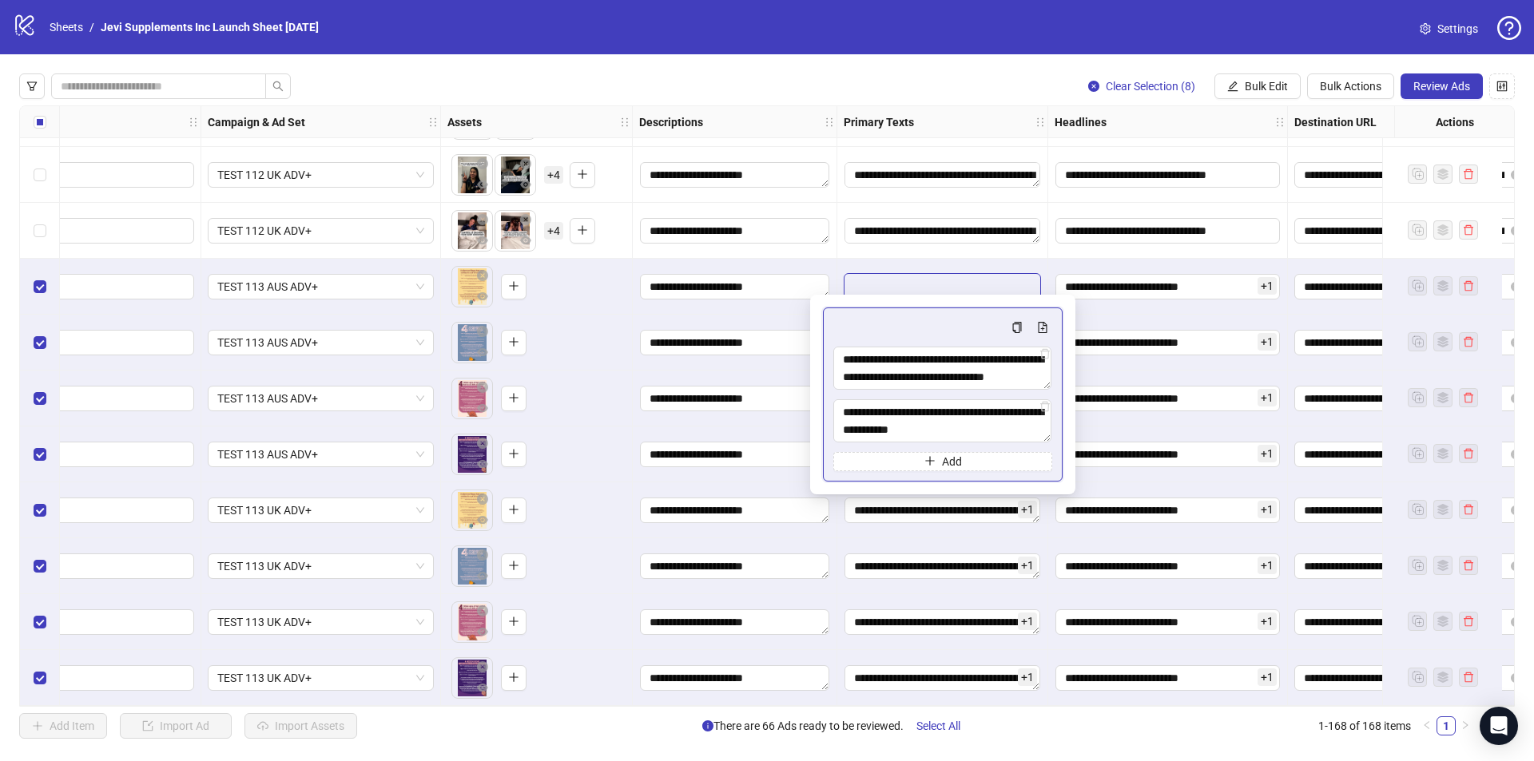
click at [841, 259] on div "+ 1" at bounding box center [942, 287] width 211 height 56
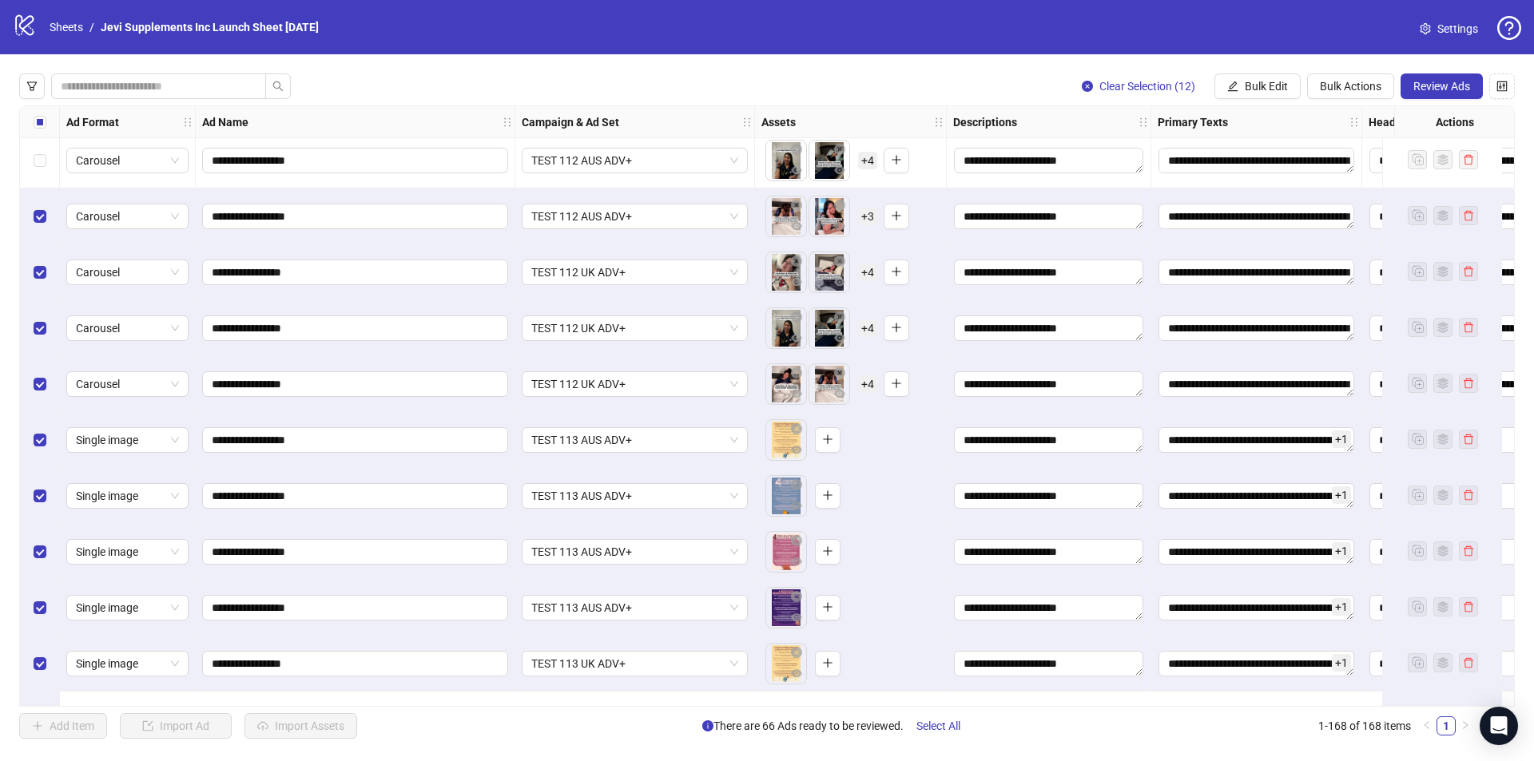
scroll to position [8595, 0]
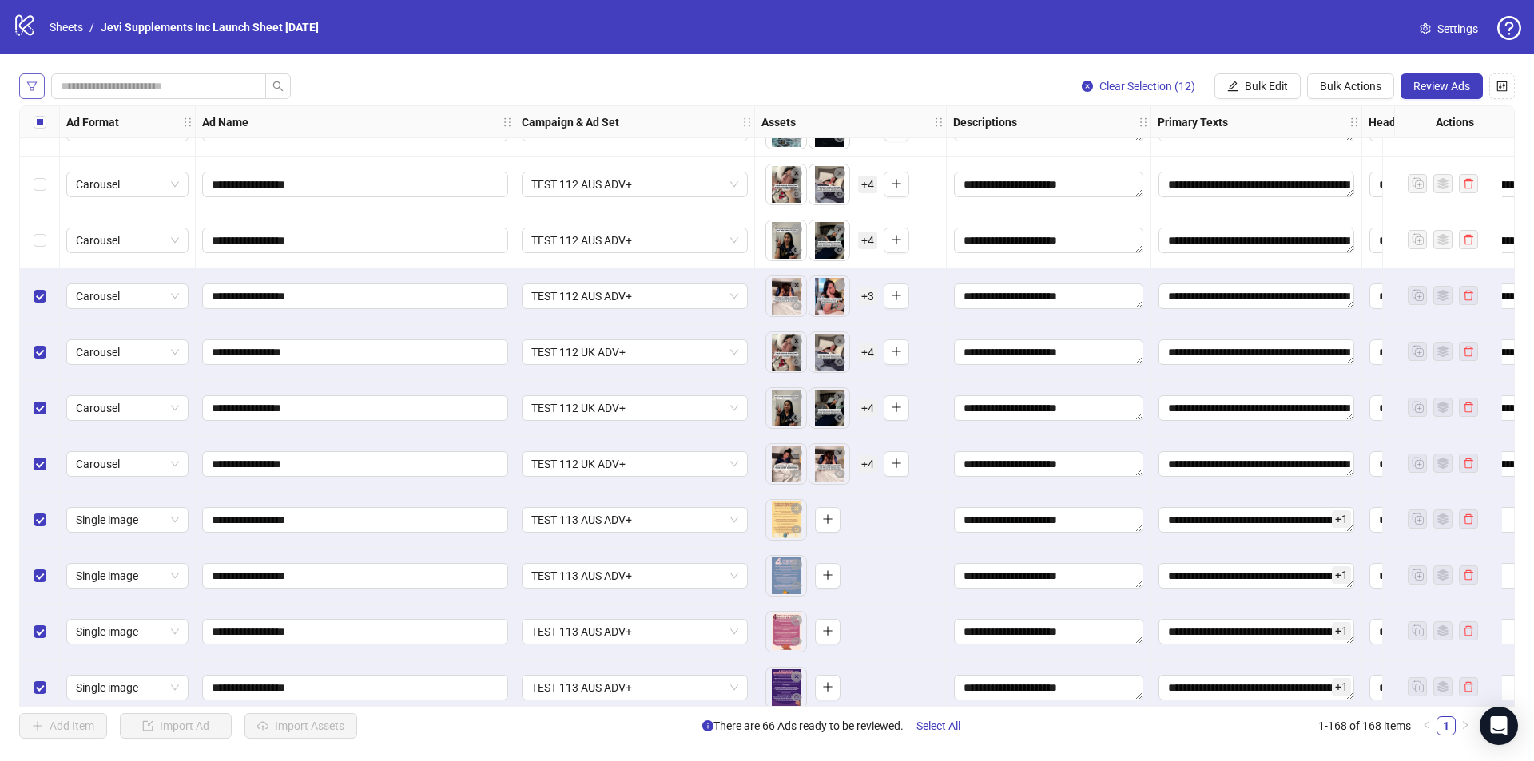
click at [22, 78] on button "button" at bounding box center [32, 87] width 26 height 26
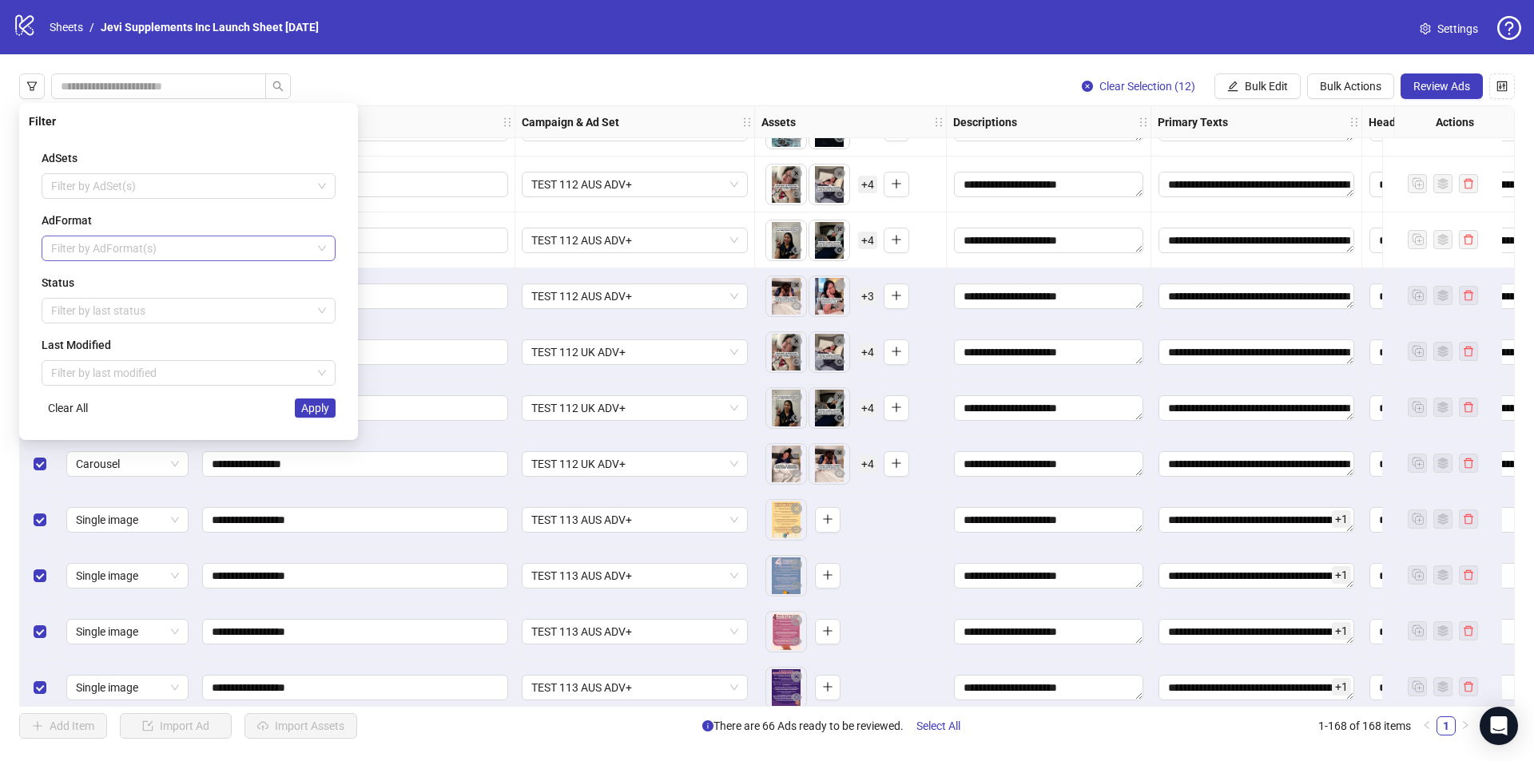
click at [105, 243] on div at bounding box center [180, 248] width 271 height 22
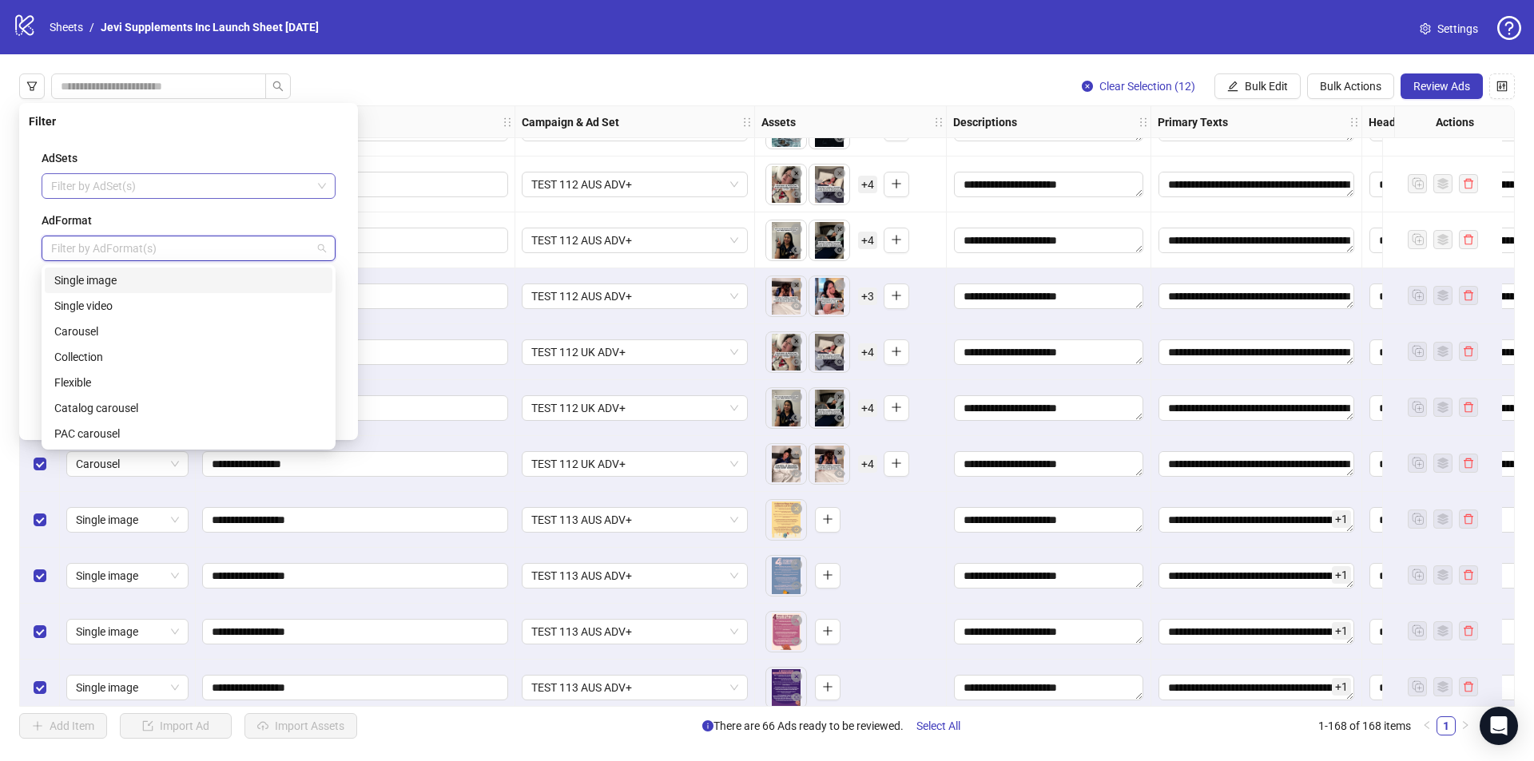
click at [110, 190] on div at bounding box center [180, 186] width 271 height 22
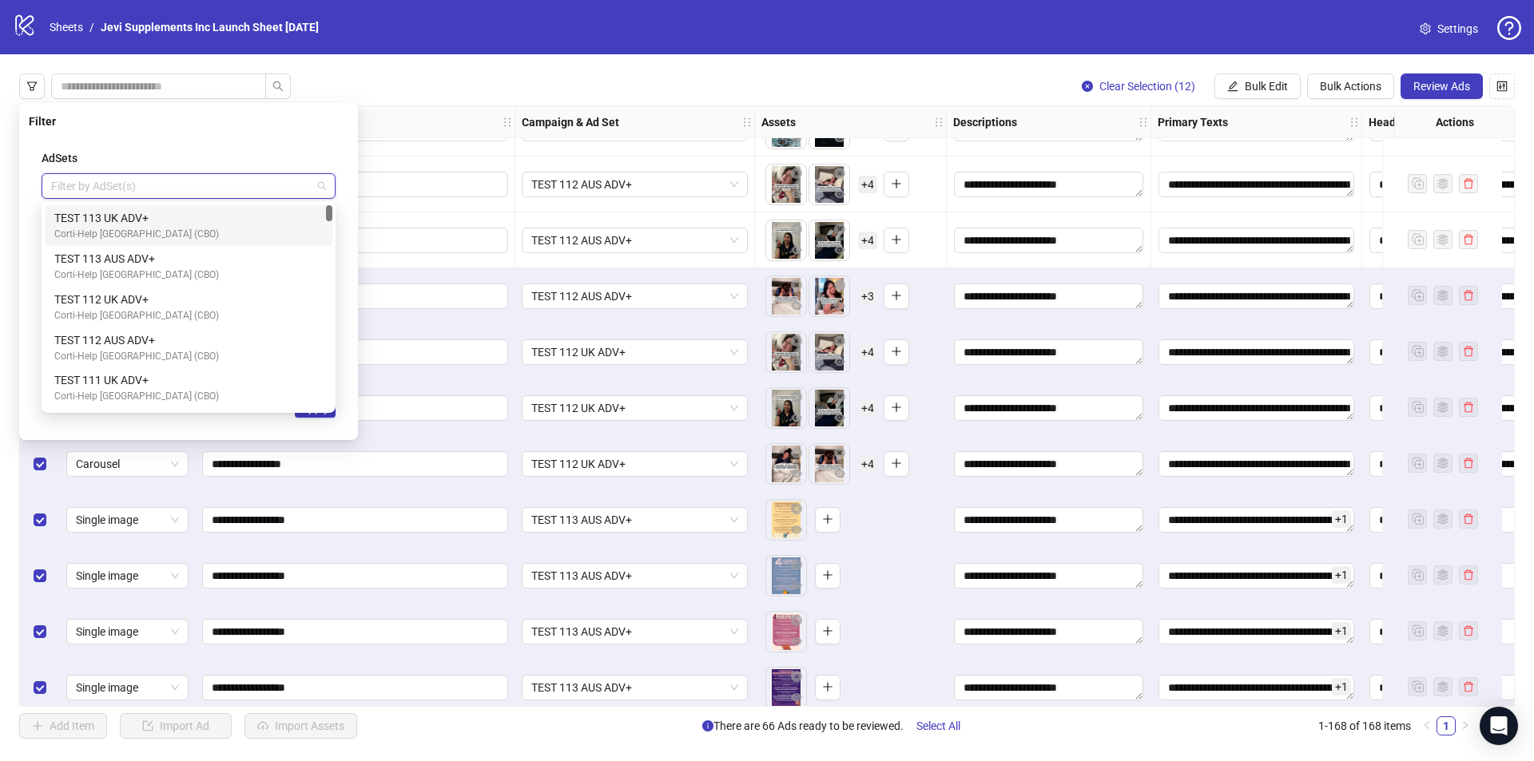
click at [135, 112] on div "Filter AdSets Filter by AdSet(s) AdFormat Filter by AdFormat(s) Status Filter b…" at bounding box center [188, 271] width 339 height 337
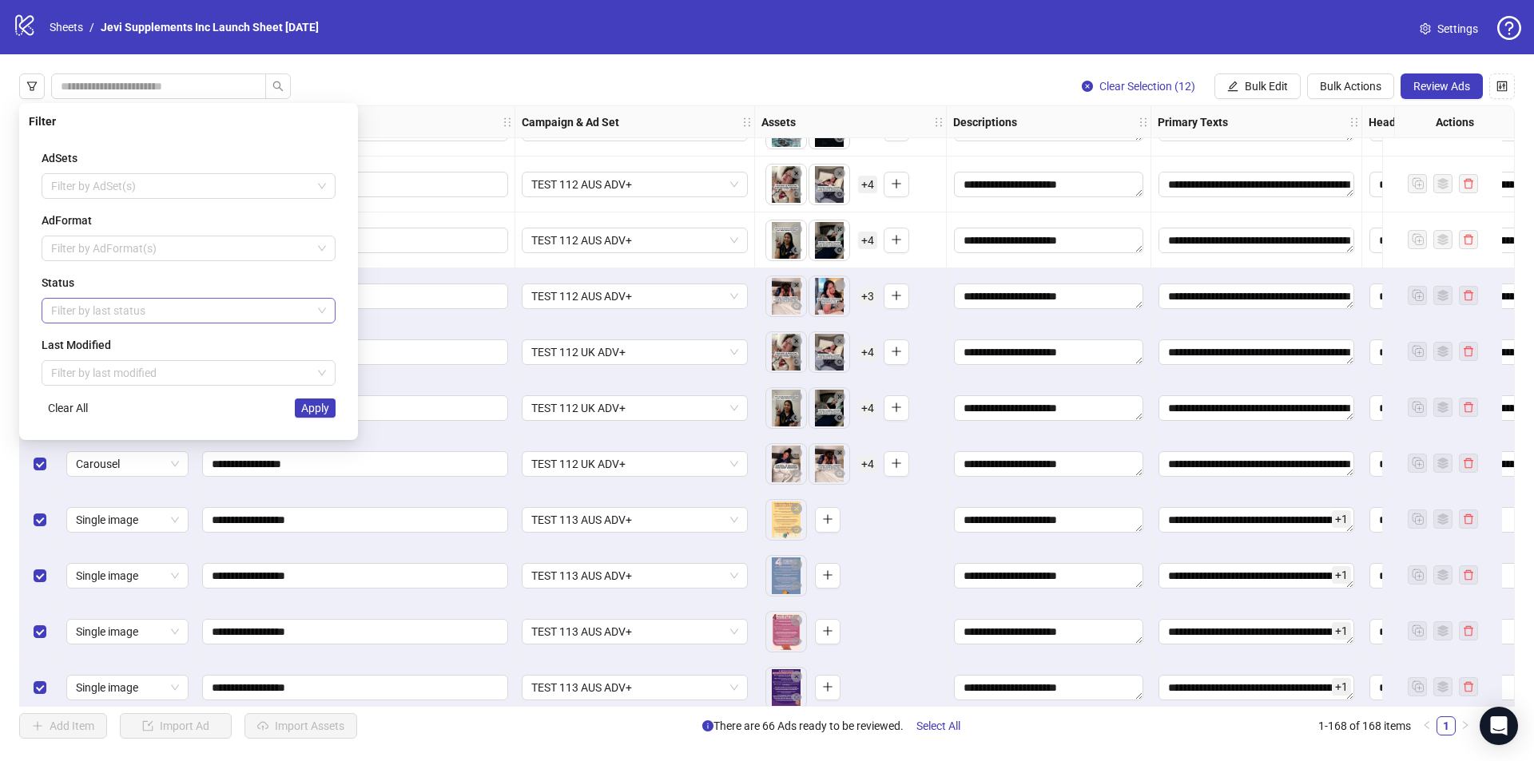
click at [105, 312] on div at bounding box center [180, 311] width 271 height 22
click at [97, 351] on div "Draft" at bounding box center [188, 343] width 268 height 18
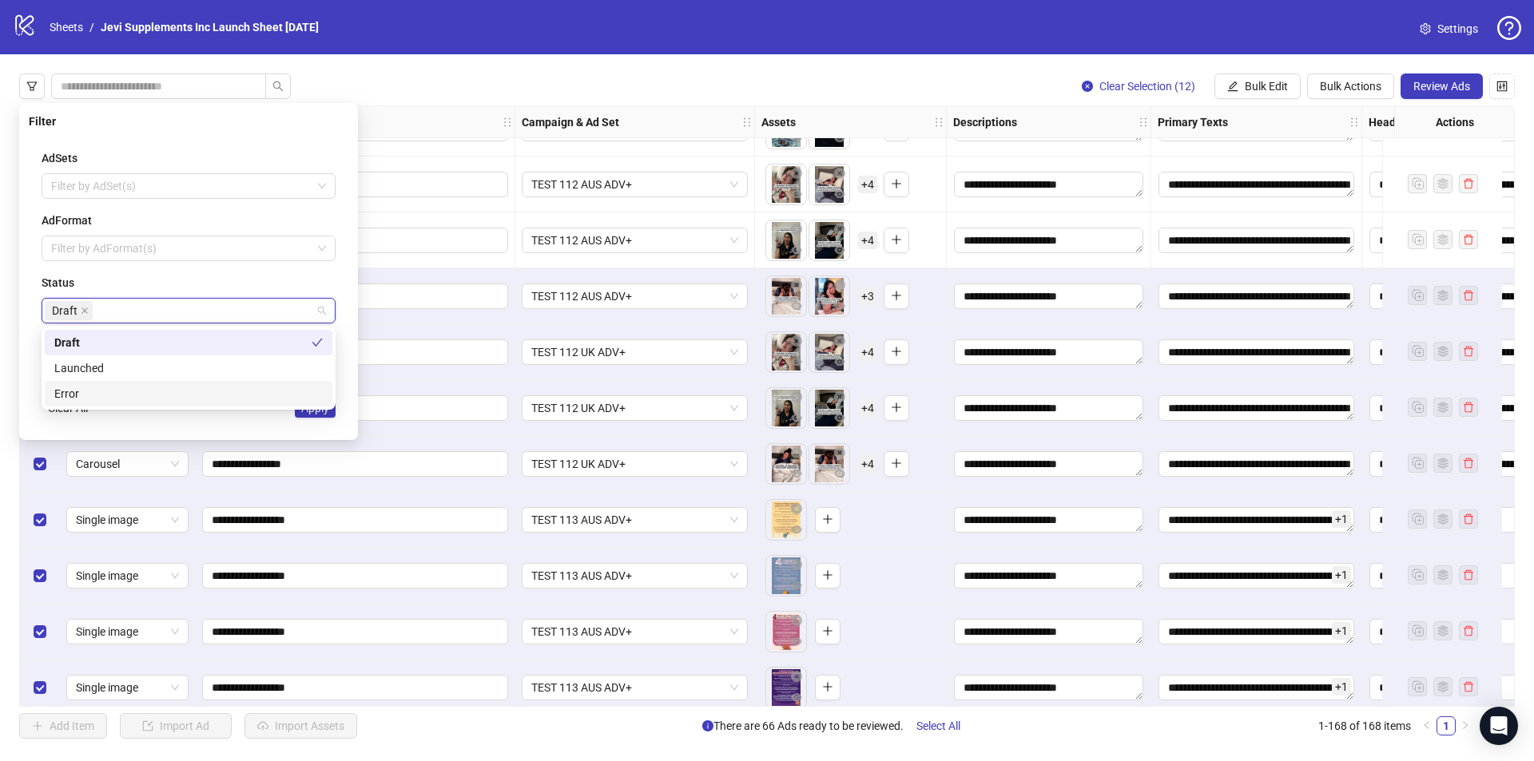
click at [34, 391] on div "AdSets Filter by AdSet(s) AdFormat Filter by AdFormat(s) Status Draft Last Modi…" at bounding box center [189, 284] width 320 height 294
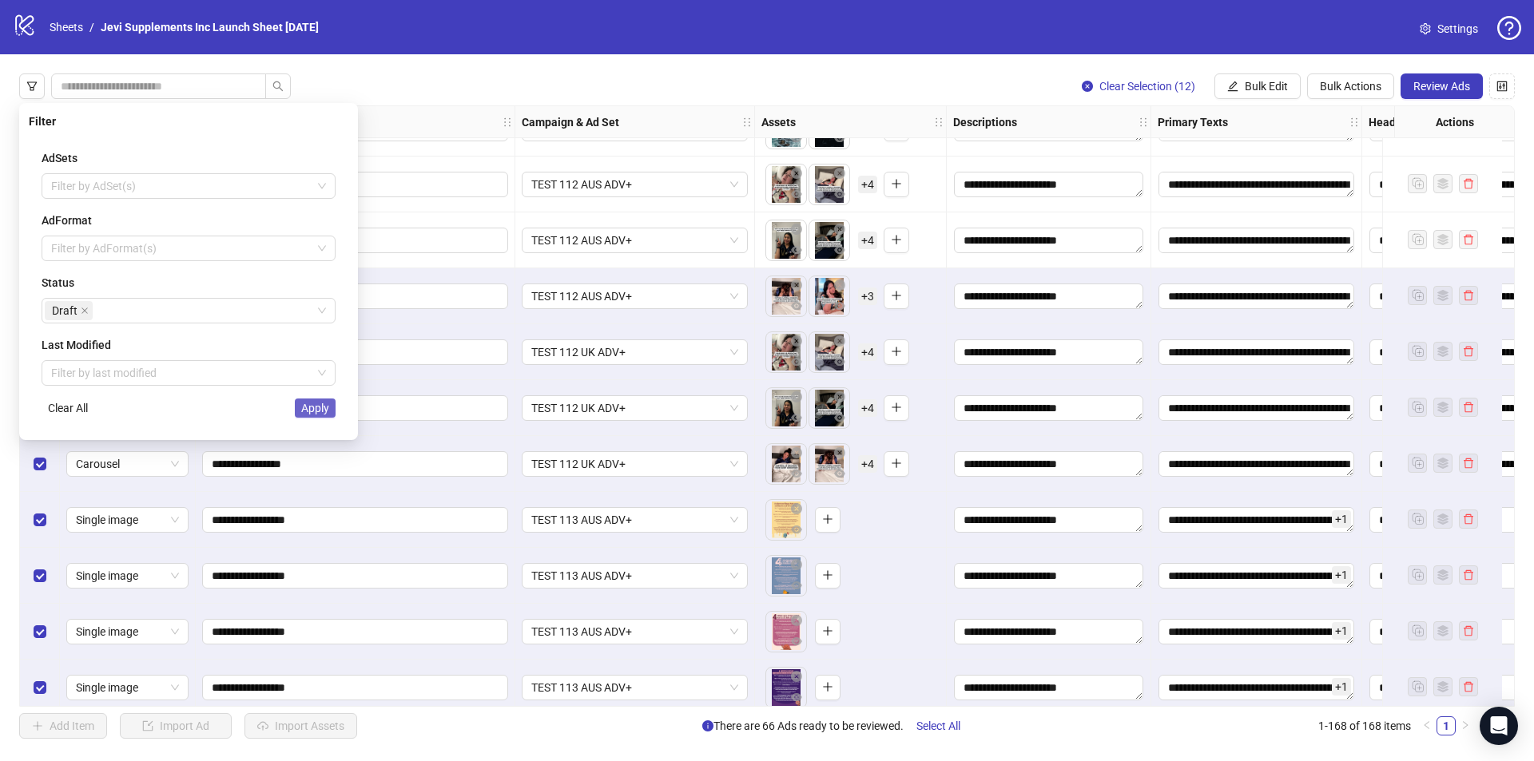
click at [319, 407] on span "Apply" at bounding box center [315, 408] width 28 height 13
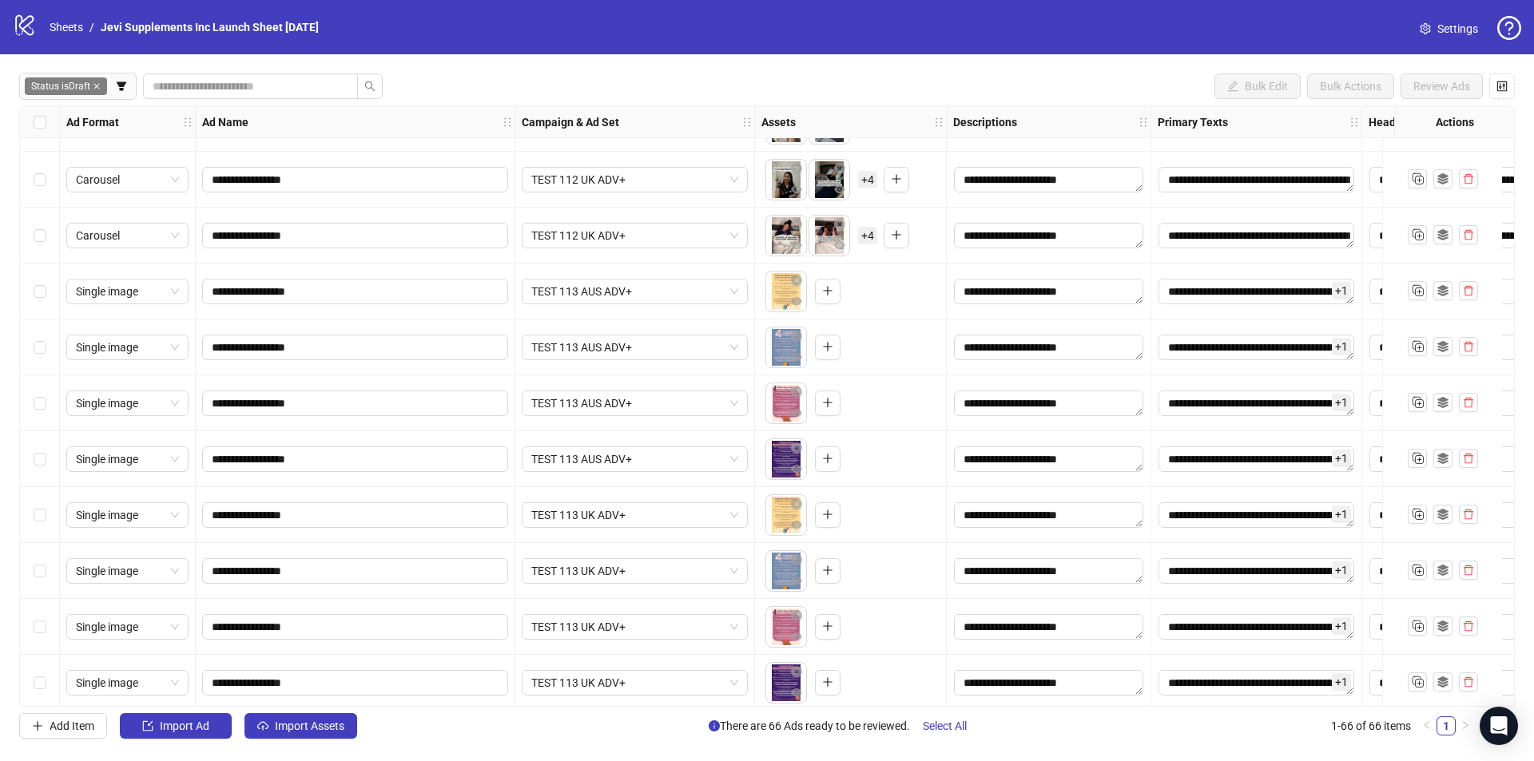
scroll to position [3130, 0]
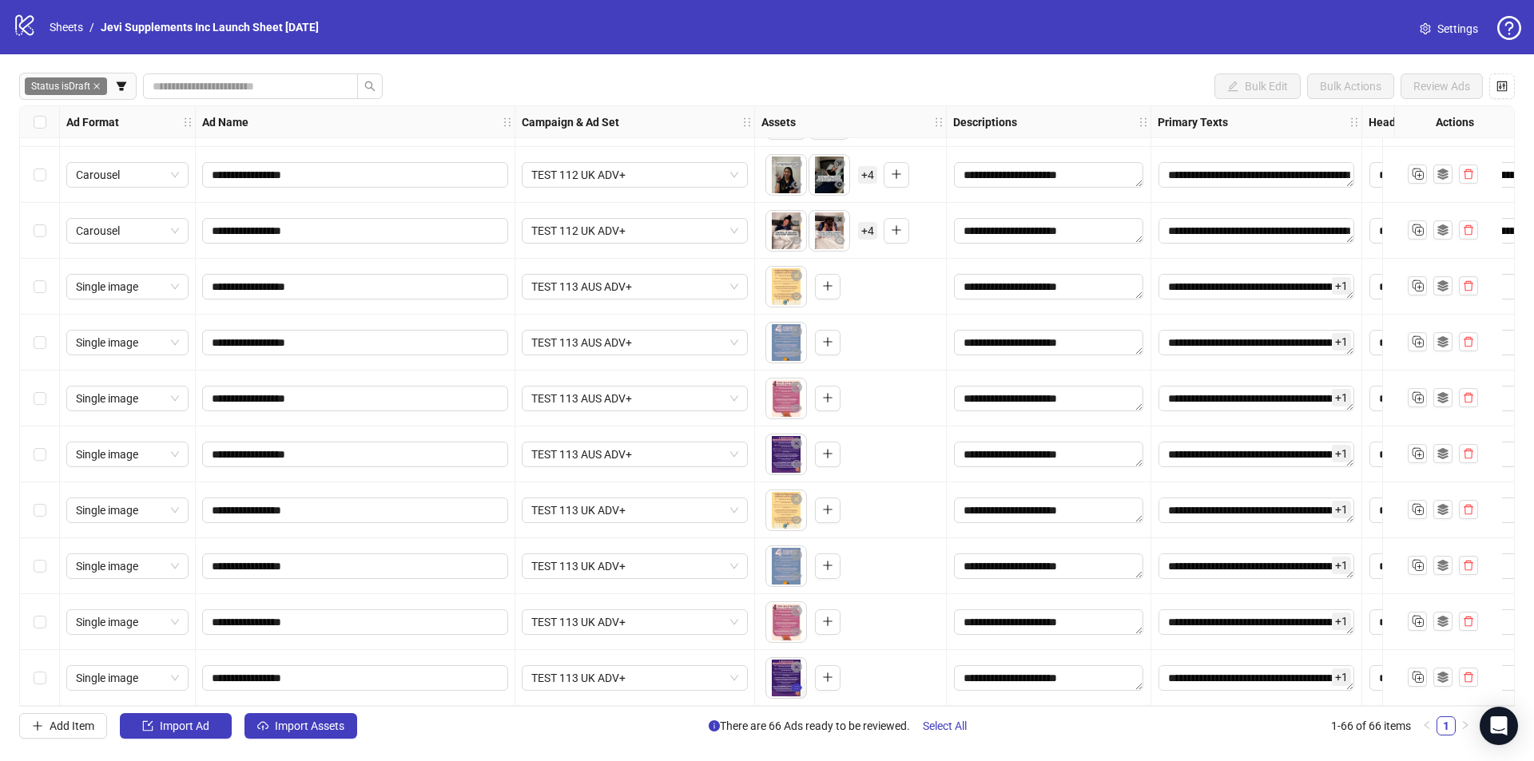
click at [800, 684] on icon "eye" at bounding box center [796, 688] width 11 height 8
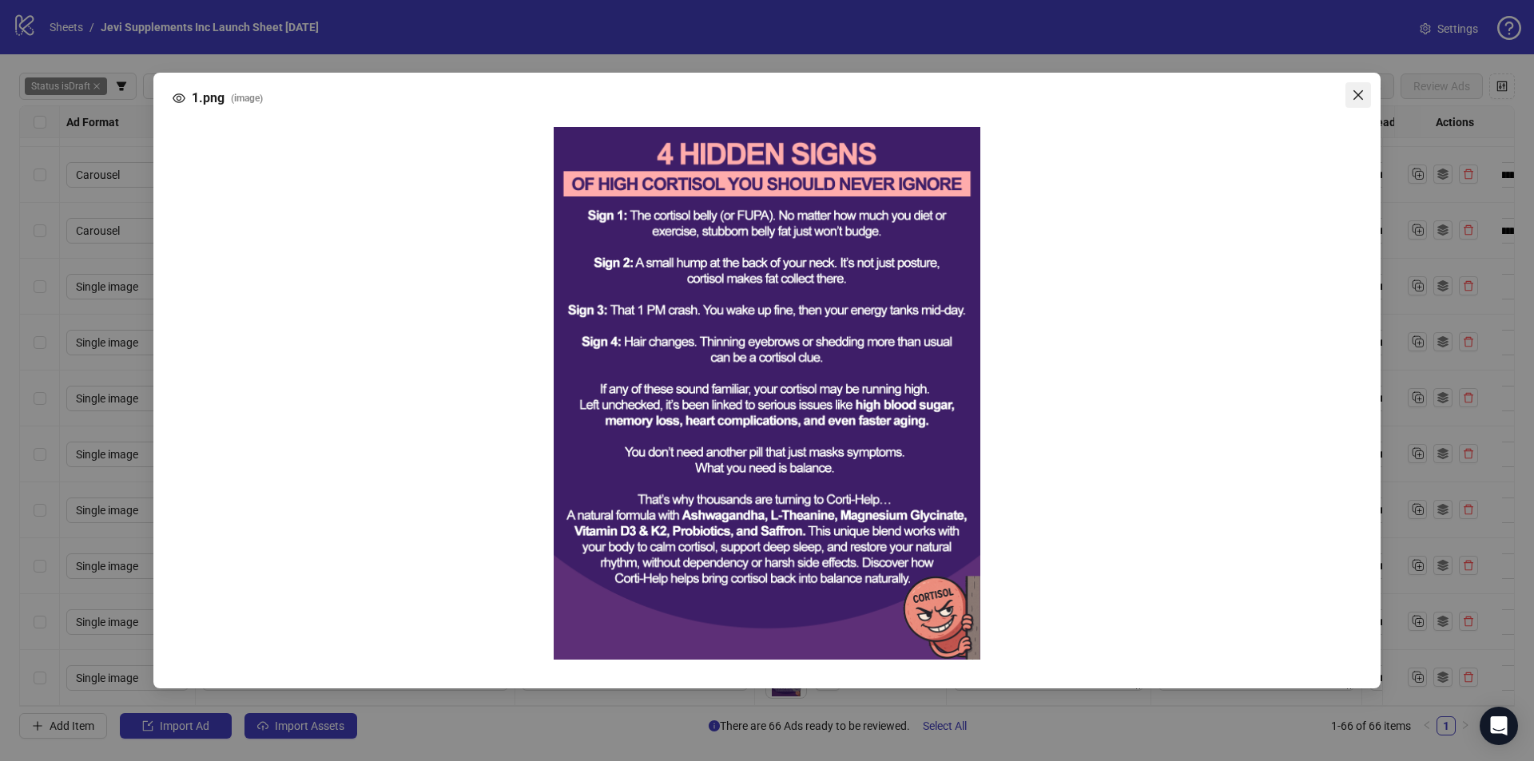
click at [1353, 92] on icon "close" at bounding box center [1358, 95] width 13 height 13
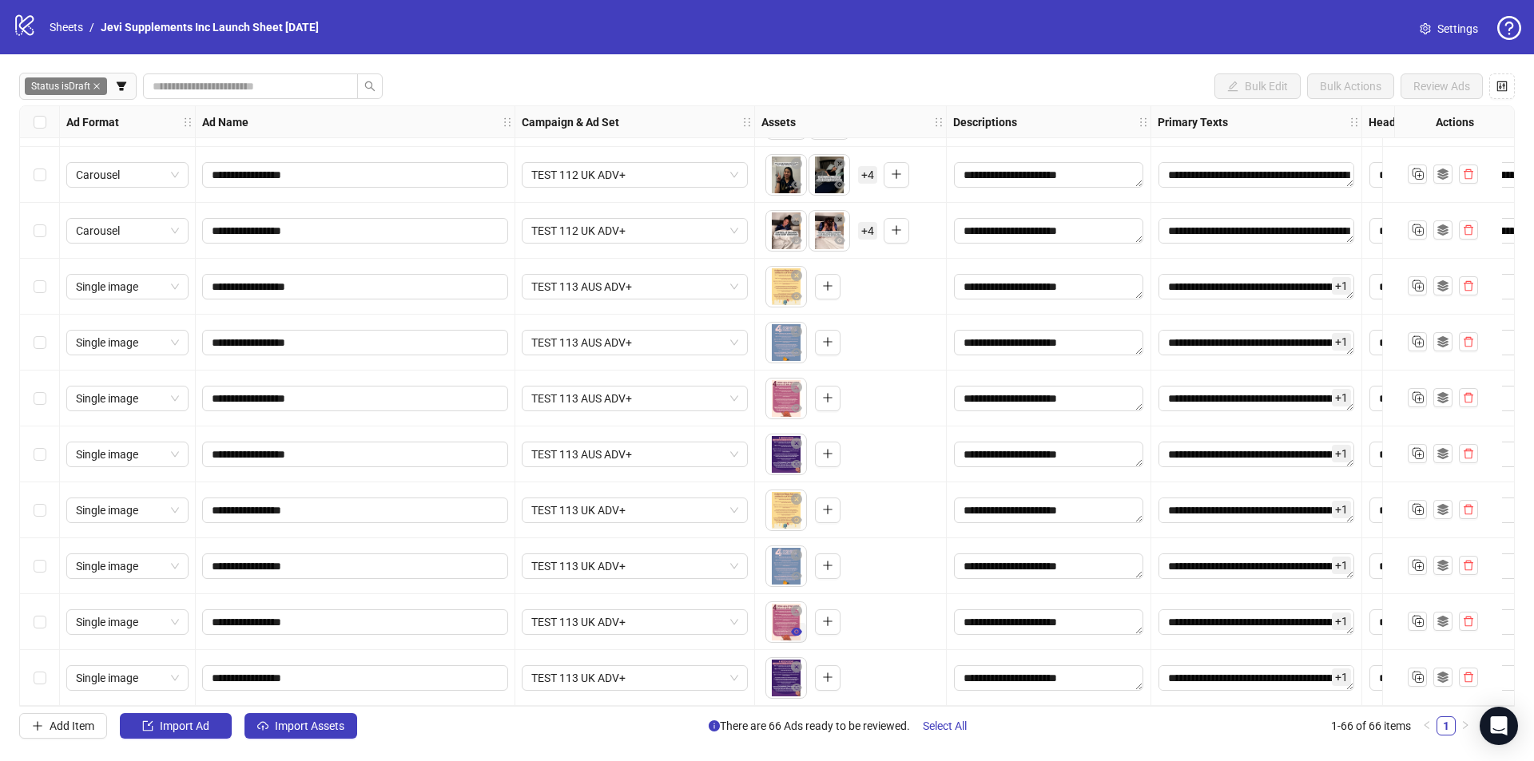
click at [801, 628] on icon "eye" at bounding box center [796, 631] width 11 height 11
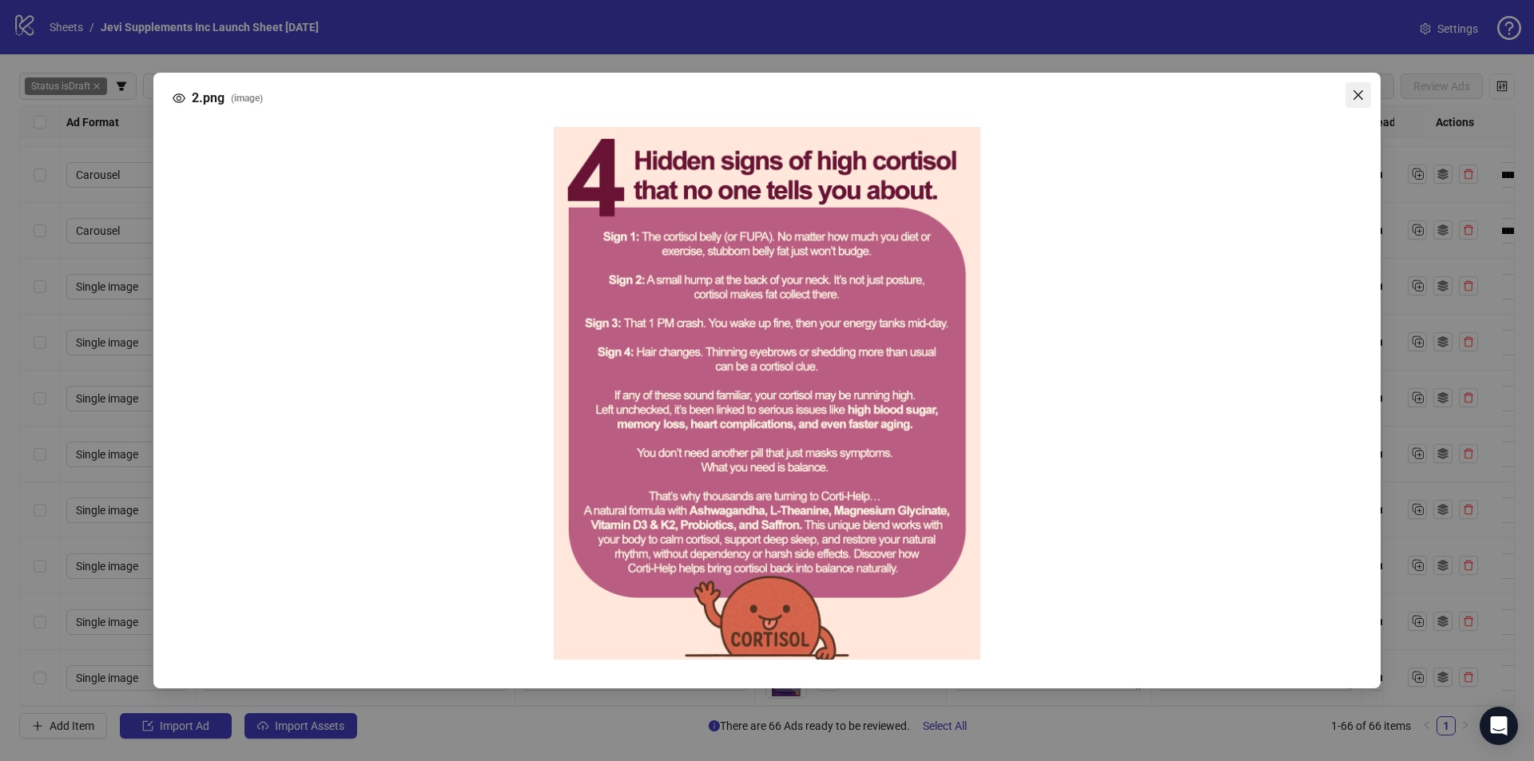
click at [1352, 91] on icon "close" at bounding box center [1358, 95] width 13 height 13
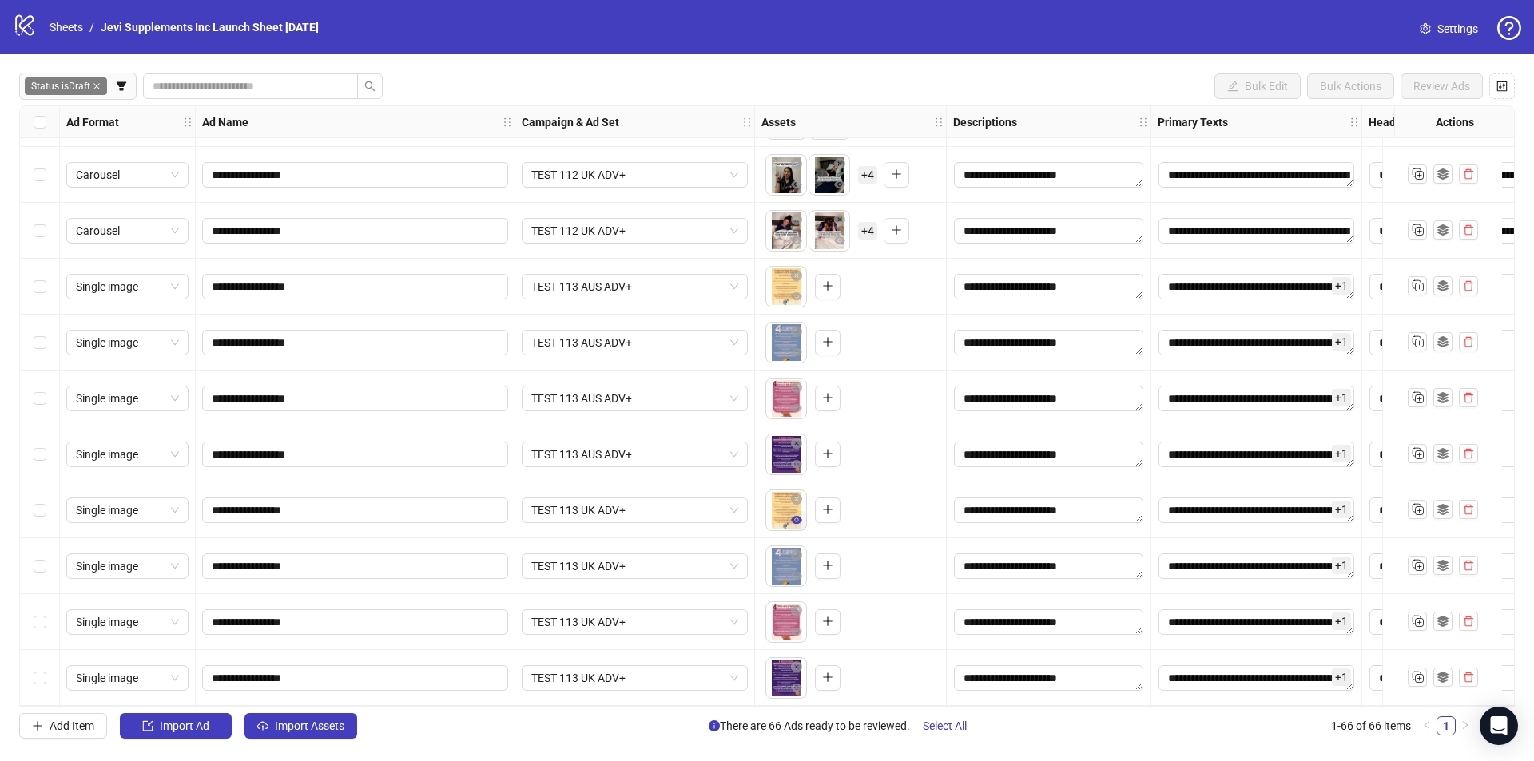
click at [798, 515] on icon "eye" at bounding box center [796, 520] width 11 height 11
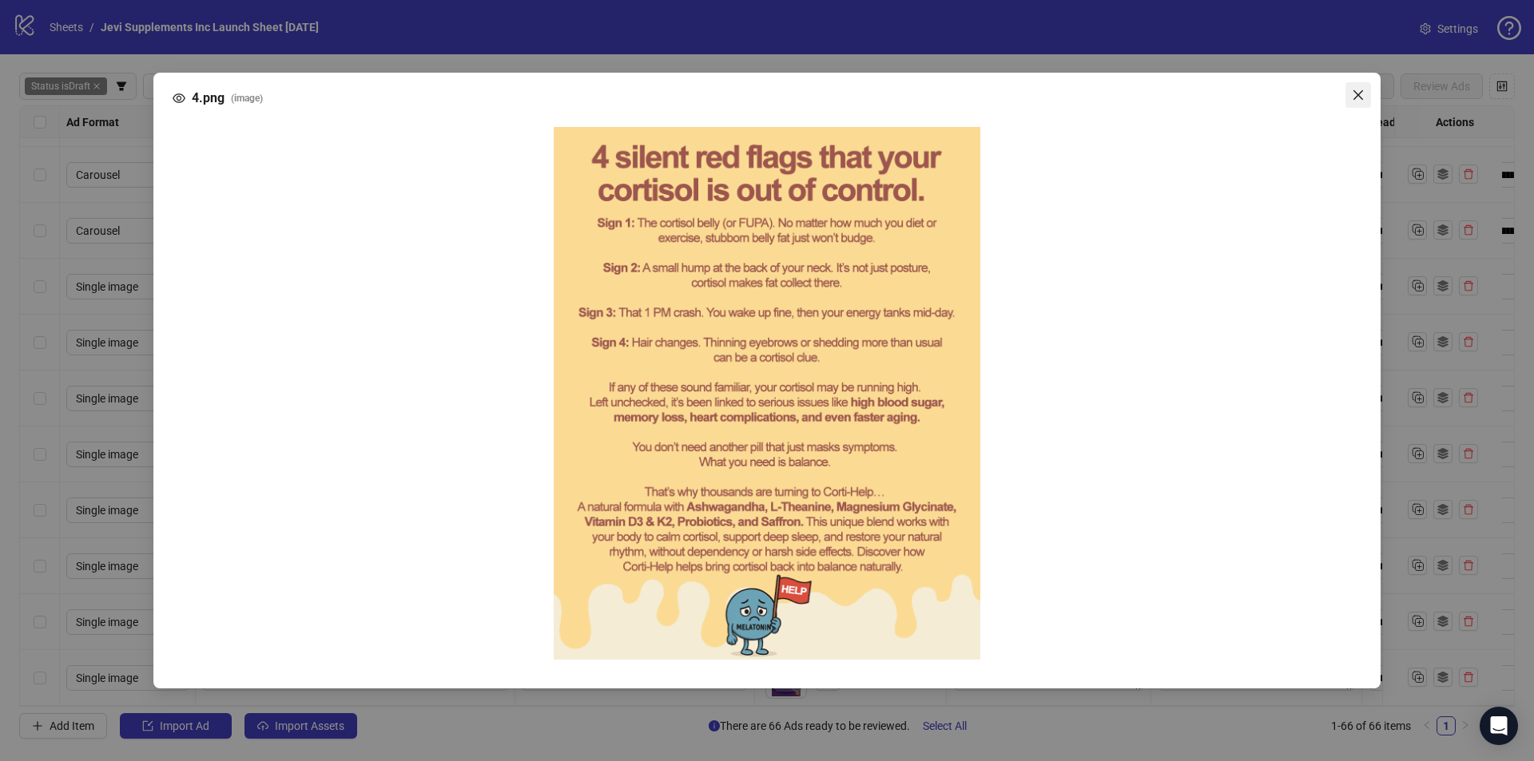
click at [1362, 95] on icon "close" at bounding box center [1358, 95] width 13 height 13
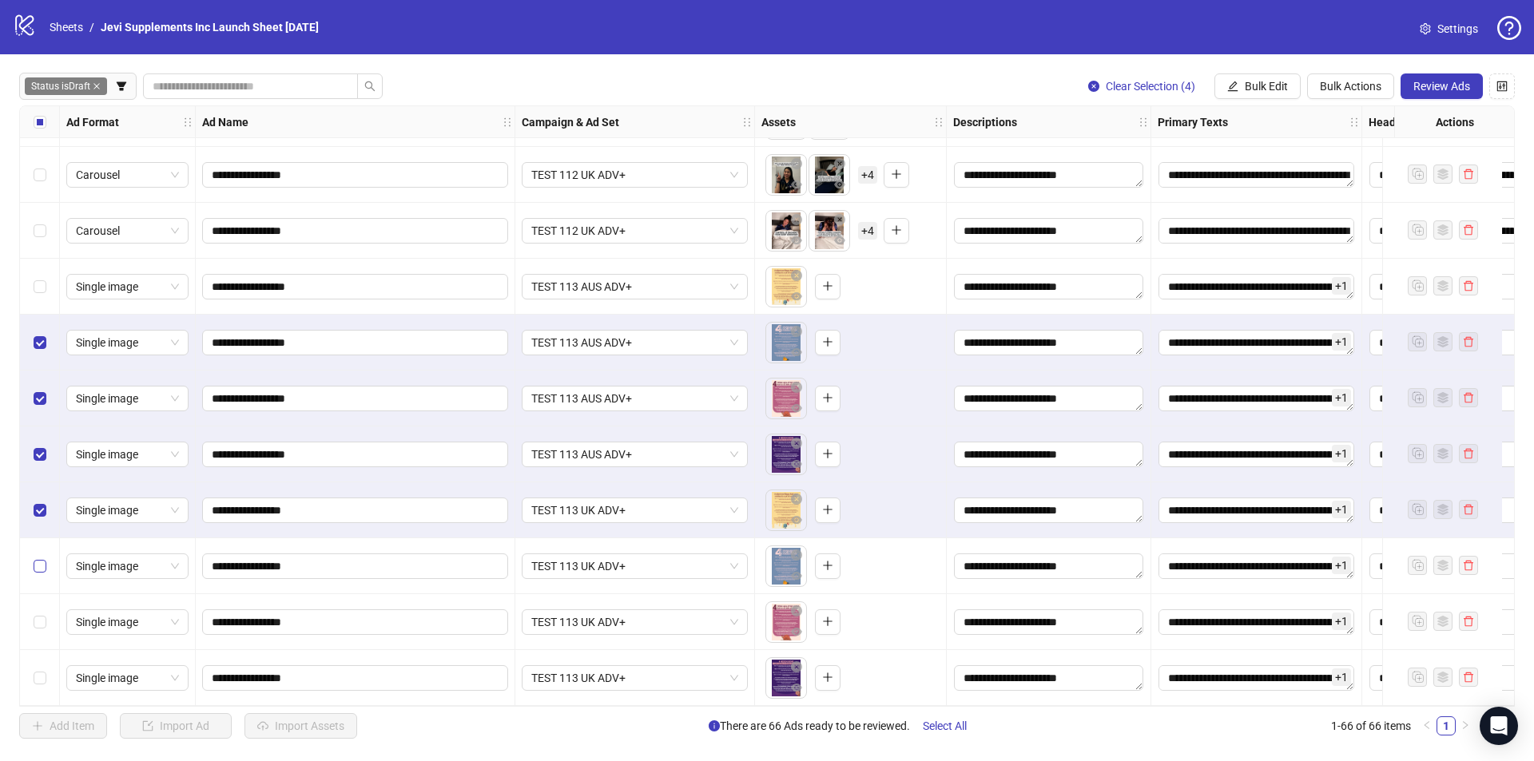
click at [35, 569] on label "Select row 64" at bounding box center [40, 567] width 13 height 18
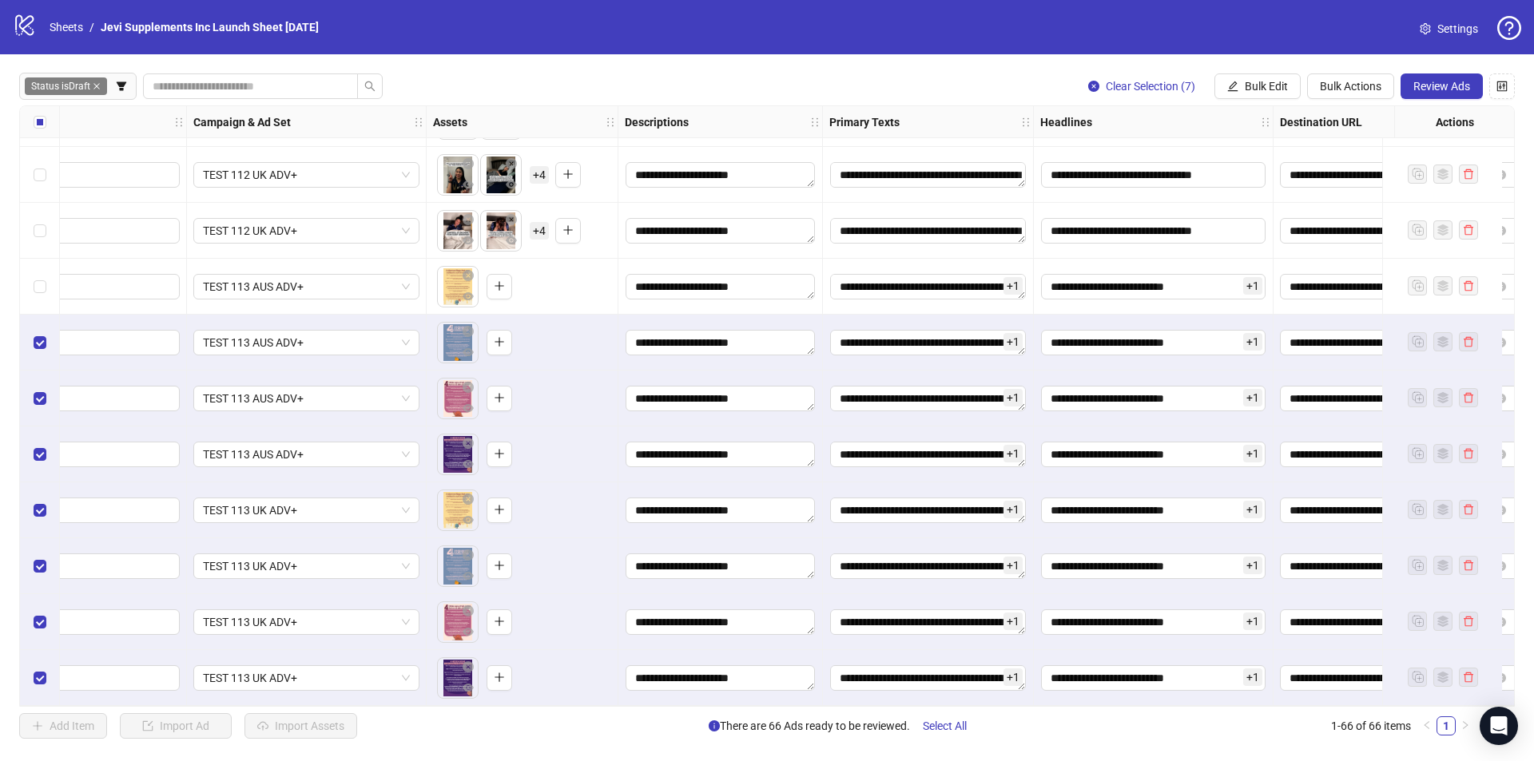
scroll to position [3130, 446]
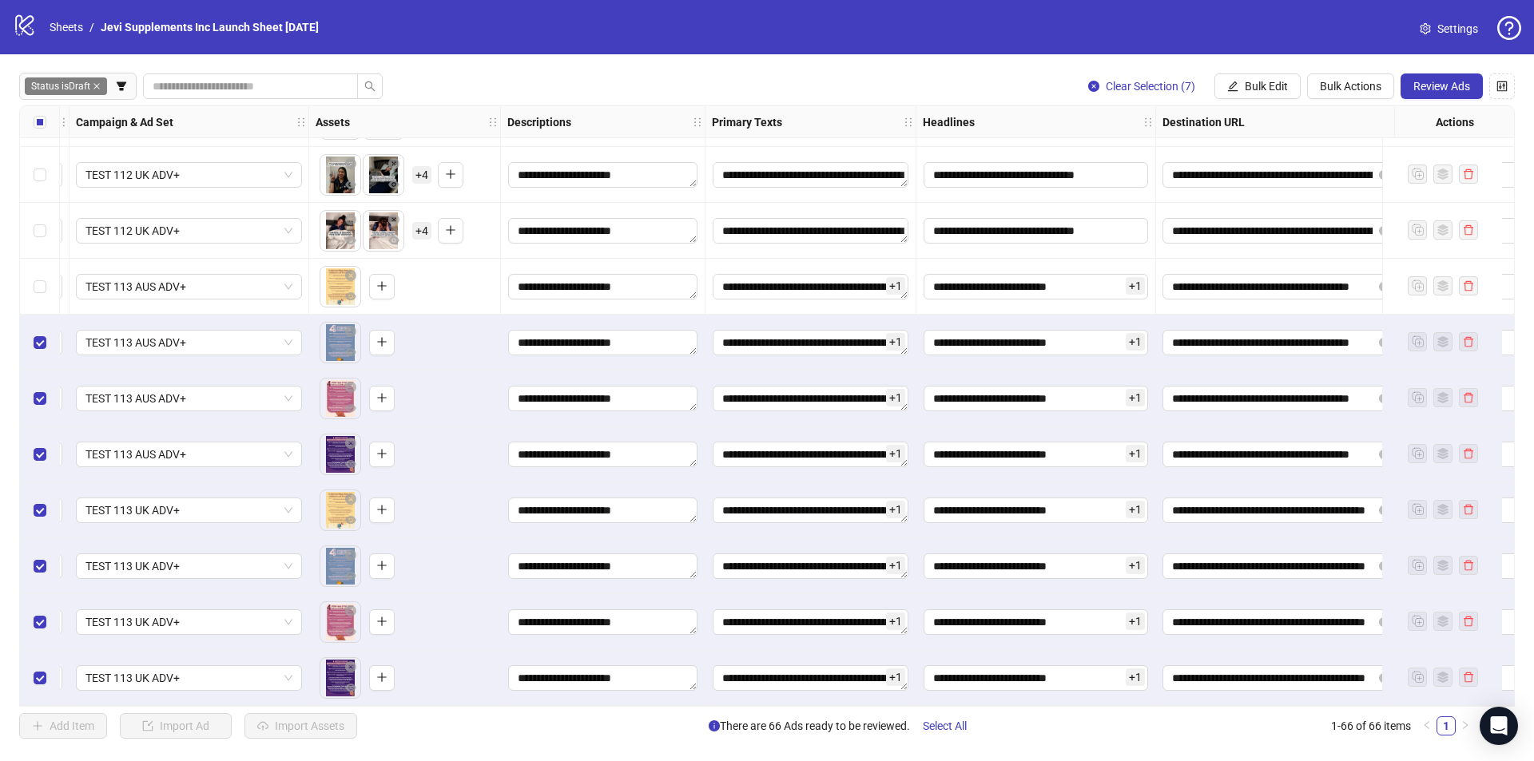
click at [827, 553] on div "+ 1" at bounding box center [810, 566] width 197 height 27
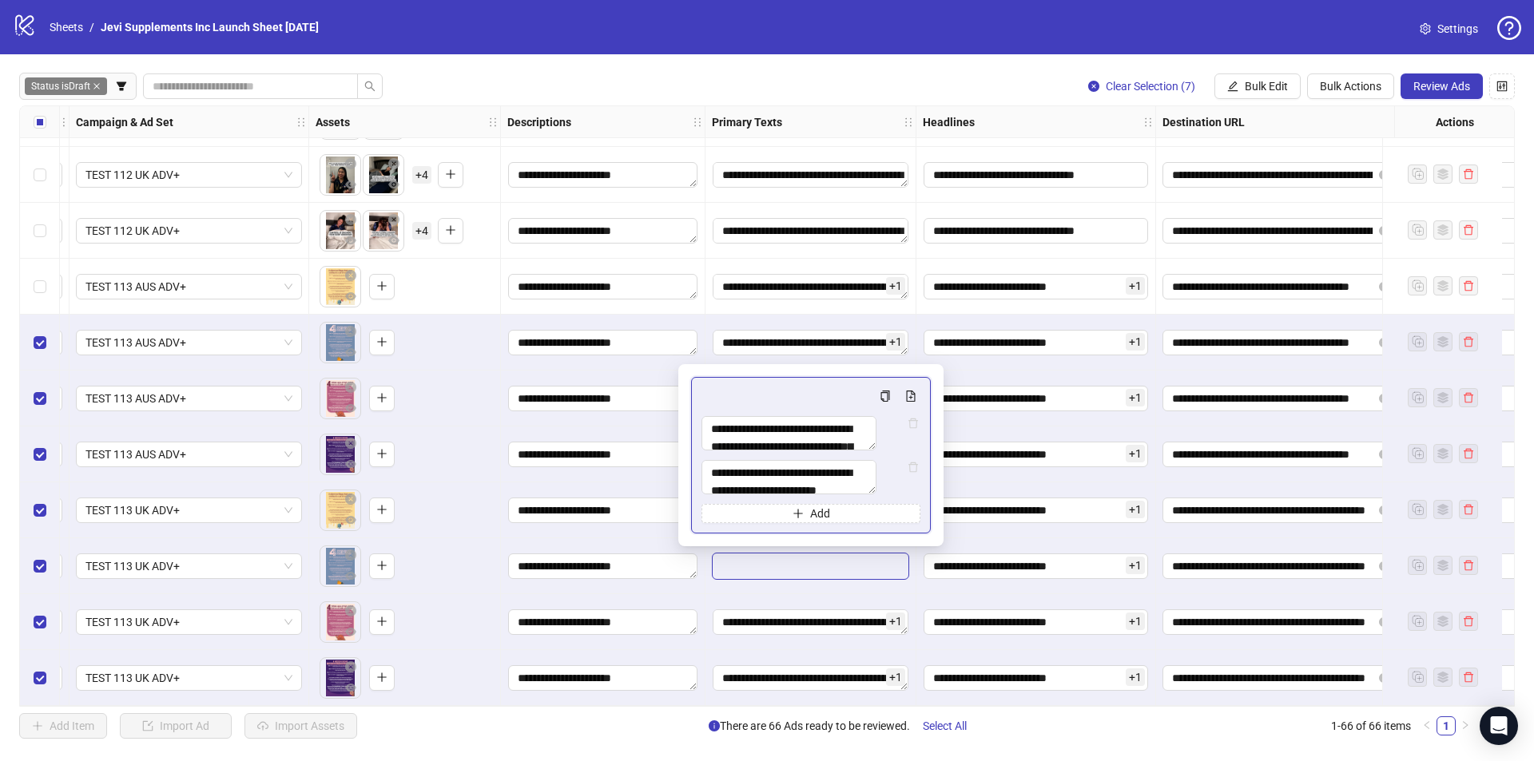
click at [702, 582] on div "**********" at bounding box center [603, 567] width 205 height 56
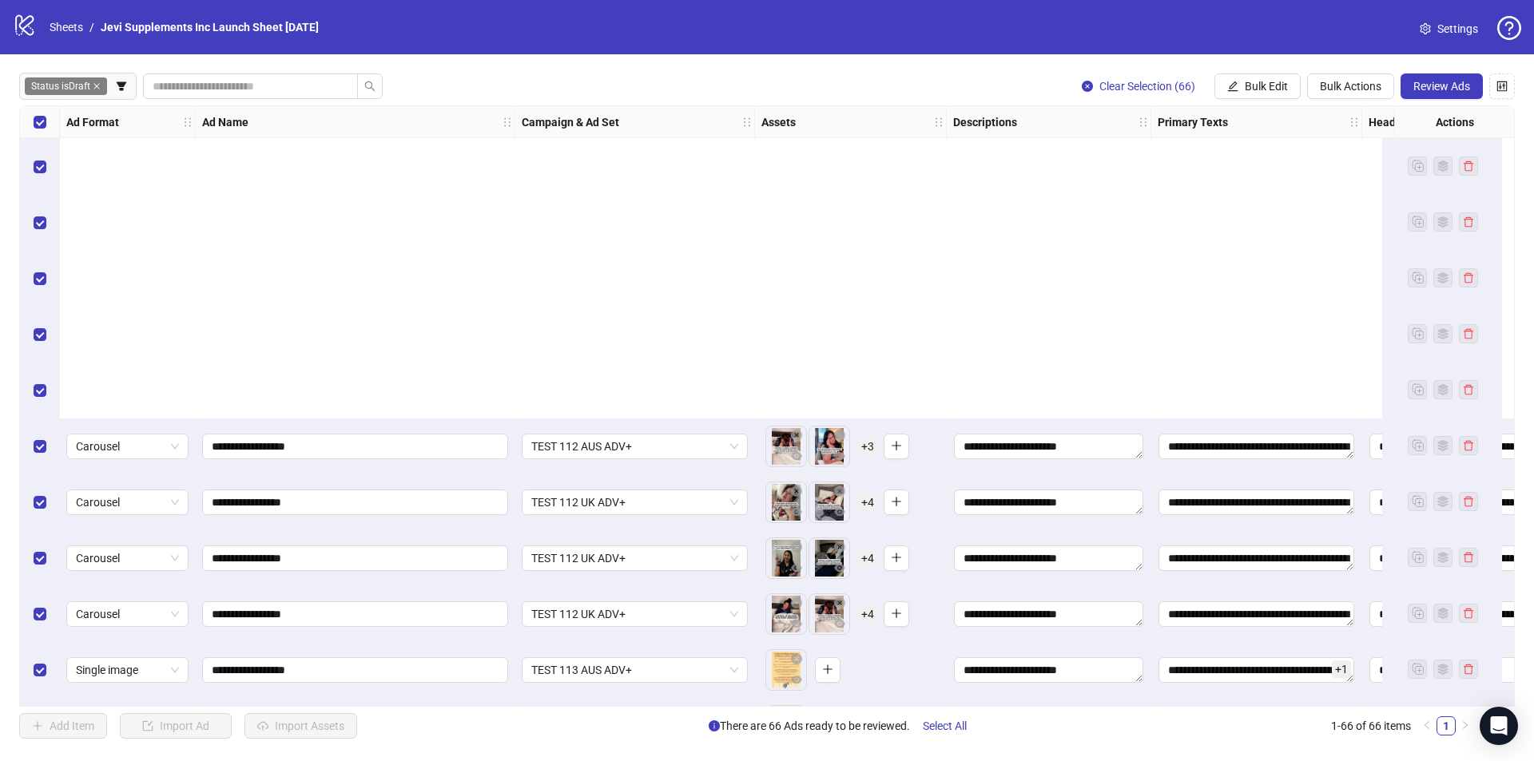
scroll to position [3130, 0]
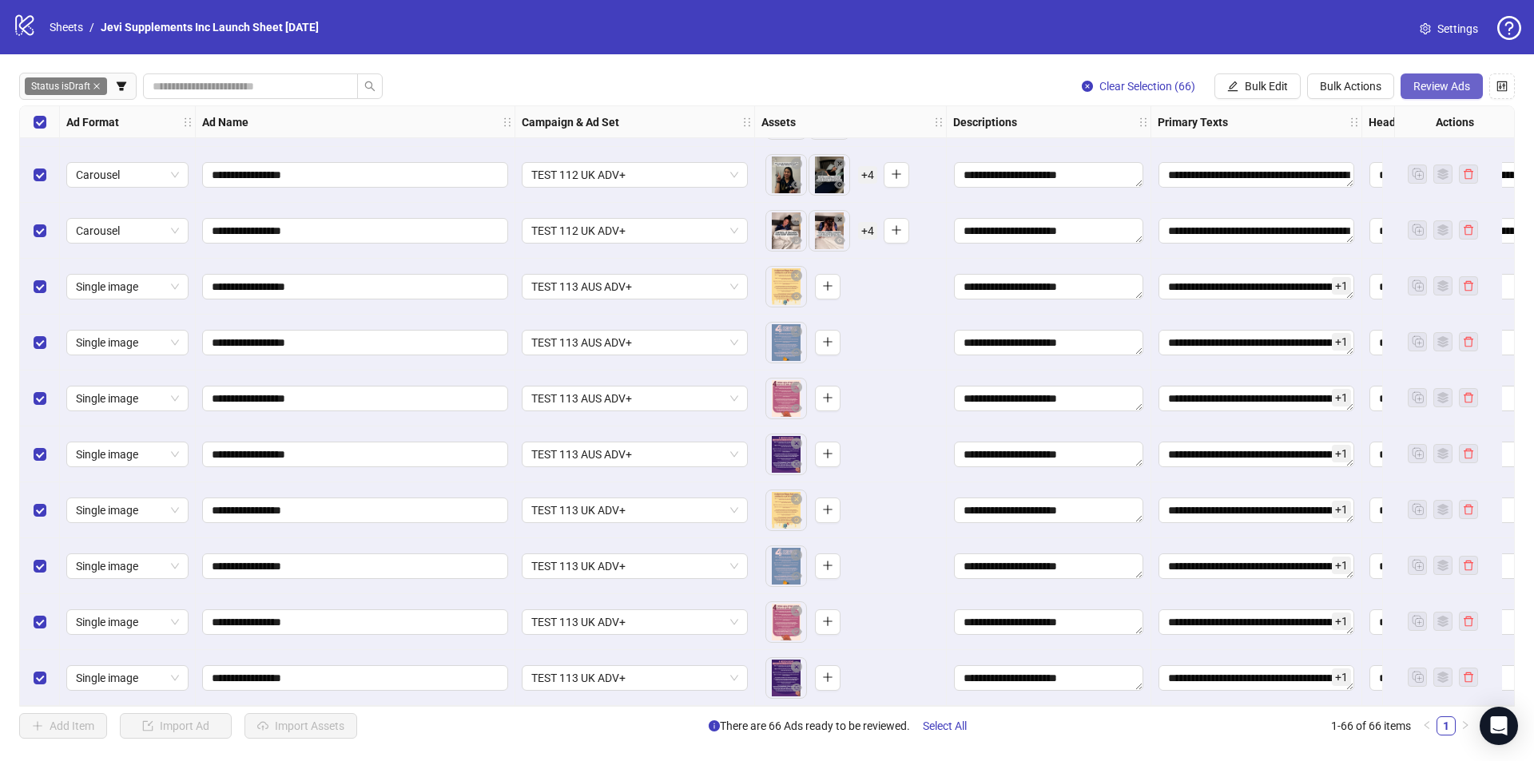
click at [1443, 74] on button "Review Ads" at bounding box center [1442, 87] width 82 height 26
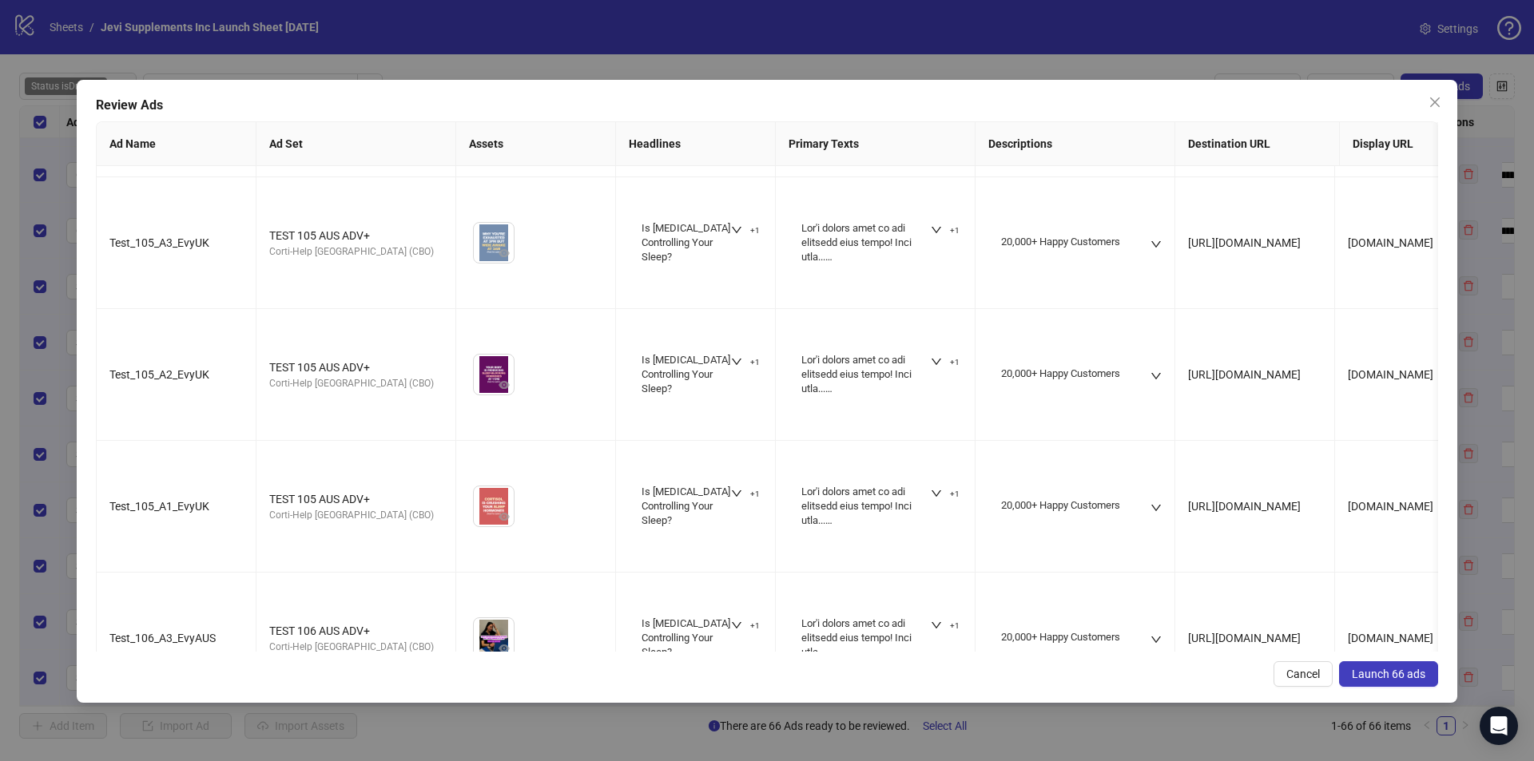
scroll to position [1198, 0]
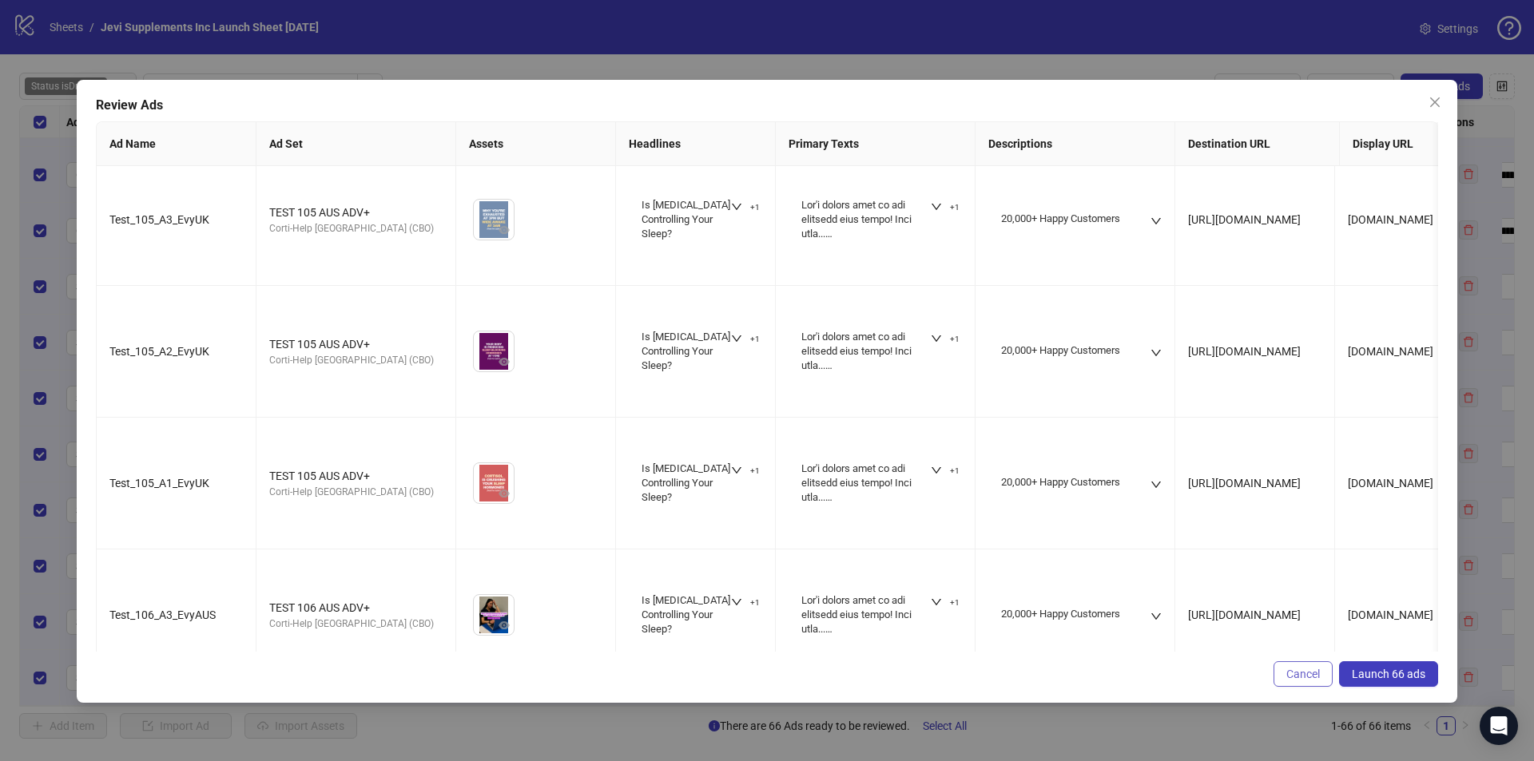
click at [1304, 678] on span "Cancel" at bounding box center [1303, 674] width 34 height 13
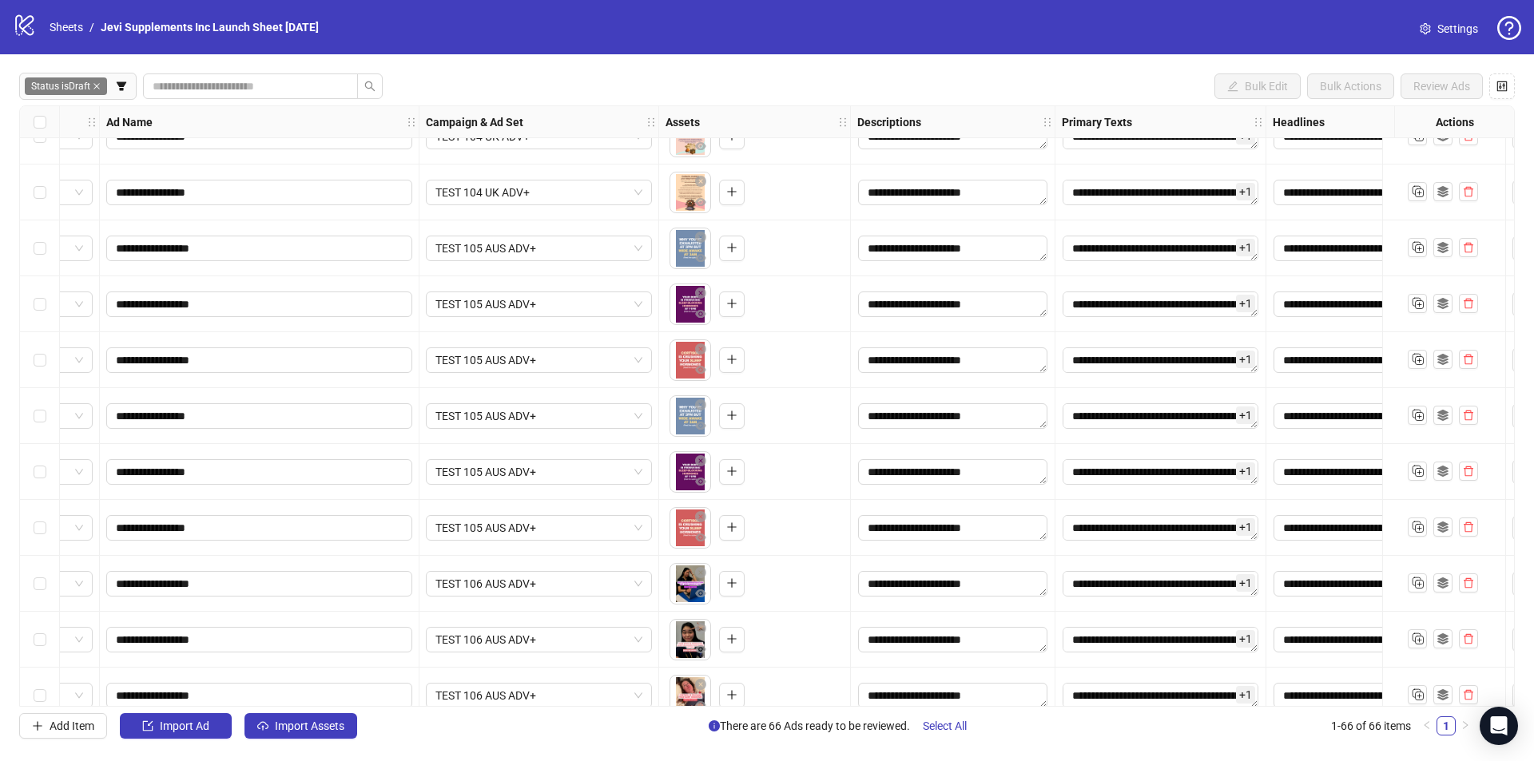
scroll to position [253, 0]
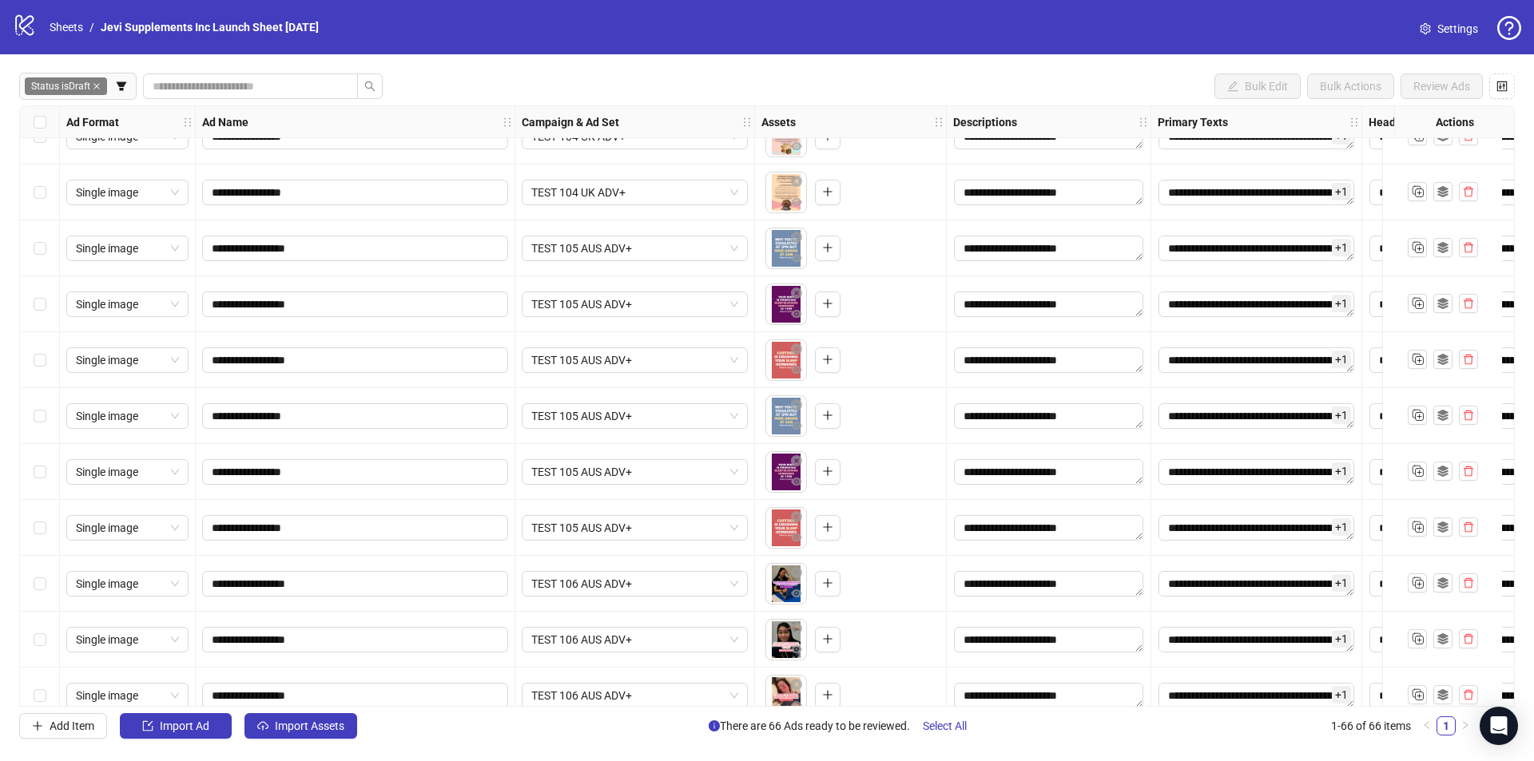
click at [98, 83] on span "Status is Draft" at bounding box center [66, 87] width 82 height 18
click at [99, 84] on icon "close" at bounding box center [97, 86] width 8 height 8
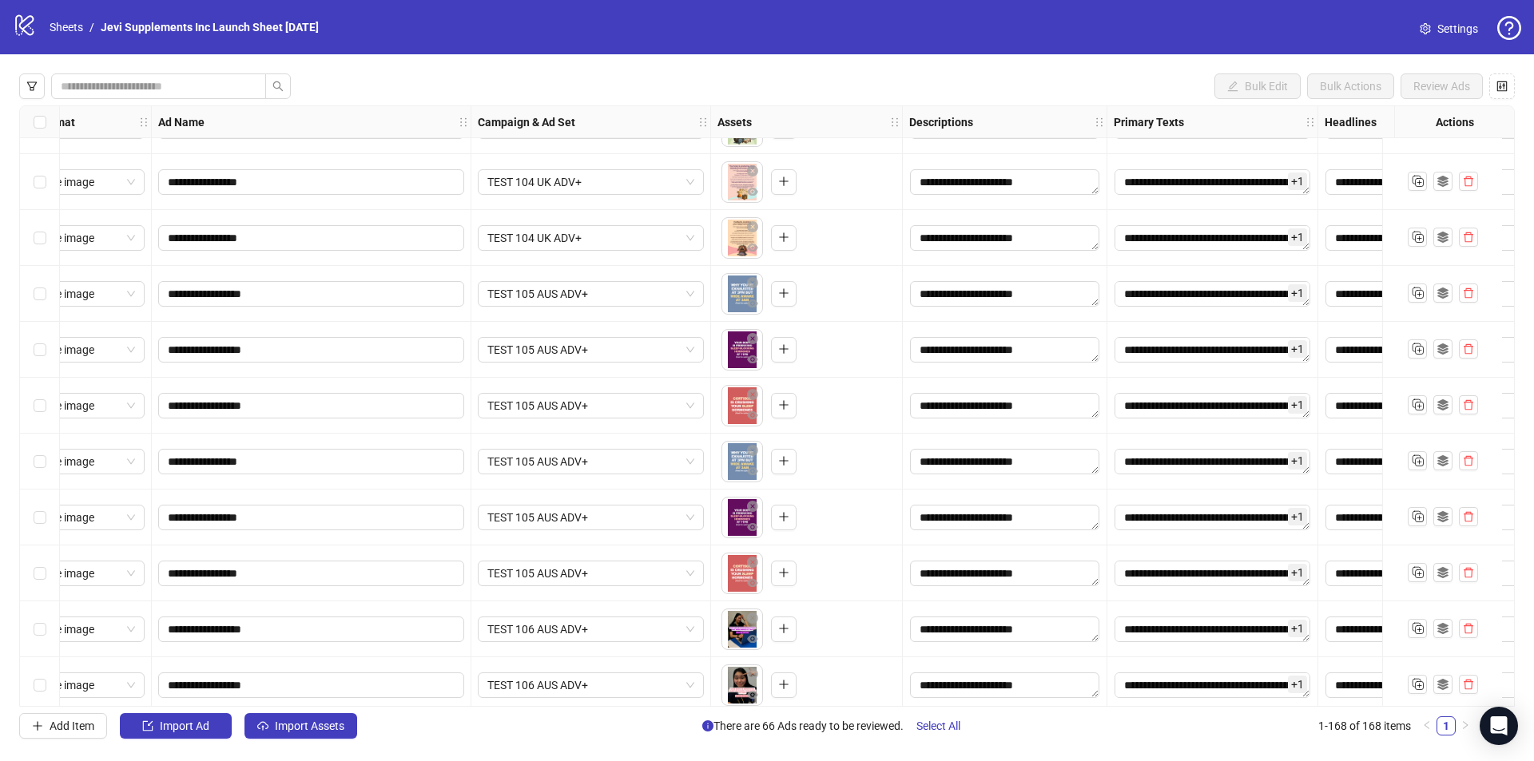
scroll to position [5913, 42]
click at [688, 463] on span "TEST 105 AUS ADV+" at bounding box center [592, 462] width 207 height 24
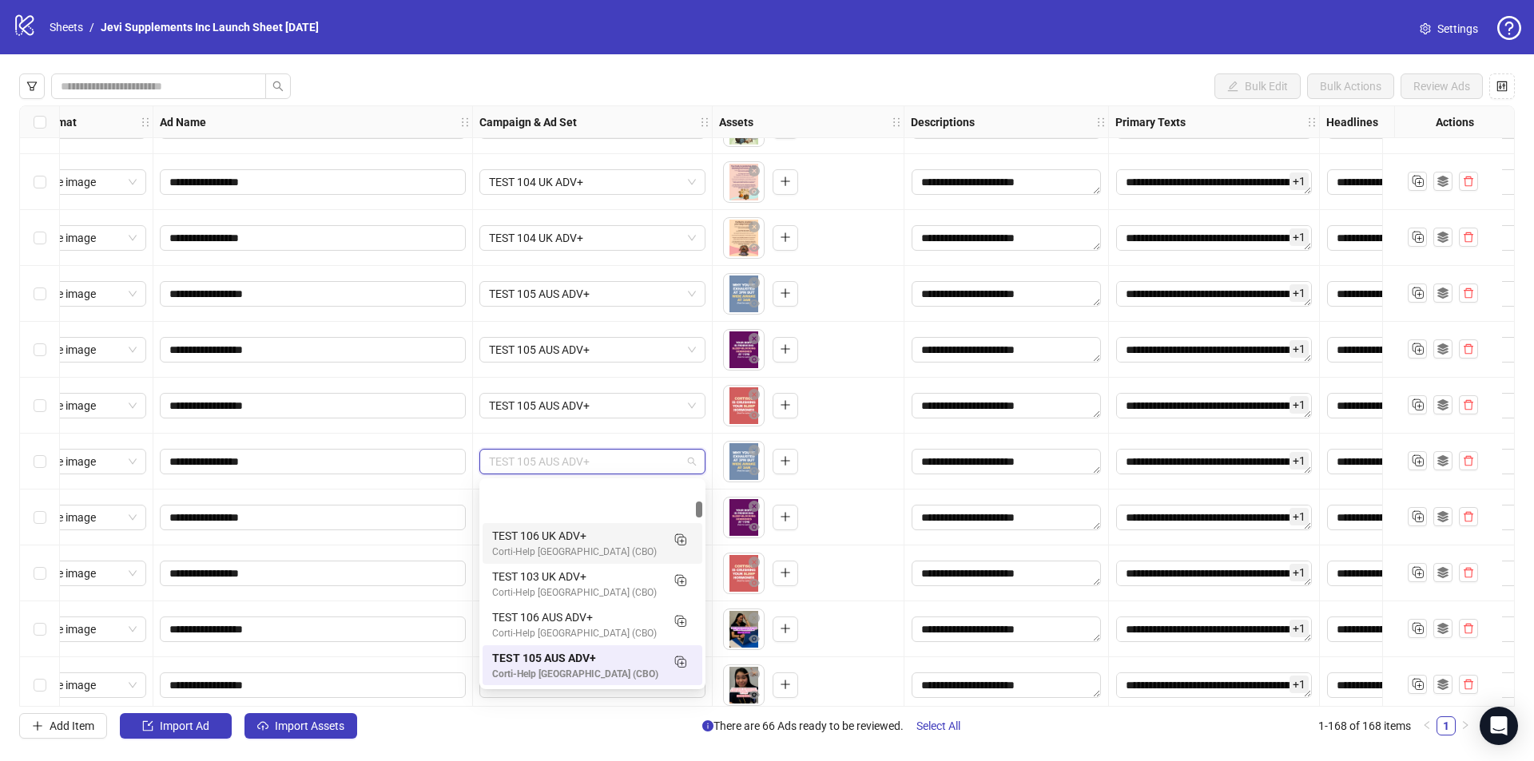
scroll to position [609, 0]
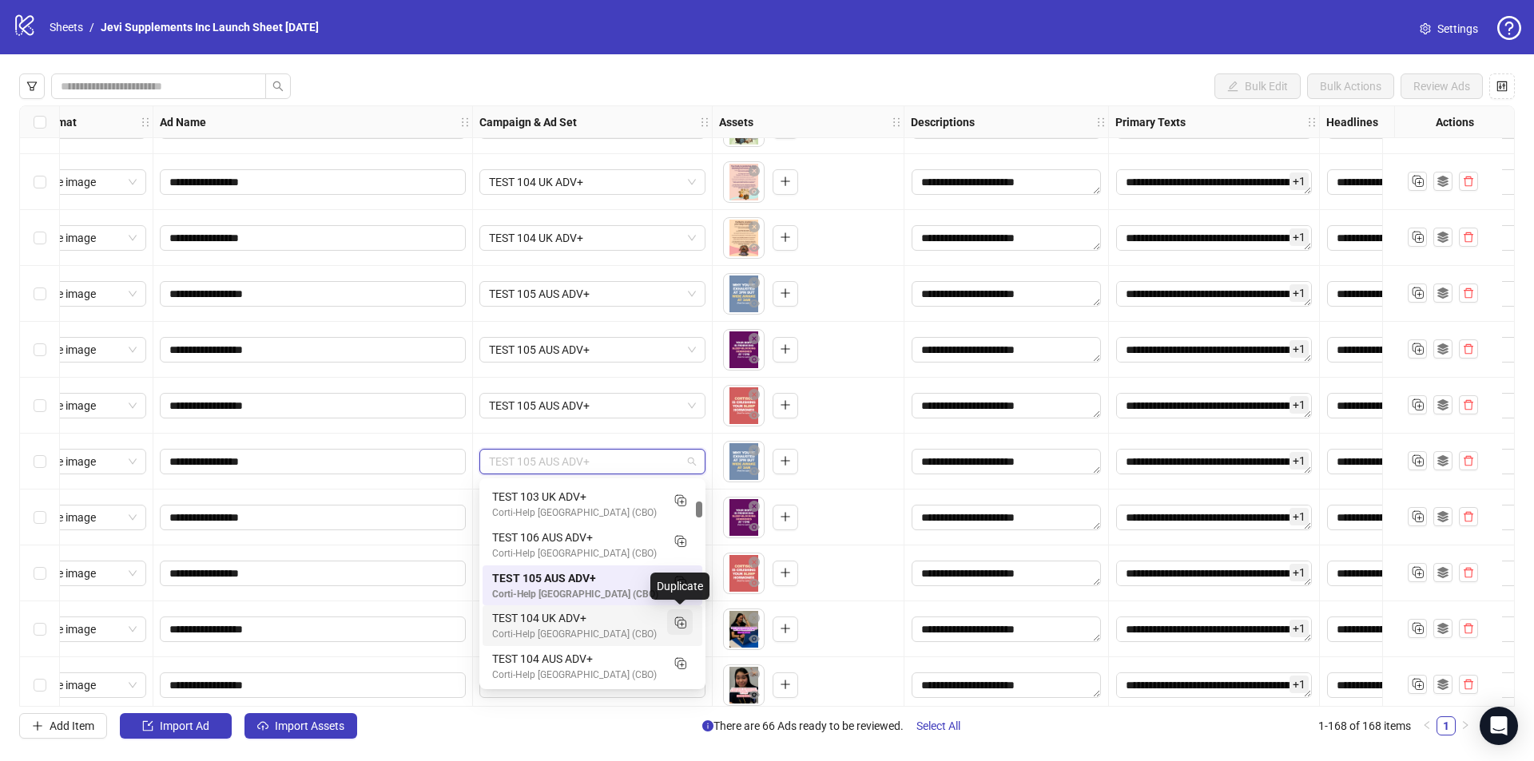
click at [683, 622] on rect "Duplicate" at bounding box center [679, 622] width 8 height 8
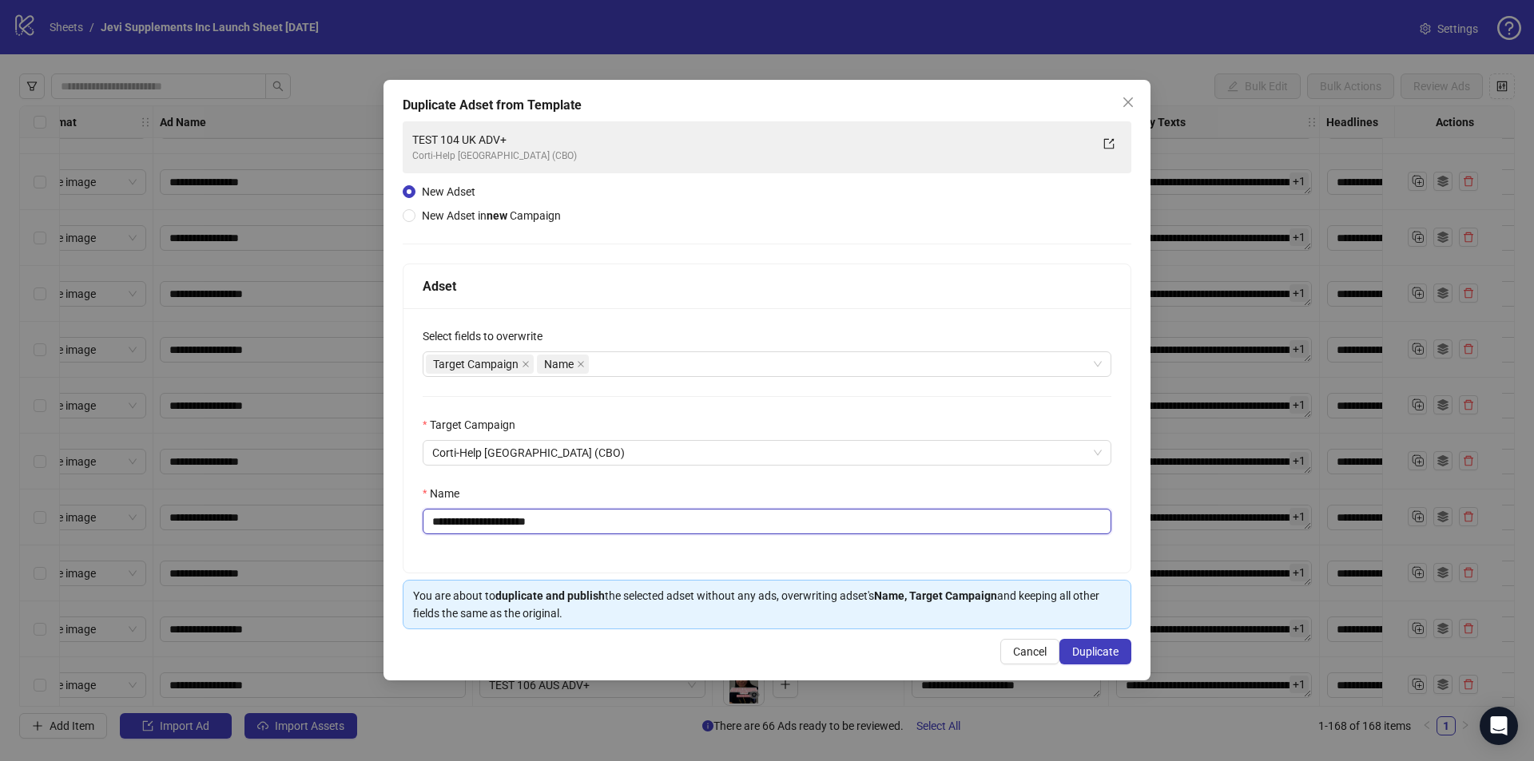
click at [473, 521] on input "**********" at bounding box center [767, 522] width 689 height 26
click at [604, 523] on input "**********" at bounding box center [767, 522] width 689 height 26
type input "**********"
click at [1093, 653] on span "Duplicate" at bounding box center [1095, 652] width 46 height 13
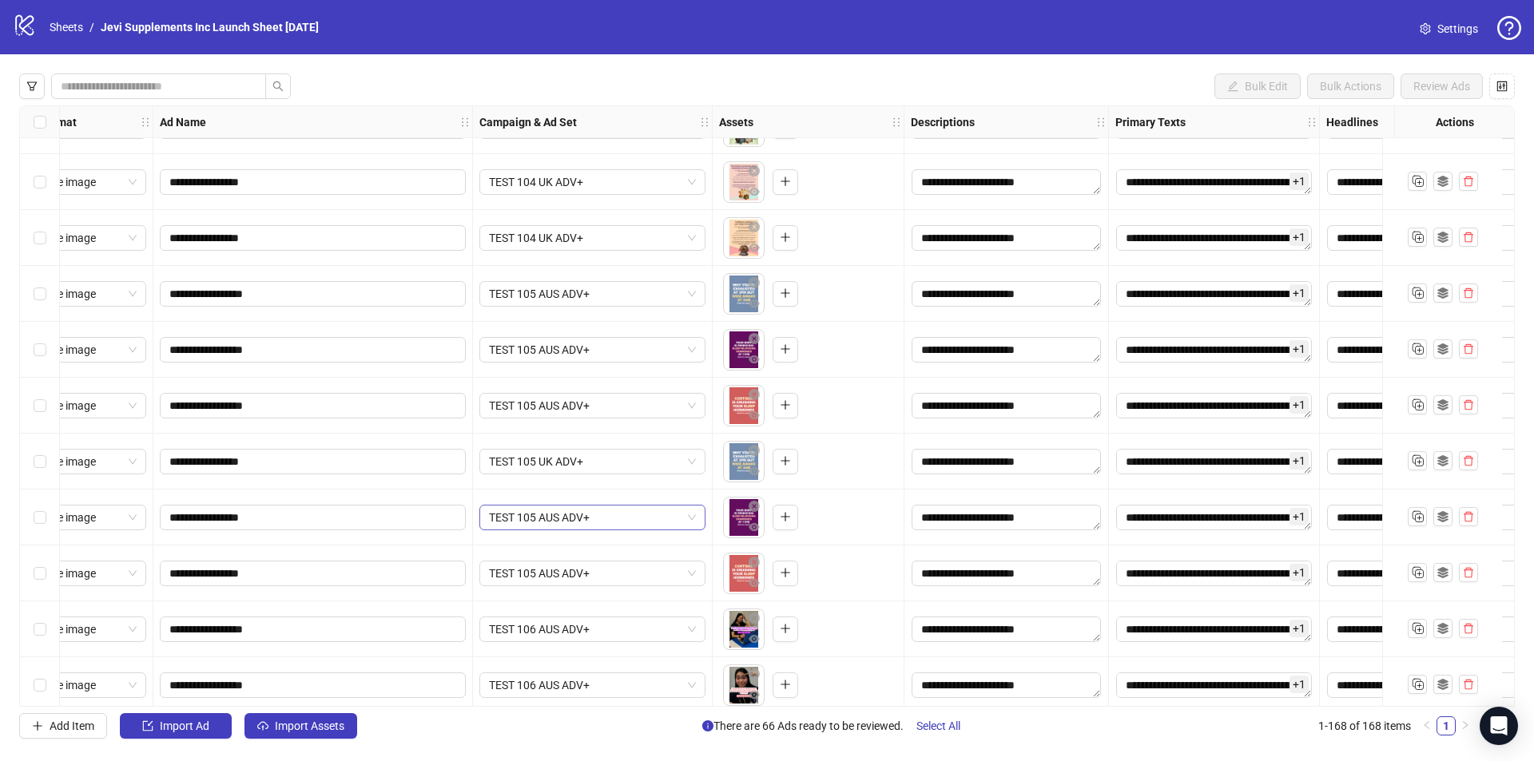
click at [610, 524] on span "TEST 105 AUS ADV+" at bounding box center [592, 518] width 207 height 24
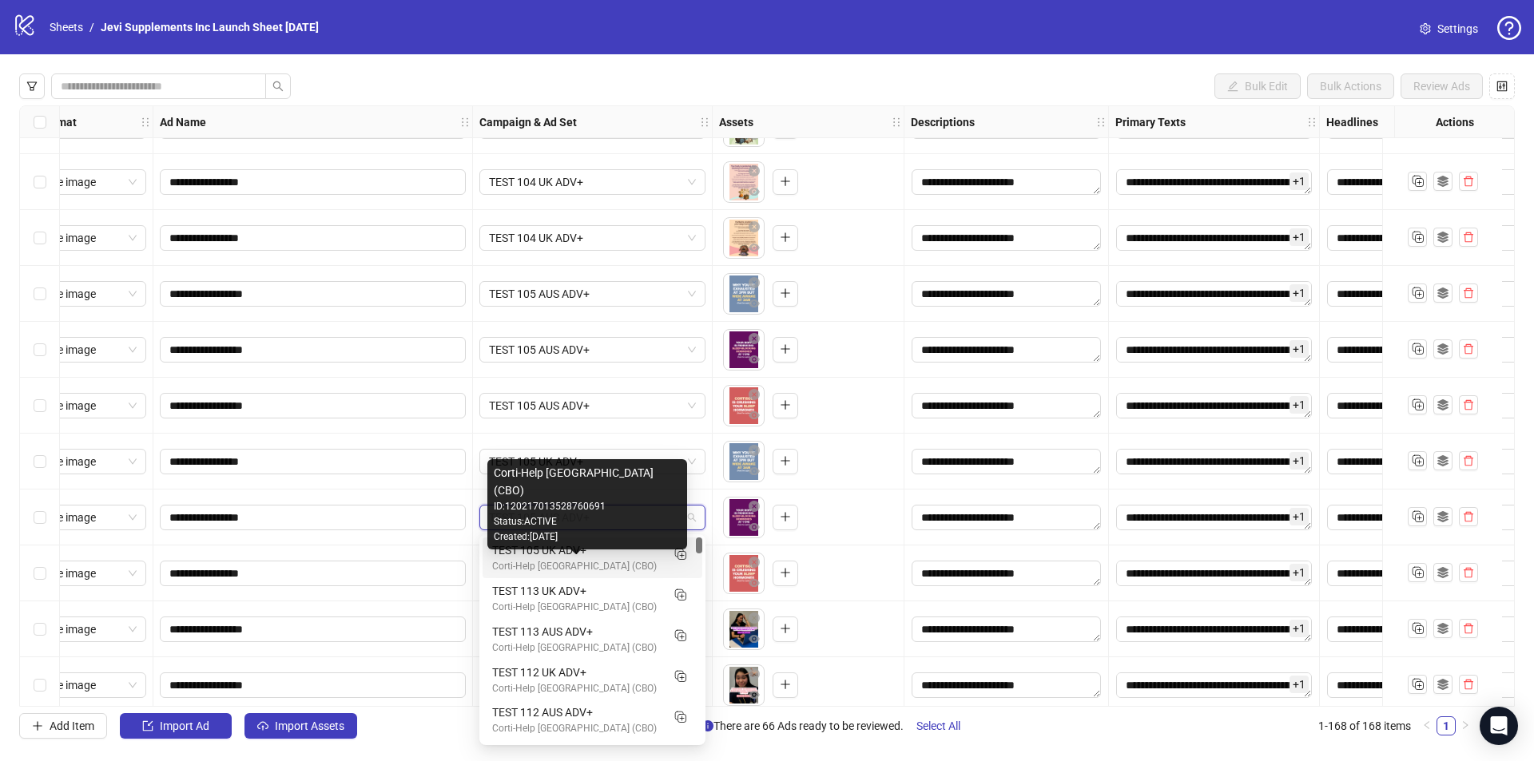
click at [631, 563] on div "Corti-Help [GEOGRAPHIC_DATA] (CBO)" at bounding box center [576, 566] width 169 height 15
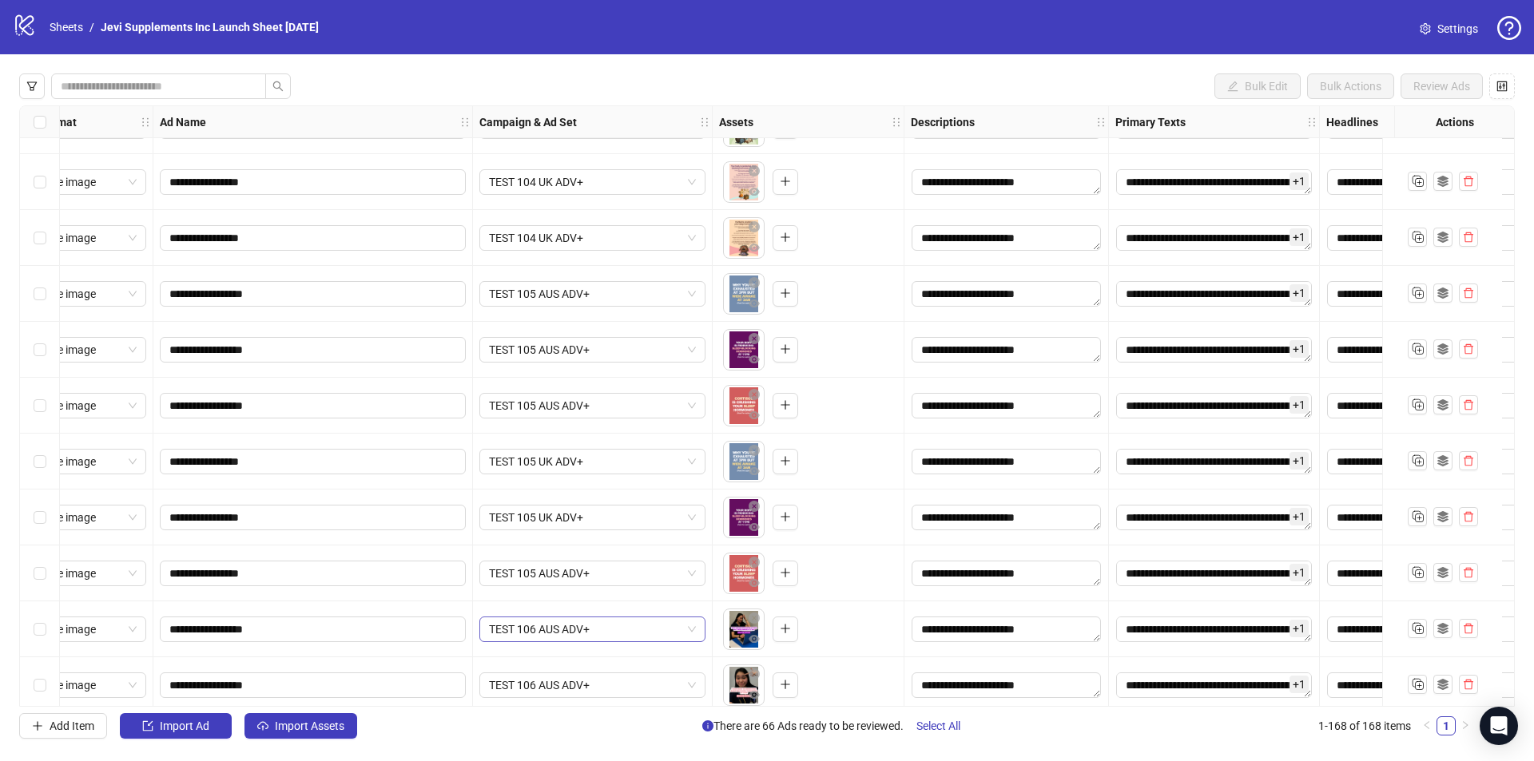
click at [607, 630] on span "TEST 106 AUS ADV+" at bounding box center [592, 630] width 207 height 24
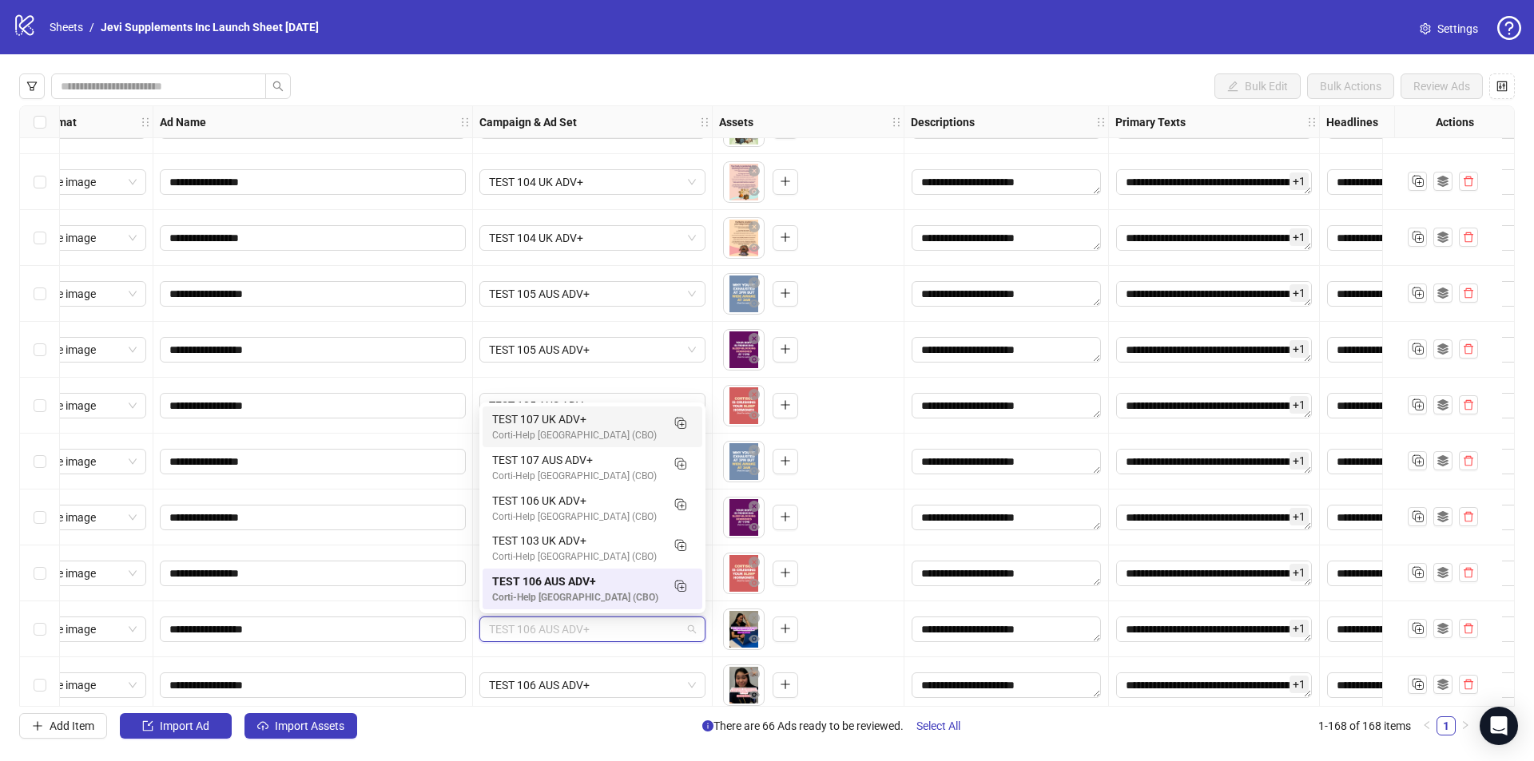
click at [737, 73] on div "**********" at bounding box center [767, 406] width 1534 height 704
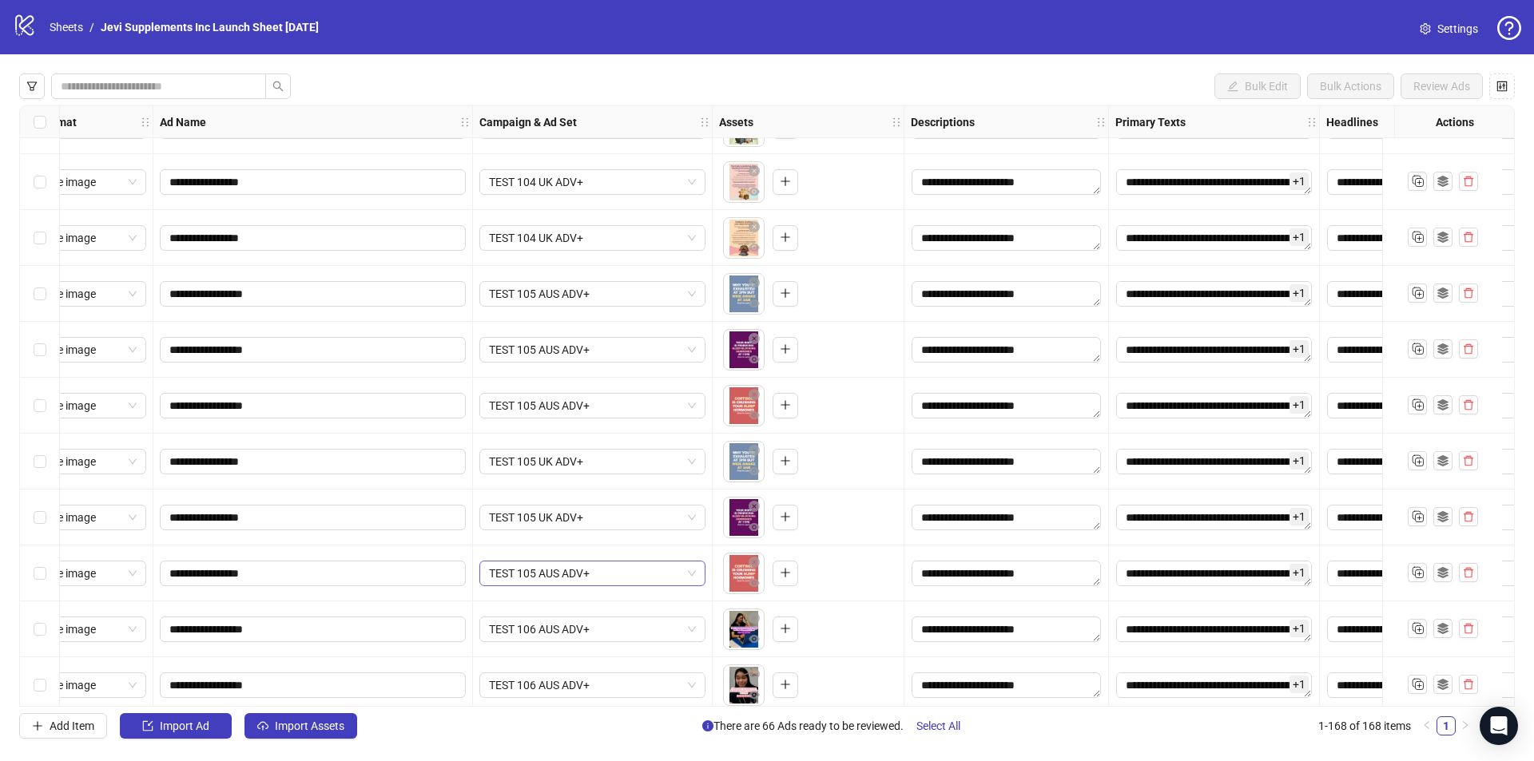
click at [600, 570] on span "TEST 105 AUS ADV+" at bounding box center [592, 574] width 207 height 24
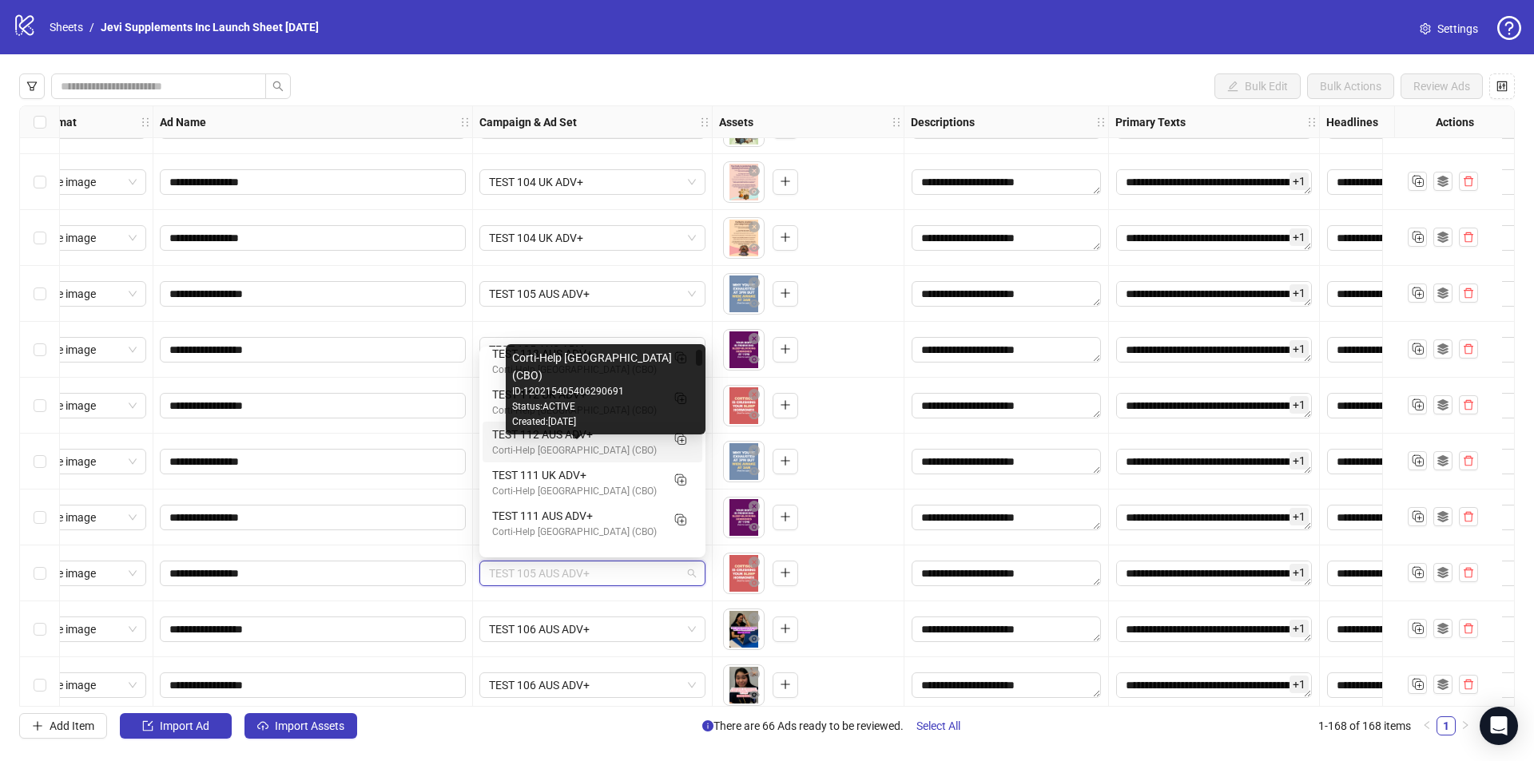
scroll to position [0, 0]
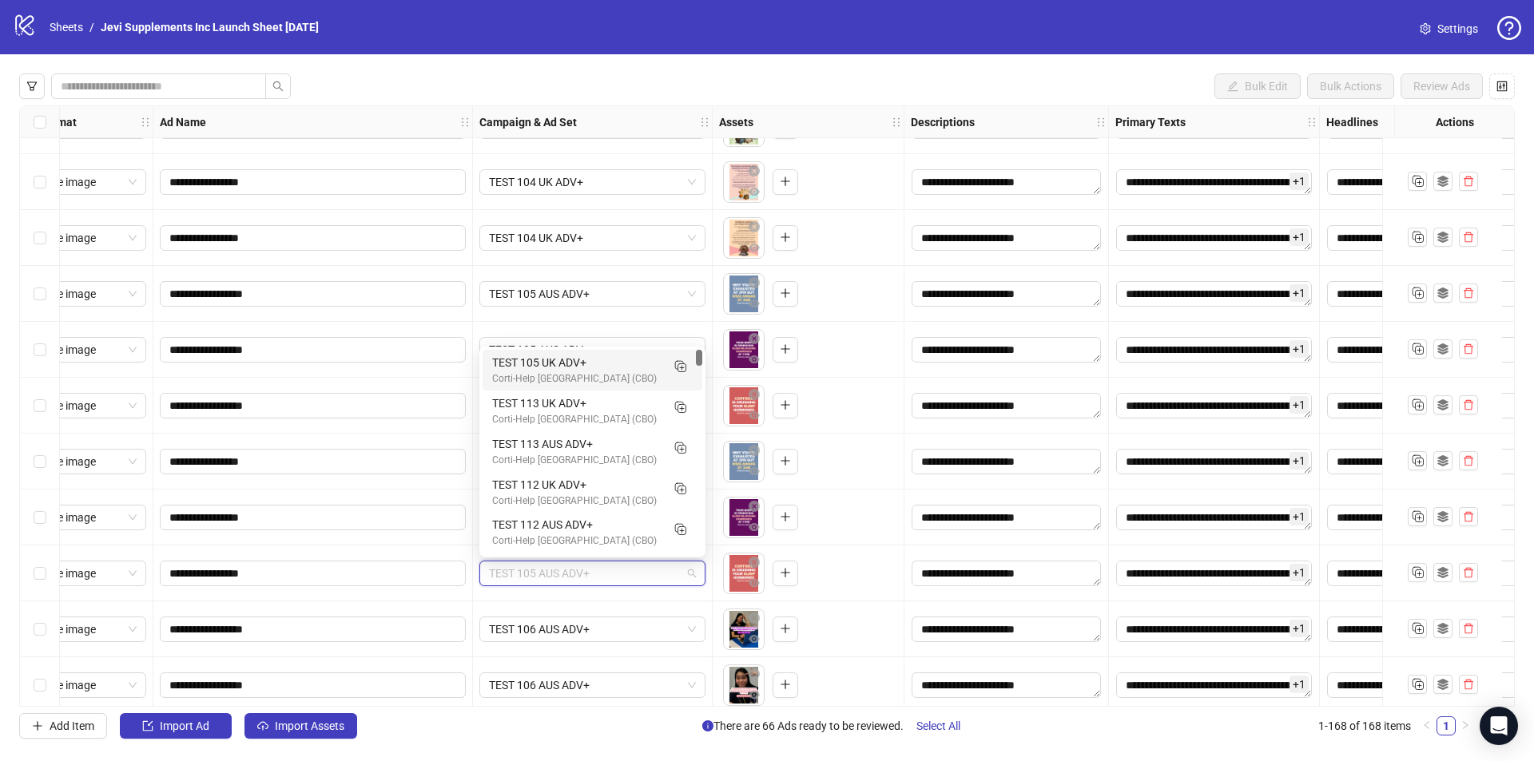
click at [598, 361] on div "TEST 105 UK ADV+" at bounding box center [576, 363] width 169 height 18
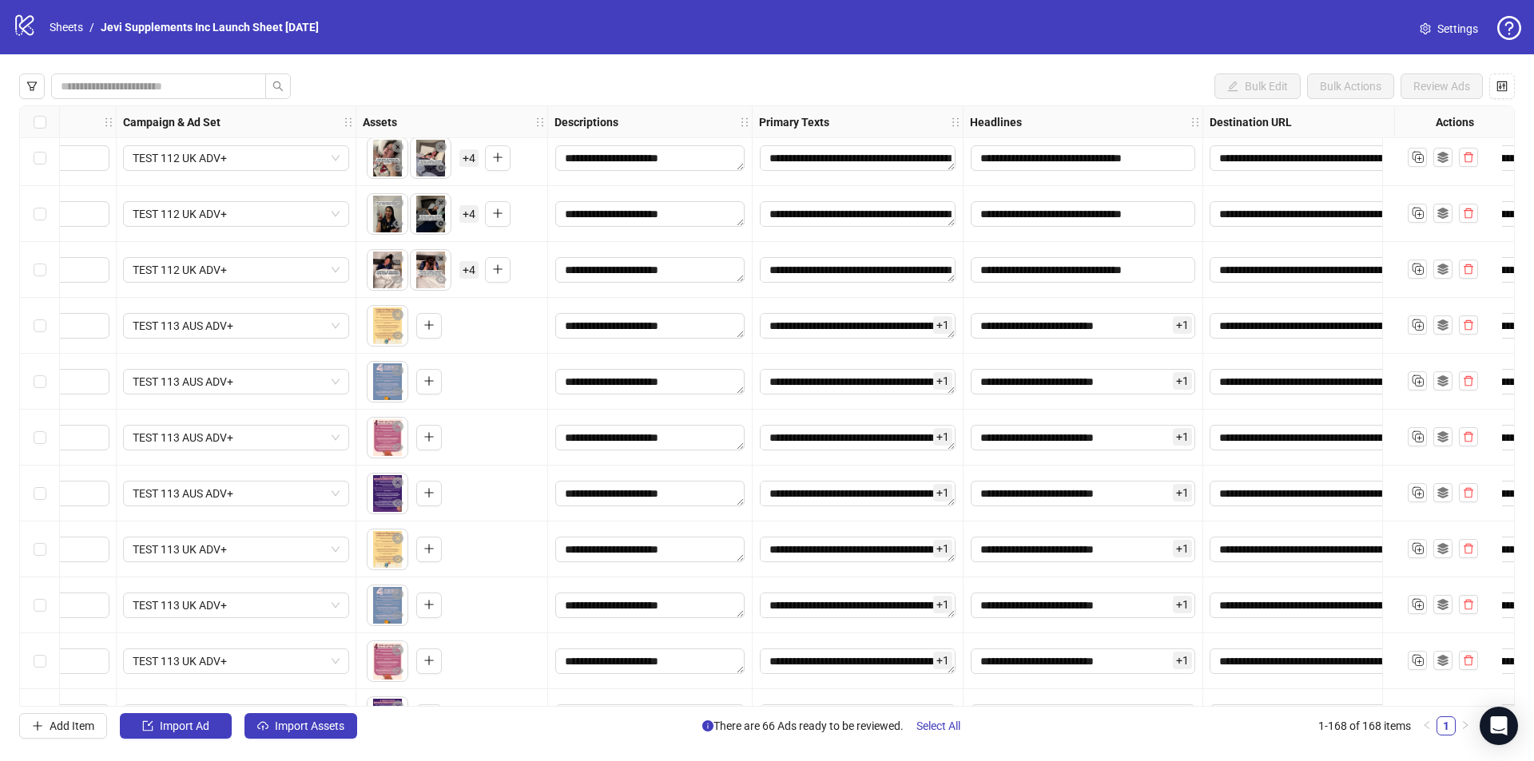
scroll to position [8834, 399]
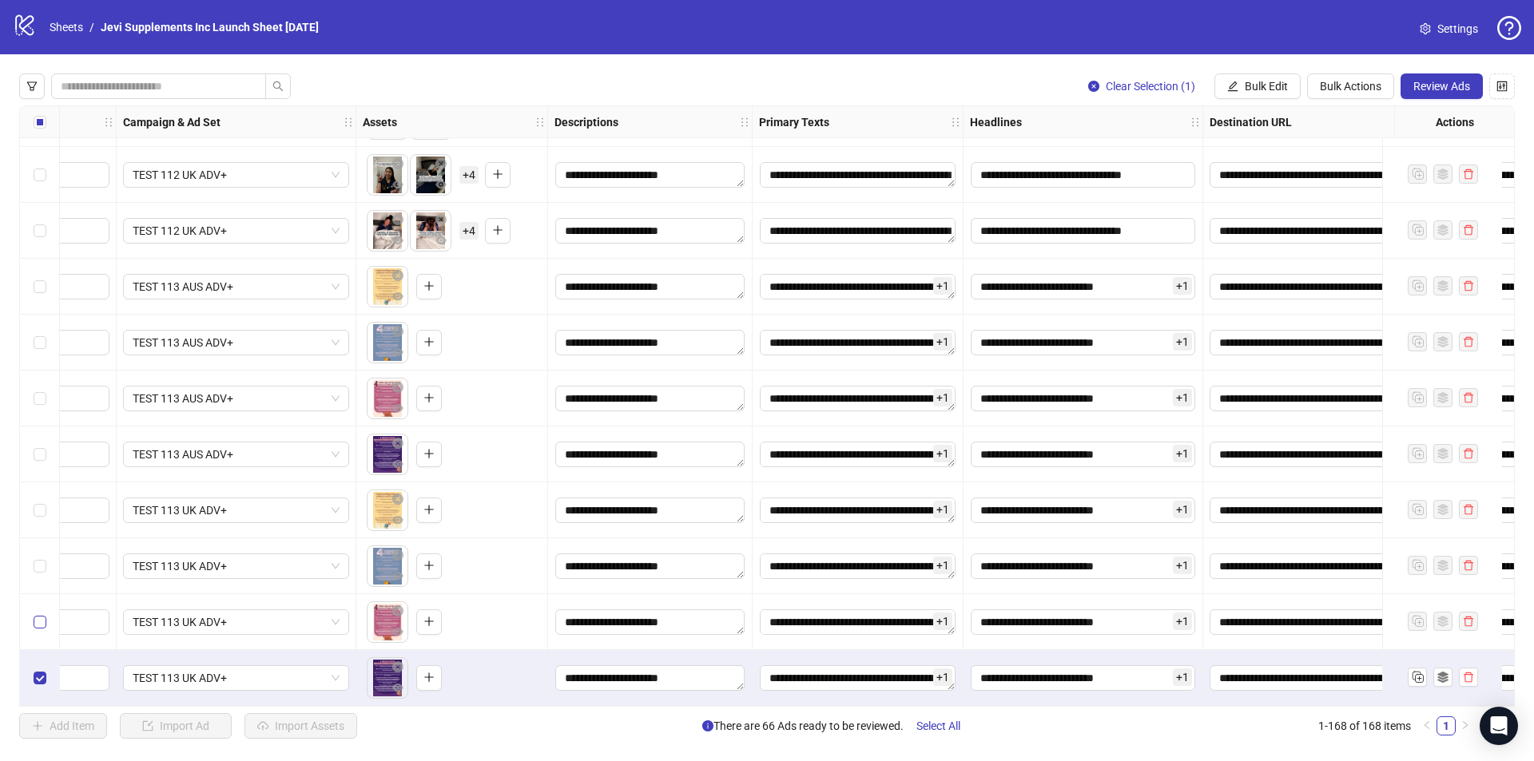
click at [39, 623] on label "Select row 167" at bounding box center [40, 623] width 13 height 18
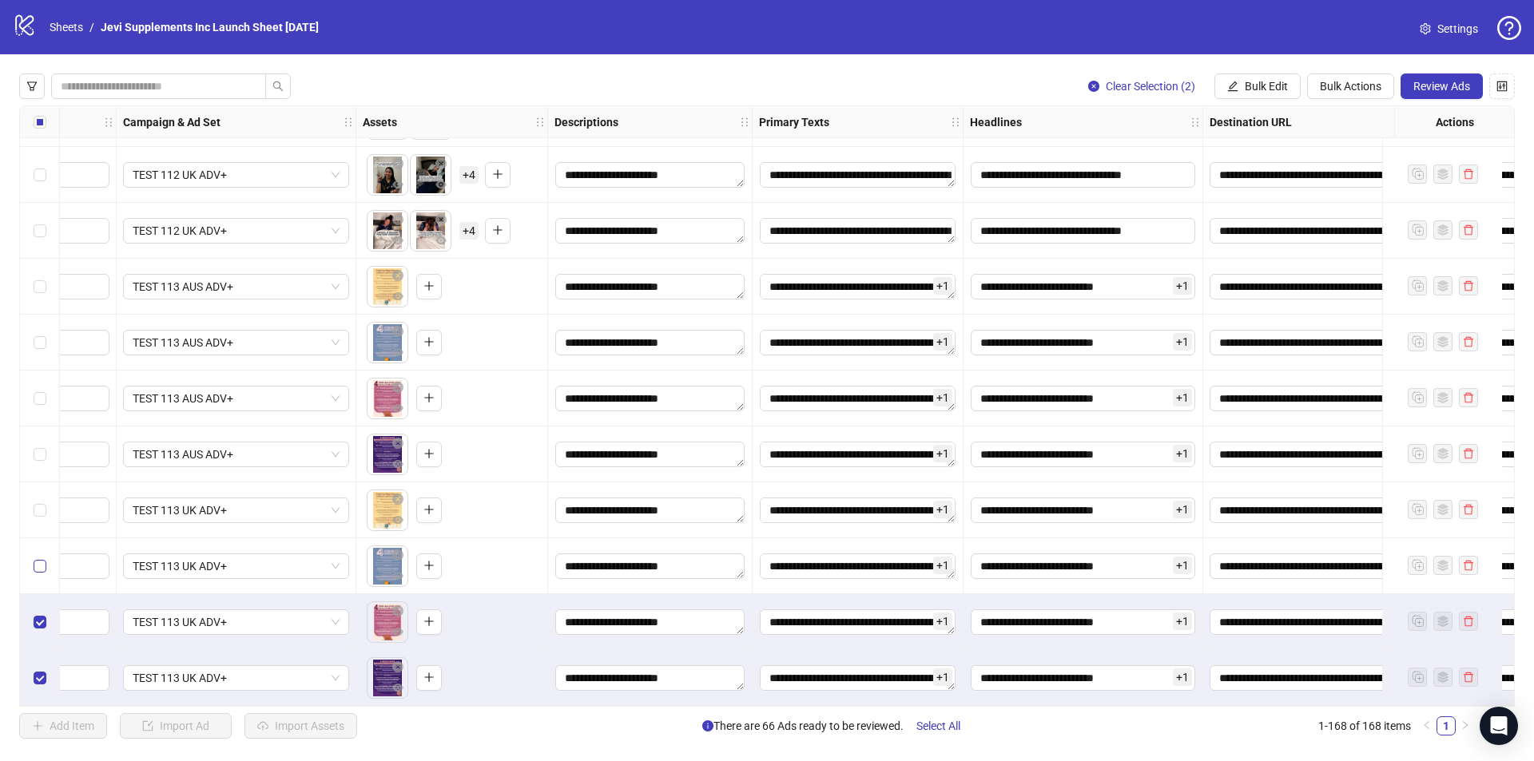
drag, startPoint x: 45, startPoint y: 551, endPoint x: 44, endPoint y: 527, distance: 24.0
click at [44, 558] on label "Select row 166" at bounding box center [40, 567] width 13 height 18
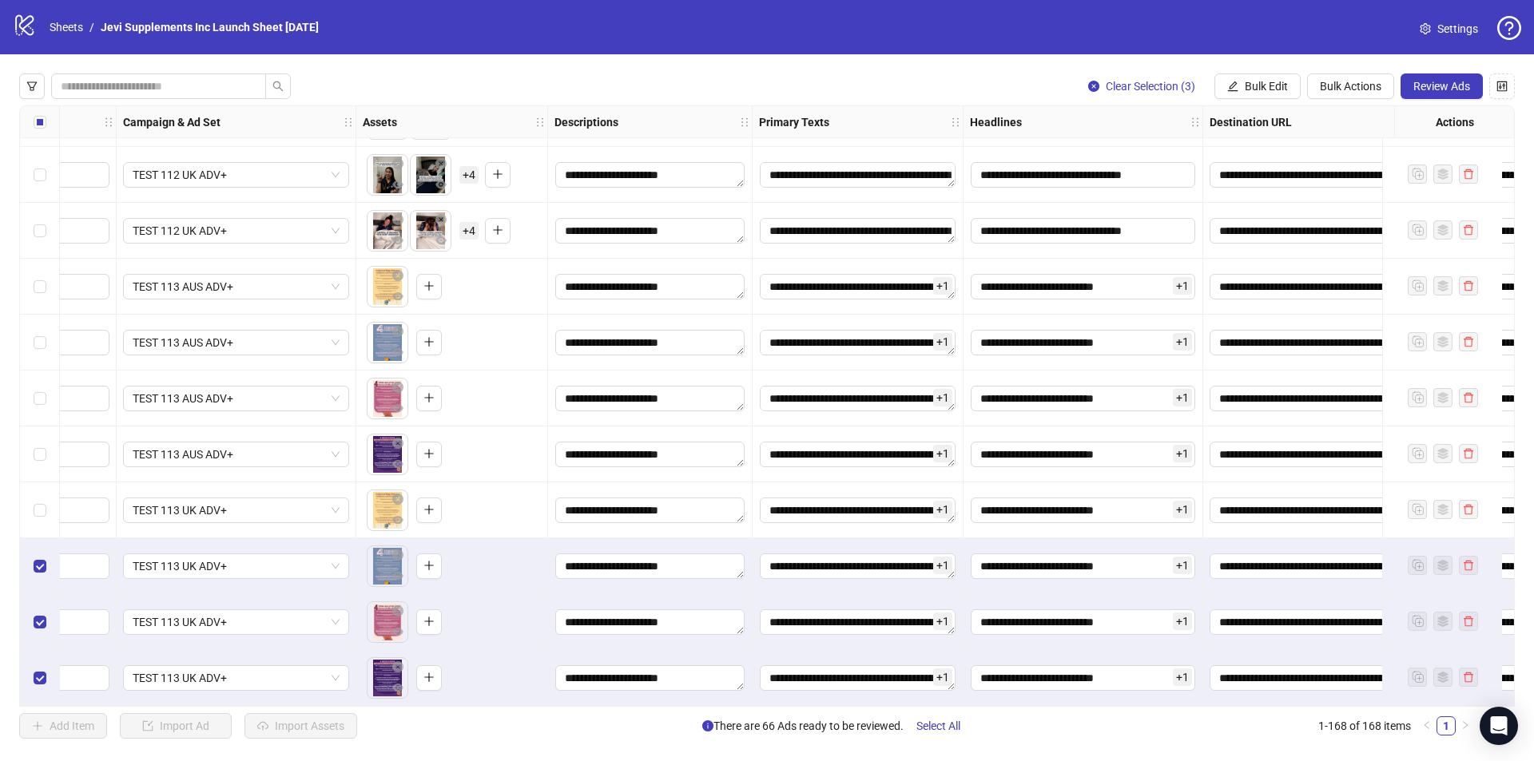
click at [41, 515] on div "Select row 165" at bounding box center [40, 511] width 40 height 56
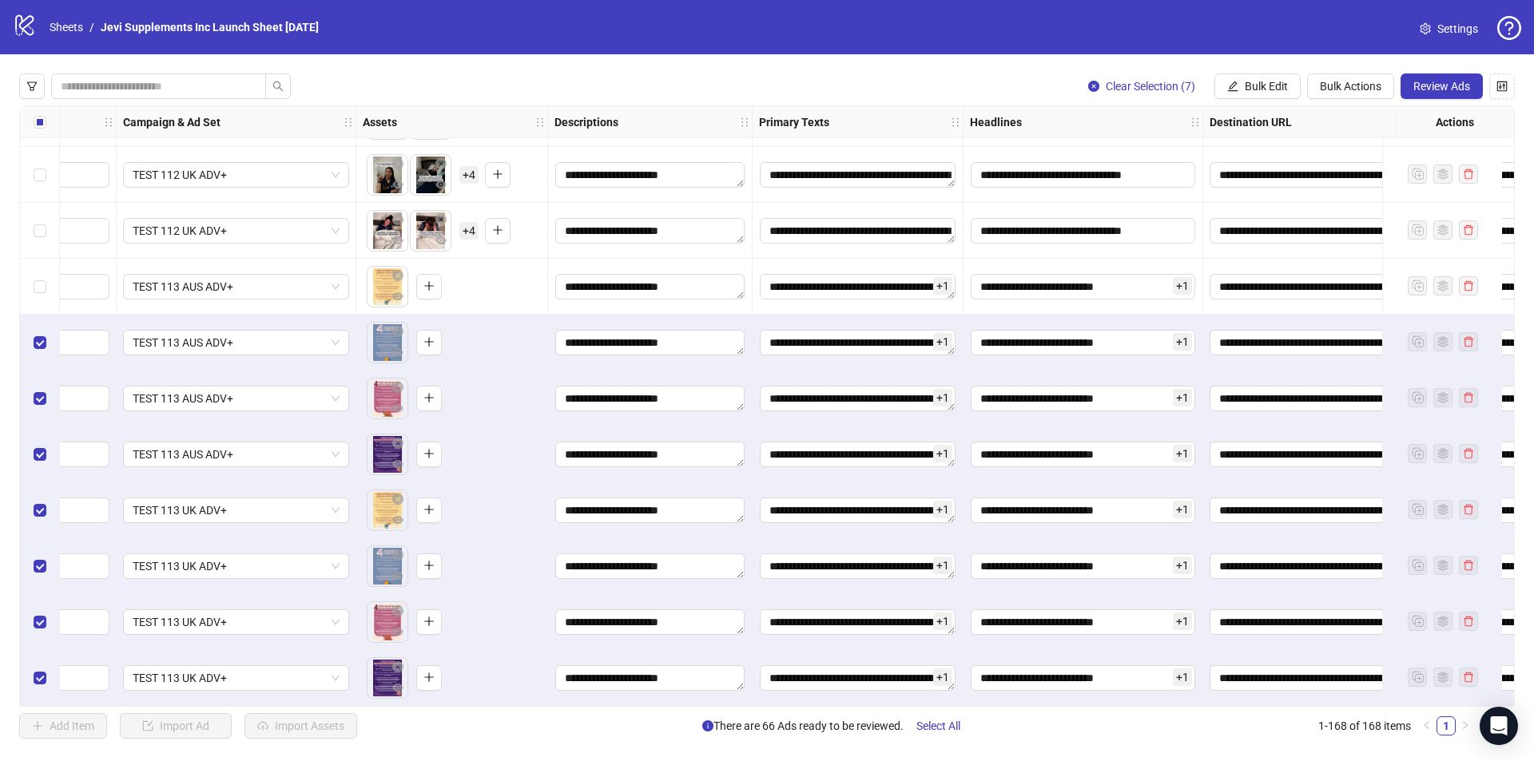
scroll to position [8755, 399]
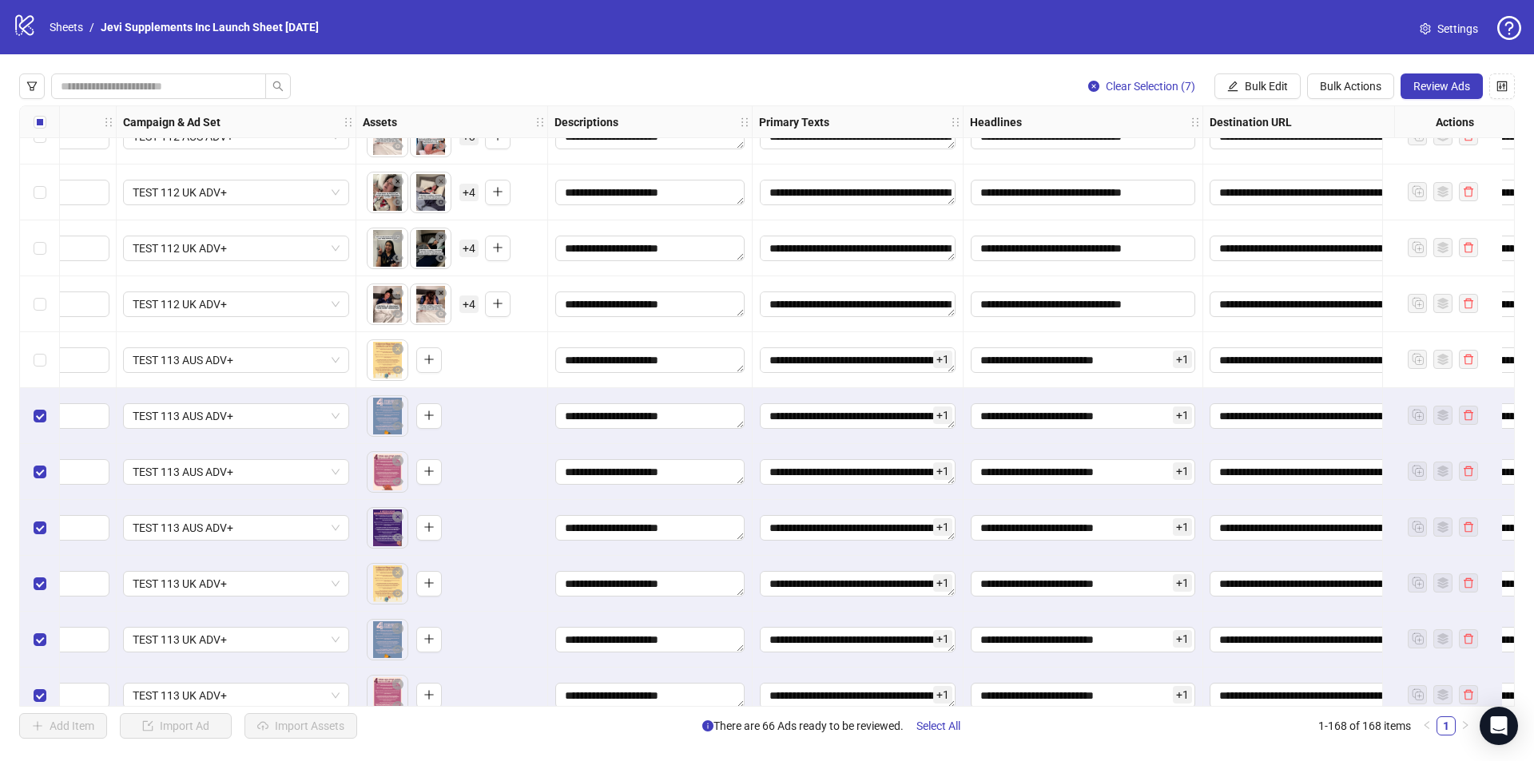
click at [39, 369] on label "Select row 161" at bounding box center [40, 361] width 13 height 18
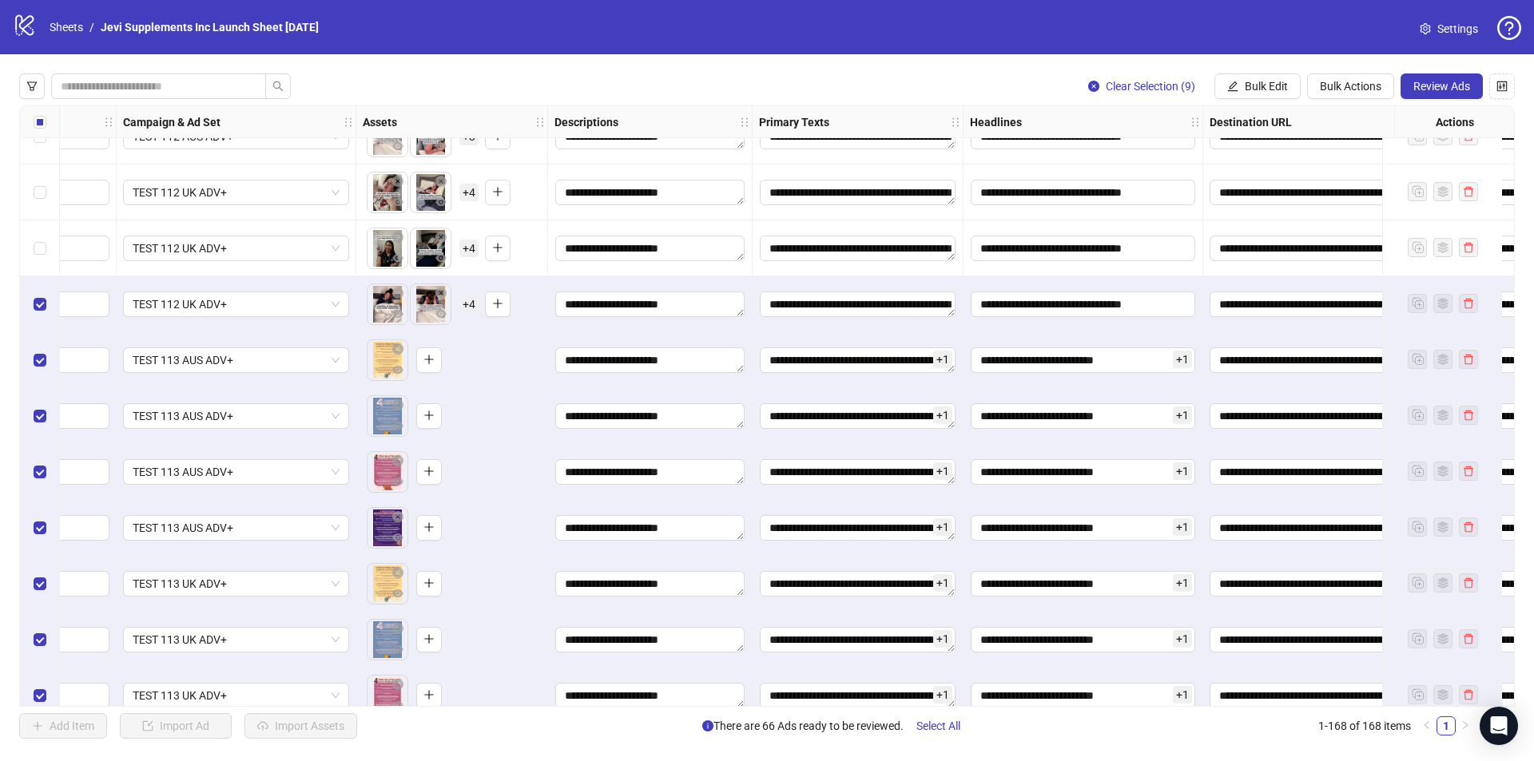
click at [39, 201] on label "Select row 158" at bounding box center [40, 193] width 13 height 18
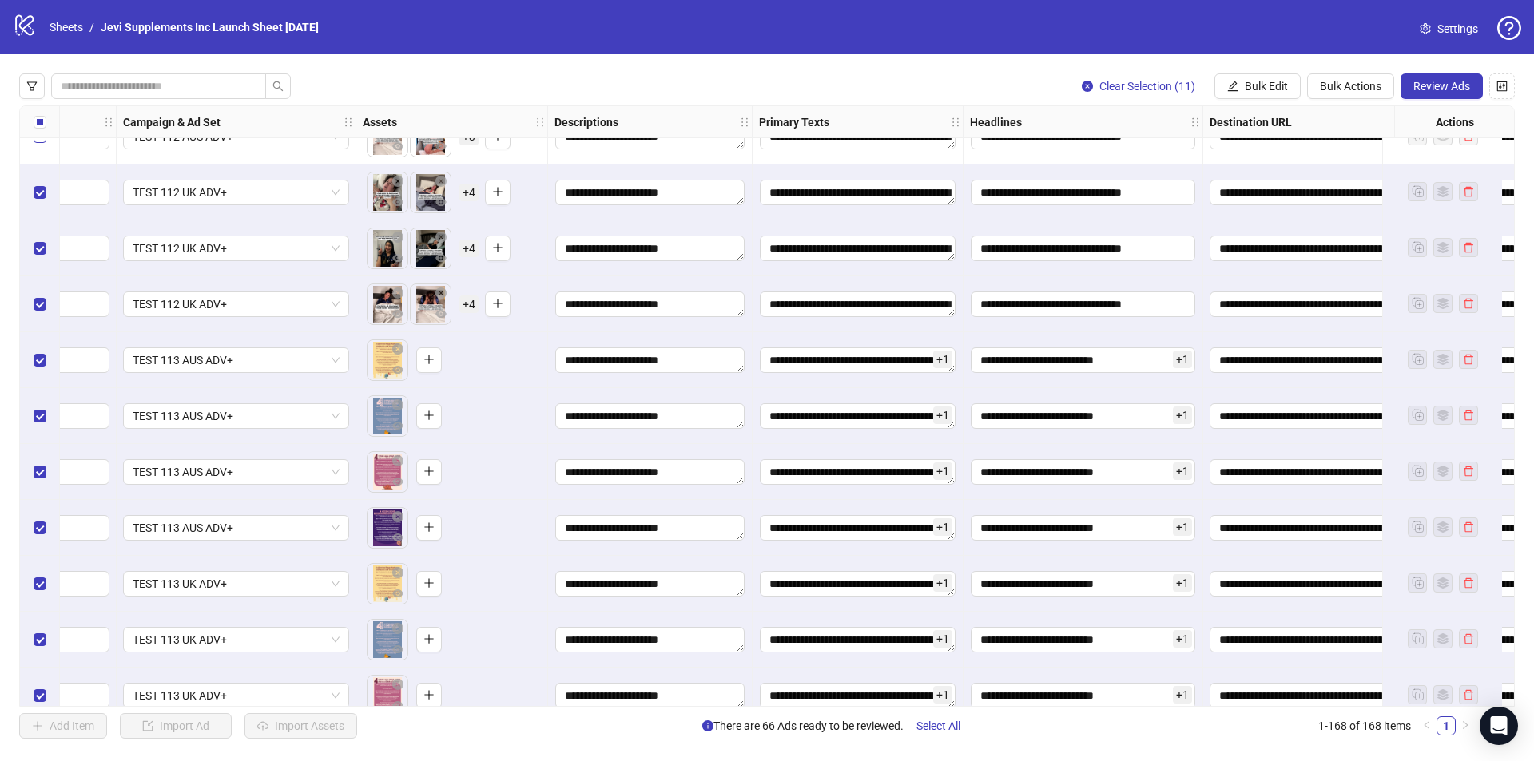
click at [37, 145] on label "Select row 157" at bounding box center [40, 137] width 13 height 18
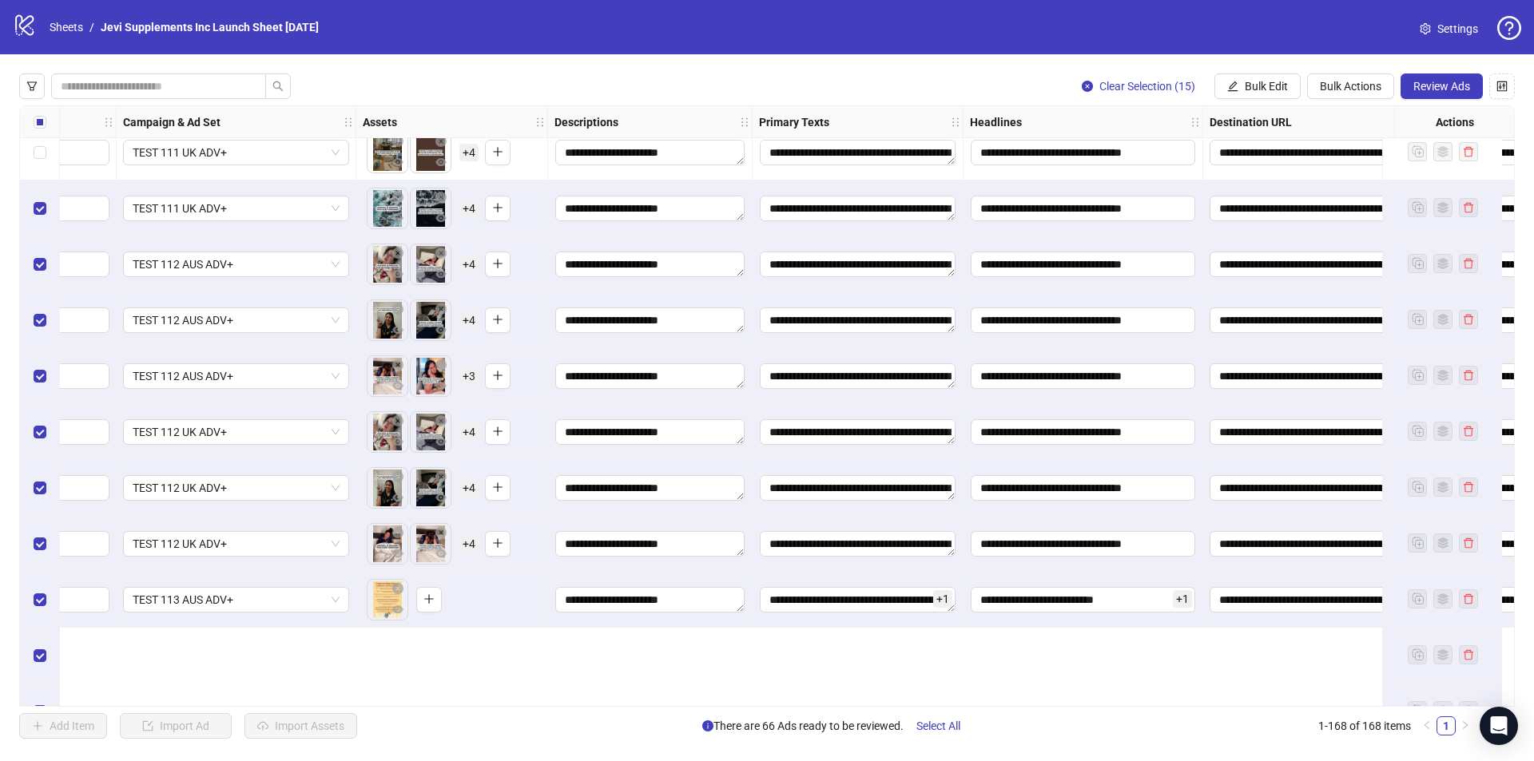
scroll to position [8355, 399]
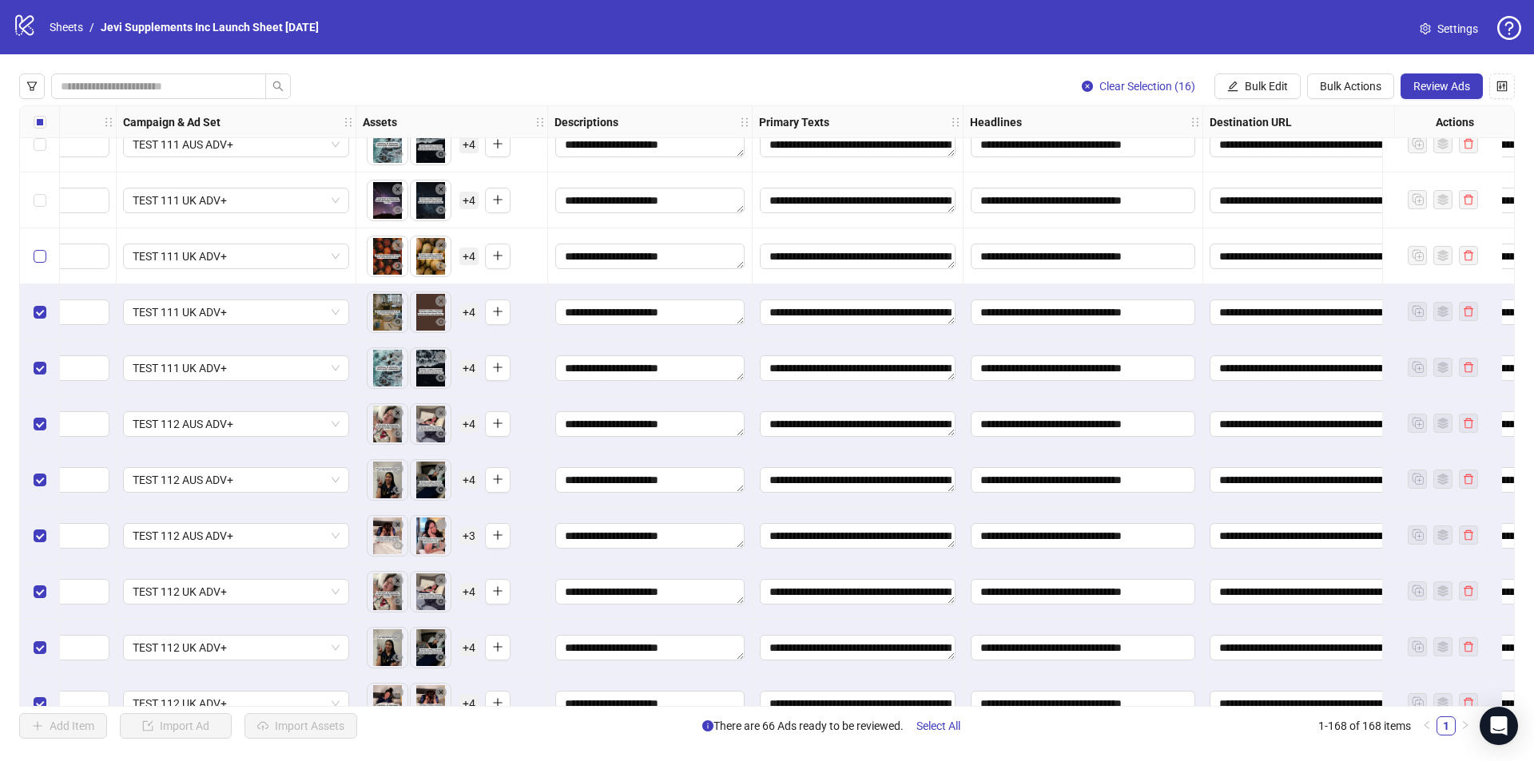
click at [41, 264] on label "Select row 152" at bounding box center [40, 257] width 13 height 18
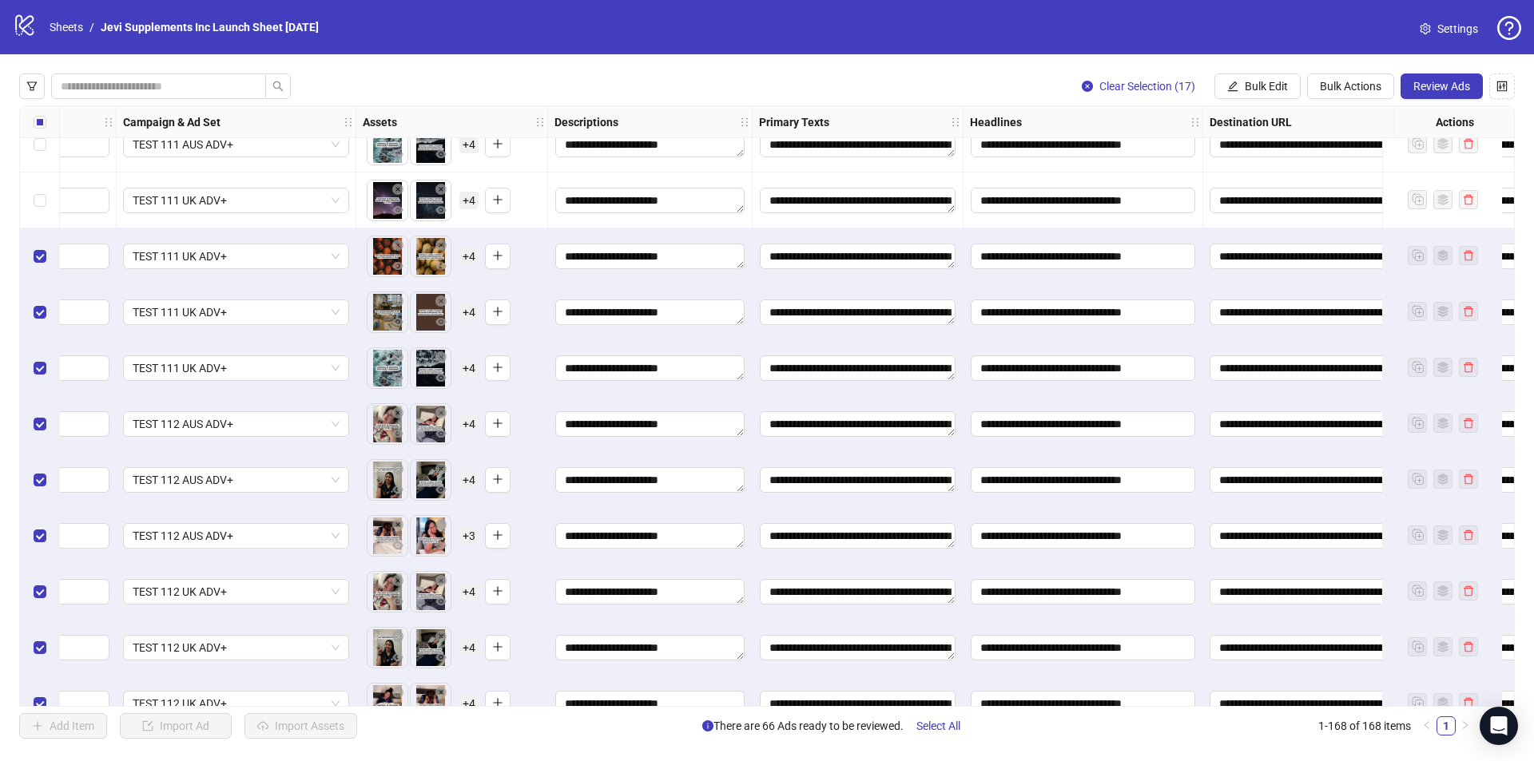
click at [32, 229] on div "Select row 151" at bounding box center [40, 201] width 40 height 56
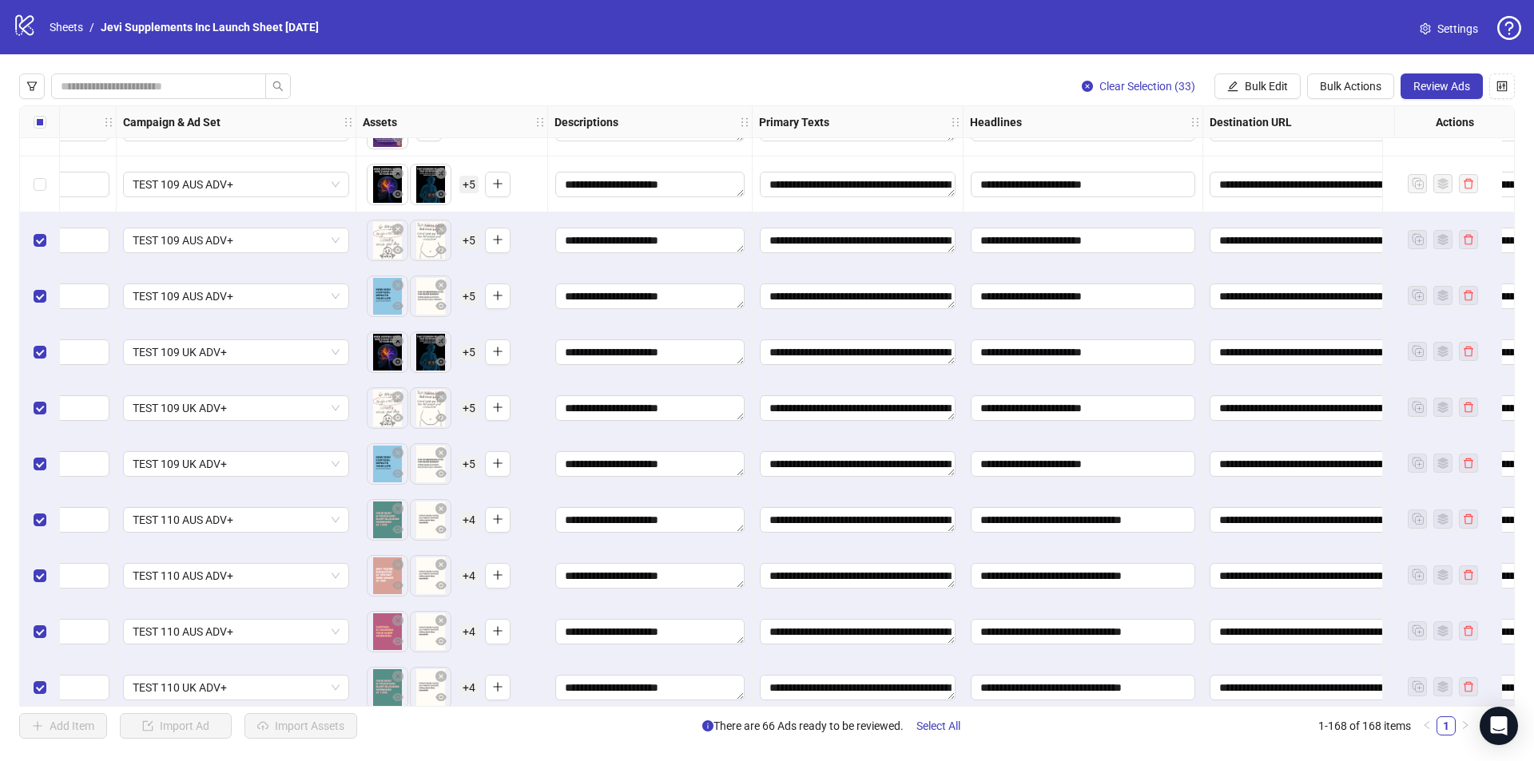
scroll to position [7396, 399]
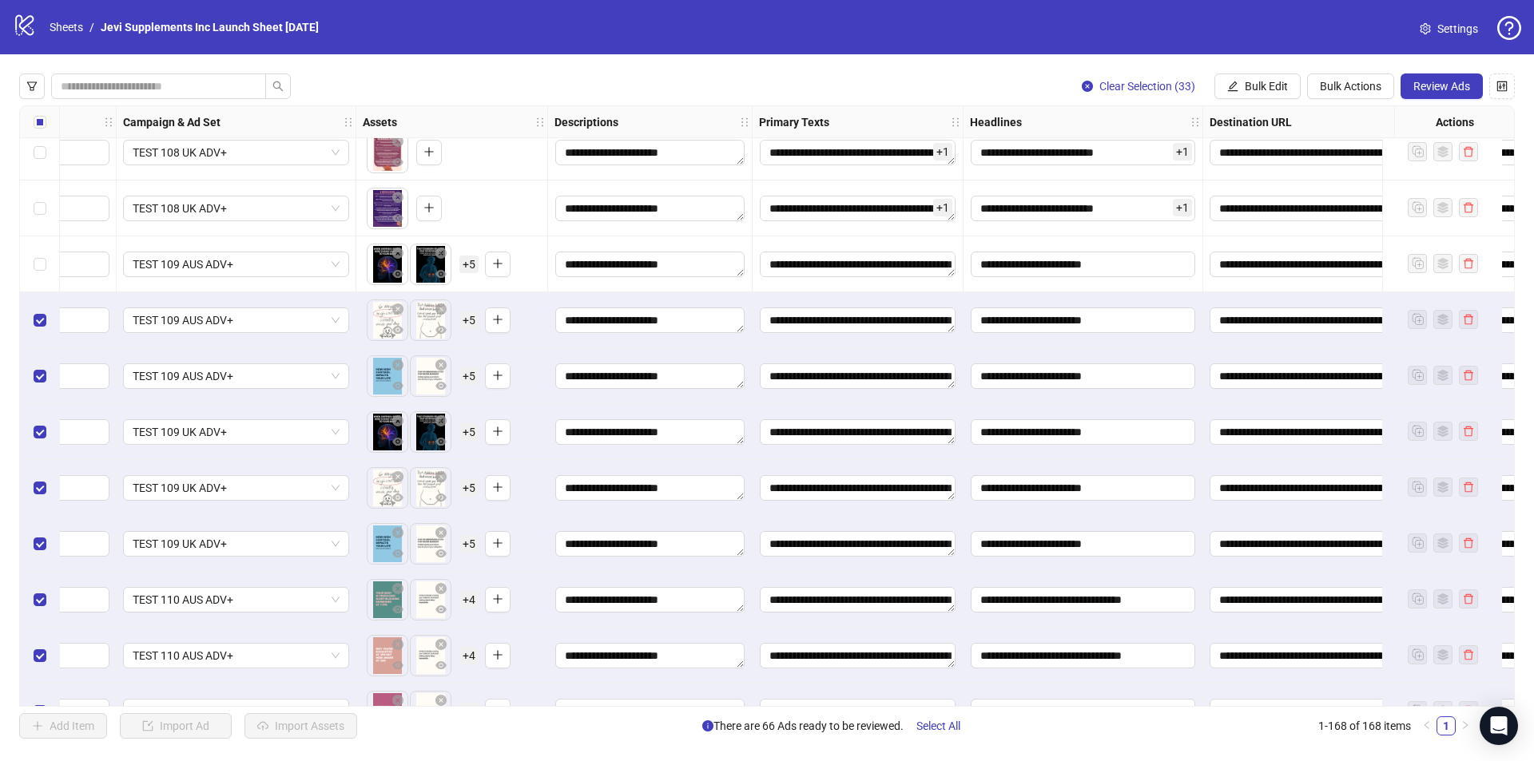
click at [38, 217] on label "Select row 134" at bounding box center [40, 209] width 13 height 18
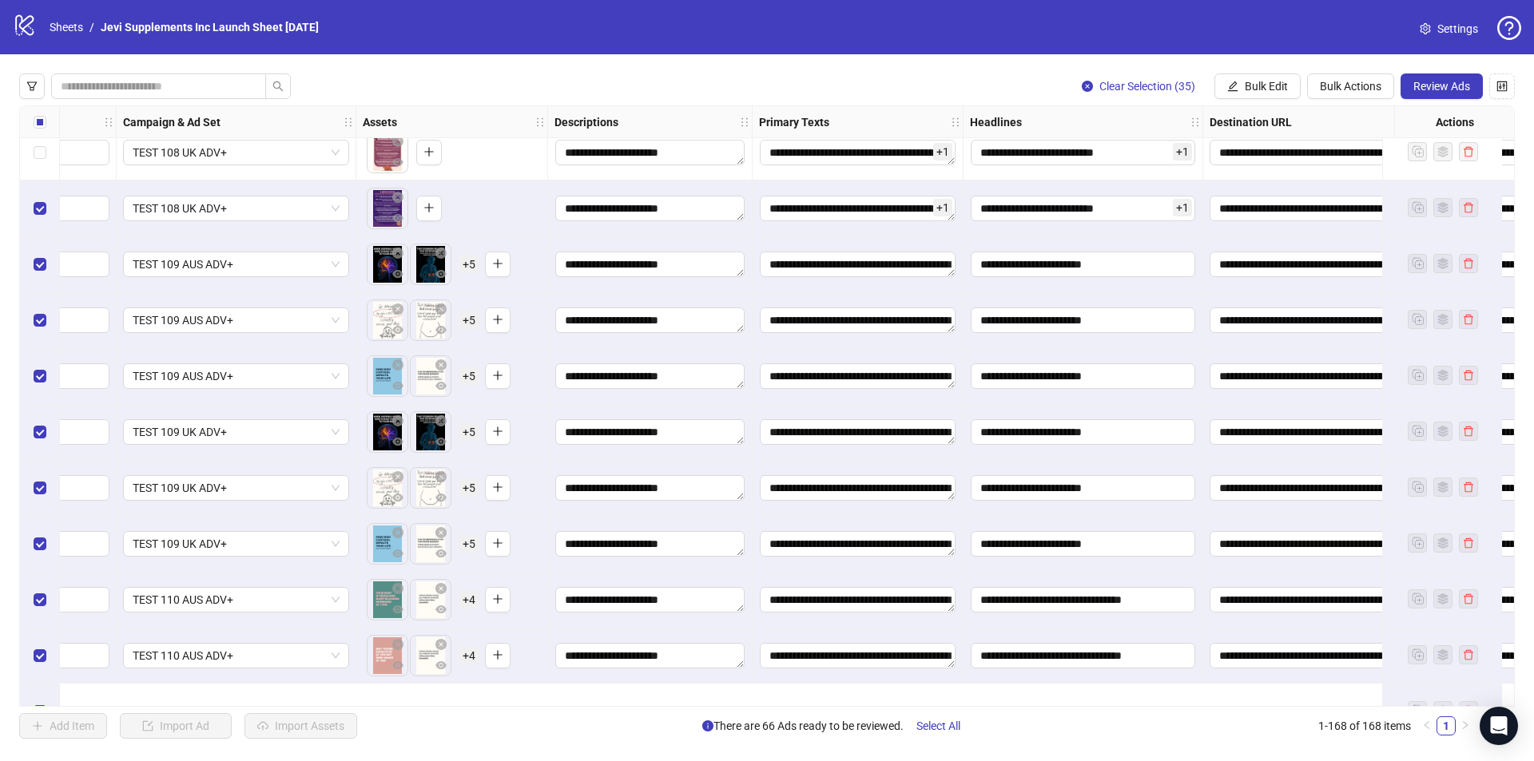
scroll to position [7236, 399]
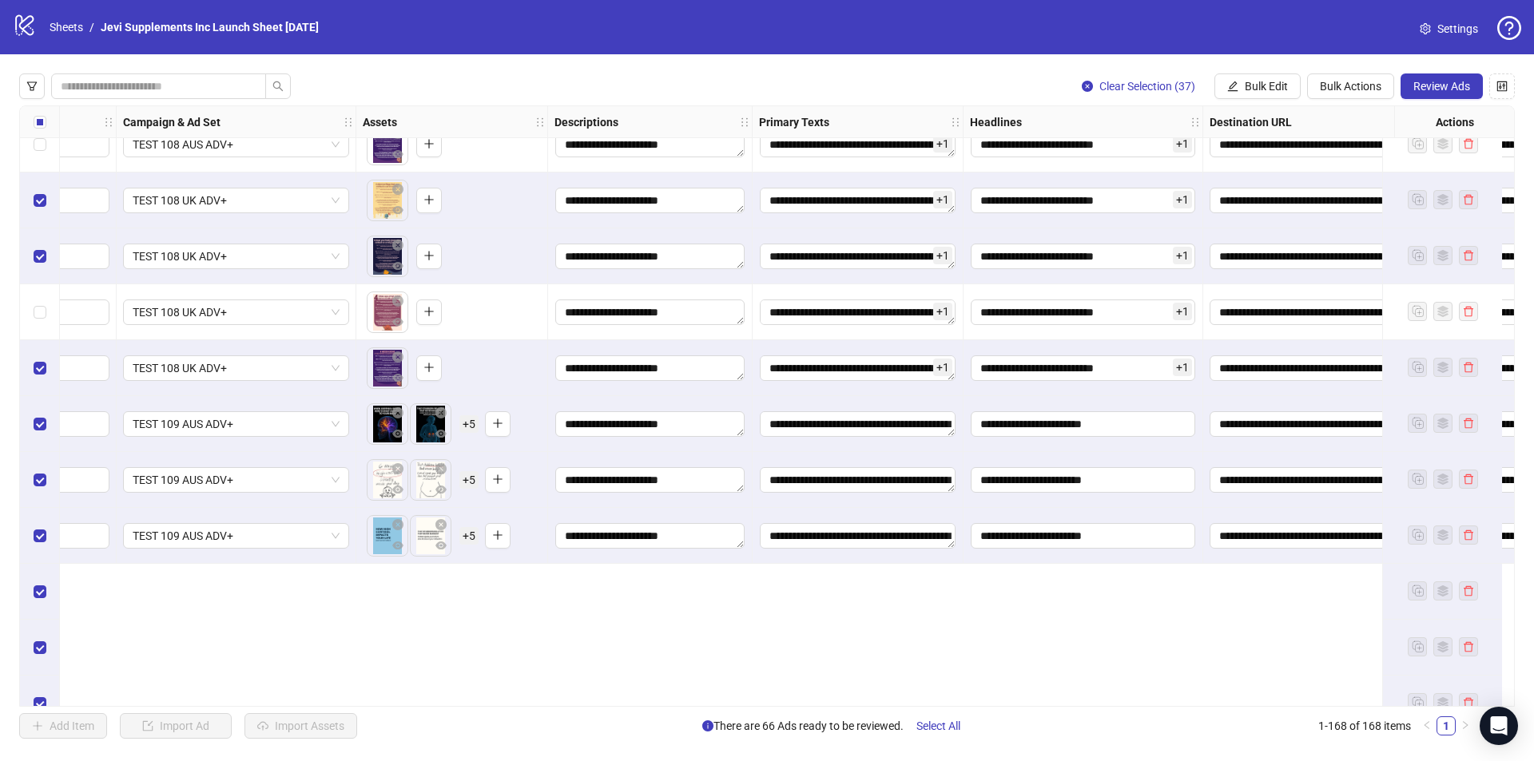
scroll to position [6997, 399]
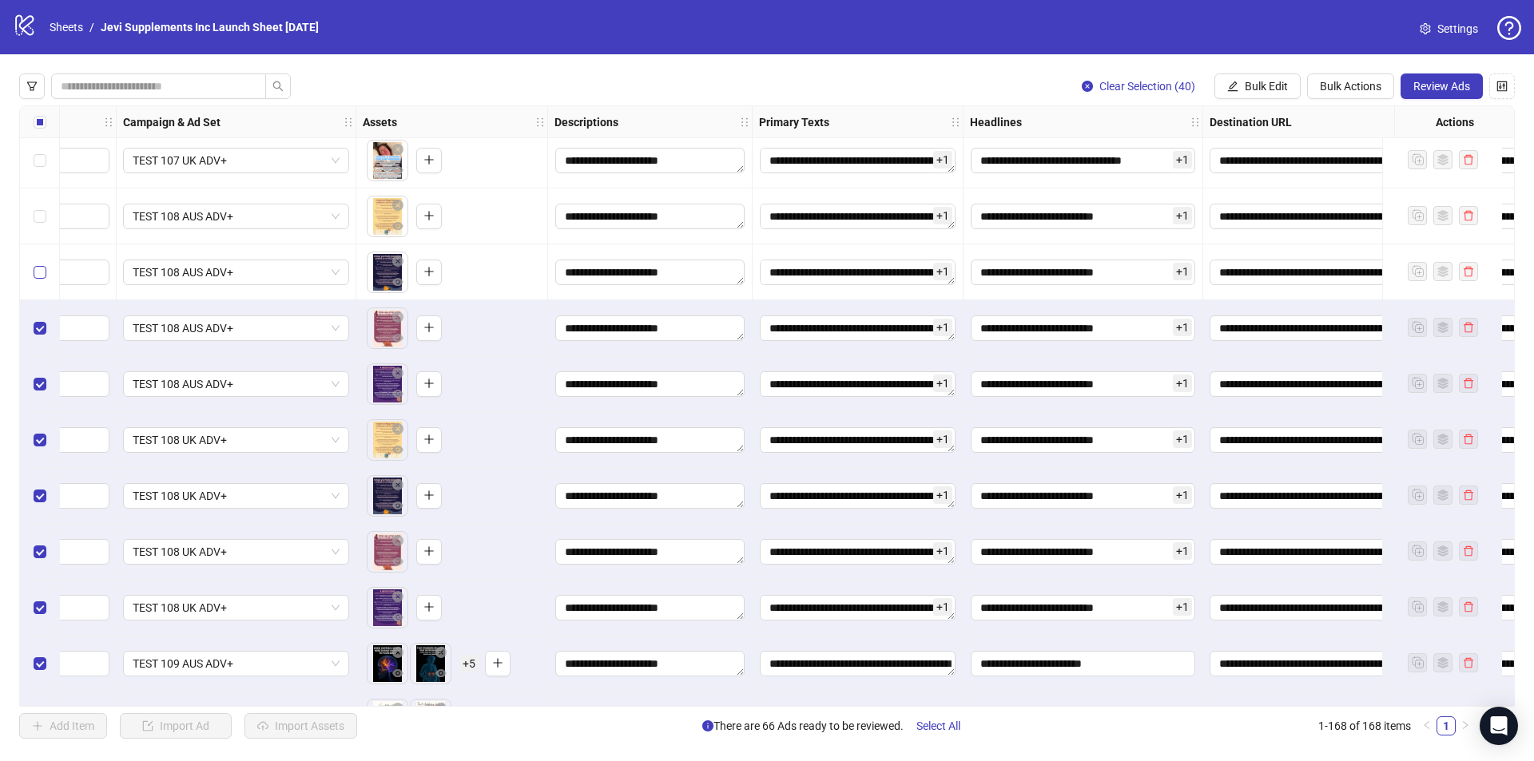
click at [39, 281] on label "Select row 128" at bounding box center [40, 273] width 13 height 18
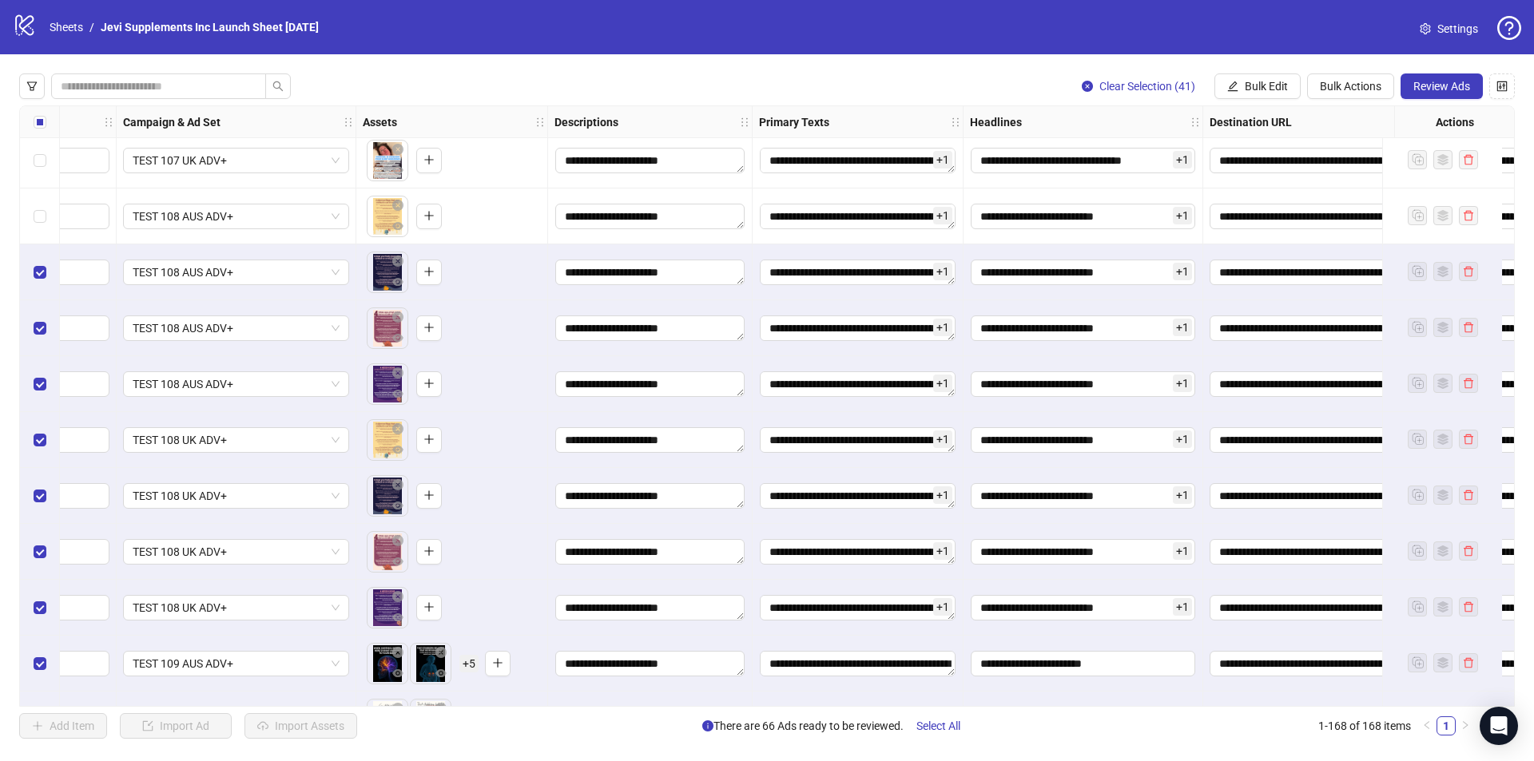
click at [38, 227] on div "Select row 127" at bounding box center [40, 217] width 40 height 56
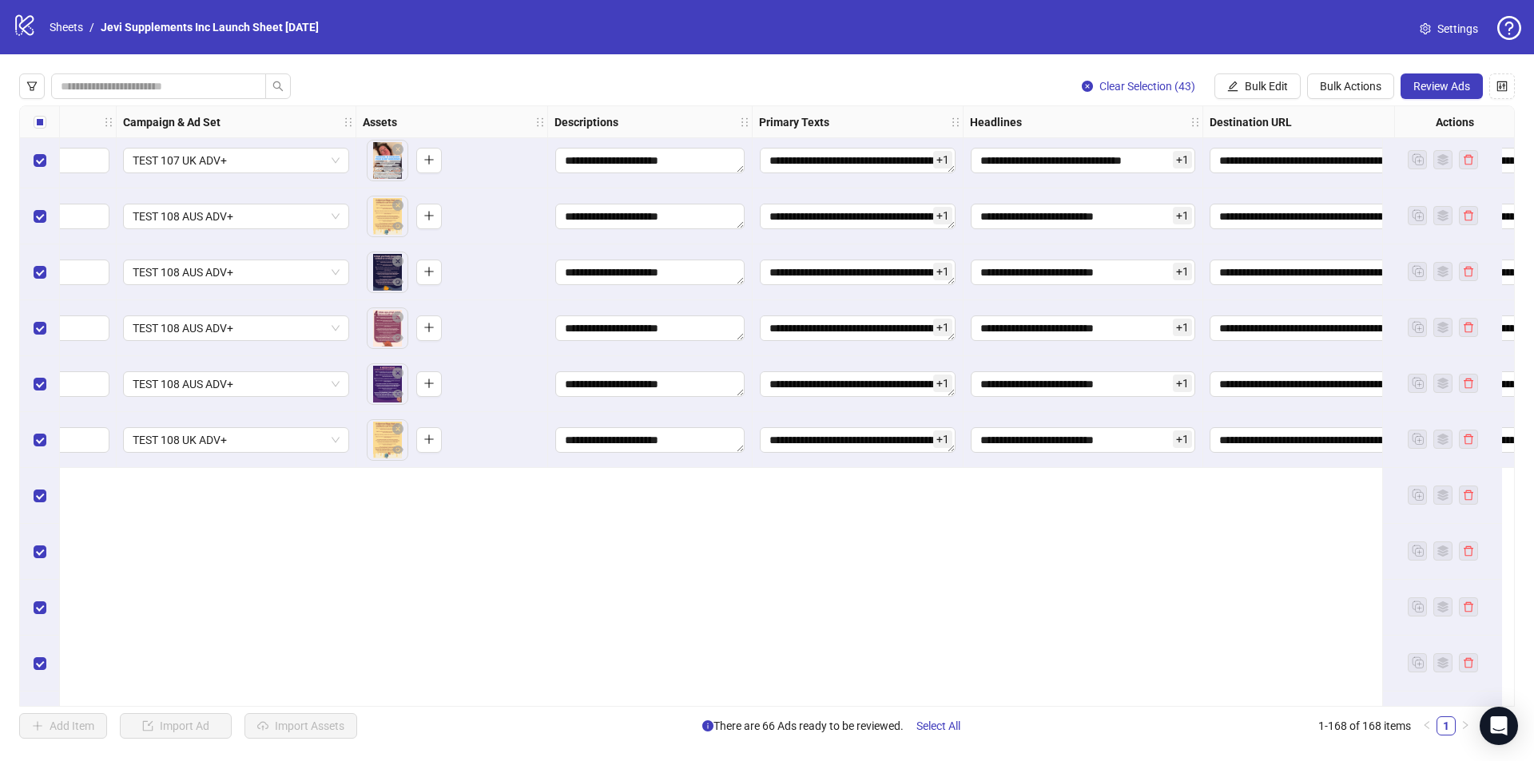
scroll to position [6677, 399]
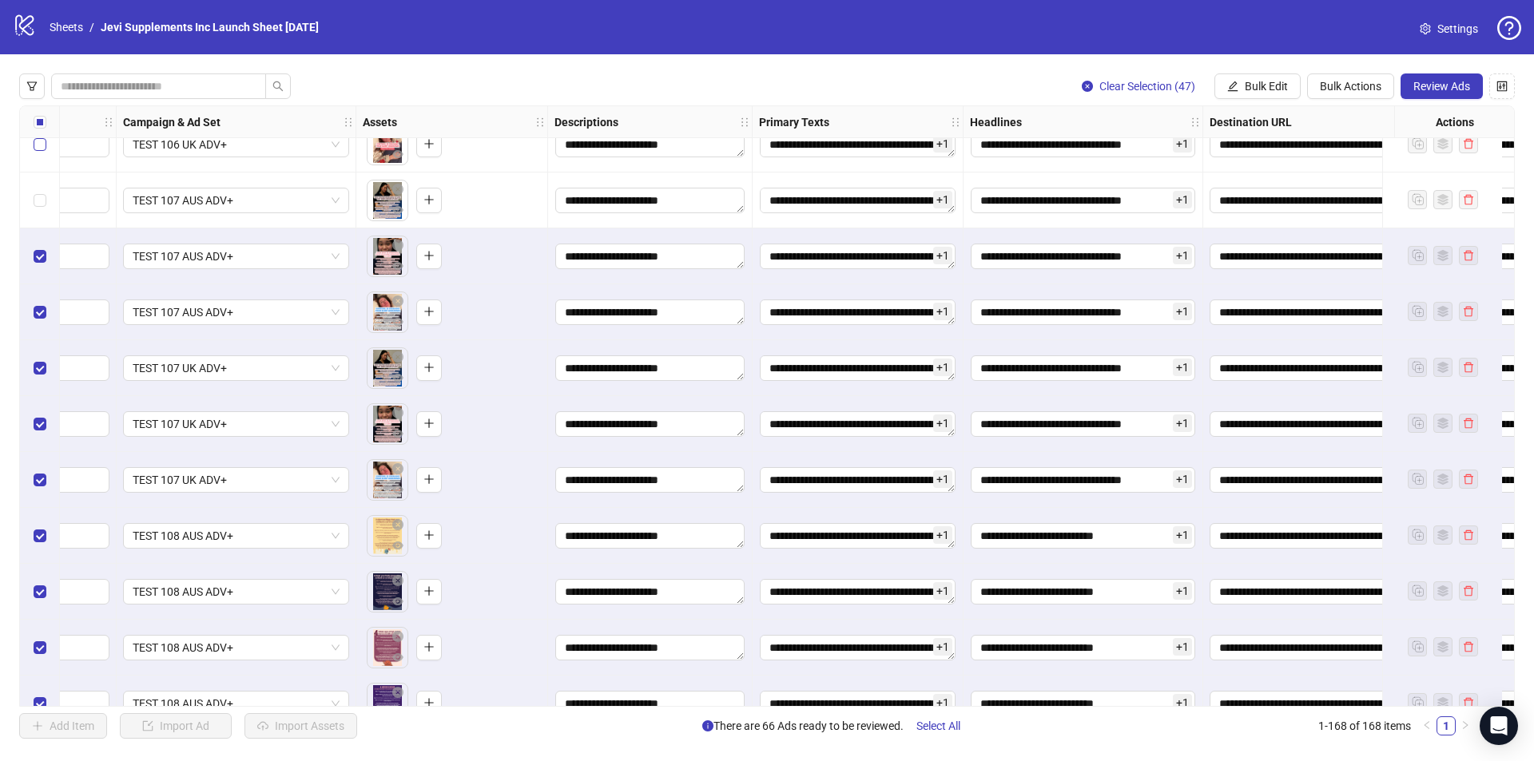
click at [42, 209] on label "Select row 121" at bounding box center [40, 201] width 13 height 18
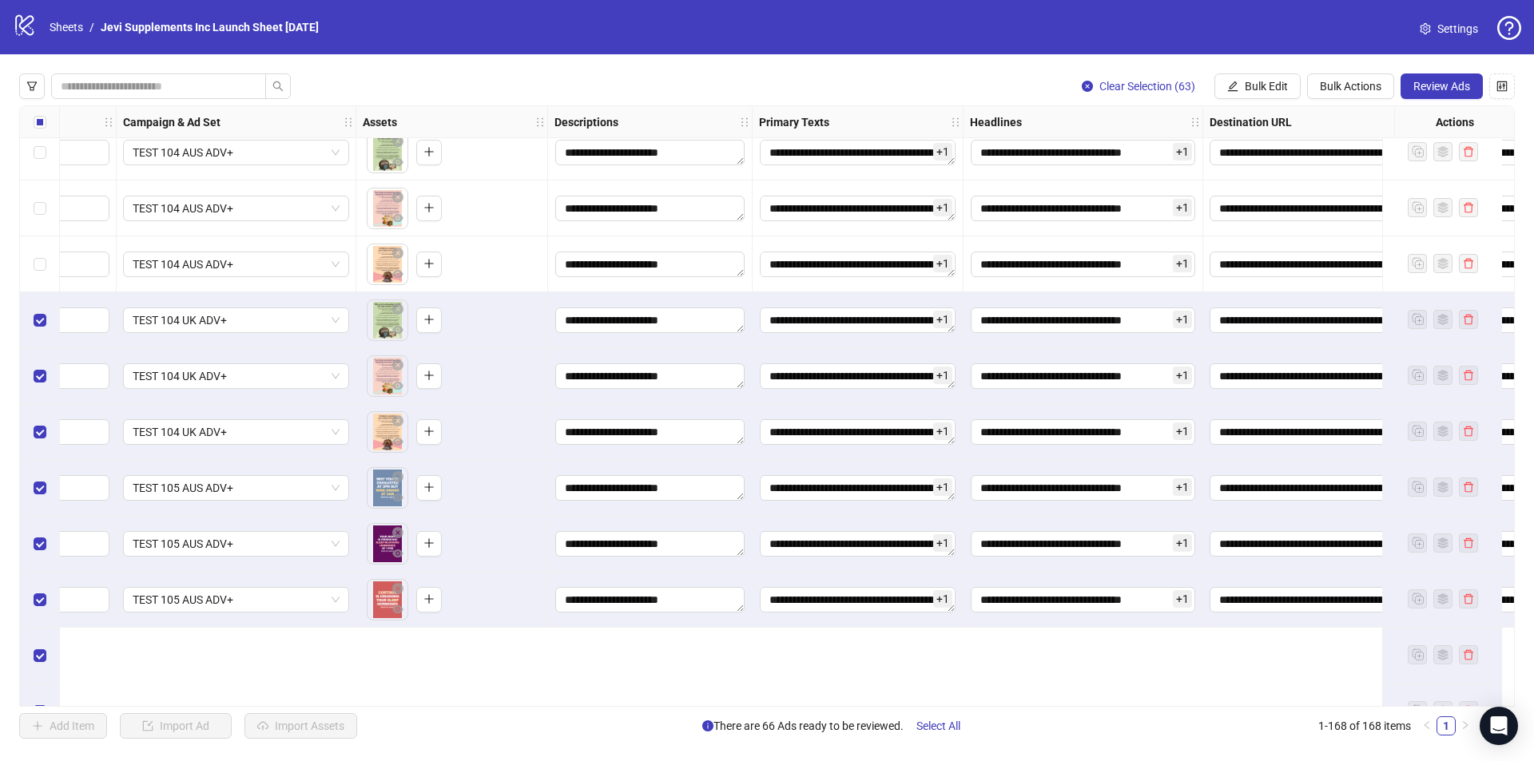
scroll to position [5559, 399]
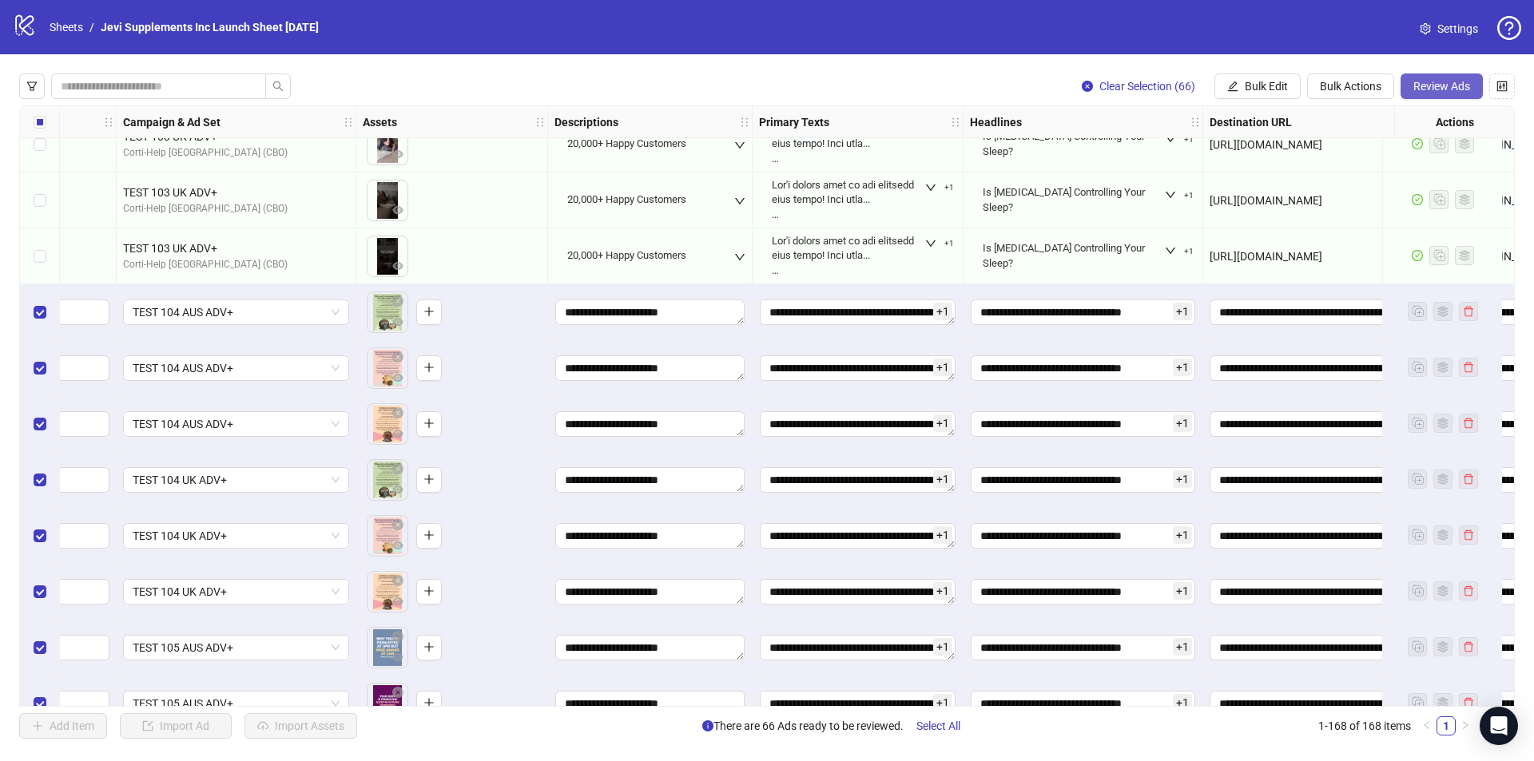
click at [1429, 89] on span "Review Ads" at bounding box center [1441, 86] width 57 height 13
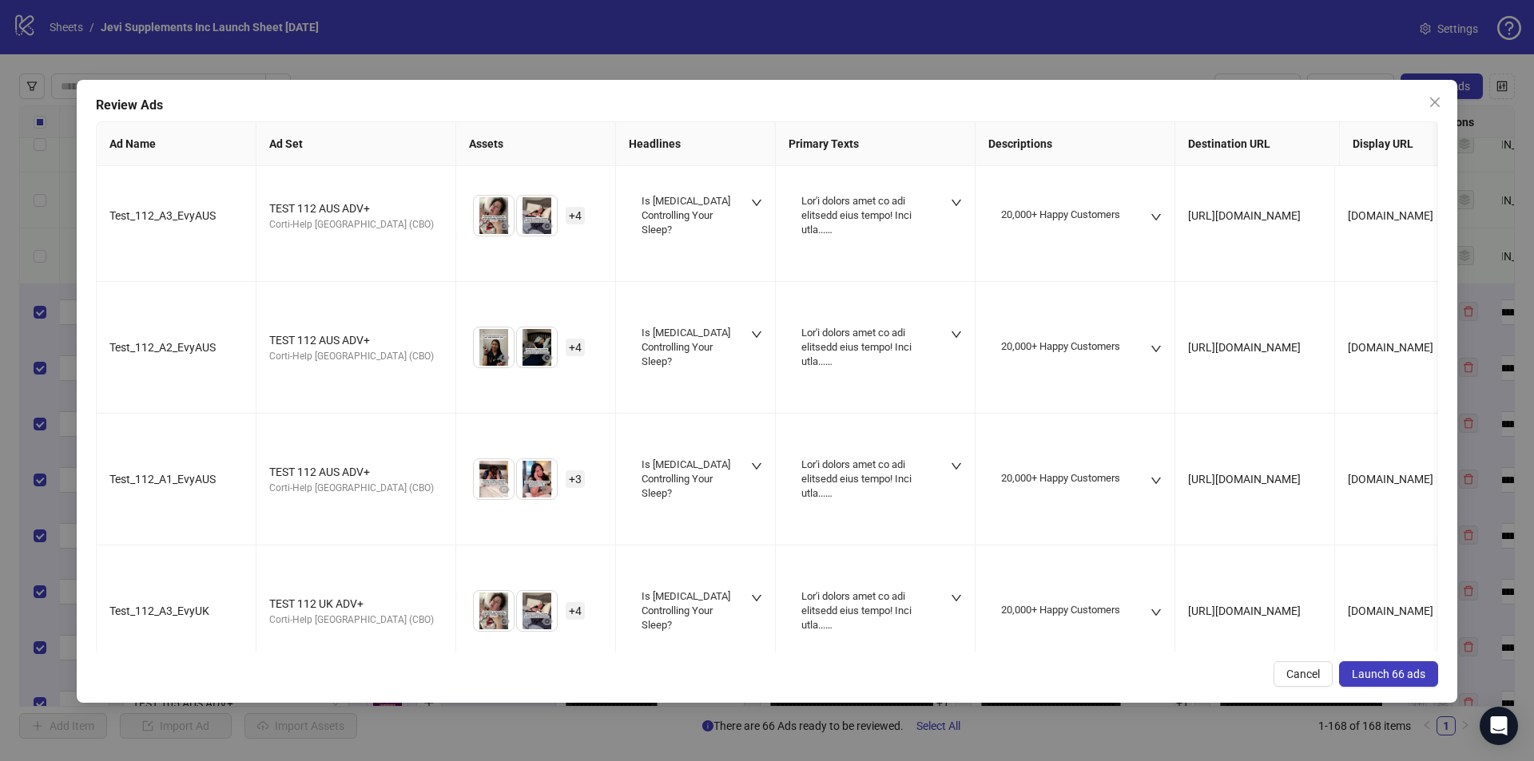
scroll to position [7067, 0]
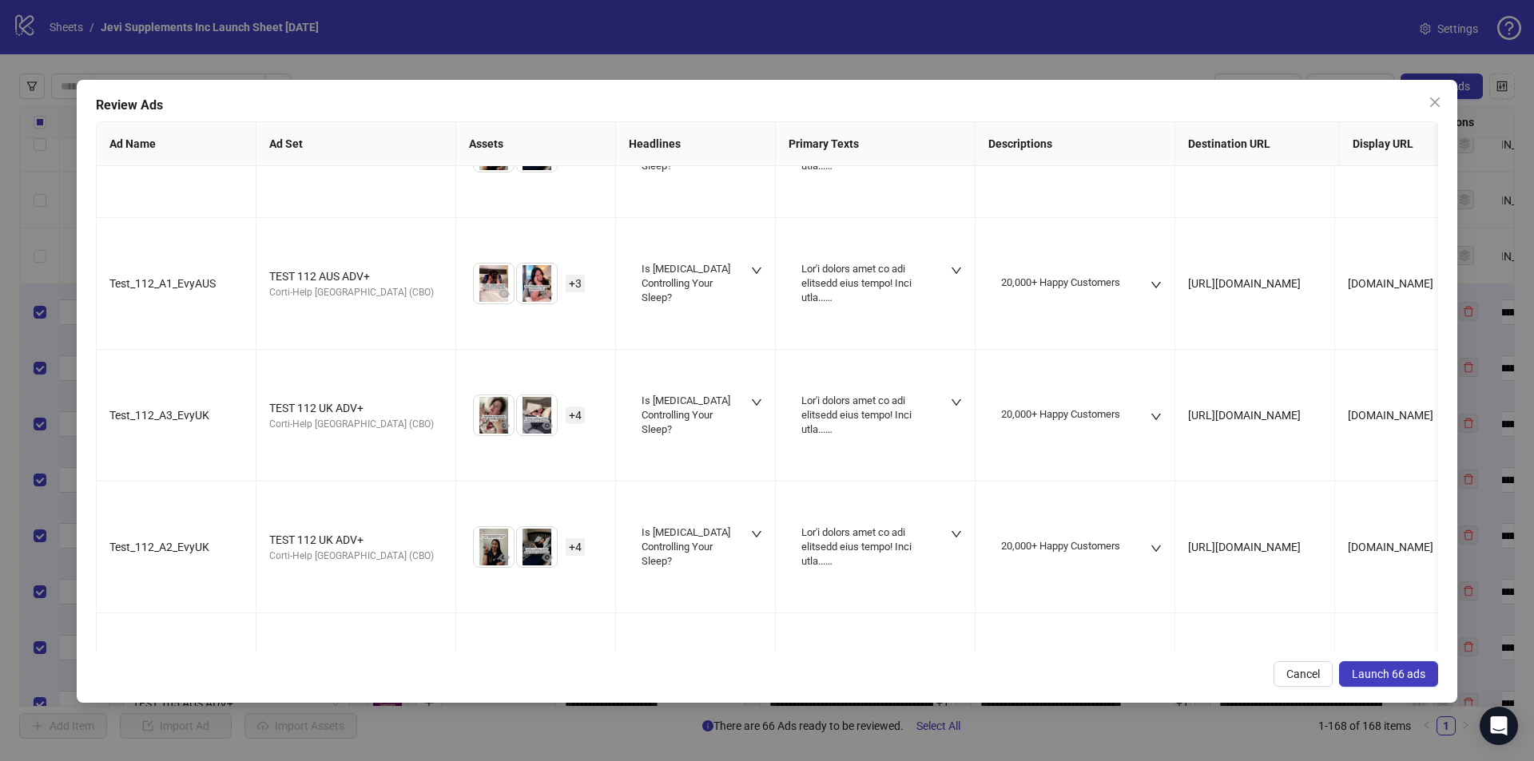
click at [1389, 670] on span "Launch 66 ads" at bounding box center [1389, 674] width 74 height 13
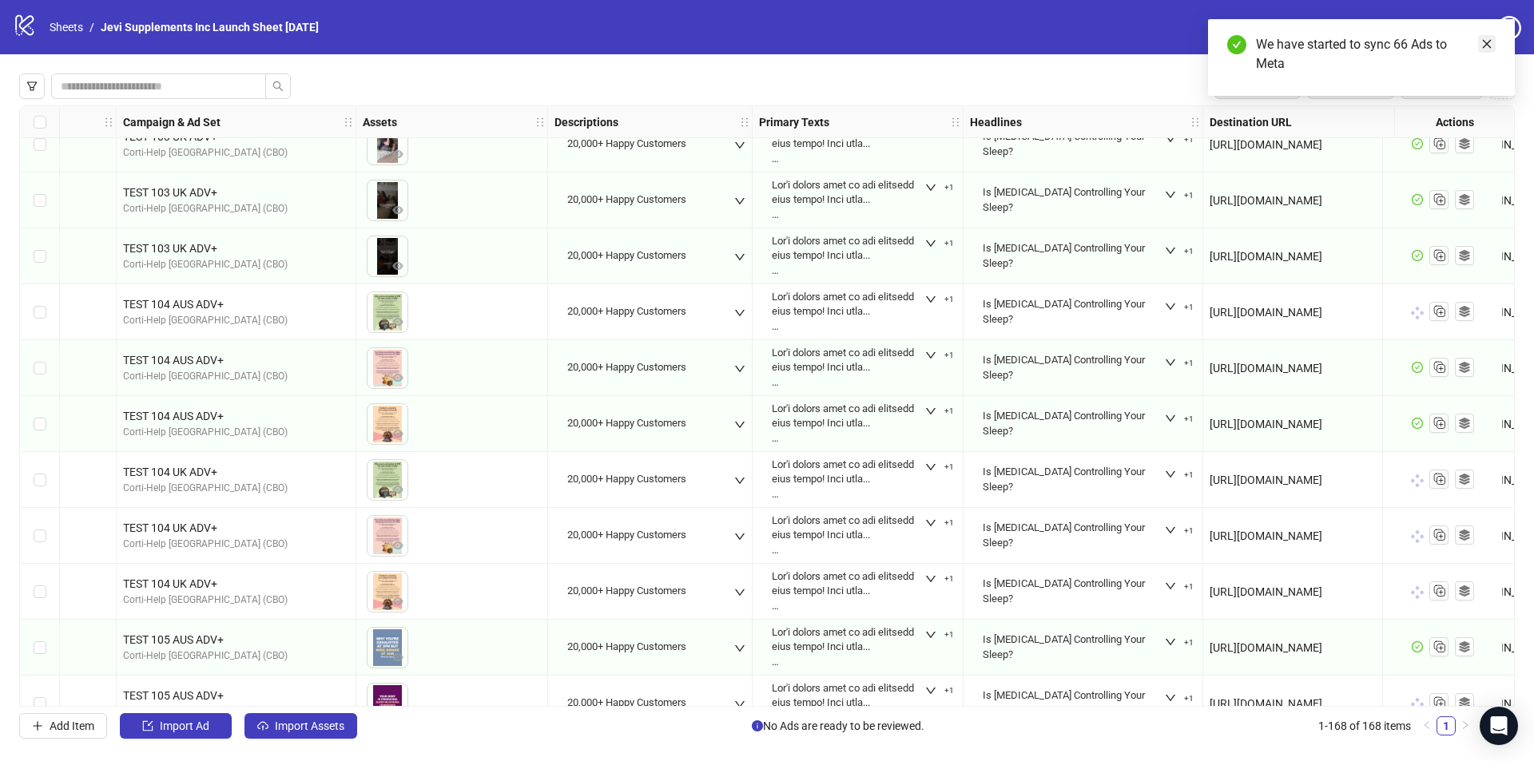
click at [1488, 45] on icon "close" at bounding box center [1487, 44] width 9 height 9
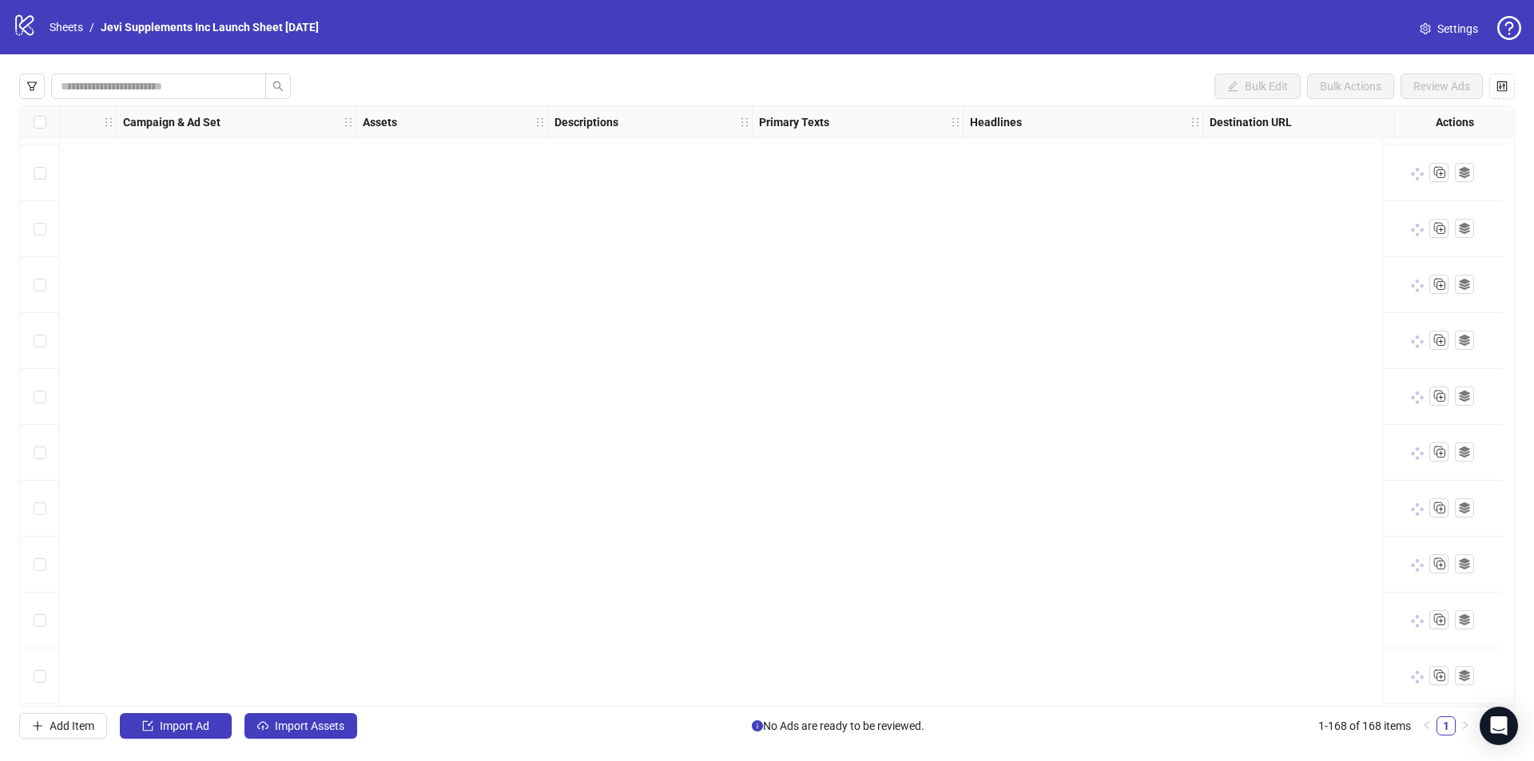
scroll to position [8834, 399]
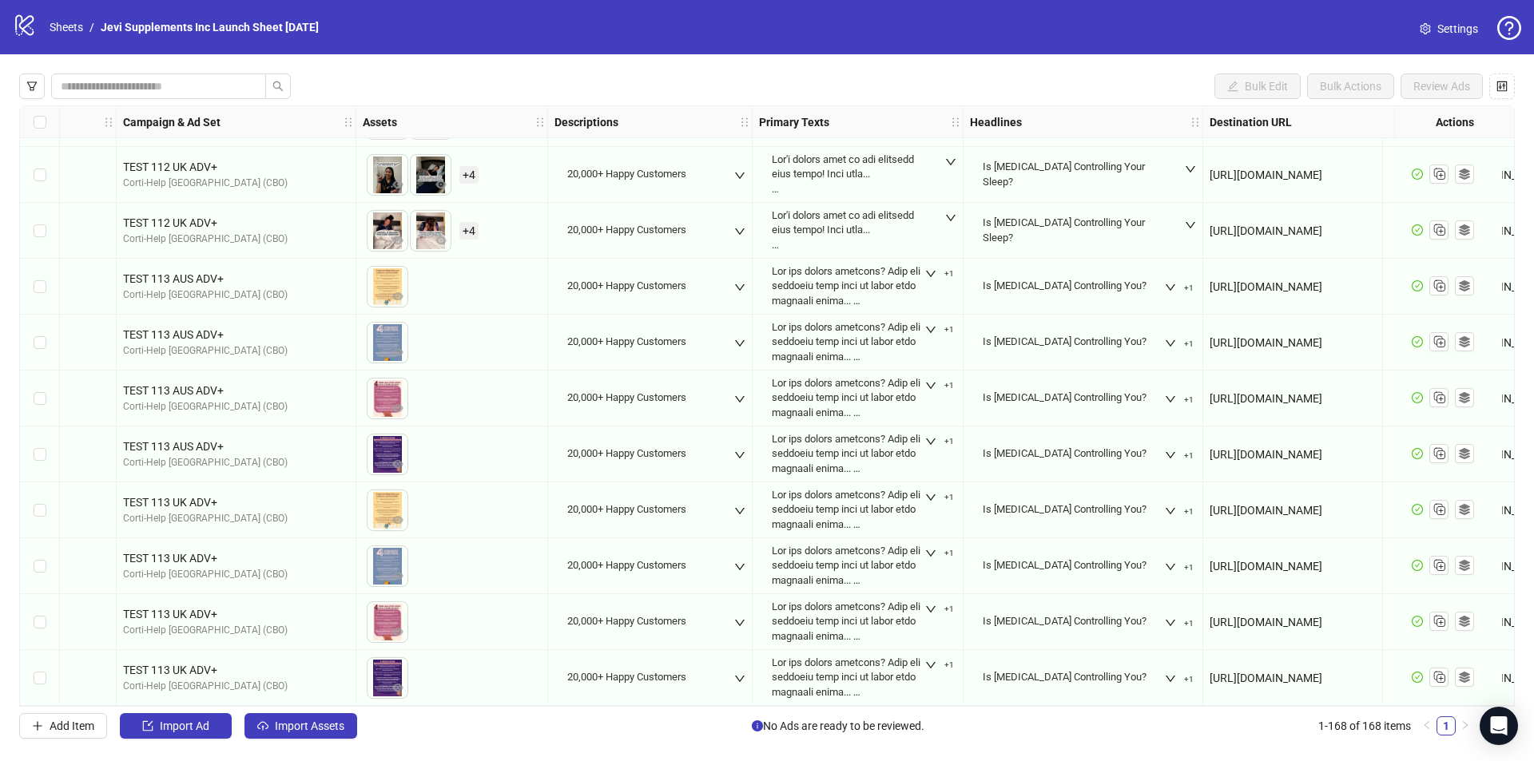
click at [1111, 98] on div "Bulk Edit Bulk Actions Review Ads" at bounding box center [767, 87] width 1496 height 26
